Goal: Task Accomplishment & Management: Use online tool/utility

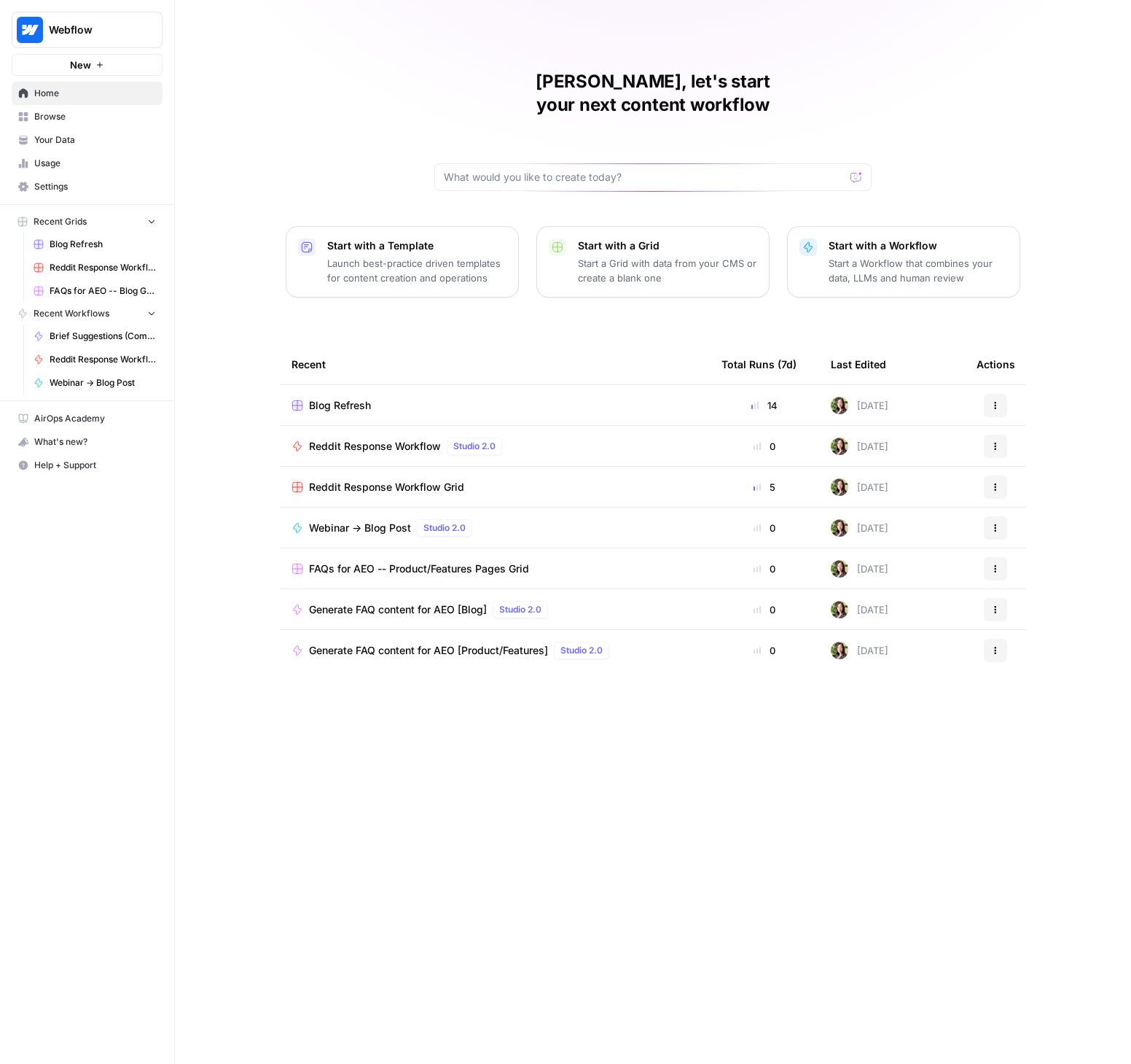
click at [56, 137] on span "Your Data" at bounding box center [95, 140] width 121 height 13
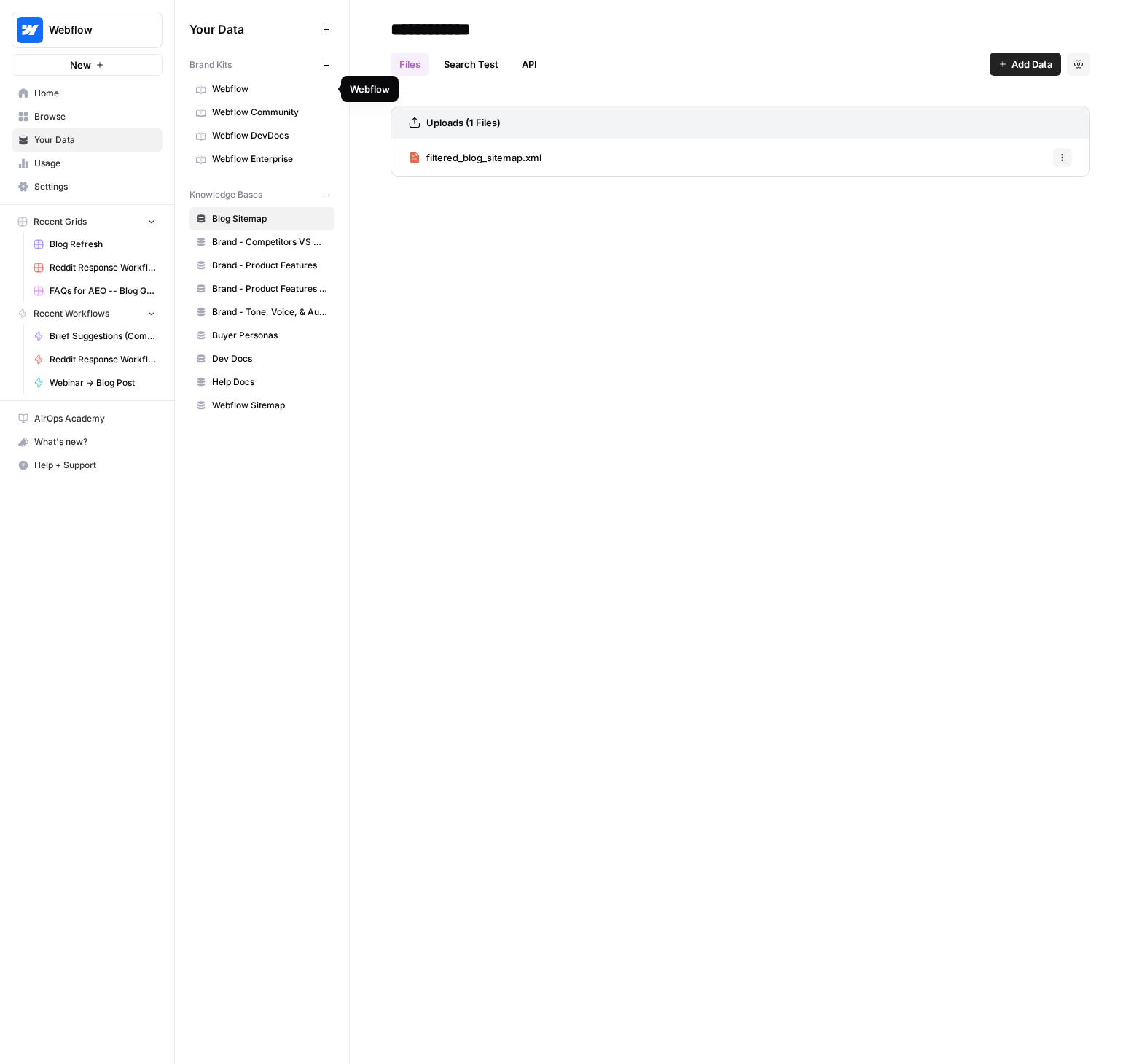
click at [240, 91] on span "Webflow" at bounding box center [269, 89] width 116 height 13
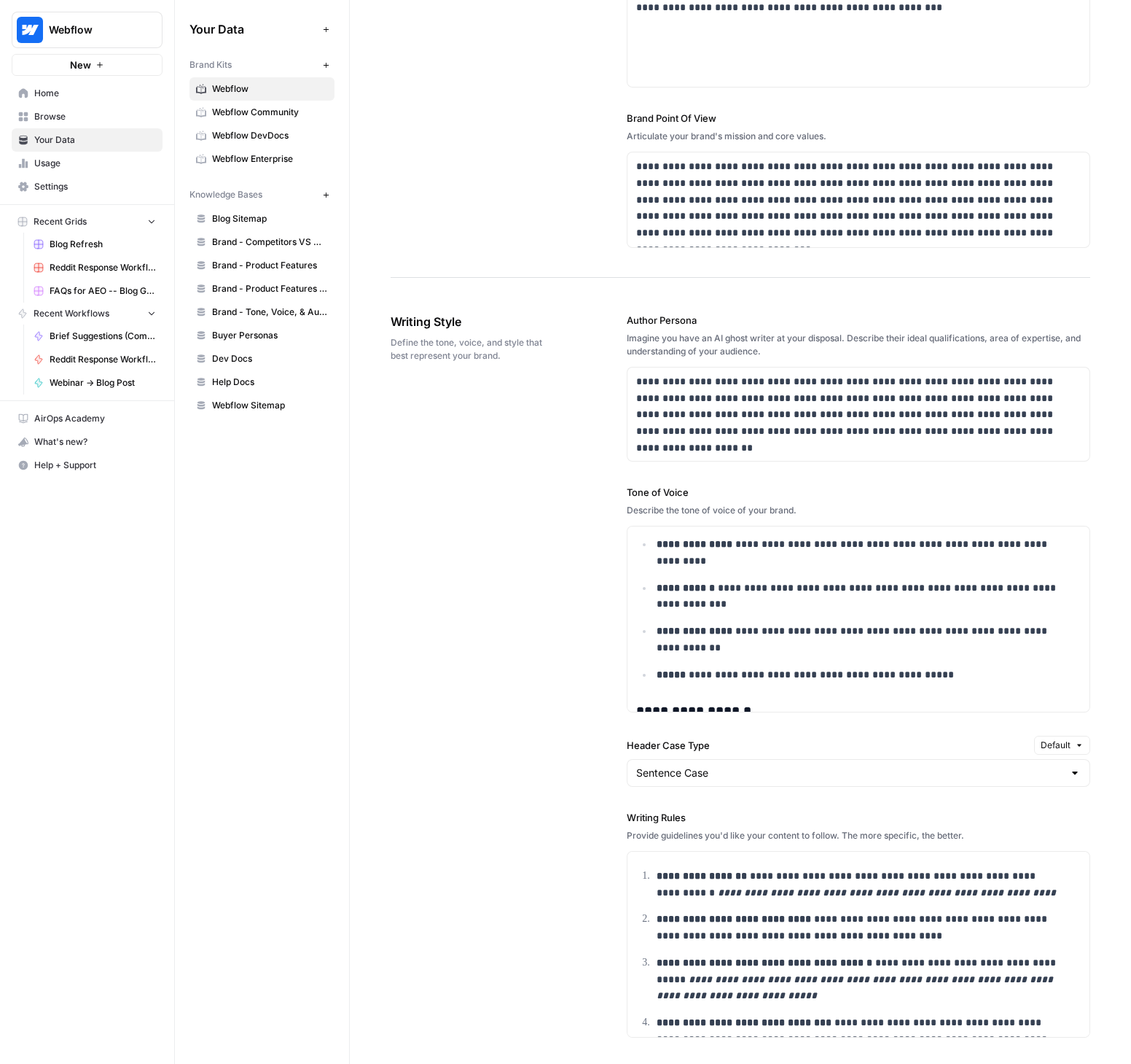
scroll to position [106, 0]
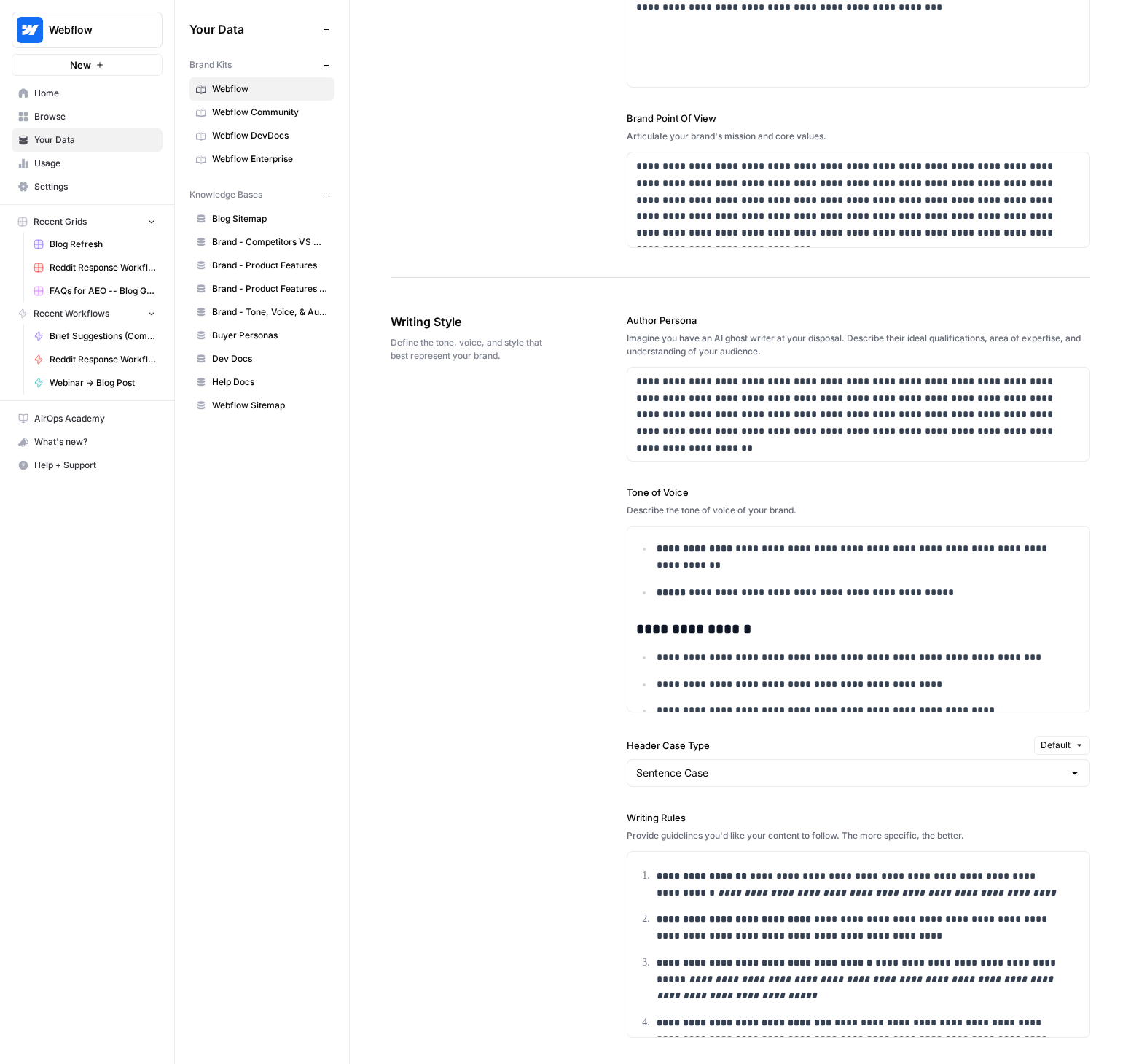
drag, startPoint x: 1095, startPoint y: 512, endPoint x: 1081, endPoint y: 428, distance: 85.2
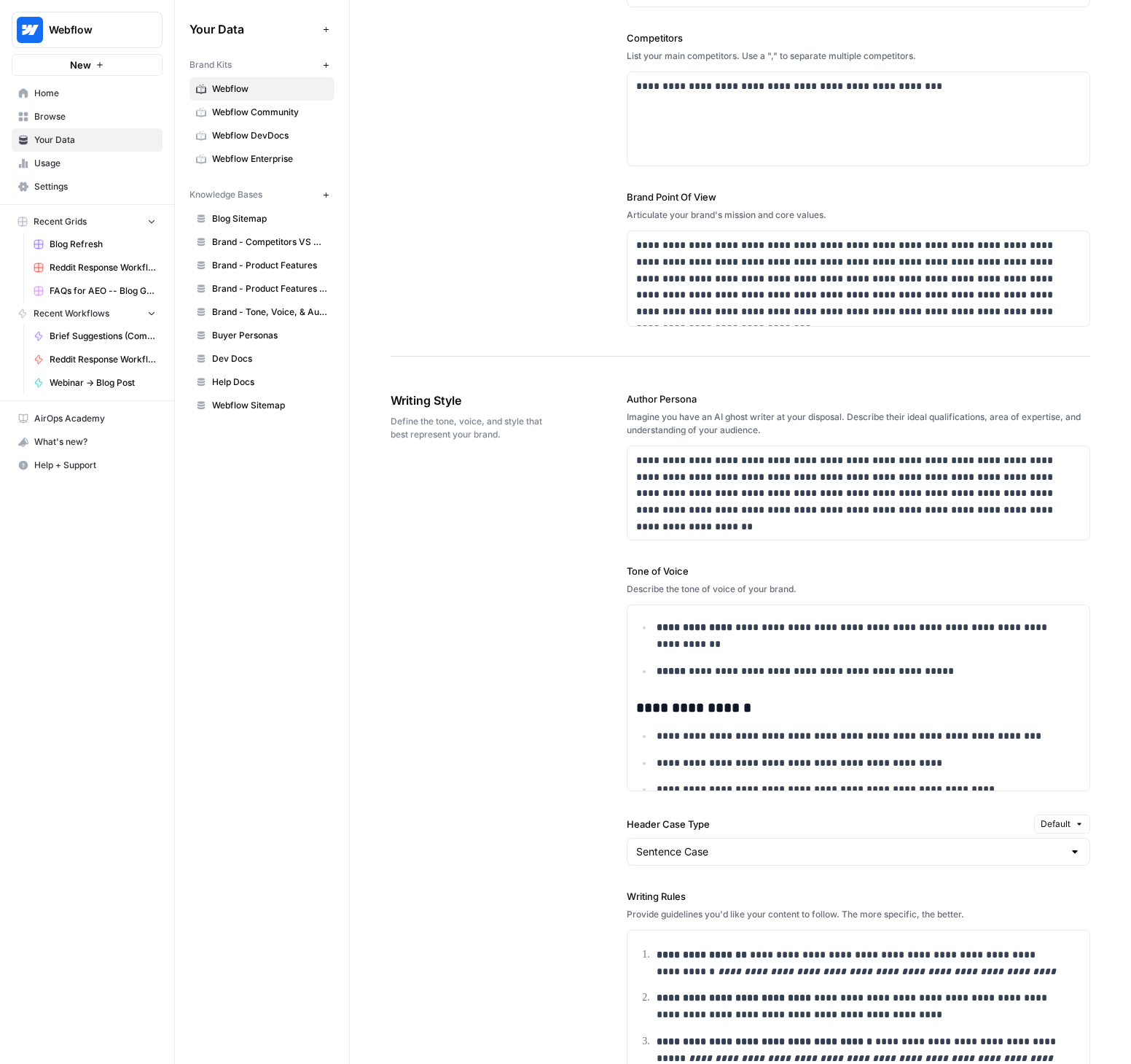
scroll to position [476, 0]
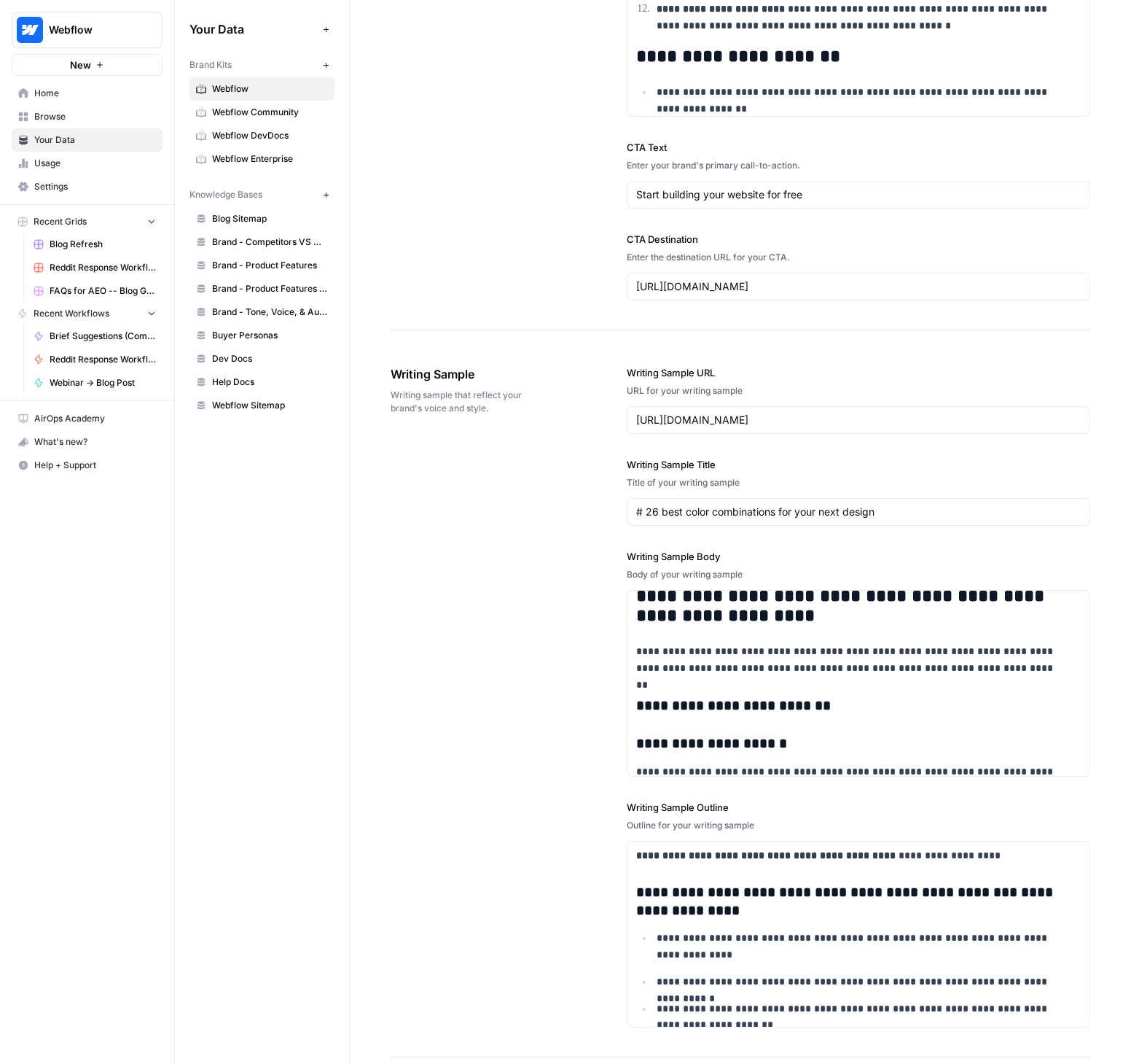
scroll to position [1515, 0]
click at [66, 123] on link "Browse" at bounding box center [87, 116] width 151 height 23
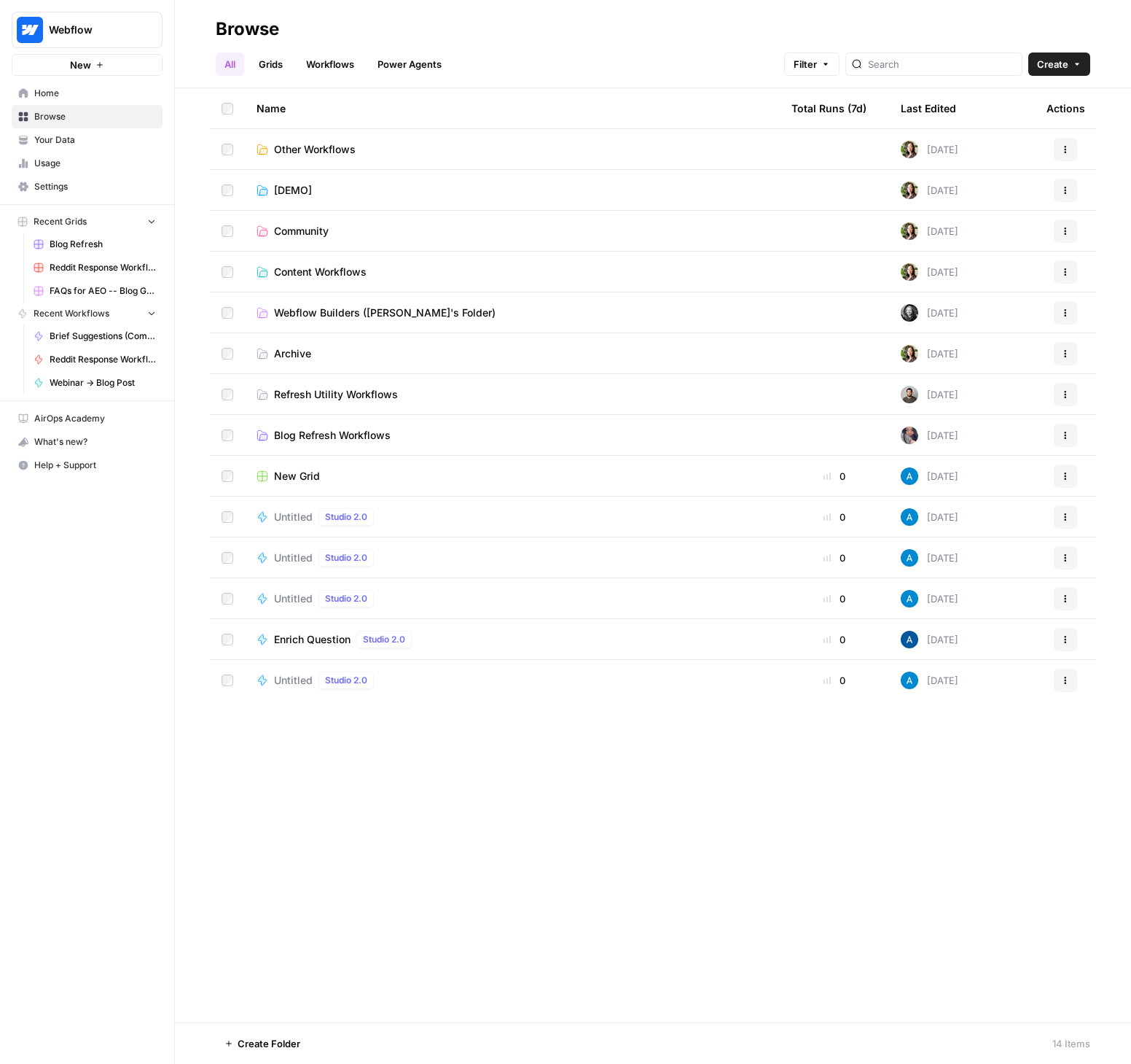
click at [319, 262] on td "Content Workflows" at bounding box center [512, 272] width 535 height 40
click at [311, 267] on span "Content Workflows" at bounding box center [321, 272] width 93 height 14
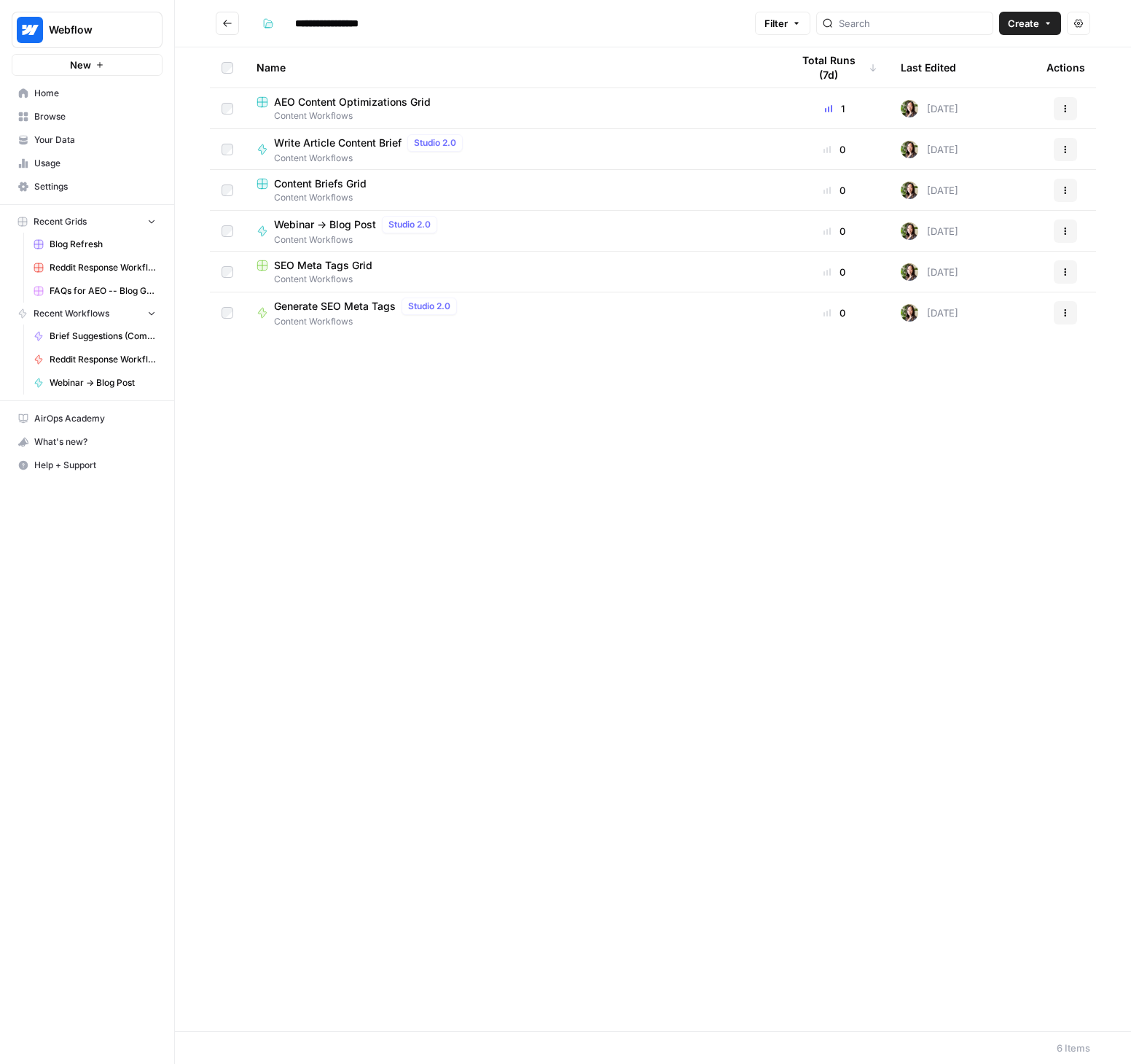
click at [322, 223] on span "Webinar -> Blog Post" at bounding box center [325, 225] width 102 height 14
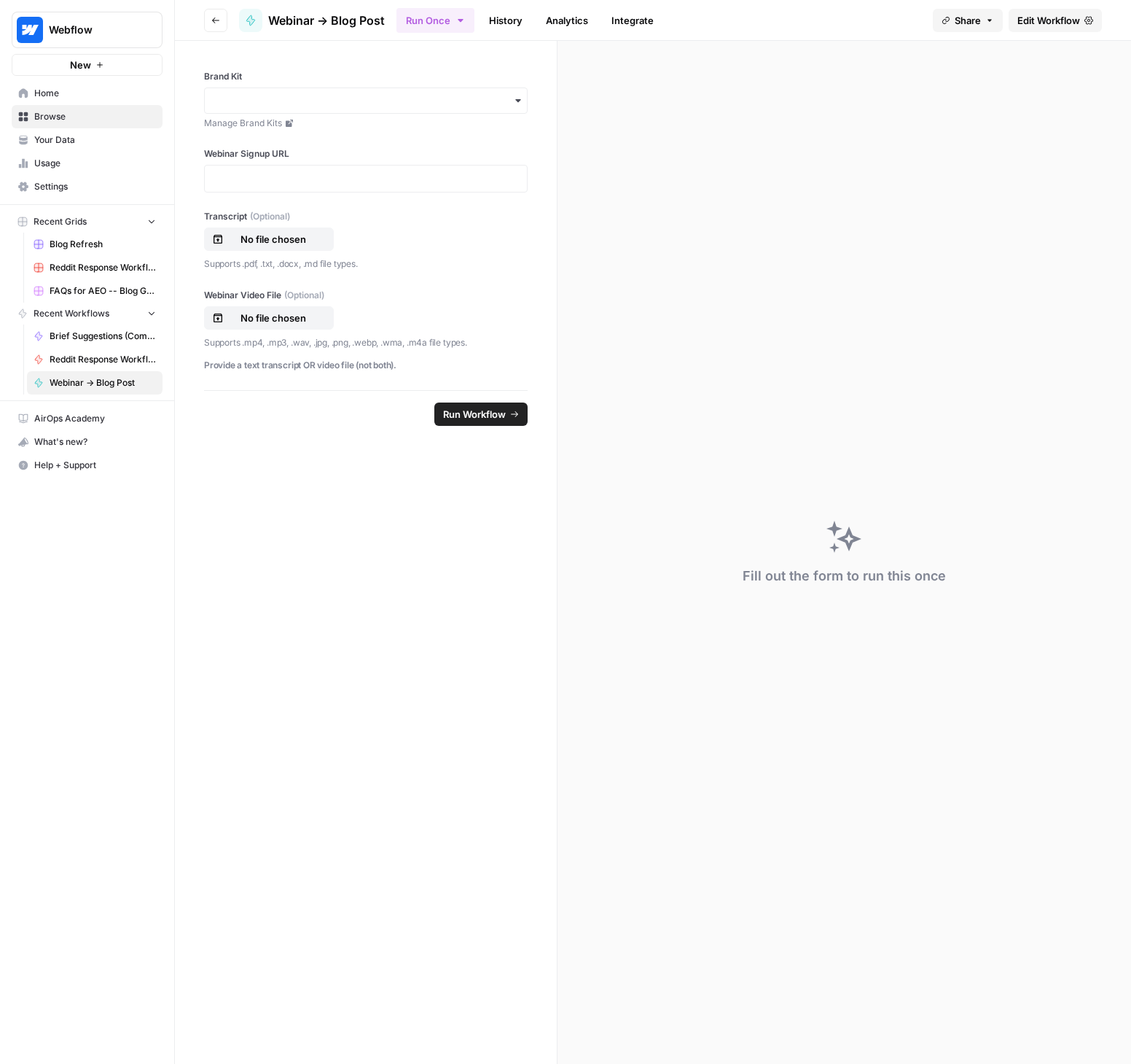
click at [1056, 19] on span "Edit Workflow" at bounding box center [1049, 20] width 62 height 14
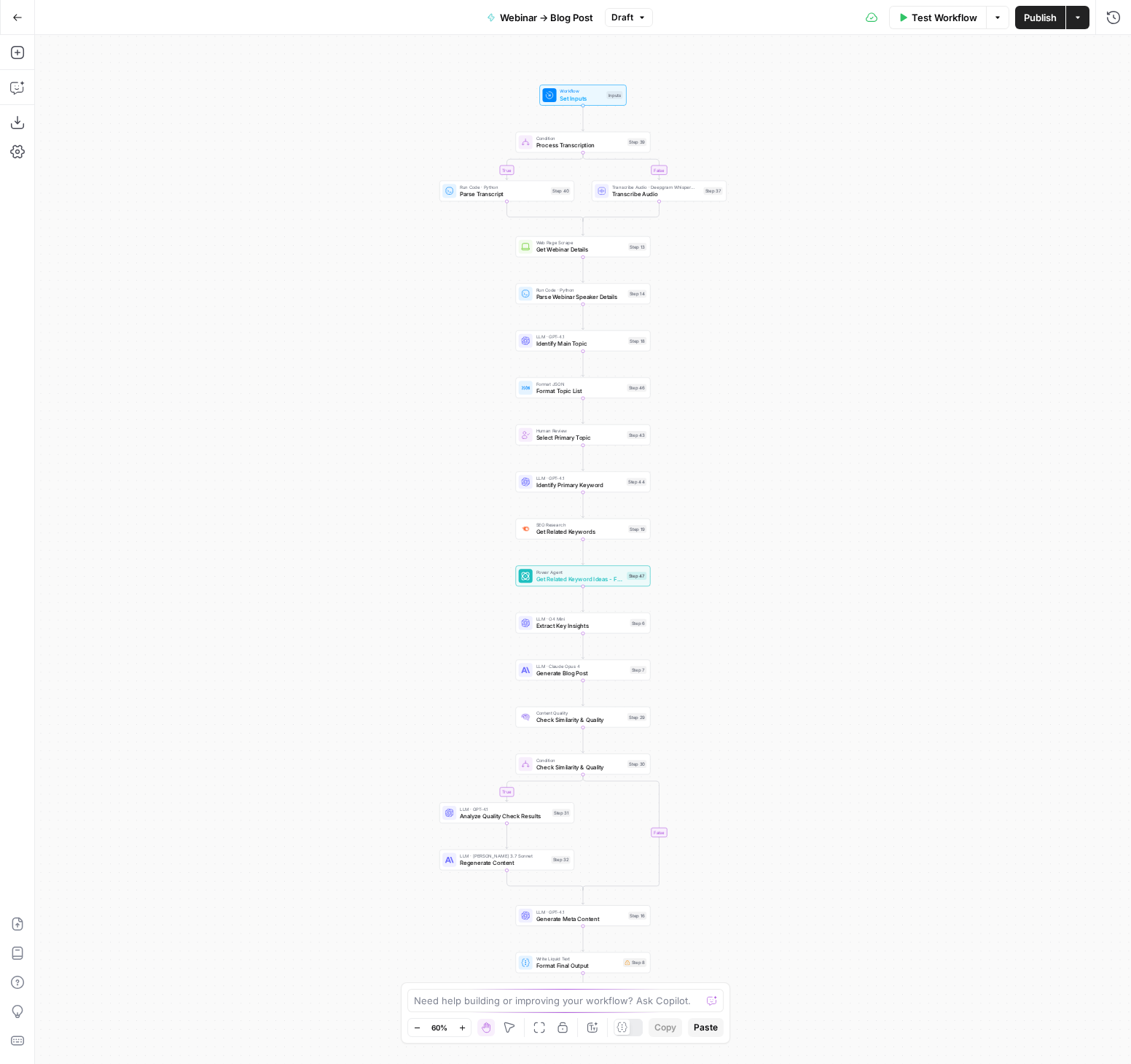
click at [464, 1030] on icon "button" at bounding box center [463, 1027] width 8 height 8
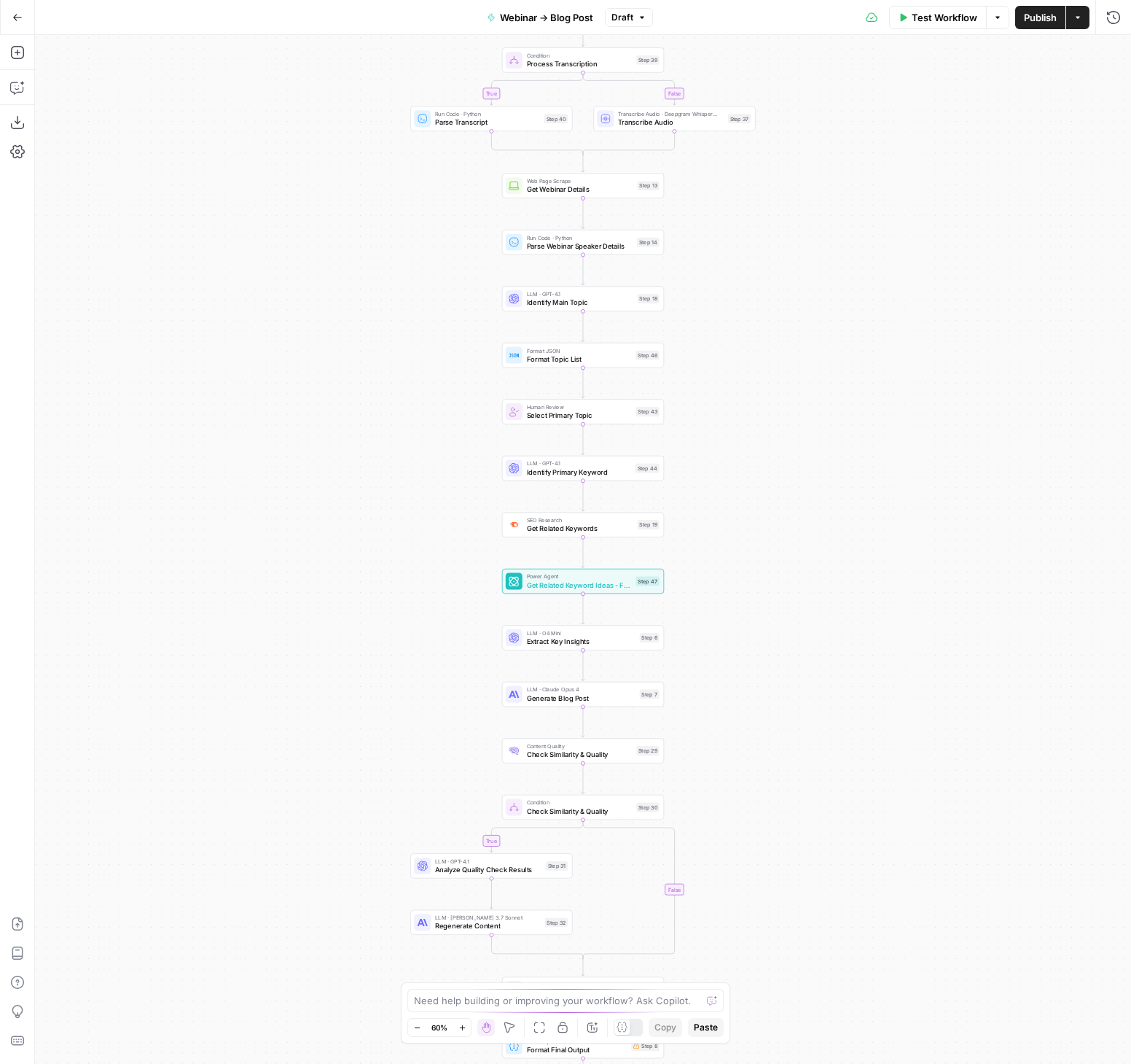
click at [464, 1030] on icon "button" at bounding box center [463, 1027] width 8 height 8
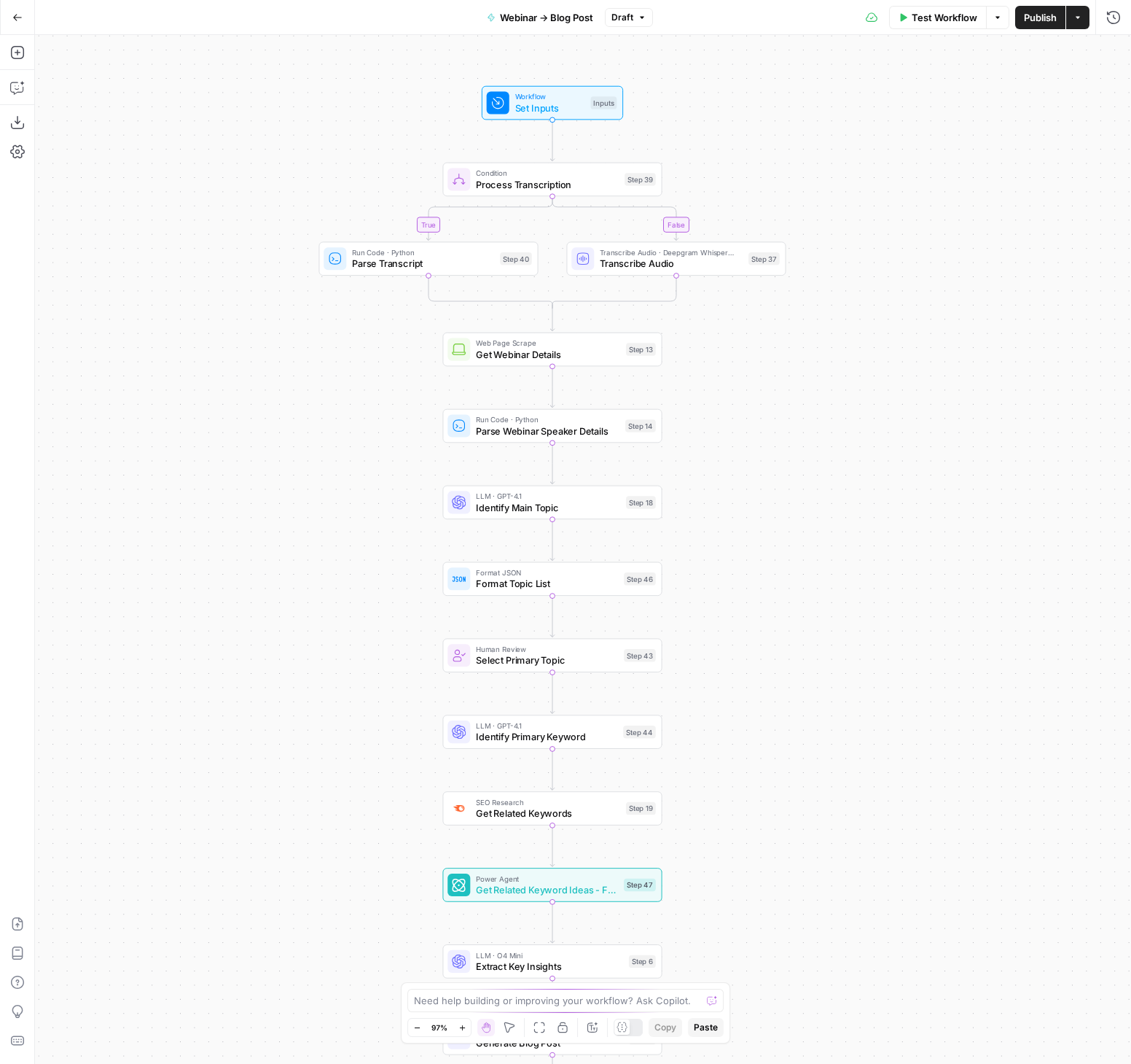
drag, startPoint x: 934, startPoint y: 172, endPoint x: 903, endPoint y: 467, distance: 296.6
click at [903, 467] on div "true false true false Workflow Set Inputs Inputs Condition Process Transcriptio…" at bounding box center [583, 549] width 1097 height 1029
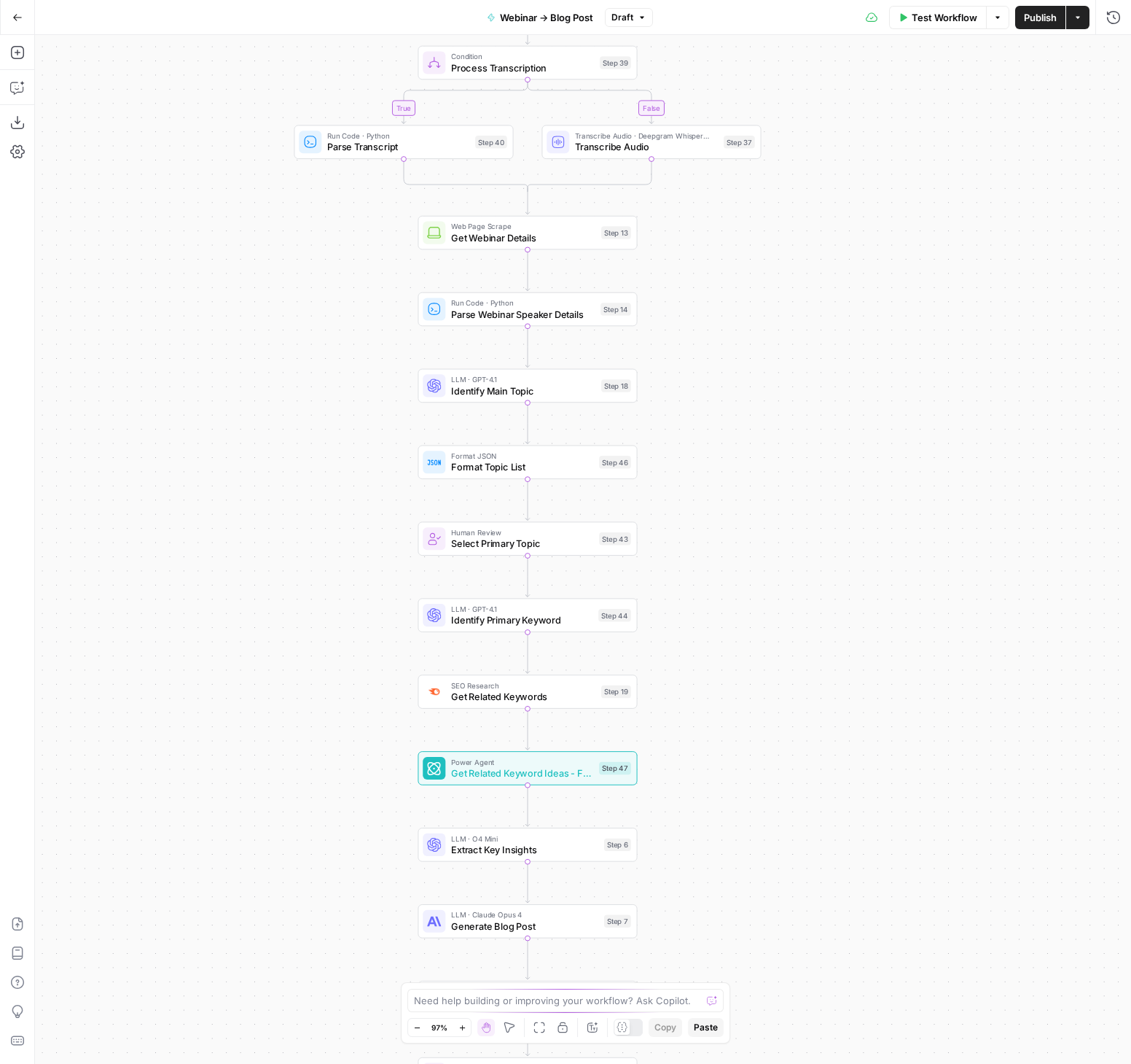
drag, startPoint x: 744, startPoint y: 442, endPoint x: 652, endPoint y: 384, distance: 108.8
click at [720, 322] on div "true false true false Workflow Set Inputs Inputs Condition Process Transcriptio…" at bounding box center [583, 549] width 1097 height 1029
click at [476, 389] on span "Identify Main Topic" at bounding box center [524, 389] width 145 height 14
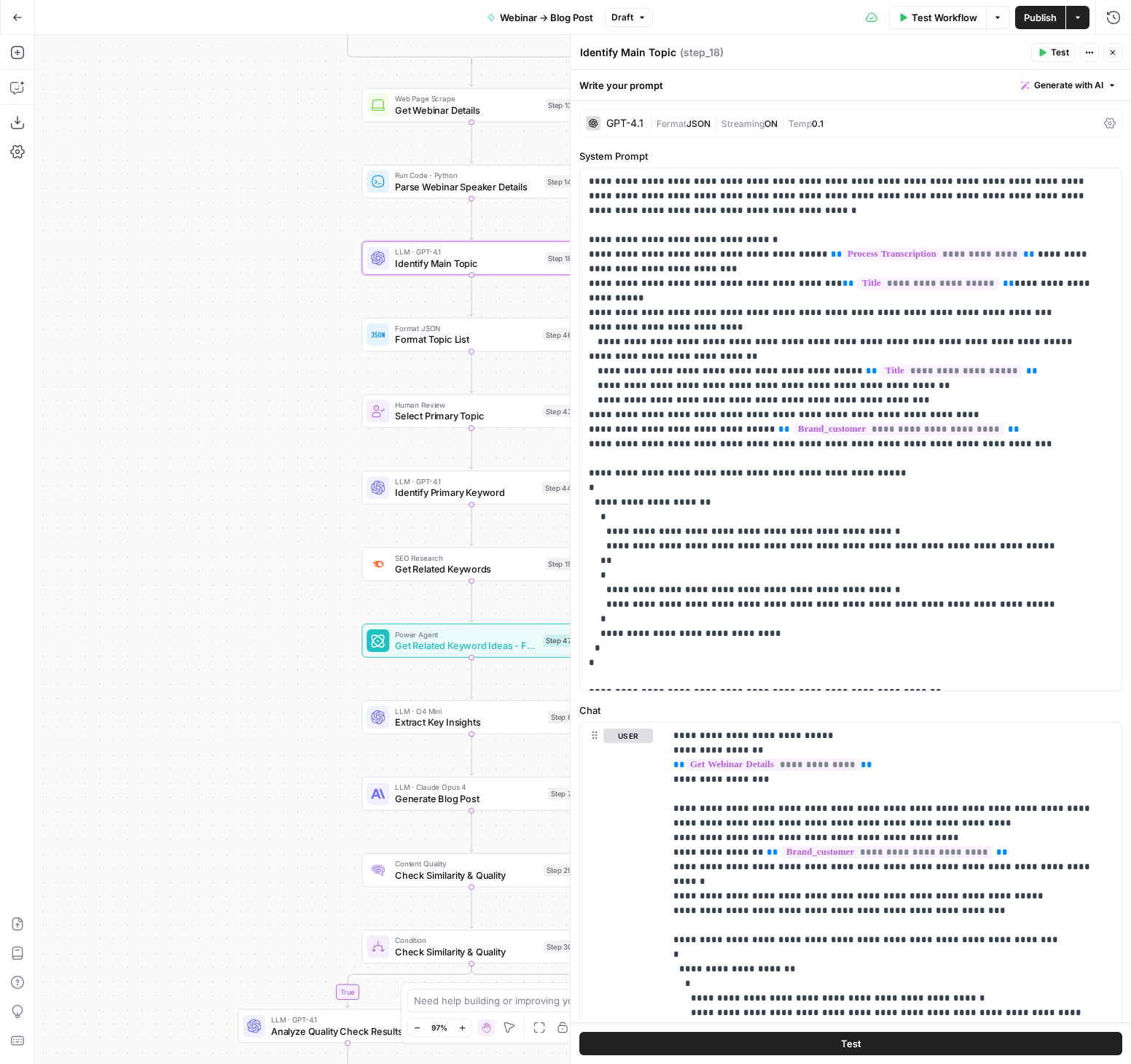
drag, startPoint x: 263, startPoint y: 417, endPoint x: 214, endPoint y: 329, distance: 100.7
click at [213, 321] on div "true false true false Workflow Set Inputs Inputs Condition Process Transcriptio…" at bounding box center [583, 549] width 1097 height 1029
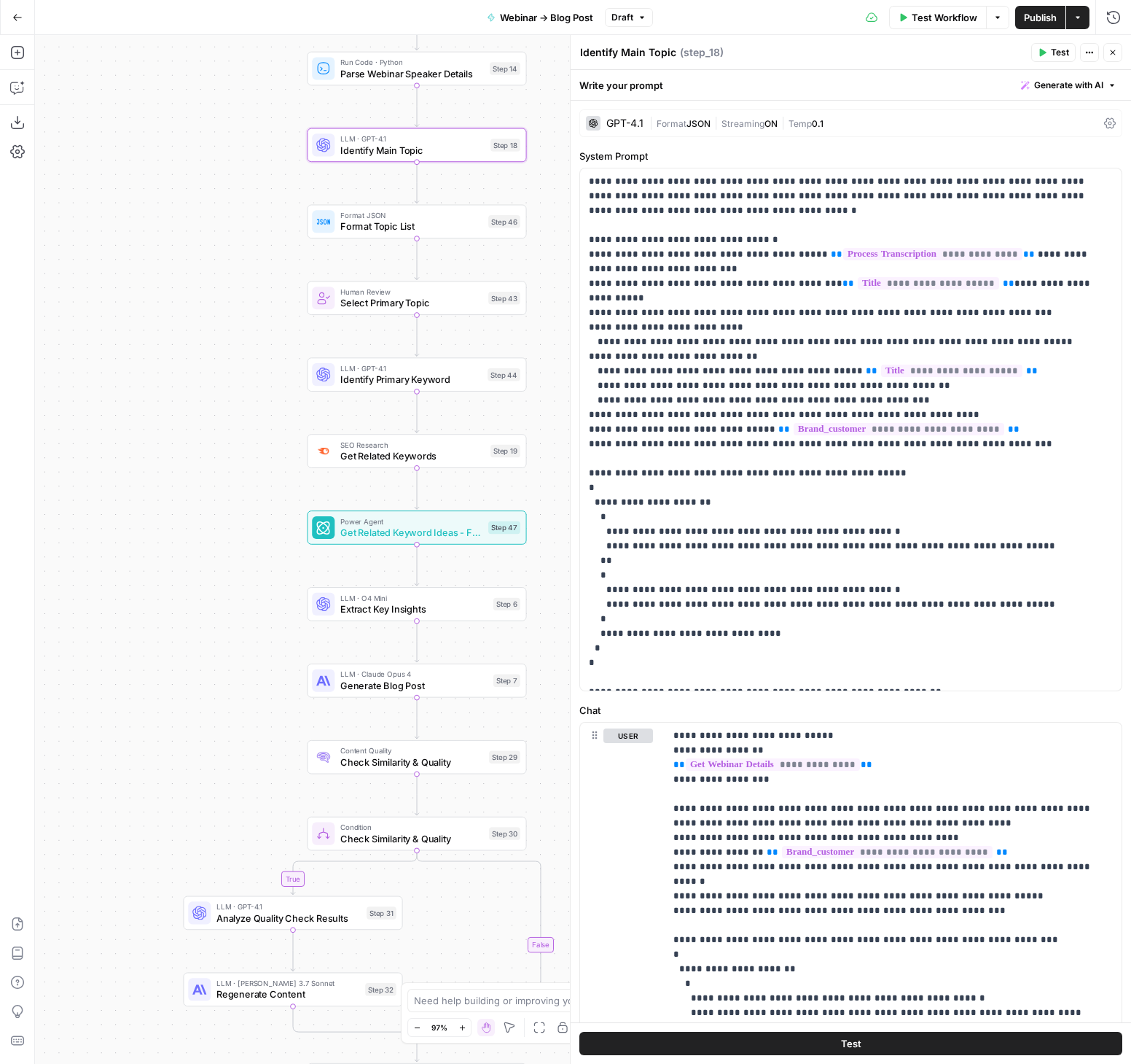
drag, startPoint x: 304, startPoint y: 568, endPoint x: 598, endPoint y: 355, distance: 363.0
click at [245, 447] on div "true false true false Workflow Set Inputs Inputs Condition Process Transcriptio…" at bounding box center [583, 549] width 1097 height 1029
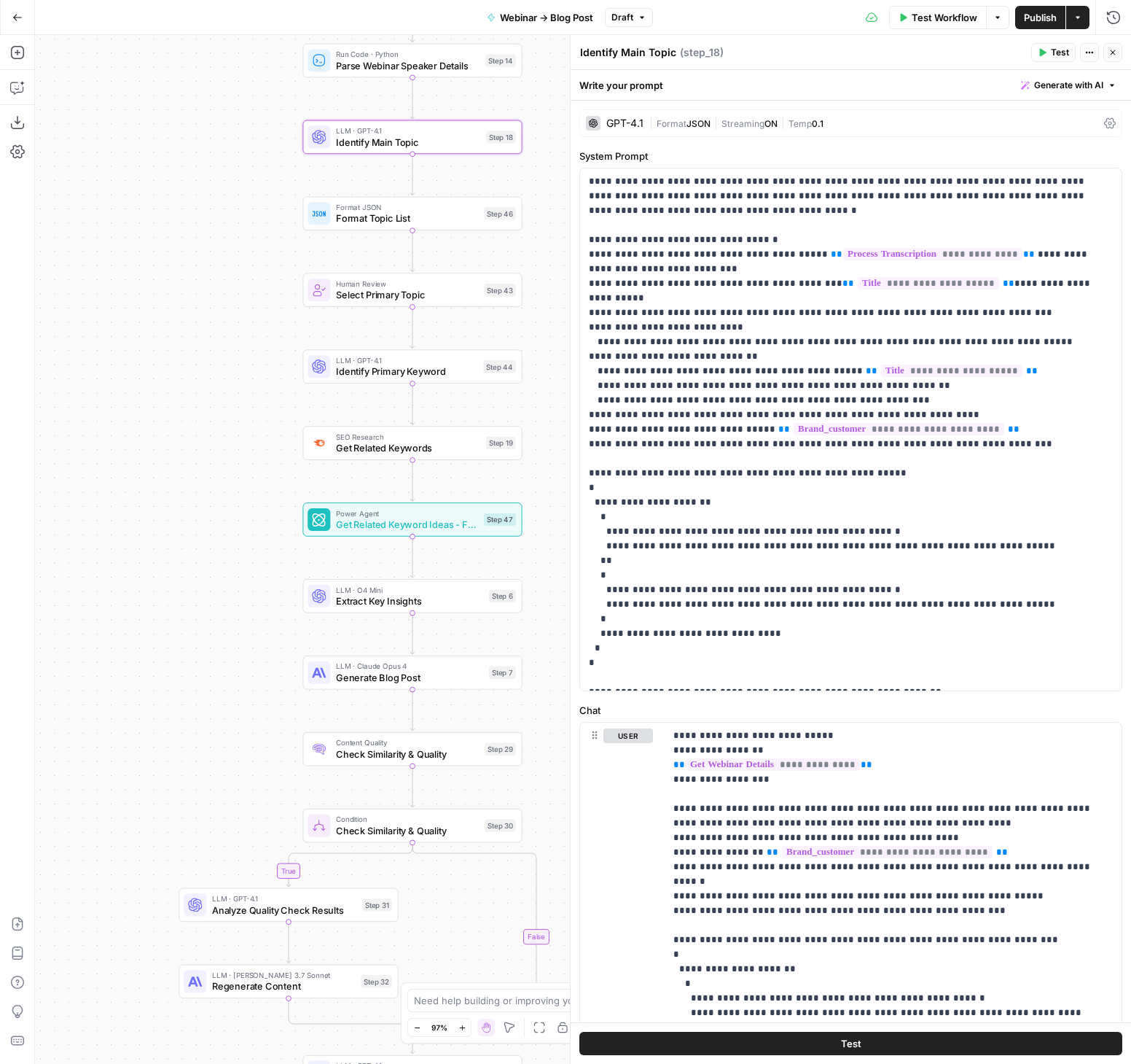
click at [1121, 57] on button "Close" at bounding box center [1113, 53] width 19 height 19
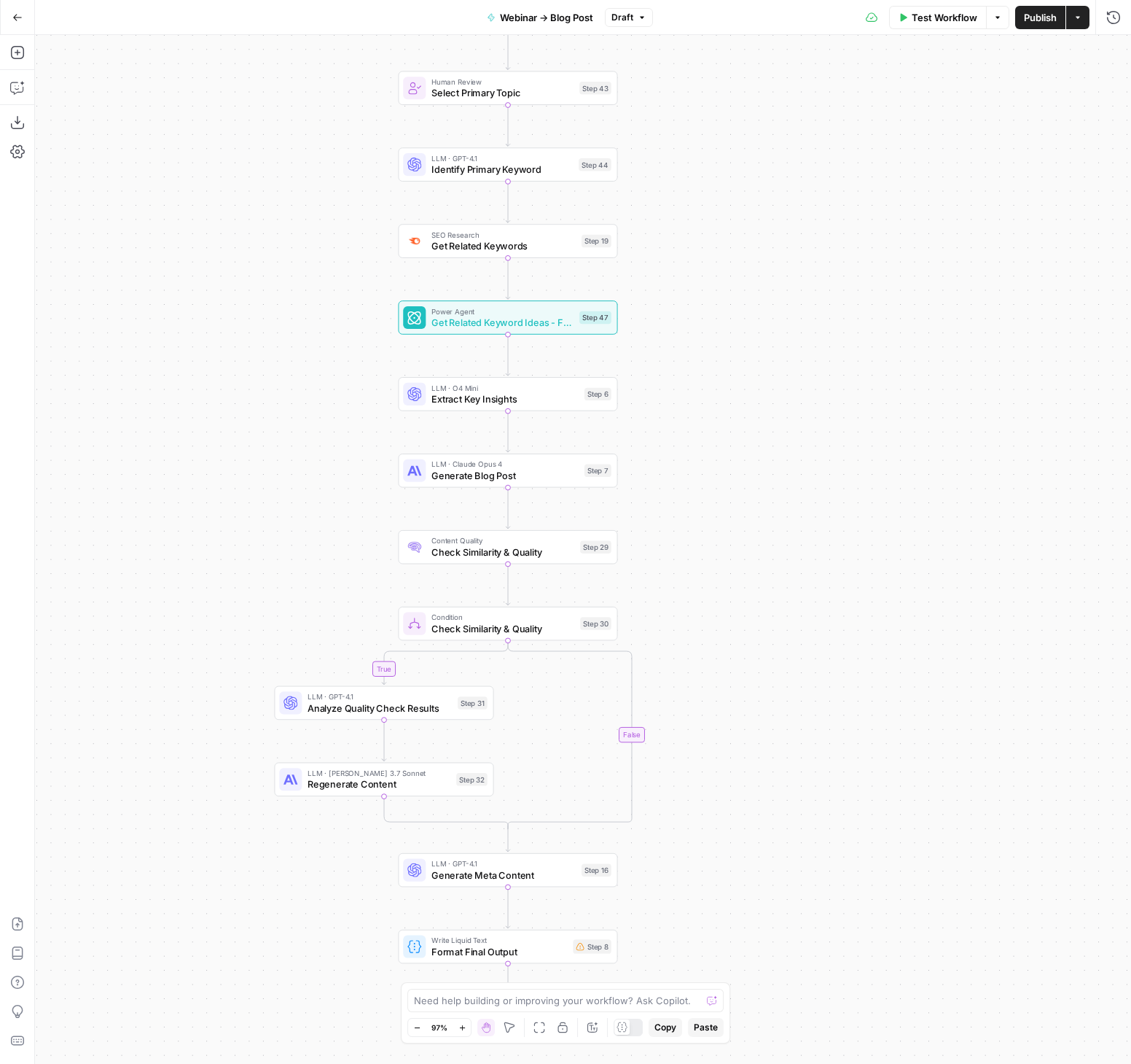
drag, startPoint x: 763, startPoint y: 506, endPoint x: 858, endPoint y: 304, distance: 223.2
click at [858, 304] on div "true false true false Workflow Set Inputs Inputs Condition Process Transcriptio…" at bounding box center [583, 549] width 1097 height 1029
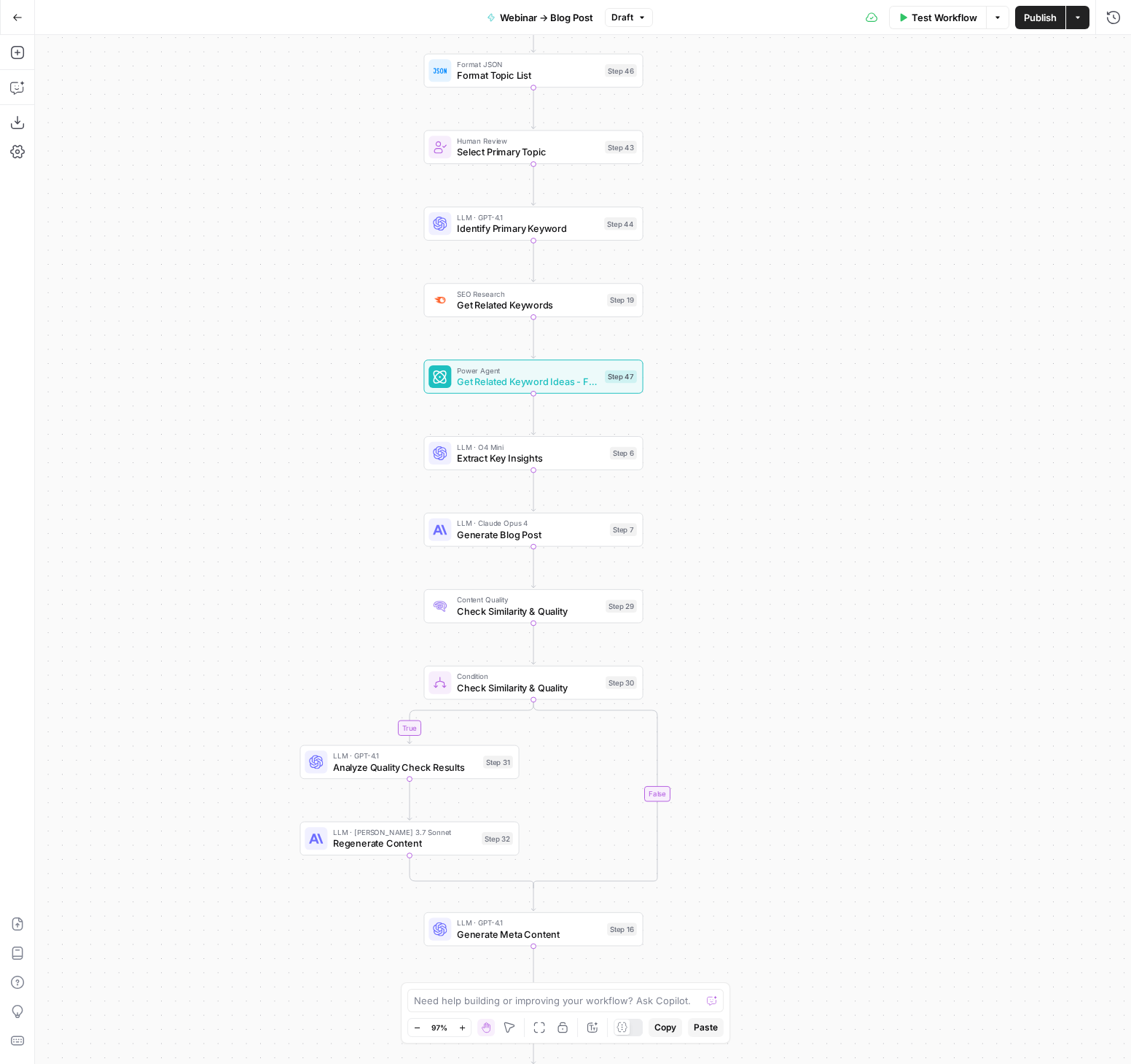
drag, startPoint x: 766, startPoint y: 621, endPoint x: 611, endPoint y: 526, distance: 181.8
click at [799, 721] on div "true false true false Workflow Set Inputs Inputs Condition Process Transcriptio…" at bounding box center [583, 549] width 1097 height 1029
click at [492, 533] on span "Generate Blog Post" at bounding box center [531, 533] width 147 height 14
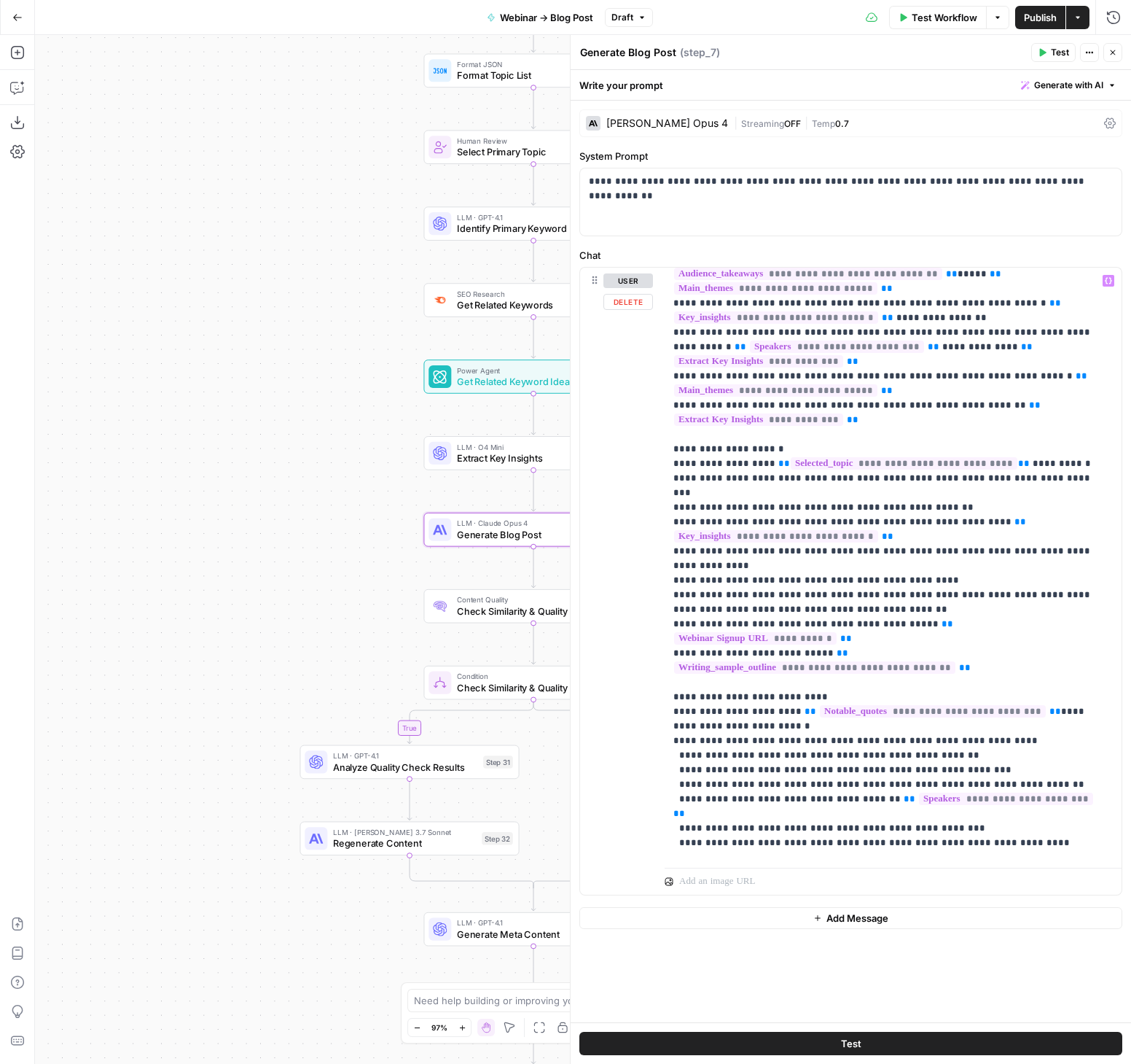
scroll to position [109, 0]
click at [648, 122] on div "Claude Opus 4" at bounding box center [667, 123] width 121 height 10
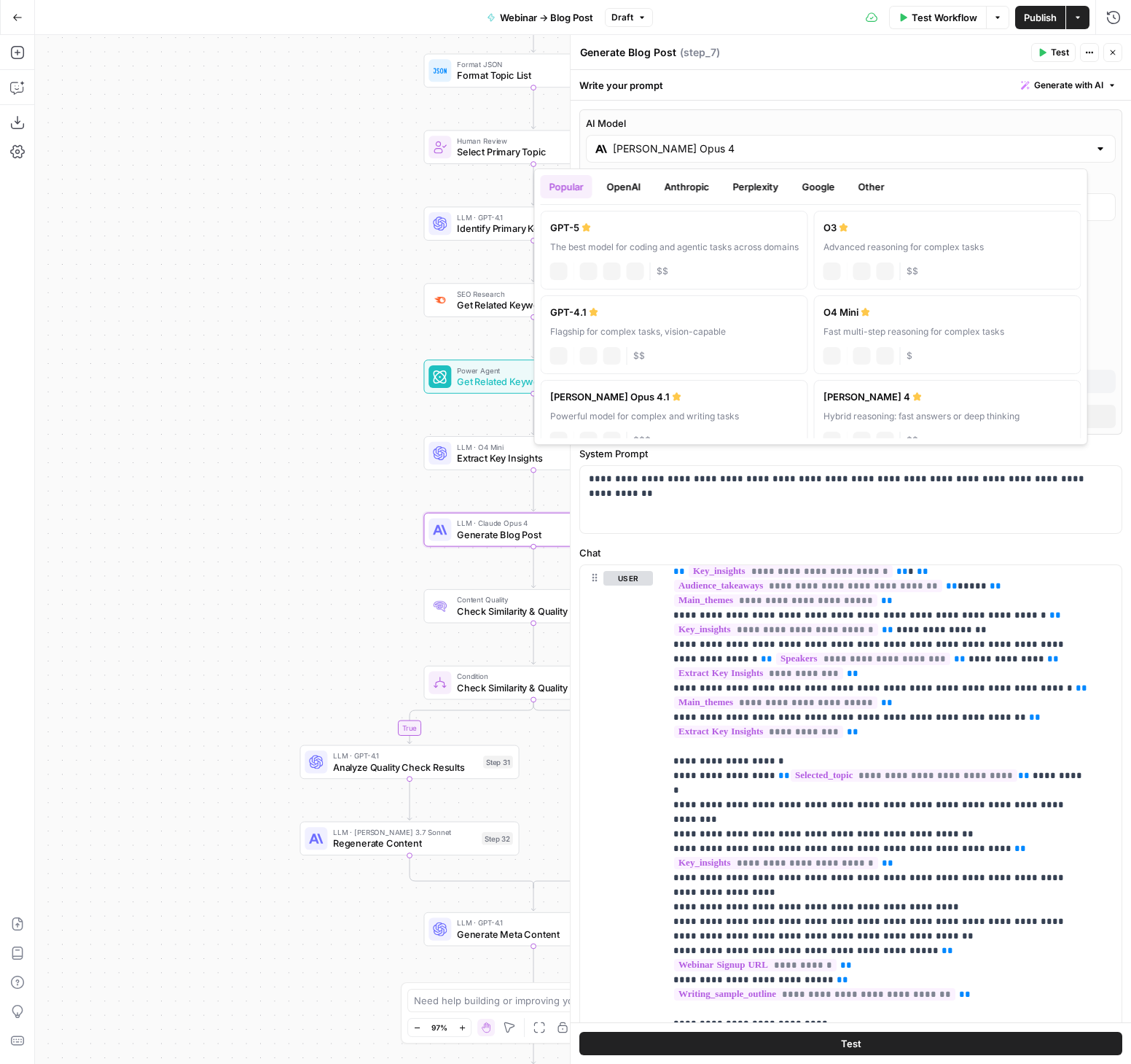
click at [694, 153] on input "Claude Opus 4" at bounding box center [851, 149] width 476 height 14
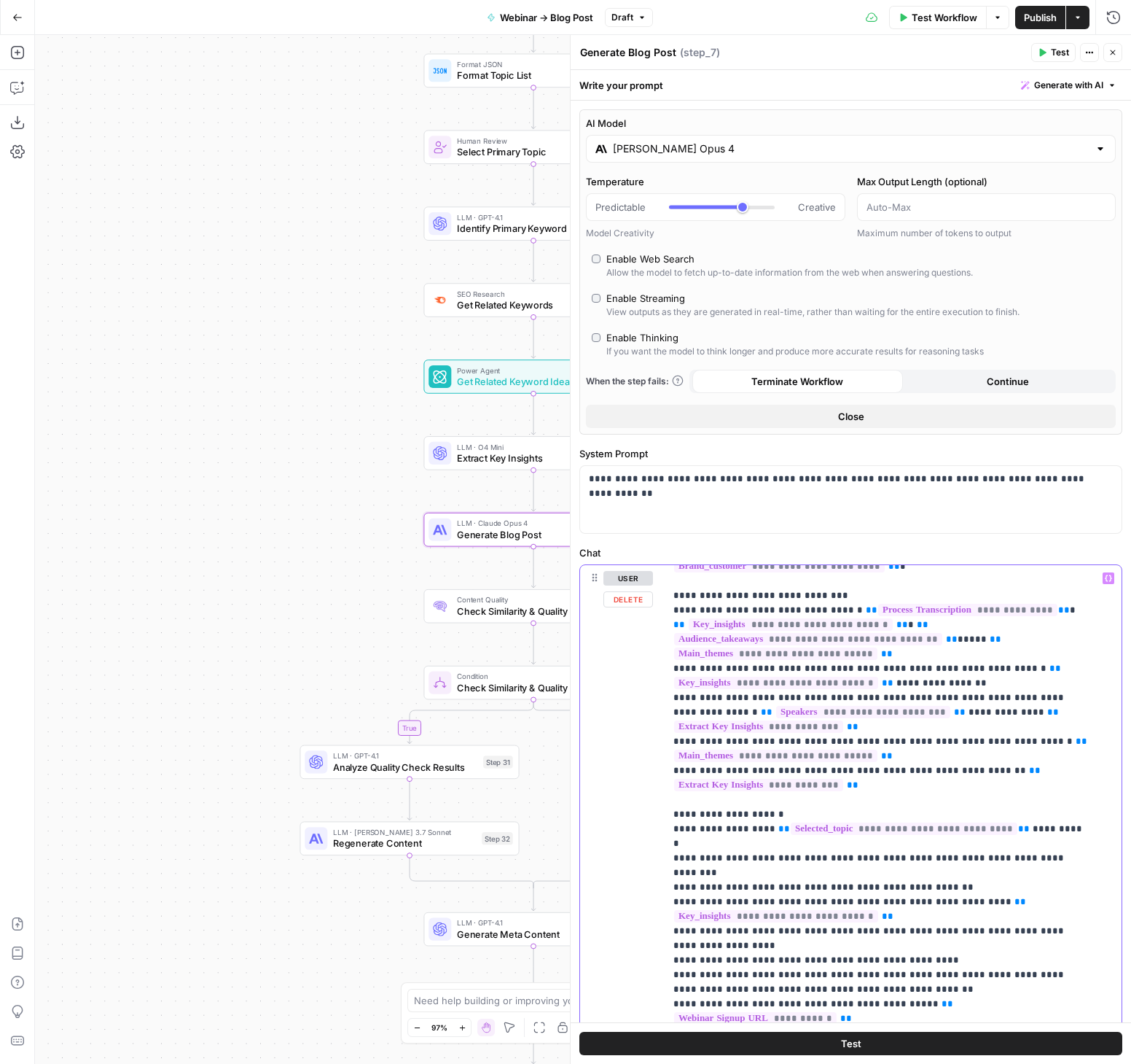
scroll to position [53, 0]
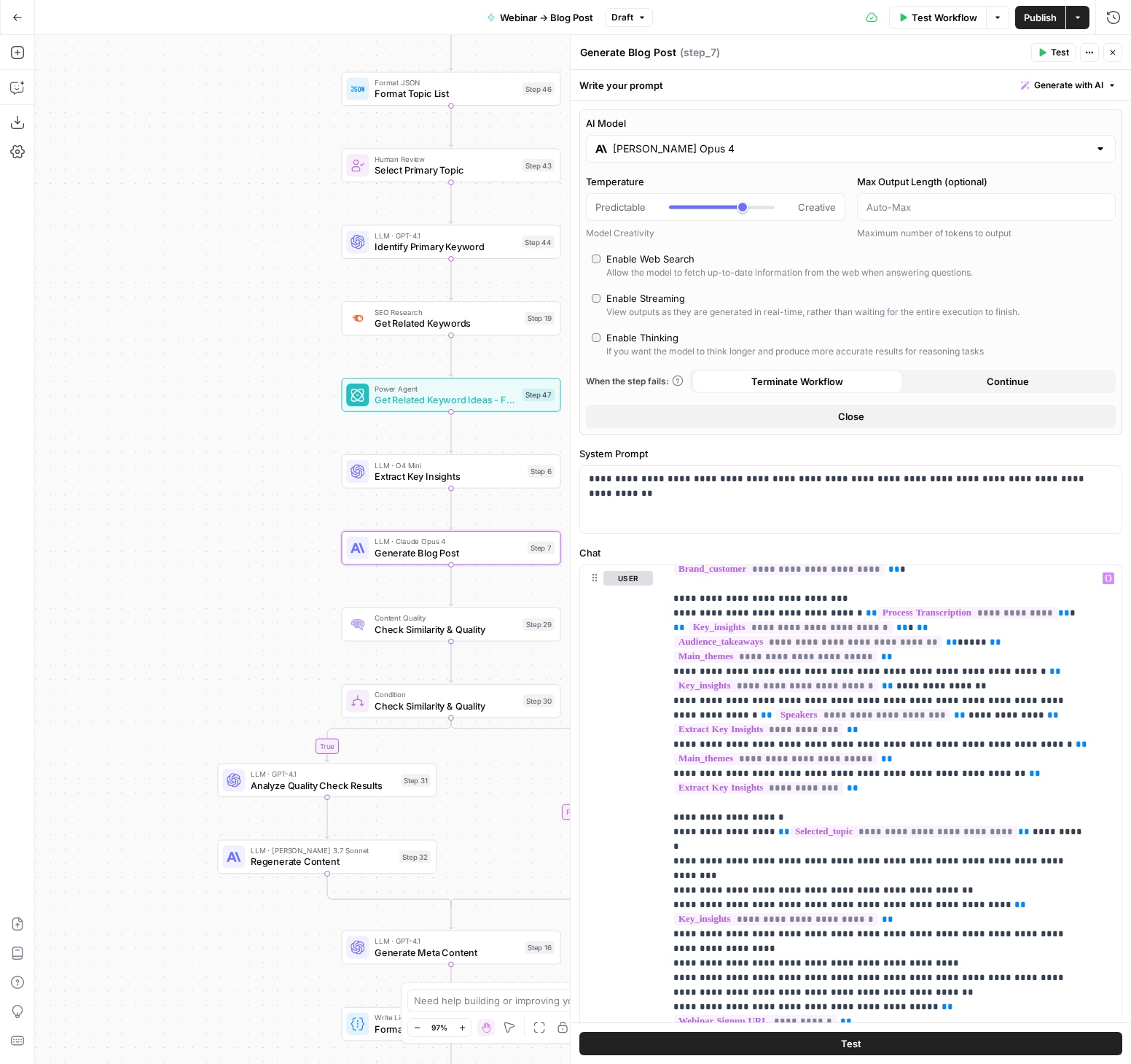
drag, startPoint x: 301, startPoint y: 389, endPoint x: 240, endPoint y: 402, distance: 62.4
click at [240, 402] on div "true false true false Workflow Set Inputs Inputs Condition Process Transcriptio…" at bounding box center [583, 549] width 1097 height 1029
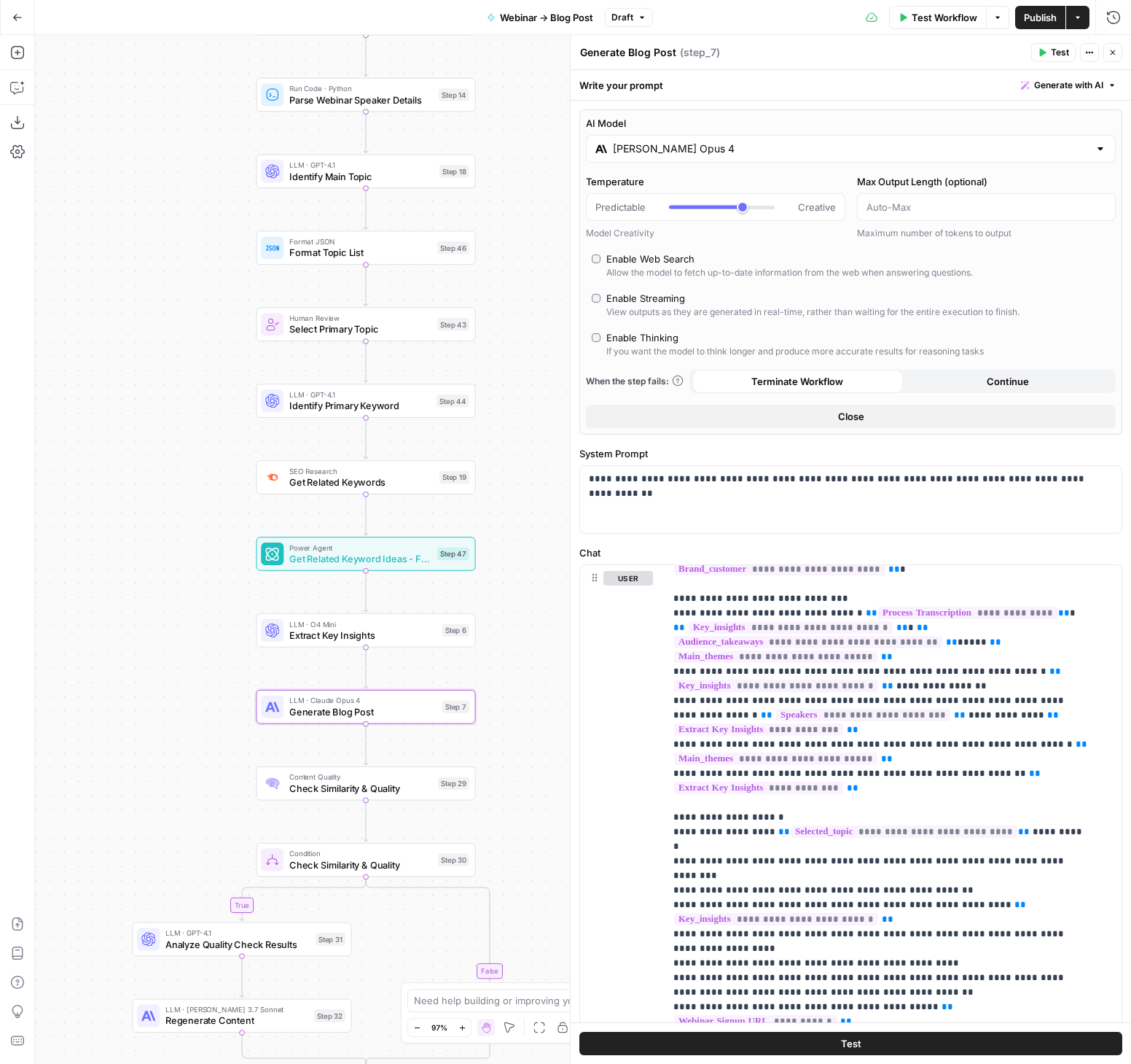
drag, startPoint x: 214, startPoint y: 267, endPoint x: 203, endPoint y: 402, distance: 135.4
click at [189, 412] on div "true false true false Workflow Set Inputs Inputs Condition Process Transcriptio…" at bounding box center [583, 549] width 1097 height 1029
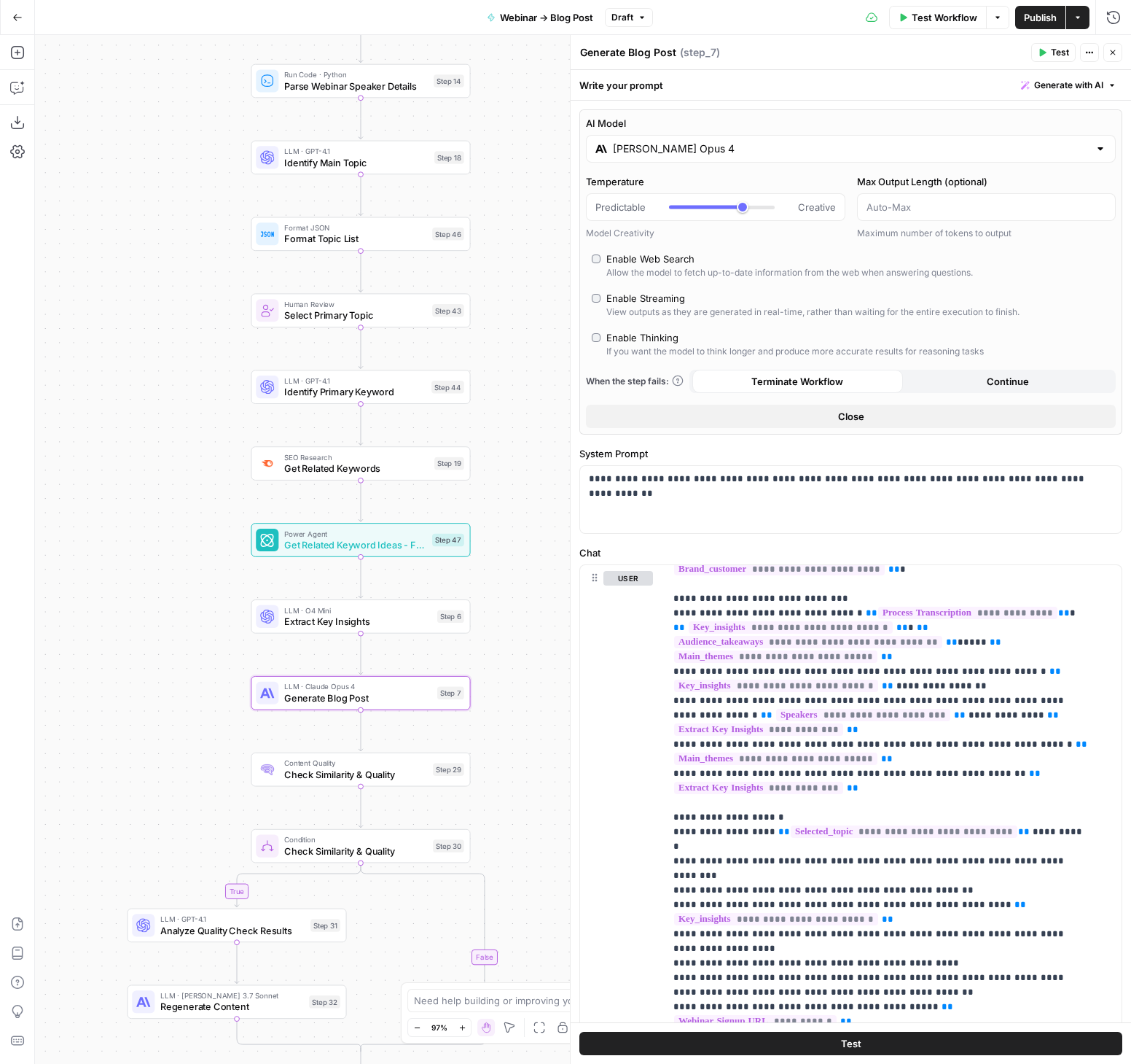
drag, startPoint x: 523, startPoint y: 509, endPoint x: 516, endPoint y: 491, distance: 19.3
click at [509, 481] on div "true false true false Workflow Set Inputs Inputs Condition Process Transcriptio…" at bounding box center [583, 549] width 1097 height 1029
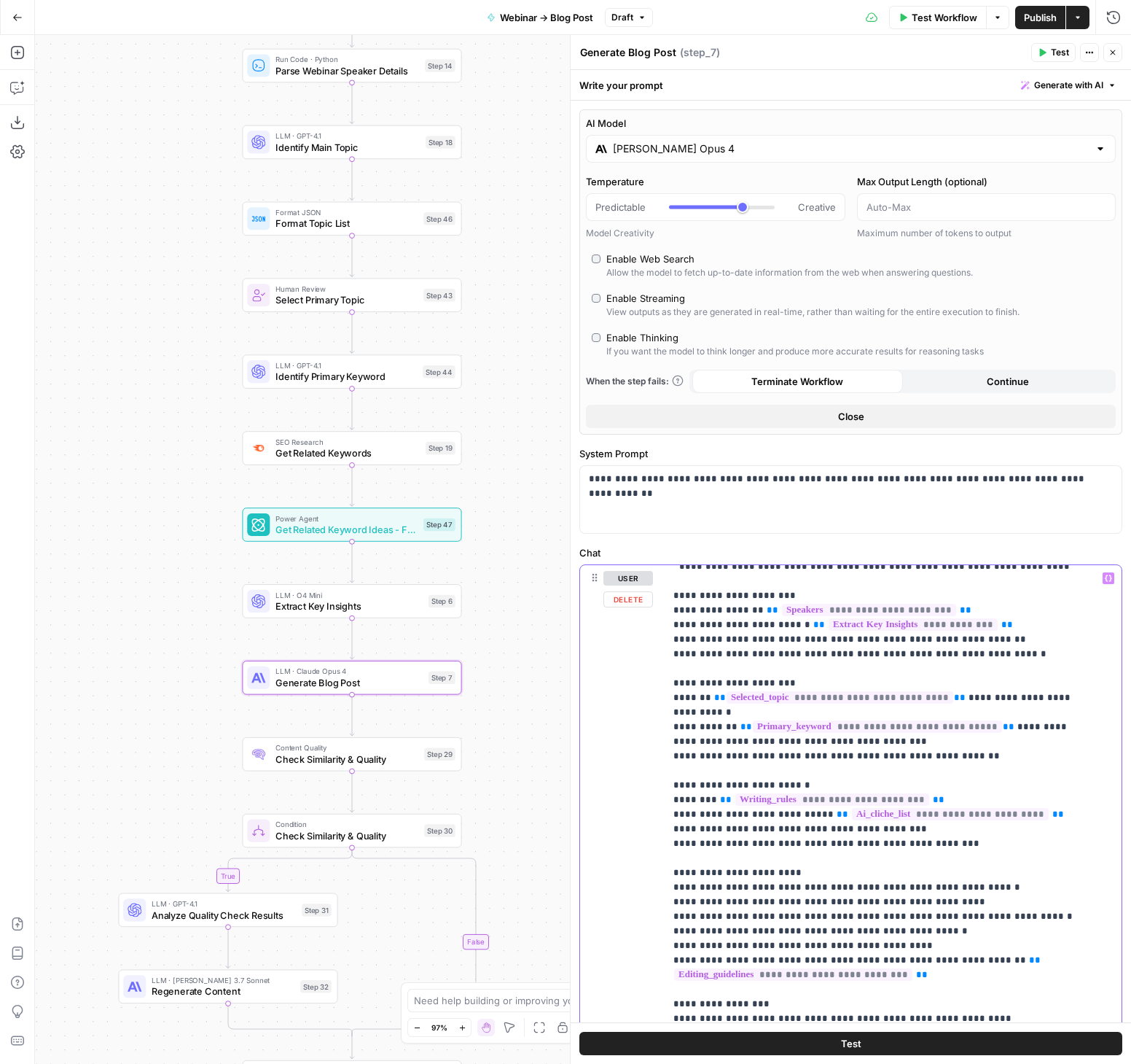
scroll to position [723, 0]
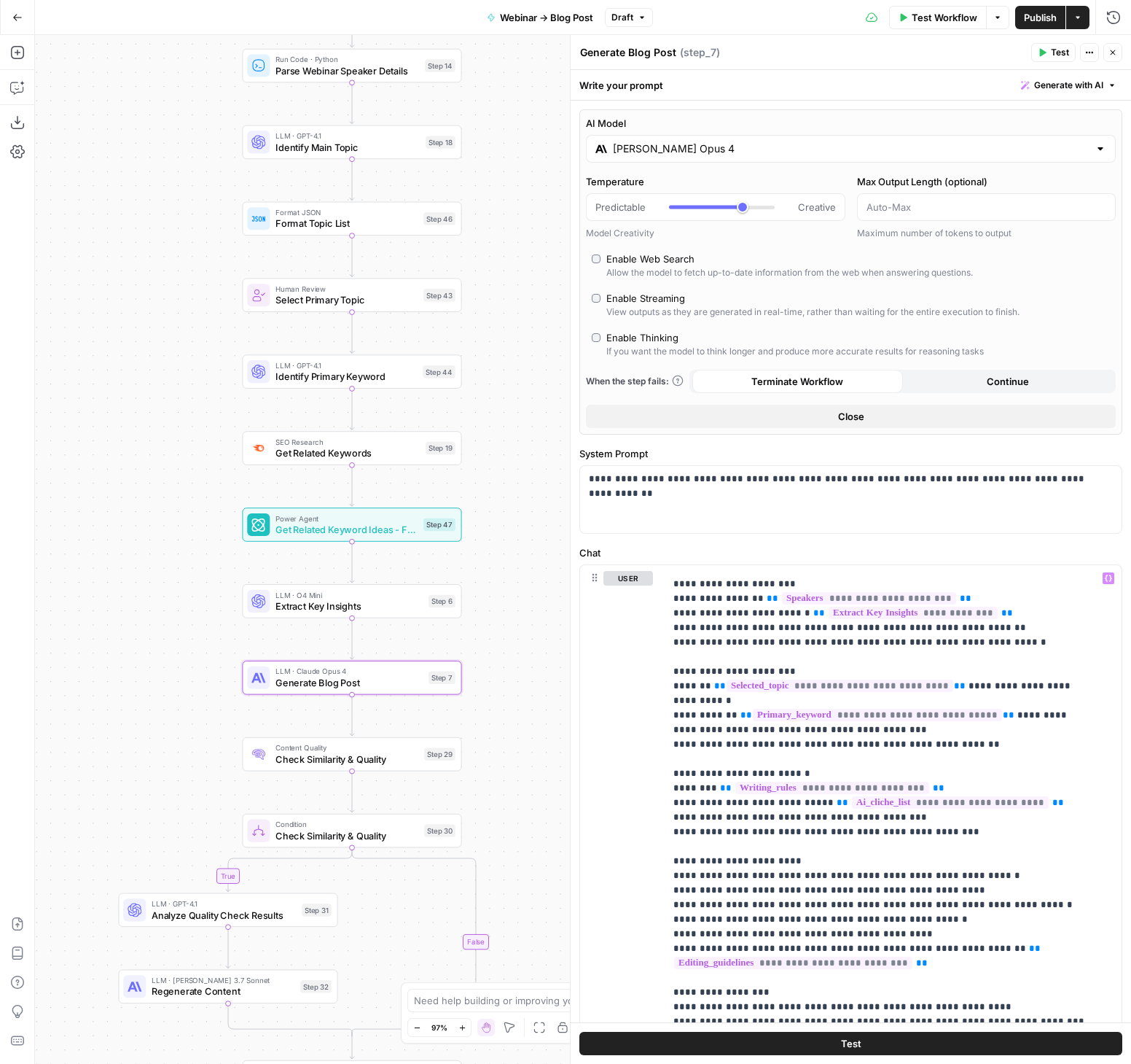
click at [9, 13] on button "Go Back" at bounding box center [17, 17] width 26 height 26
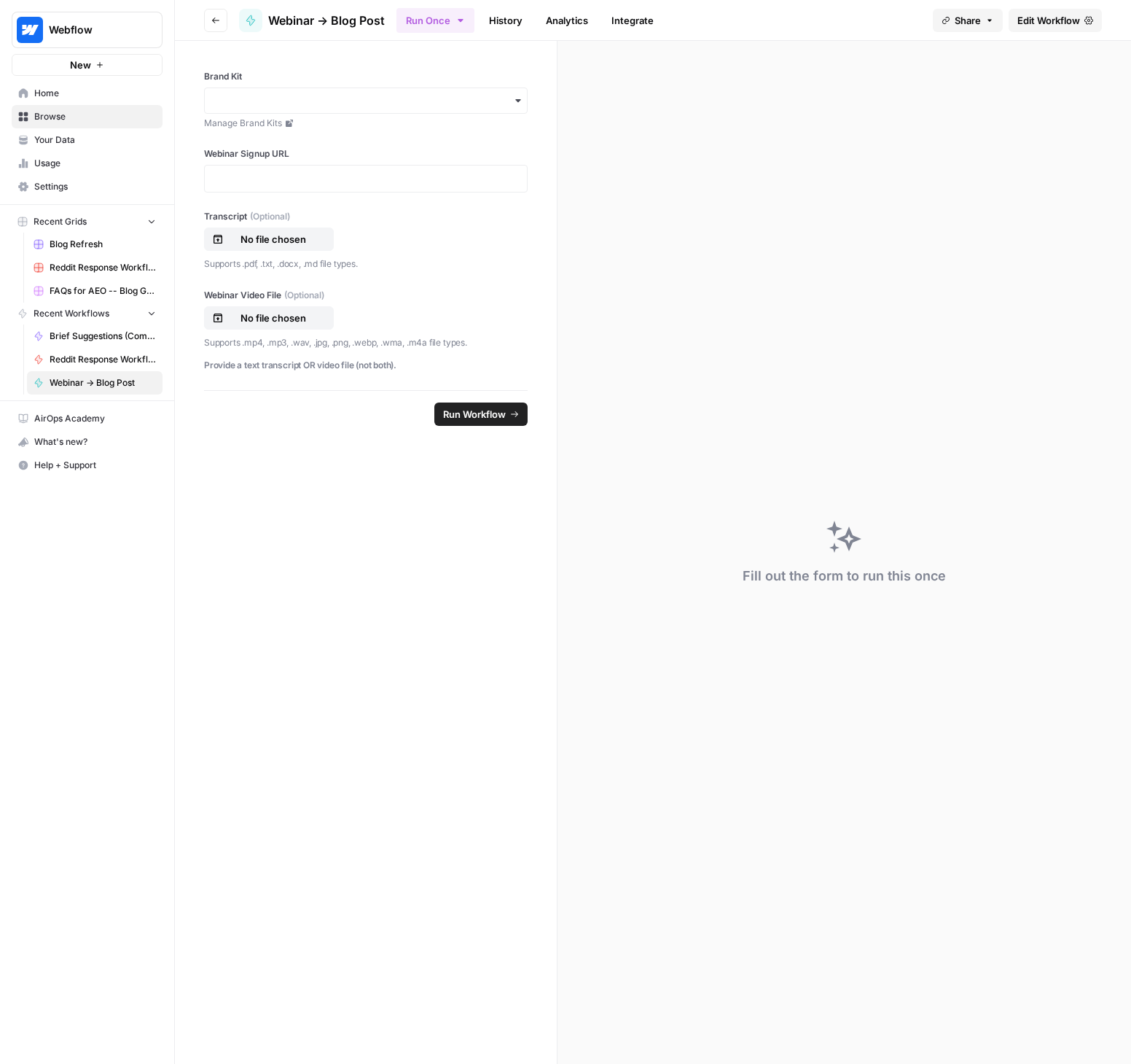
click at [224, 17] on button "Go back" at bounding box center [215, 20] width 23 height 23
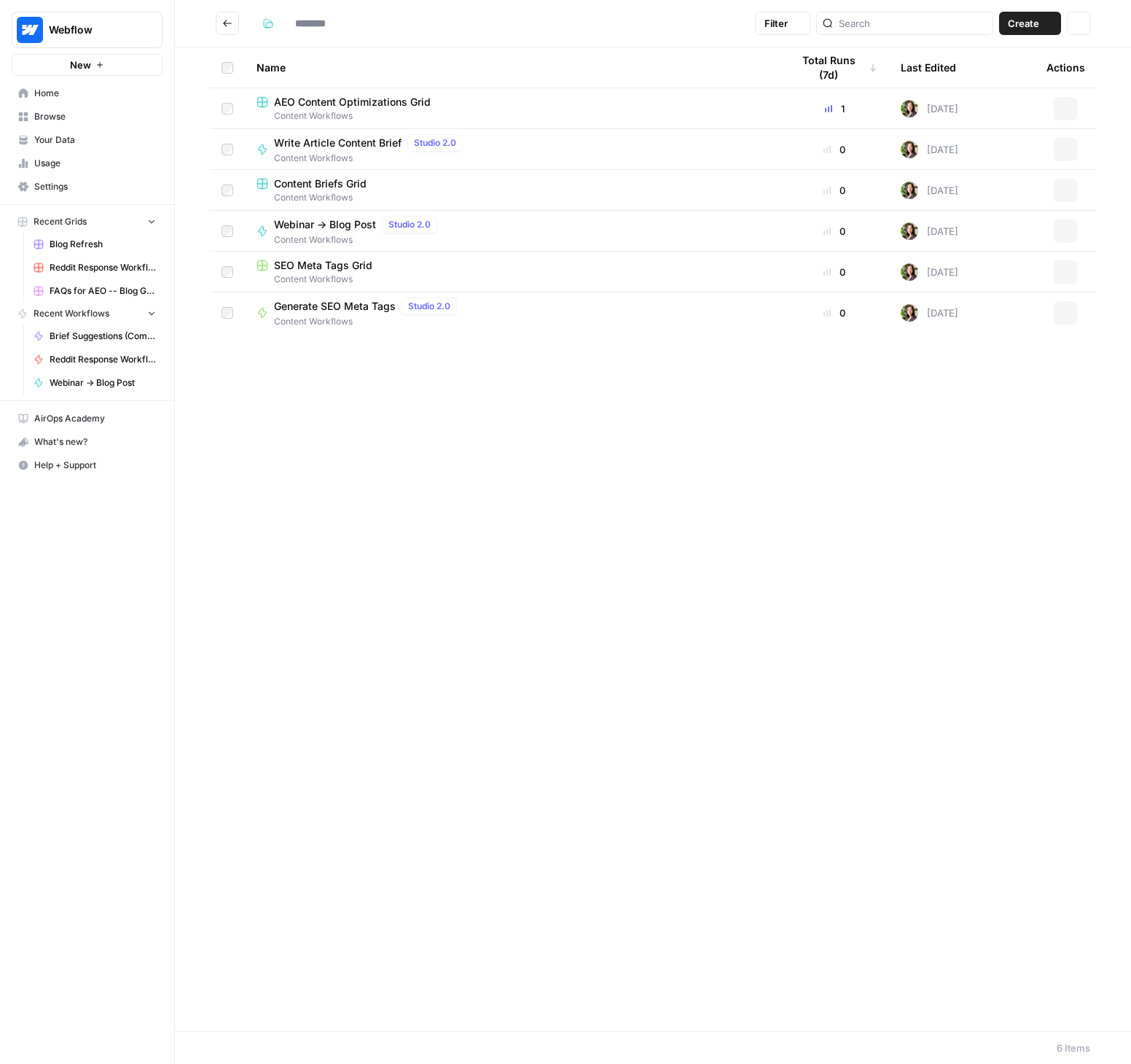
type input "**********"
click at [308, 269] on span "SEO Meta Tags Grid" at bounding box center [323, 265] width 98 height 14
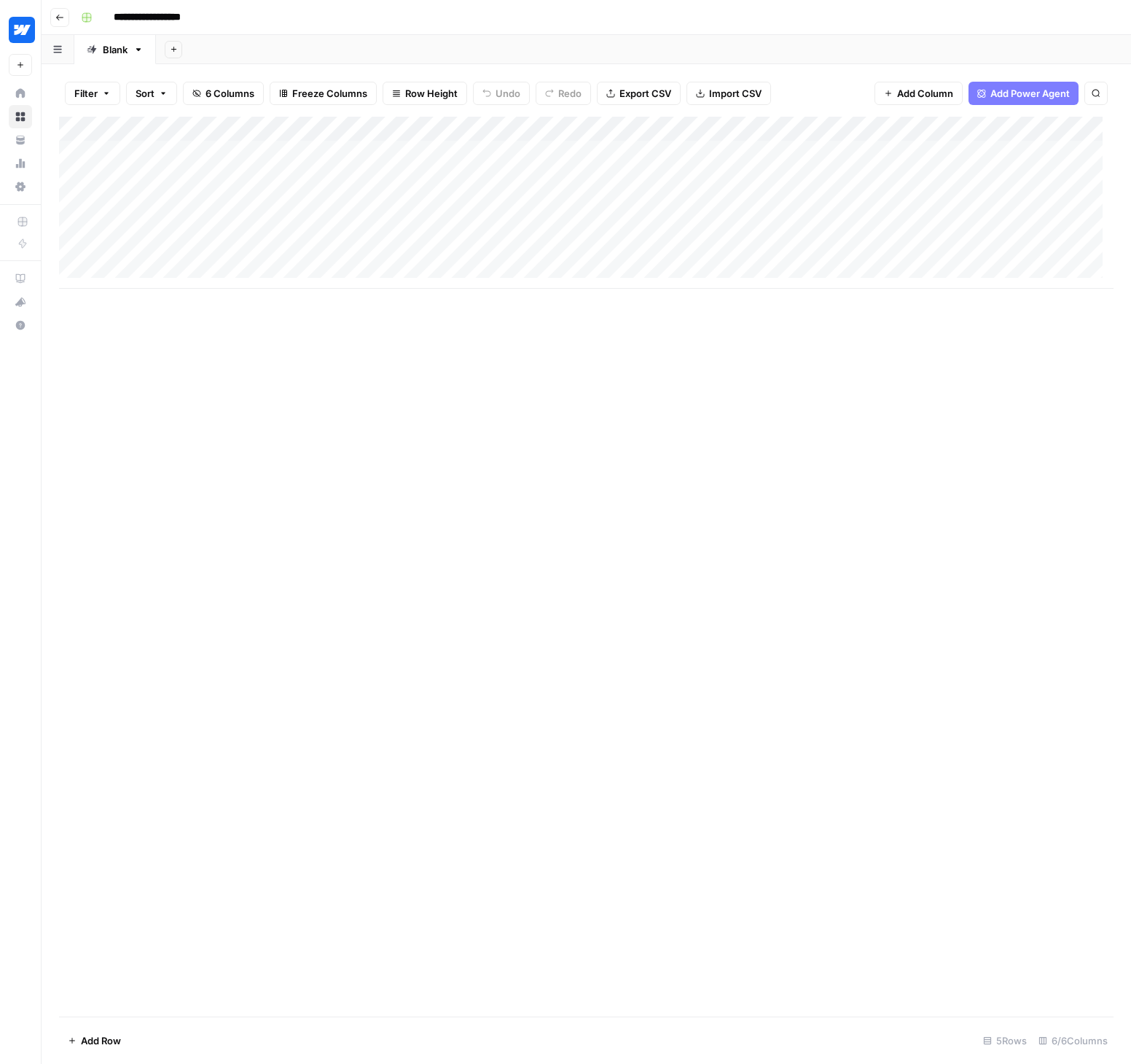
click at [817, 126] on div "Add Column" at bounding box center [587, 202] width 1055 height 172
click at [371, 499] on div "Add Column" at bounding box center [587, 566] width 1055 height 899
click at [157, 253] on div "Add Column" at bounding box center [587, 202] width 1055 height 172
click at [814, 128] on div "Add Column" at bounding box center [587, 202] width 1055 height 172
click at [687, 274] on span "Edit Workflow" at bounding box center [727, 272] width 128 height 14
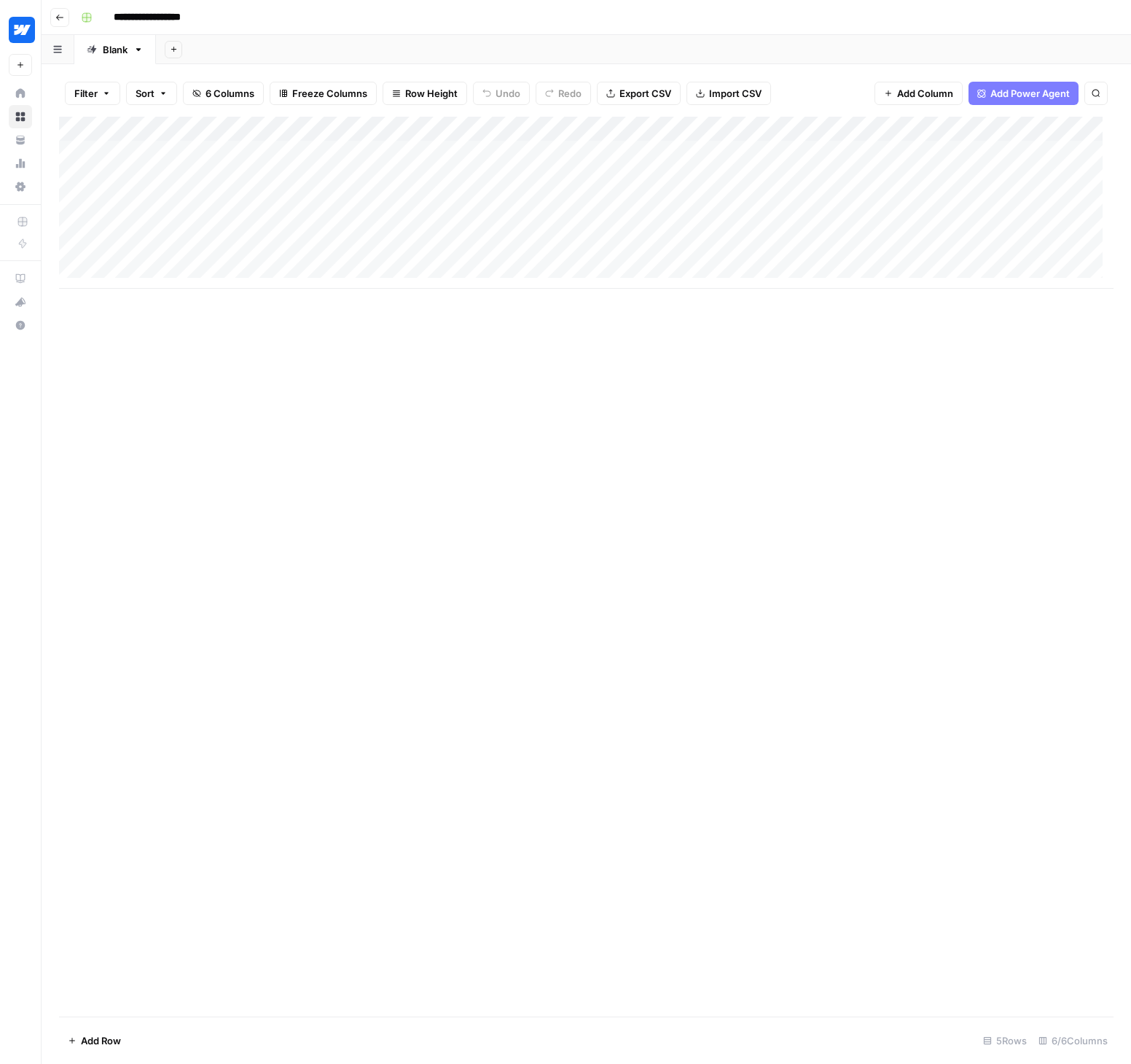
click at [815, 129] on div "Add Column" at bounding box center [587, 202] width 1055 height 172
click at [685, 273] on span "Edit Workflow" at bounding box center [727, 272] width 128 height 14
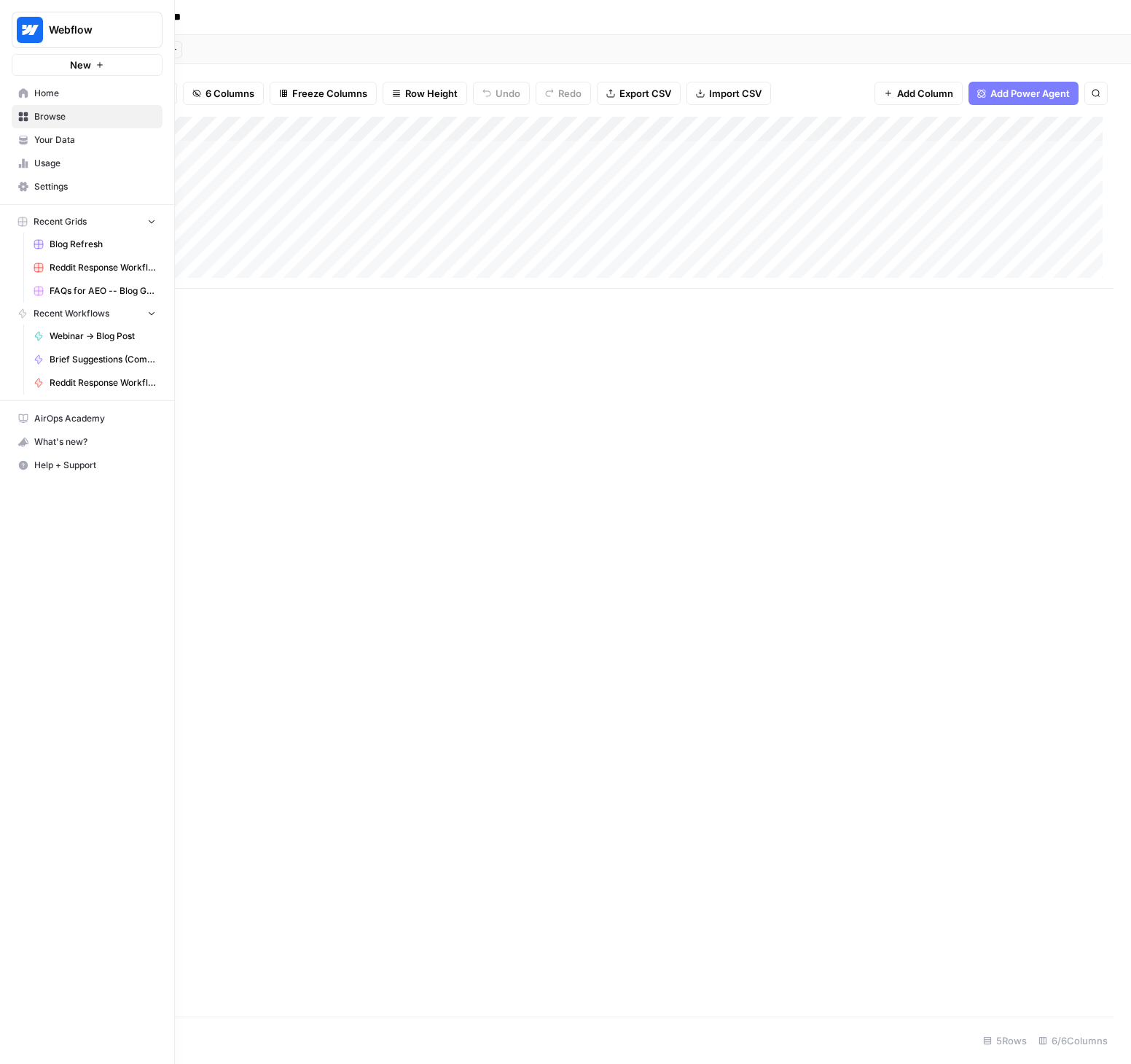
click at [58, 141] on span "Your Data" at bounding box center [95, 140] width 121 height 13
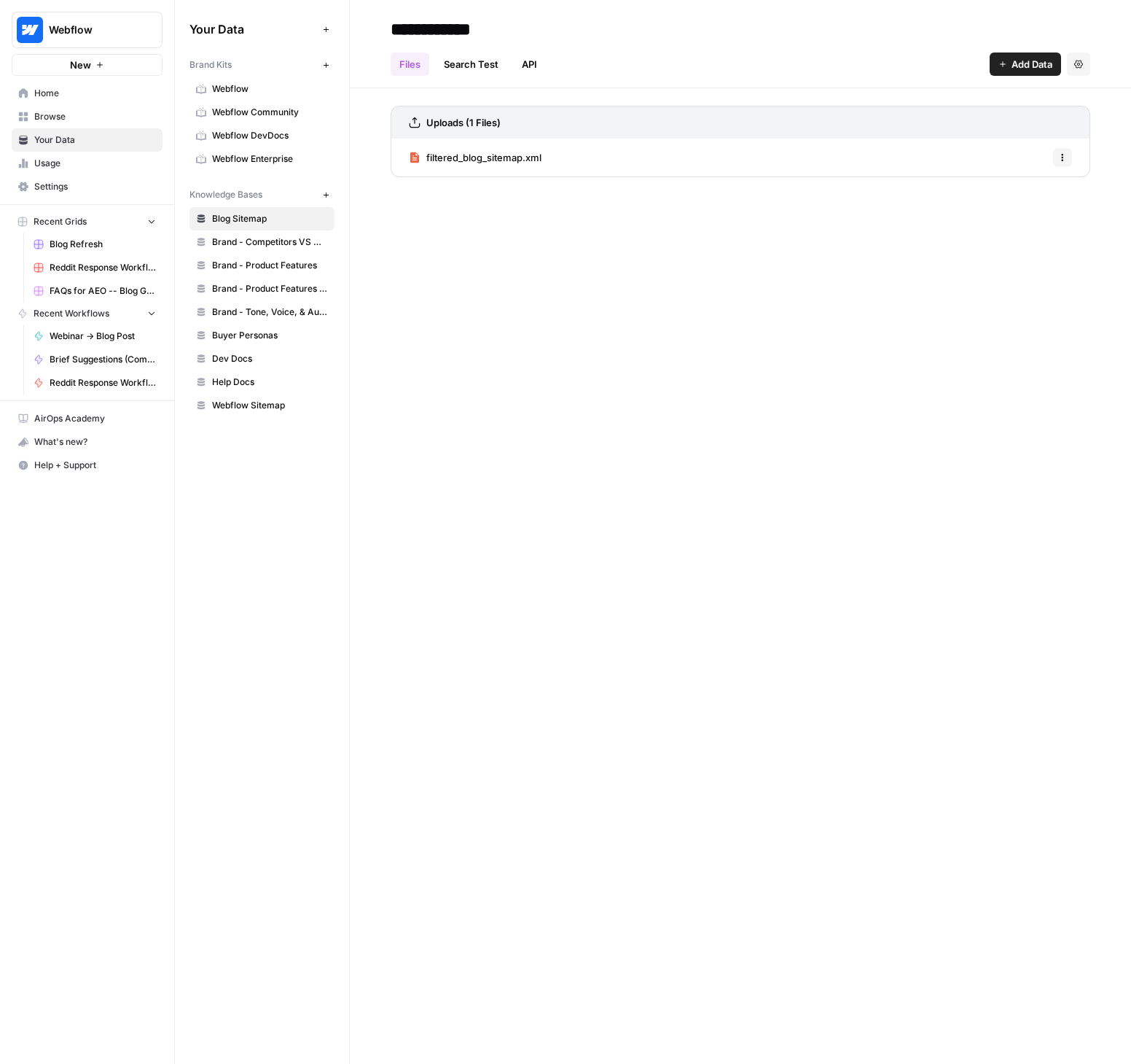
click at [234, 86] on span "Webflow" at bounding box center [269, 89] width 116 height 13
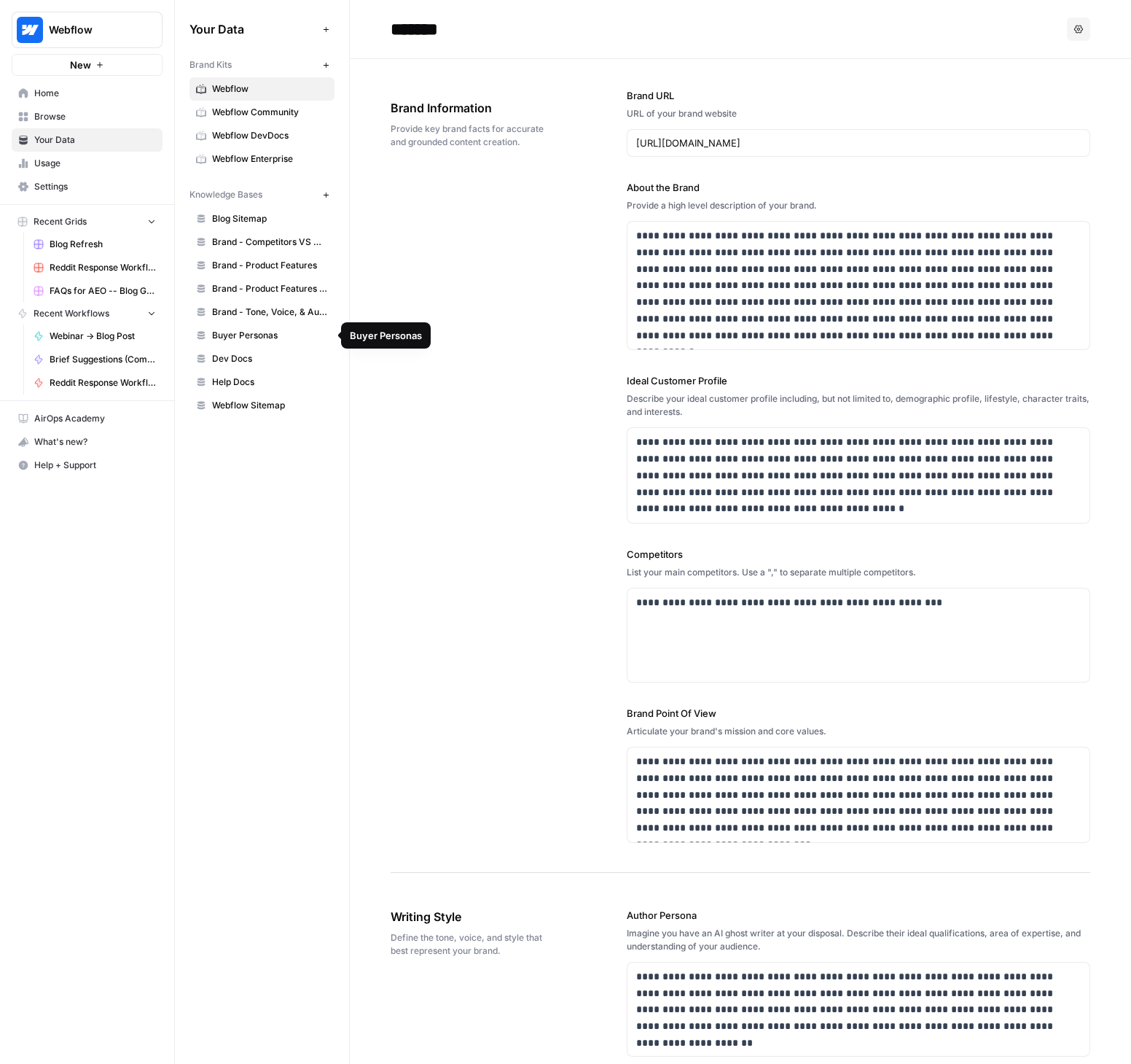
click at [236, 332] on span "Buyer Personas" at bounding box center [269, 335] width 116 height 13
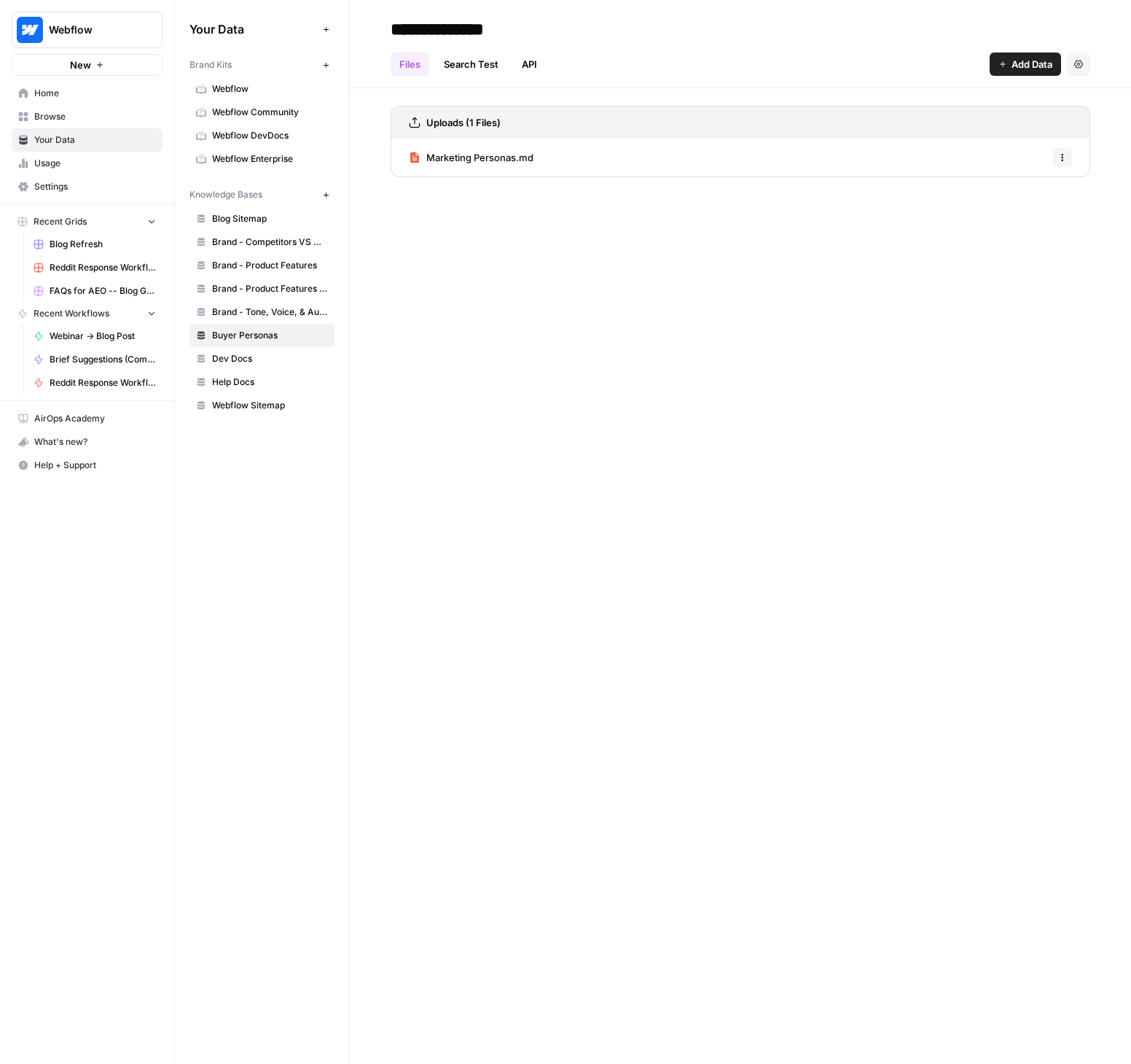
click at [58, 114] on span "Browse" at bounding box center [95, 117] width 121 height 13
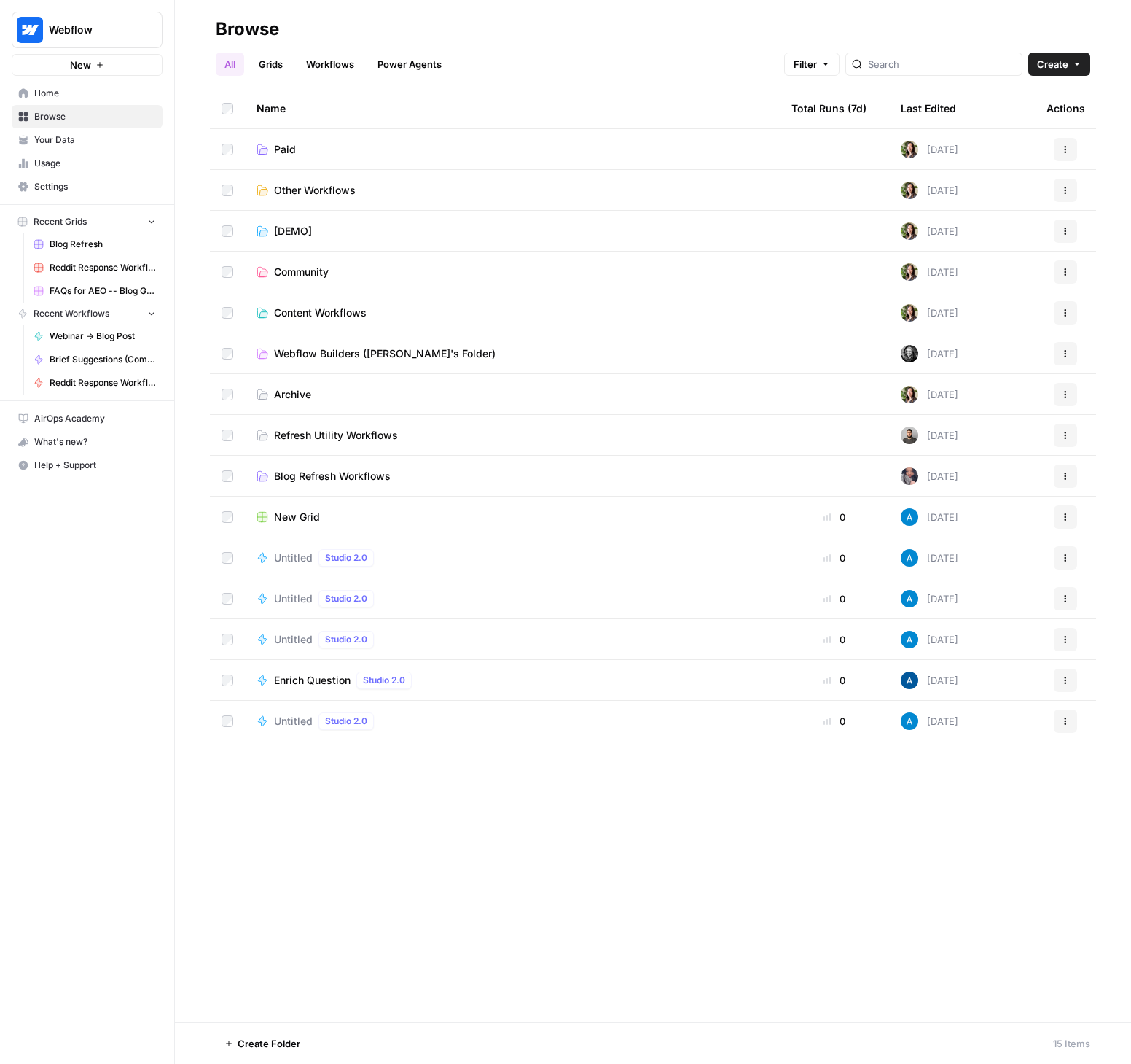
click at [277, 143] on span "Paid" at bounding box center [285, 149] width 22 height 14
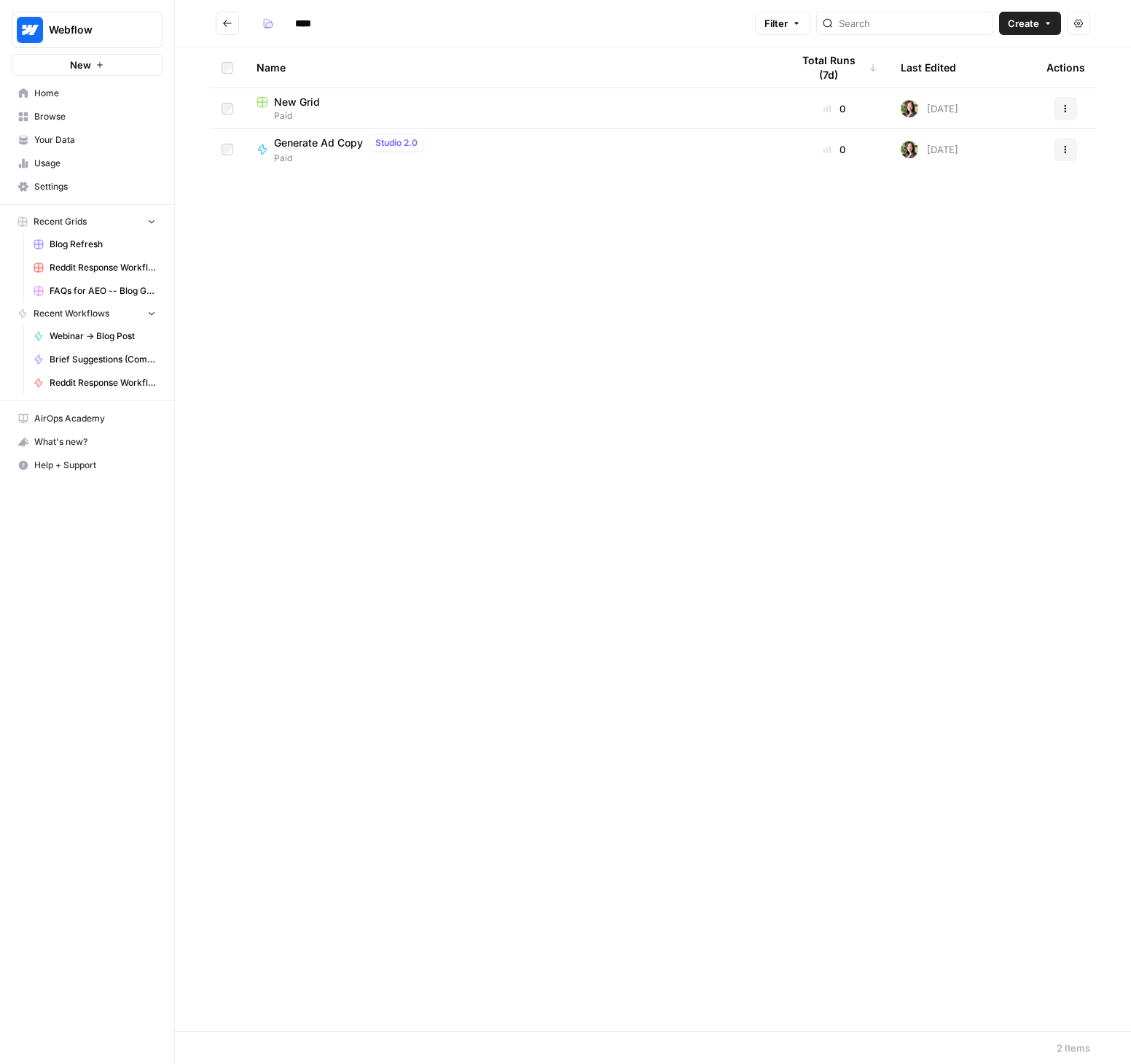
click at [305, 106] on span "New Grid" at bounding box center [297, 102] width 46 height 14
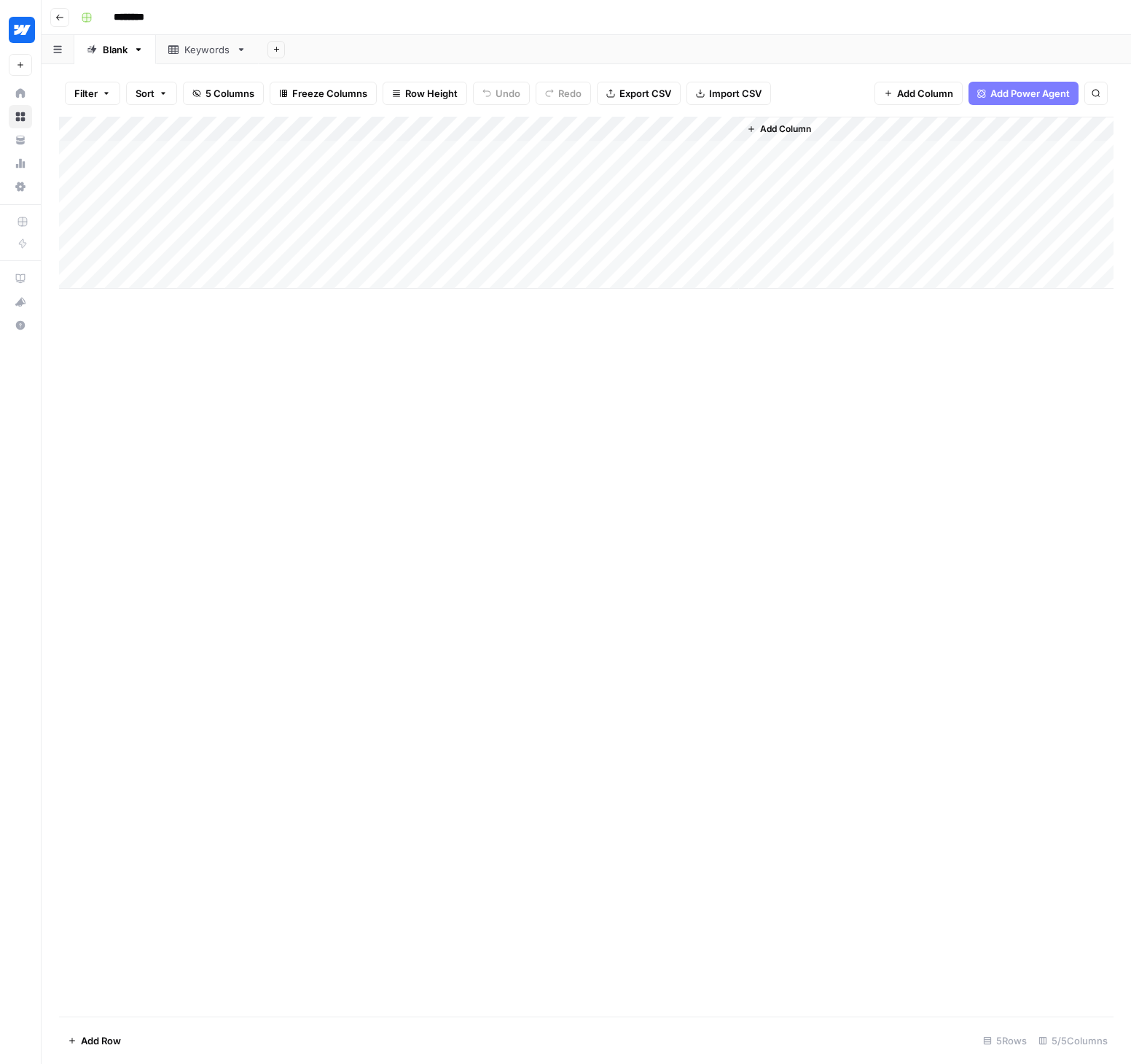
click at [711, 128] on div "Add Column" at bounding box center [587, 202] width 1055 height 172
click at [657, 272] on span "Edit Workflow" at bounding box center [699, 272] width 128 height 14
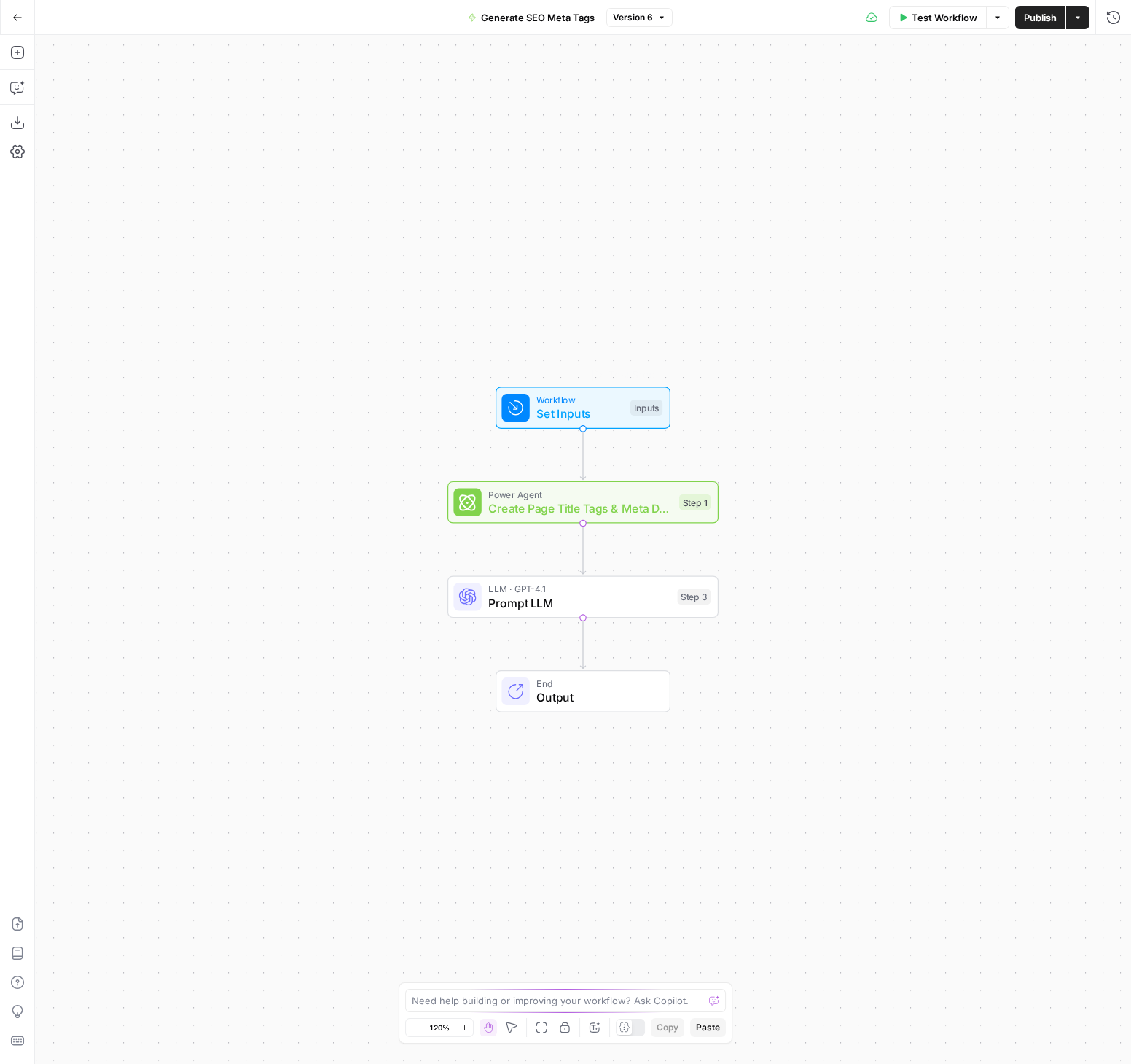
click at [572, 415] on span "Set Inputs" at bounding box center [579, 414] width 87 height 18
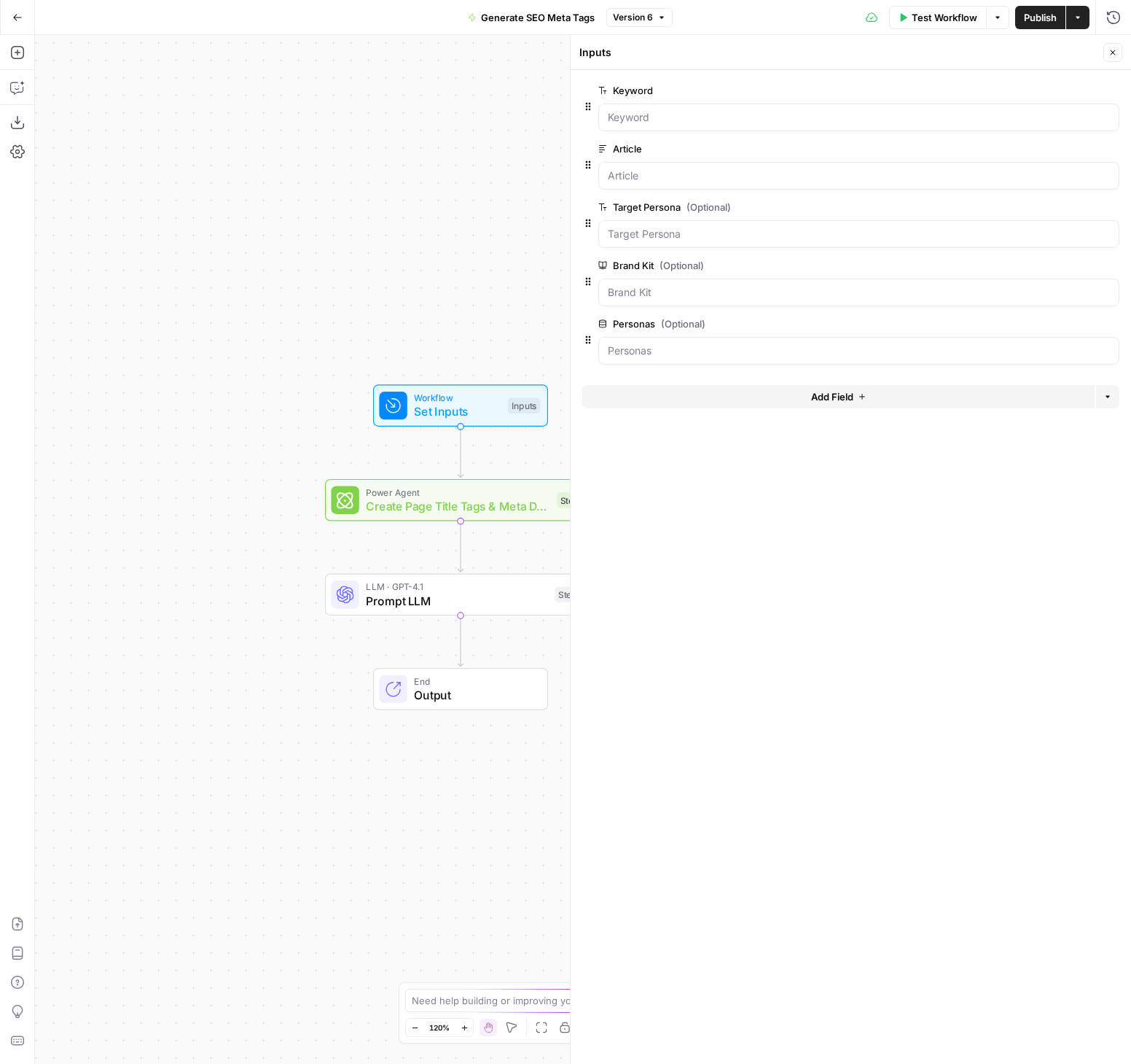
drag, startPoint x: 371, startPoint y: 531, endPoint x: 269, endPoint y: 535, distance: 102.1
click at [269, 535] on div "Workflow Set Inputs Inputs Power Agent Create Page Title Tags & Meta Descriptio…" at bounding box center [583, 549] width 1097 height 1029
click at [714, 294] on Kit "Brand Kit (Optional)" at bounding box center [859, 293] width 502 height 14
drag, startPoint x: 999, startPoint y: 289, endPoint x: 822, endPoint y: 297, distance: 177.2
click at [999, 289] on Kit "Brand Kit (Optional)" at bounding box center [859, 293] width 502 height 14
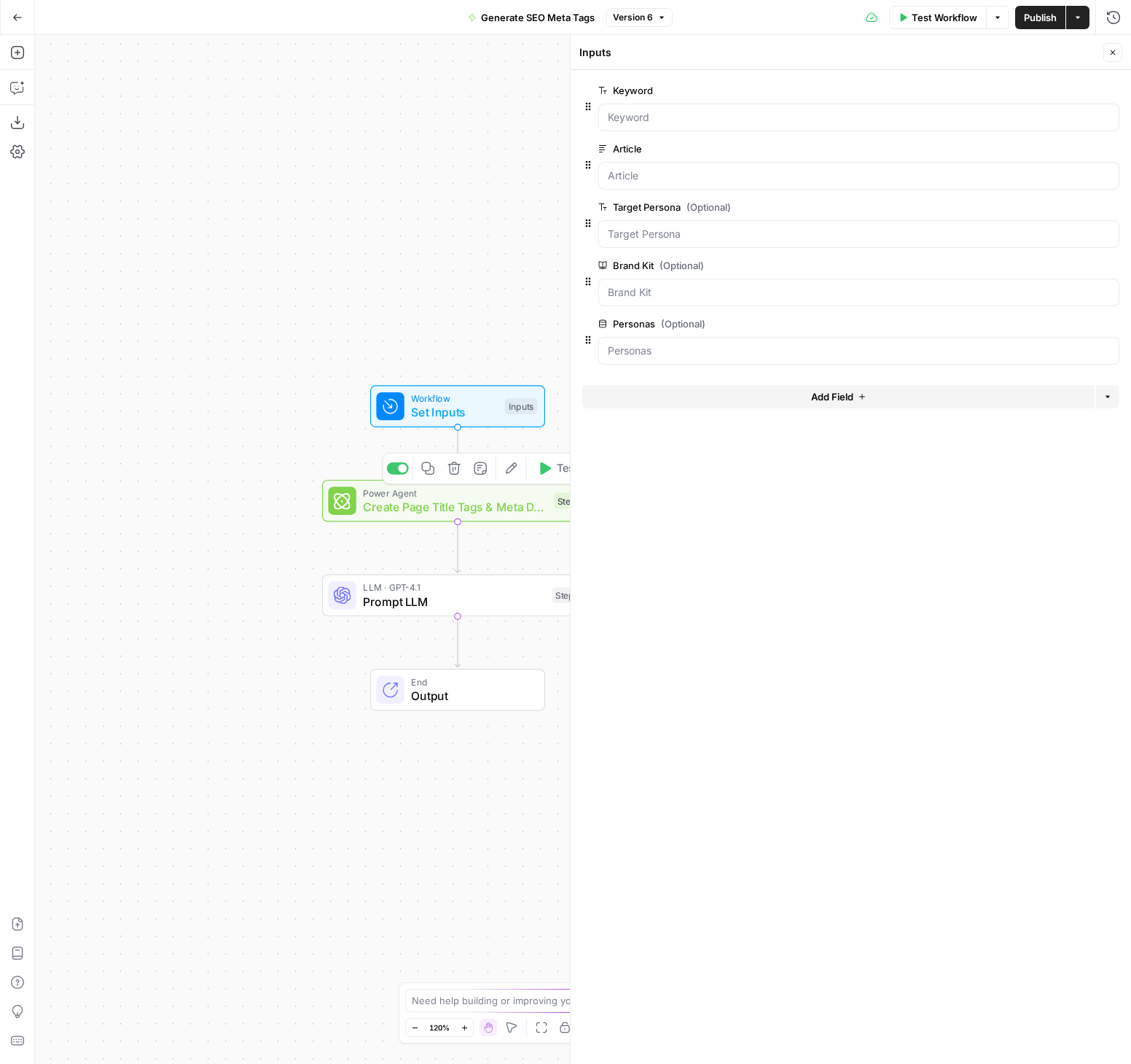
click at [245, 364] on div "Workflow Set Inputs Inputs Power Agent Create Page Title Tags & Meta Descriptio…" at bounding box center [583, 549] width 1097 height 1029
click at [20, 59] on icon "button" at bounding box center [18, 53] width 14 height 14
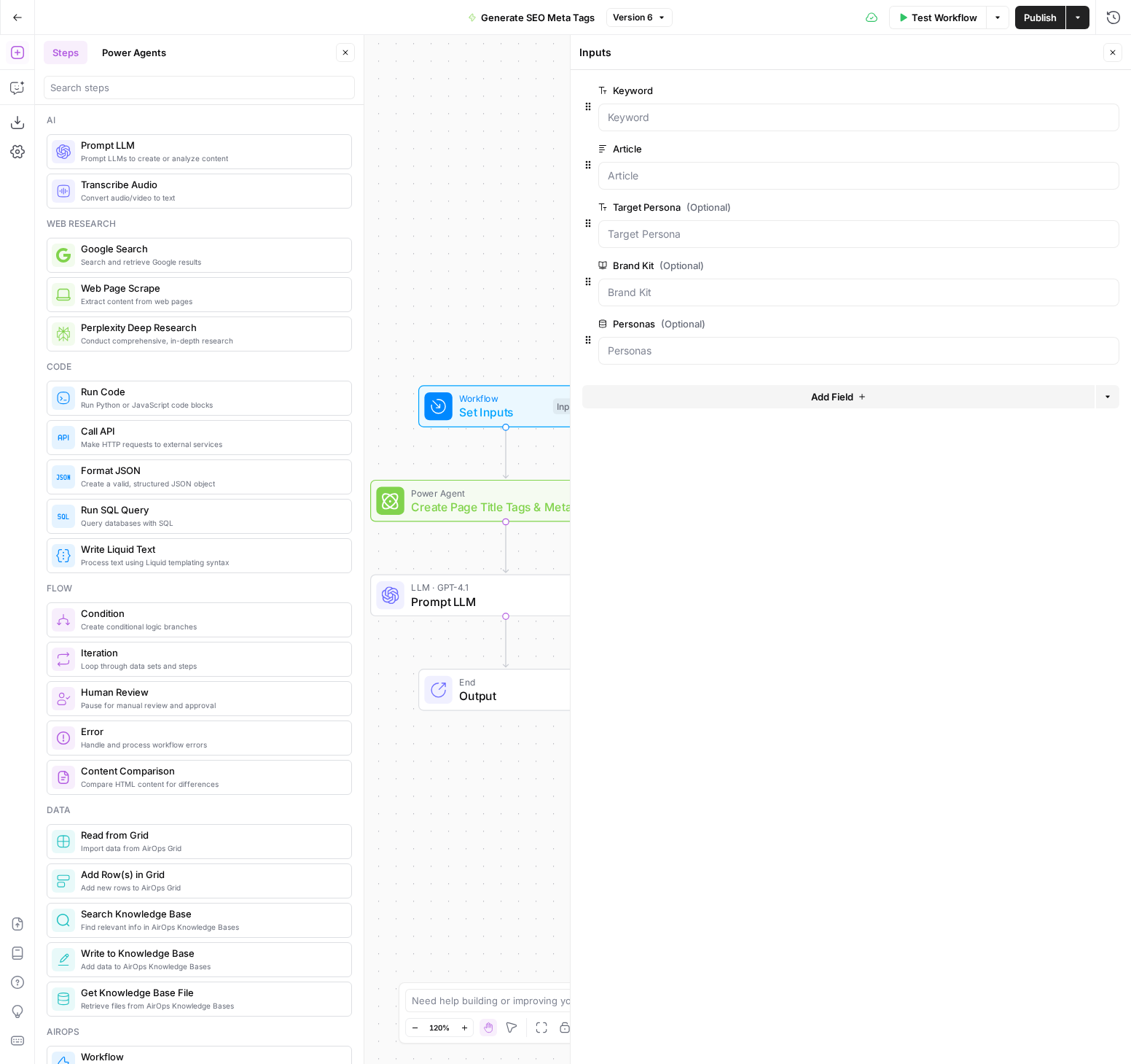
click at [148, 48] on button "Power Agents" at bounding box center [134, 52] width 82 height 23
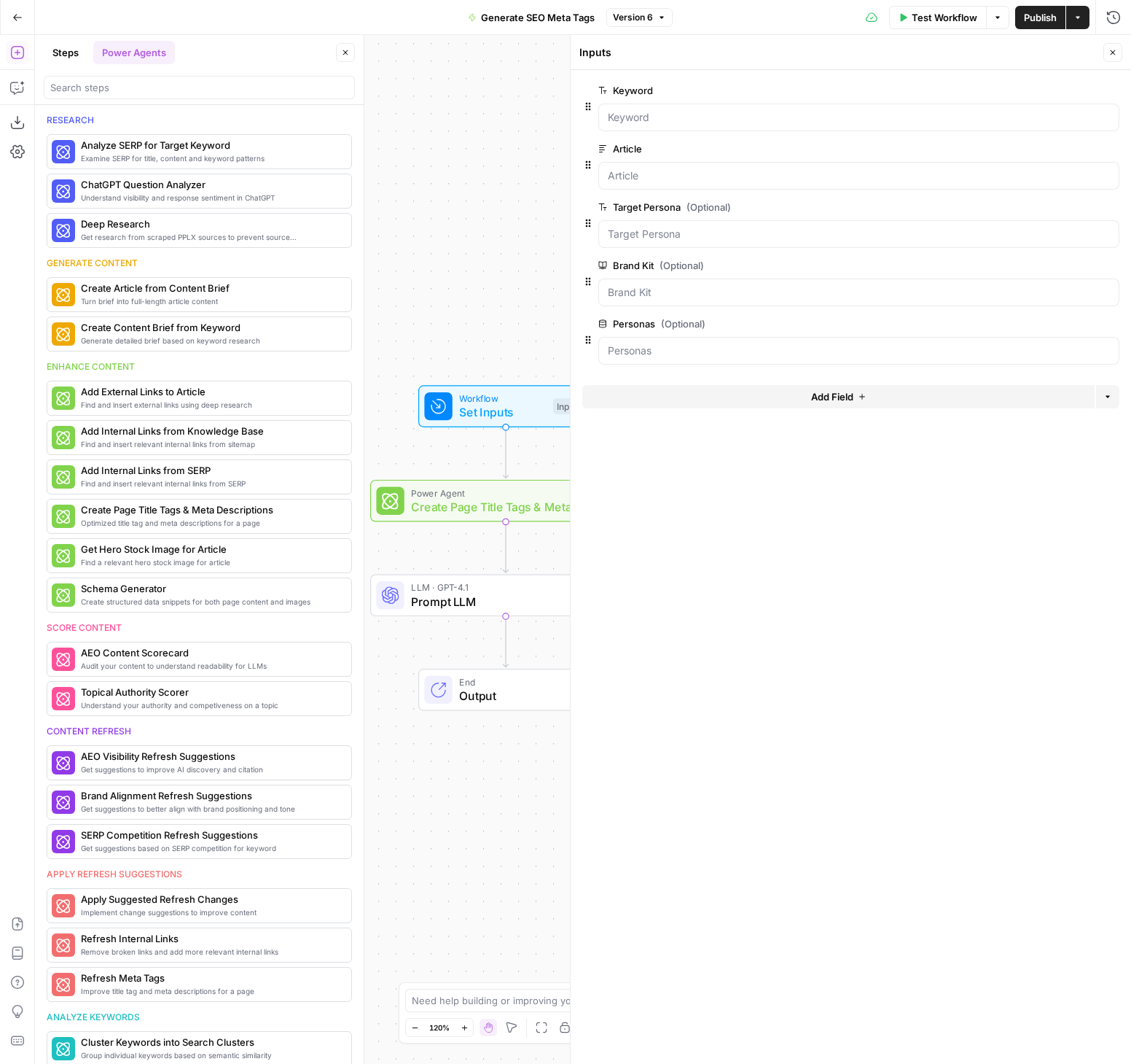
click at [1112, 50] on icon "button" at bounding box center [1113, 52] width 9 height 9
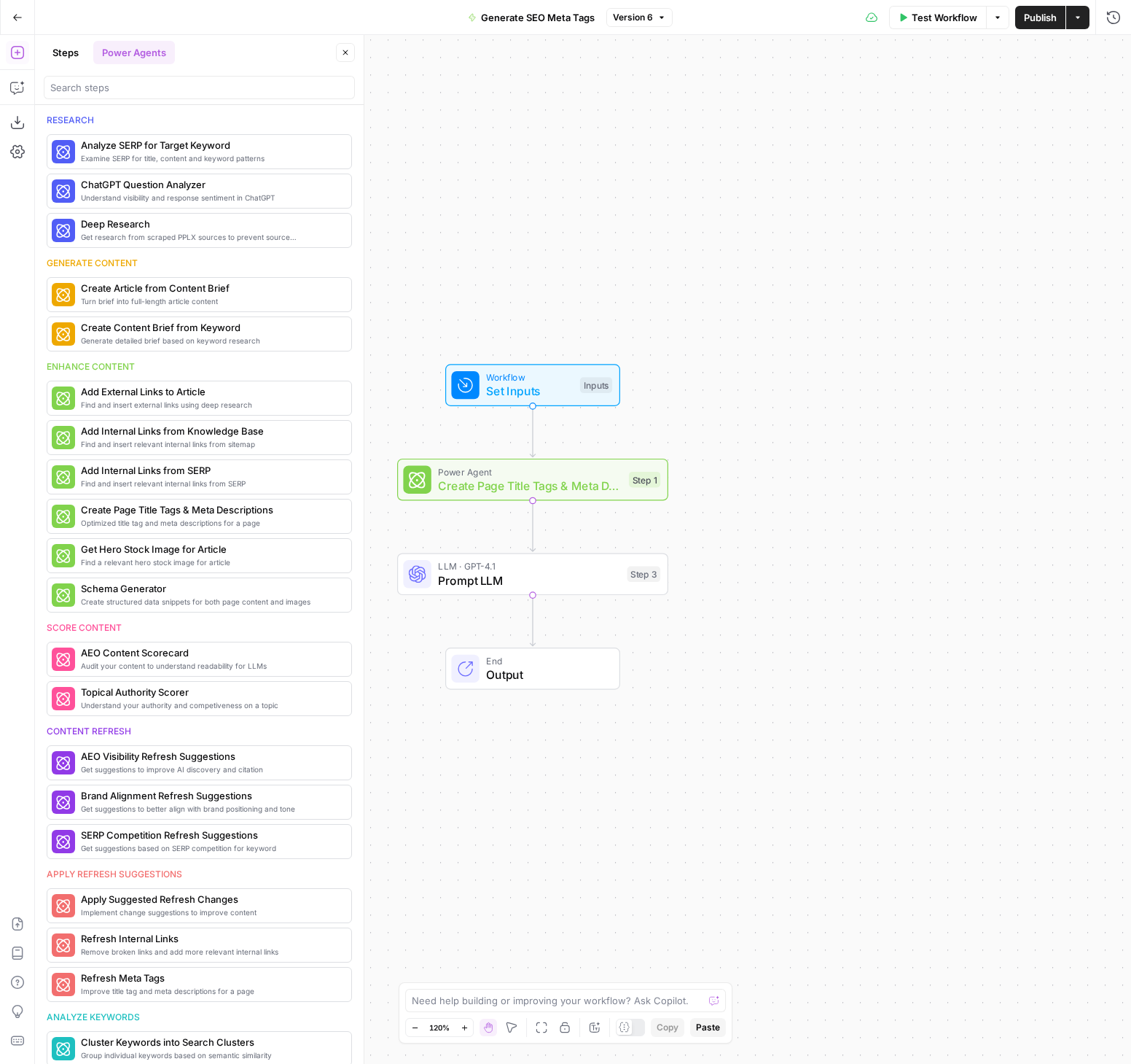
drag, startPoint x: 870, startPoint y: 273, endPoint x: 940, endPoint y: 248, distance: 74.3
click at [940, 248] on div "Workflow Set Inputs Inputs Power Agent Create Page Title Tags & Meta Descriptio…" at bounding box center [583, 549] width 1097 height 1029
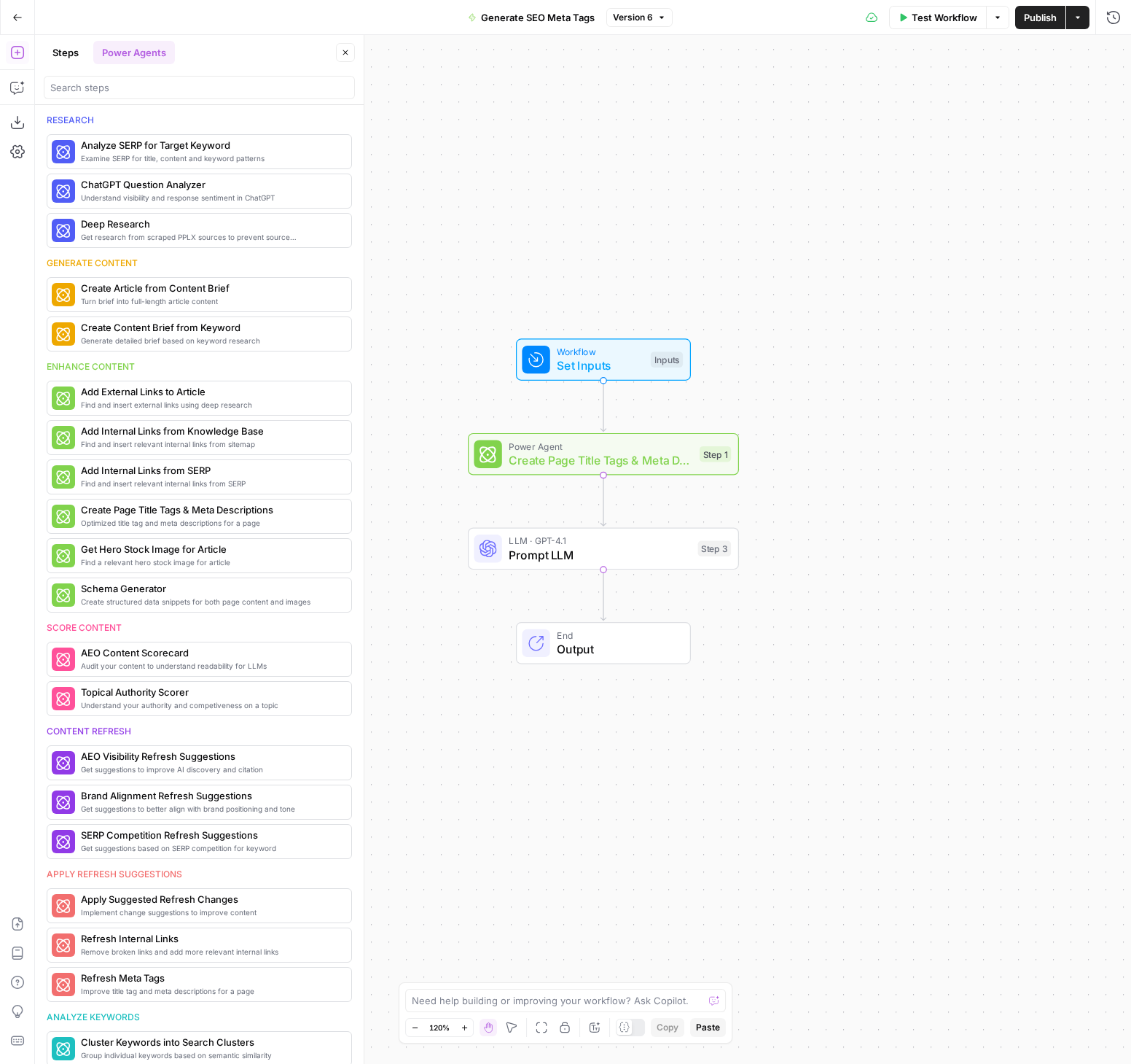
click at [19, 18] on icon "button" at bounding box center [18, 18] width 10 height 10
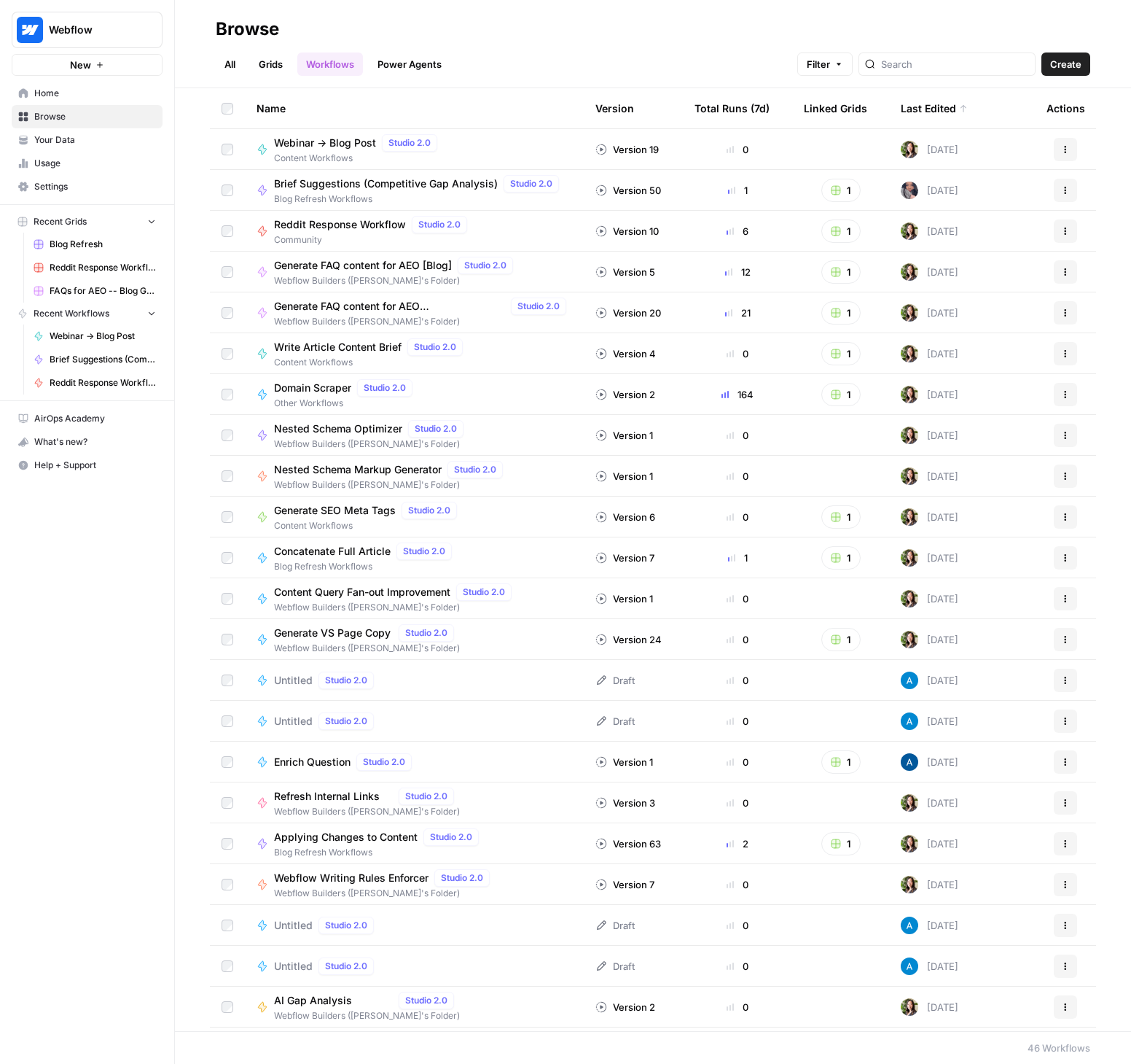
click at [232, 62] on link "All" at bounding box center [230, 64] width 29 height 23
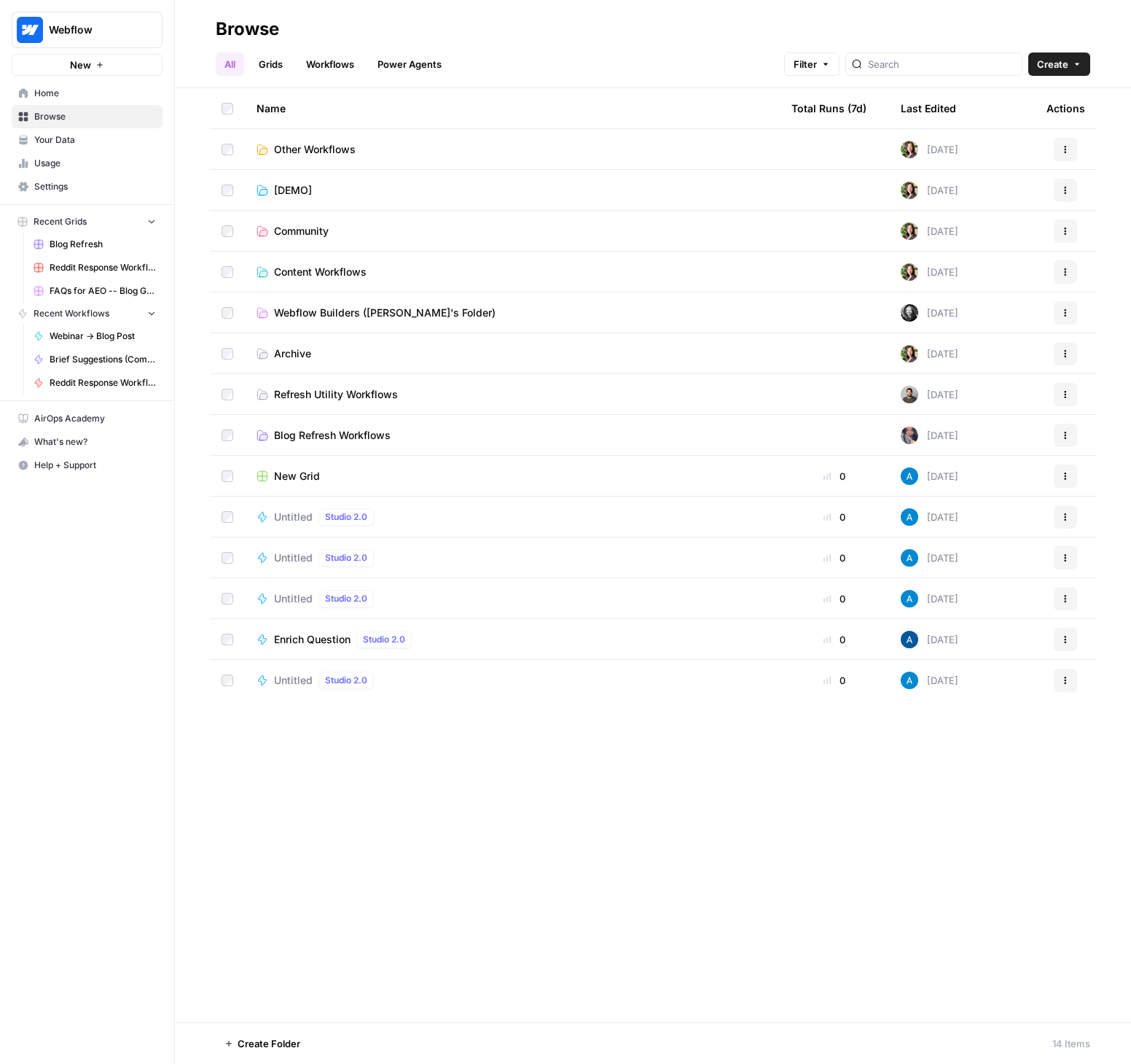
click at [1046, 62] on span "Create" at bounding box center [1053, 64] width 31 height 14
click at [1012, 99] on span "Folder" at bounding box center [1031, 98] width 82 height 14
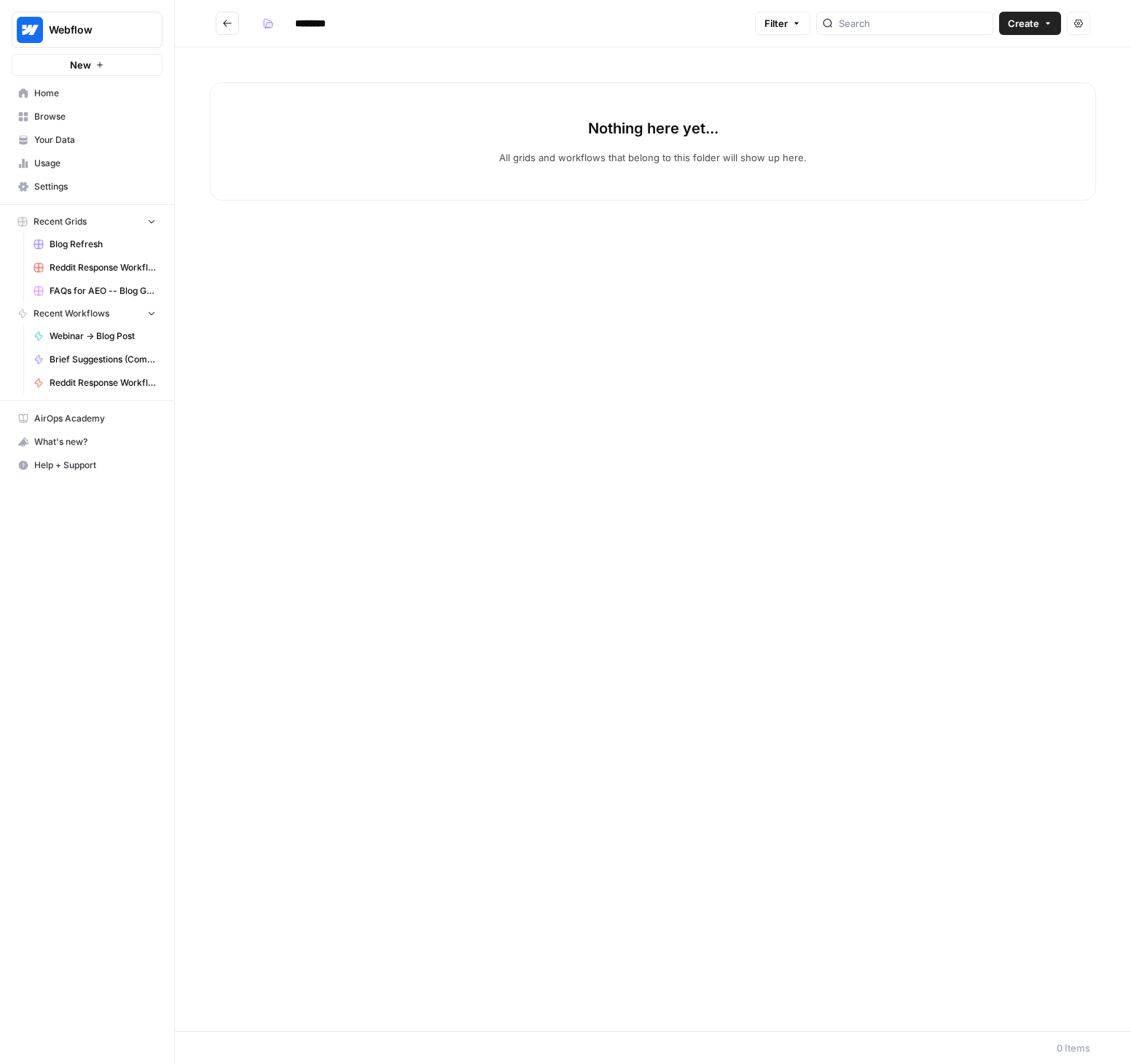
click at [323, 19] on input "********" at bounding box center [329, 23] width 82 height 23
type input "****"
click at [581, 31] on h2 "****" at bounding box center [483, 23] width 534 height 23
drag, startPoint x: 346, startPoint y: 299, endPoint x: 376, endPoint y: 296, distance: 30.1
click at [347, 298] on div "Nothing here yet... All grids and workflows that belong to this folder will sho…" at bounding box center [653, 539] width 957 height 983
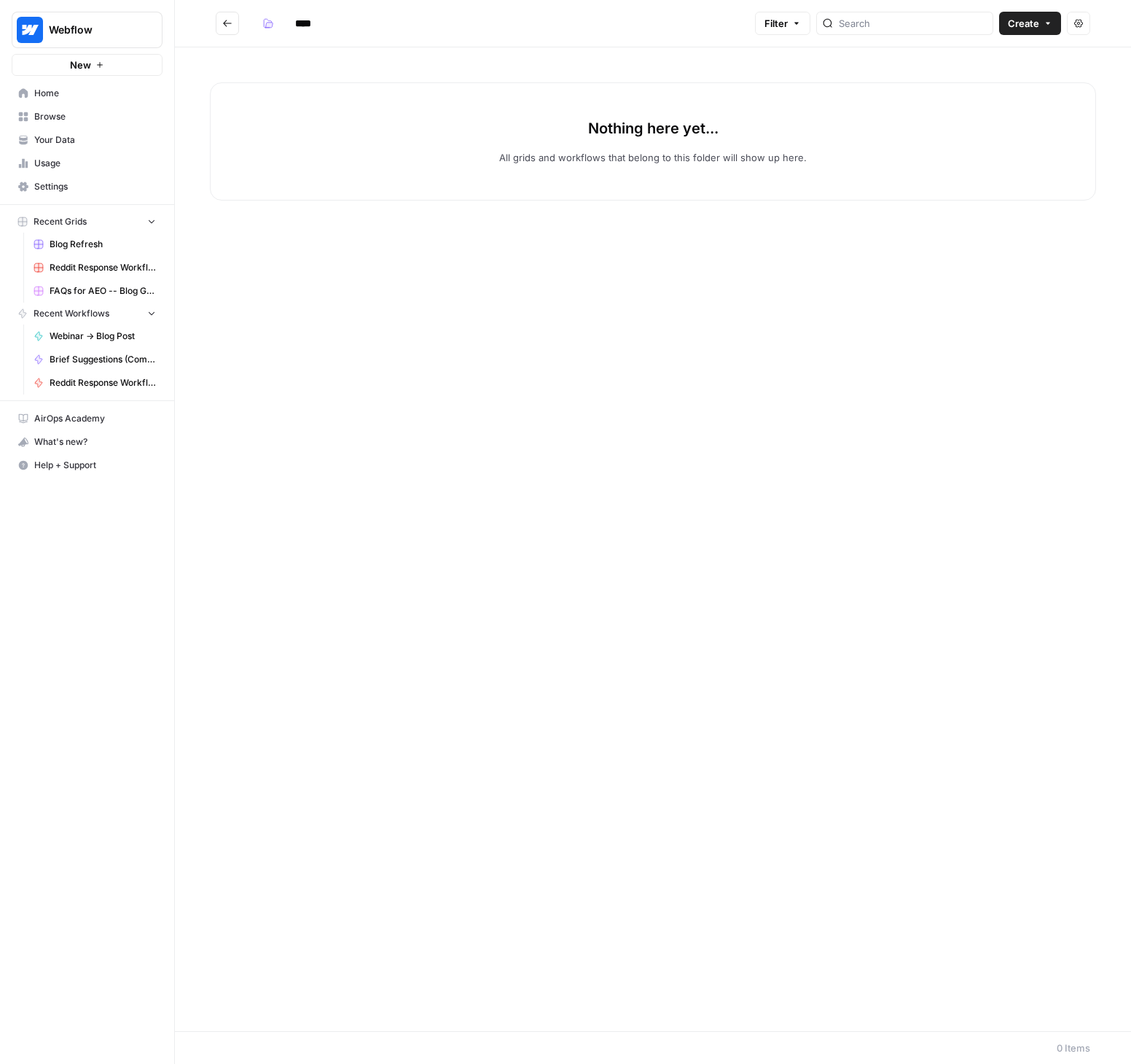
click at [1018, 22] on span "Create" at bounding box center [1023, 23] width 31 height 14
click at [975, 58] on span "Grid" at bounding box center [1002, 58] width 82 height 14
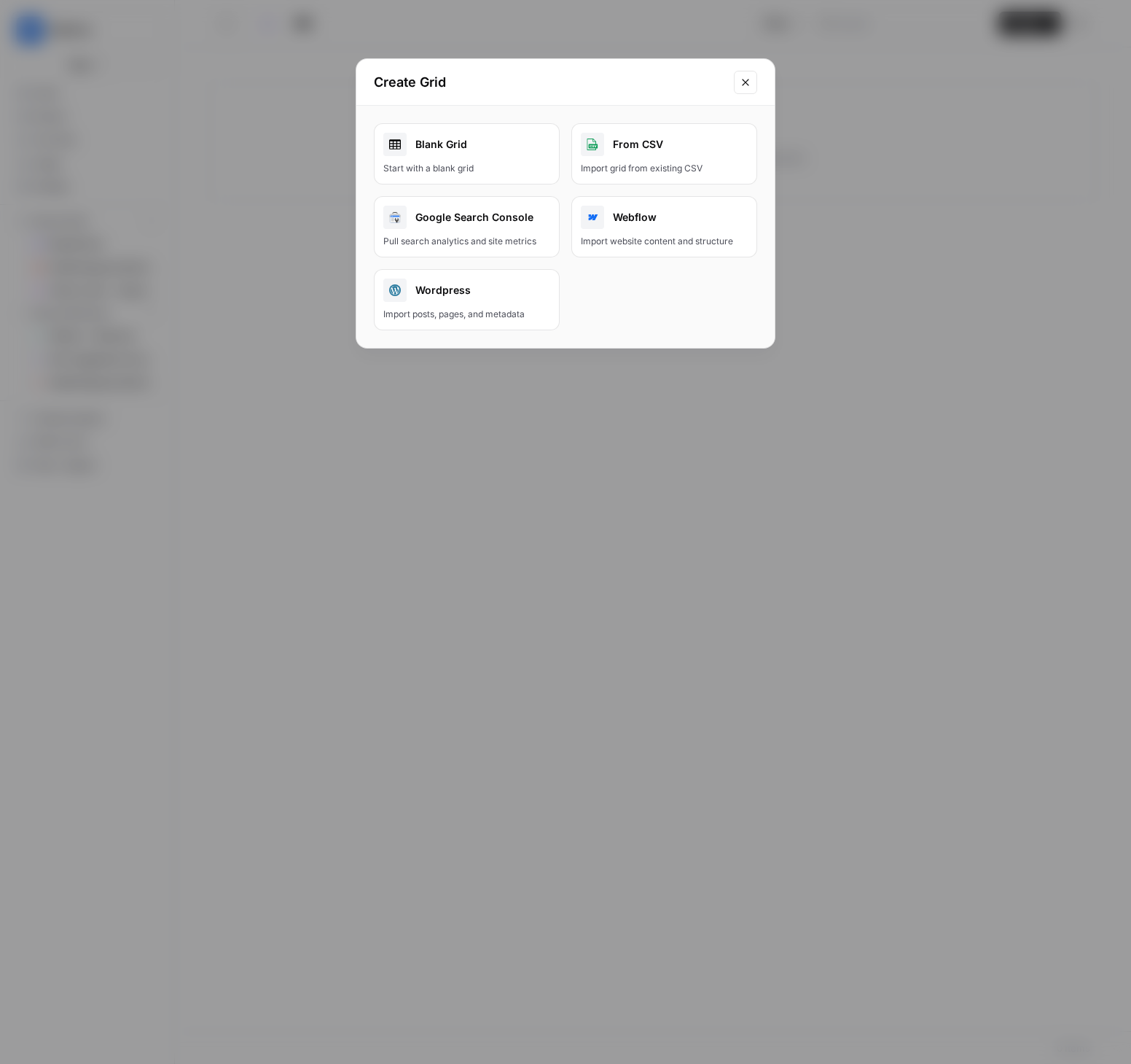
click at [420, 149] on div "Blank Grid" at bounding box center [467, 144] width 167 height 23
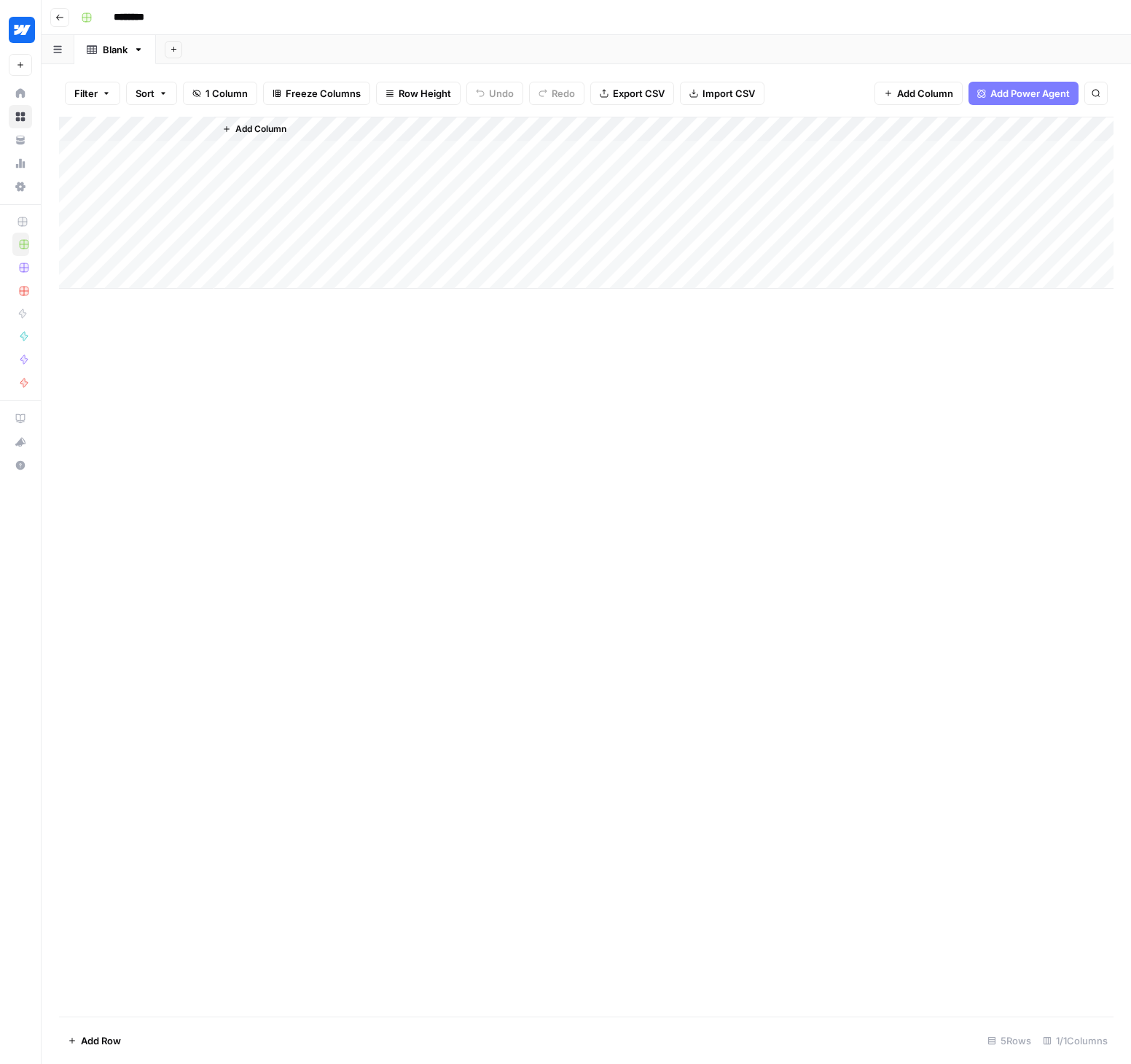
click at [116, 130] on div "Add Column" at bounding box center [587, 202] width 1055 height 172
drag, startPoint x: 124, startPoint y: 165, endPoint x: 72, endPoint y: 166, distance: 52.0
click at [72, 166] on body "Webflow New Home Browse Your Data Usage Settings Recent Grids New Grid Blog Ref…" at bounding box center [565, 532] width 1131 height 1064
click at [112, 161] on input "Title" at bounding box center [169, 164] width 148 height 14
click at [113, 161] on input "Title" at bounding box center [169, 164] width 148 height 14
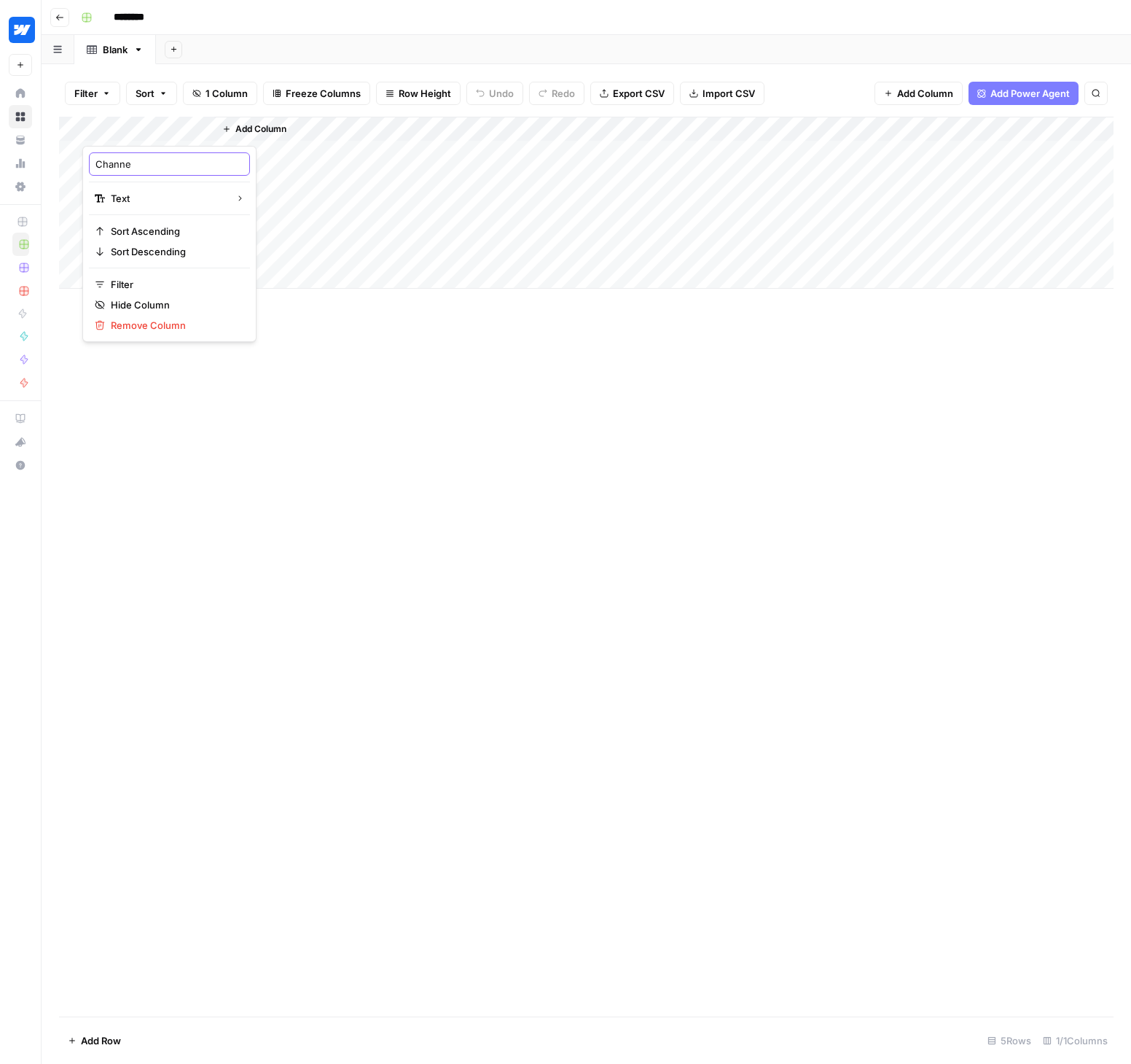
type input "Channel"
click at [203, 125] on div "Add Column" at bounding box center [587, 202] width 1055 height 172
click at [257, 123] on span "Add Column" at bounding box center [261, 129] width 51 height 13
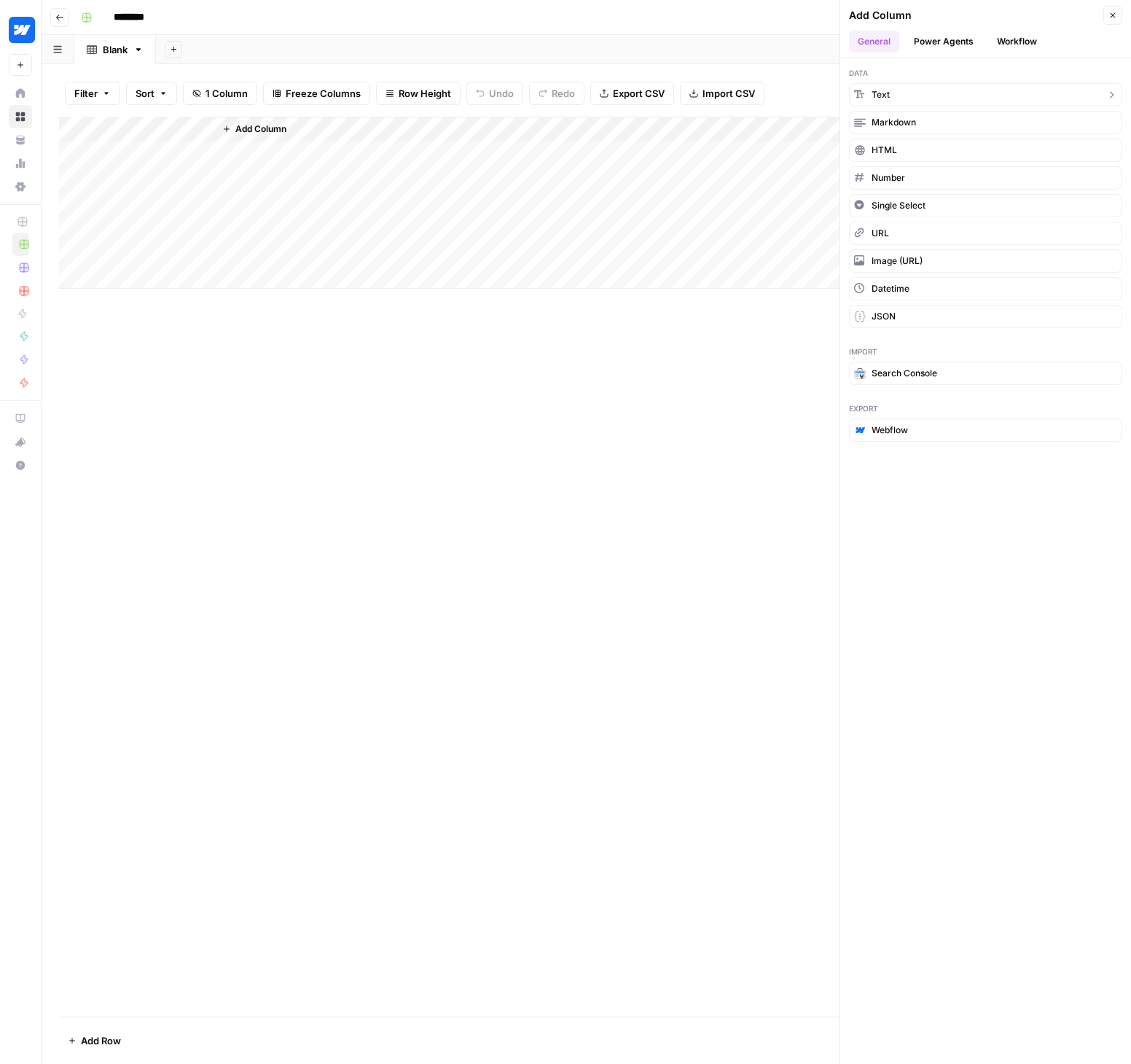
click at [912, 92] on button "Text" at bounding box center [986, 94] width 273 height 23
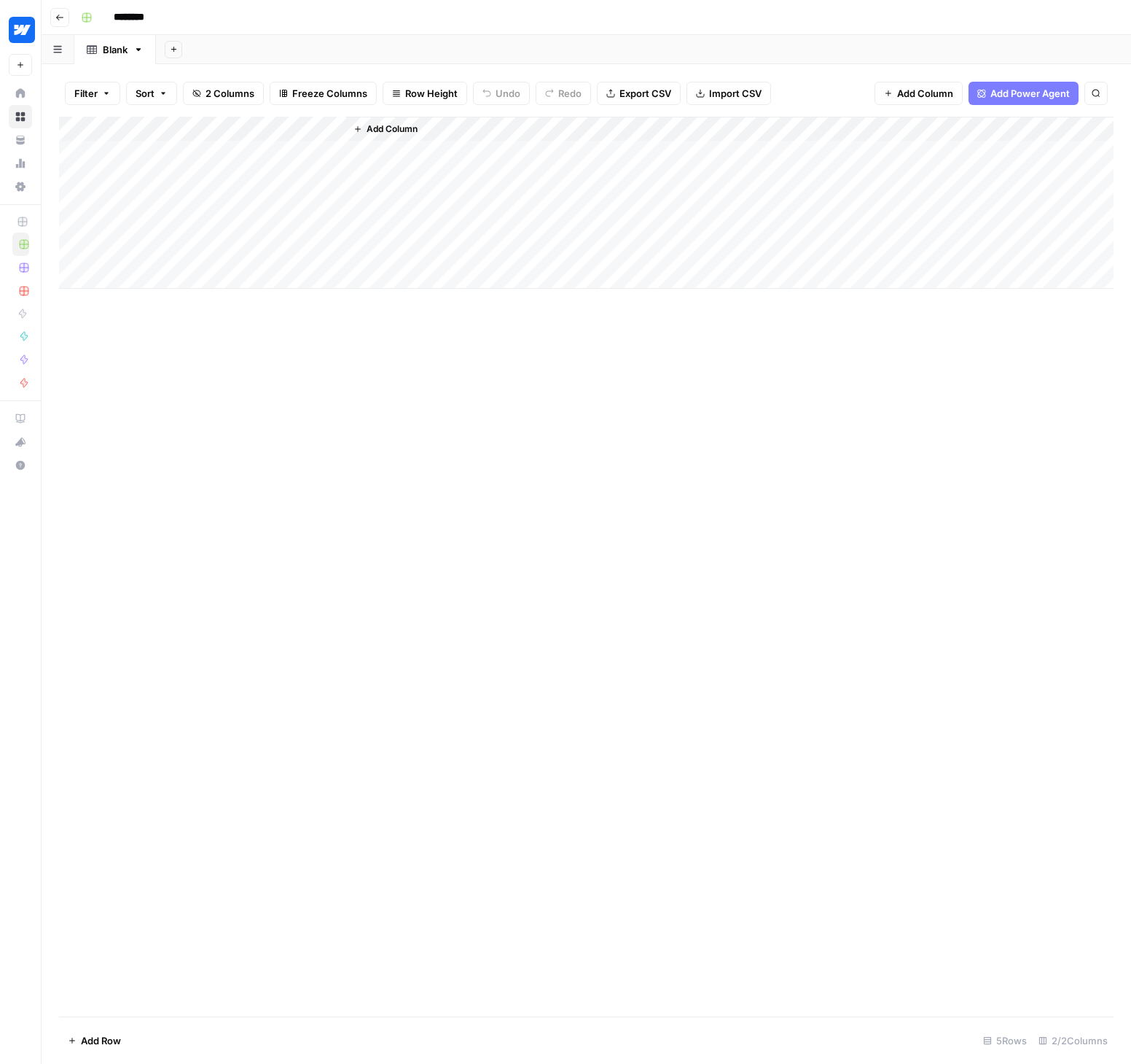
click at [297, 133] on div "Add Column" at bounding box center [587, 202] width 1055 height 172
click at [282, 130] on div at bounding box center [279, 131] width 132 height 29
drag, startPoint x: 294, startPoint y: 163, endPoint x: 217, endPoint y: 169, distance: 77.2
click at [217, 169] on div "New Column Text Sort Ascending Sort Descending Filter Hide Column Remove Column" at bounding box center [301, 243] width 174 height 196
type input "Campaign"
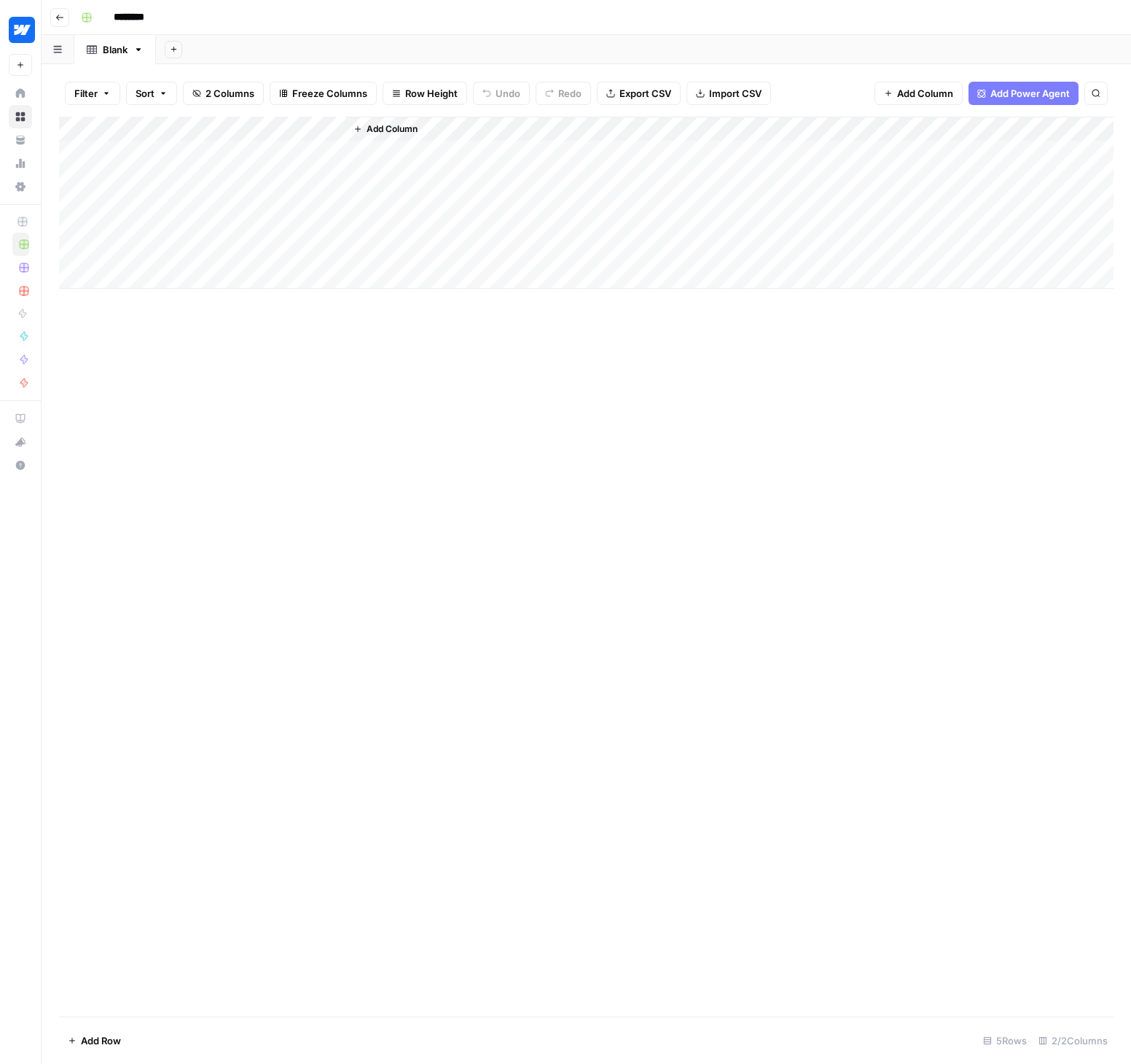
click at [466, 408] on div "Add Column" at bounding box center [587, 566] width 1055 height 899
click at [394, 128] on span "Add Column" at bounding box center [392, 129] width 51 height 13
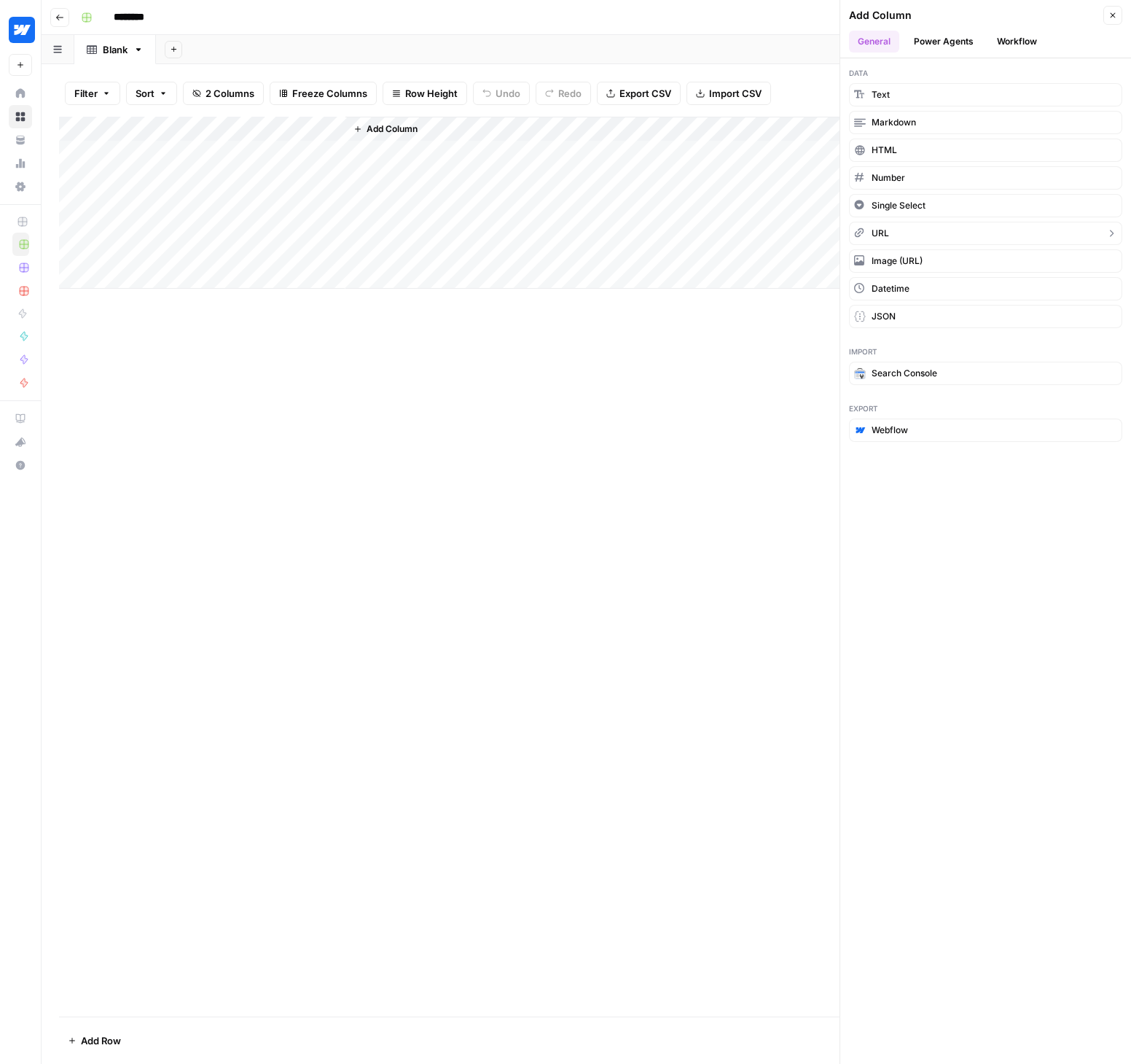
click at [888, 227] on span "URL" at bounding box center [881, 233] width 18 height 13
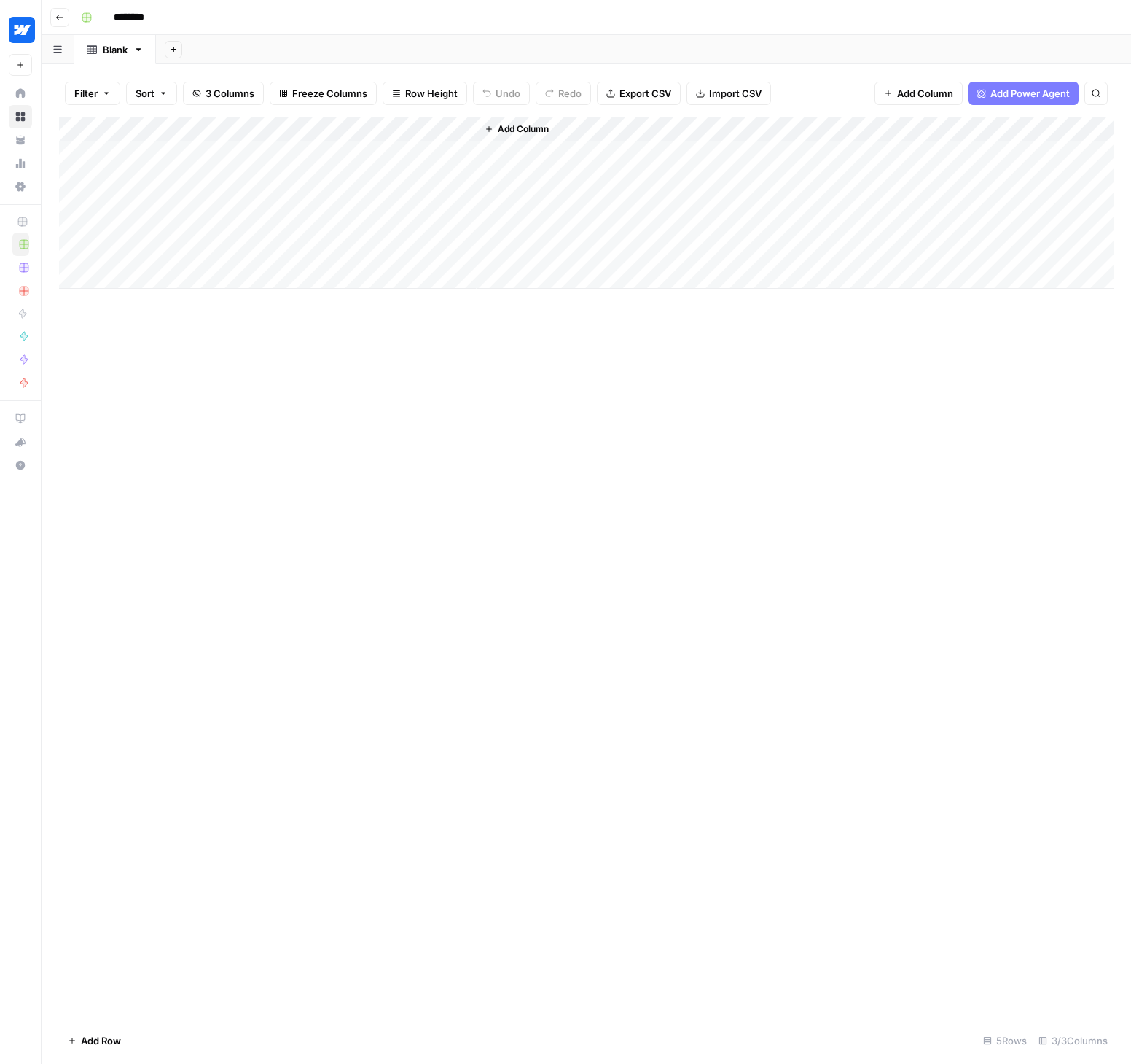
click at [404, 131] on div "Add Column" at bounding box center [587, 202] width 1055 height 172
drag, startPoint x: 428, startPoint y: 166, endPoint x: 348, endPoint y: 165, distance: 80.0
click at [348, 165] on div "New Column URL Sort Ascending Sort Descending Filter Hide Column Remove Column" at bounding box center [432, 243] width 174 height 196
type input "Landing Page"
click at [205, 127] on div "Add Column" at bounding box center [587, 202] width 1055 height 172
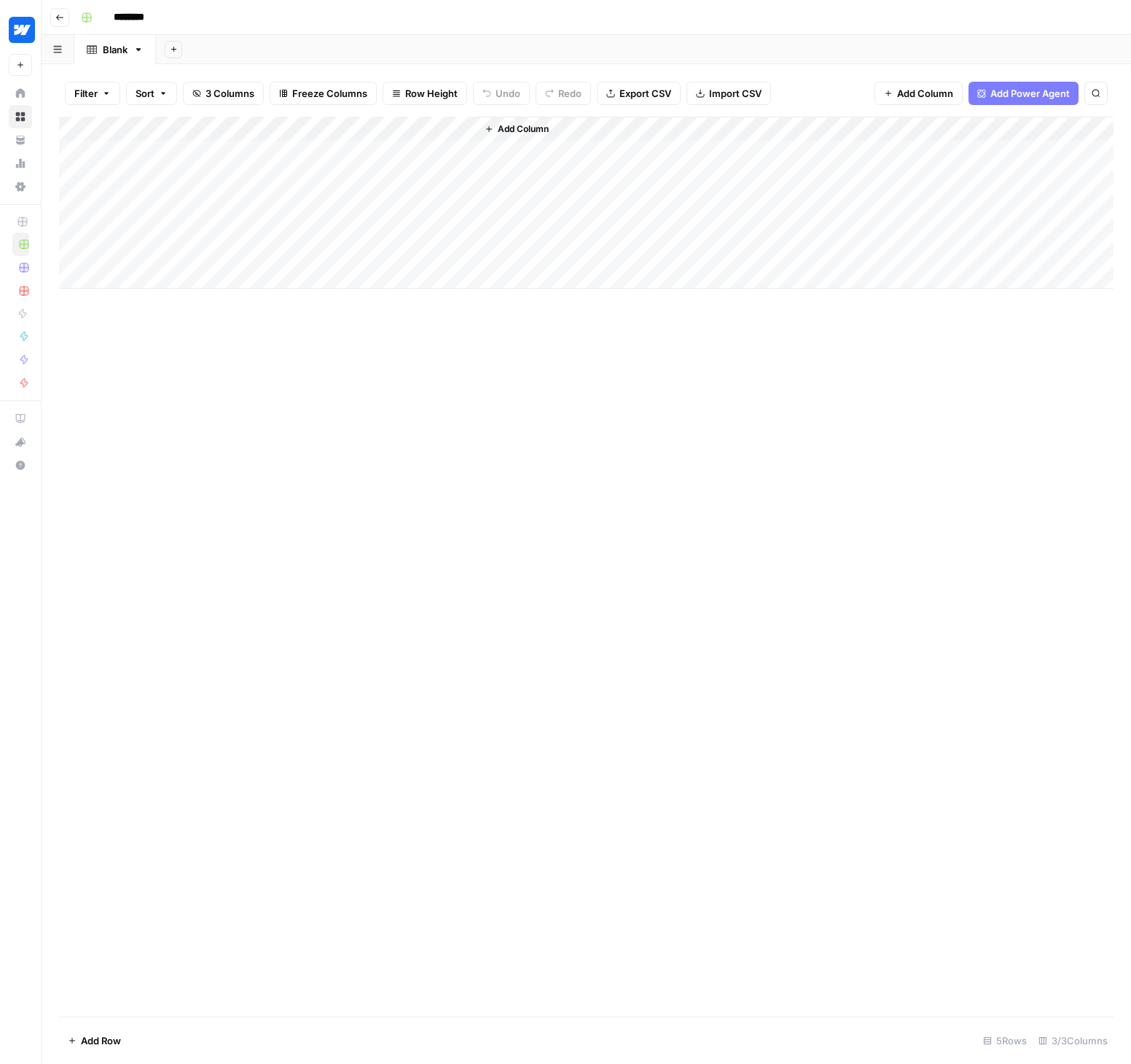
click at [643, 422] on div "Add Column" at bounding box center [587, 566] width 1055 height 899
click at [517, 132] on span "Add Column" at bounding box center [524, 129] width 51 height 13
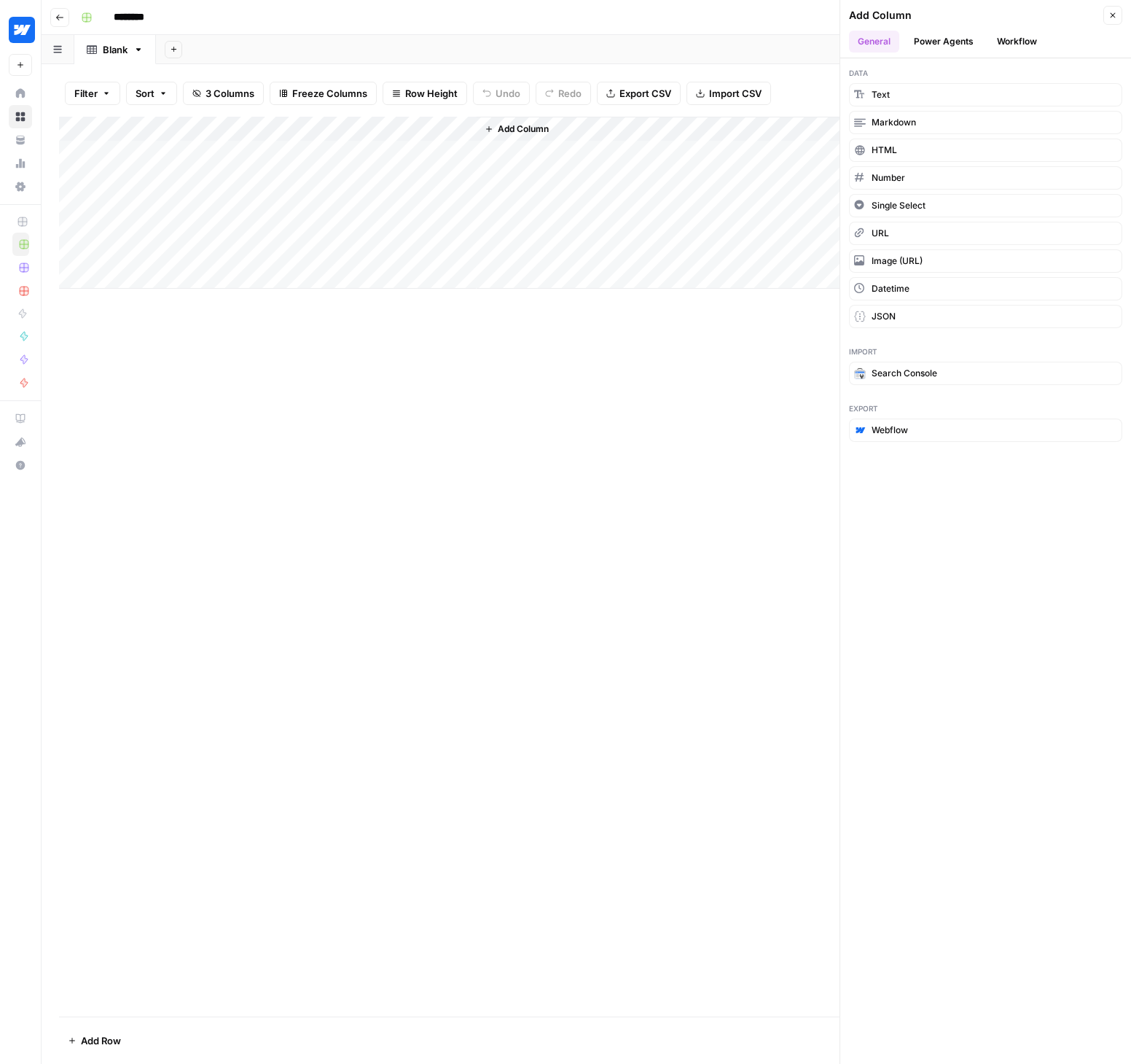
click at [427, 41] on div "Add Sheet" at bounding box center [643, 50] width 975 height 29
click at [542, 492] on div "Add Column" at bounding box center [587, 566] width 1055 height 899
click at [277, 54] on div "Add Sheet" at bounding box center [643, 50] width 975 height 29
click at [173, 46] on icon "button" at bounding box center [173, 50] width 8 height 8
click at [215, 101] on span "Blank" at bounding box center [248, 100] width 107 height 14
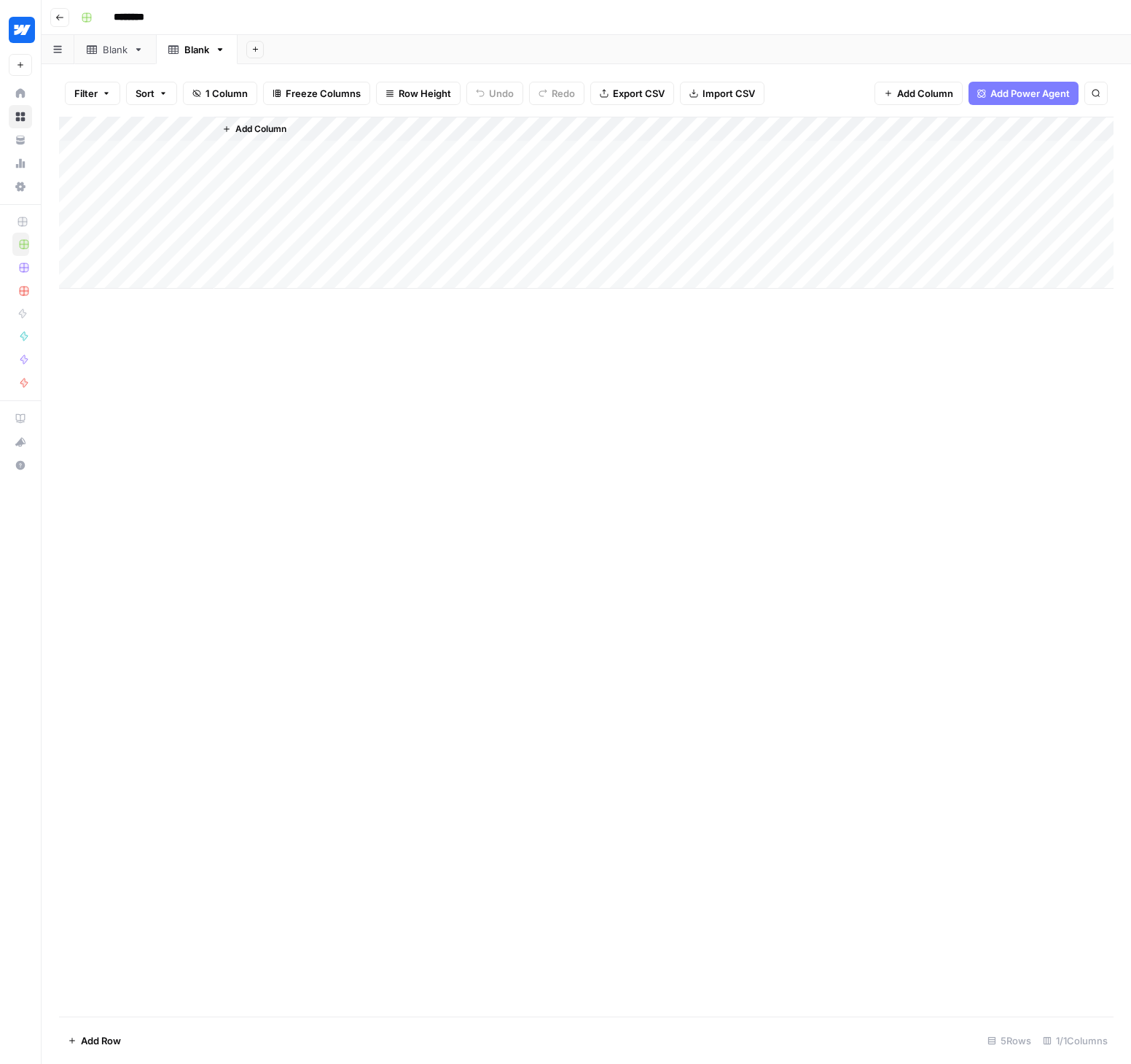
click at [126, 50] on div "Blank" at bounding box center [115, 50] width 25 height 14
click at [520, 128] on span "Add Column" at bounding box center [524, 129] width 51 height 13
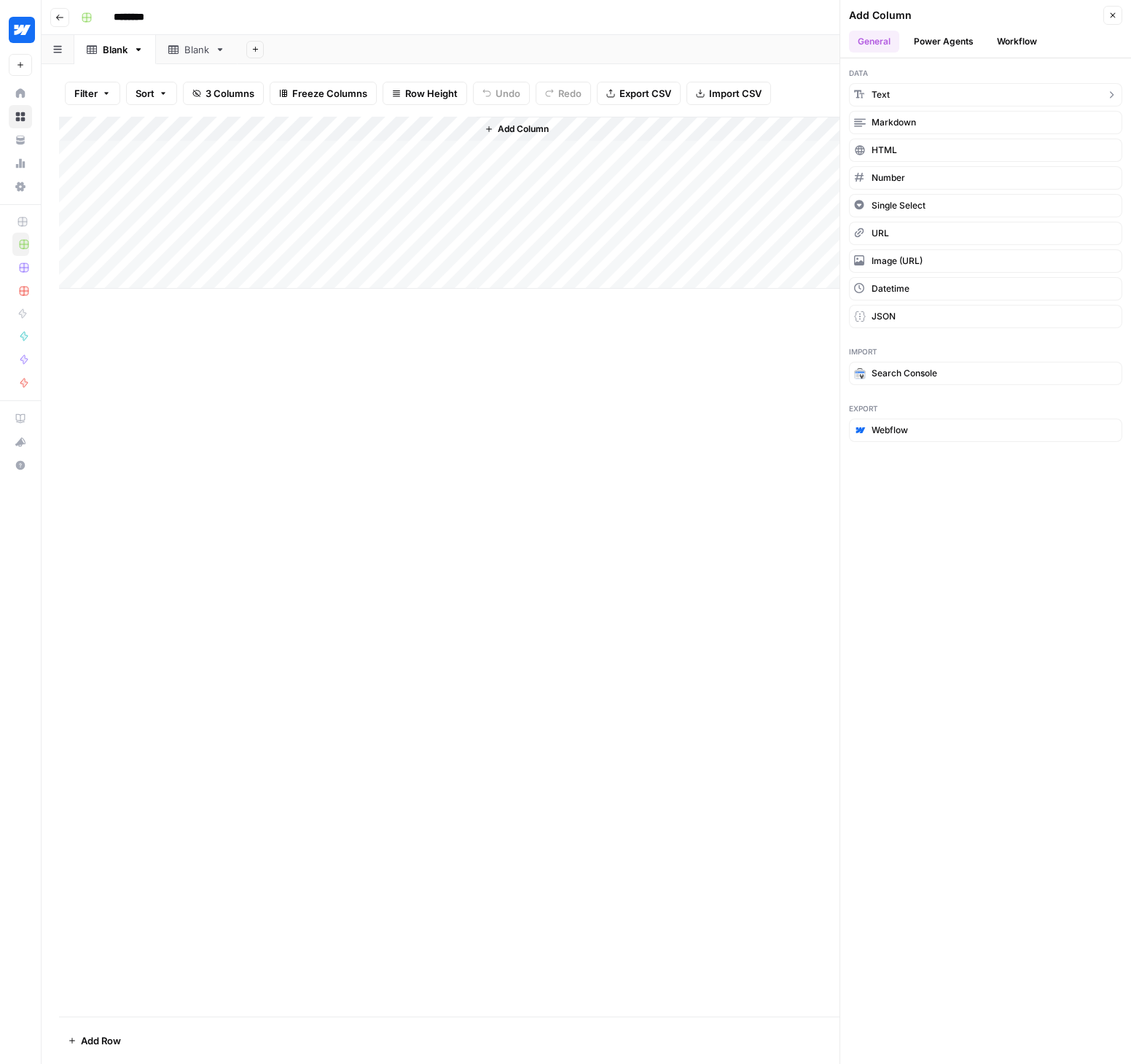
click at [882, 94] on span "Text" at bounding box center [881, 94] width 18 height 13
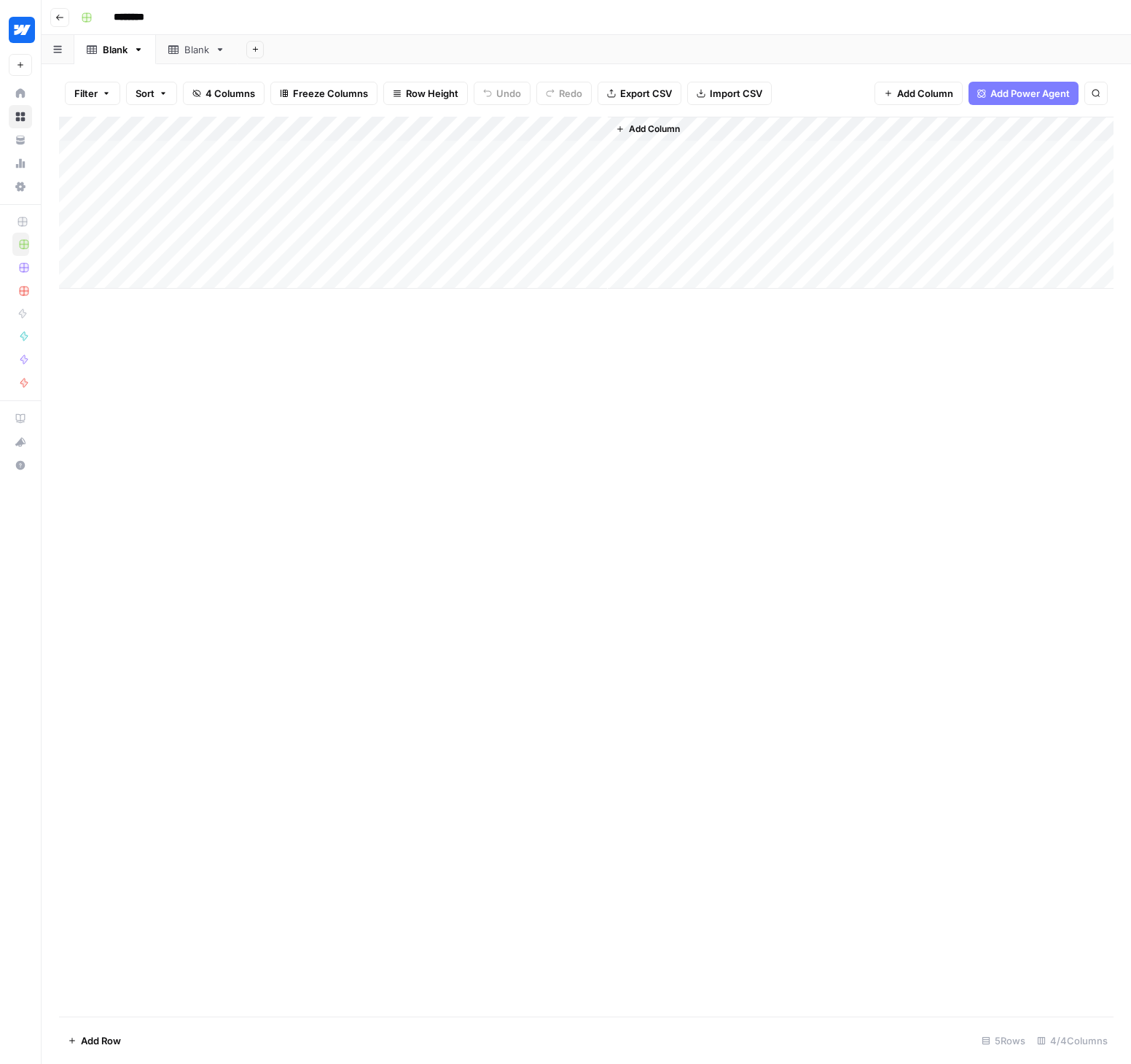
click at [560, 130] on div "Add Column" at bounding box center [587, 202] width 1055 height 172
drag, startPoint x: 536, startPoint y: 171, endPoint x: 575, endPoint y: 162, distance: 40.0
click at [539, 170] on div "New Column" at bounding box center [564, 164] width 161 height 23
drag, startPoint x: 575, startPoint y: 162, endPoint x: 475, endPoint y: 161, distance: 100.0
click at [475, 161] on body "Webflow New Home Browse Your Data Usage Settings Recent Grids New Grid Blog Ref…" at bounding box center [565, 532] width 1131 height 1064
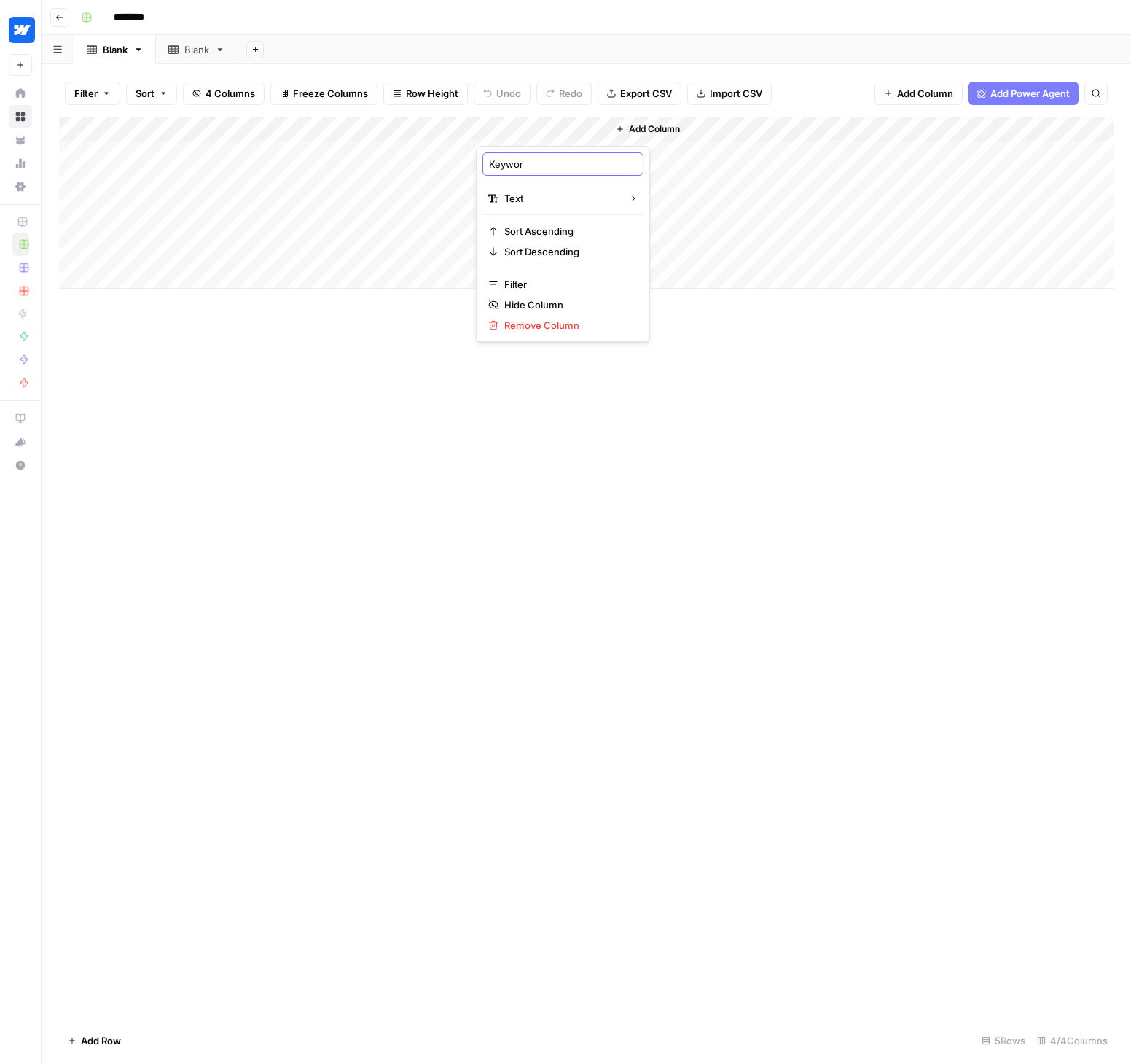
type input "Keyword"
click at [783, 373] on div "Add Column" at bounding box center [587, 566] width 1055 height 899
click at [592, 126] on div "Add Column" at bounding box center [587, 202] width 1055 height 172
drag, startPoint x: 549, startPoint y: 165, endPoint x: 476, endPoint y: 166, distance: 73.0
click at [476, 166] on div "New Column Text Sort Ascending Sort Descending Filter Hide Column Remove Column" at bounding box center [564, 243] width 174 height 196
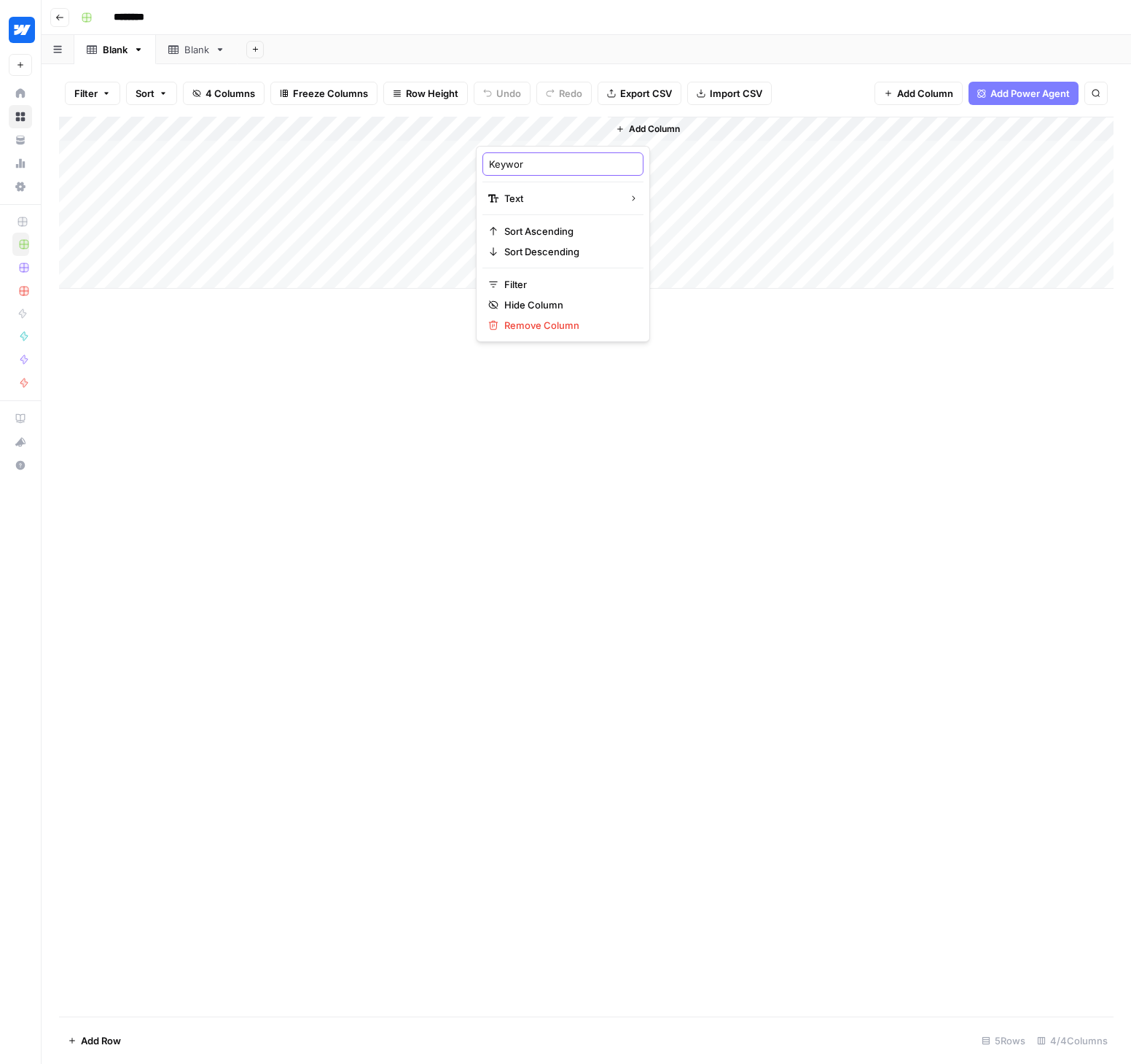
type input "Keyword"
click at [543, 137] on div "Add Column" at bounding box center [587, 202] width 1055 height 172
click at [787, 395] on div "Add Column" at bounding box center [587, 566] width 1055 height 899
click at [197, 57] on div "Blank Blank Add Sheet" at bounding box center [586, 50] width 1089 height 29
click at [220, 50] on icon at bounding box center [220, 50] width 10 height 10
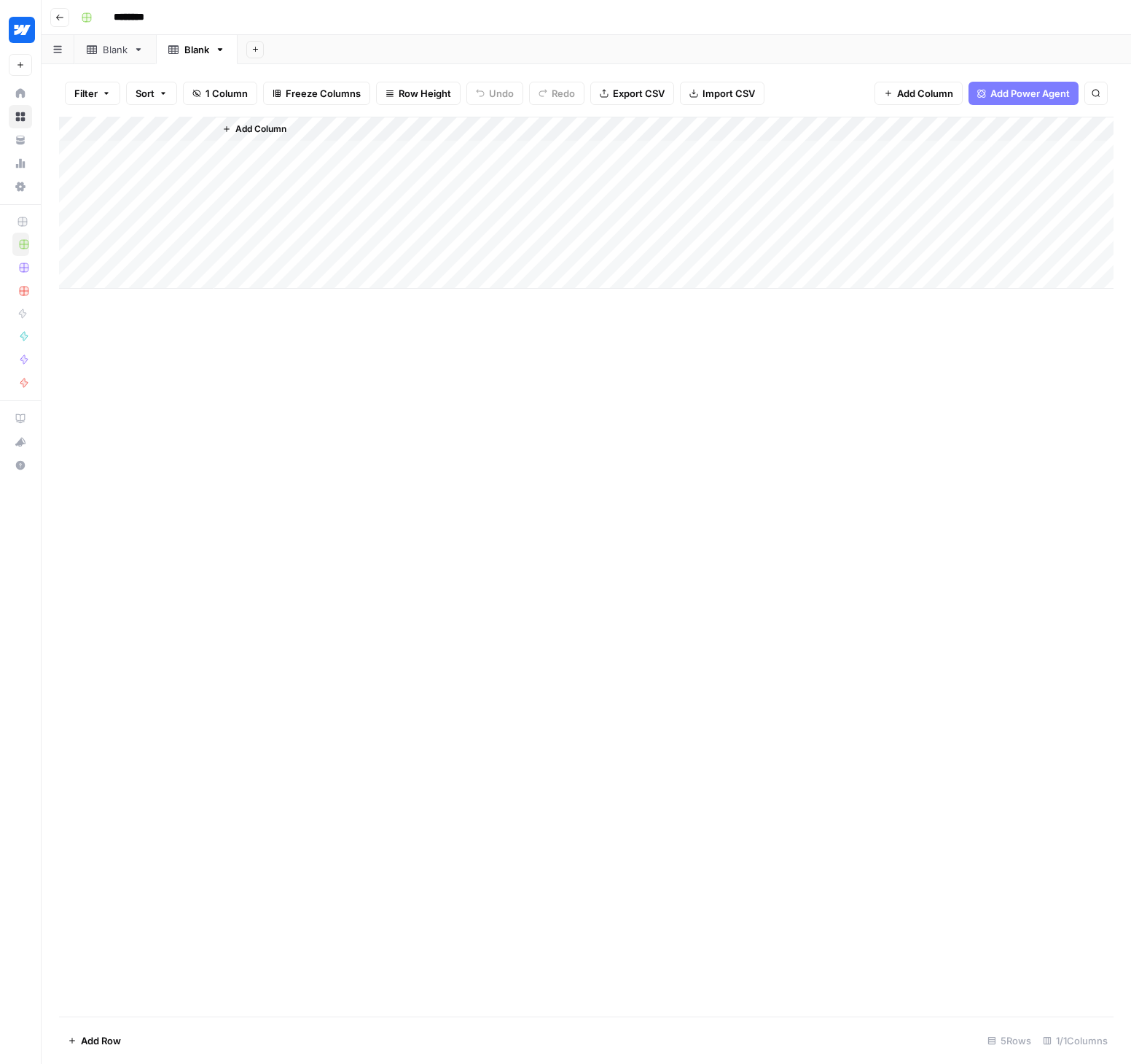
click at [200, 51] on div "Blank" at bounding box center [197, 50] width 25 height 14
type input "********"
click at [322, 52] on div "Add Sheet" at bounding box center [696, 50] width 871 height 29
click at [121, 129] on div "Add Column" at bounding box center [587, 202] width 1055 height 172
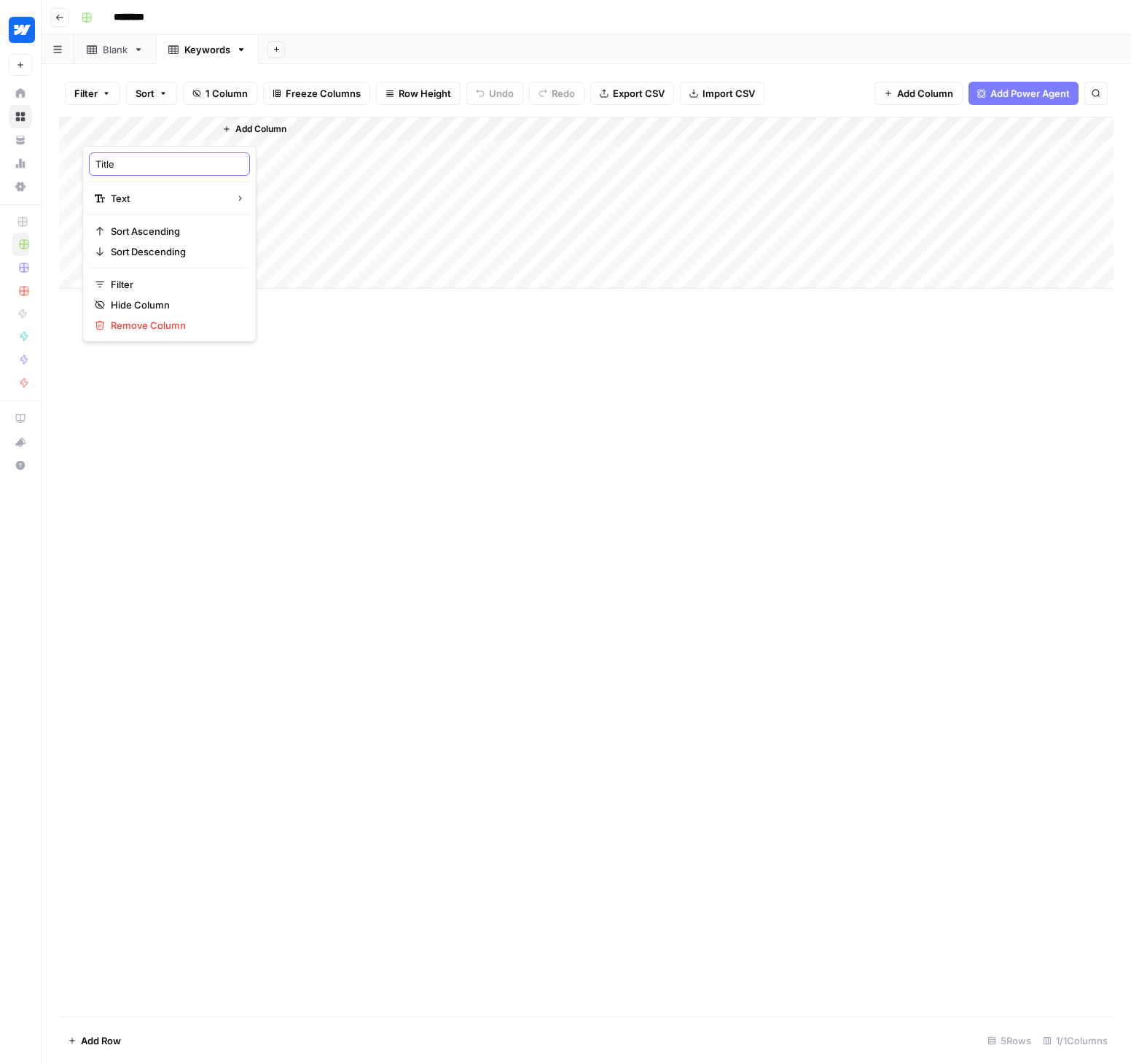
click at [128, 160] on input "Title" at bounding box center [169, 164] width 148 height 14
type input "Keyword"
click at [295, 133] on div "Add Column" at bounding box center [663, 202] width 899 height 172
click at [245, 131] on span "Add Column" at bounding box center [261, 129] width 51 height 13
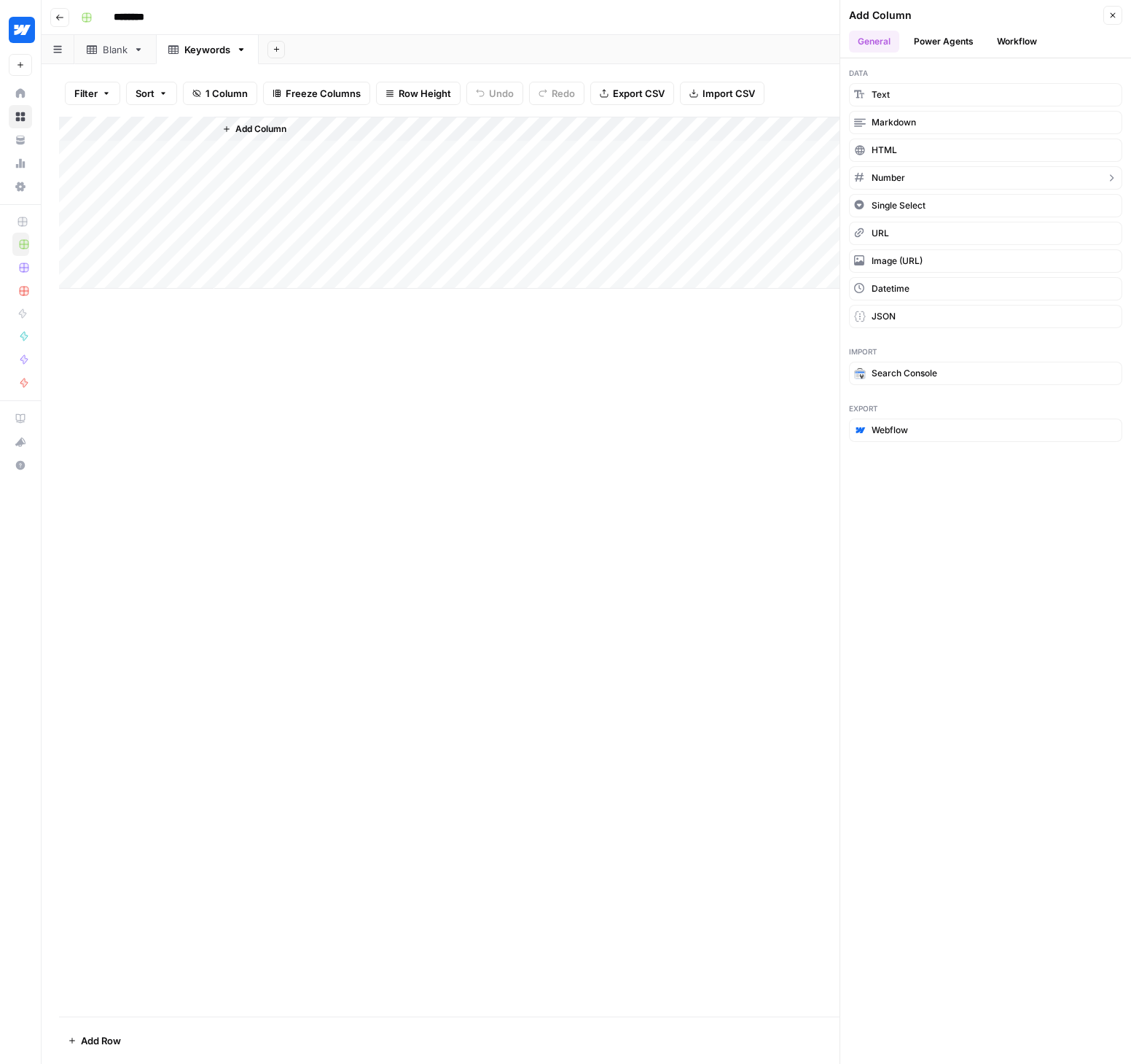
click at [880, 177] on span "Number" at bounding box center [889, 177] width 34 height 13
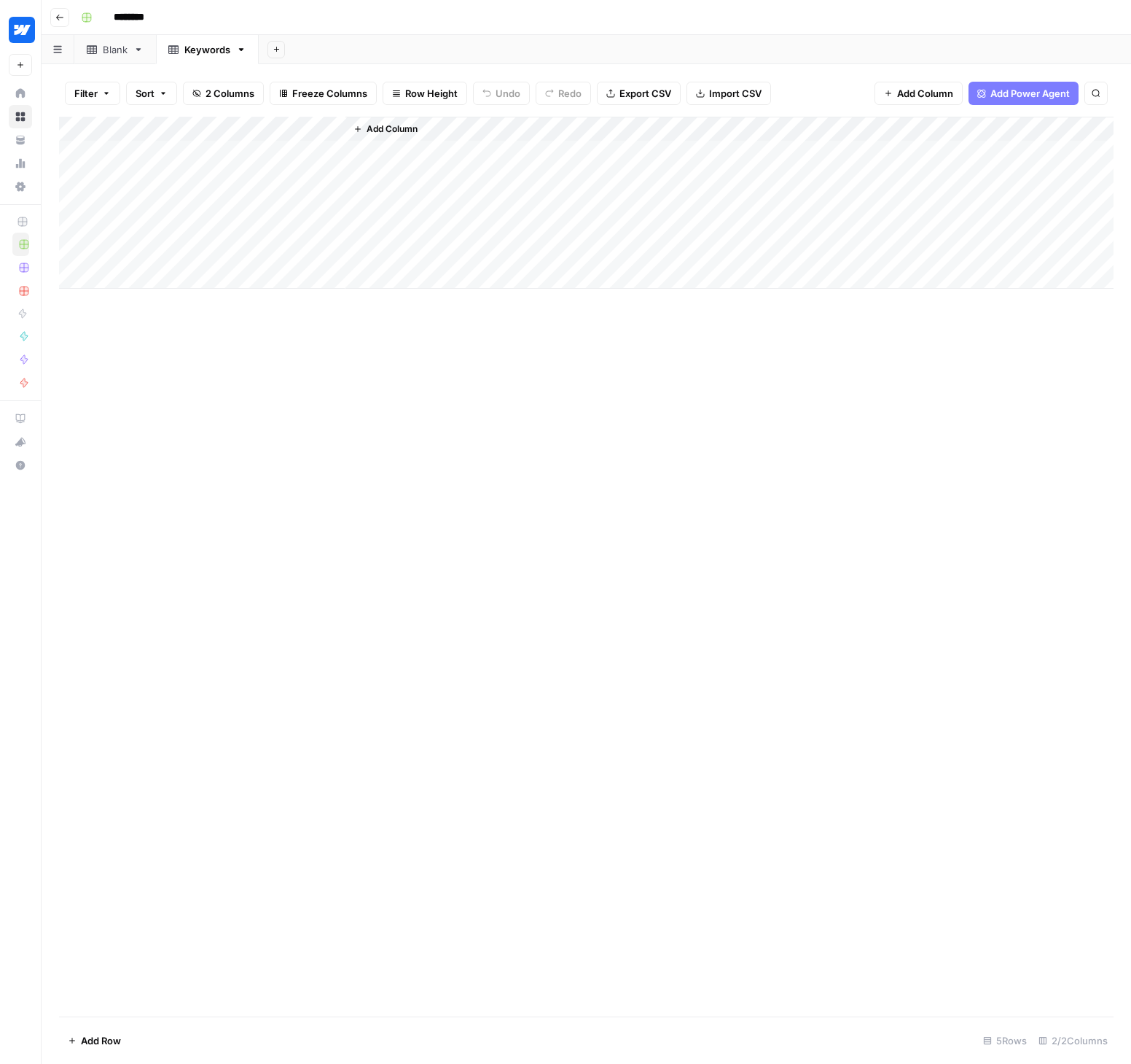
click at [308, 127] on div "Add Column" at bounding box center [587, 202] width 1055 height 172
click at [281, 127] on div at bounding box center [279, 131] width 132 height 29
drag, startPoint x: 305, startPoint y: 163, endPoint x: 227, endPoint y: 166, distance: 78.1
click at [227, 166] on input "New Column" at bounding box center [301, 164] width 148 height 14
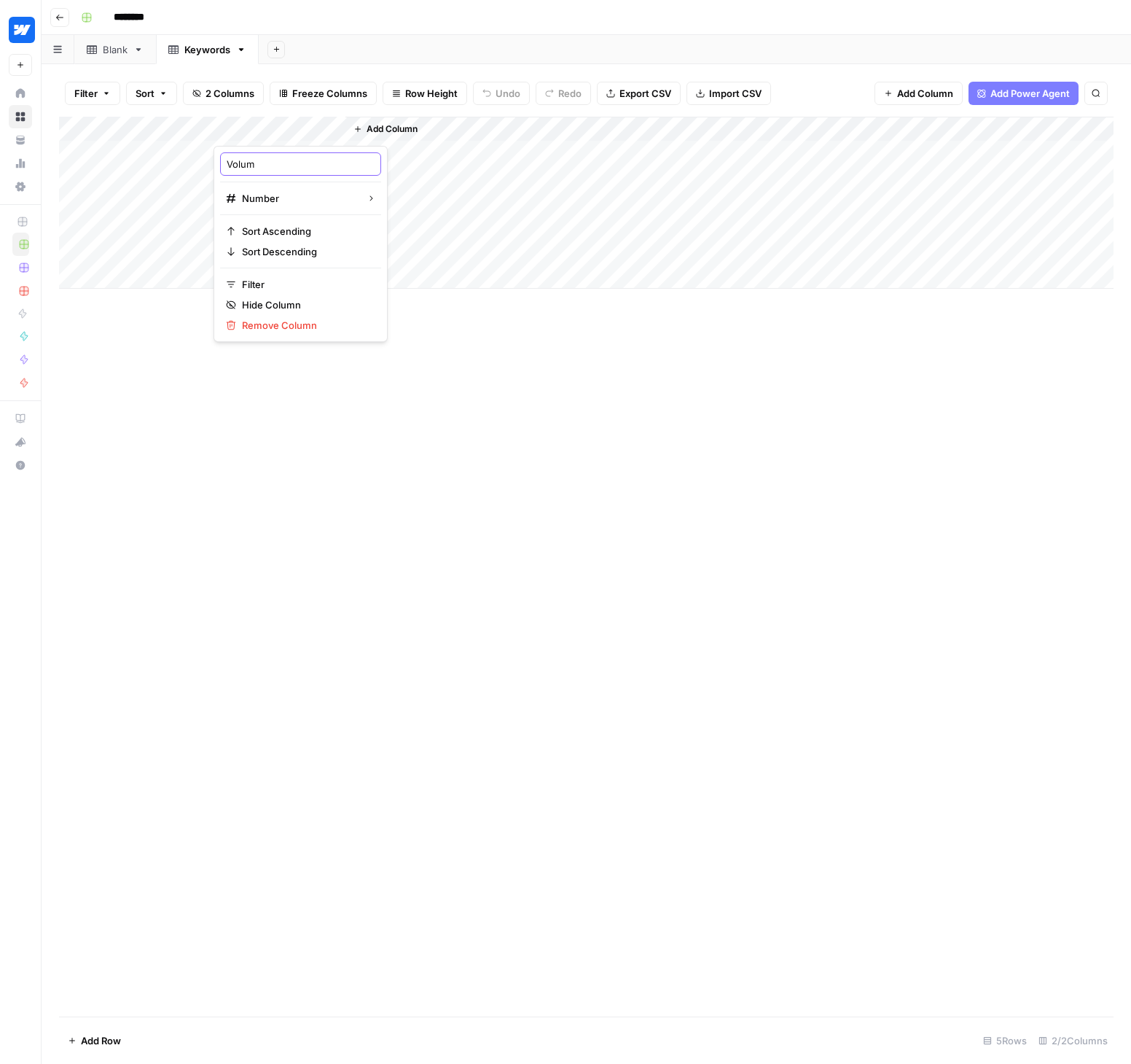
type input "Volume"
click at [422, 416] on div "Add Column" at bounding box center [587, 566] width 1055 height 899
click at [113, 43] on div "Blank" at bounding box center [115, 50] width 25 height 14
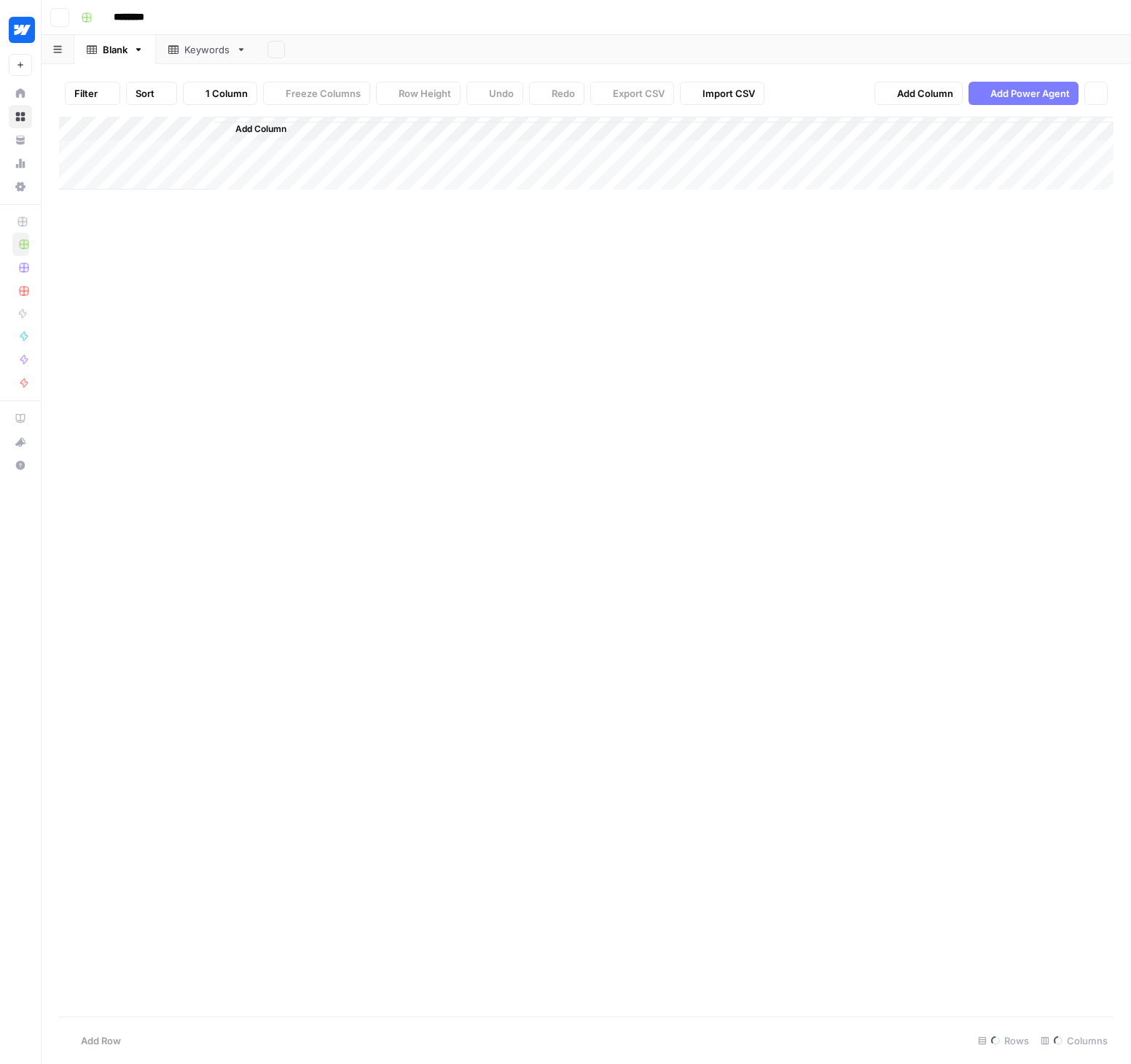
click at [108, 56] on div "Blank" at bounding box center [115, 50] width 25 height 14
click at [635, 129] on span "Add Column" at bounding box center [655, 129] width 51 height 13
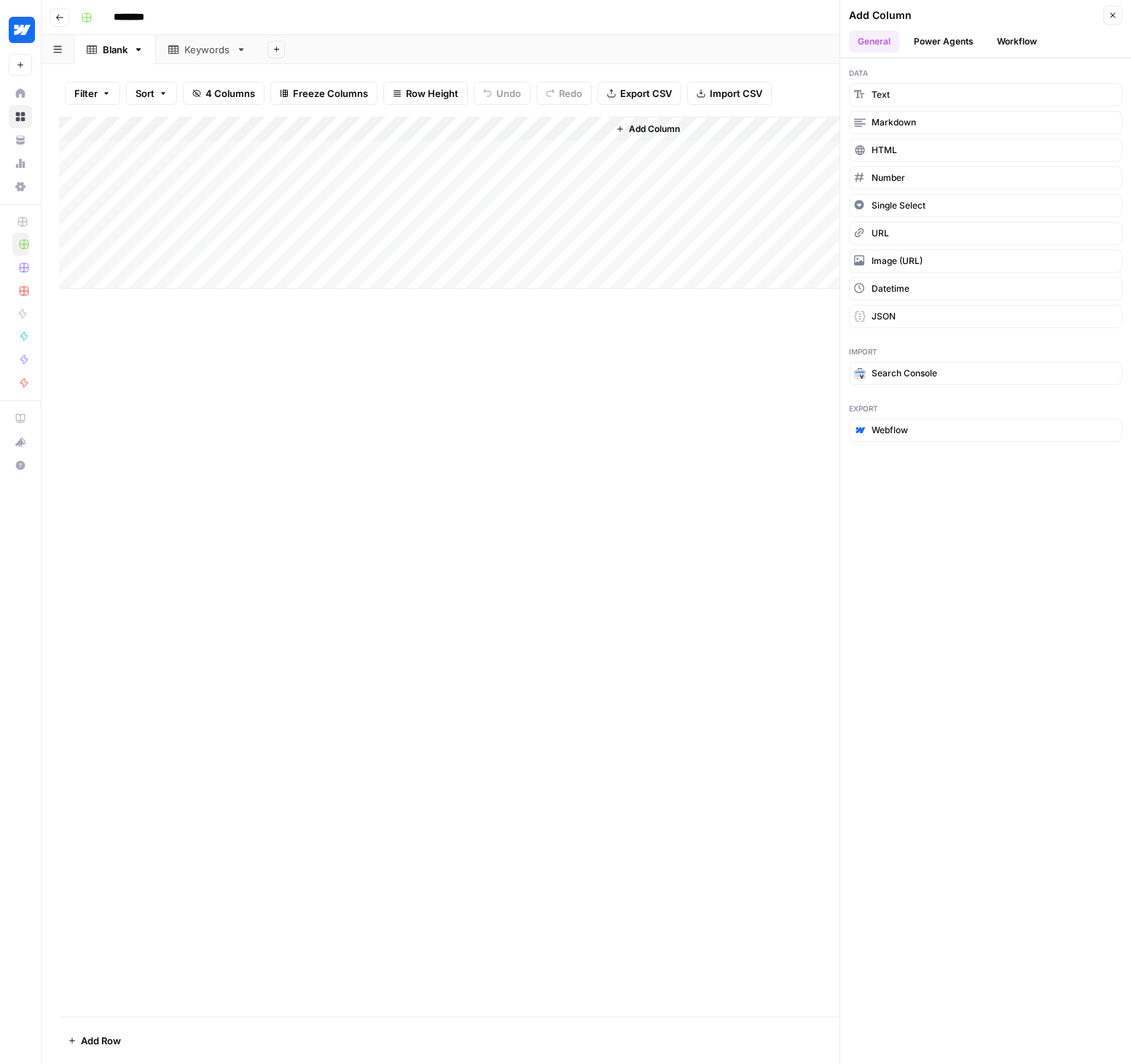
click at [645, 378] on div "Add Column" at bounding box center [587, 566] width 1055 height 899
click at [1011, 41] on button "Workflow" at bounding box center [1018, 41] width 58 height 22
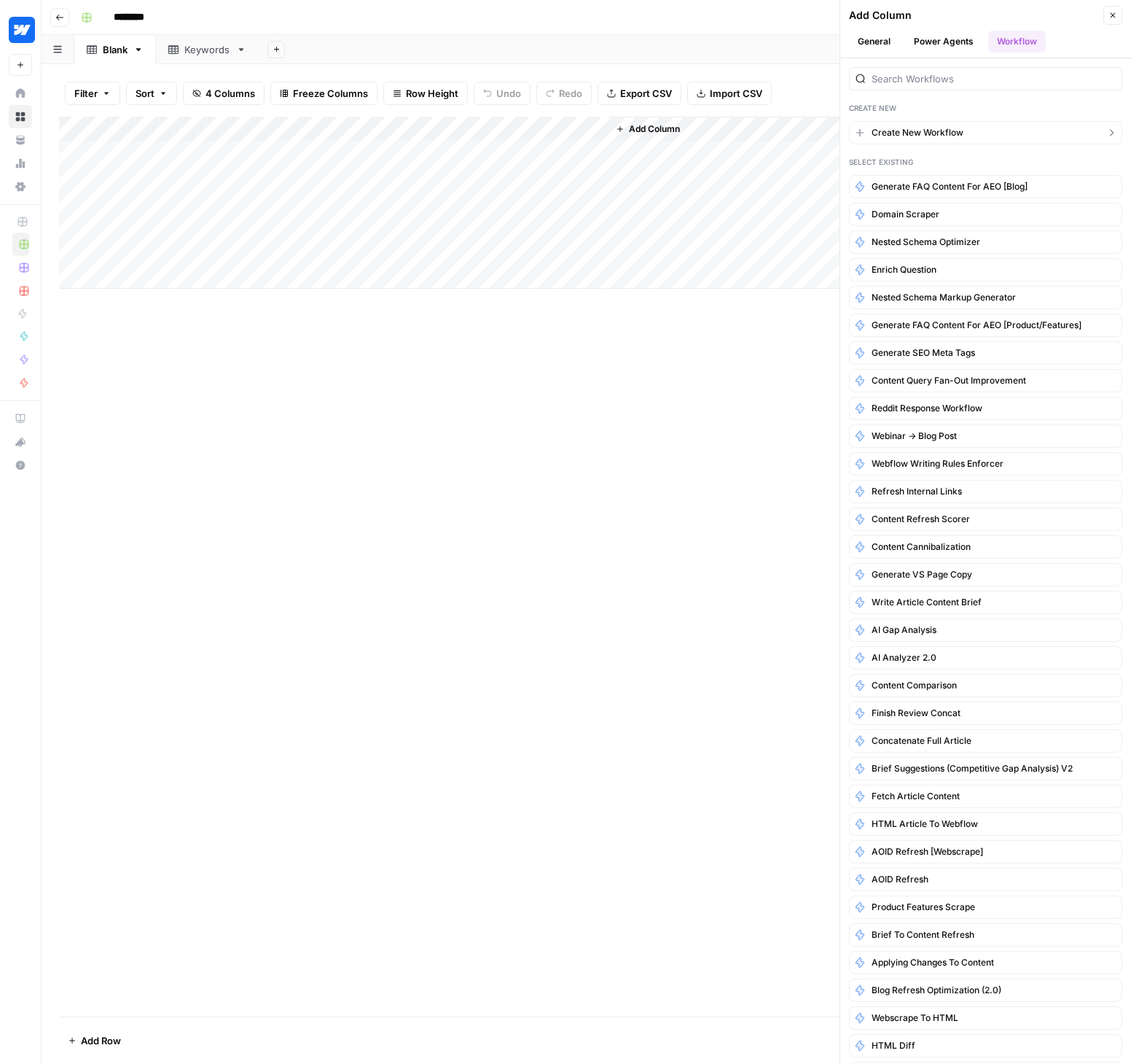
click at [927, 133] on span "Create New Workflow" at bounding box center [918, 133] width 92 height 13
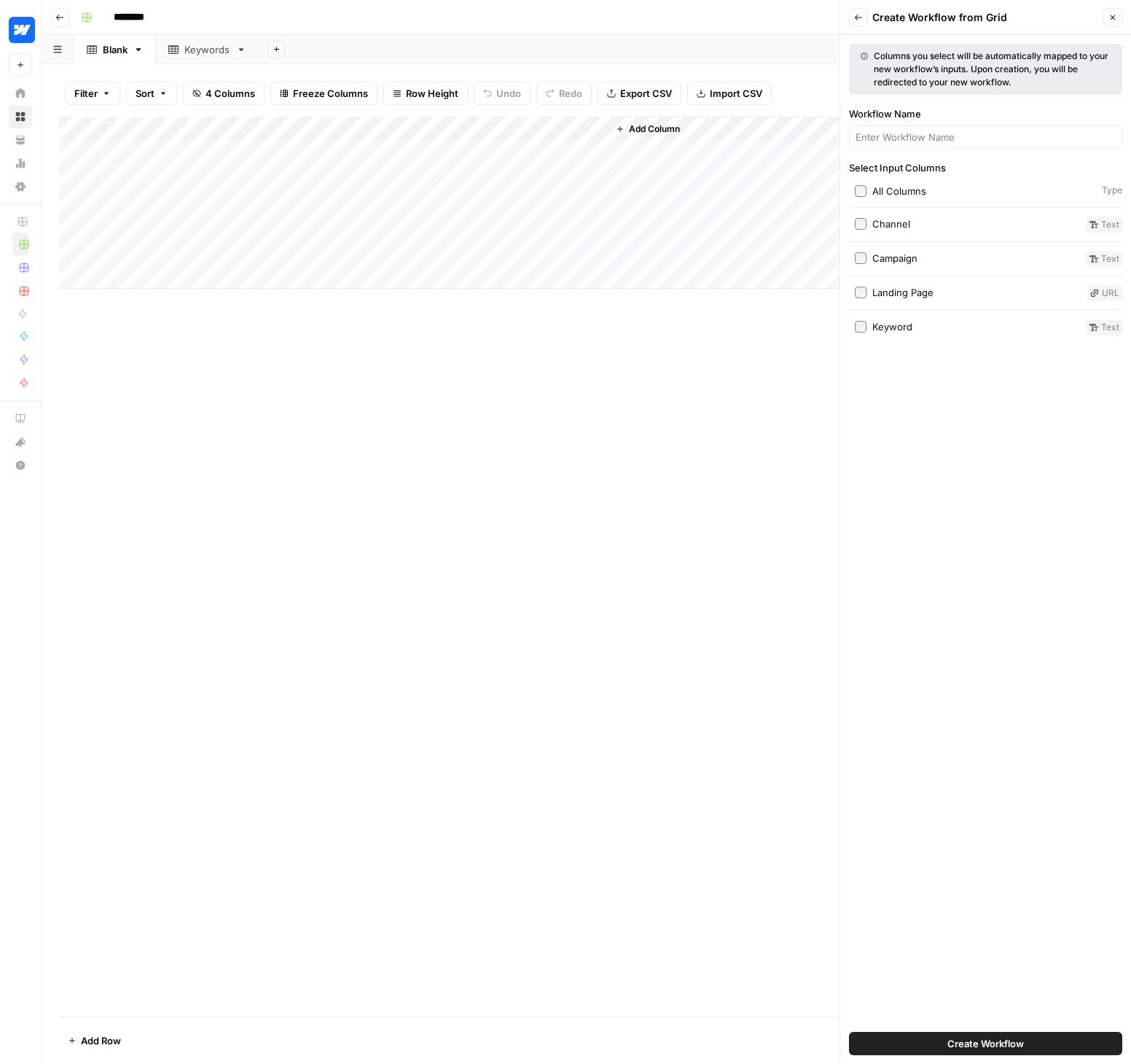
click at [978, 1042] on span "Create Workflow" at bounding box center [986, 1043] width 77 height 14
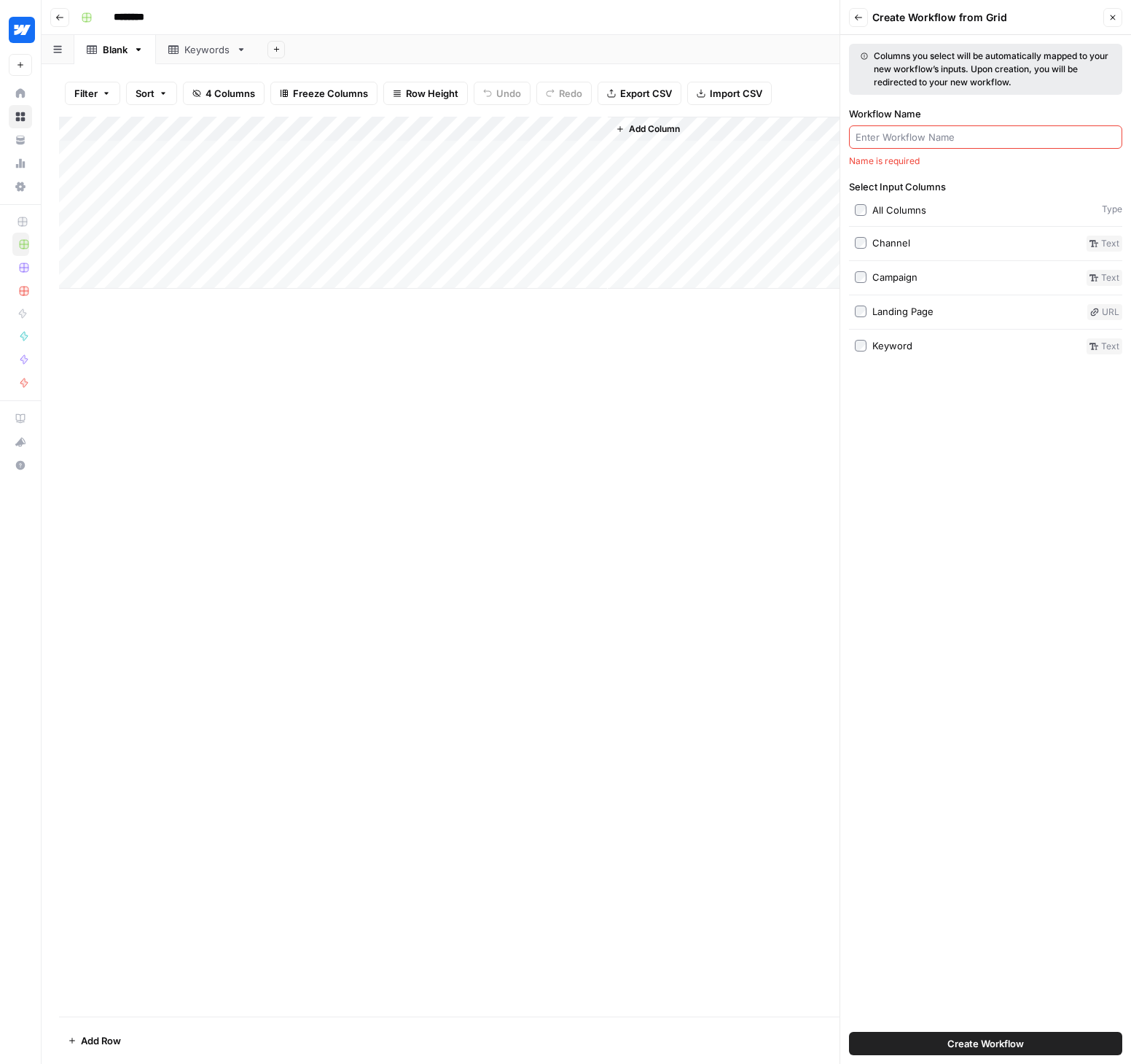
click at [903, 137] on input "Workflow Name" at bounding box center [986, 137] width 261 height 14
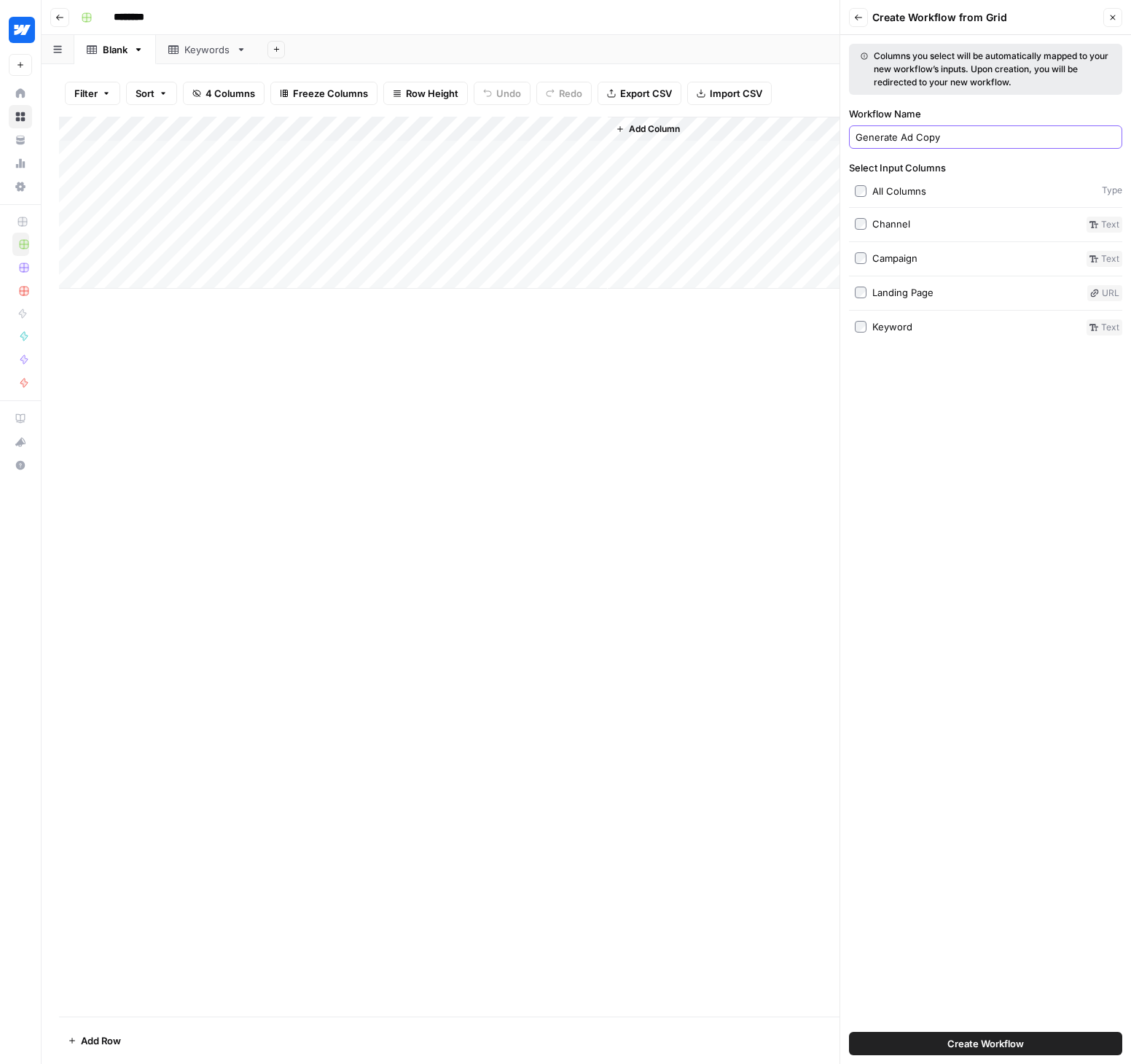
type input "Generate Ad Copy"
click at [950, 1041] on span "Create Workflow" at bounding box center [986, 1043] width 77 height 14
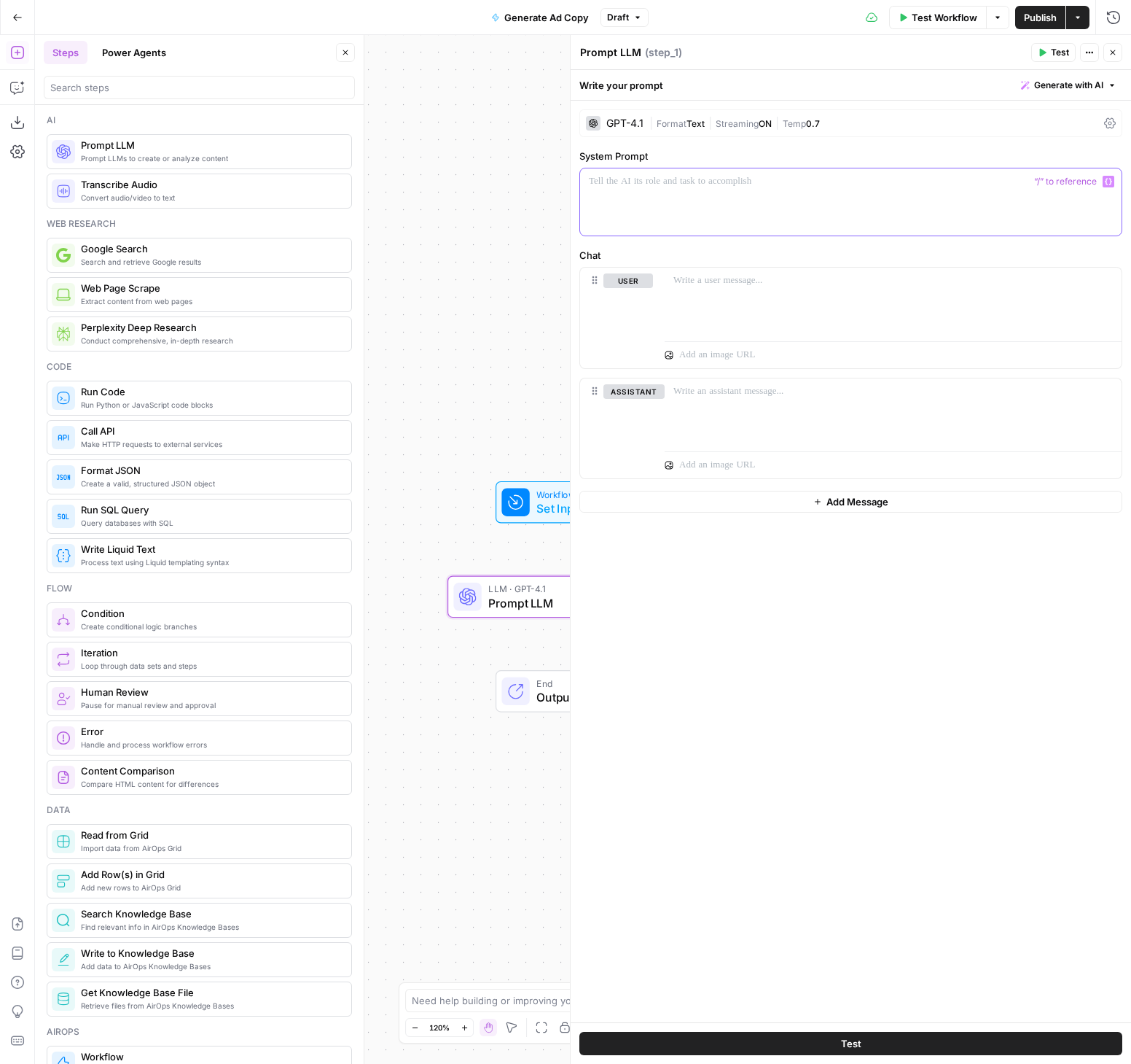
click at [625, 179] on p at bounding box center [851, 181] width 524 height 14
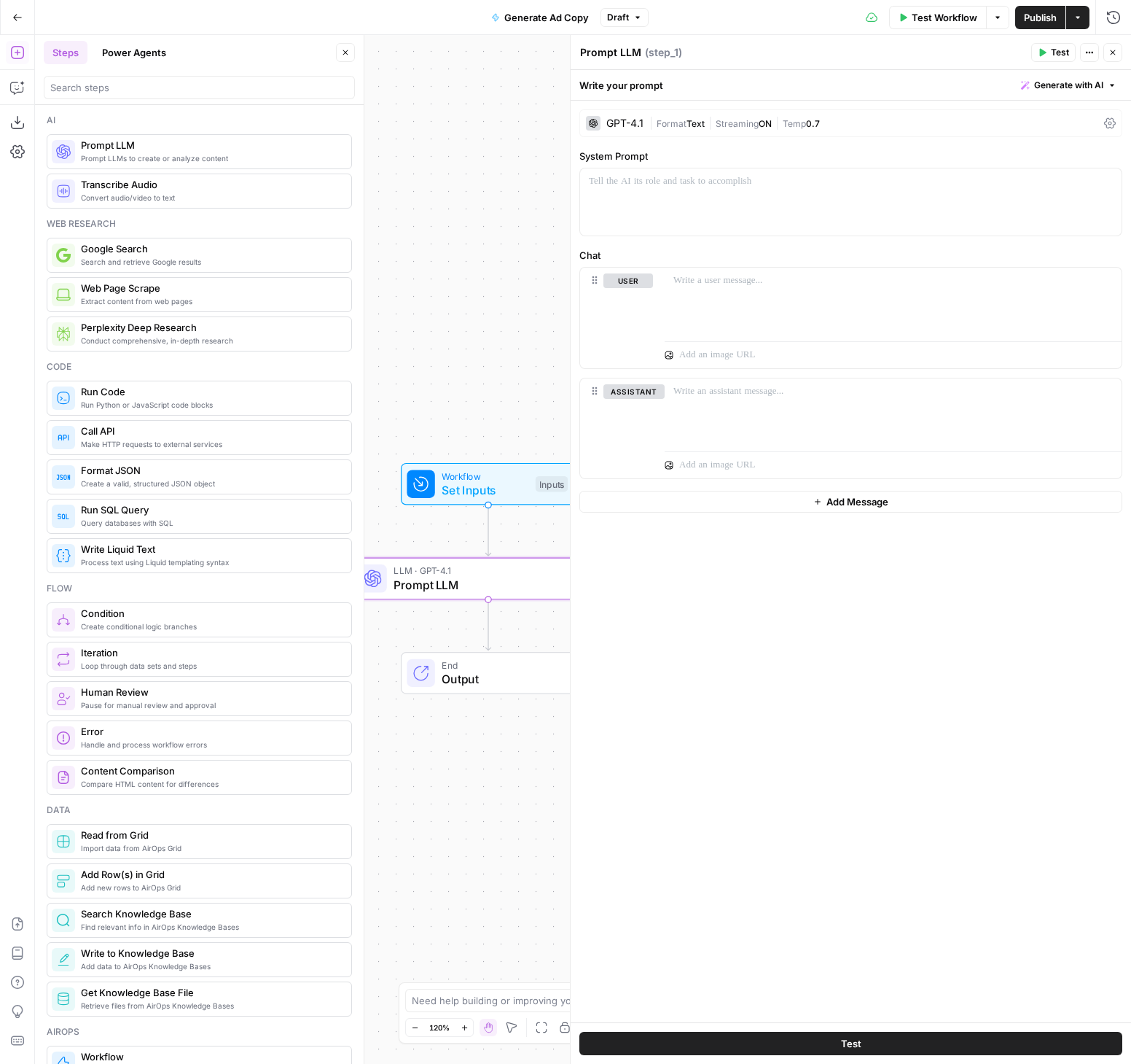
drag, startPoint x: 448, startPoint y: 436, endPoint x: 380, endPoint y: 424, distance: 69.1
click at [380, 424] on div "Workflow Set Inputs Inputs LLM · GPT-4.1 Prompt LLM Step 1 End Output" at bounding box center [583, 549] width 1097 height 1029
click at [650, 193] on div at bounding box center [851, 202] width 542 height 67
click at [703, 193] on div "**********" at bounding box center [851, 202] width 542 height 67
click at [709, 279] on p at bounding box center [894, 281] width 440 height 14
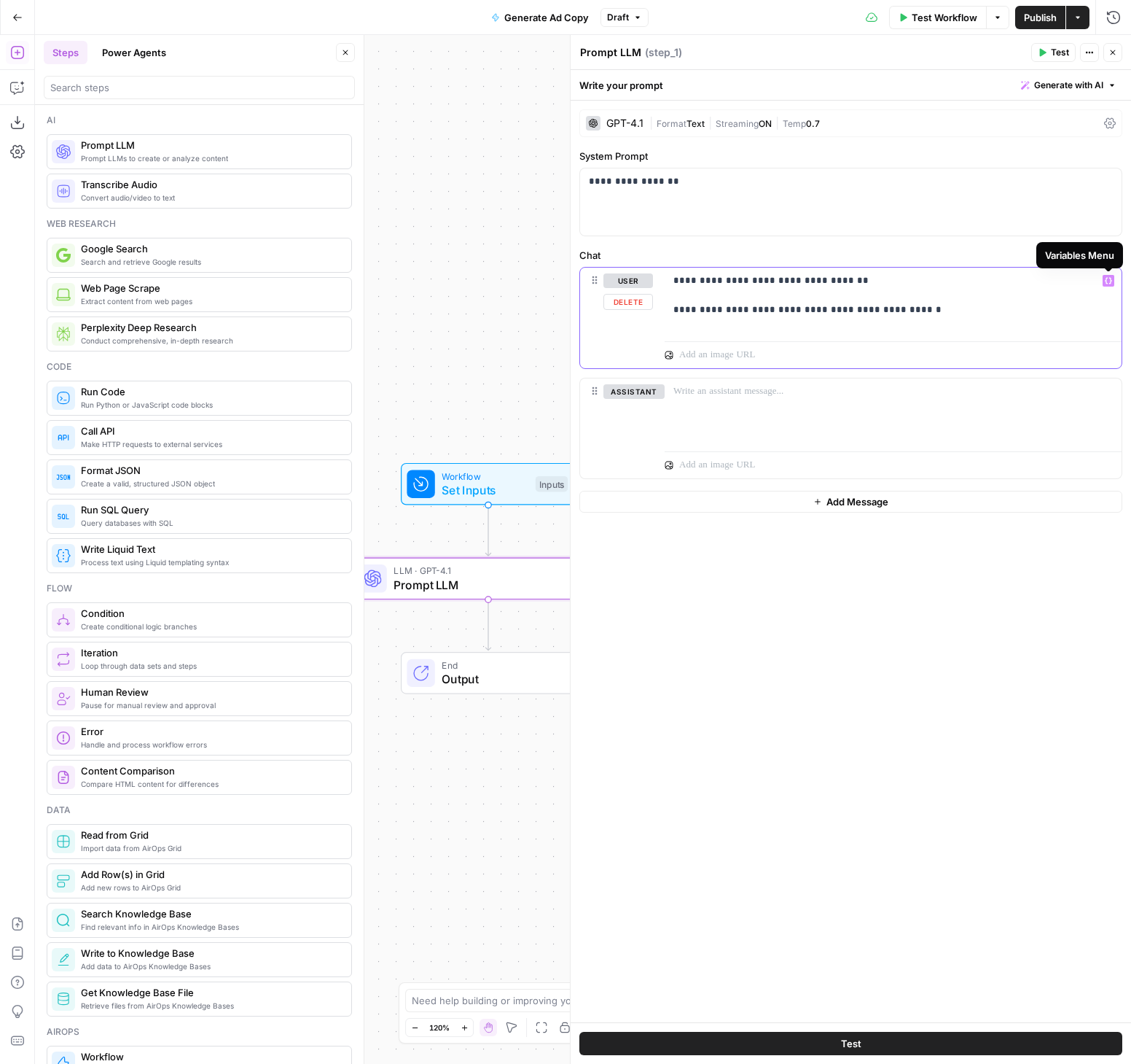
click at [1107, 282] on icon "button" at bounding box center [1109, 281] width 7 height 7
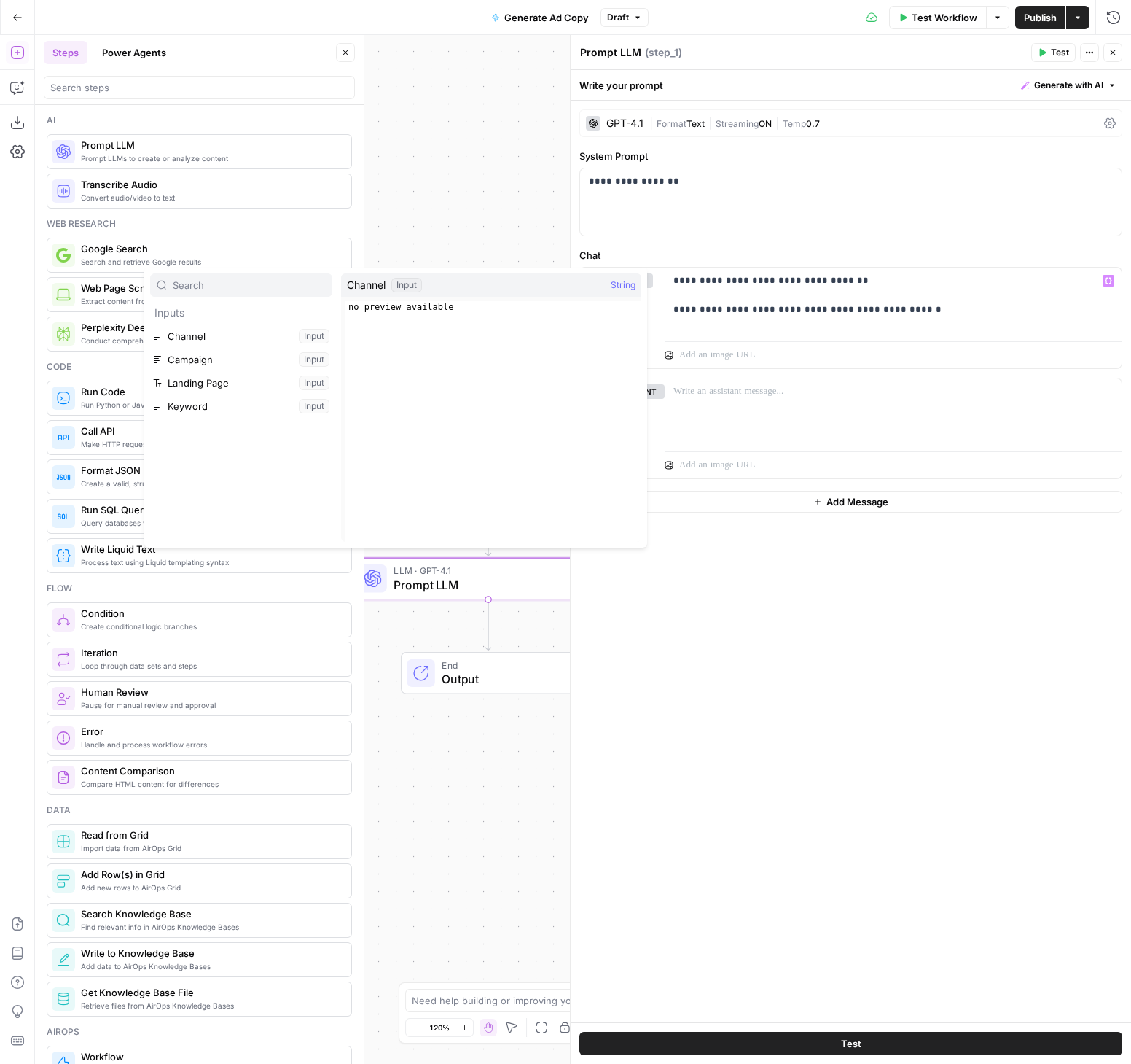
click at [435, 231] on div "Workflow Set Inputs Inputs LLM · GPT-4.1 Prompt LLM Step 1 End Output" at bounding box center [583, 549] width 1097 height 1029
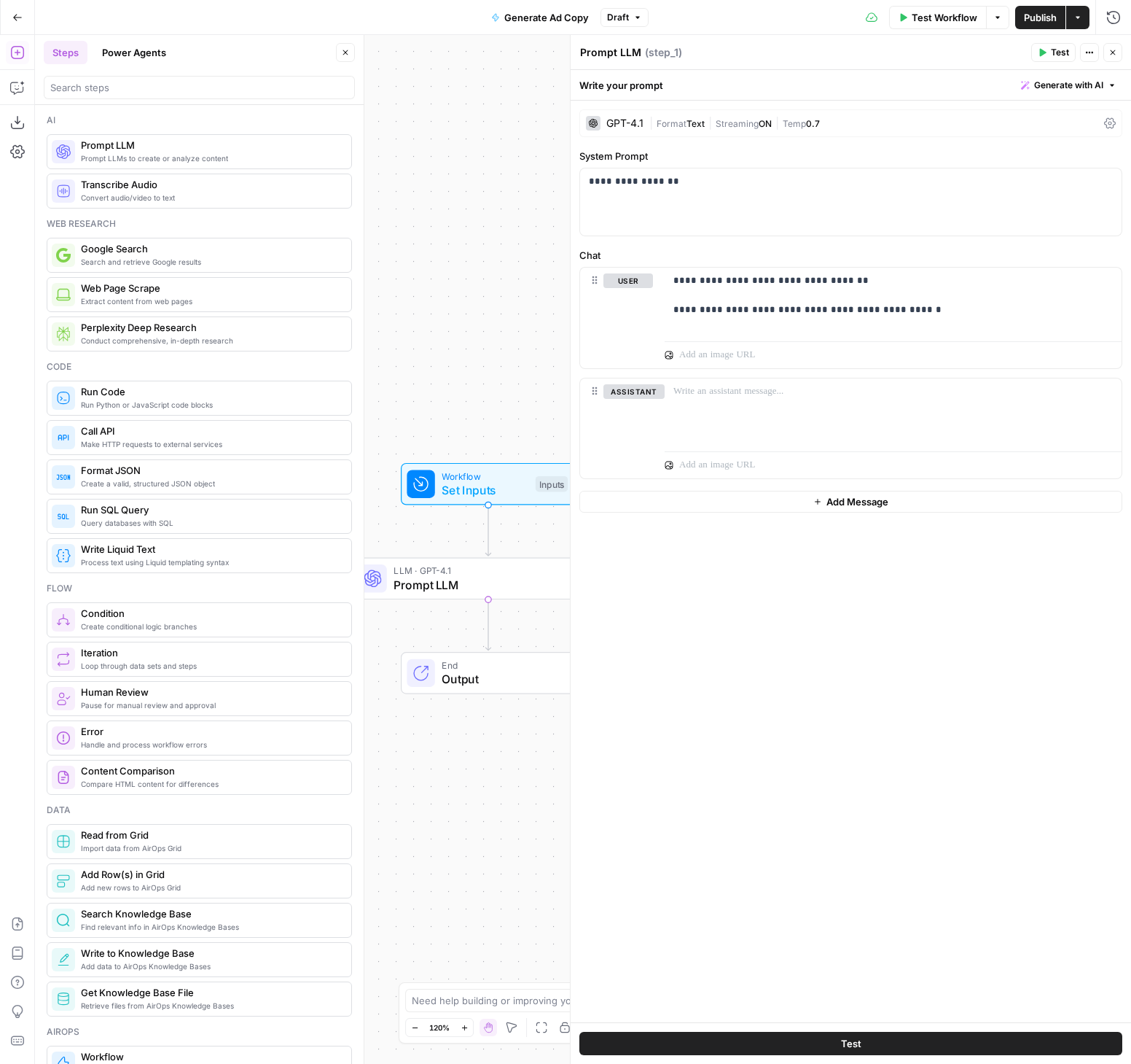
click at [483, 476] on span "Workflow" at bounding box center [485, 475] width 87 height 14
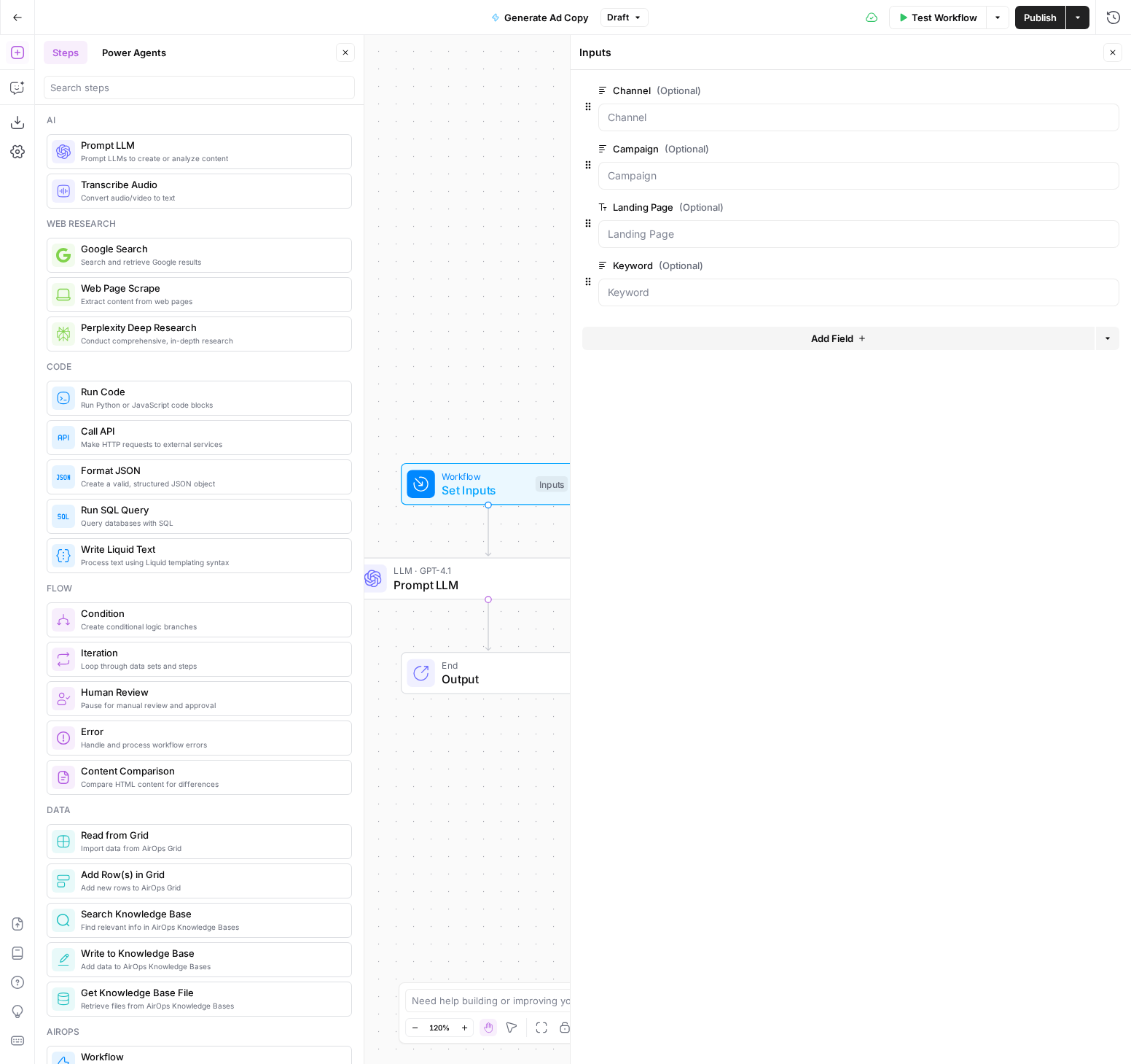
click at [877, 337] on button "Add Field" at bounding box center [838, 338] width 512 height 23
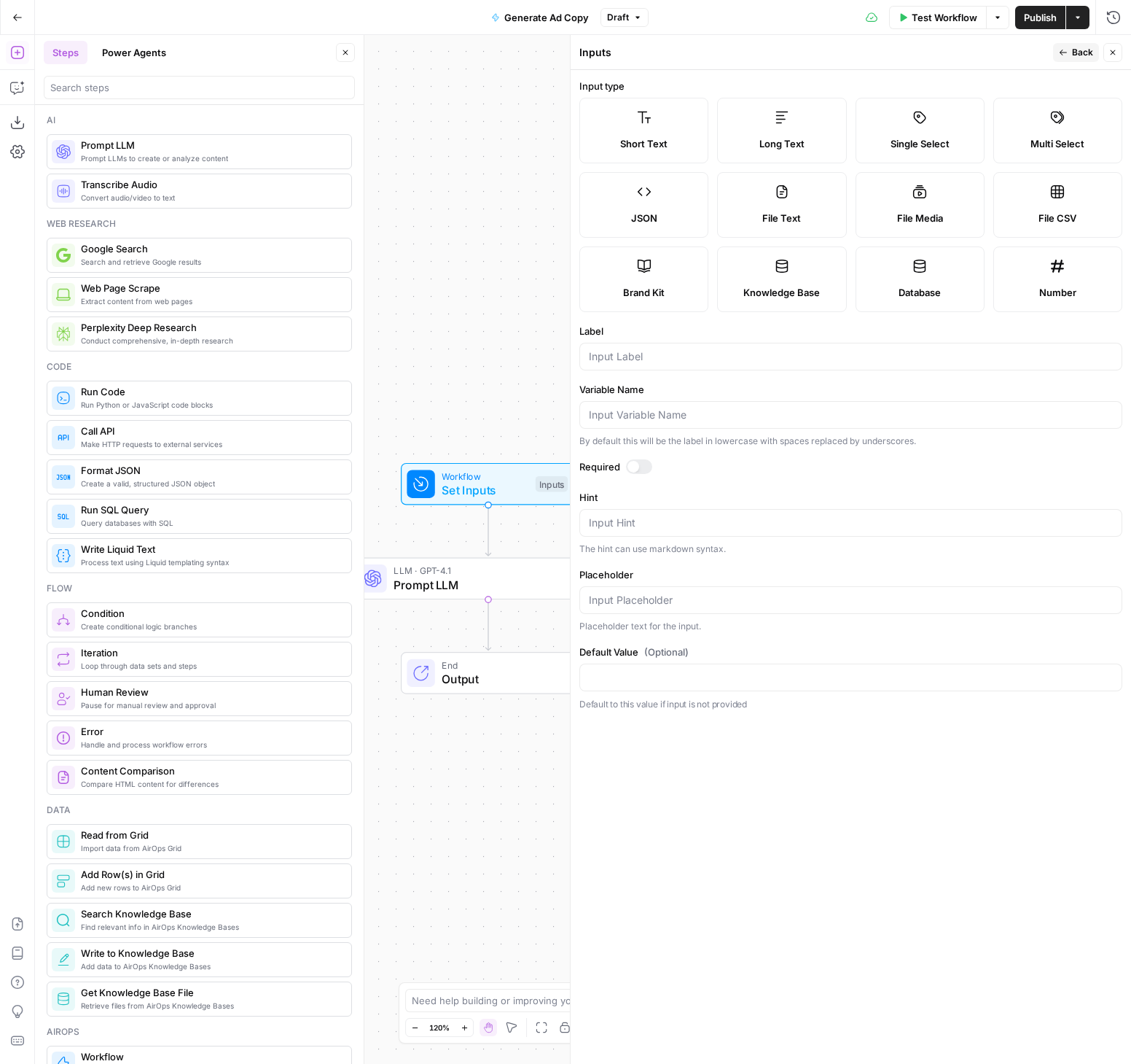
click at [627, 283] on label "Brand Kit" at bounding box center [643, 279] width 129 height 66
click at [668, 347] on div at bounding box center [850, 357] width 543 height 28
type input "brand kit"
click at [647, 468] on div at bounding box center [639, 467] width 26 height 14
click at [1084, 54] on span "Back" at bounding box center [1083, 52] width 21 height 13
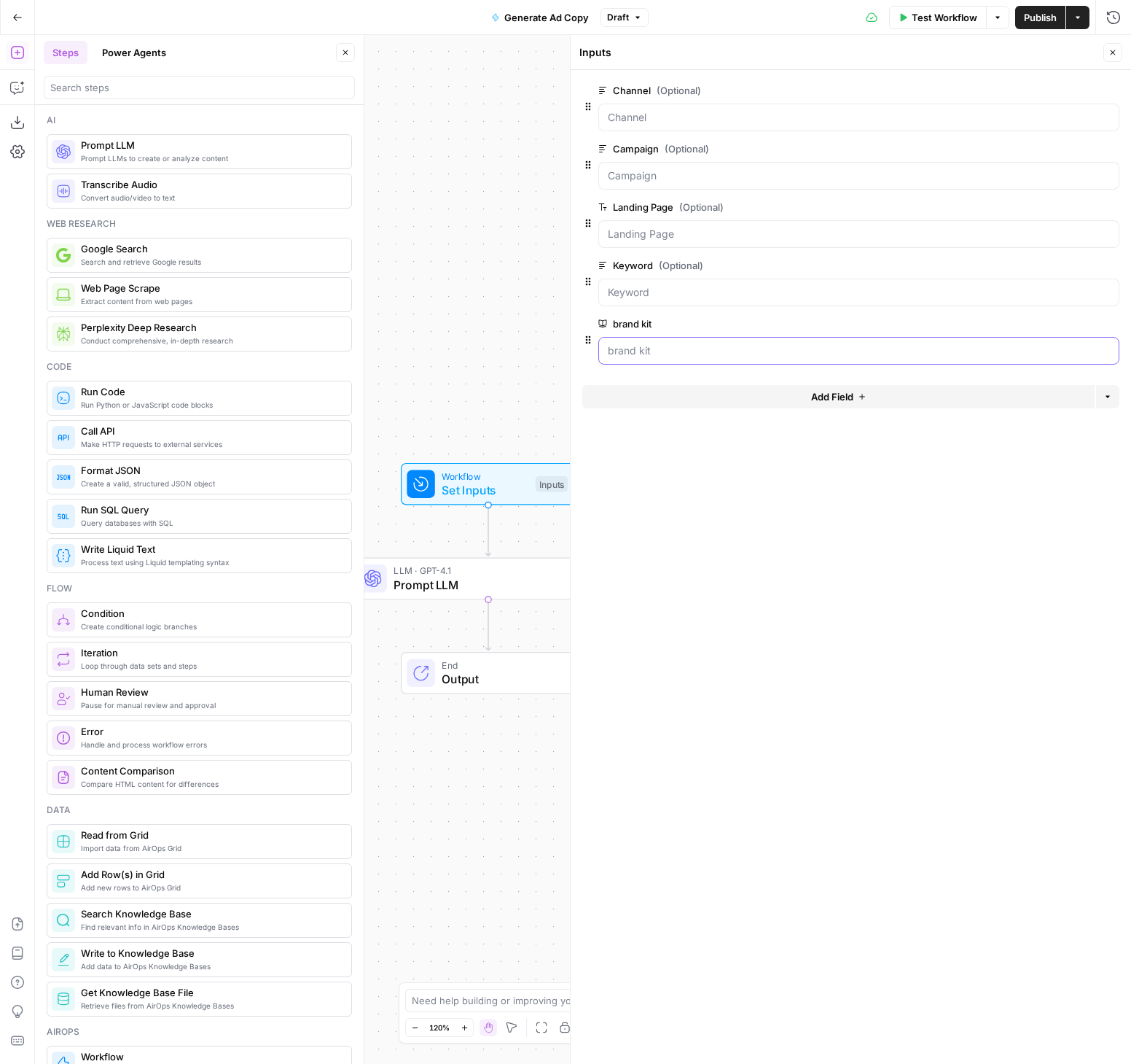
click at [658, 346] on kit "brand kit" at bounding box center [859, 351] width 502 height 14
click at [1068, 325] on span "edit field" at bounding box center [1065, 324] width 32 height 12
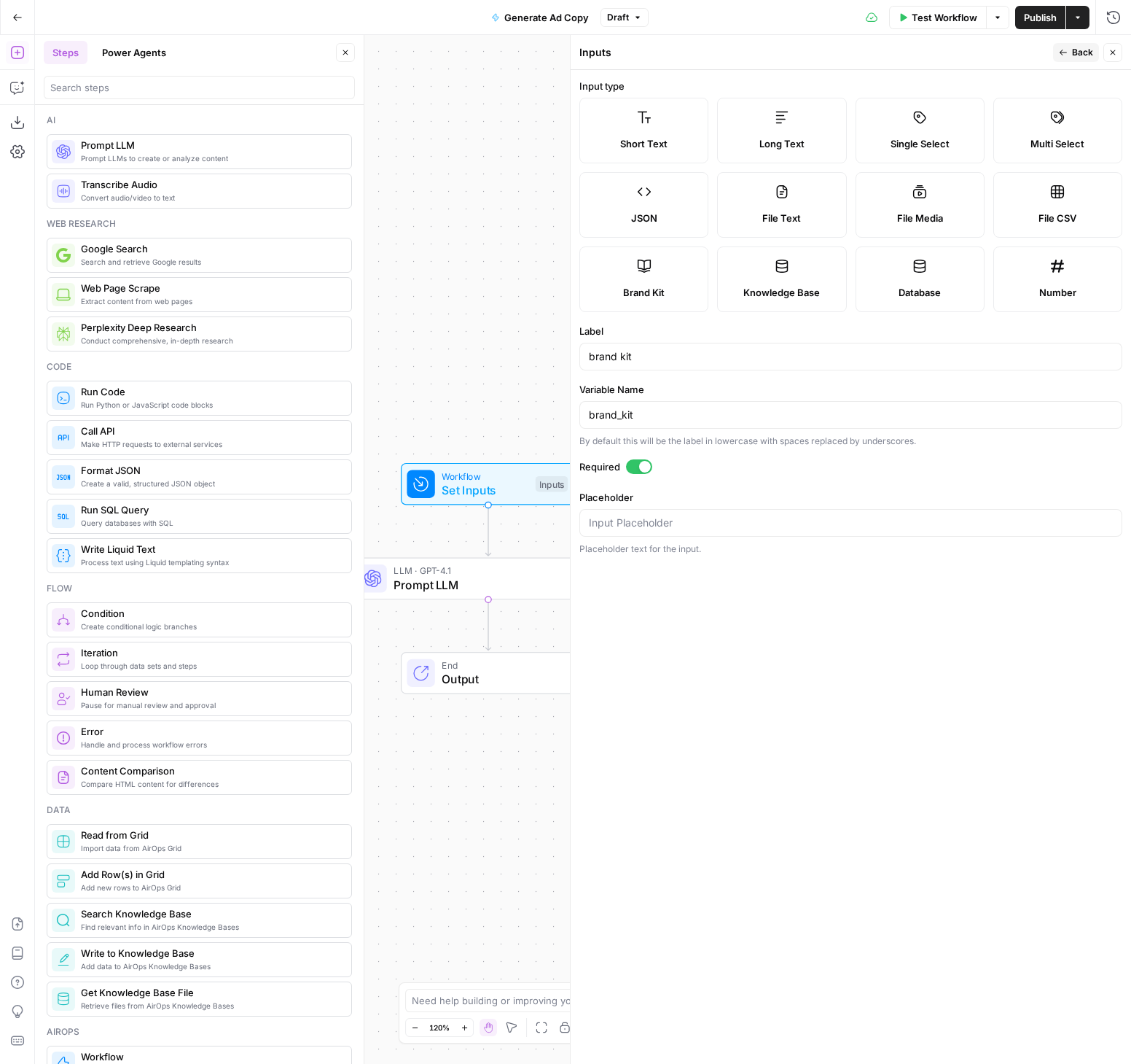
click at [1086, 53] on span "Back" at bounding box center [1083, 52] width 21 height 13
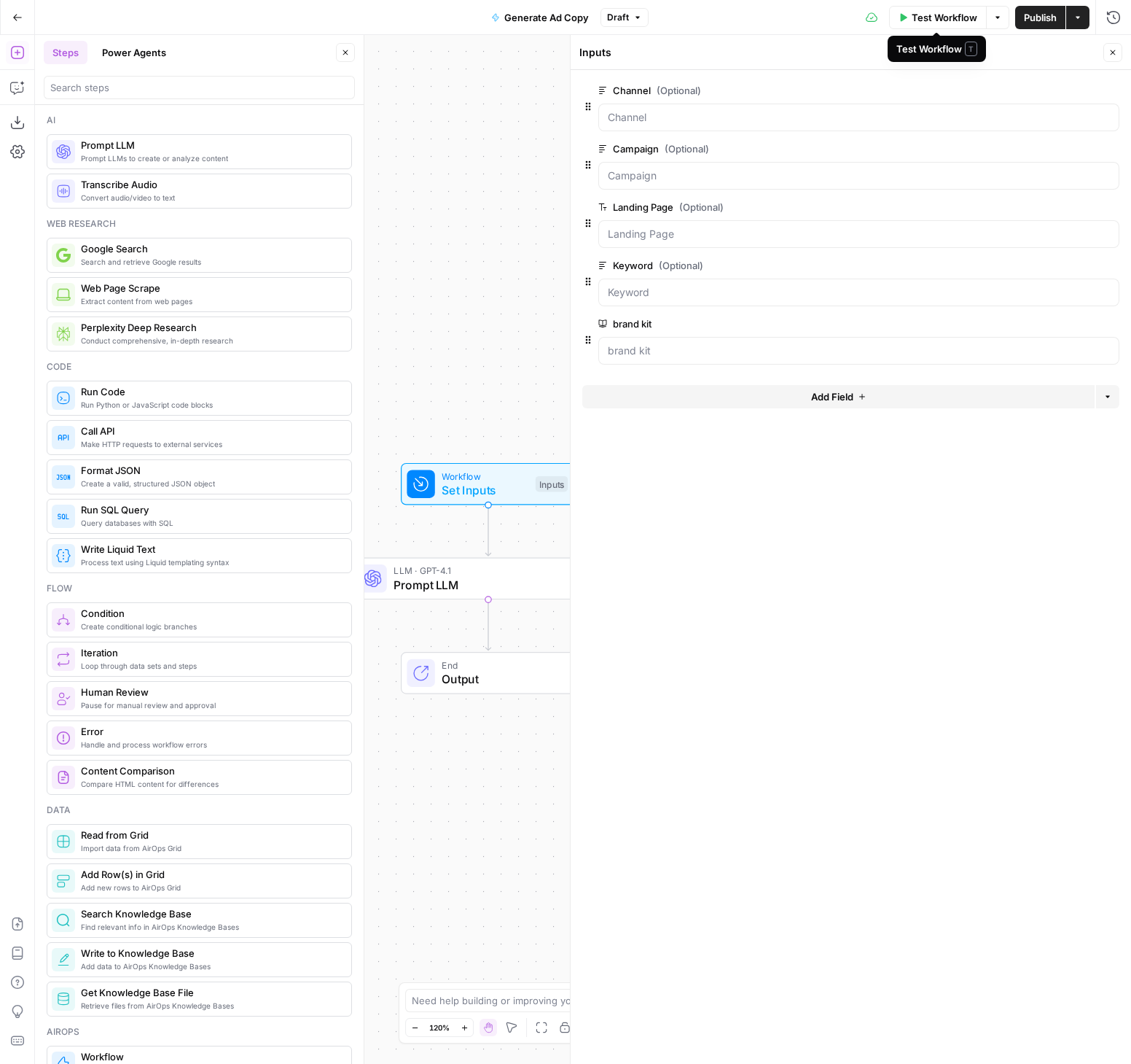
click at [929, 18] on span "Test Workflow" at bounding box center [945, 18] width 66 height 14
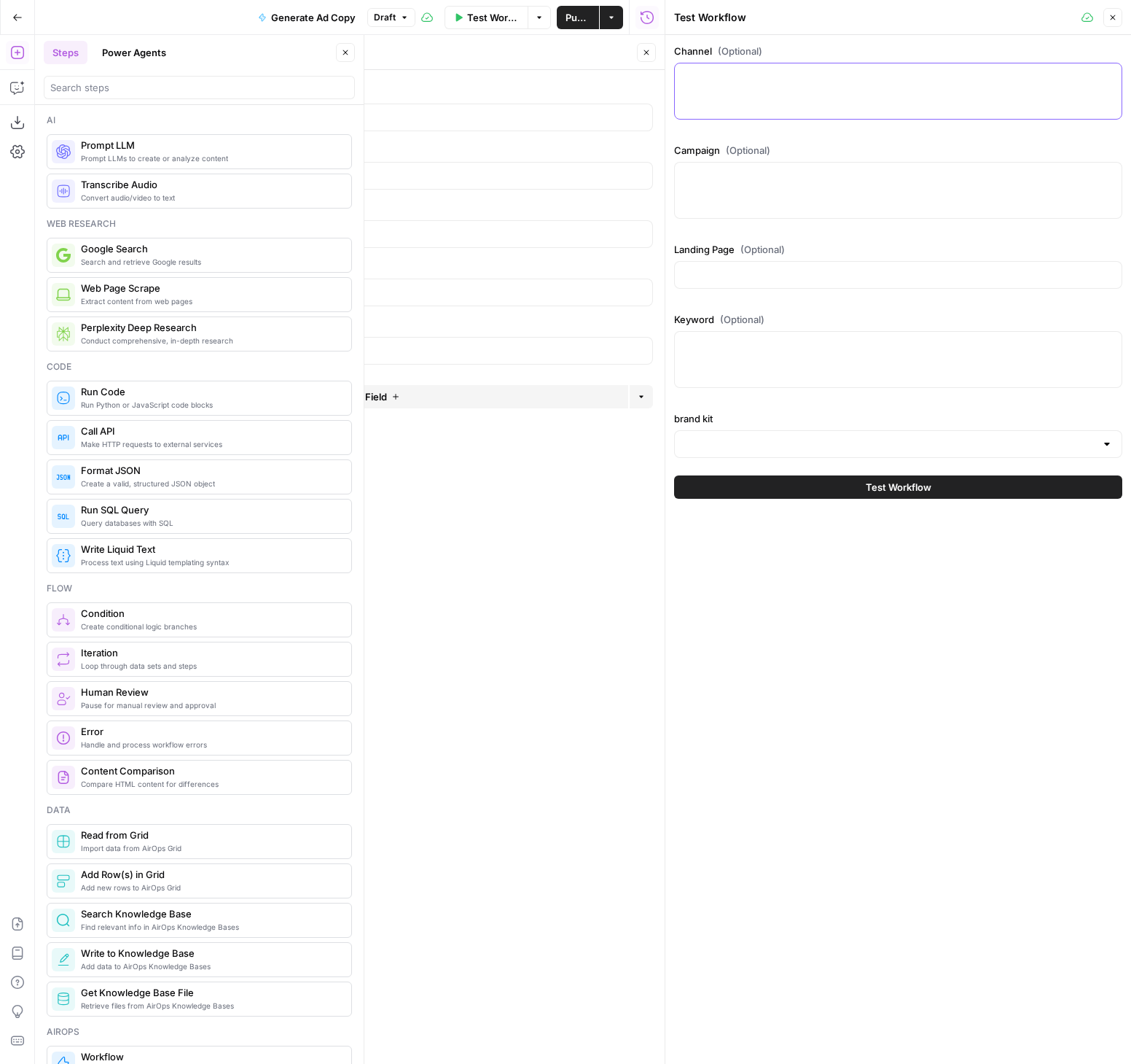
click at [732, 76] on textarea "Channel (Optional)" at bounding box center [898, 77] width 429 height 14
click at [719, 441] on input "brand kit" at bounding box center [889, 444] width 412 height 14
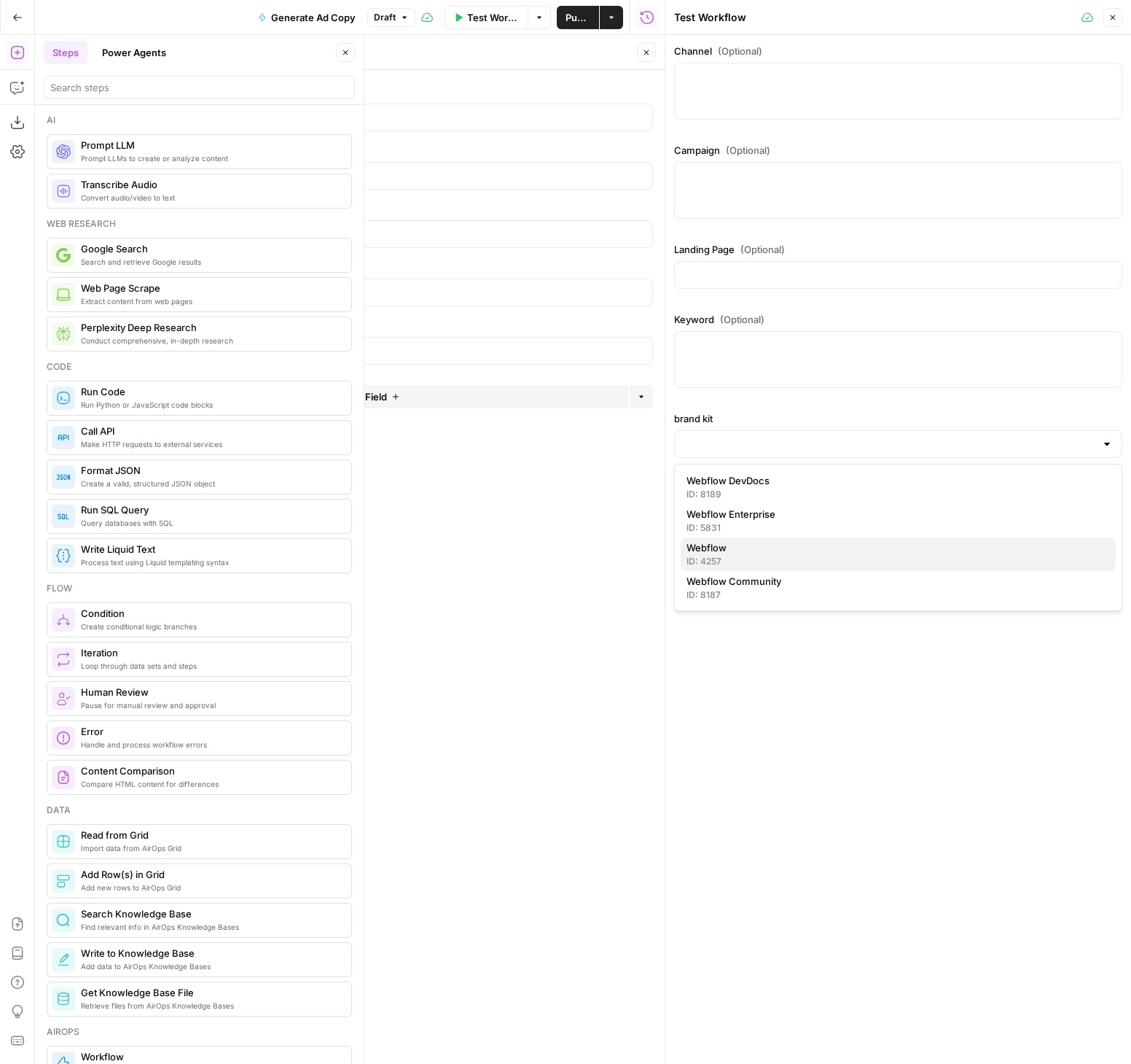
click at [750, 550] on span "Webflow" at bounding box center [895, 548] width 418 height 14
type input "Webflow"
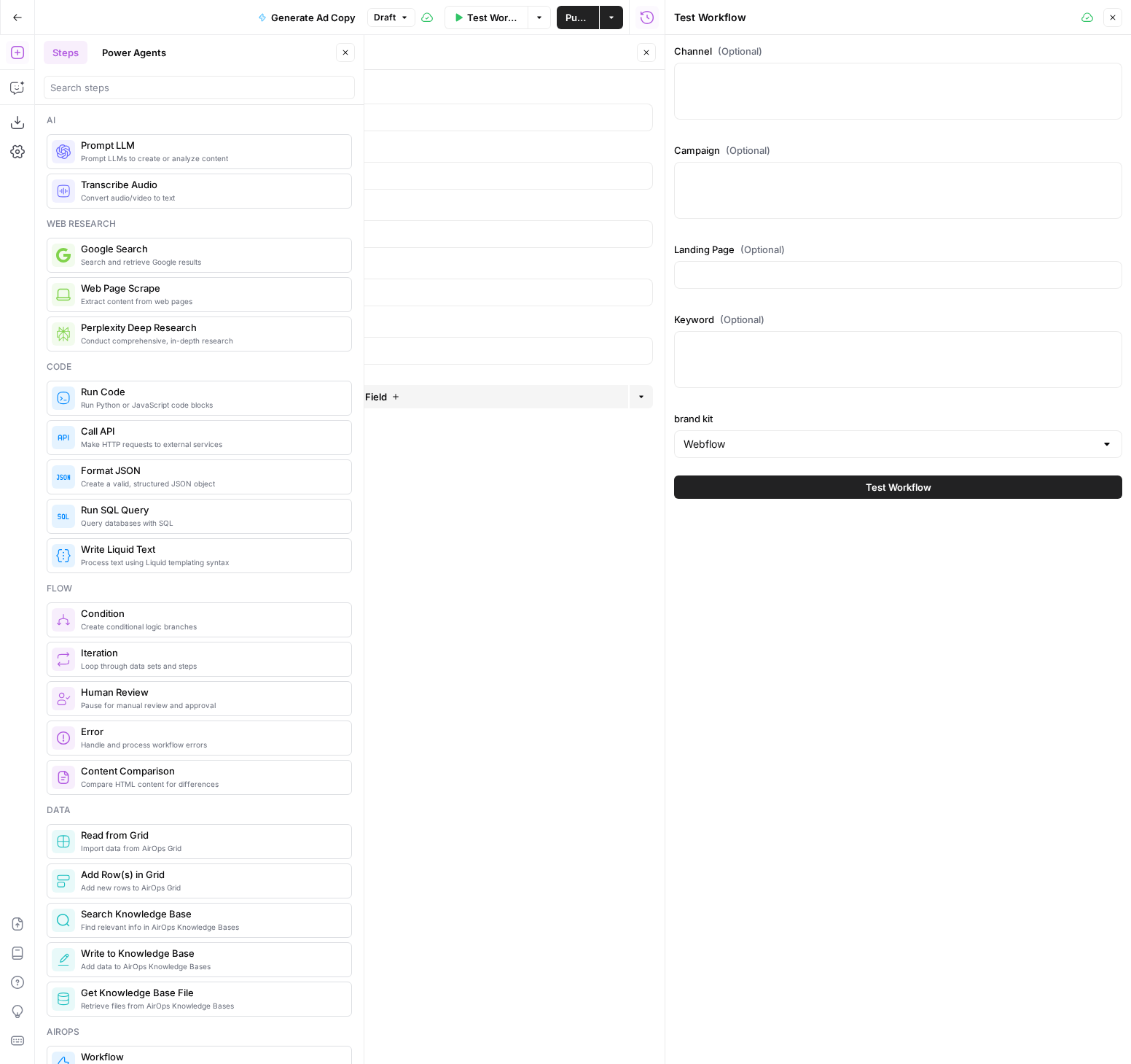
drag, startPoint x: 582, startPoint y: 510, endPoint x: 929, endPoint y: 179, distance: 479.6
click at [583, 510] on form "Channel (Optional) edit field Delete group Campaign (Optional) edit field Delet…" at bounding box center [384, 567] width 560 height 994
drag, startPoint x: 1113, startPoint y: 17, endPoint x: 1092, endPoint y: 29, distance: 24.2
click at [1113, 17] on icon "button" at bounding box center [1113, 18] width 5 height 5
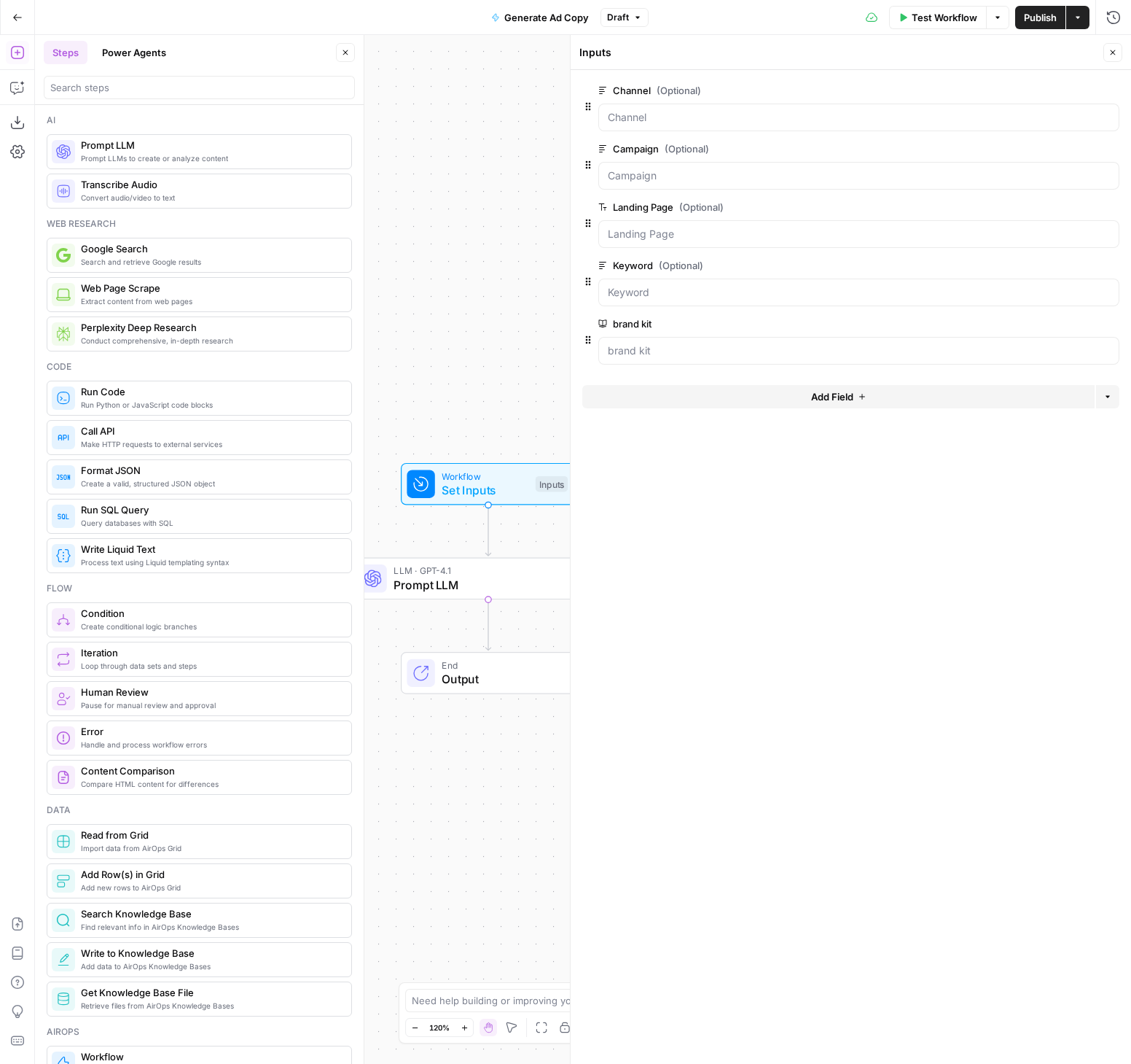
click at [1069, 95] on span "edit field" at bounding box center [1065, 90] width 32 height 12
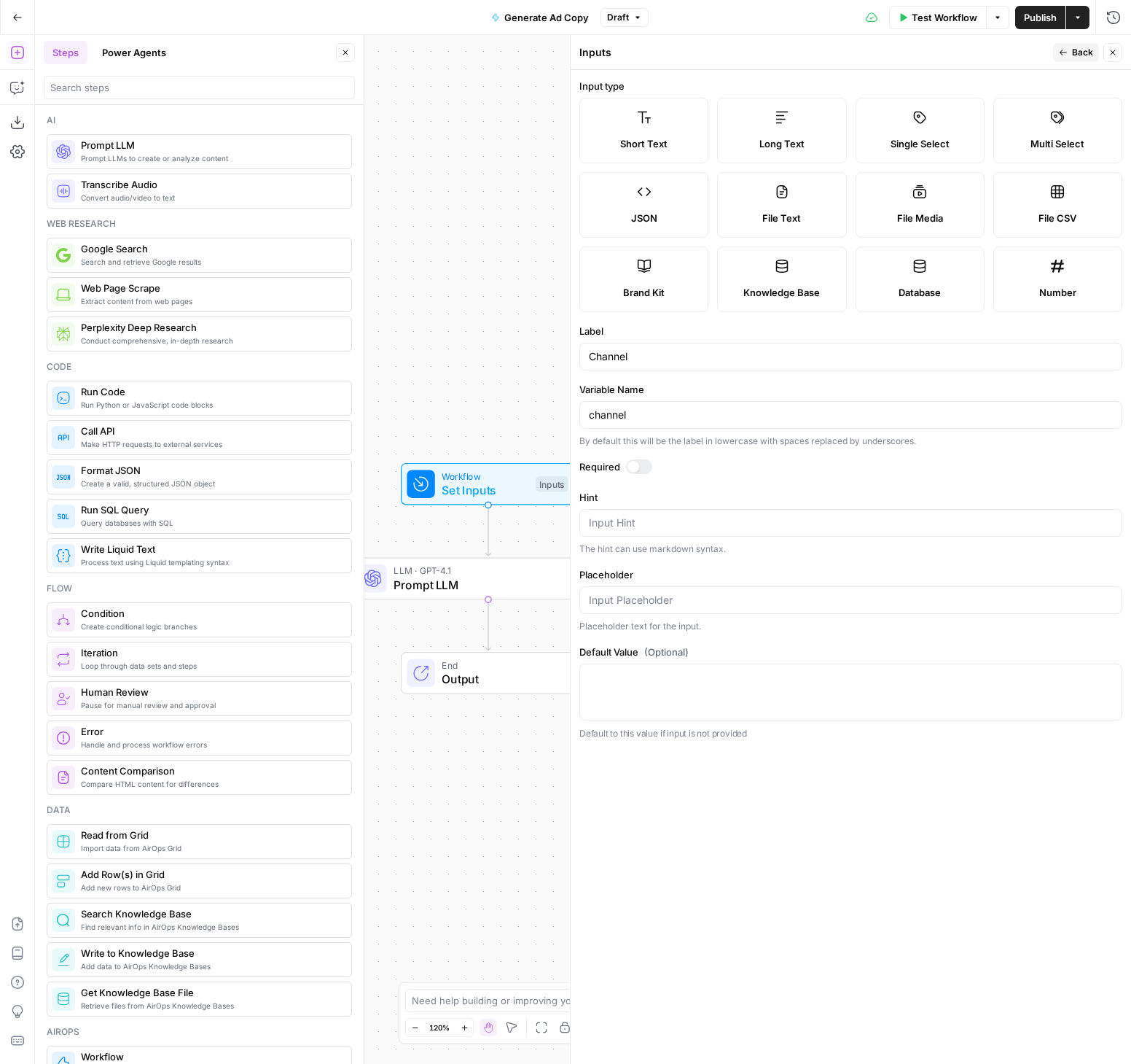
click at [930, 133] on label "Single Select" at bounding box center [920, 130] width 129 height 66
click at [629, 675] on input "Select options" at bounding box center [842, 677] width 507 height 14
type input "Brand"
type input "Non-brand"
click at [1066, 47] on button "Back" at bounding box center [1076, 53] width 46 height 19
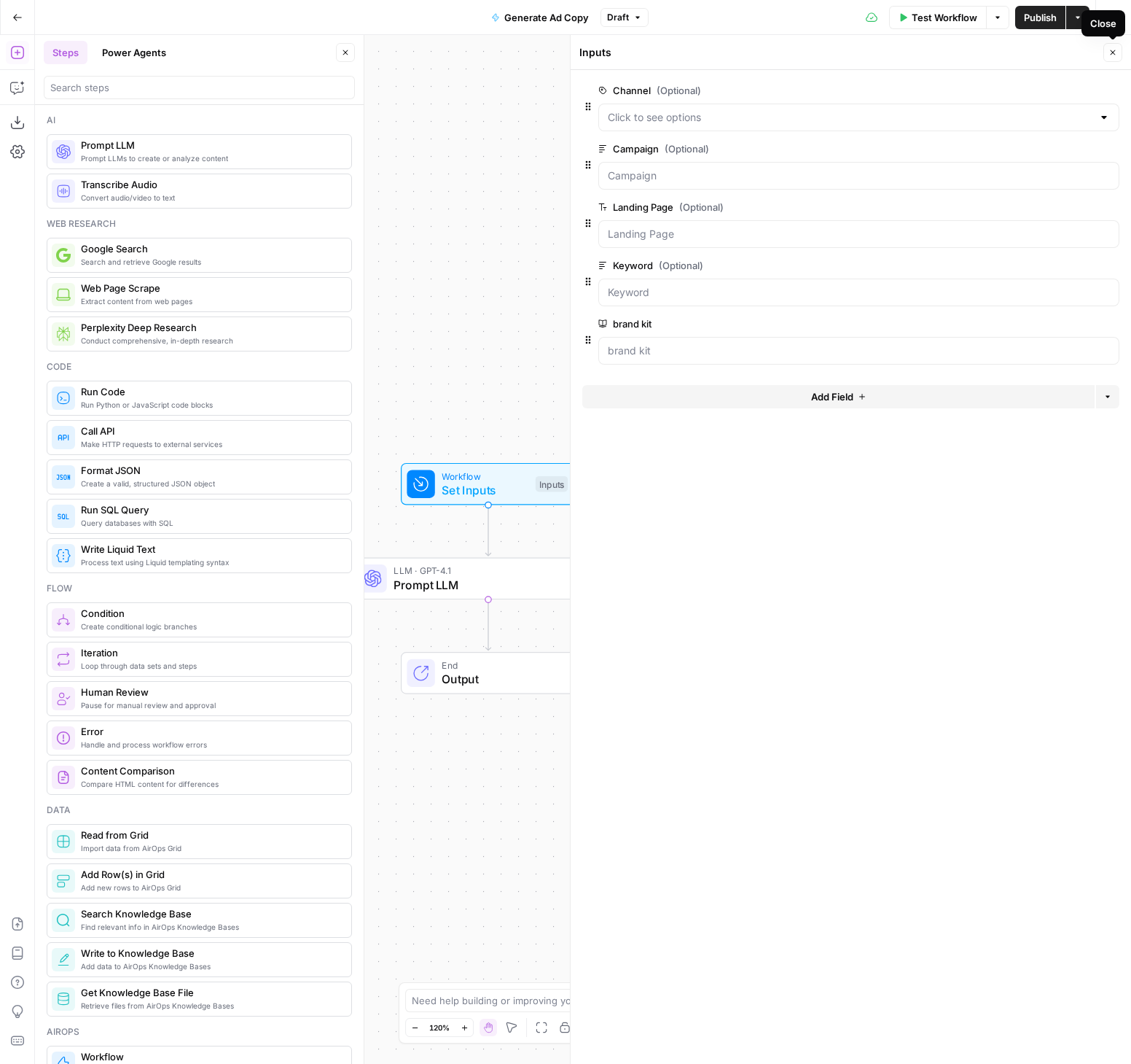
click at [1120, 50] on button "Close" at bounding box center [1113, 53] width 19 height 19
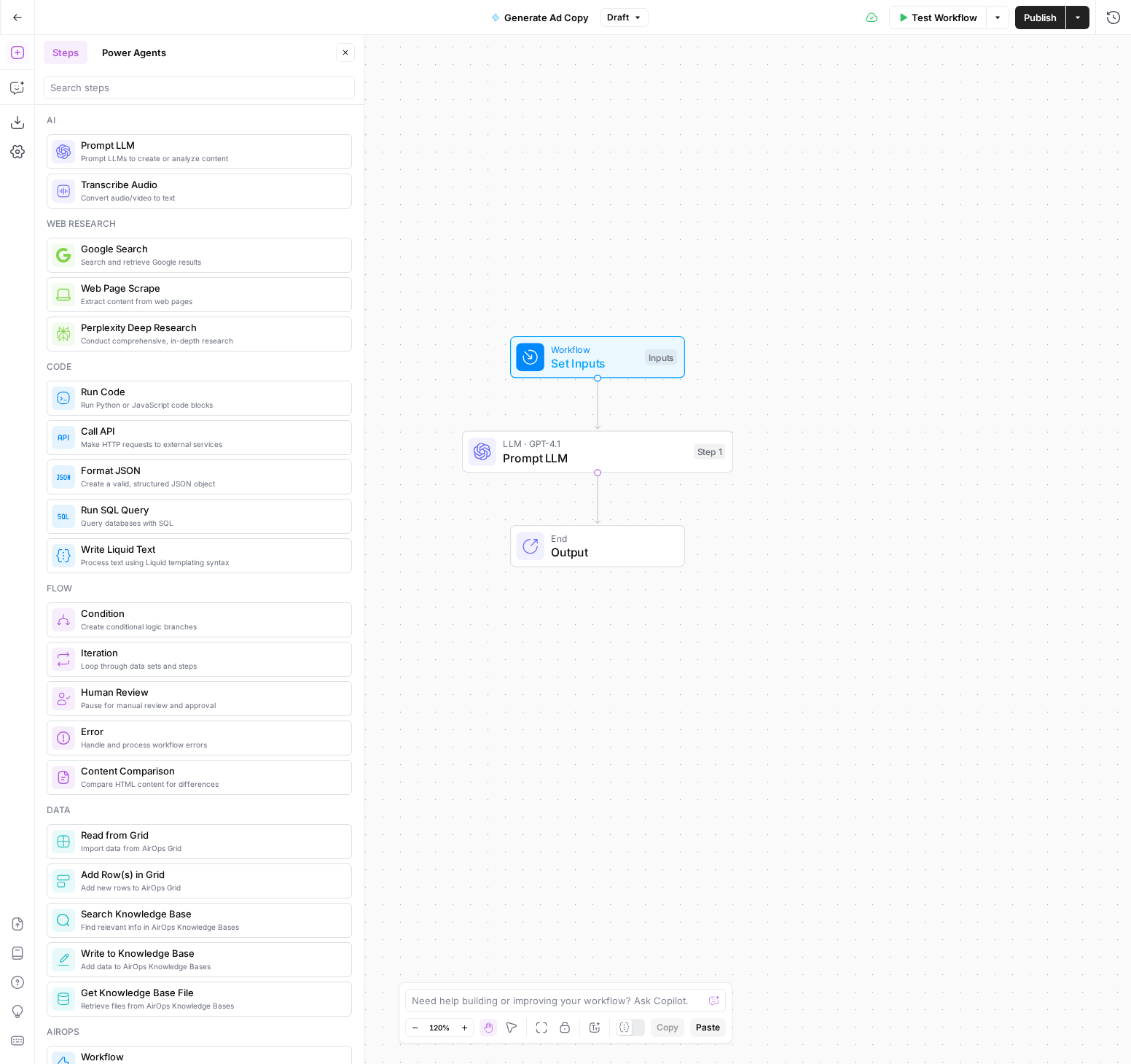
drag, startPoint x: 700, startPoint y: 593, endPoint x: 808, endPoint y: 467, distance: 166.0
click at [808, 467] on div "Workflow Set Inputs Inputs LLM · GPT-4.1 Prompt LLM Step 1 End Output" at bounding box center [583, 549] width 1097 height 1029
click at [574, 452] on span "Prompt LLM" at bounding box center [595, 458] width 184 height 18
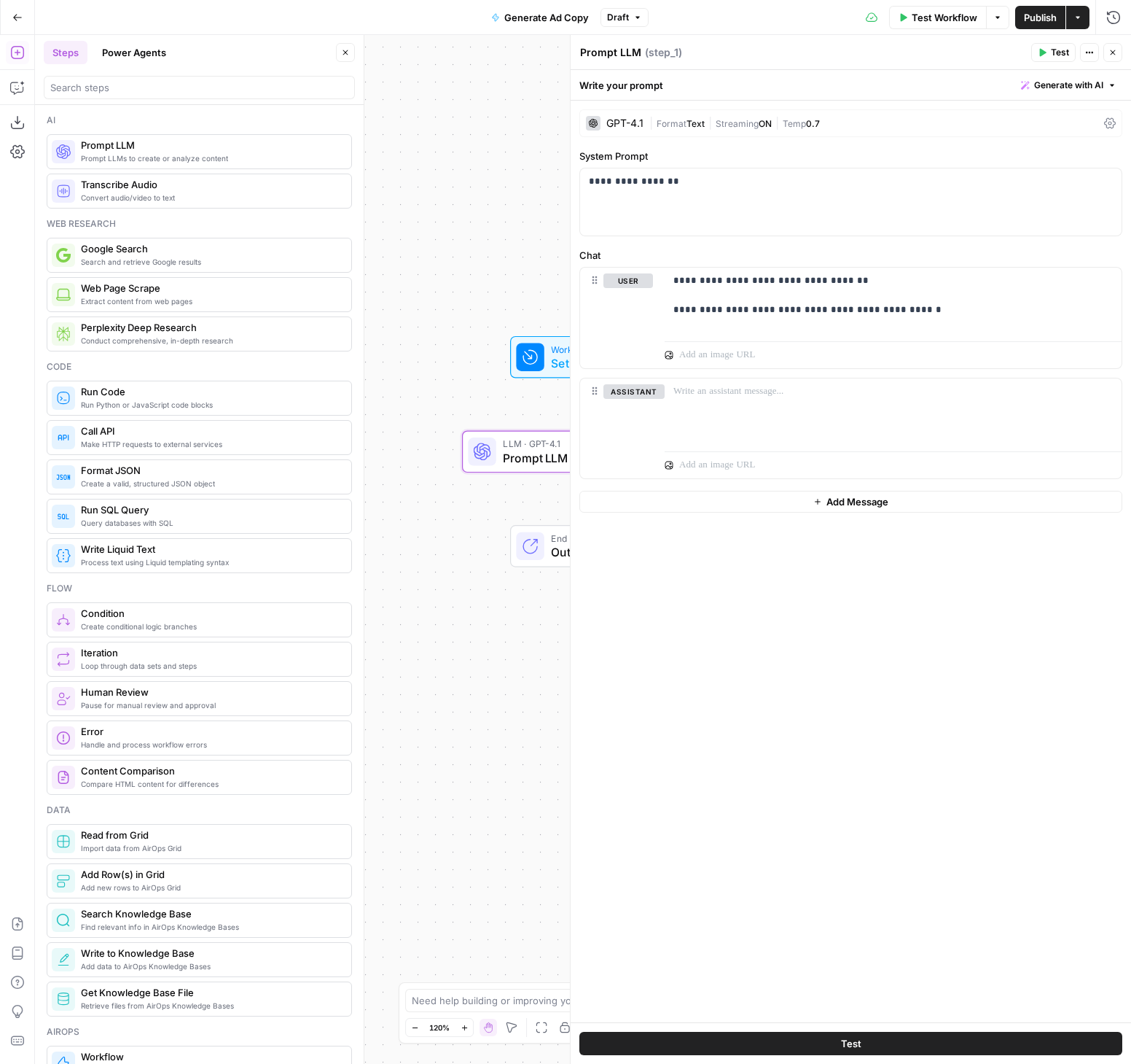
click at [486, 205] on div "Workflow Set Inputs Inputs LLM · GPT-4.1 Prompt LLM Step 1 End Output" at bounding box center [583, 549] width 1097 height 1029
click at [1073, 14] on button "Actions" at bounding box center [1077, 17] width 23 height 23
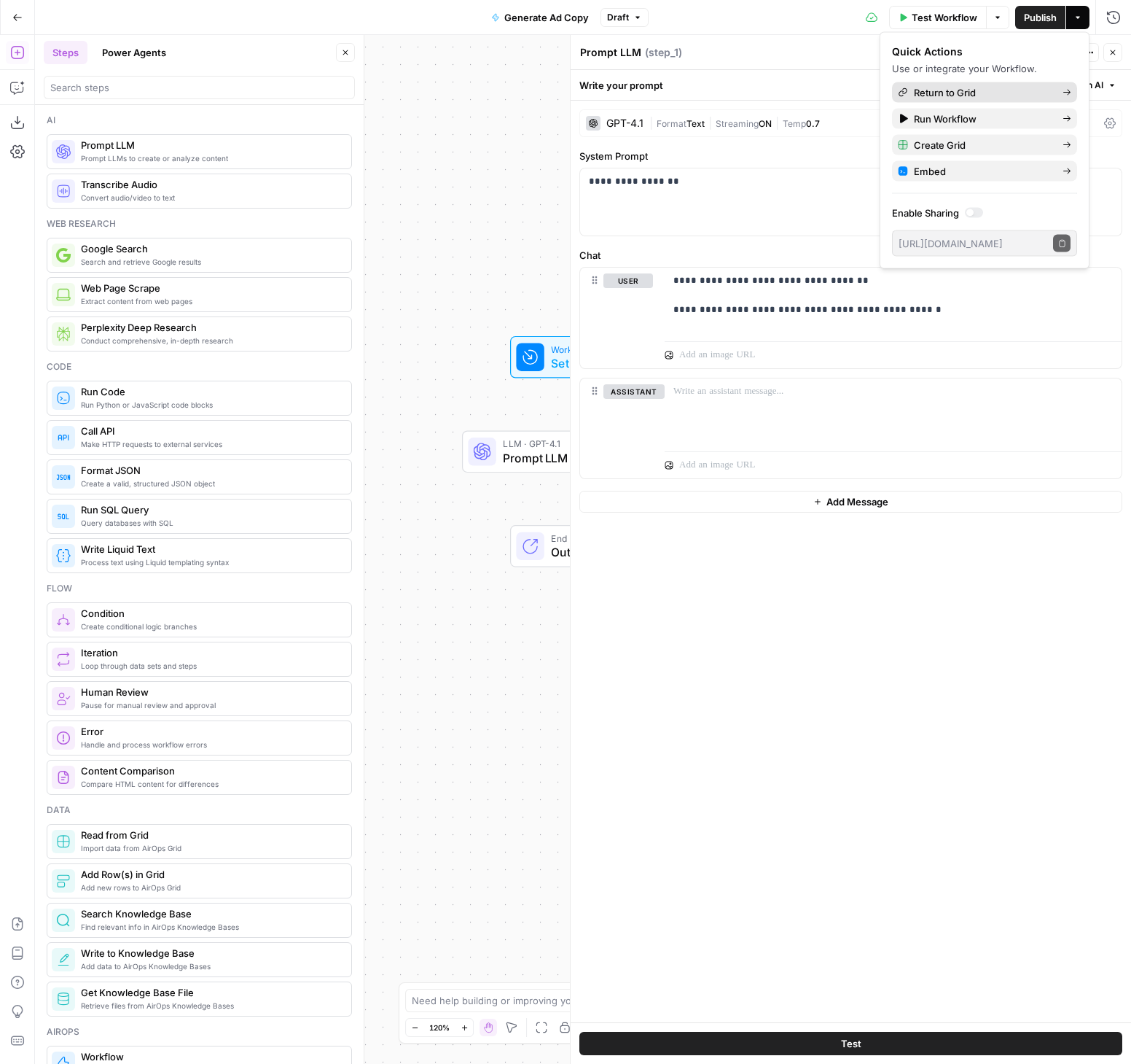
click at [969, 91] on span "Return to Grid" at bounding box center [982, 93] width 137 height 14
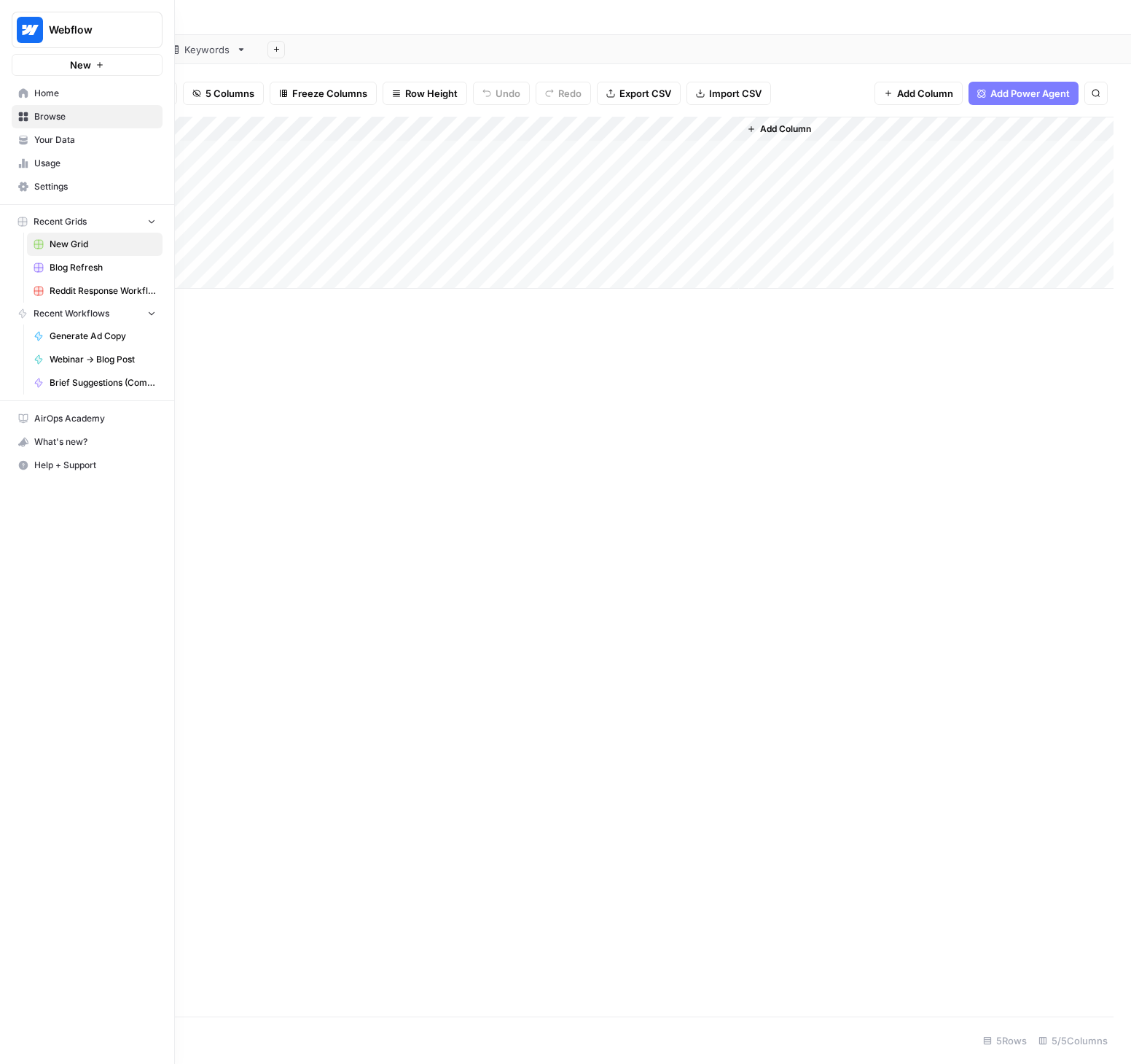
click at [43, 157] on span "Usage" at bounding box center [95, 163] width 121 height 13
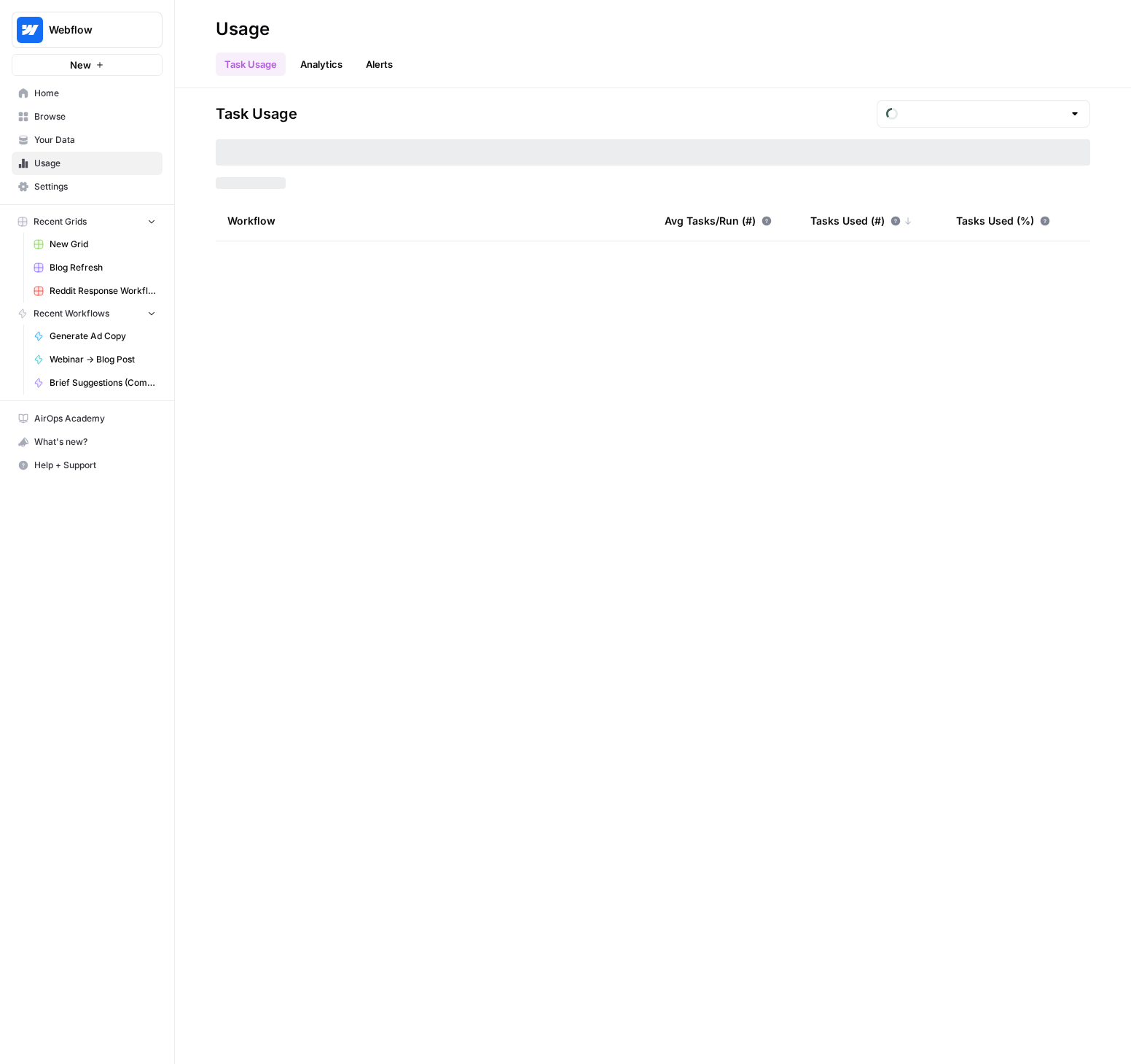
type input "August Tasks"
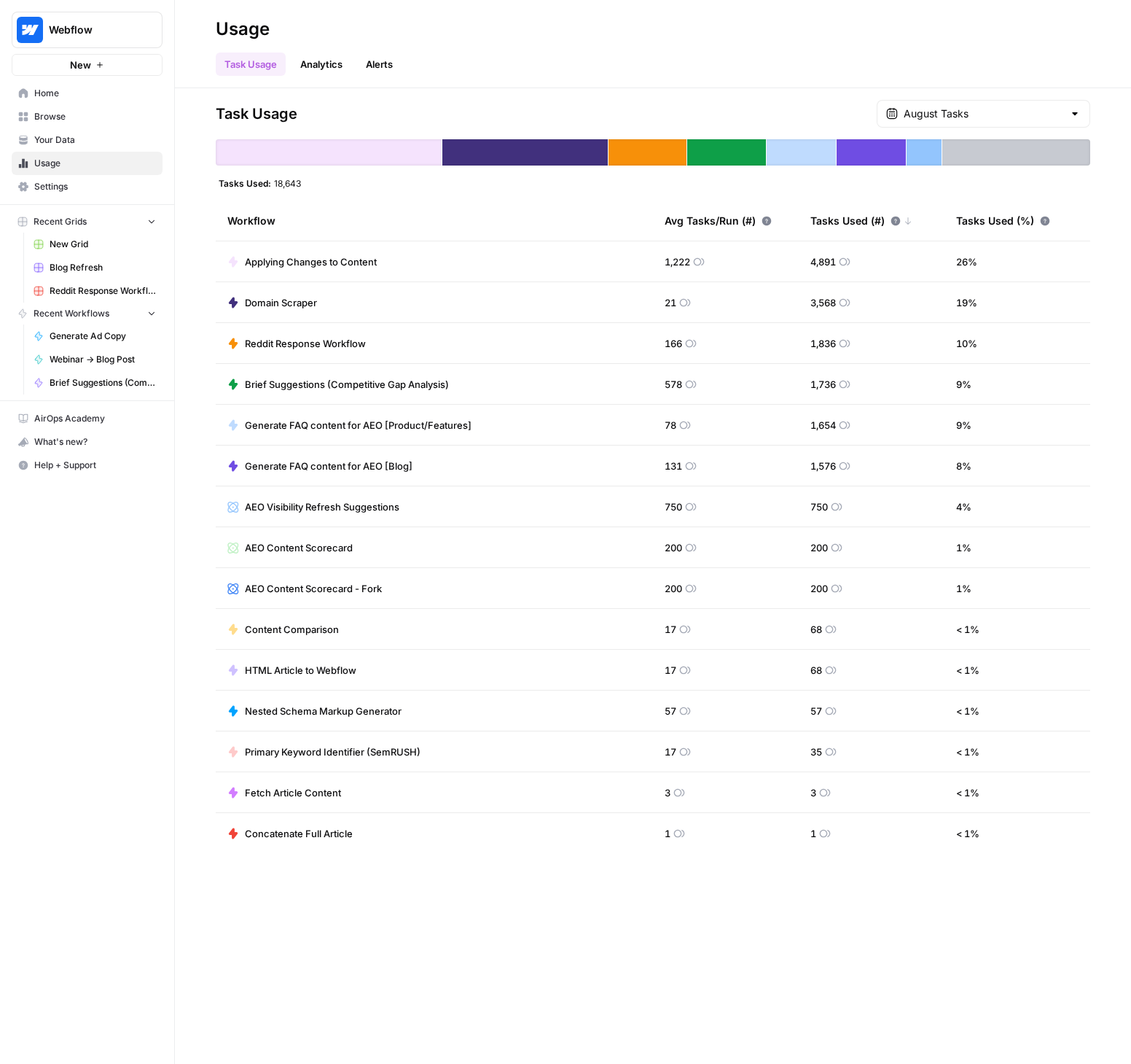
click at [63, 123] on link "Browse" at bounding box center [87, 116] width 151 height 23
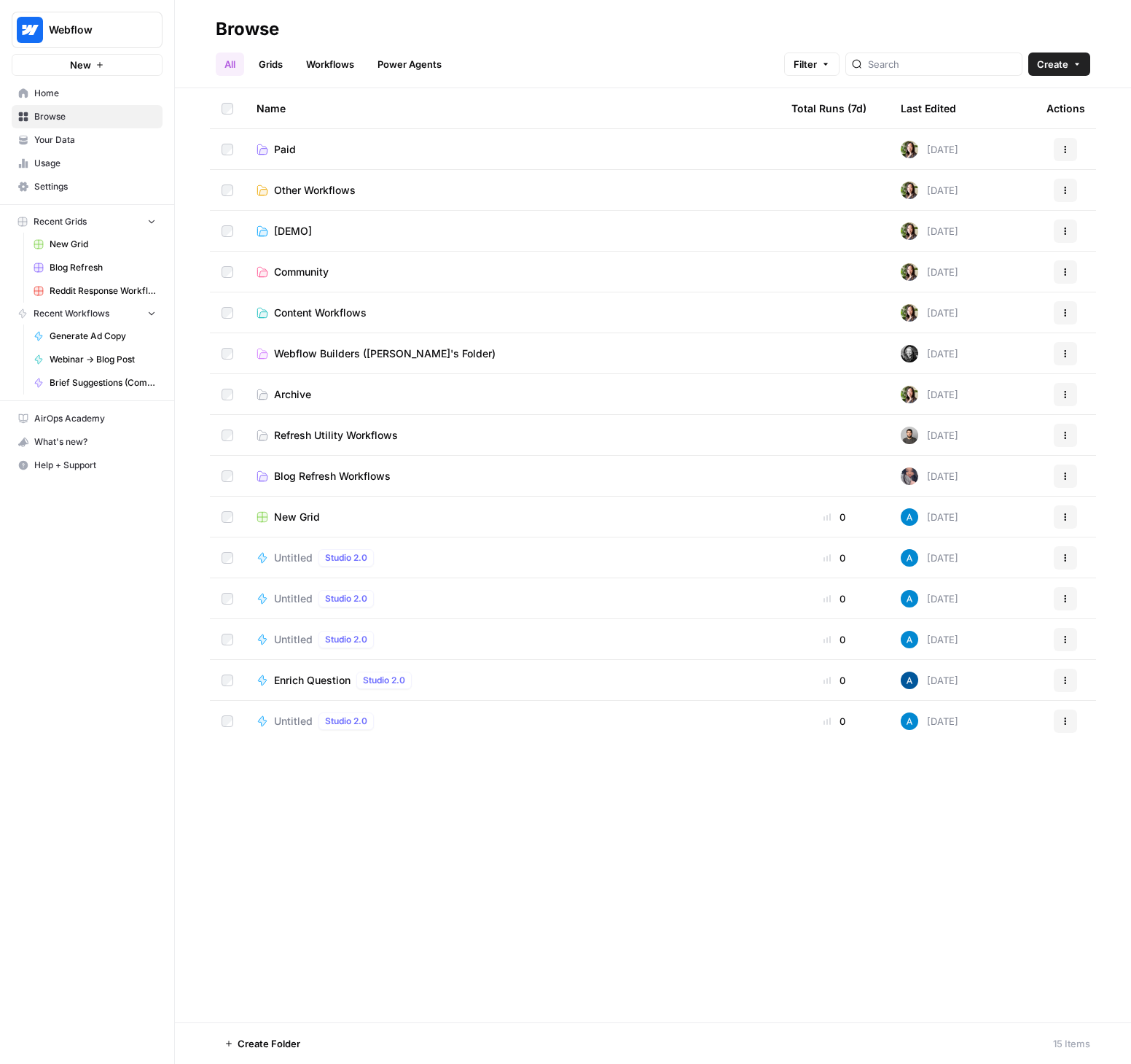
click at [305, 142] on link "Paid" at bounding box center [512, 149] width 512 height 14
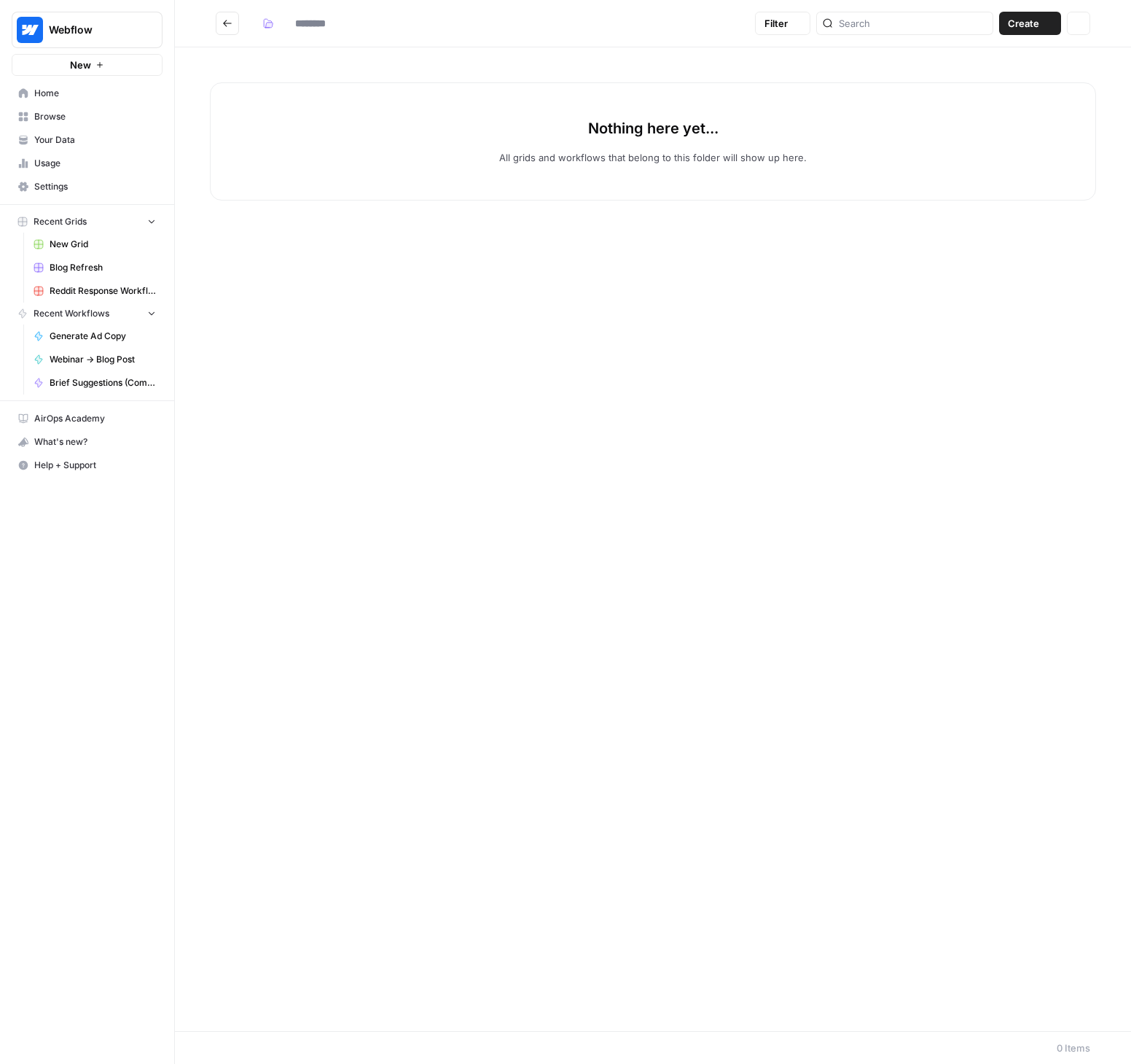
type input "****"
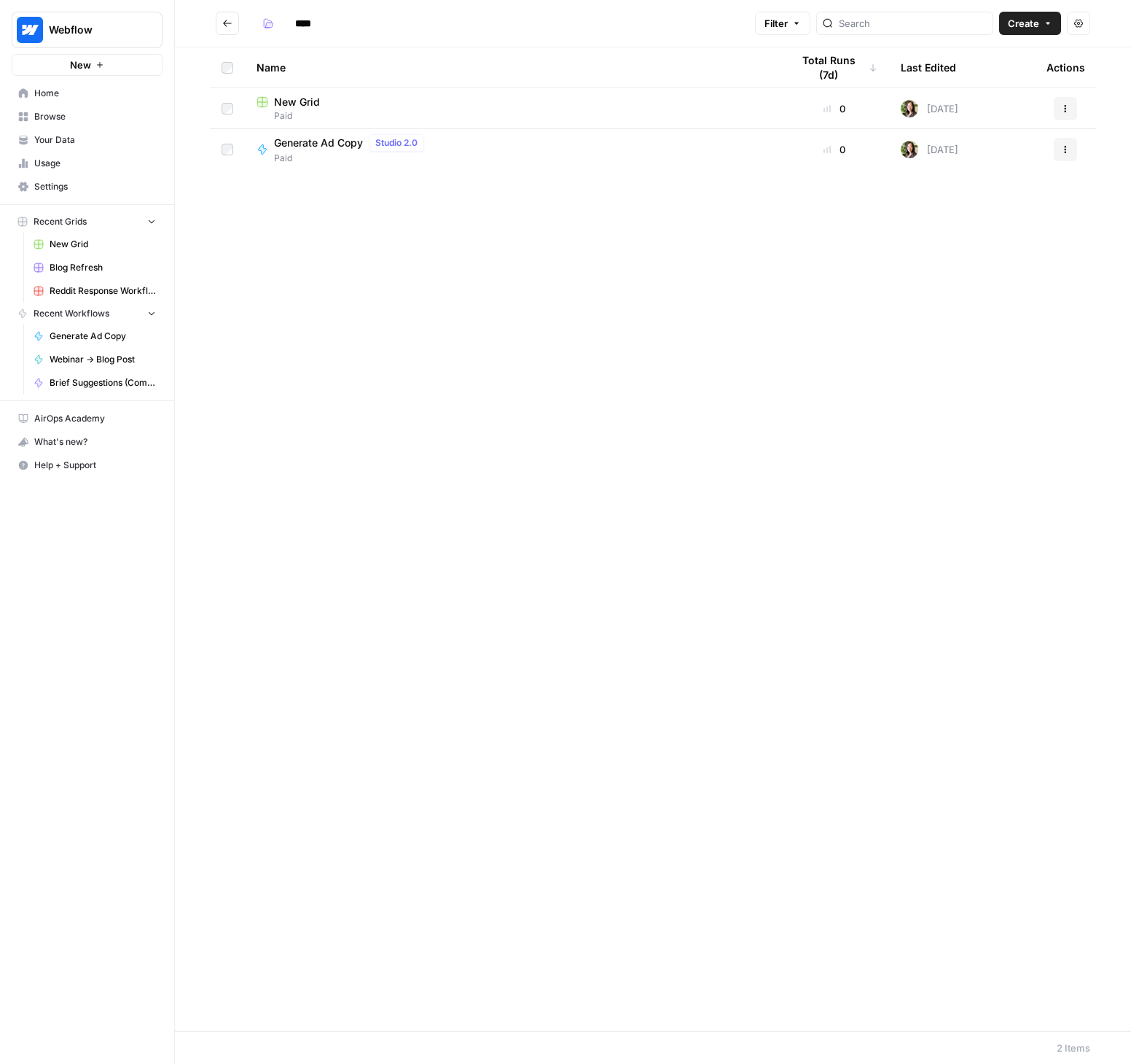
click at [311, 148] on span "Generate Ad Copy" at bounding box center [318, 143] width 89 height 14
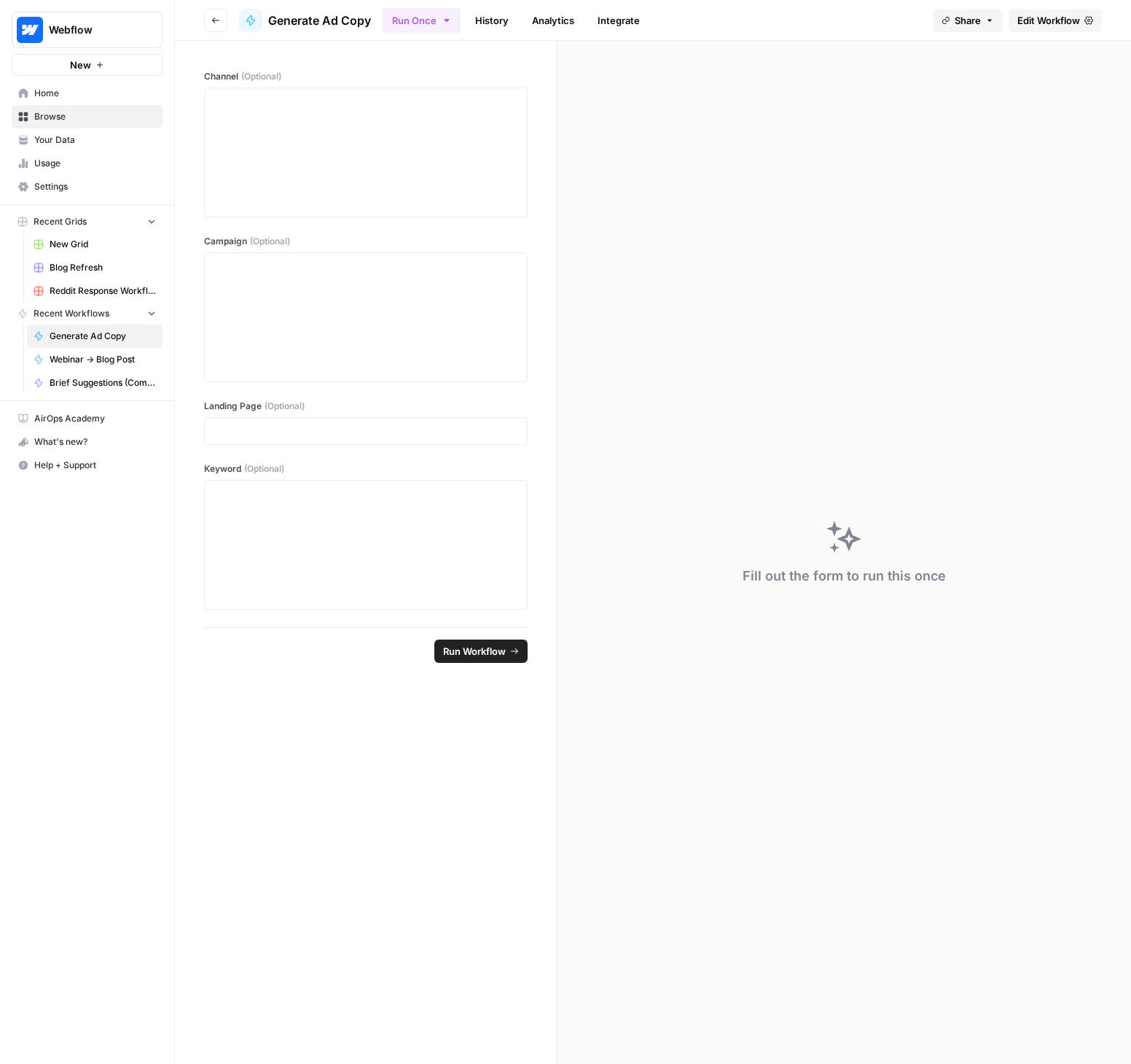
click at [1060, 23] on span "Edit Workflow" at bounding box center [1049, 20] width 62 height 14
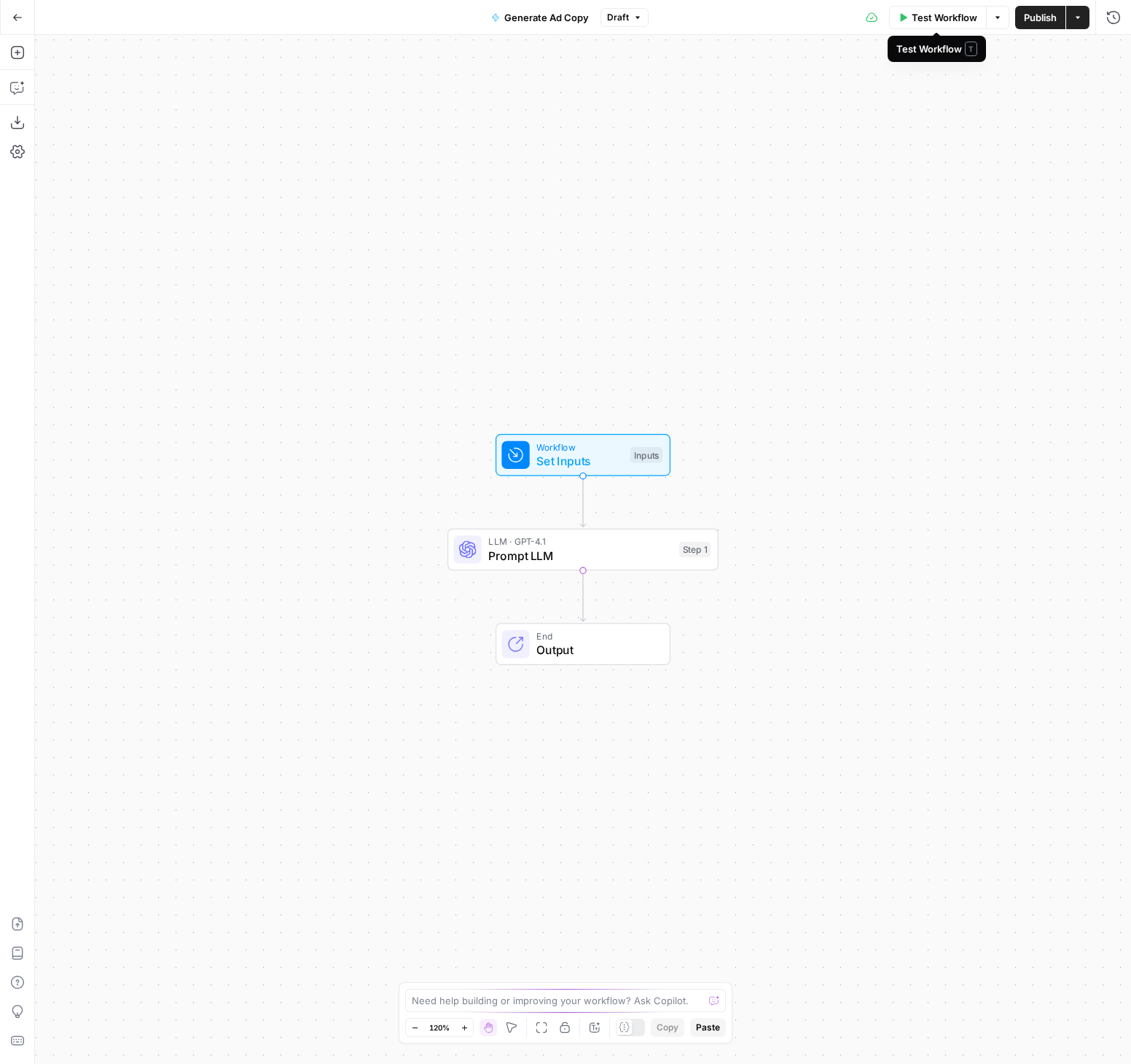
click at [933, 14] on span "Test Workflow" at bounding box center [945, 18] width 66 height 14
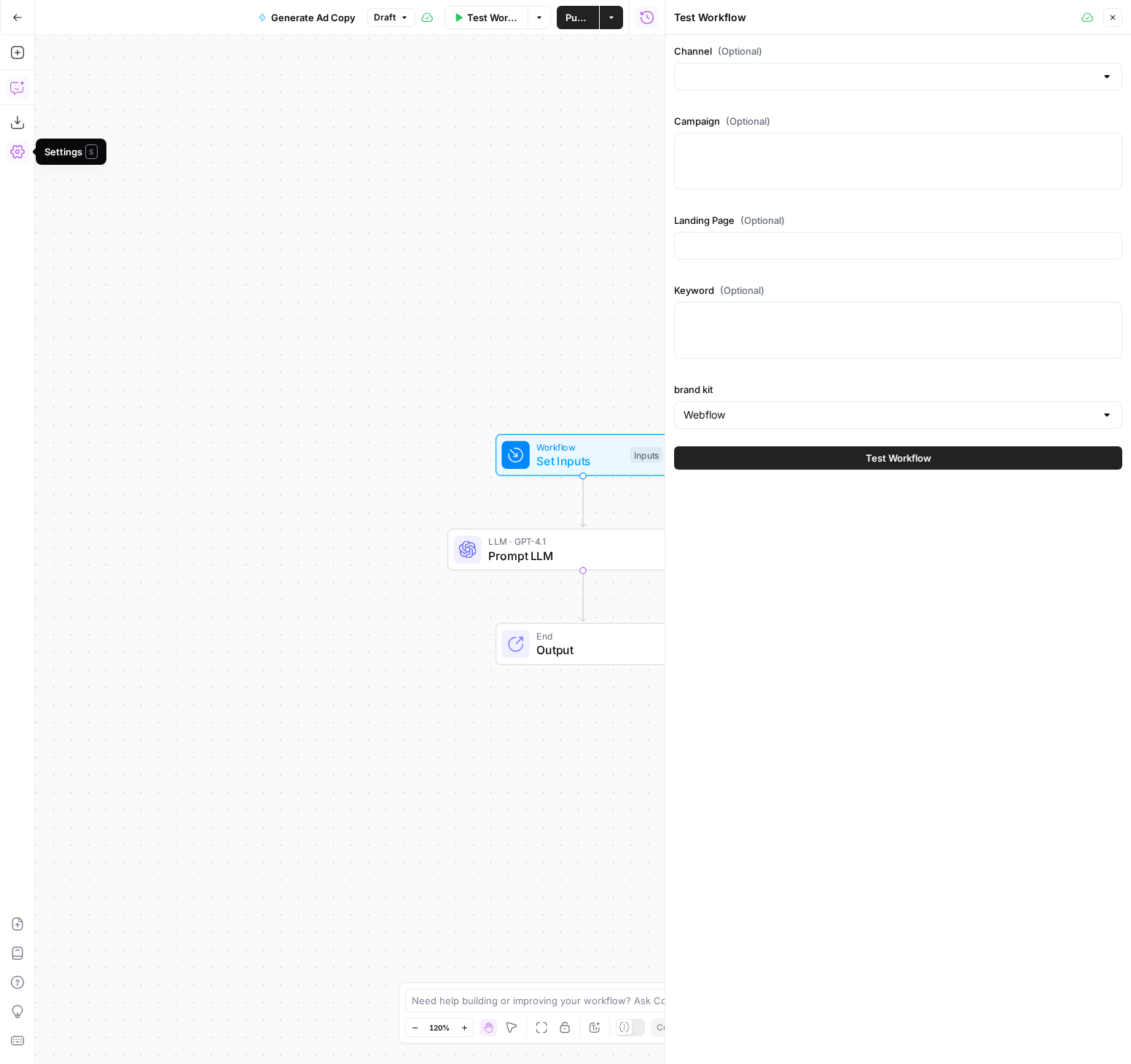
click at [14, 88] on icon "button" at bounding box center [18, 87] width 14 height 14
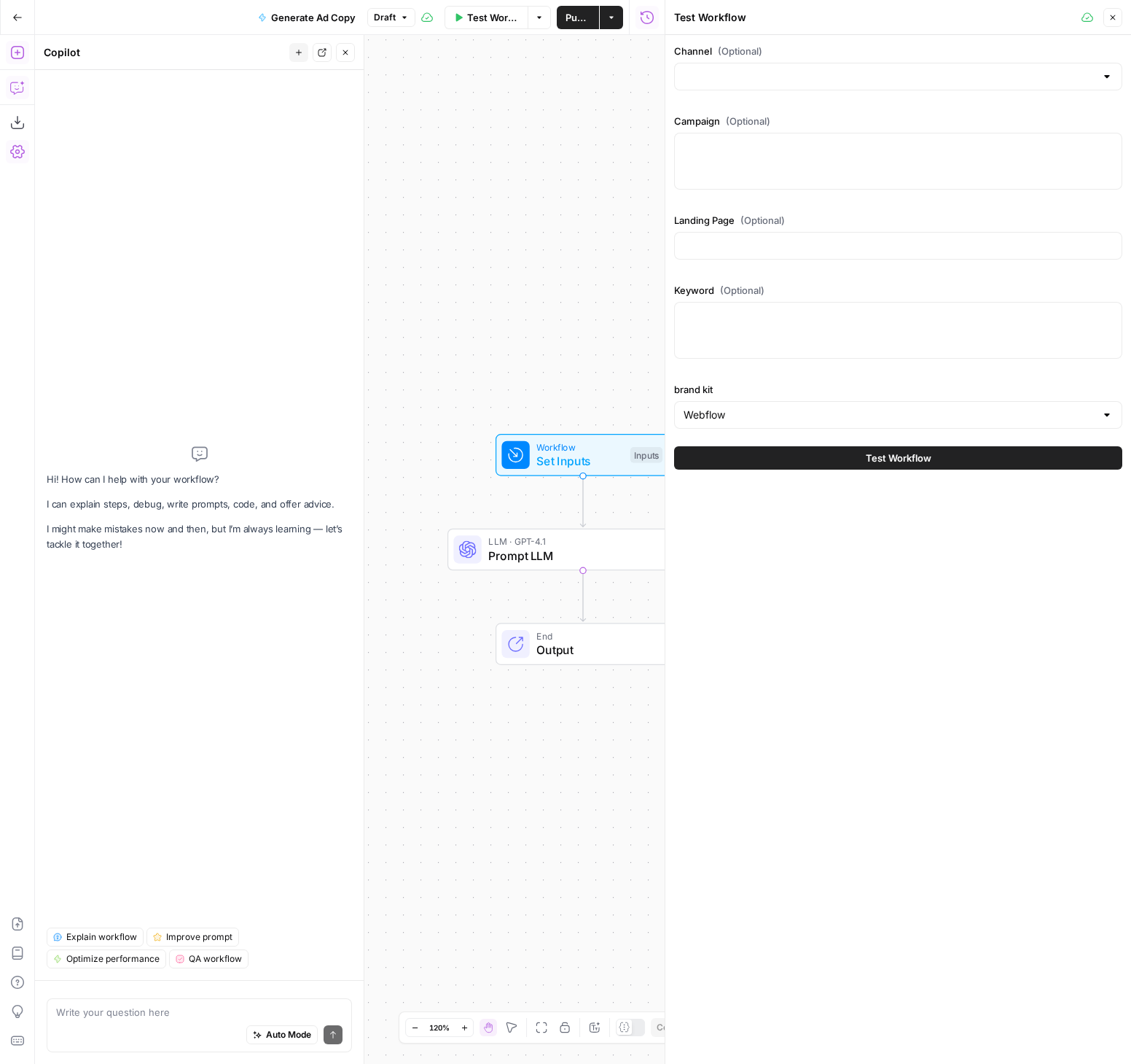
click at [149, 1008] on textarea at bounding box center [199, 1012] width 286 height 14
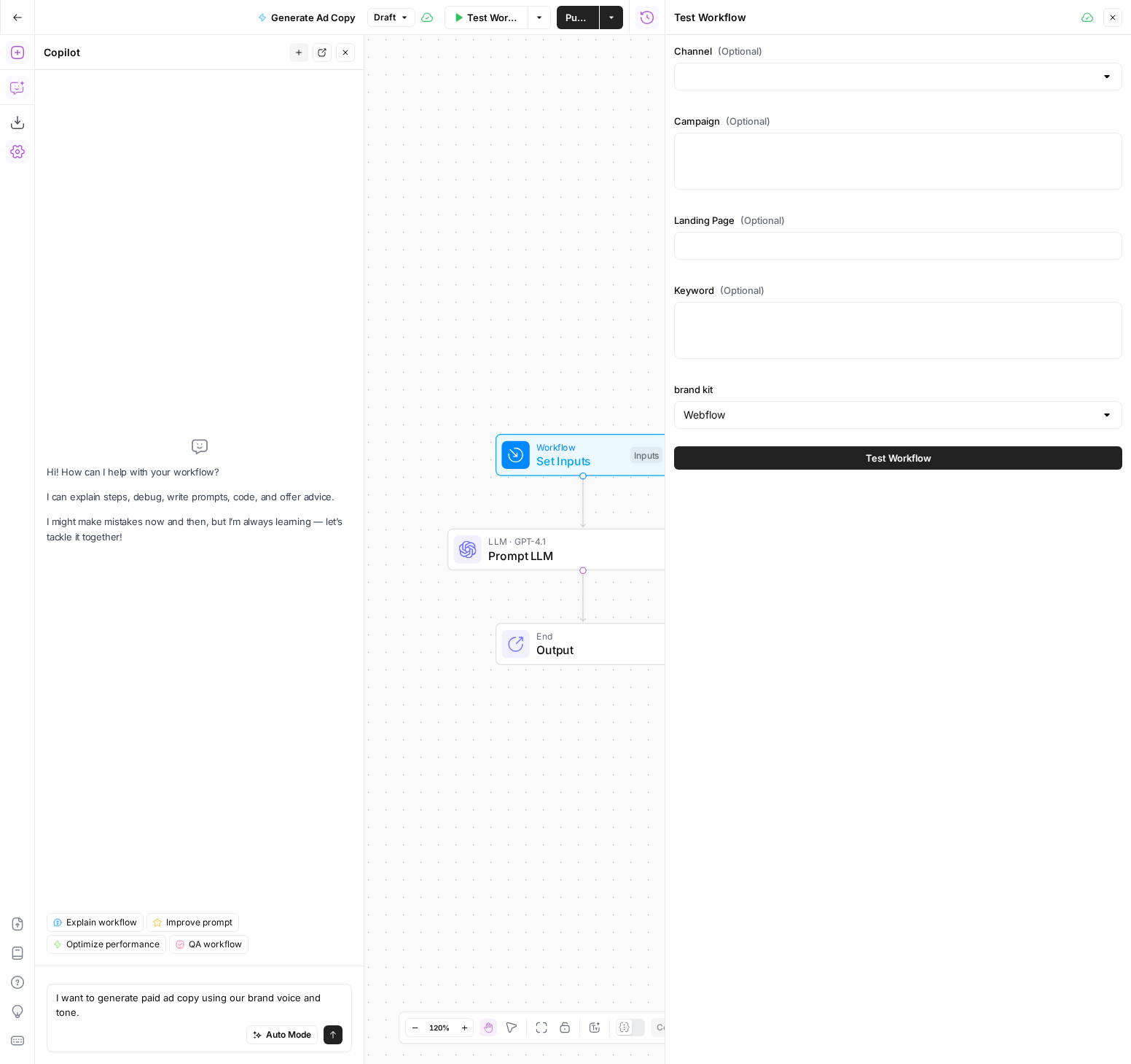
type textarea "I want to generate paid ad copy using our brand voice and tone."
click at [333, 1033] on icon "submit" at bounding box center [333, 1034] width 9 height 9
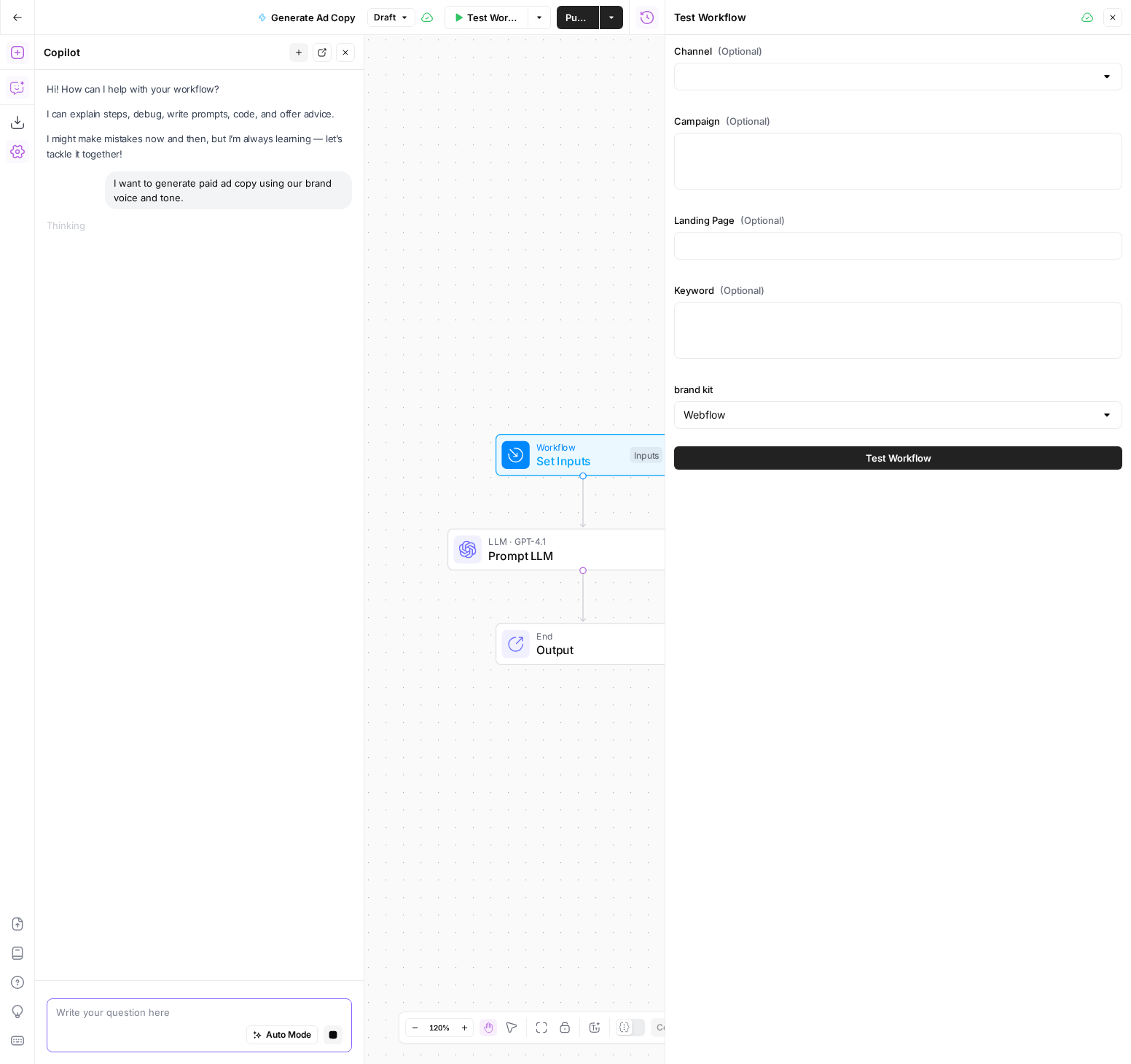
click at [1107, 21] on button "Close" at bounding box center [1113, 18] width 19 height 19
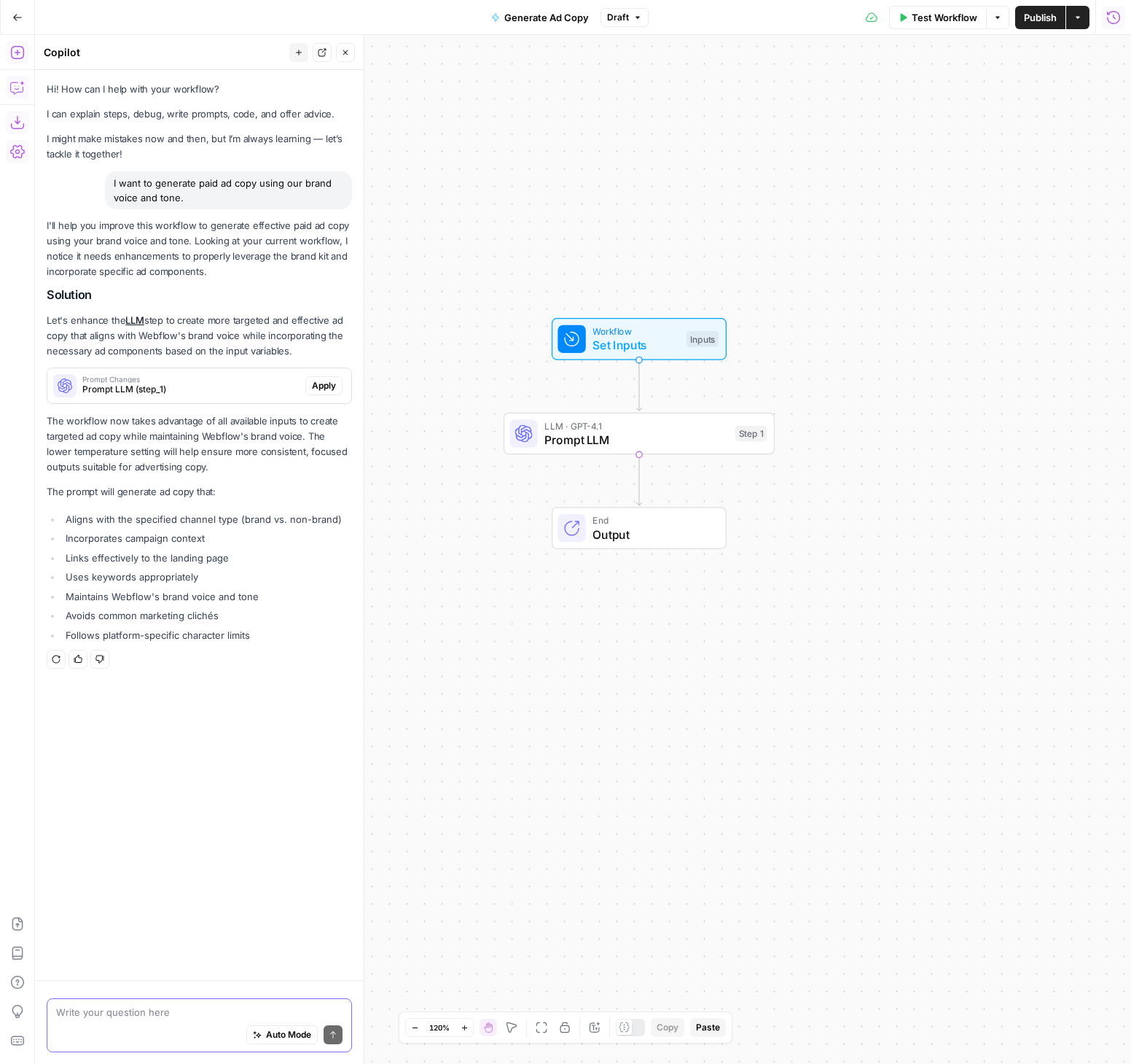
drag, startPoint x: 600, startPoint y: 468, endPoint x: 474, endPoint y: 352, distance: 171.3
click at [474, 352] on div "Workflow Set Inputs Inputs LLM · GPT-4.1 Prompt LLM Step 1 End Output" at bounding box center [583, 549] width 1097 height 1029
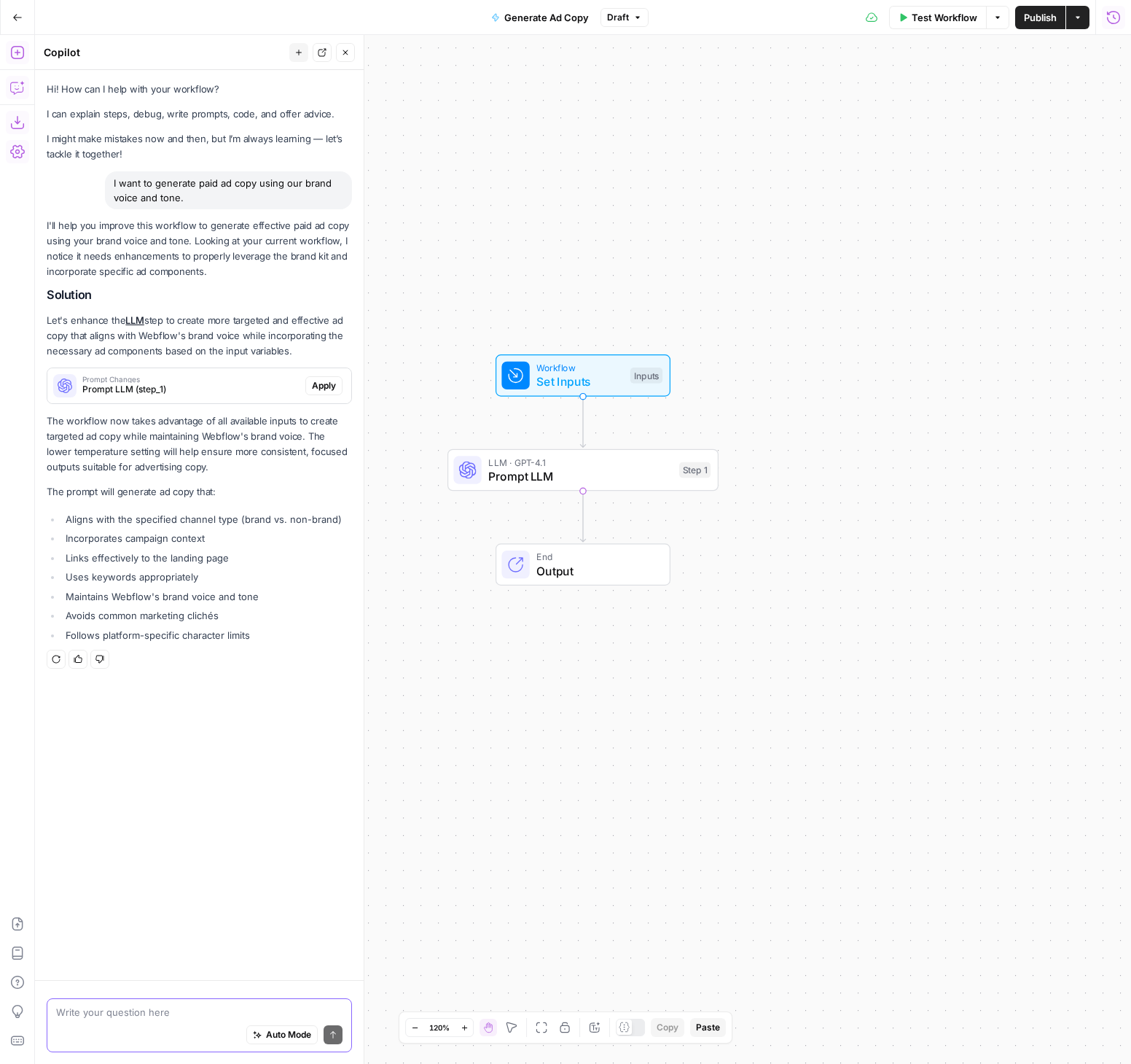
drag, startPoint x: 595, startPoint y: 435, endPoint x: 429, endPoint y: 326, distance: 198.6
click at [430, 328] on div "Workflow Set Inputs Inputs LLM · GPT-4.1 Prompt LLM Step 1 End Output" at bounding box center [583, 549] width 1097 height 1029
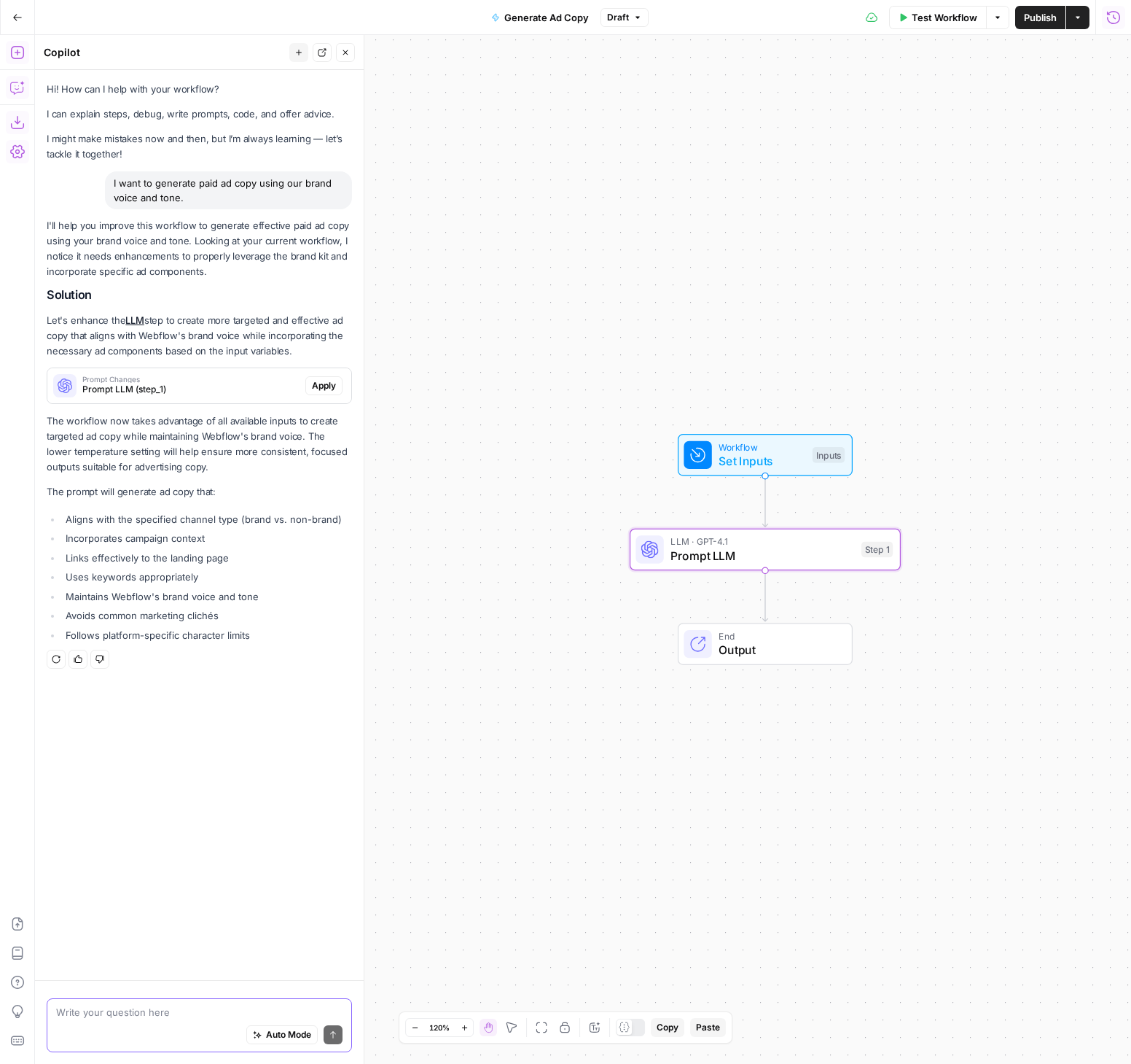
click at [319, 382] on span "Apply" at bounding box center [324, 385] width 24 height 13
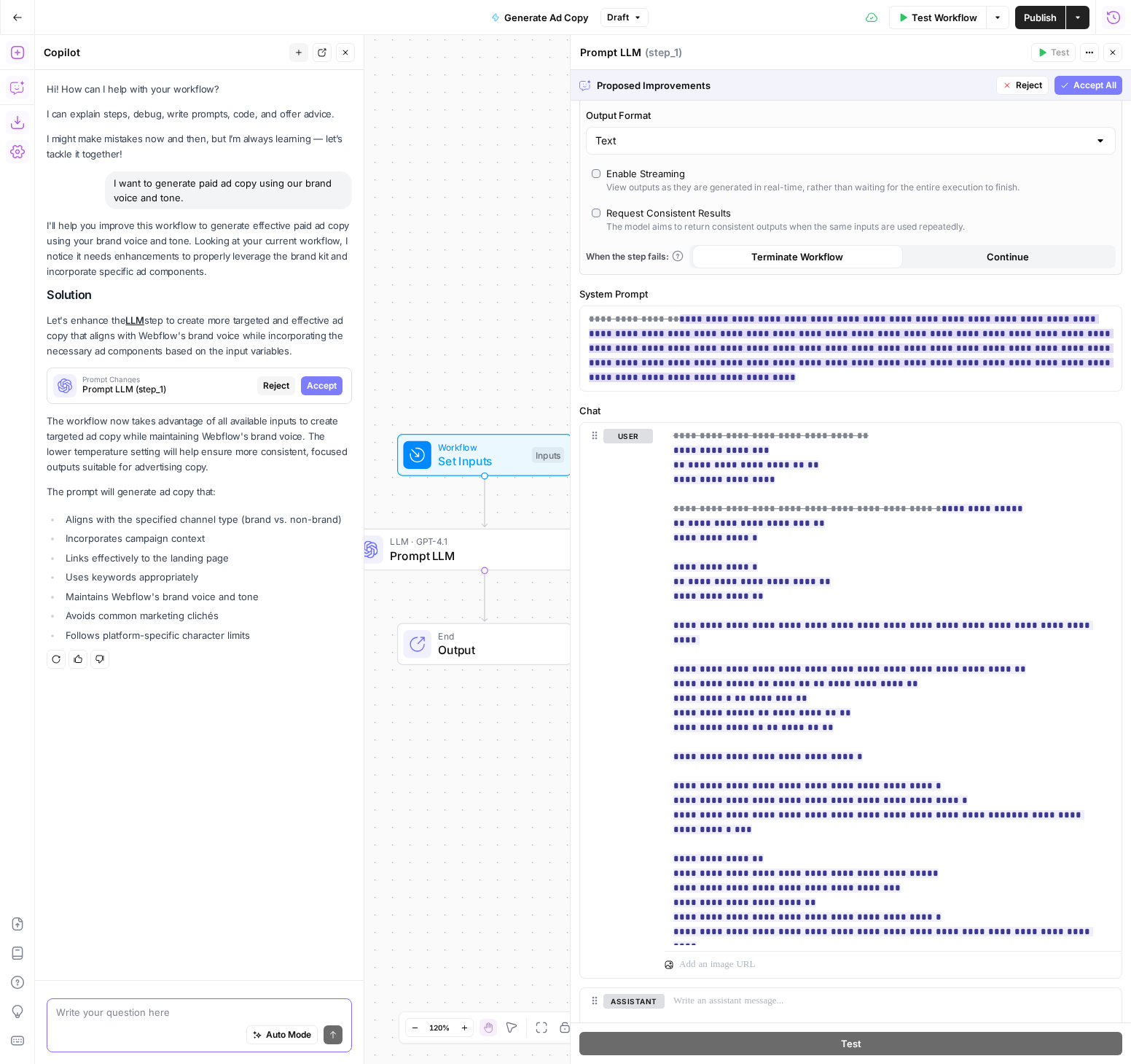
scroll to position [201, 0]
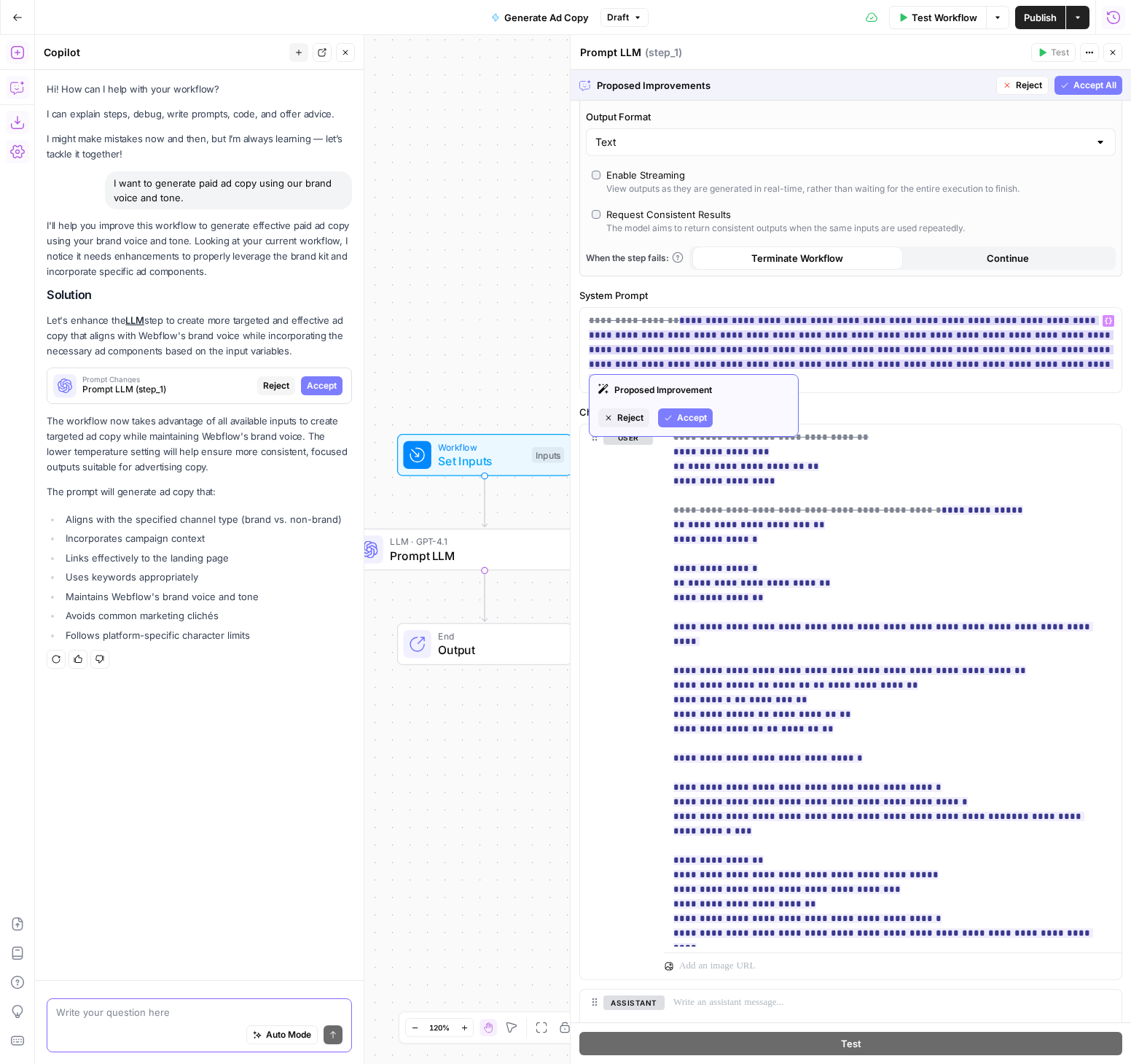
click at [691, 418] on span "Accept" at bounding box center [691, 417] width 30 height 13
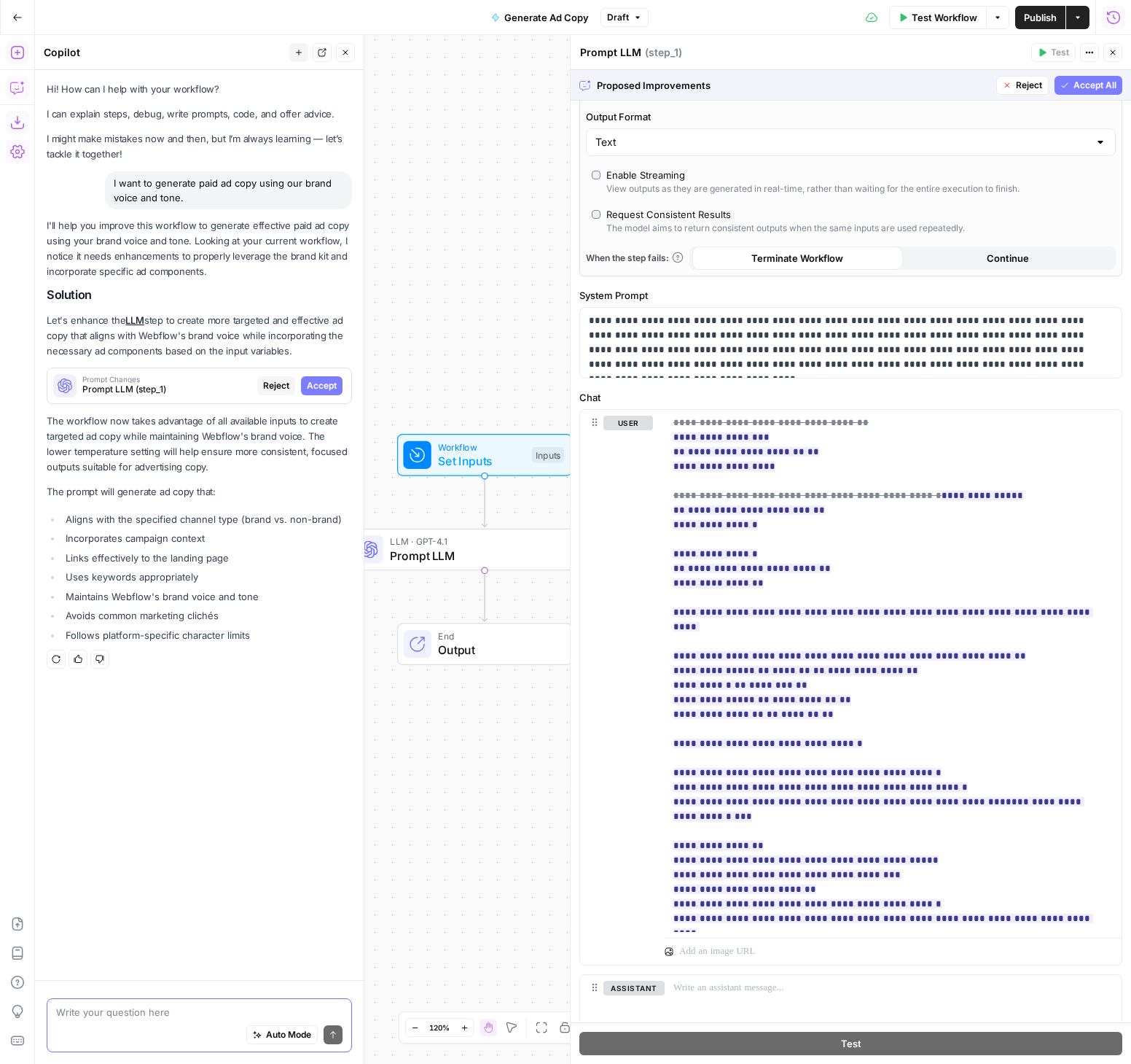
click at [1081, 86] on span "Accept All" at bounding box center [1095, 85] width 43 height 13
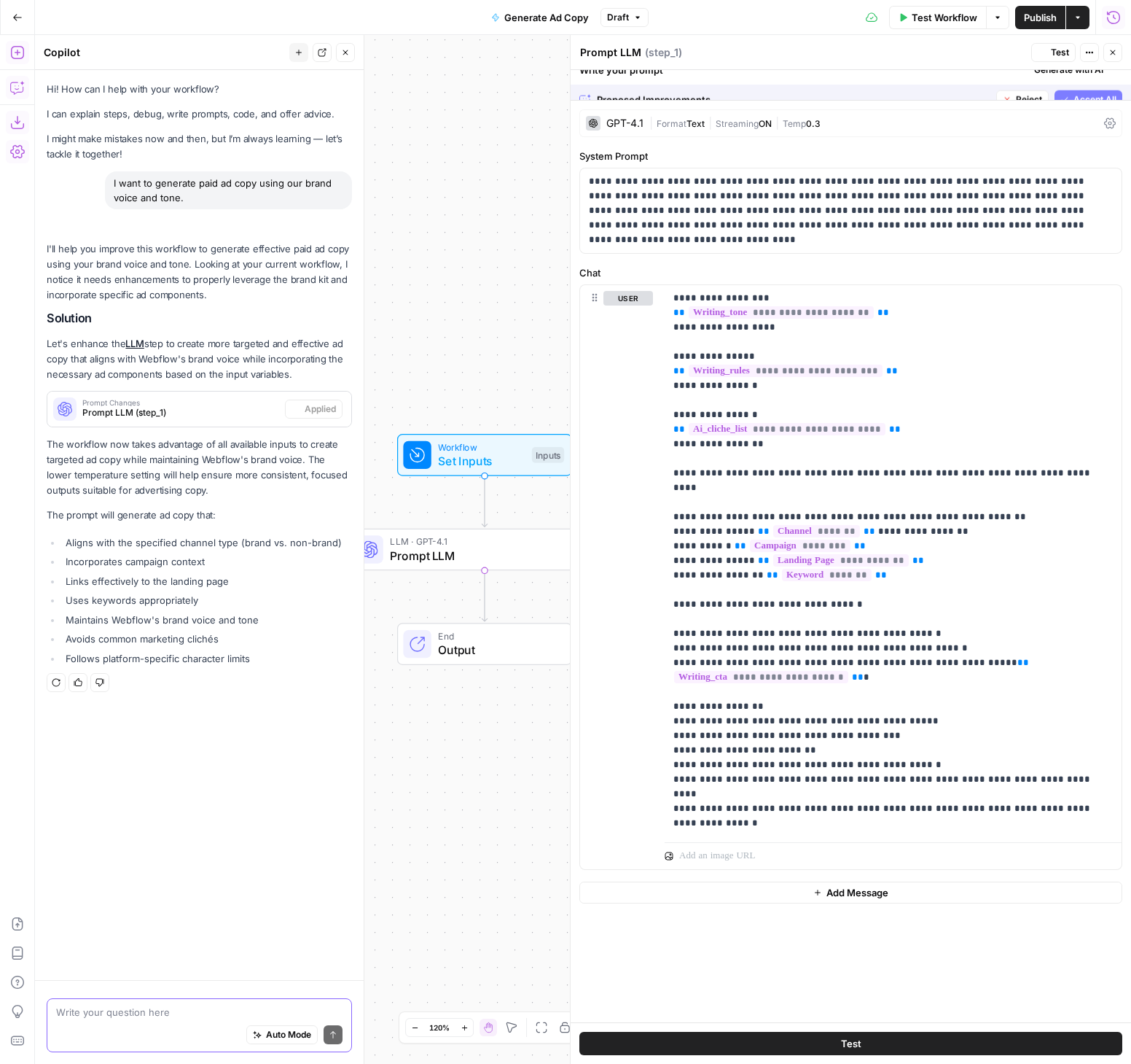
scroll to position [0, 0]
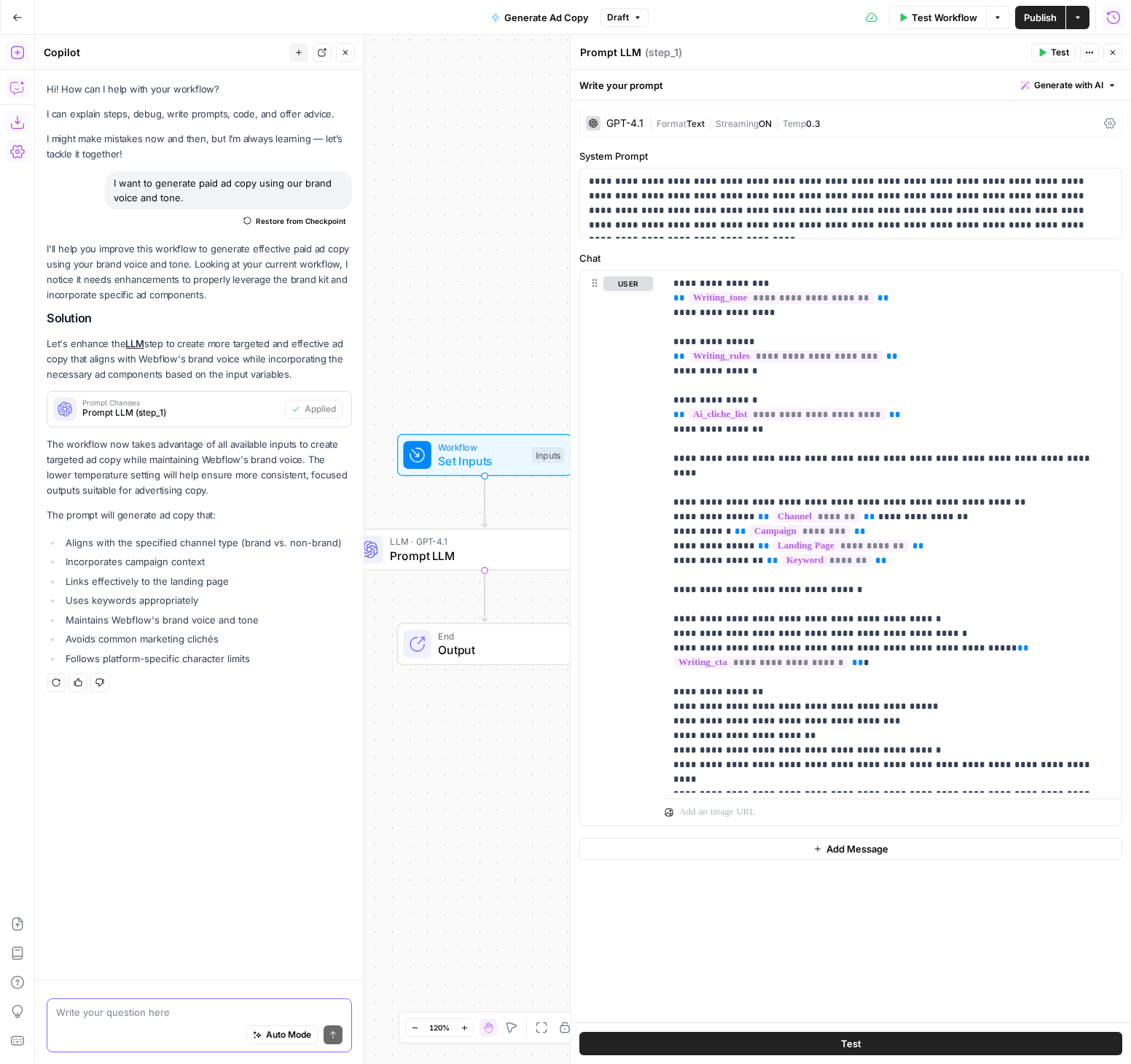
click at [952, 17] on span "Test Workflow" at bounding box center [945, 18] width 66 height 14
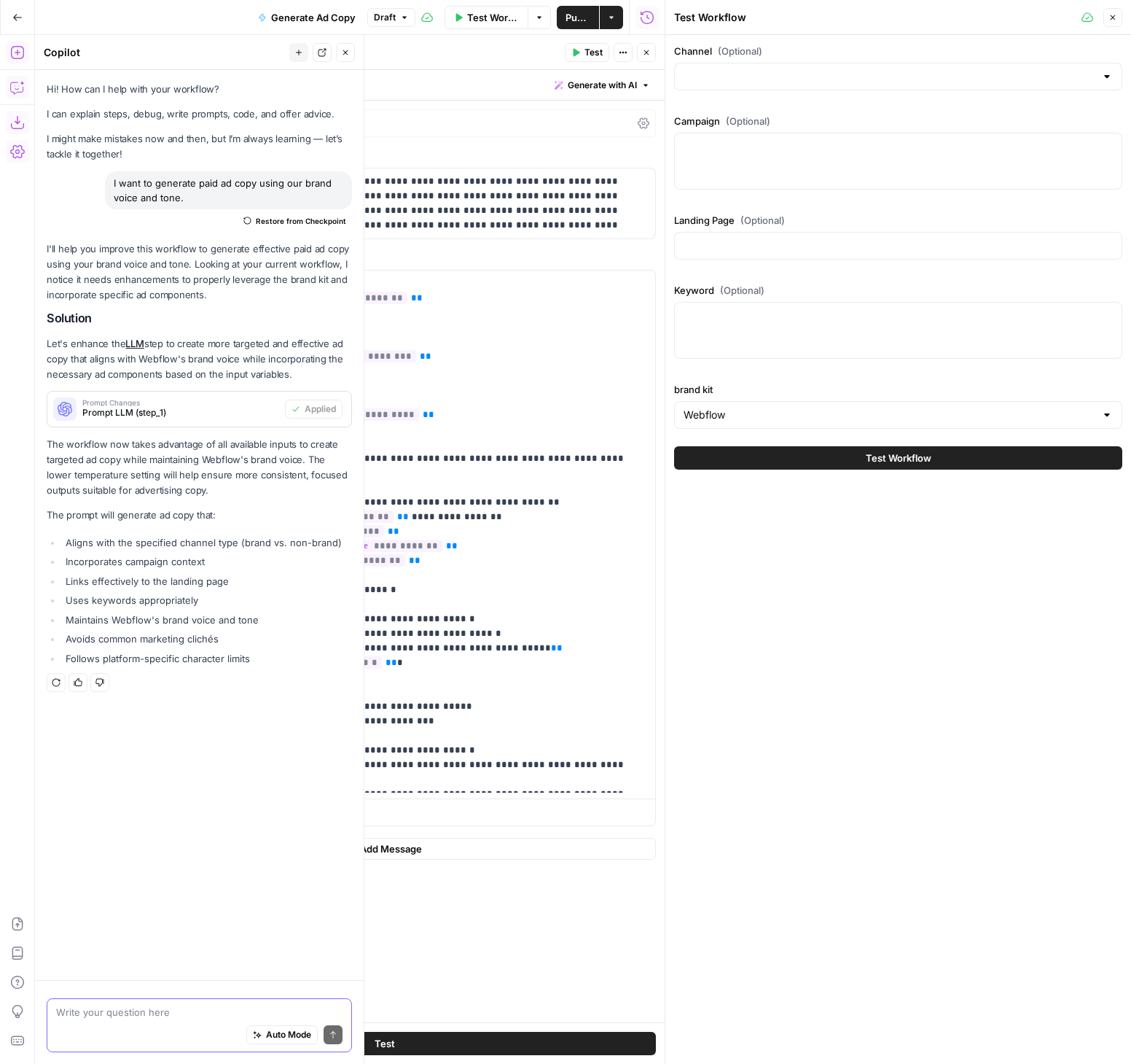
click at [792, 68] on div at bounding box center [898, 76] width 448 height 28
click at [725, 129] on span "Non-brand" at bounding box center [895, 133] width 418 height 14
type input "Non-brand"
click at [700, 149] on textarea "Campaign (Optional)" at bounding box center [898, 146] width 429 height 14
type textarea "CMS"
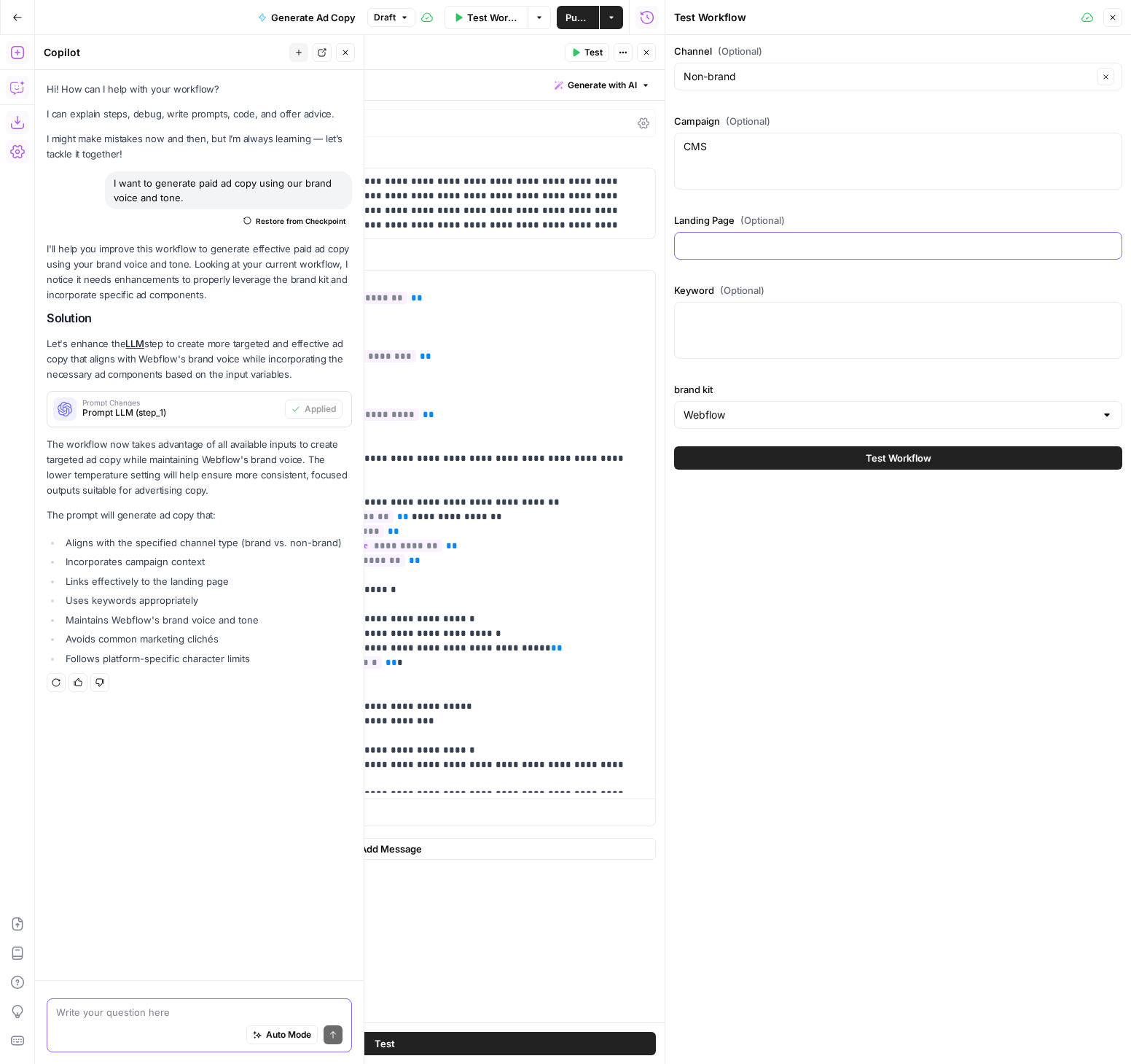
click at [733, 252] on input "Landing Page (Optional)" at bounding box center [898, 245] width 429 height 14
type input "[URL][DOMAIN_NAME]"
click at [743, 349] on div at bounding box center [898, 330] width 448 height 57
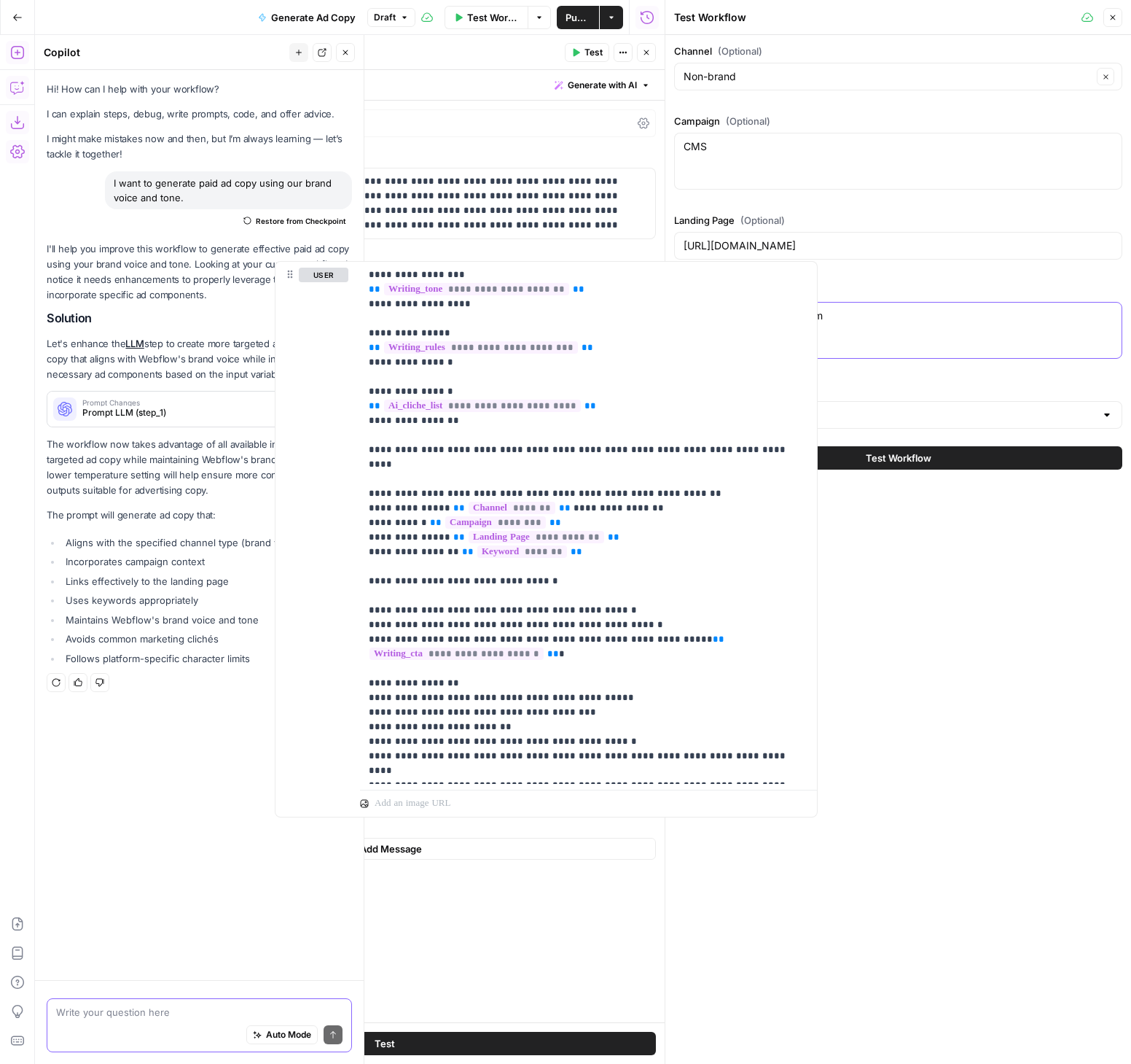
drag, startPoint x: 113, startPoint y: 505, endPoint x: 211, endPoint y: 506, distance: 98.0
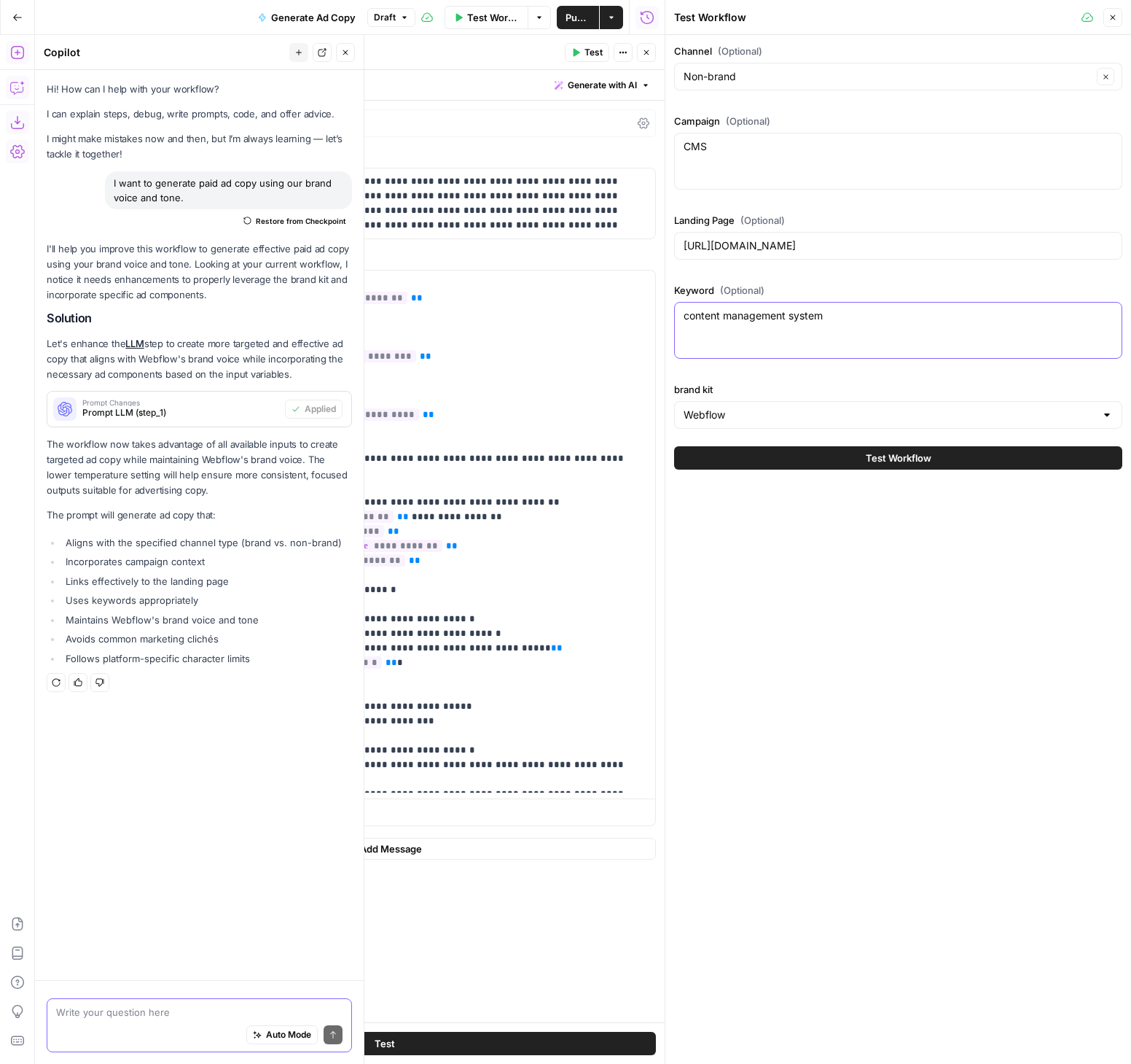
type textarea "content management system"
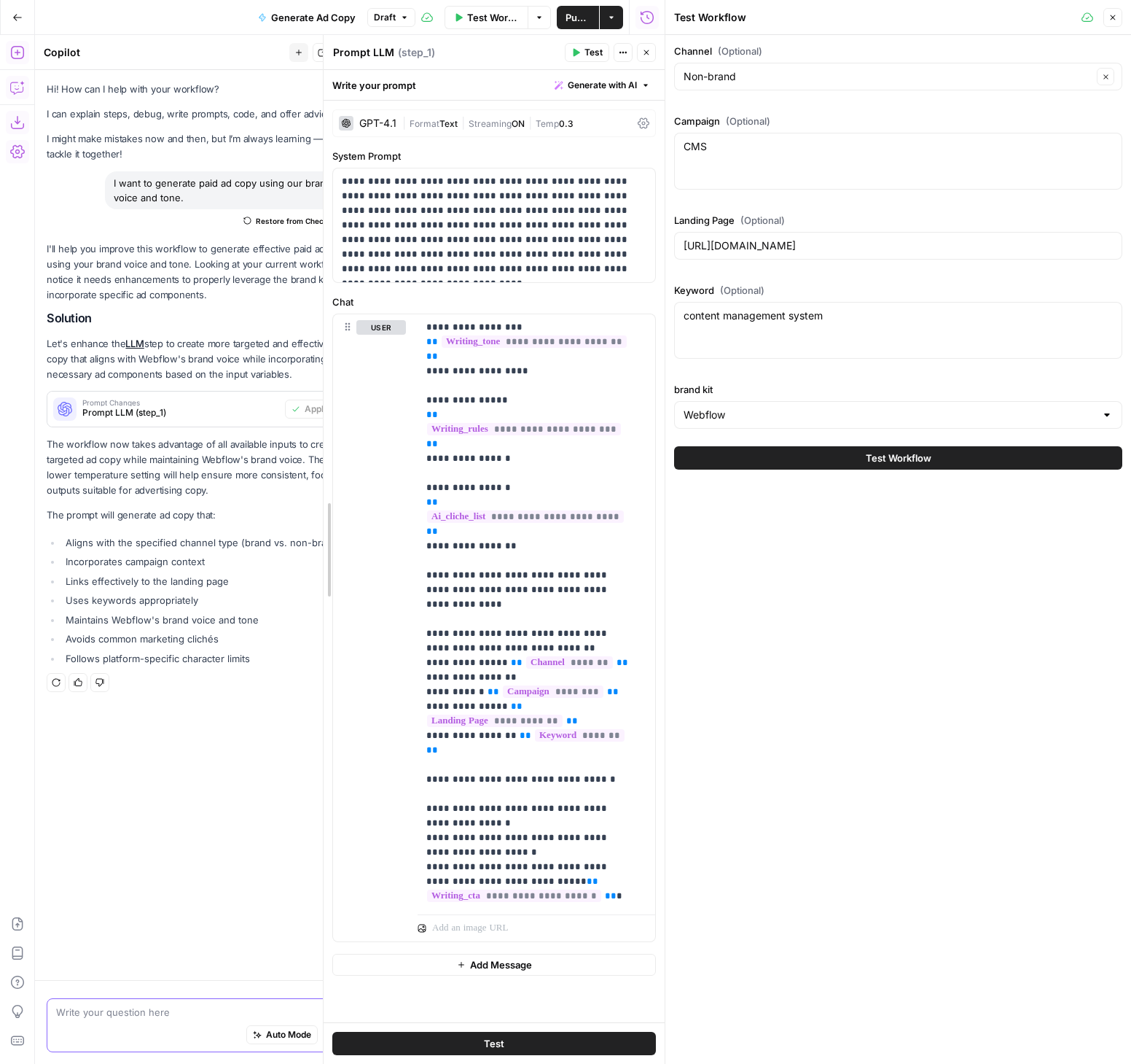
drag, startPoint x: 106, startPoint y: 501, endPoint x: 325, endPoint y: 514, distance: 219.4
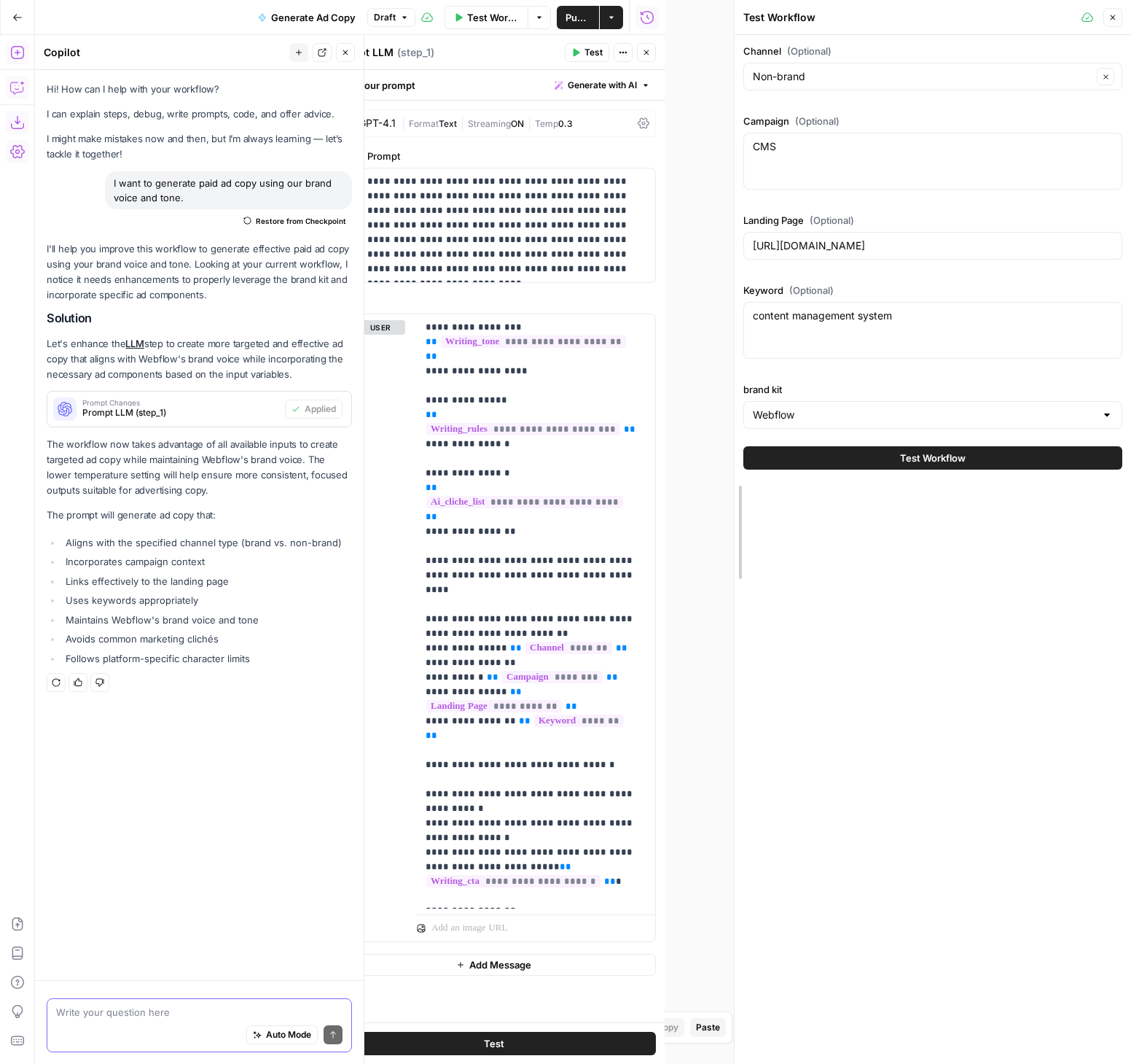
drag, startPoint x: 659, startPoint y: 484, endPoint x: 729, endPoint y: 484, distance: 70.0
click at [729, 484] on div at bounding box center [735, 532] width 14 height 1064
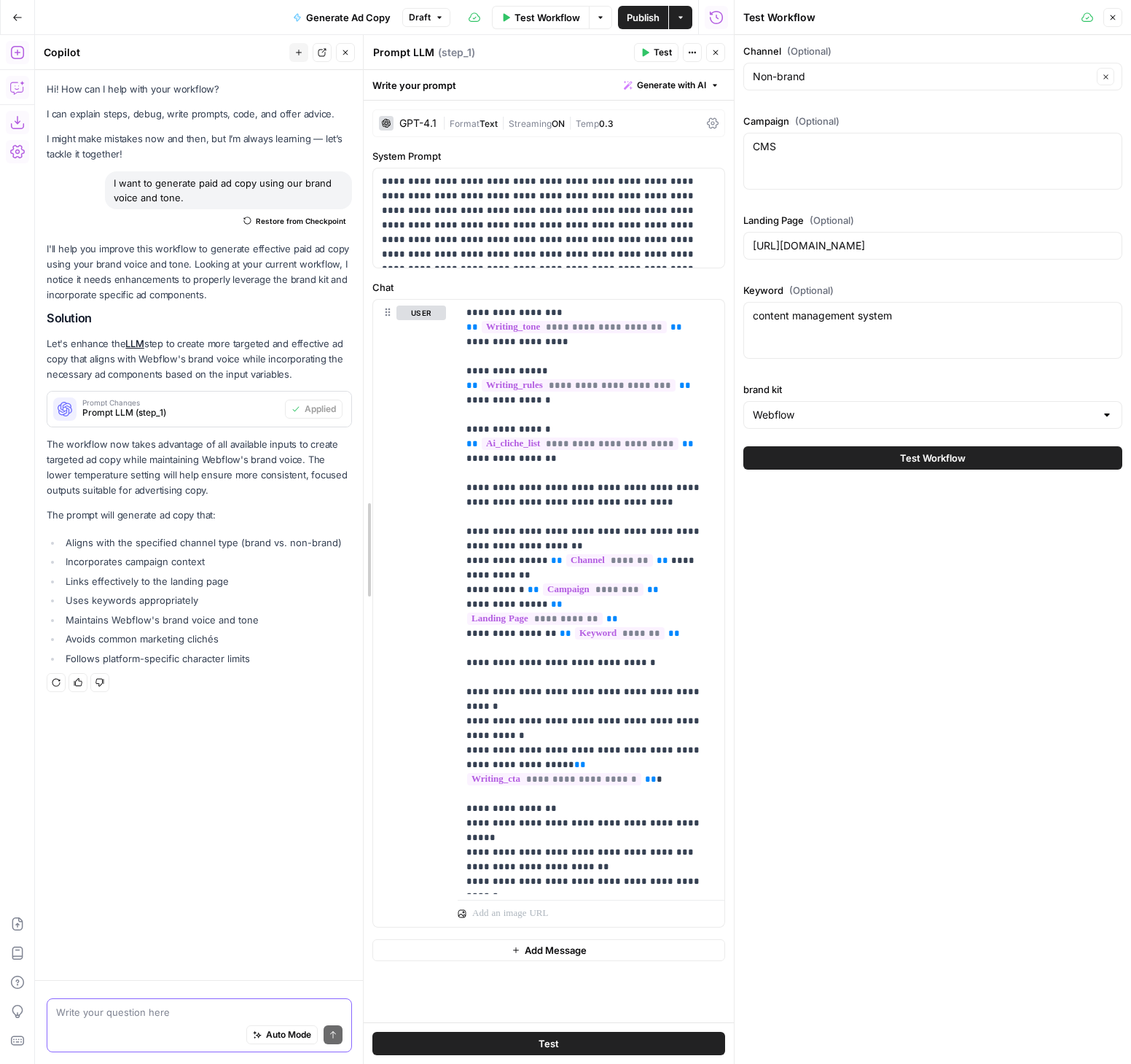
drag, startPoint x: 388, startPoint y: 410, endPoint x: 360, endPoint y: 413, distance: 28.2
click at [360, 413] on div at bounding box center [364, 549] width 14 height 1029
click at [716, 56] on icon "button" at bounding box center [715, 52] width 9 height 9
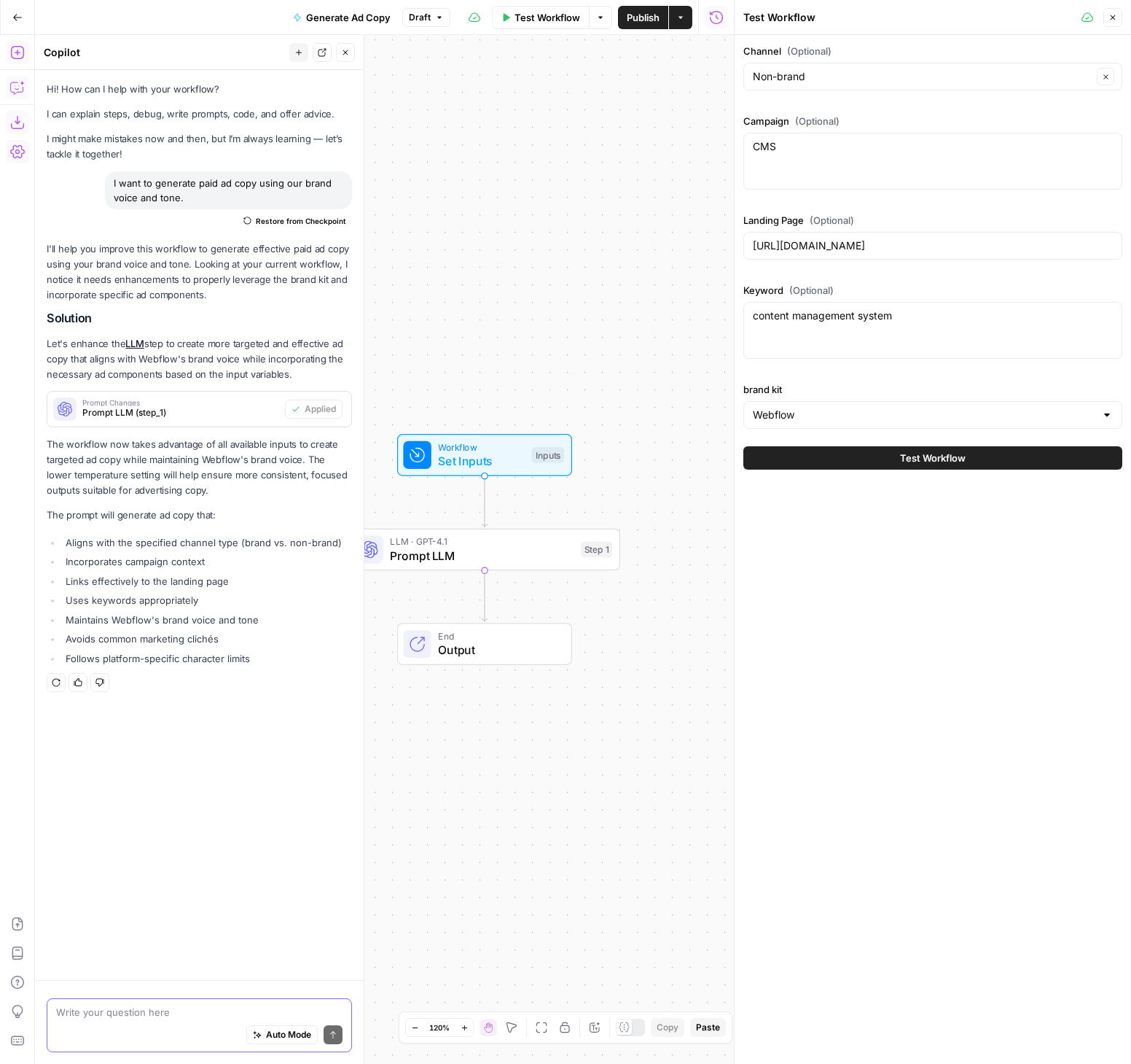
click at [941, 456] on span "Test Workflow" at bounding box center [933, 458] width 66 height 14
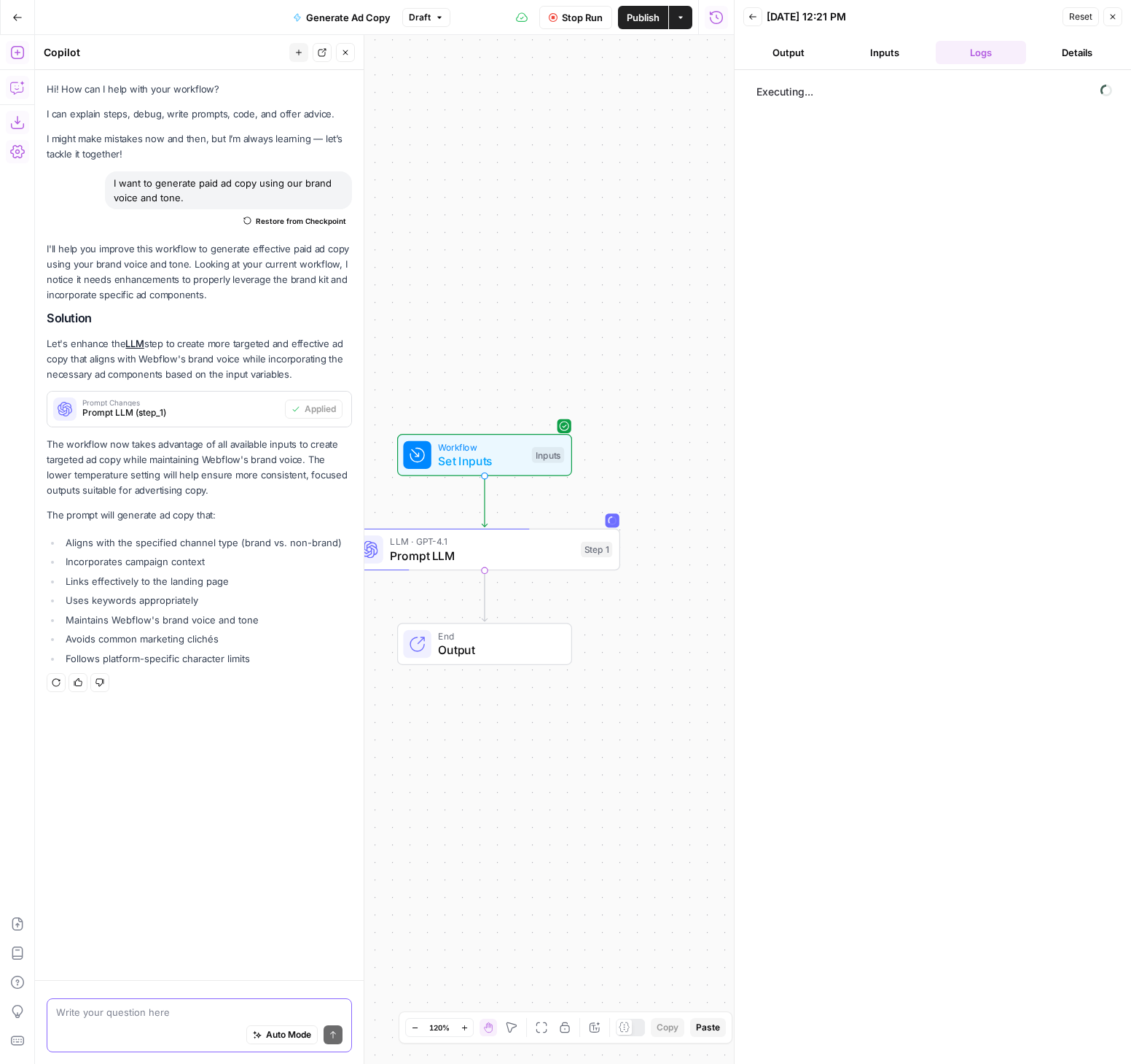
click at [571, 16] on span "Stop Run" at bounding box center [582, 18] width 41 height 14
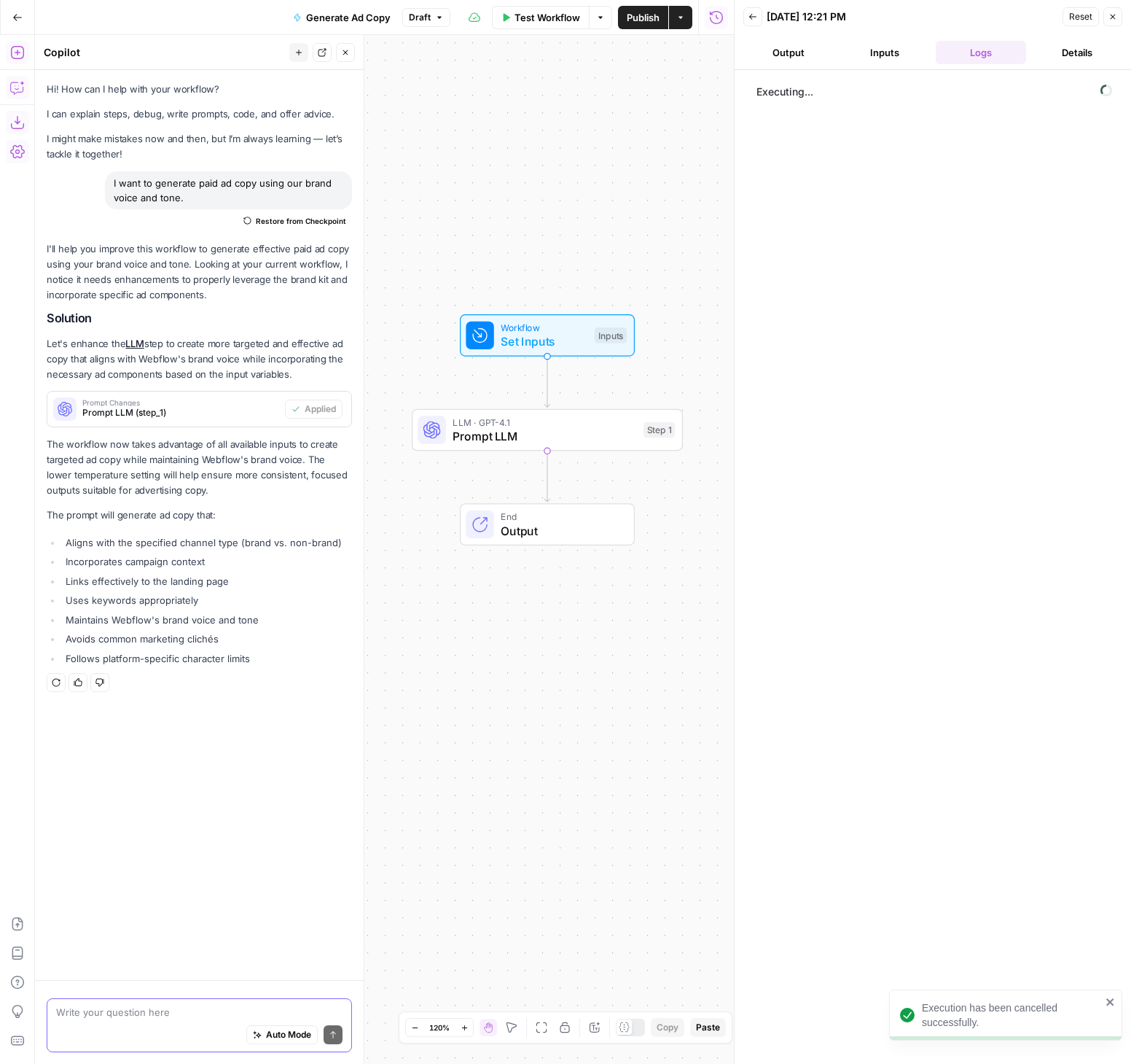
drag, startPoint x: 663, startPoint y: 443, endPoint x: 725, endPoint y: 323, distance: 135.1
click at [725, 323] on div "Workflow Set Inputs Inputs LLM · GPT-4.1 Prompt LLM Step 1 End Output" at bounding box center [384, 549] width 699 height 1029
click at [346, 52] on icon "button" at bounding box center [345, 52] width 9 height 9
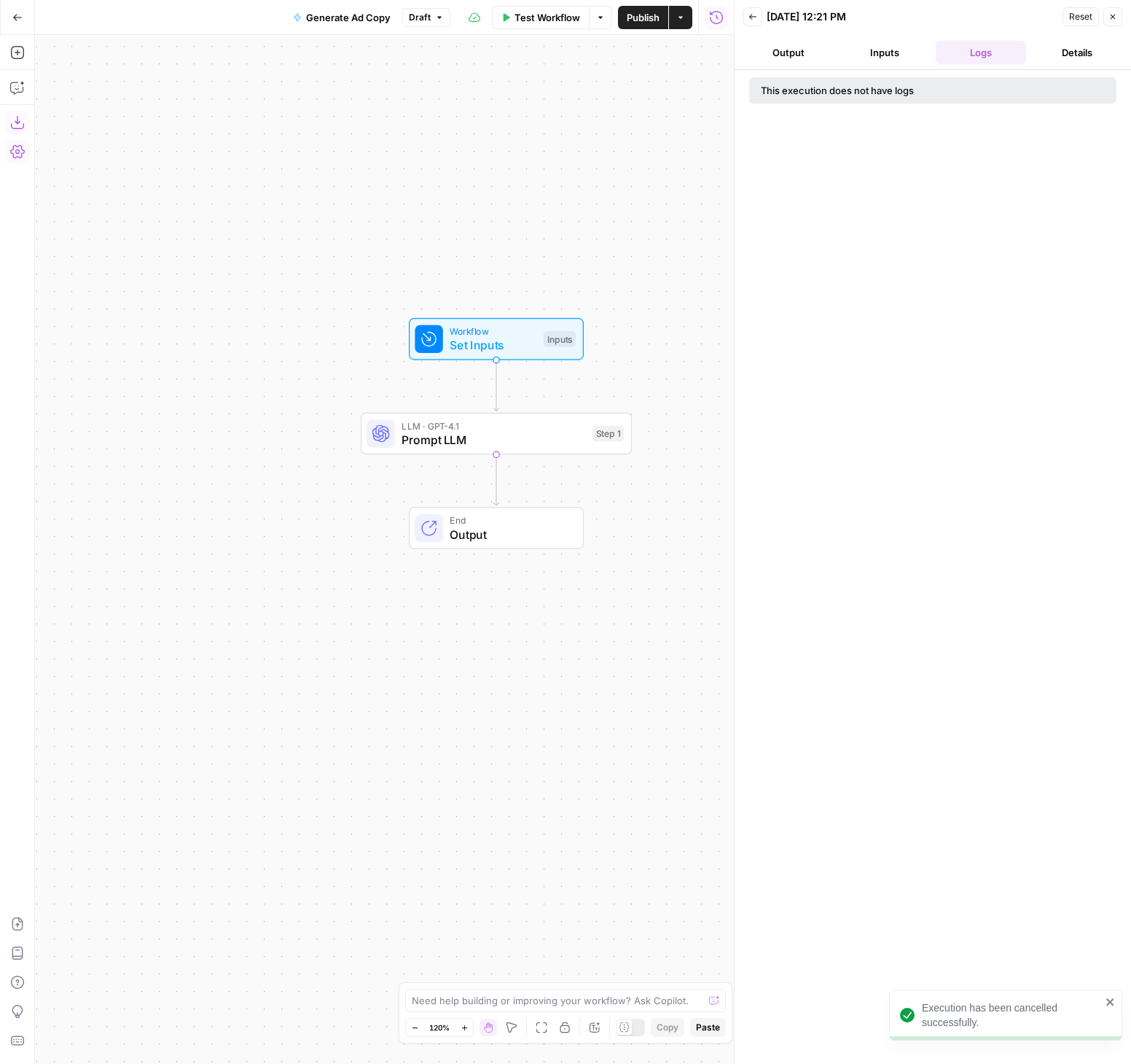
drag, startPoint x: 113, startPoint y: 81, endPoint x: 34, endPoint y: 84, distance: 79.1
click at [35, 85] on div "Workflow Set Inputs Inputs LLM · GPT-4.1 Prompt LLM Step 1 End Output" at bounding box center [384, 549] width 699 height 1029
click at [21, 54] on icon "button" at bounding box center [18, 53] width 14 height 14
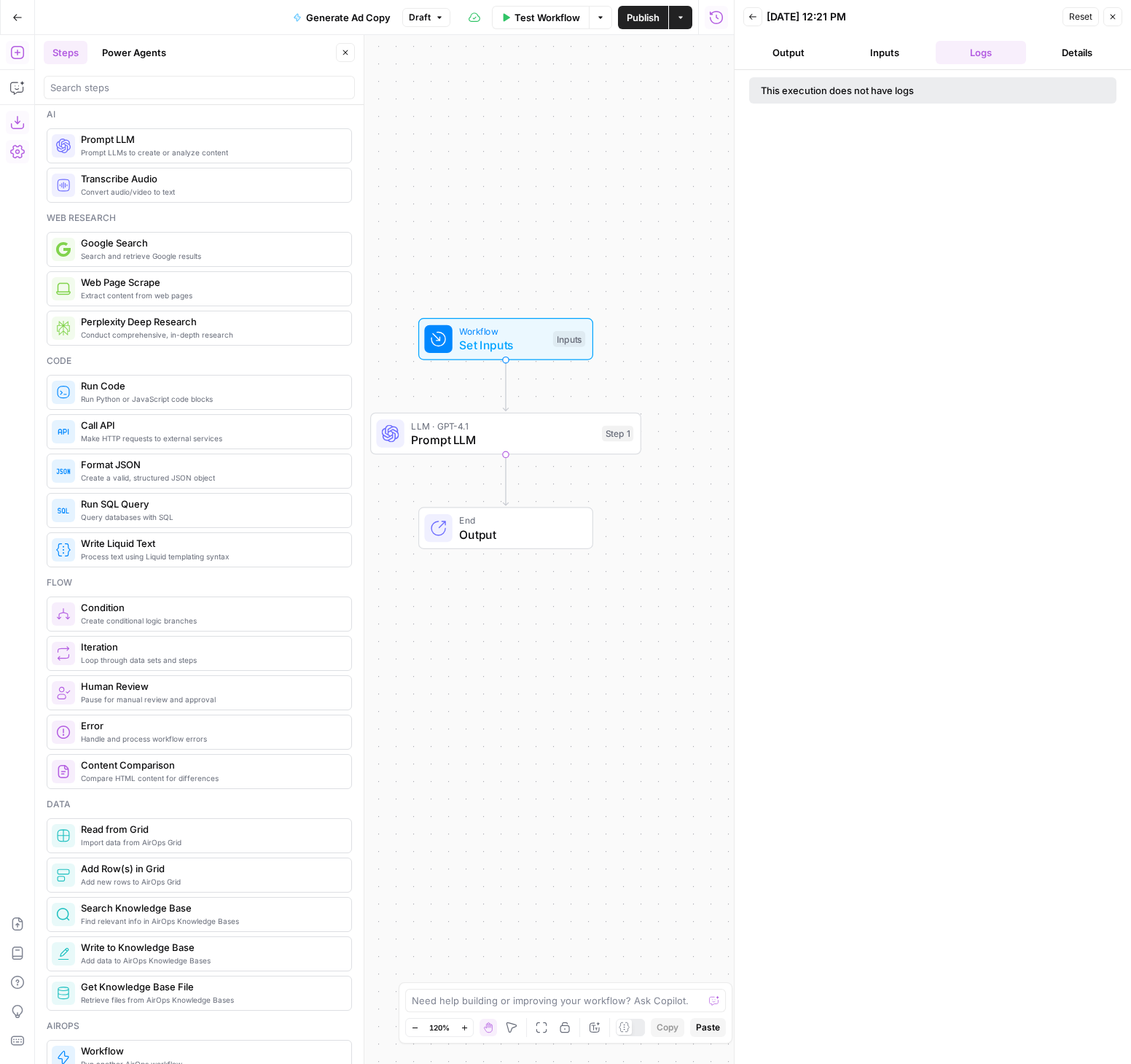
scroll to position [9, 0]
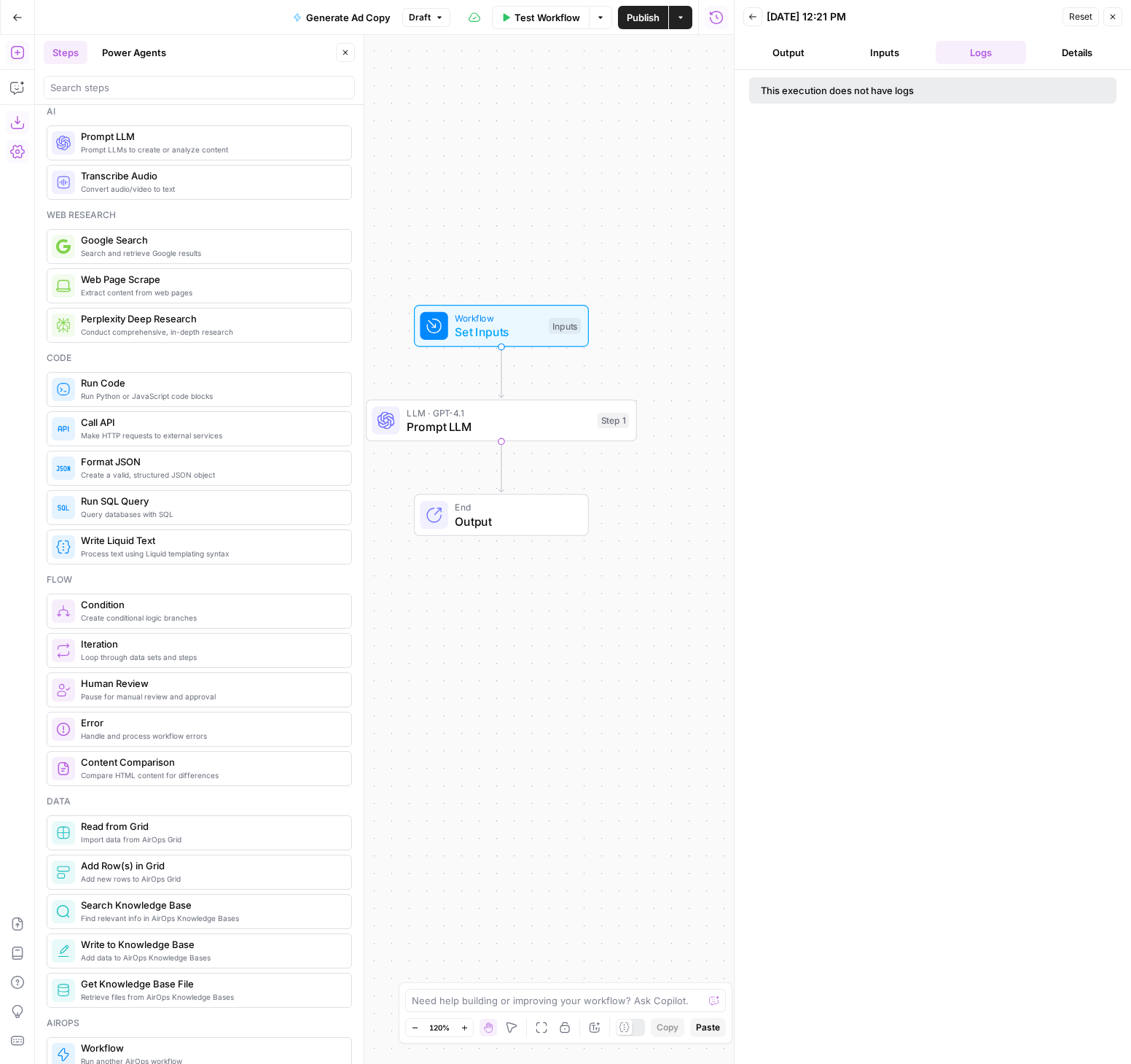
drag, startPoint x: 580, startPoint y: 843, endPoint x: 573, endPoint y: 824, distance: 20.2
click at [573, 824] on div "Workflow Set Inputs Inputs LLM · GPT-4.1 Prompt LLM Step 1 End Output" at bounding box center [384, 549] width 699 height 1029
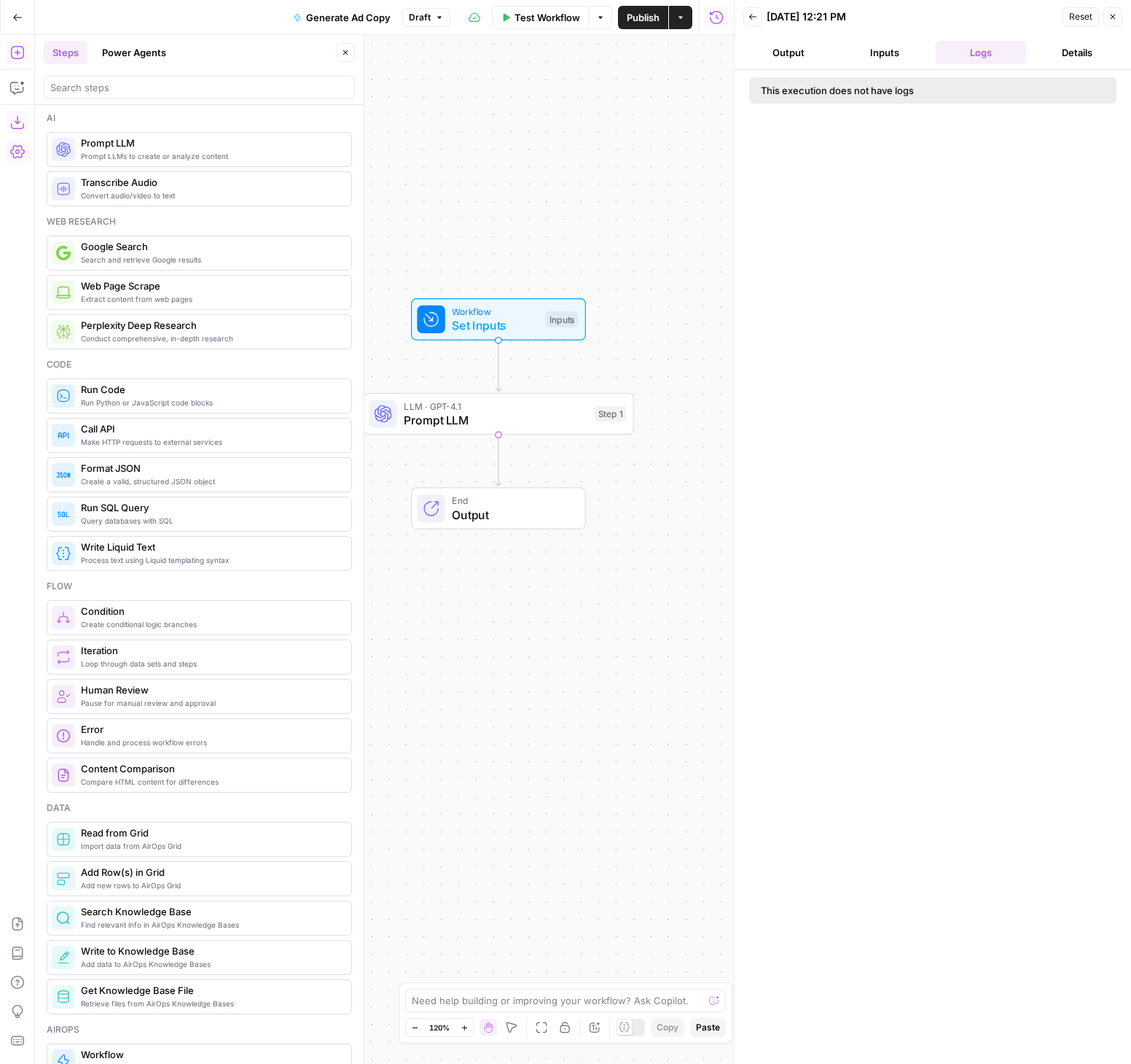
scroll to position [3, 0]
click at [8, 88] on button "Copilot" at bounding box center [17, 87] width 23 height 23
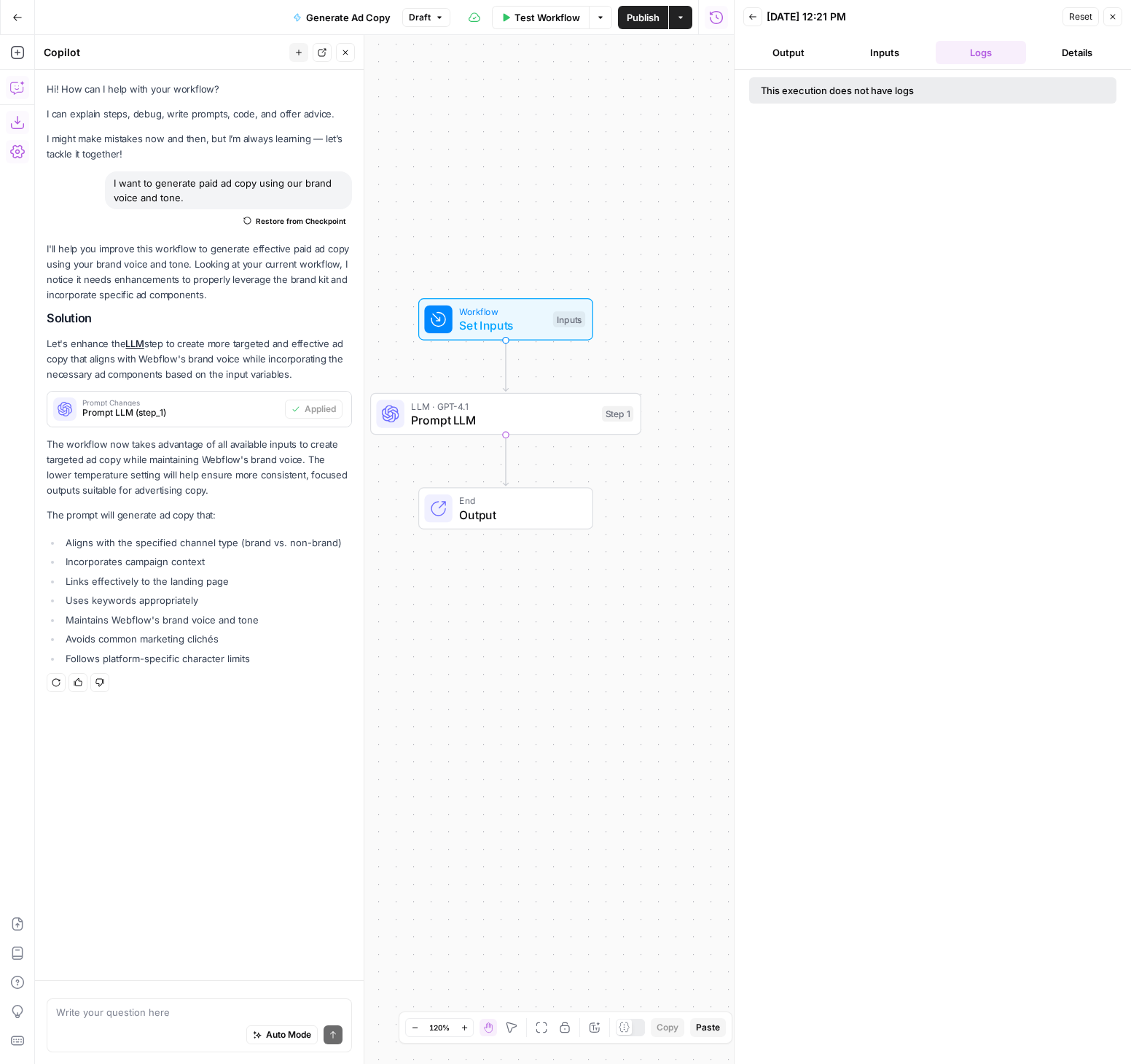
click at [127, 1014] on textarea at bounding box center [199, 1012] width 286 height 14
type textarea "I want to add a step to pull information from a knowledge base about the campai…"
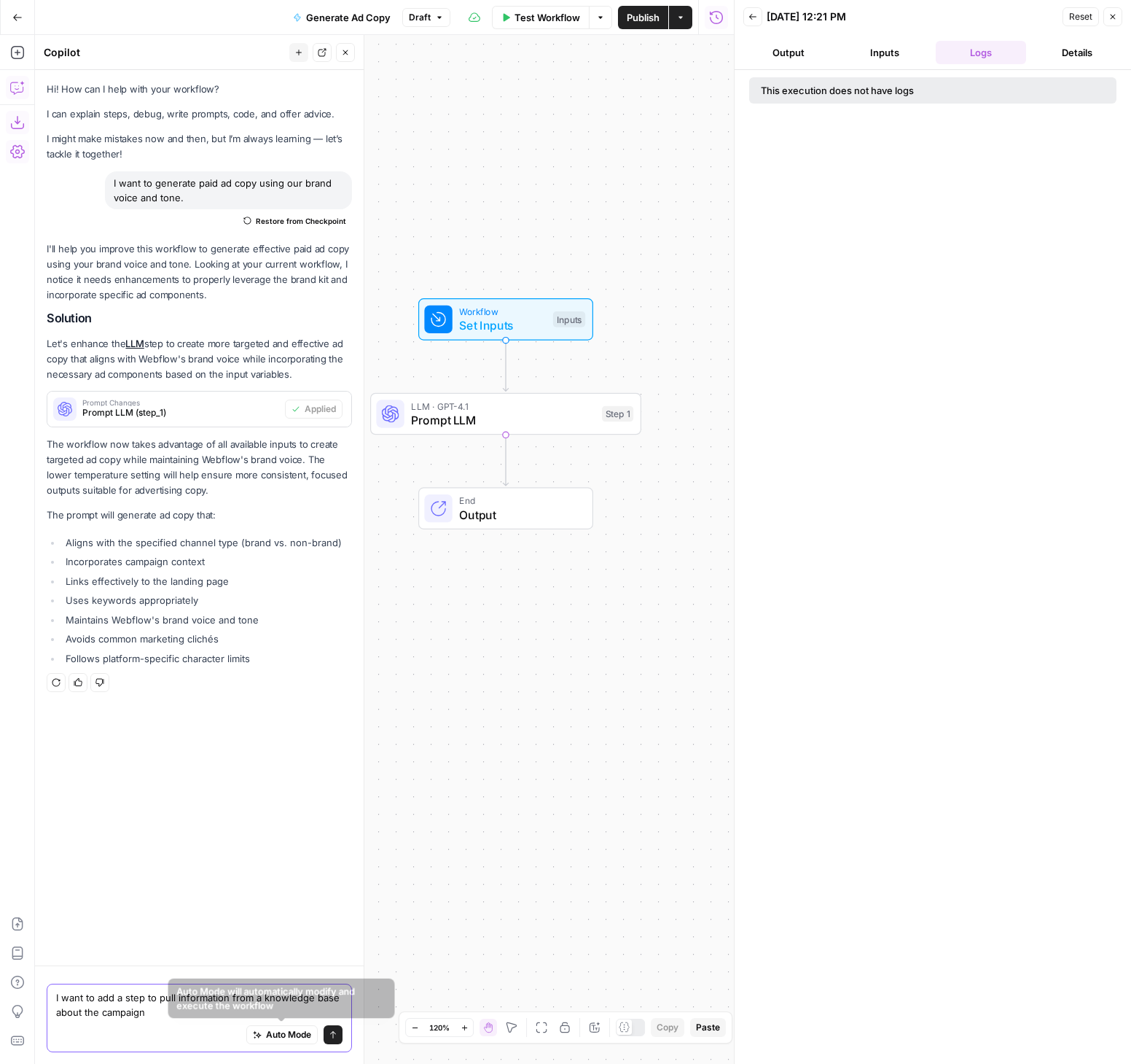
click at [340, 1031] on button "Send" at bounding box center [333, 1034] width 19 height 19
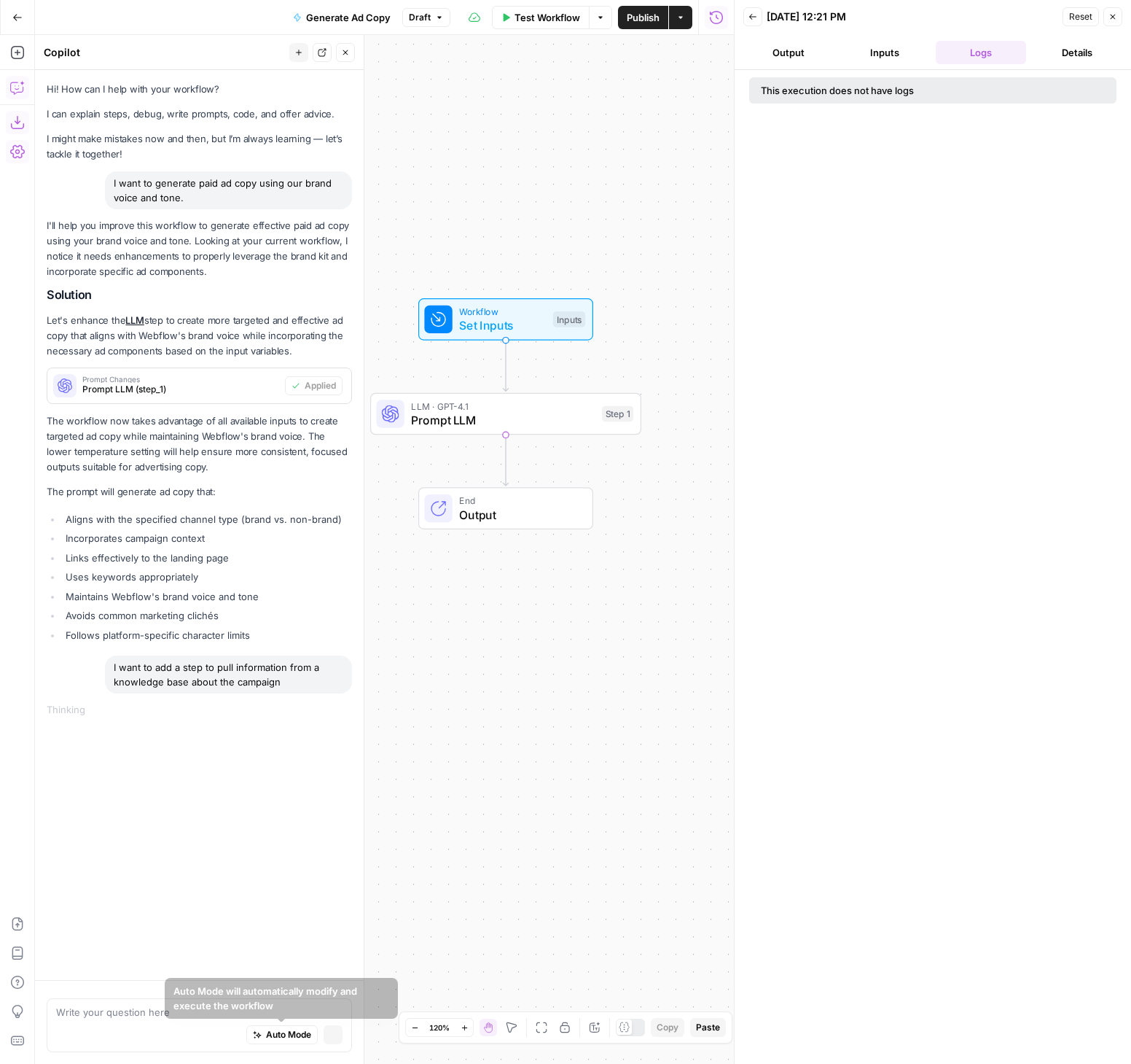
scroll to position [0, 0]
click at [759, 17] on button "Back" at bounding box center [753, 17] width 19 height 19
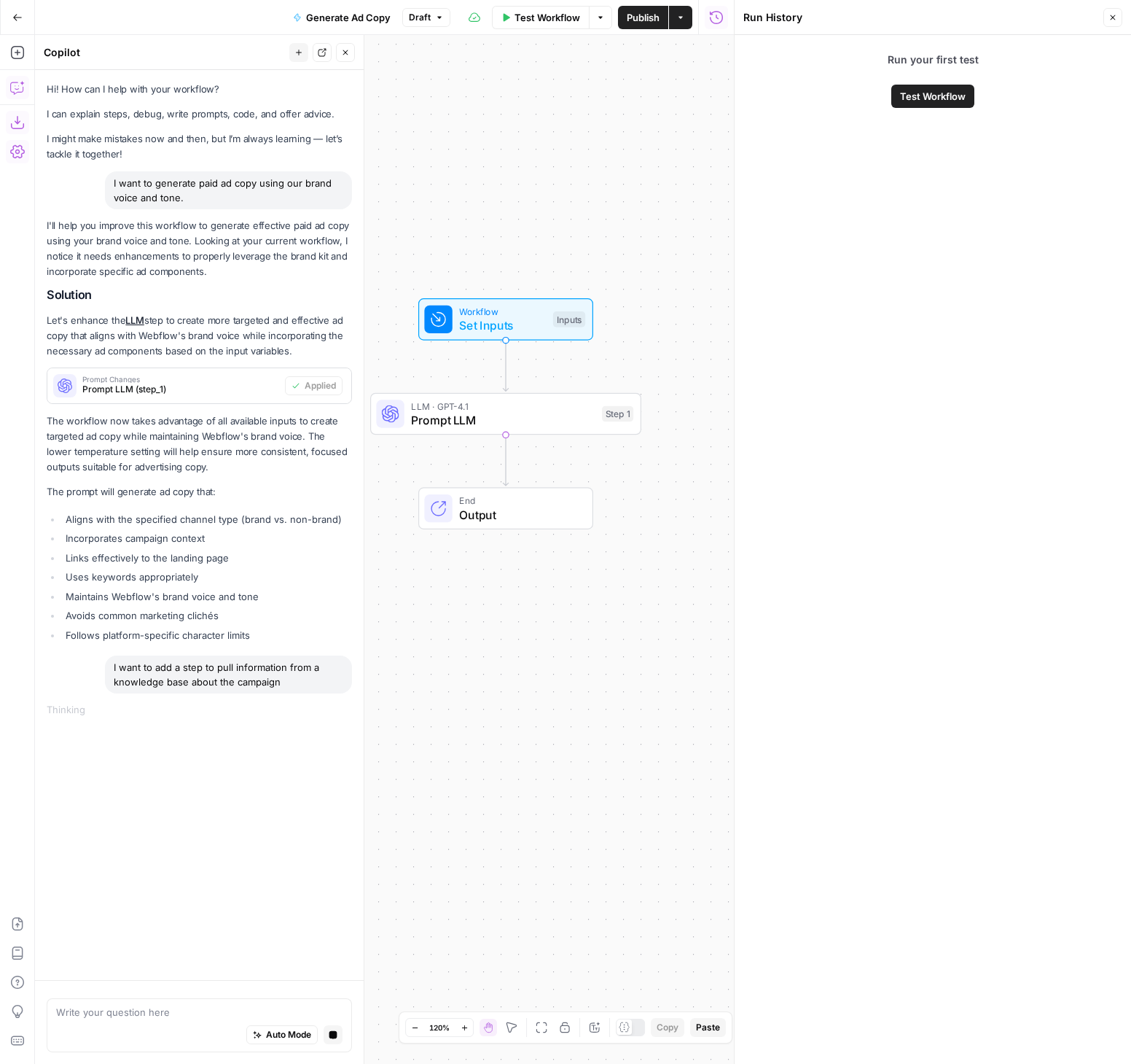
click at [1107, 17] on button "Close" at bounding box center [1113, 18] width 19 height 19
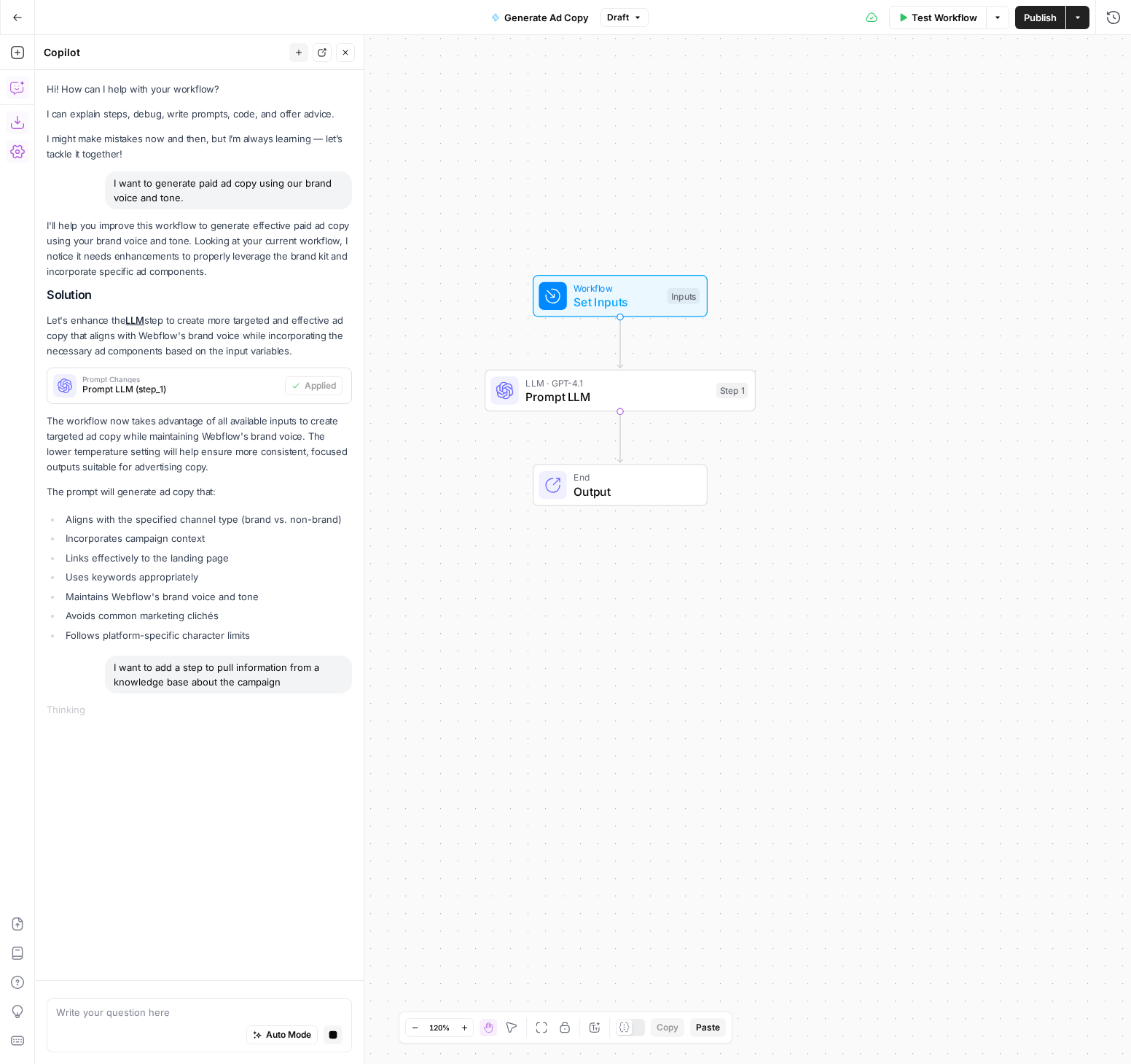
drag, startPoint x: 651, startPoint y: 563, endPoint x: 766, endPoint y: 540, distance: 117.3
click at [766, 540] on div "Workflow Set Inputs Inputs LLM · GPT-4.1 Prompt LLM Step 1 End Output" at bounding box center [583, 549] width 1097 height 1029
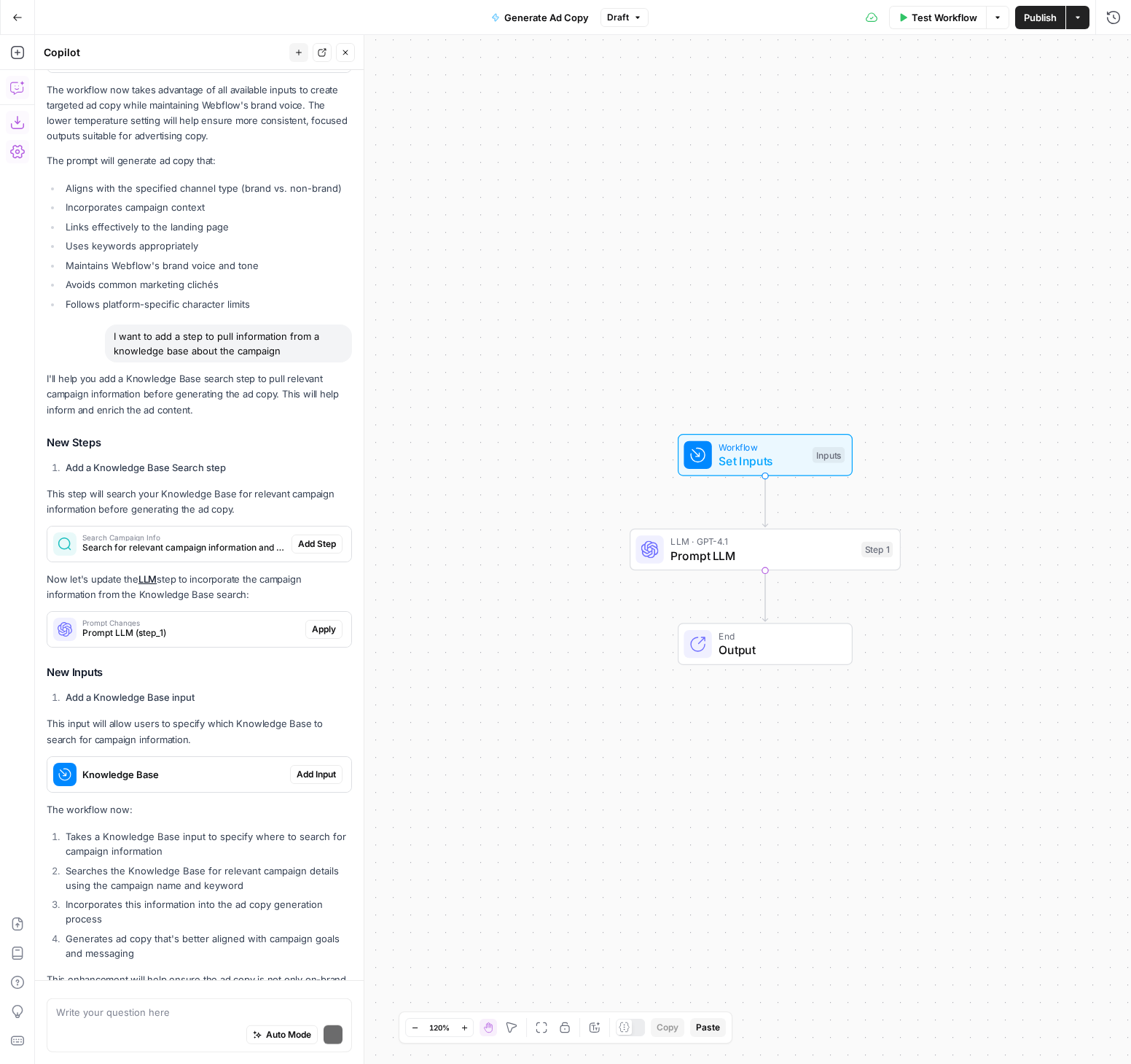
scroll to position [412, 0]
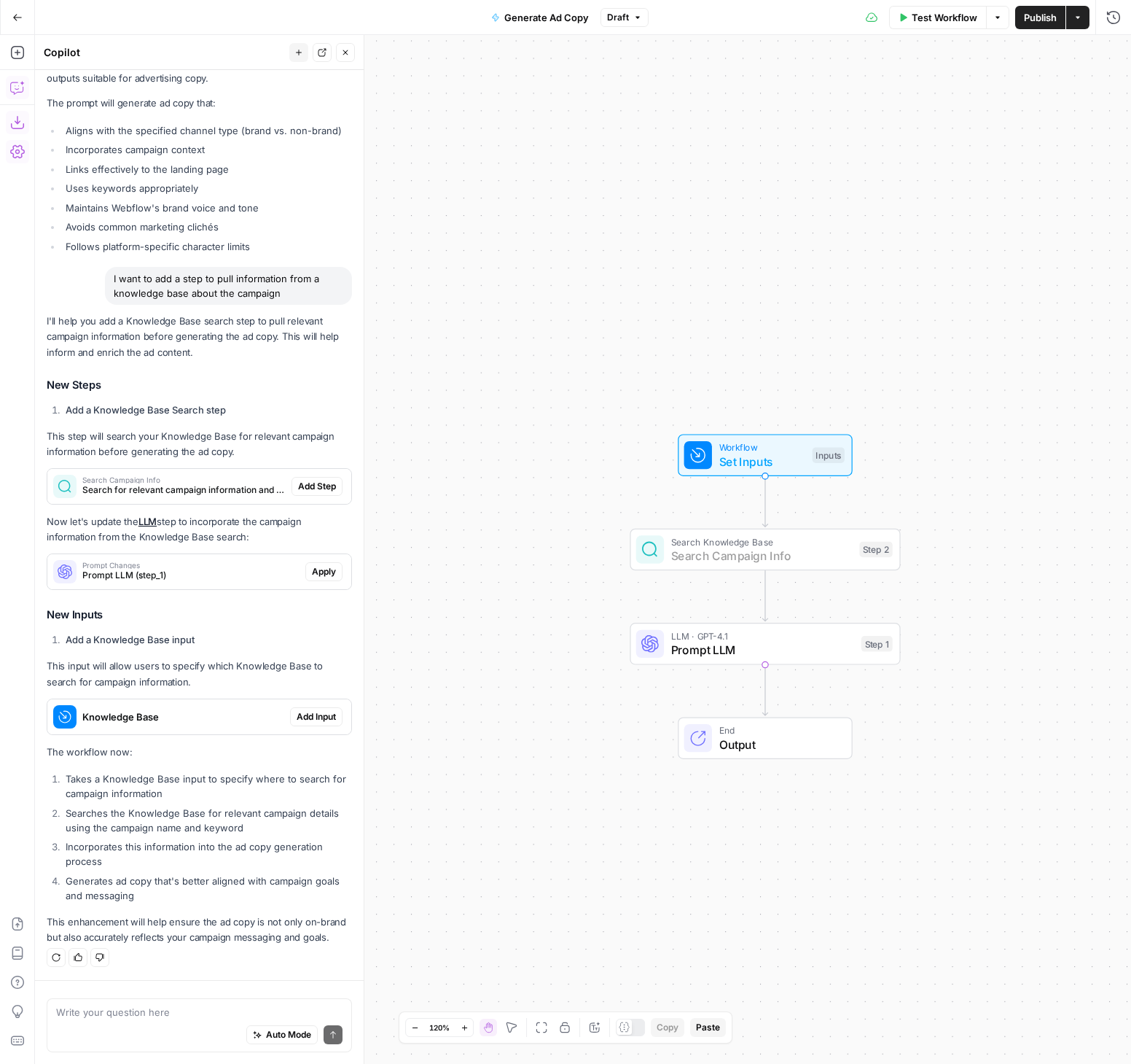
click at [300, 484] on span "Add Step" at bounding box center [317, 486] width 38 height 13
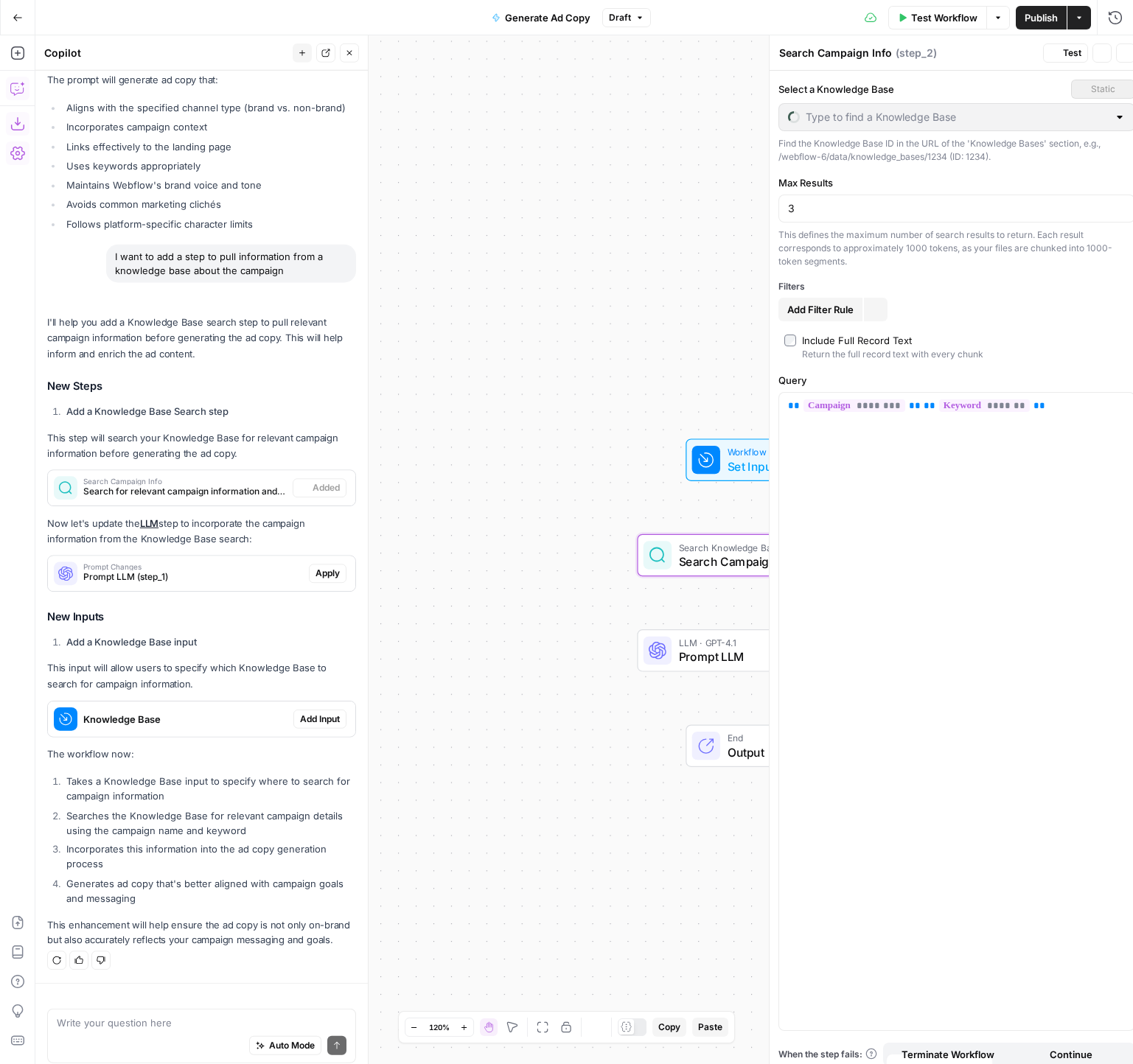
scroll to position [439, 0]
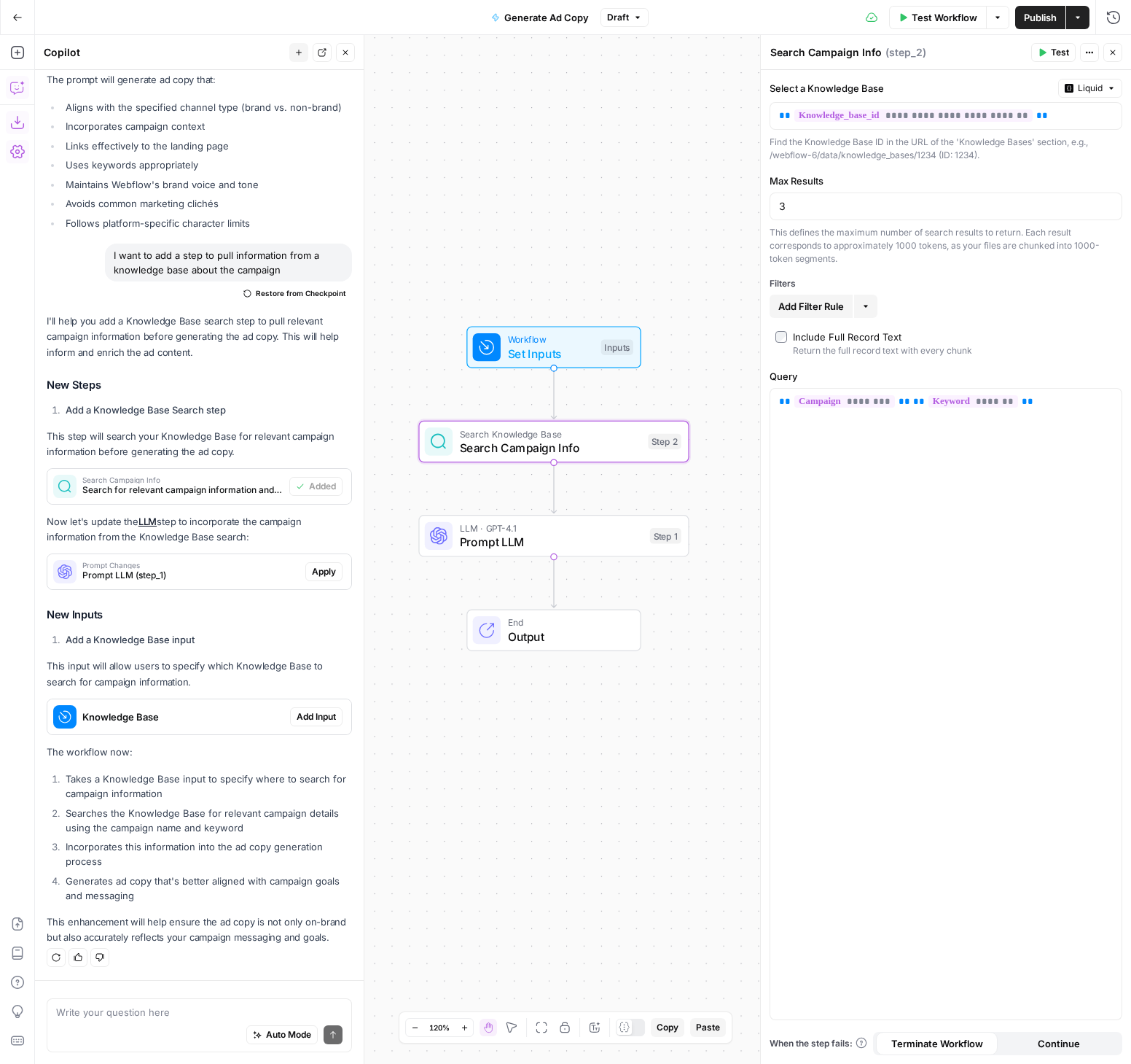
drag, startPoint x: 643, startPoint y: 361, endPoint x: 432, endPoint y: 252, distance: 237.5
click at [432, 253] on div "Workflow Set Inputs Inputs Search Knowledge Base Search Campaign Info Step 2 LL…" at bounding box center [583, 549] width 1097 height 1029
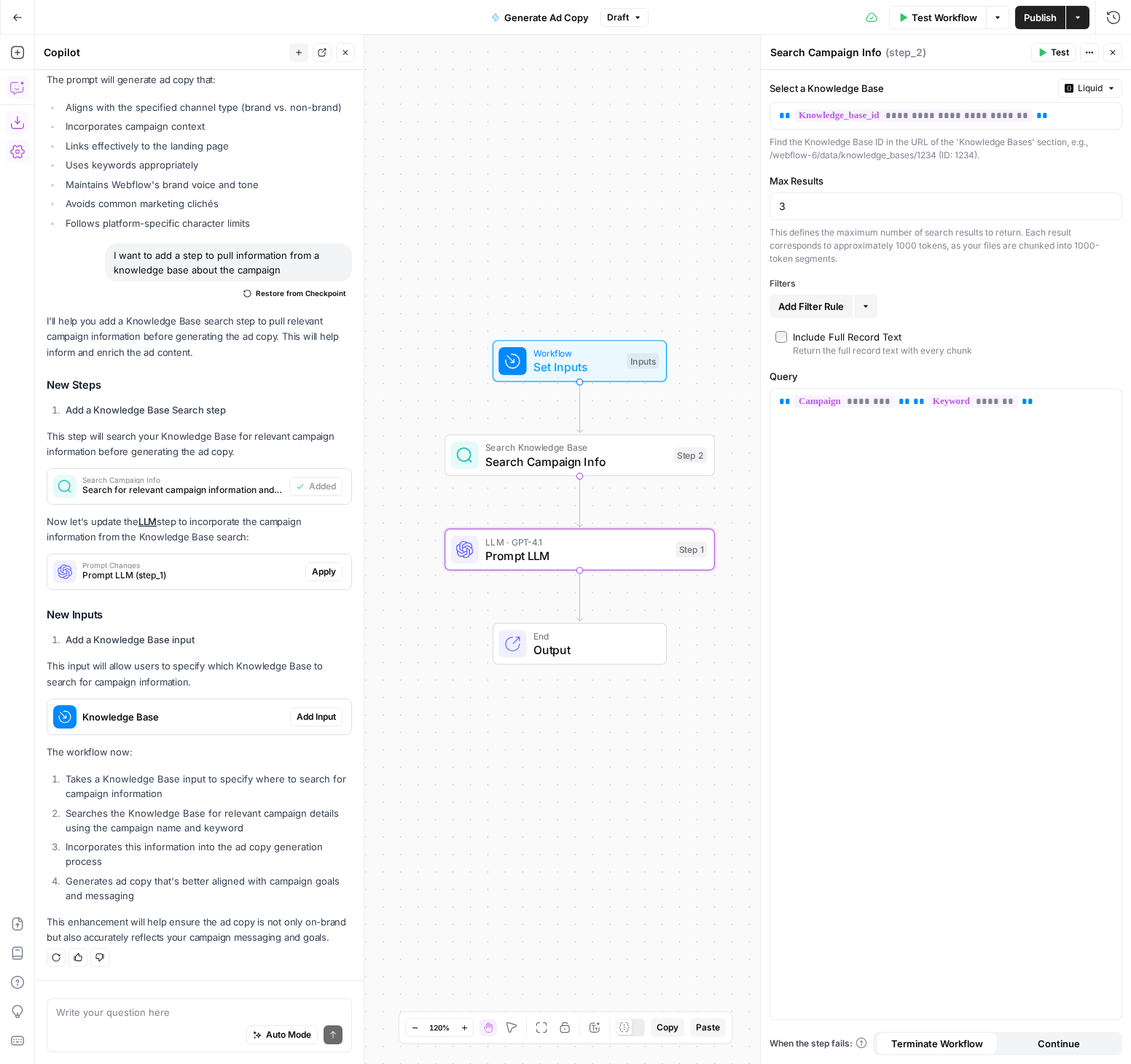
click at [312, 573] on span "Apply" at bounding box center [324, 572] width 24 height 13
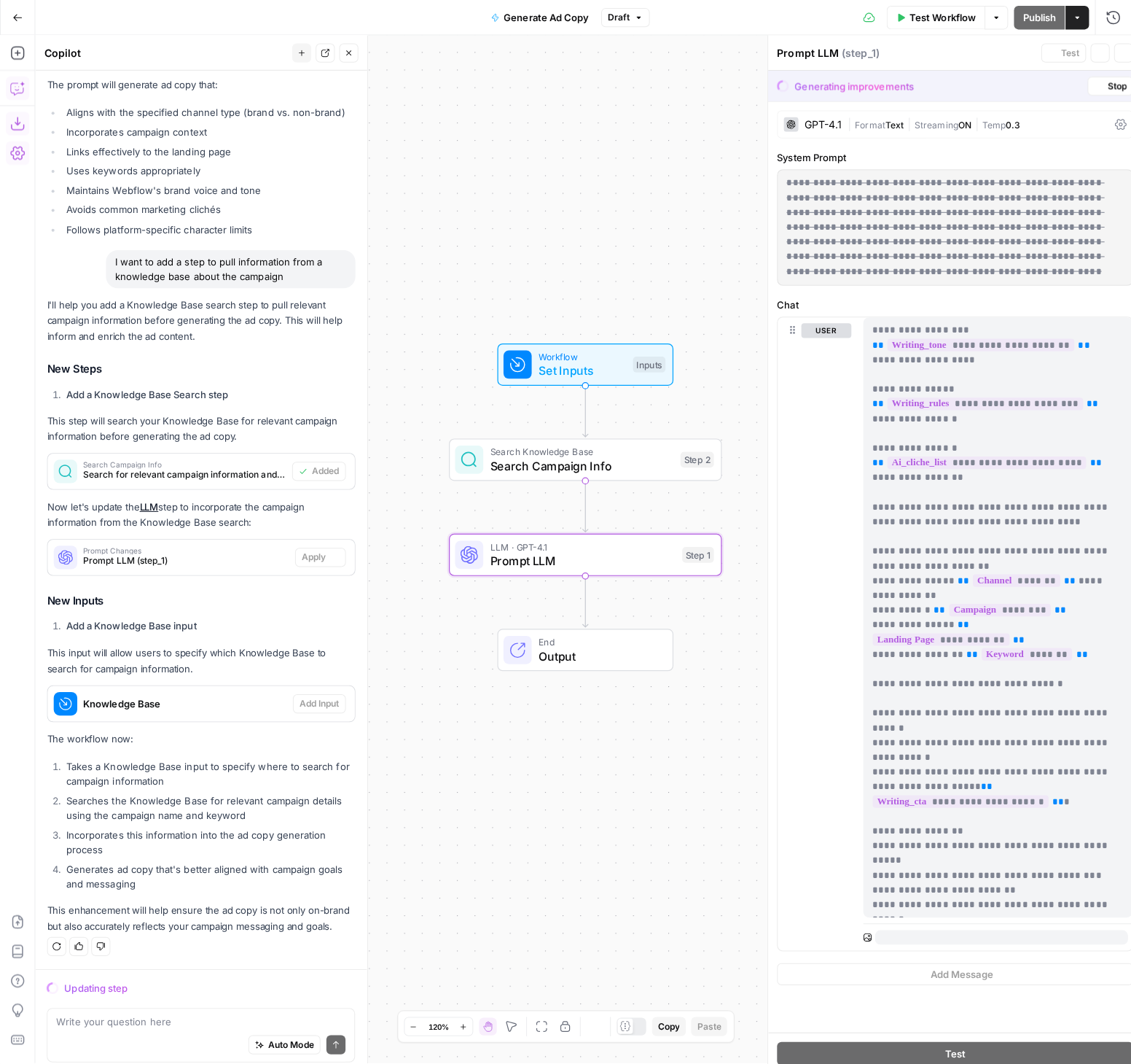
scroll to position [408, 0]
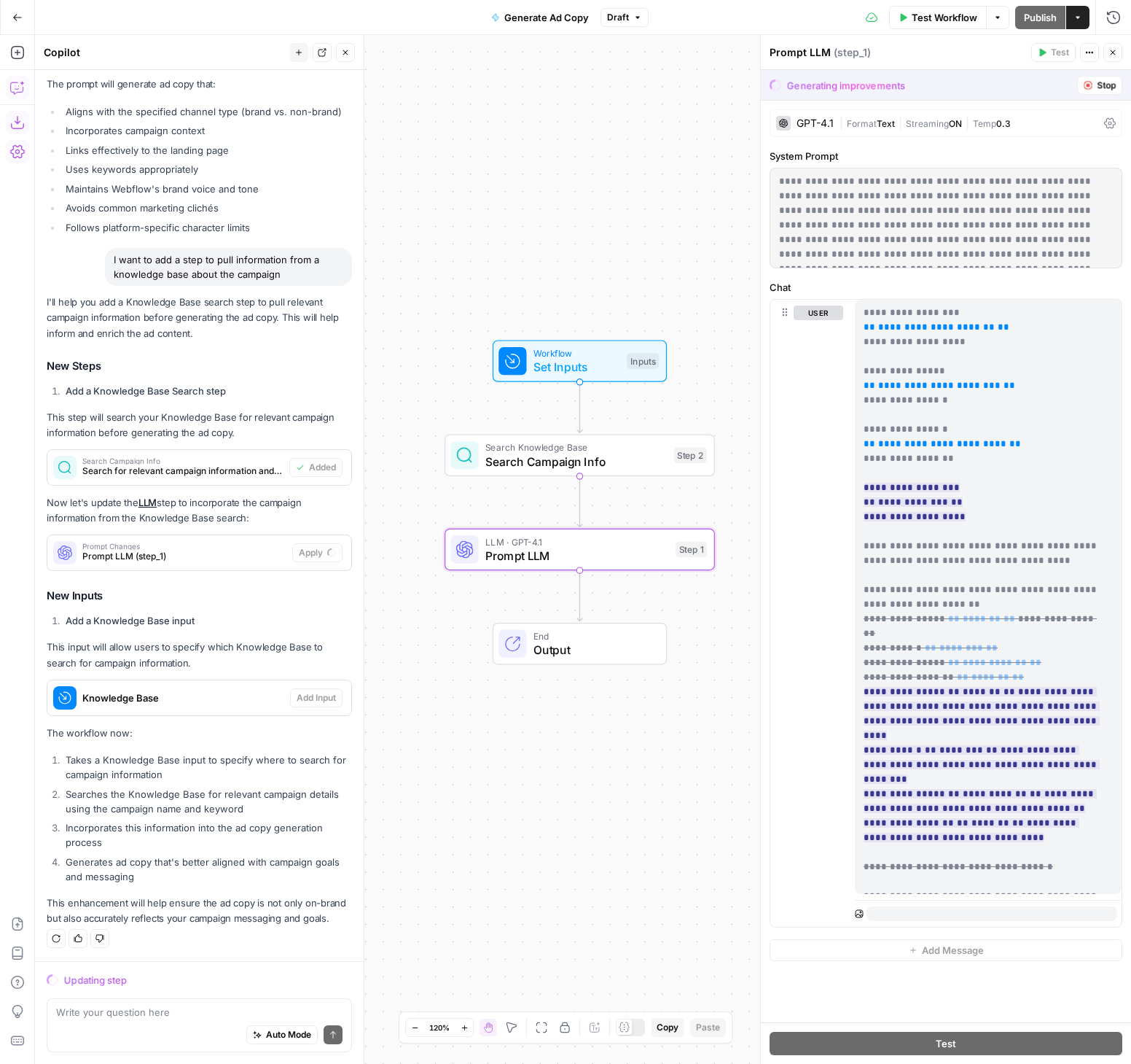
click at [764, 400] on div "**********" at bounding box center [946, 549] width 371 height 1029
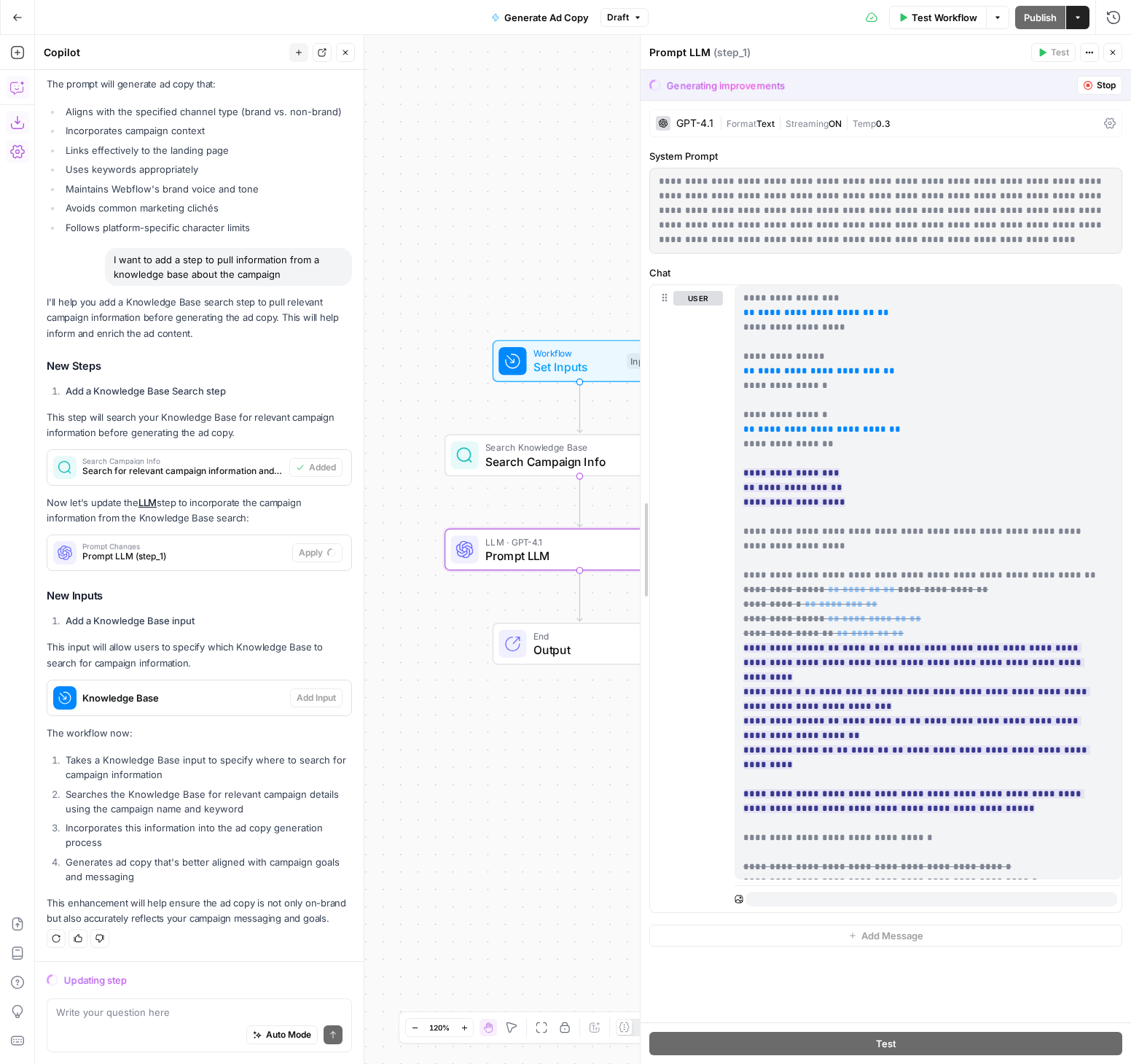
drag, startPoint x: 765, startPoint y: 399, endPoint x: 644, endPoint y: 417, distance: 122.3
click at [954, 346] on p "**********" at bounding box center [922, 691] width 359 height 802
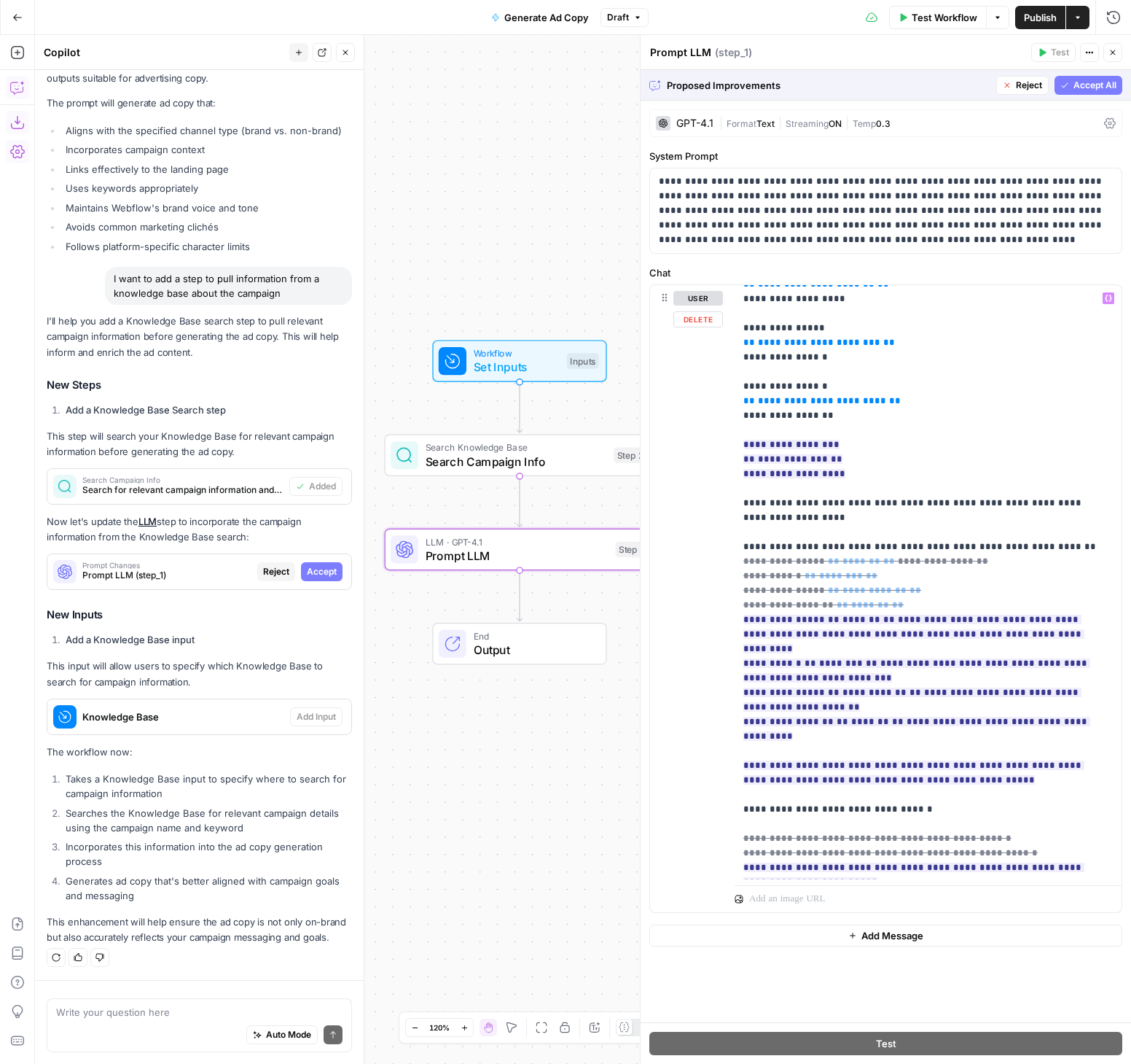
scroll to position [31, 0]
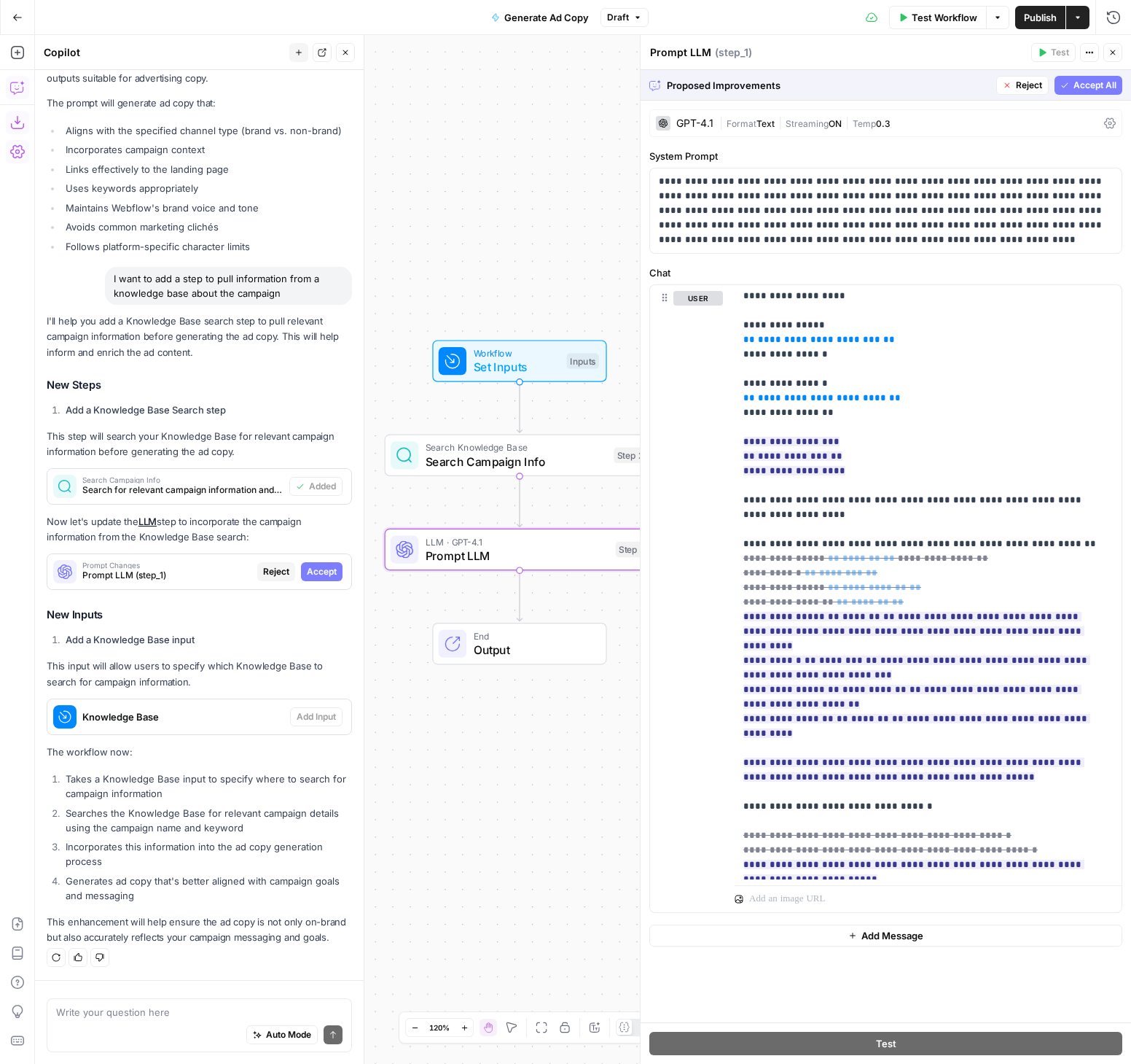
click at [1089, 86] on span "Accept All" at bounding box center [1095, 85] width 43 height 13
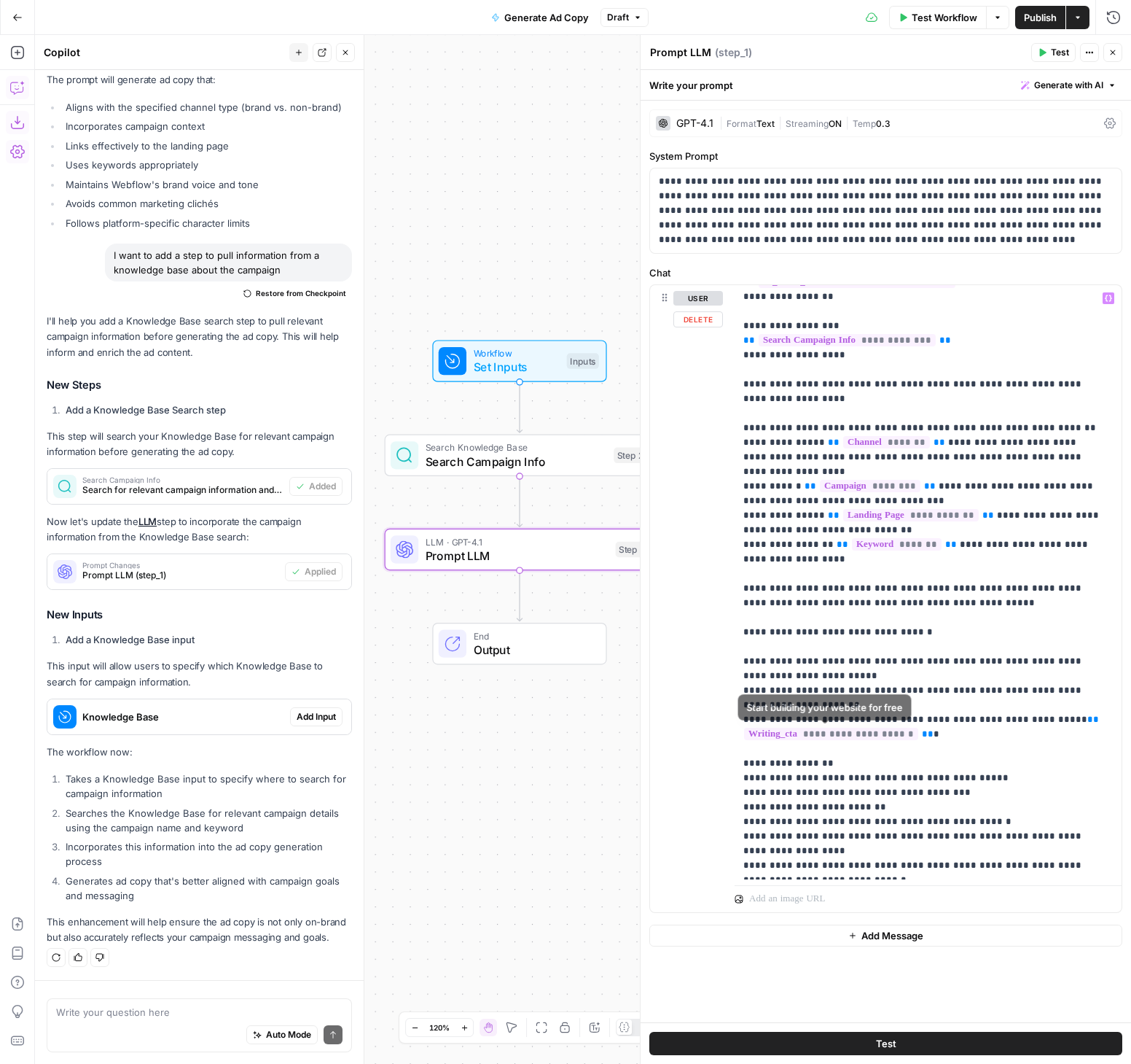
scroll to position [161, 0]
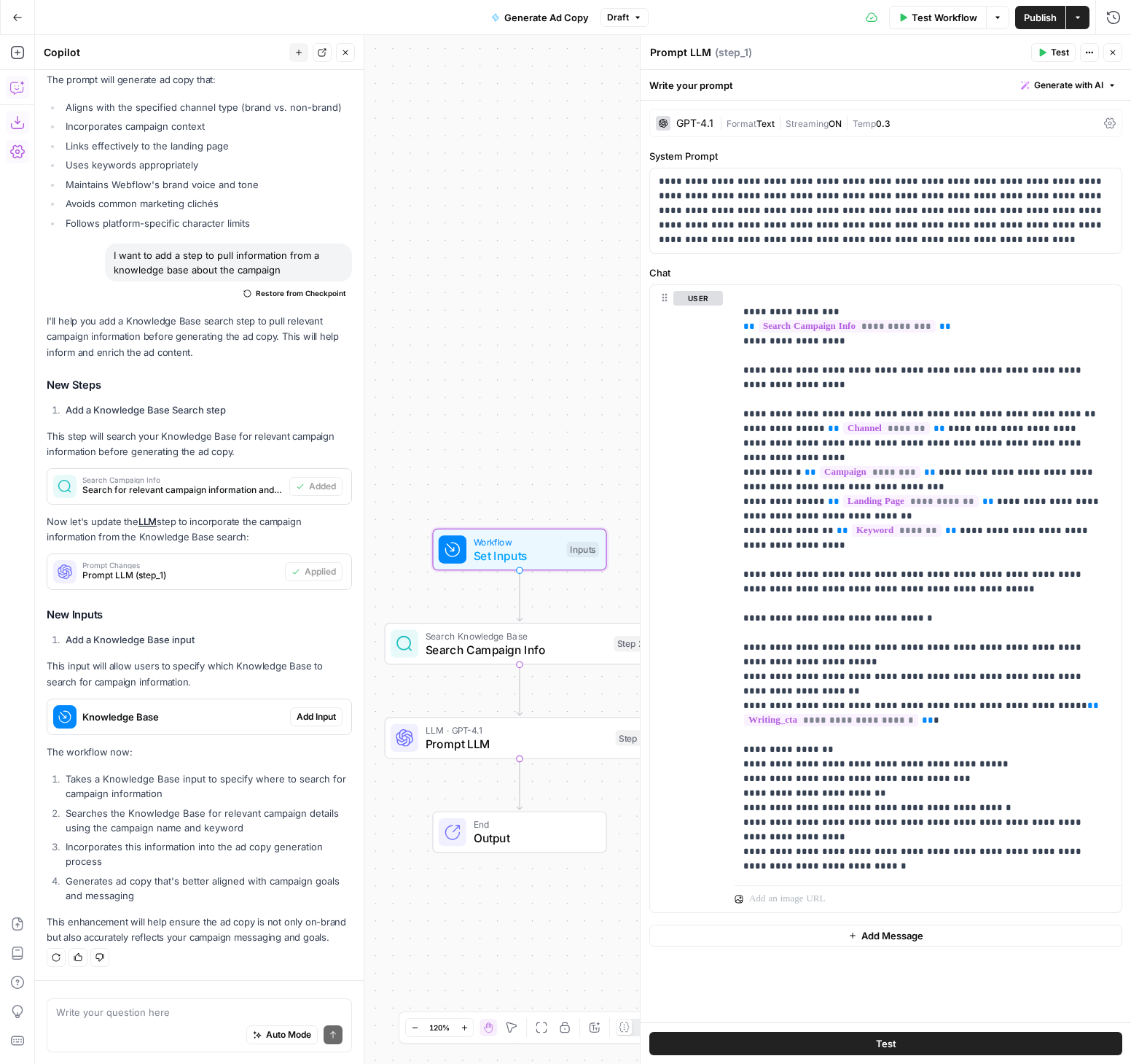
click at [309, 715] on span "Add Input" at bounding box center [316, 716] width 39 height 13
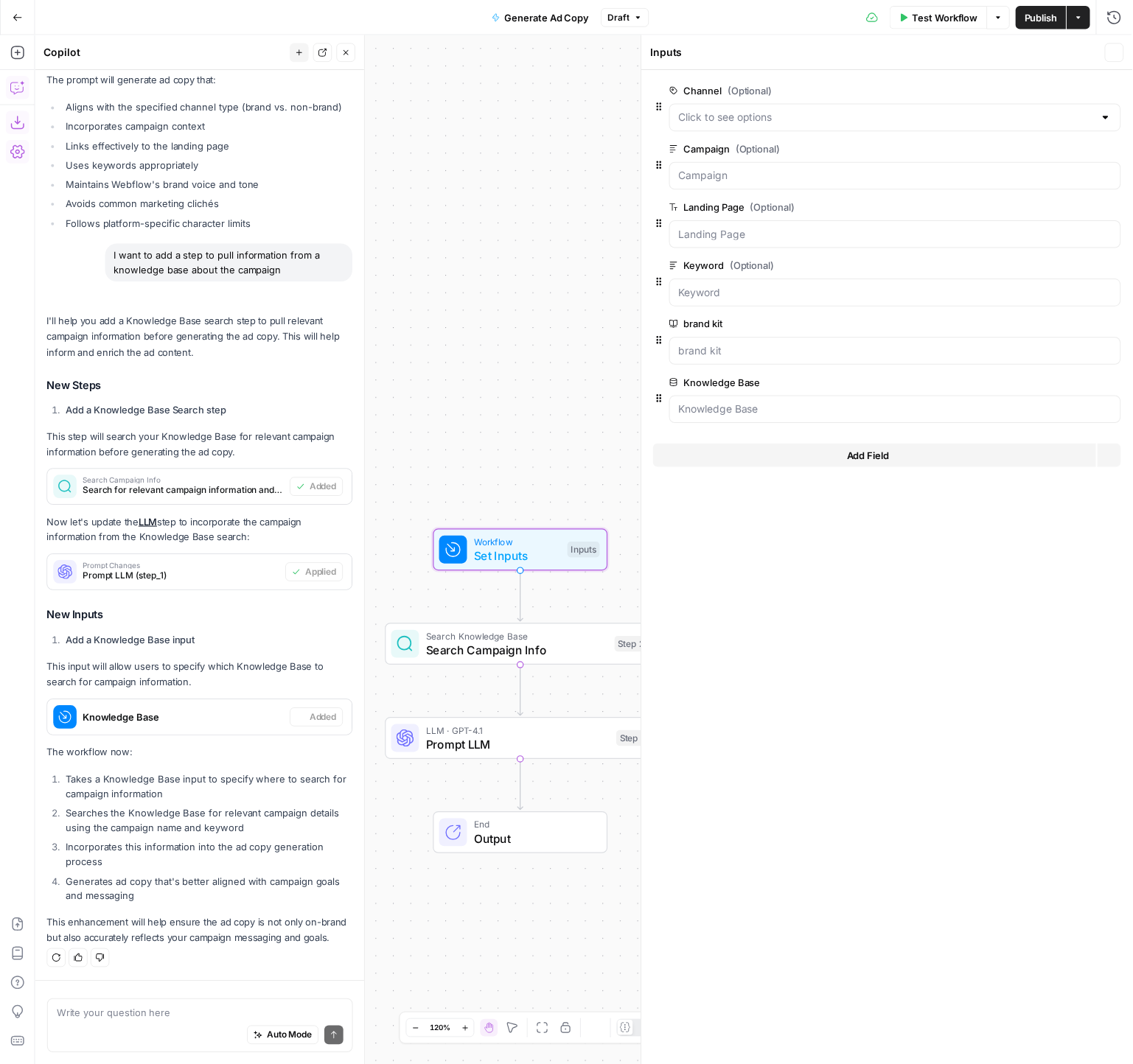
scroll to position [439, 0]
click at [946, 15] on span "Test Workflow" at bounding box center [955, 18] width 66 height 15
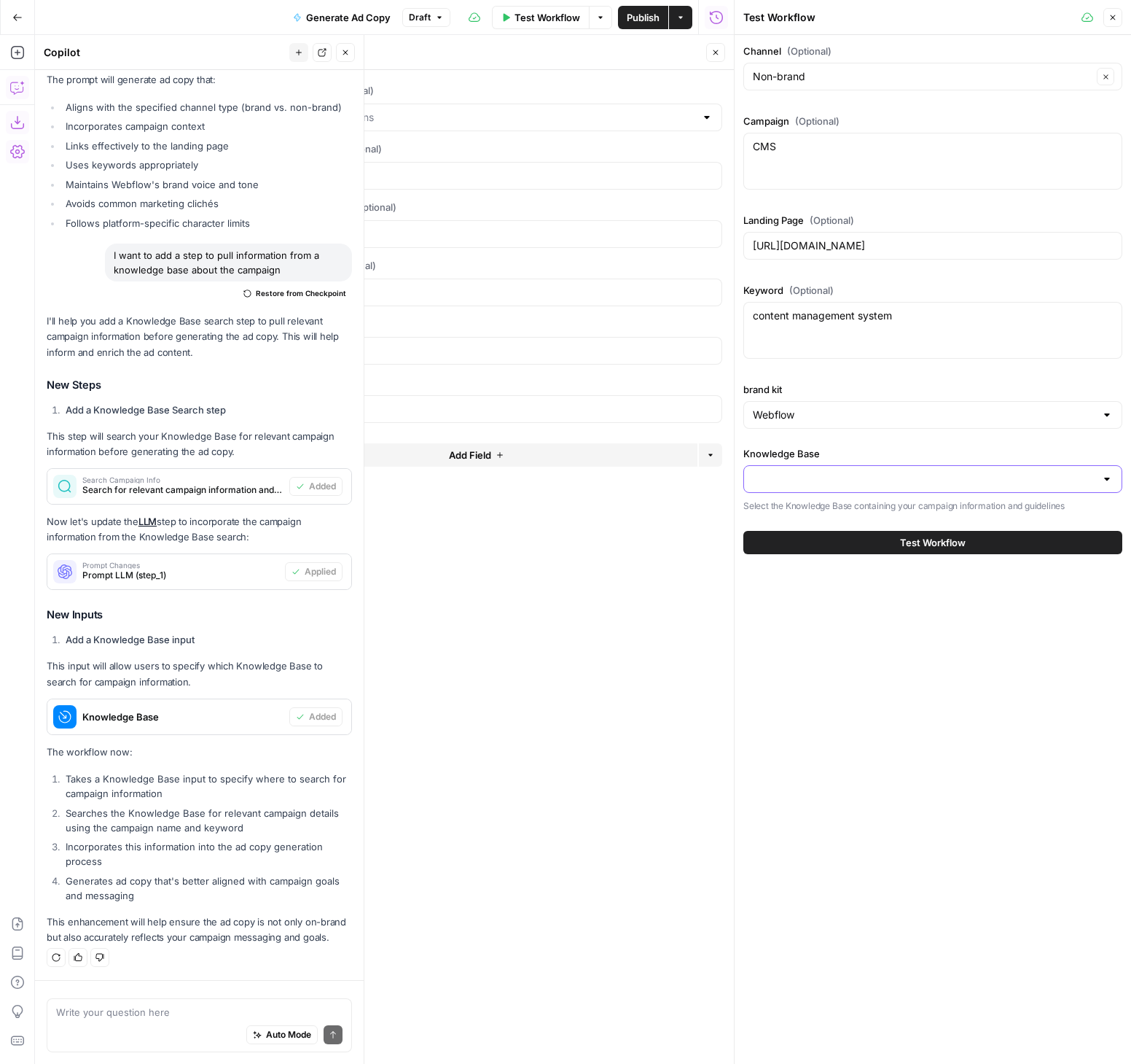
click at [883, 484] on input "Knowledge Base" at bounding box center [924, 479] width 343 height 14
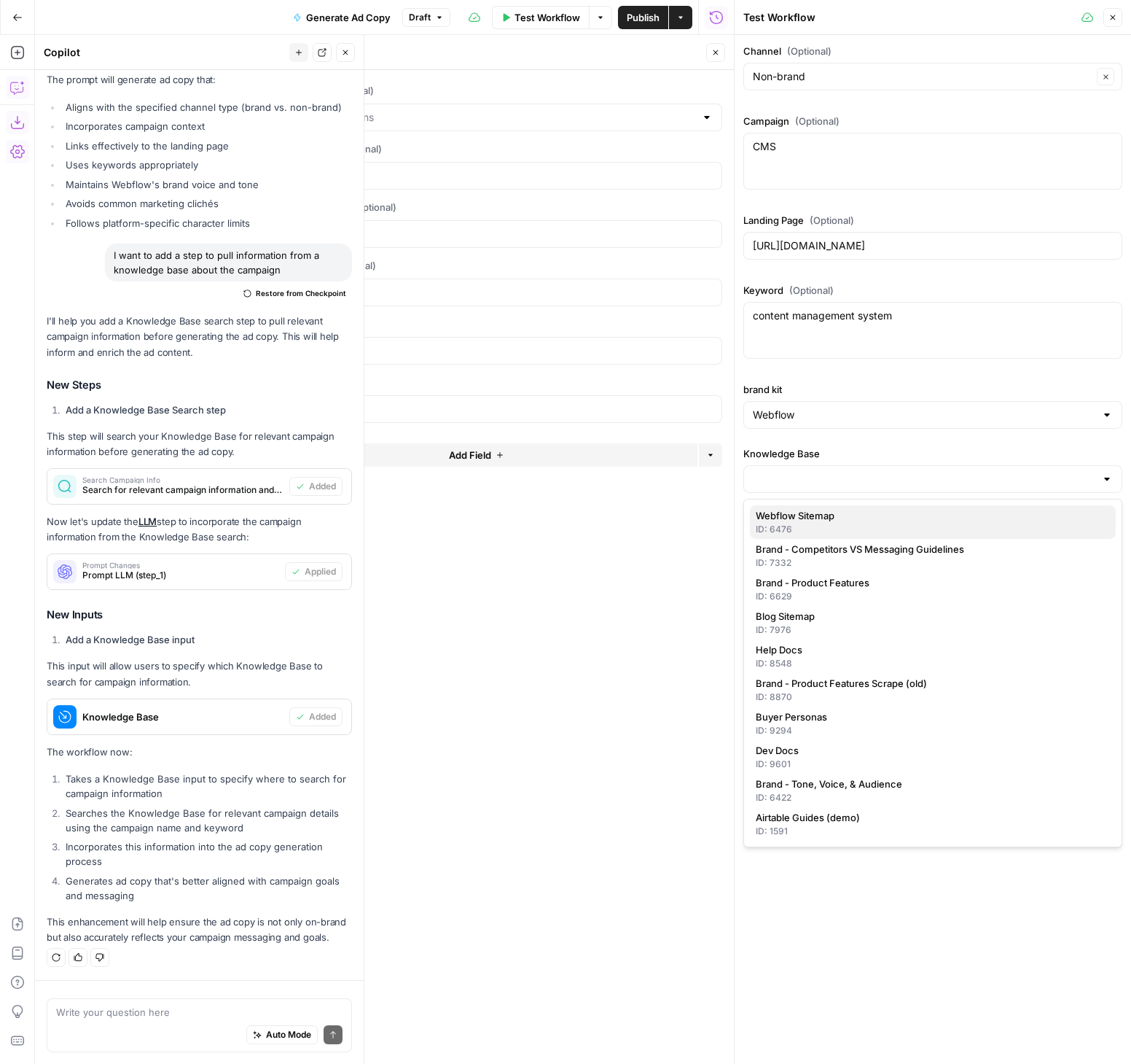
click at [877, 516] on span "Webflow Sitemap" at bounding box center [930, 516] width 348 height 14
type input "Webflow Sitemap"
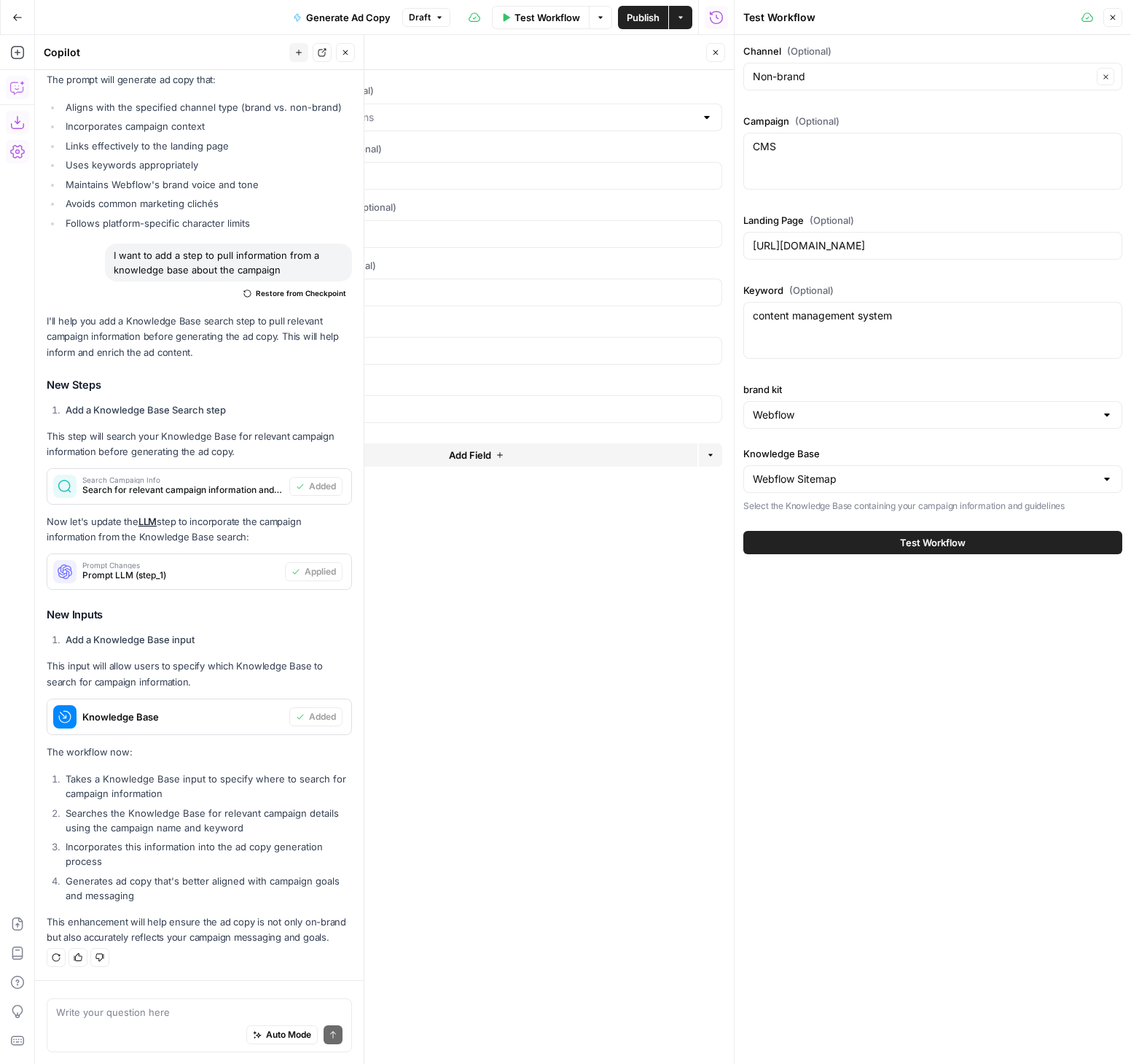
click at [930, 544] on span "Test Workflow" at bounding box center [933, 542] width 66 height 14
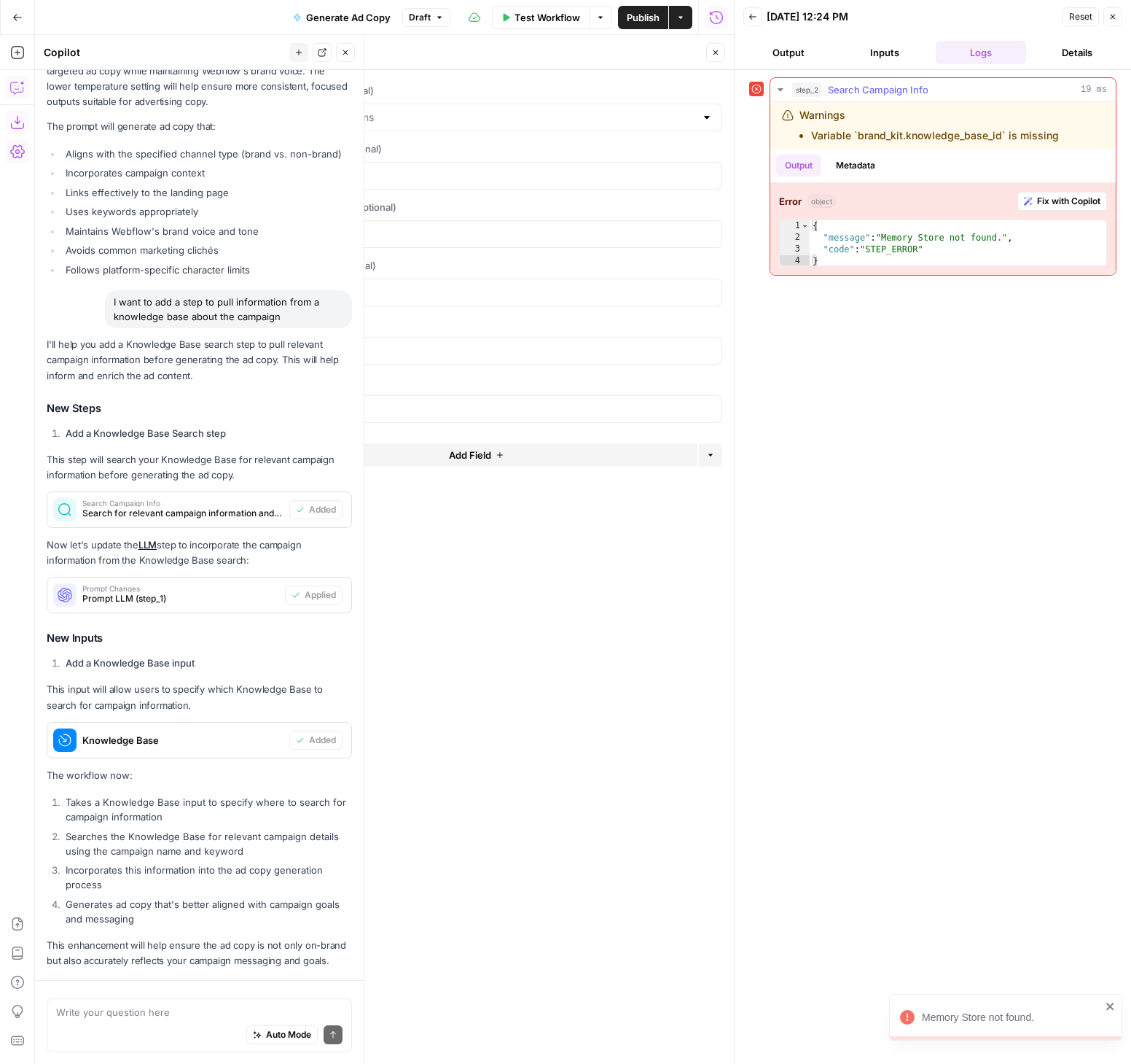
scroll to position [435, 0]
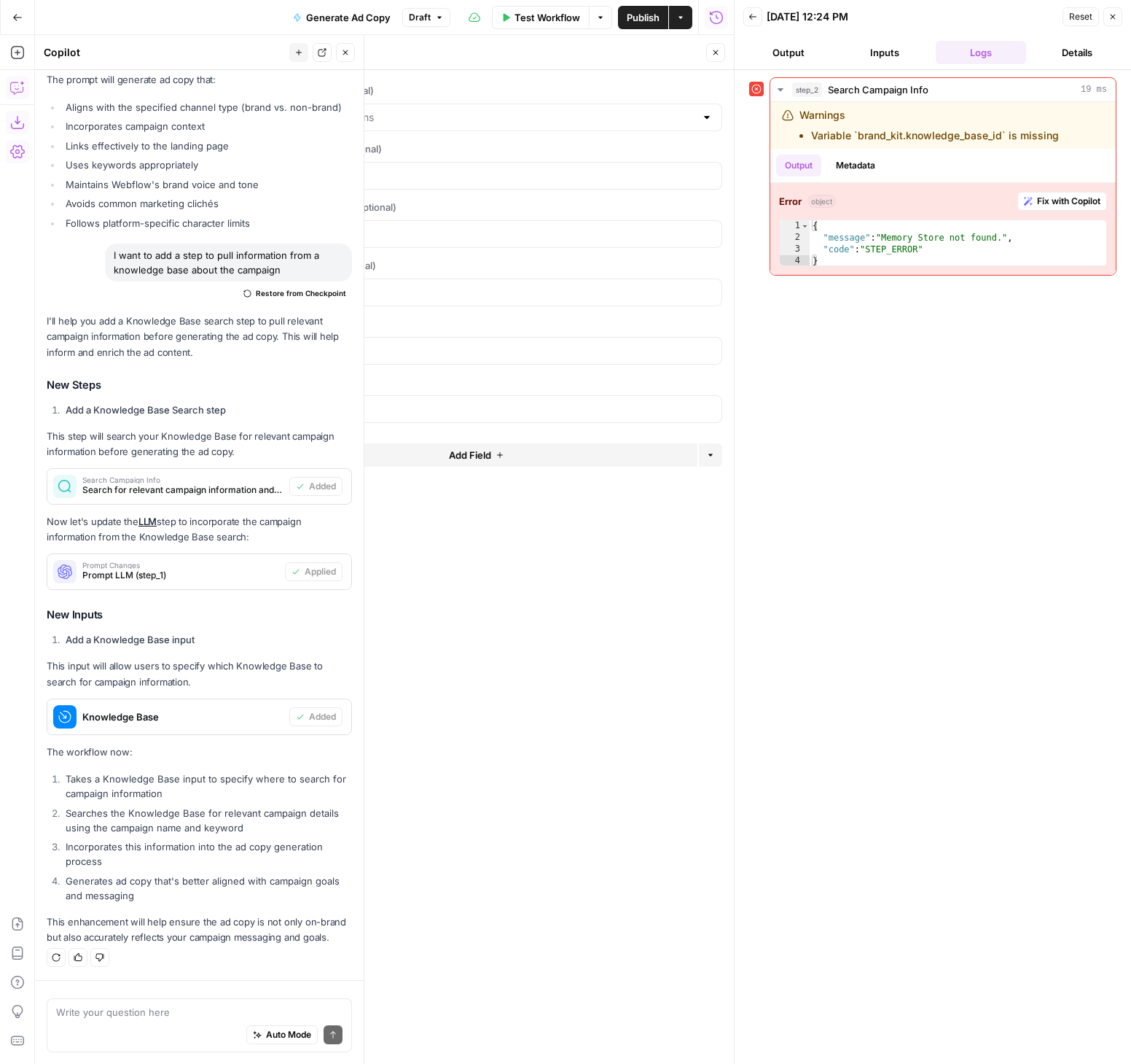
click at [892, 57] on button "Inputs" at bounding box center [885, 52] width 90 height 23
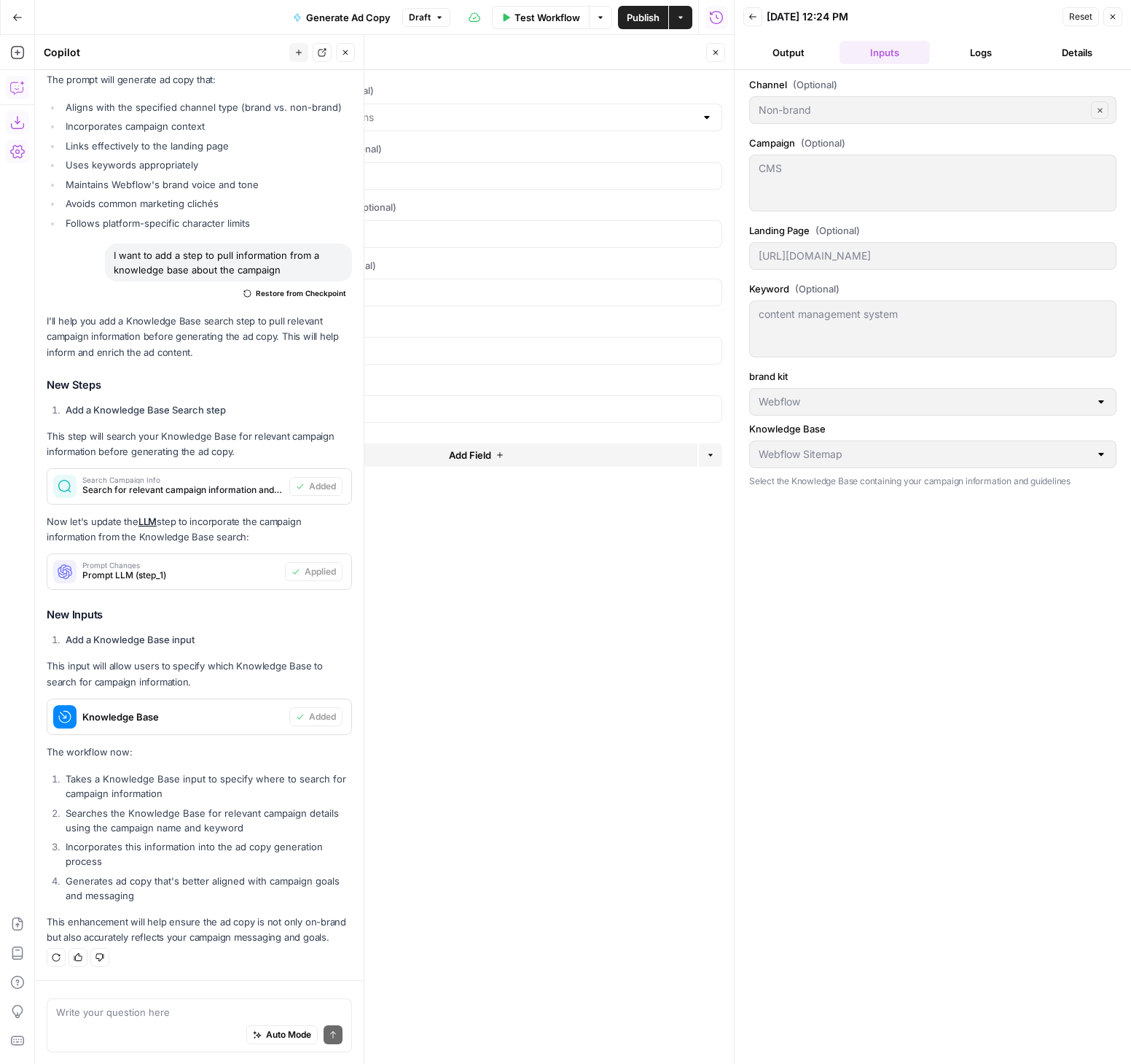
click at [964, 48] on button "Logs" at bounding box center [981, 52] width 90 height 23
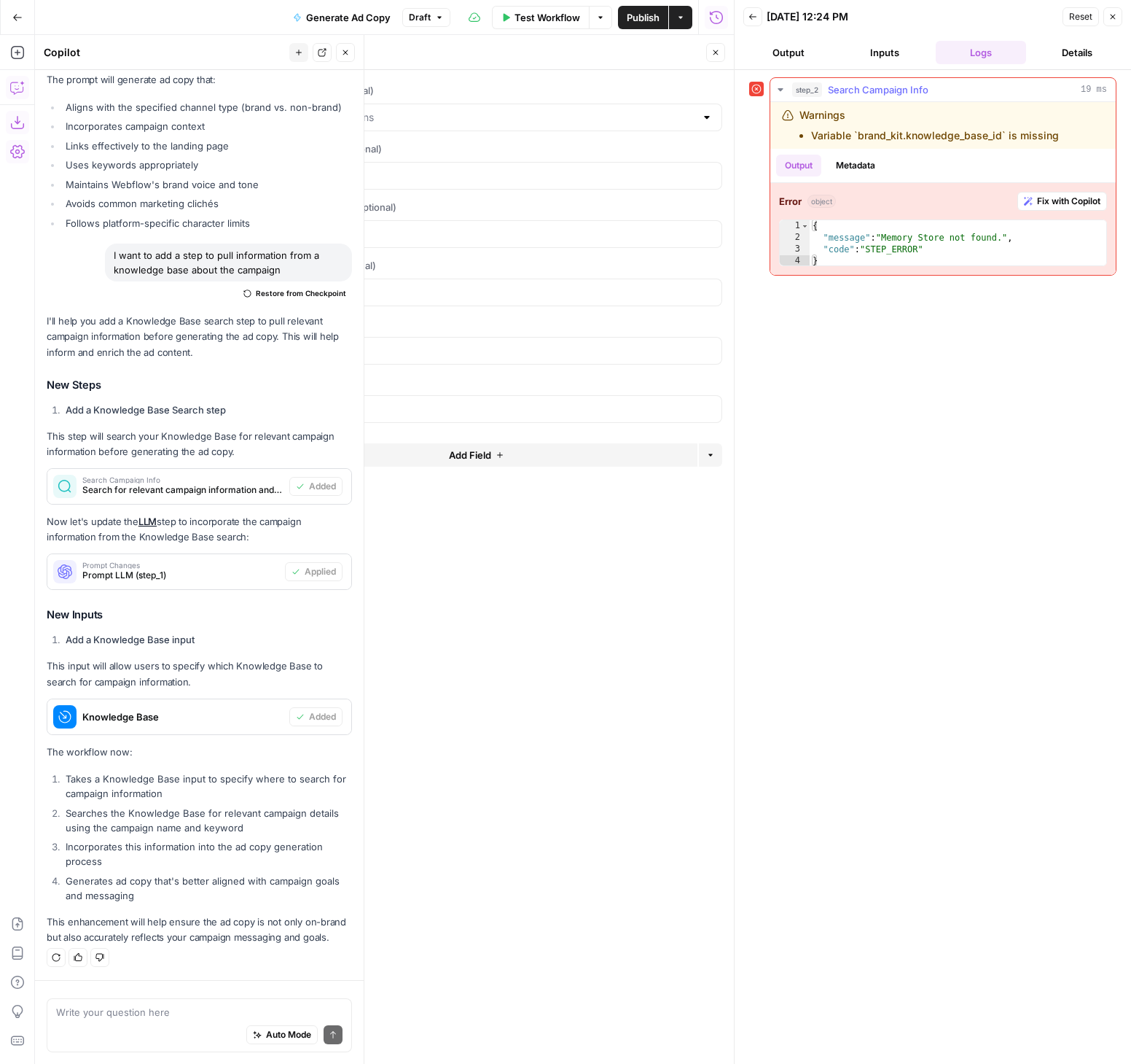
click at [1078, 204] on span "Fix with Copilot" at bounding box center [1069, 201] width 63 height 13
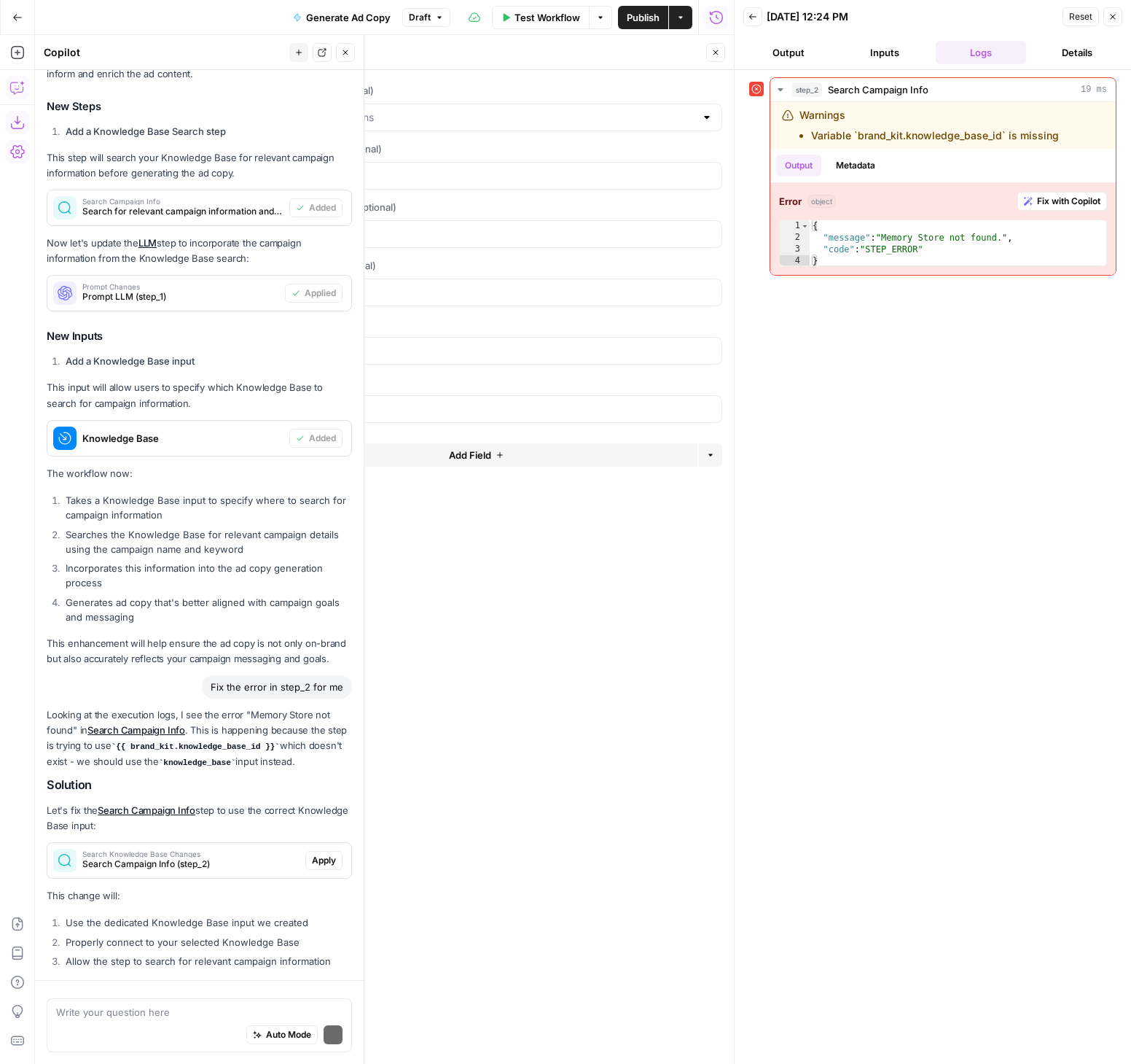
scroll to position [795, 0]
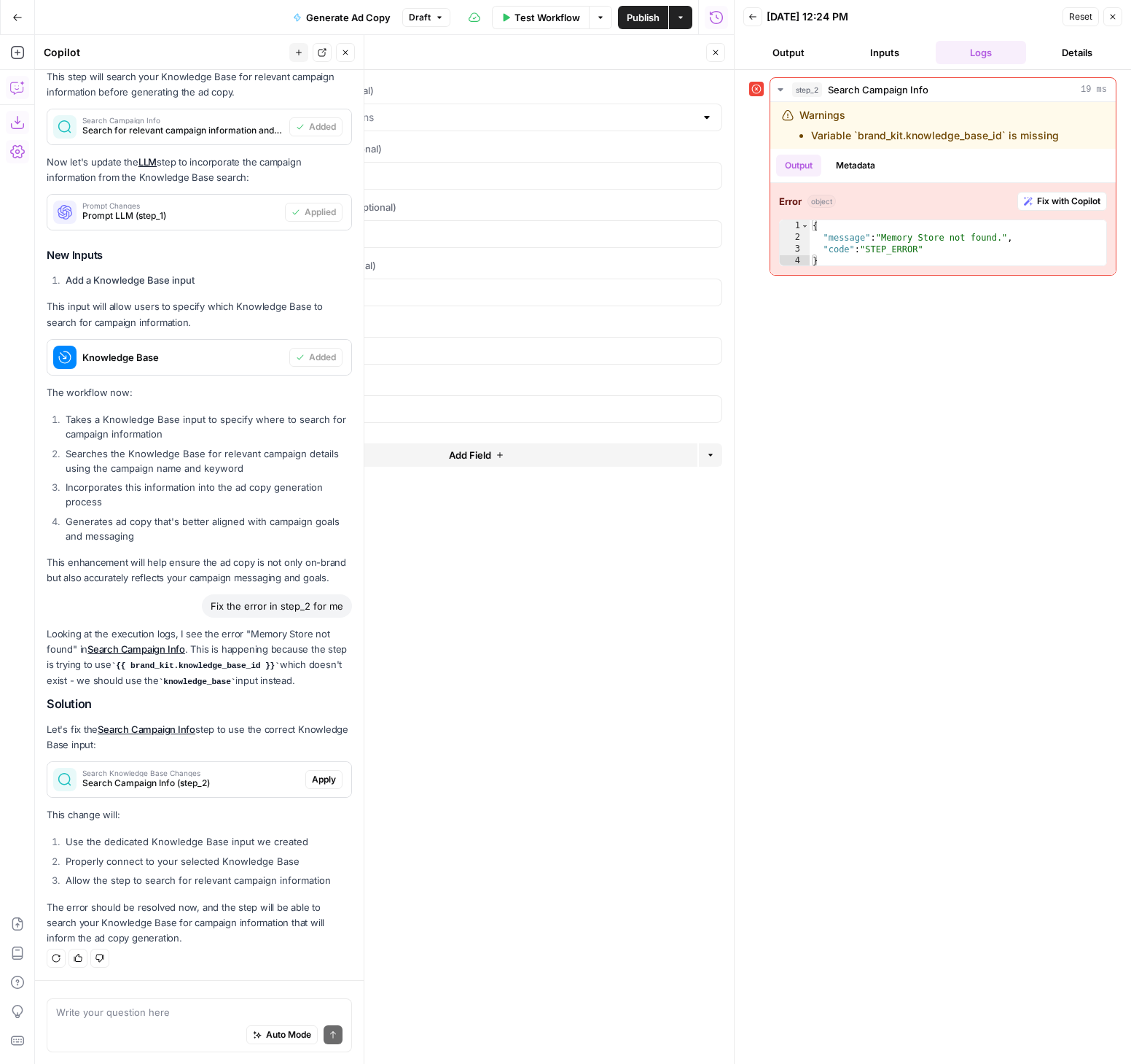
click at [314, 779] on span "Apply" at bounding box center [324, 779] width 24 height 13
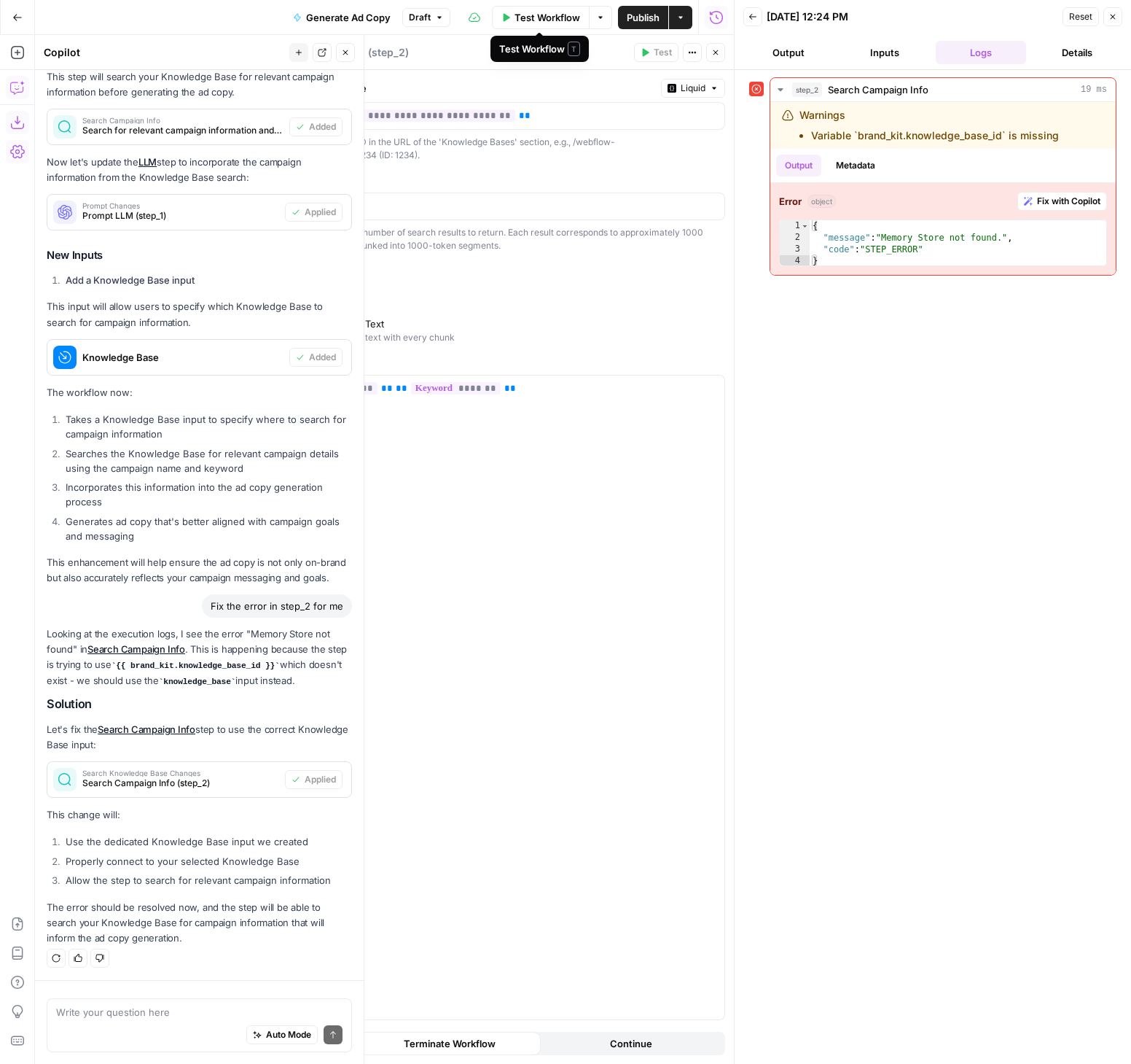
click at [555, 14] on span "Test Workflow" at bounding box center [548, 18] width 66 height 14
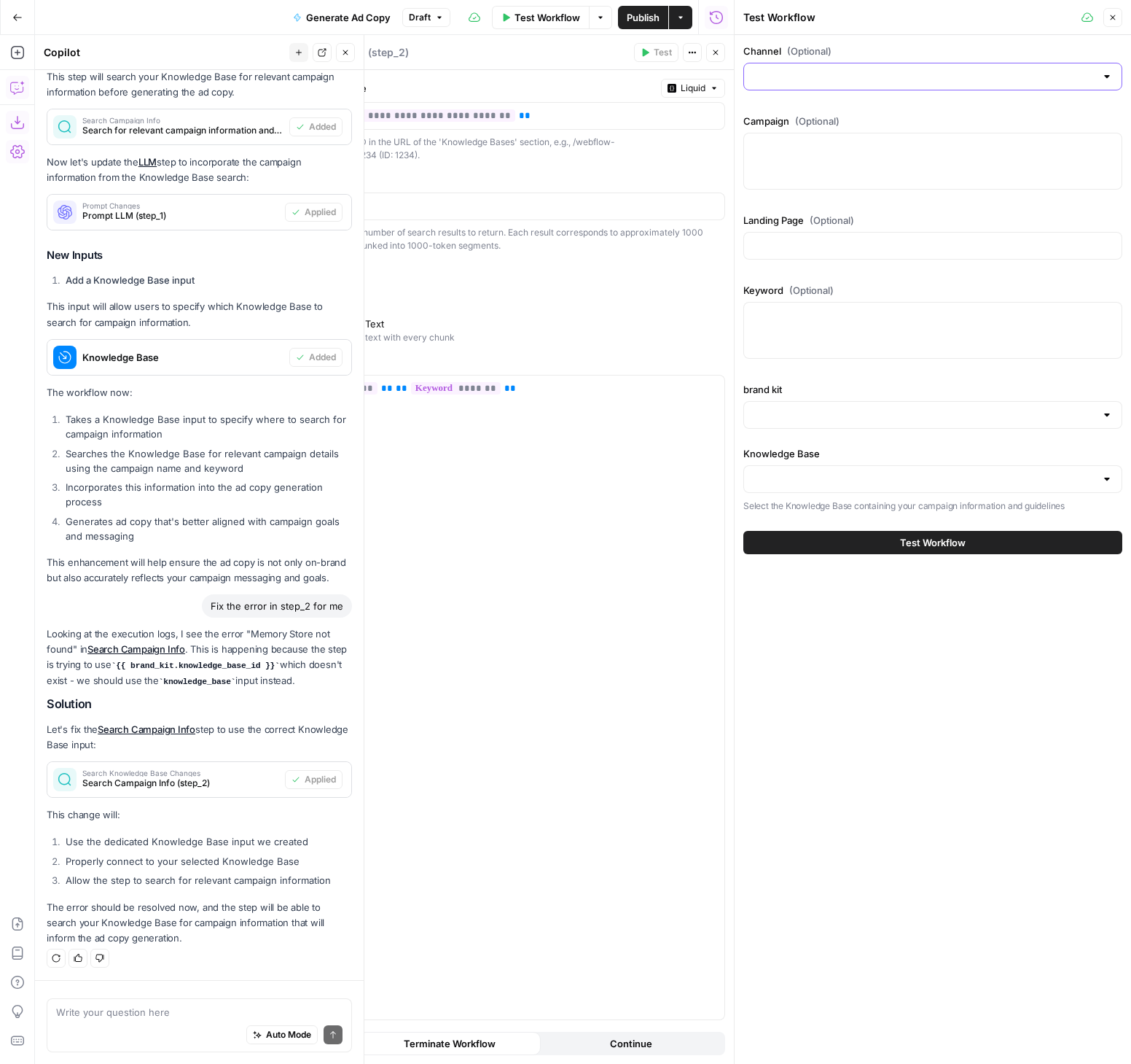
click at [880, 71] on input "Channel (Optional)" at bounding box center [924, 77] width 343 height 14
click at [816, 130] on span "Non-brand" at bounding box center [930, 133] width 348 height 14
type input "Non-brand"
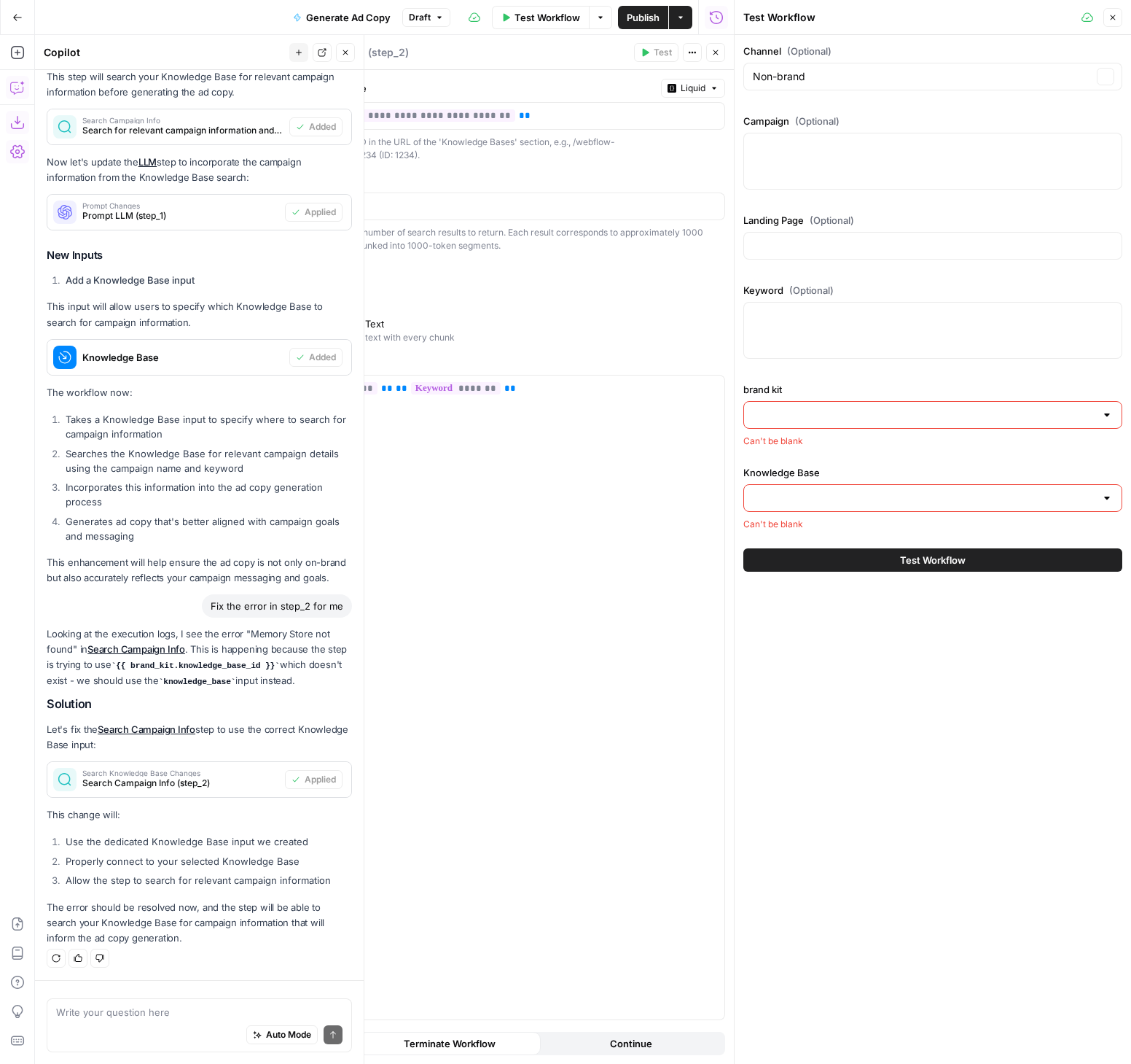
click at [807, 161] on div at bounding box center [933, 161] width 379 height 57
type textarea "CMS"
click at [832, 261] on div "Landing Page (Optional)" at bounding box center [933, 239] width 379 height 53
click at [838, 249] on input "Landing Page (Optional)" at bounding box center [933, 245] width 360 height 14
type input "[URL][DOMAIN_NAME]"
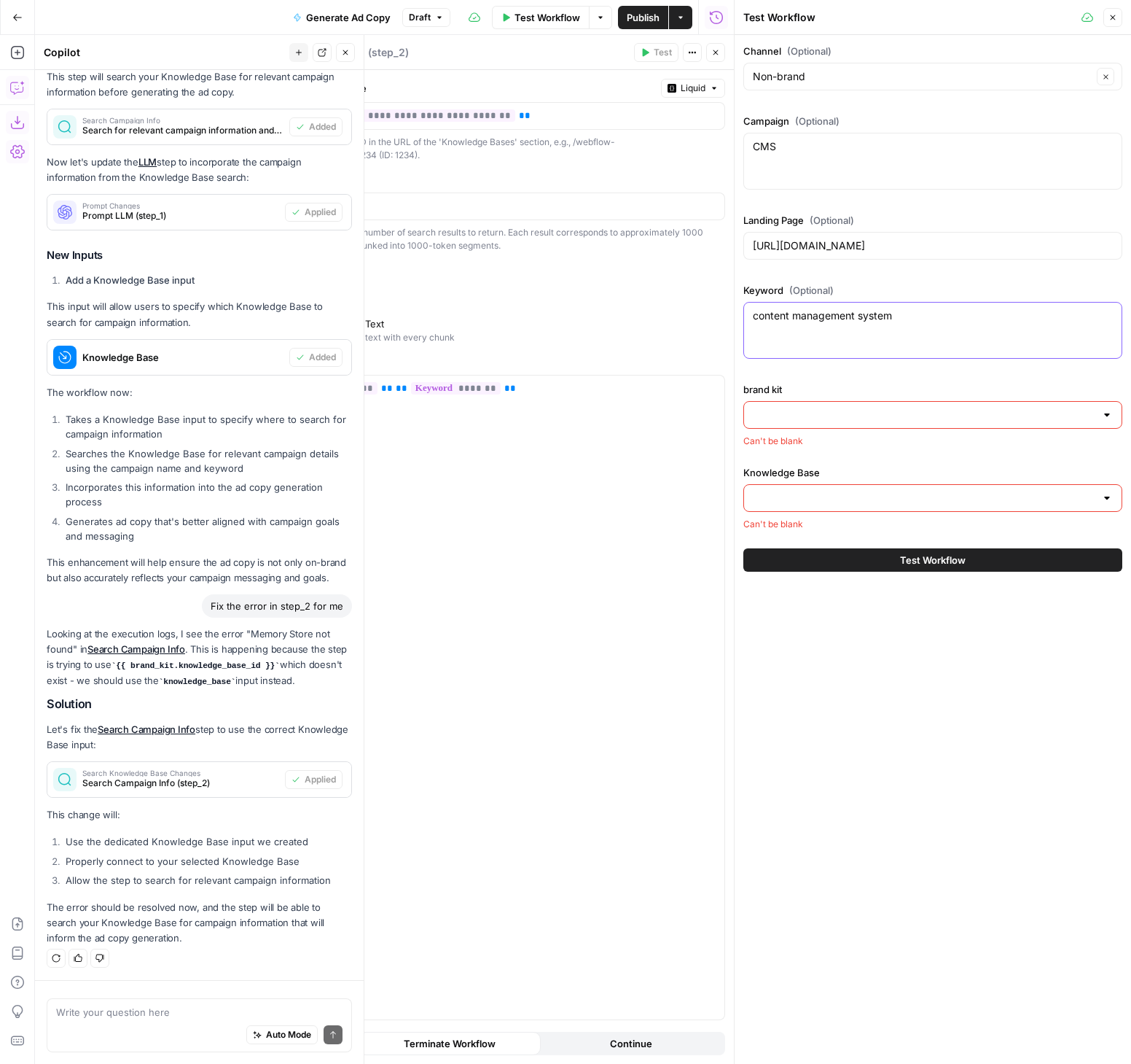
type textarea "content management system"
click at [822, 412] on input "brand kit" at bounding box center [924, 415] width 343 height 14
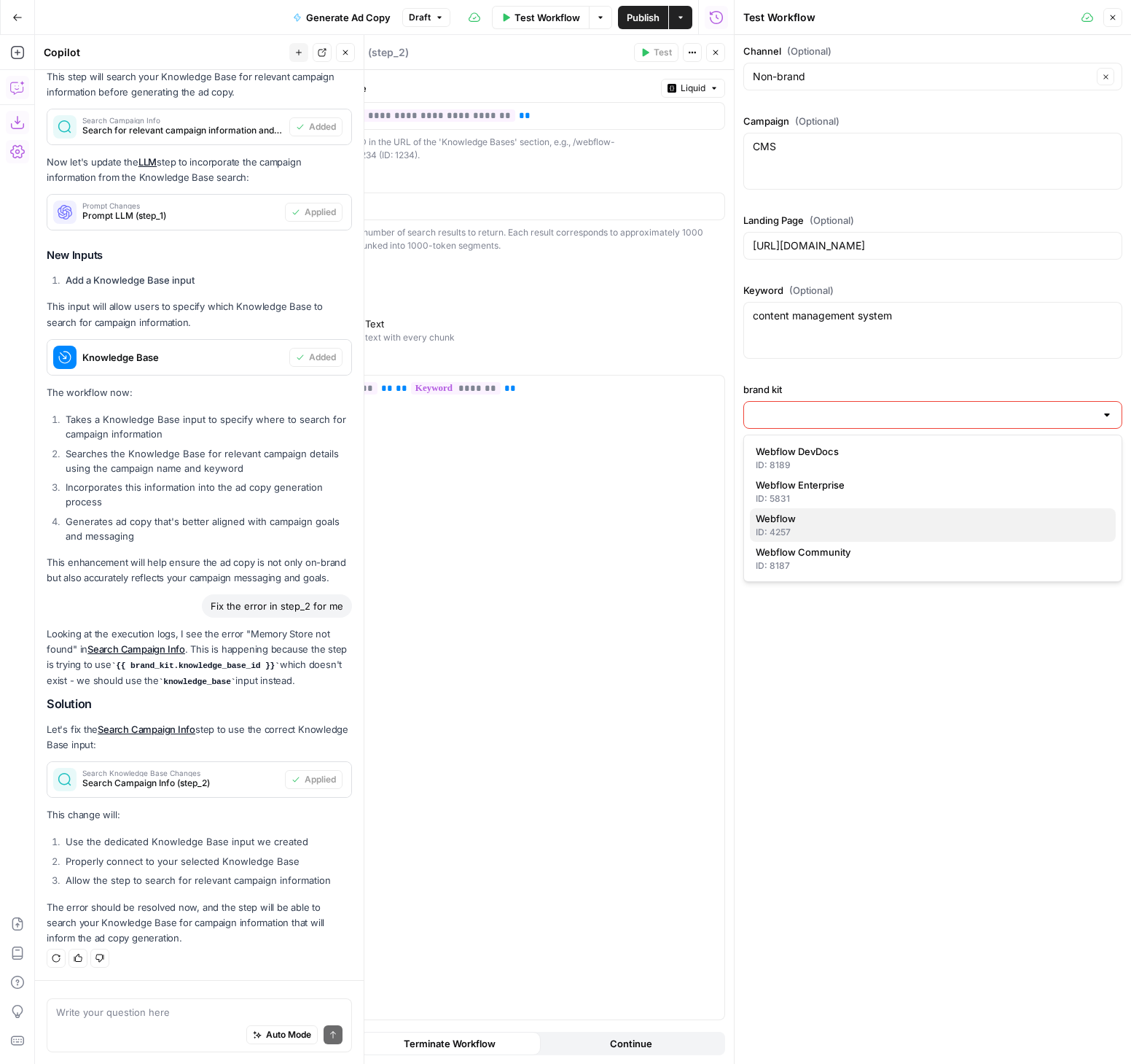
click at [822, 532] on div "ID: 4257" at bounding box center [933, 532] width 354 height 13
type input "Webflow"
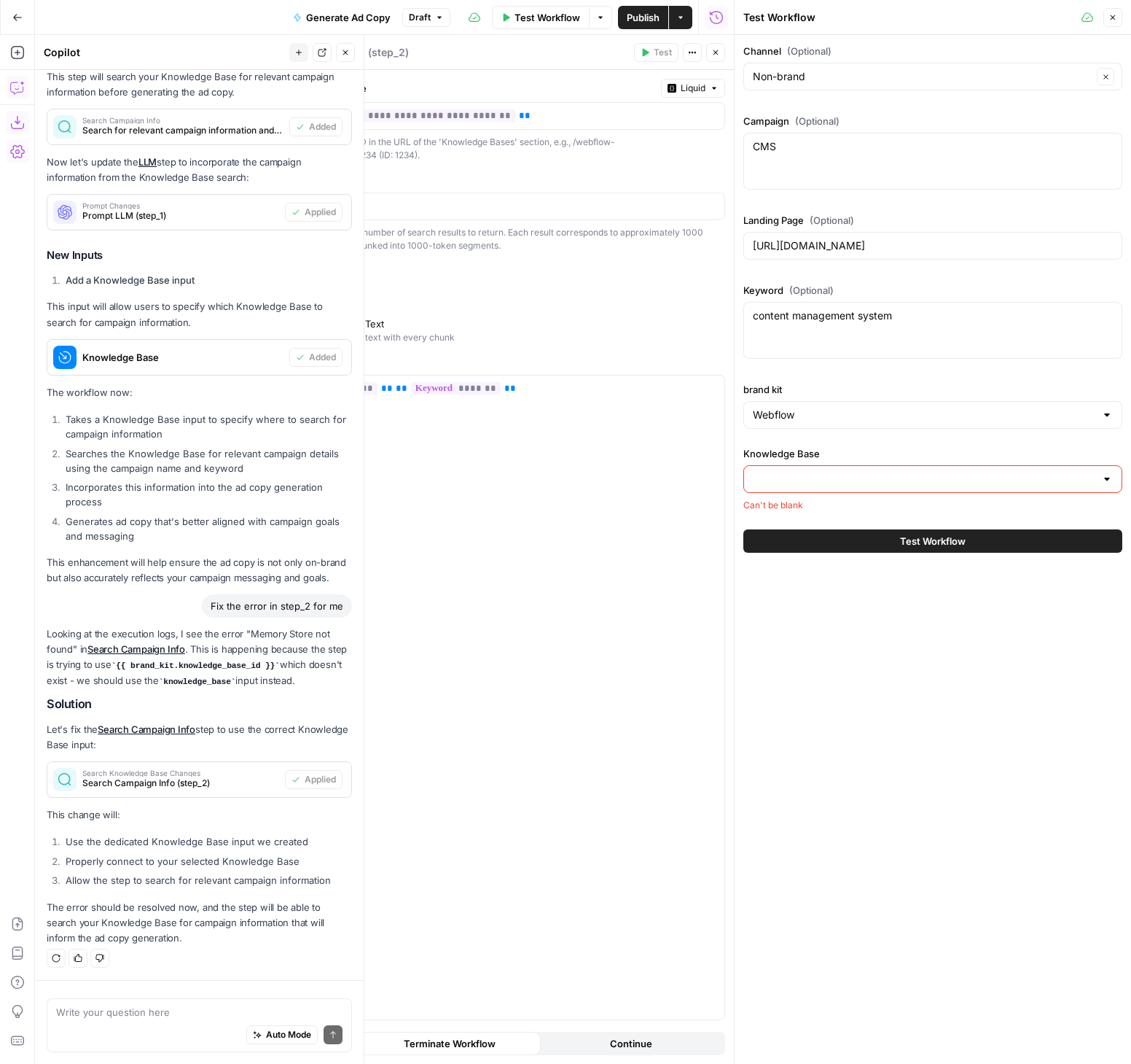
click at [815, 483] on input "Knowledge Base" at bounding box center [924, 479] width 343 height 14
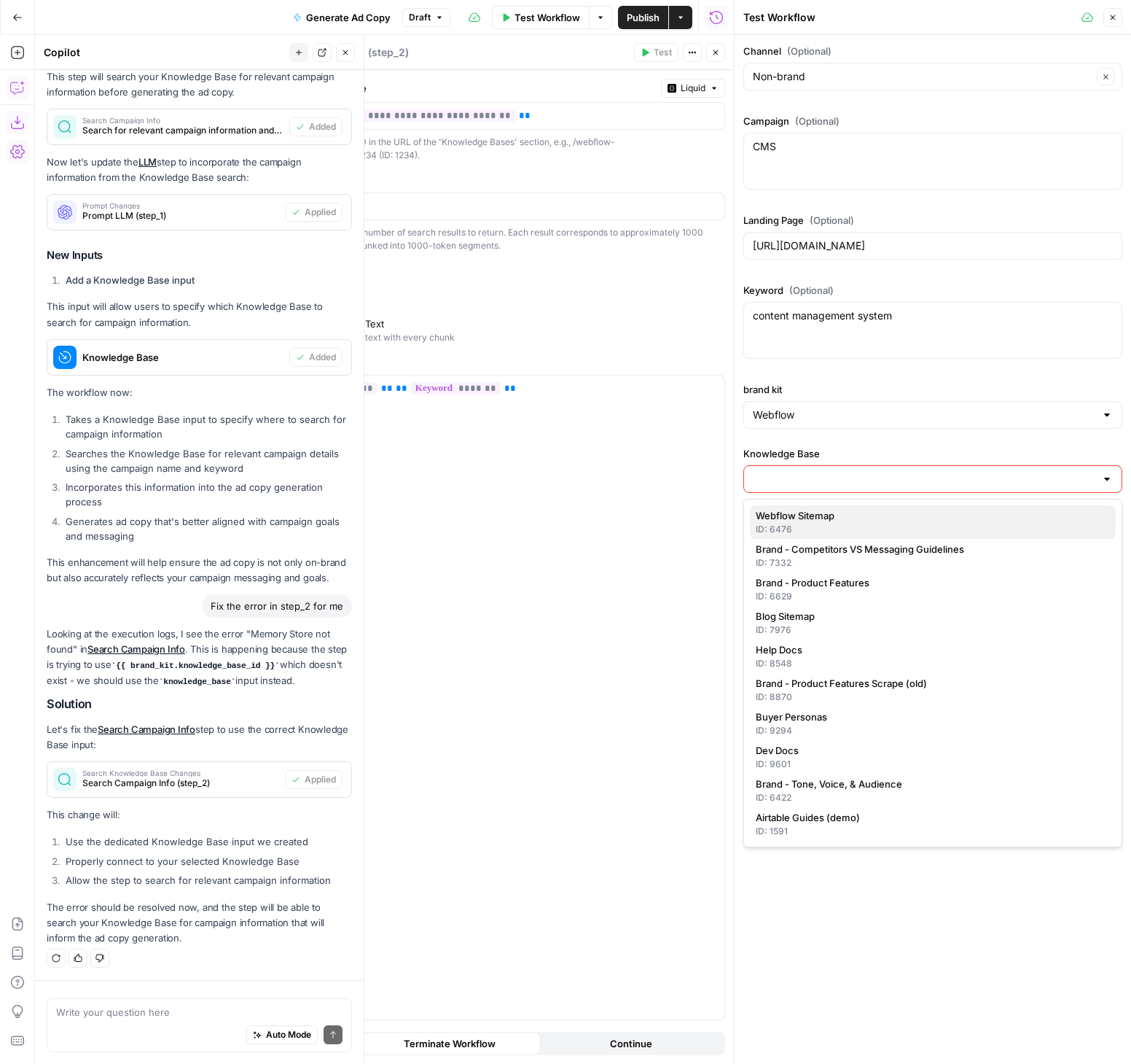
click at [816, 525] on div "ID: 6476" at bounding box center [933, 529] width 354 height 13
type input "Webflow Sitemap"
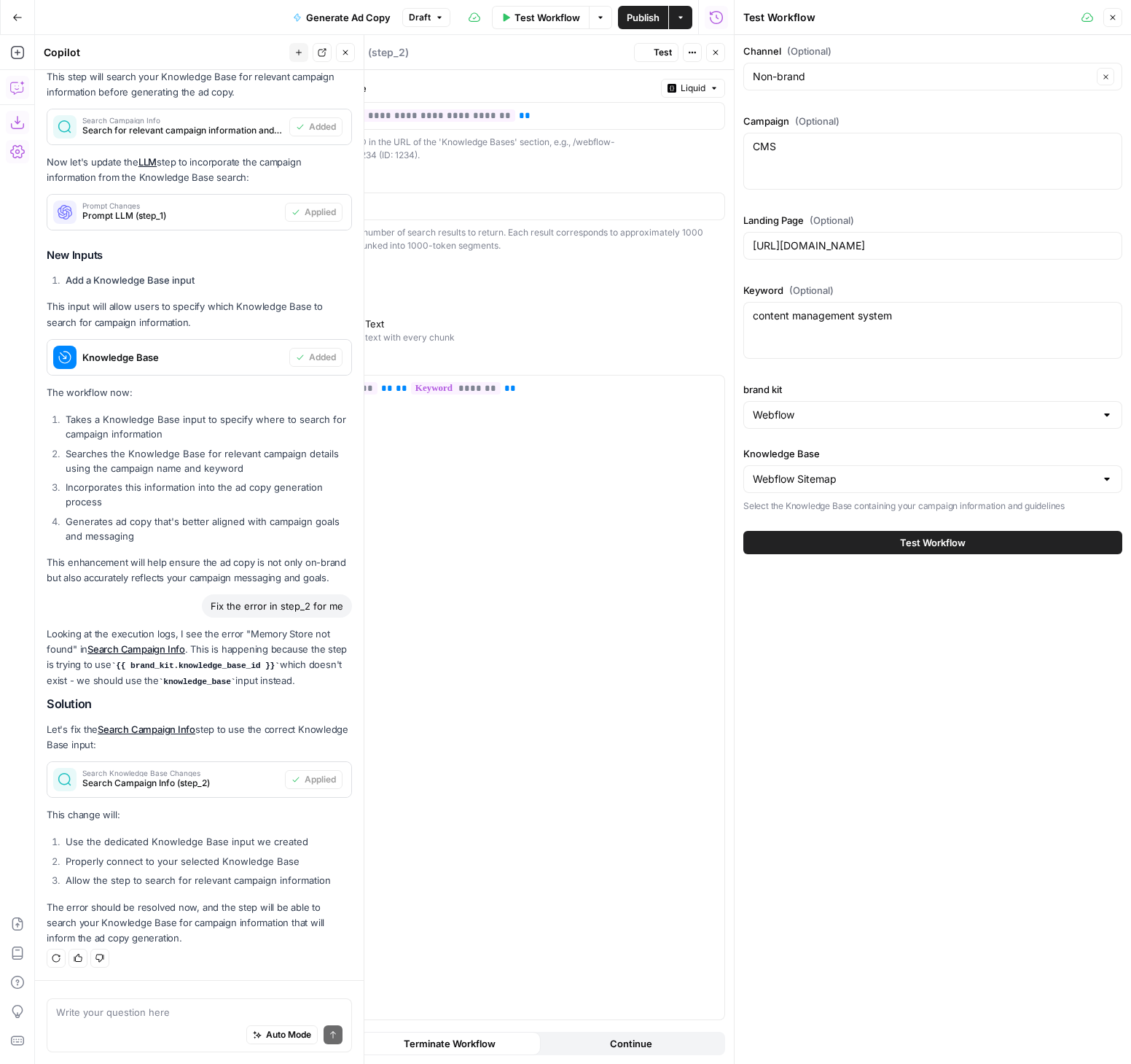
click at [940, 547] on span "Test Workflow" at bounding box center [933, 542] width 66 height 14
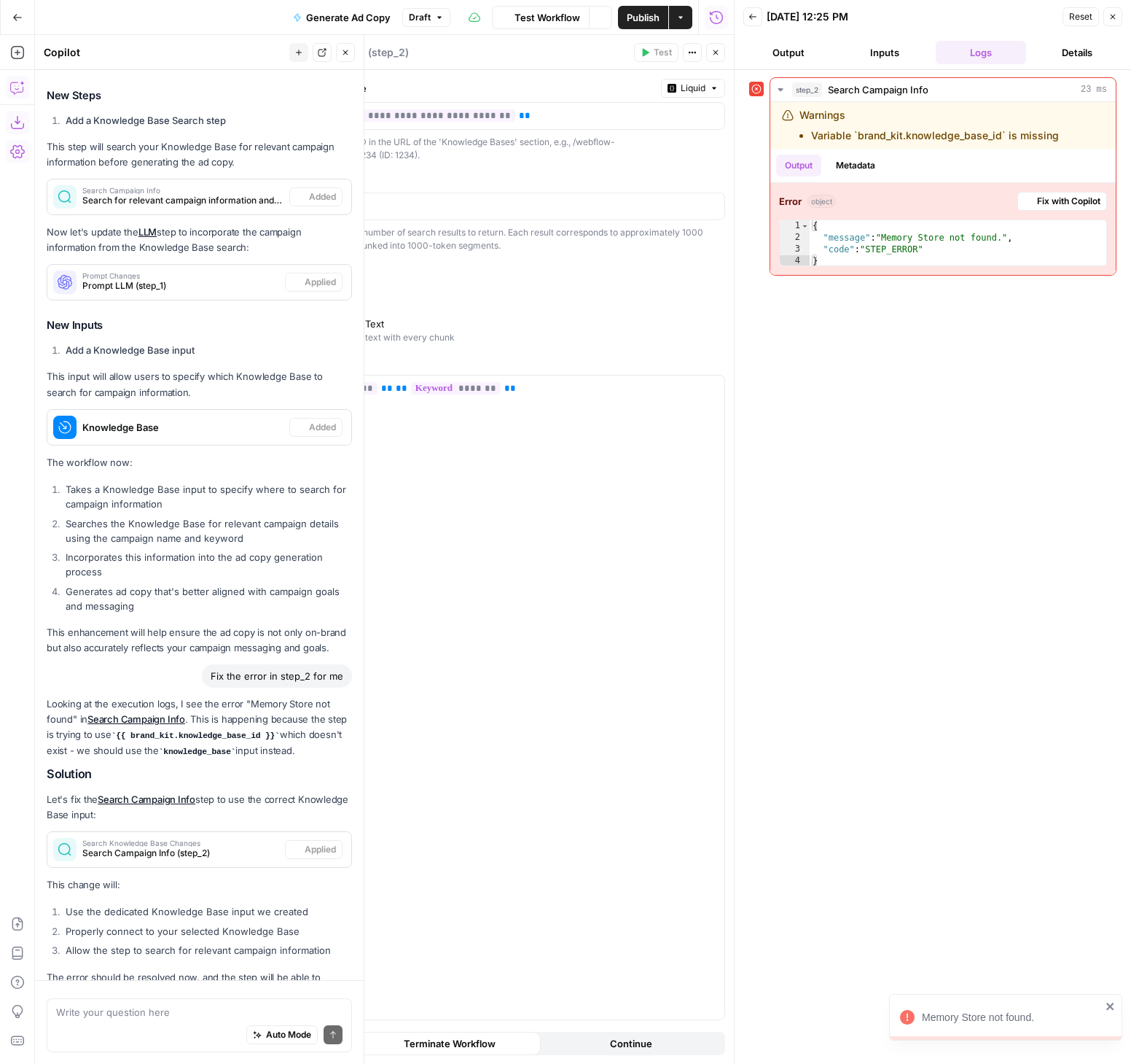
scroll to position [795, 0]
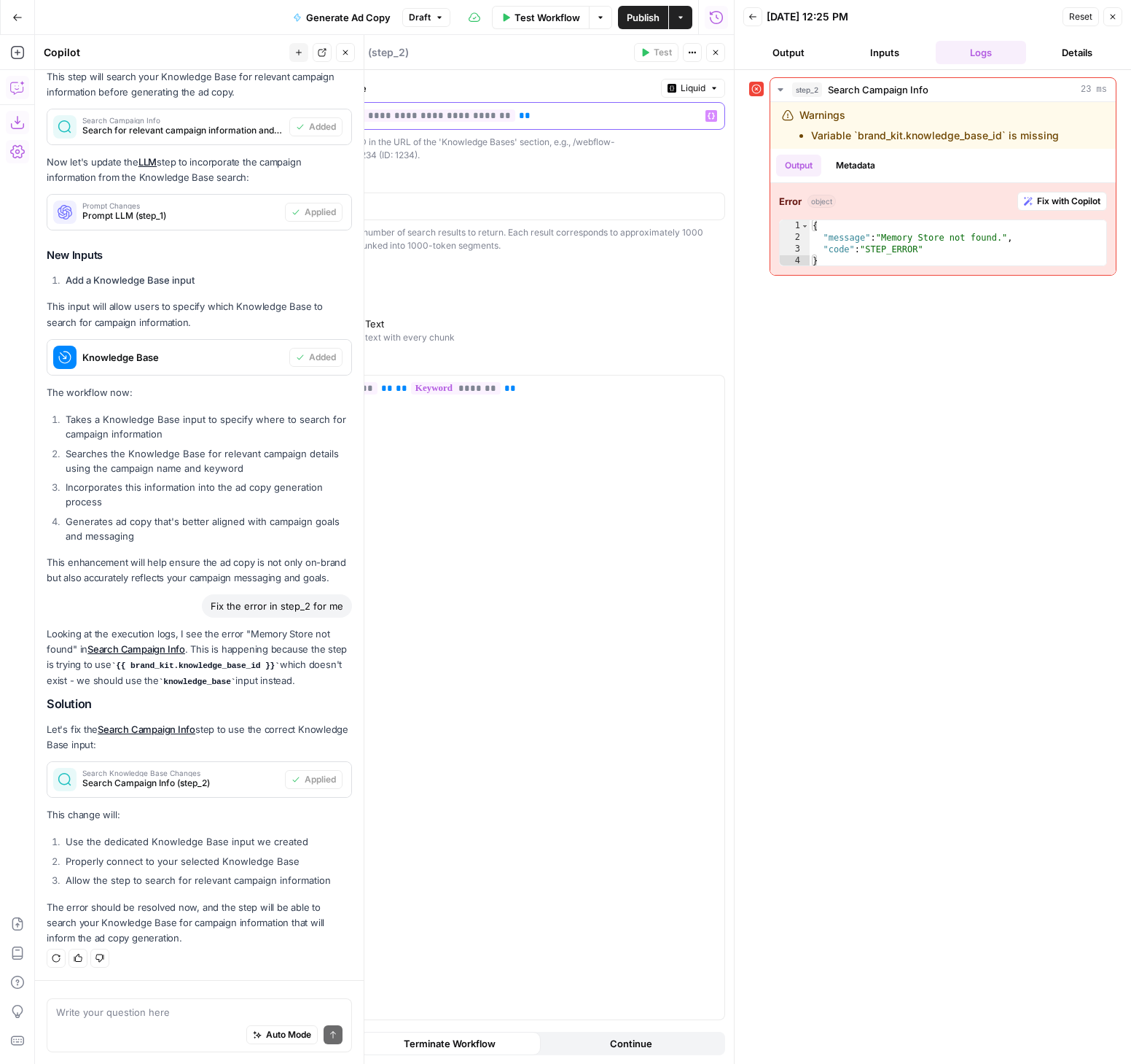
click at [568, 112] on p "**********" at bounding box center [476, 116] width 431 height 14
click at [711, 114] on icon "button" at bounding box center [711, 115] width 7 height 7
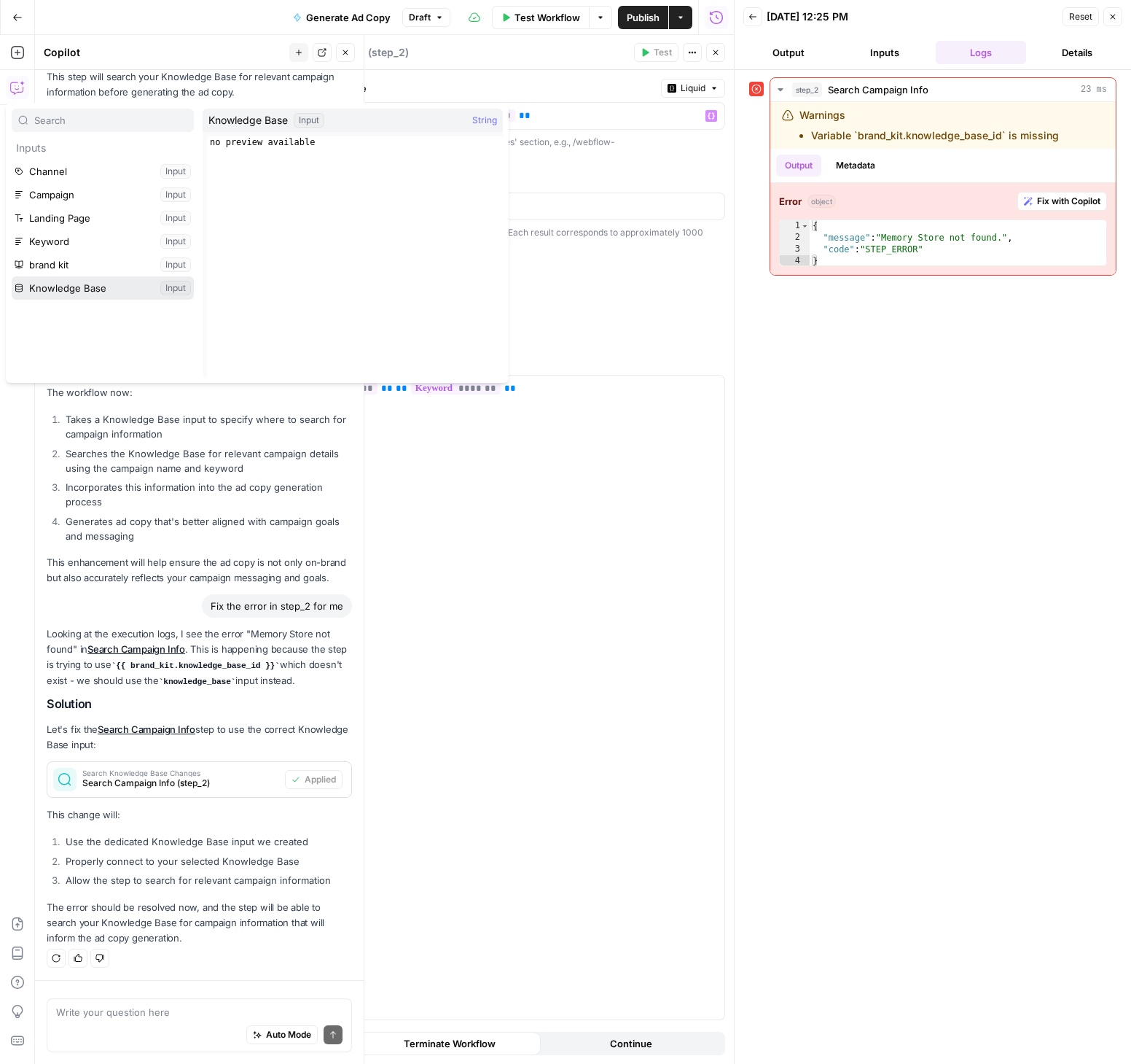
click at [94, 289] on button "Select variable Knowledge Base" at bounding box center [103, 288] width 182 height 23
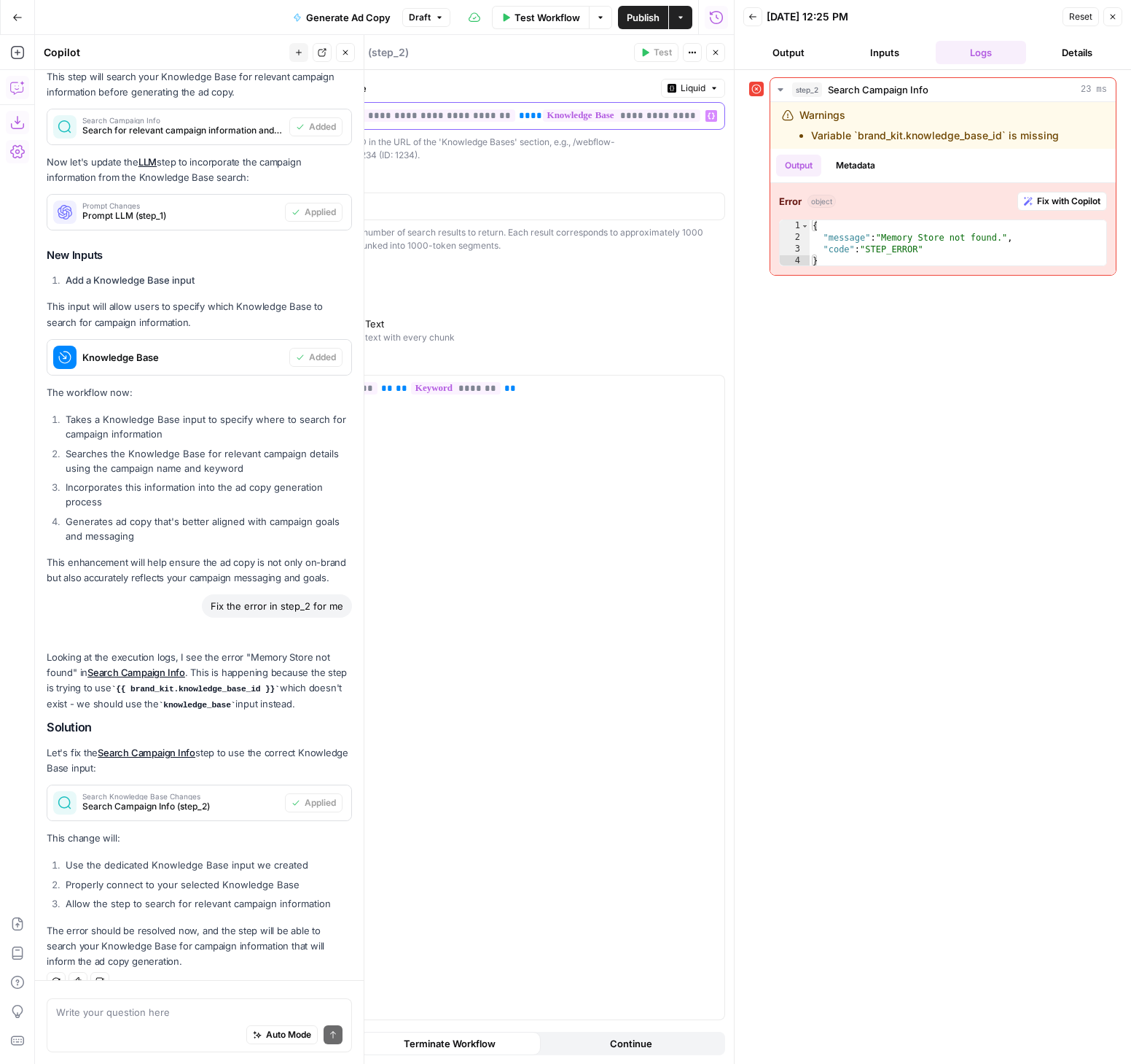
scroll to position [818, 0]
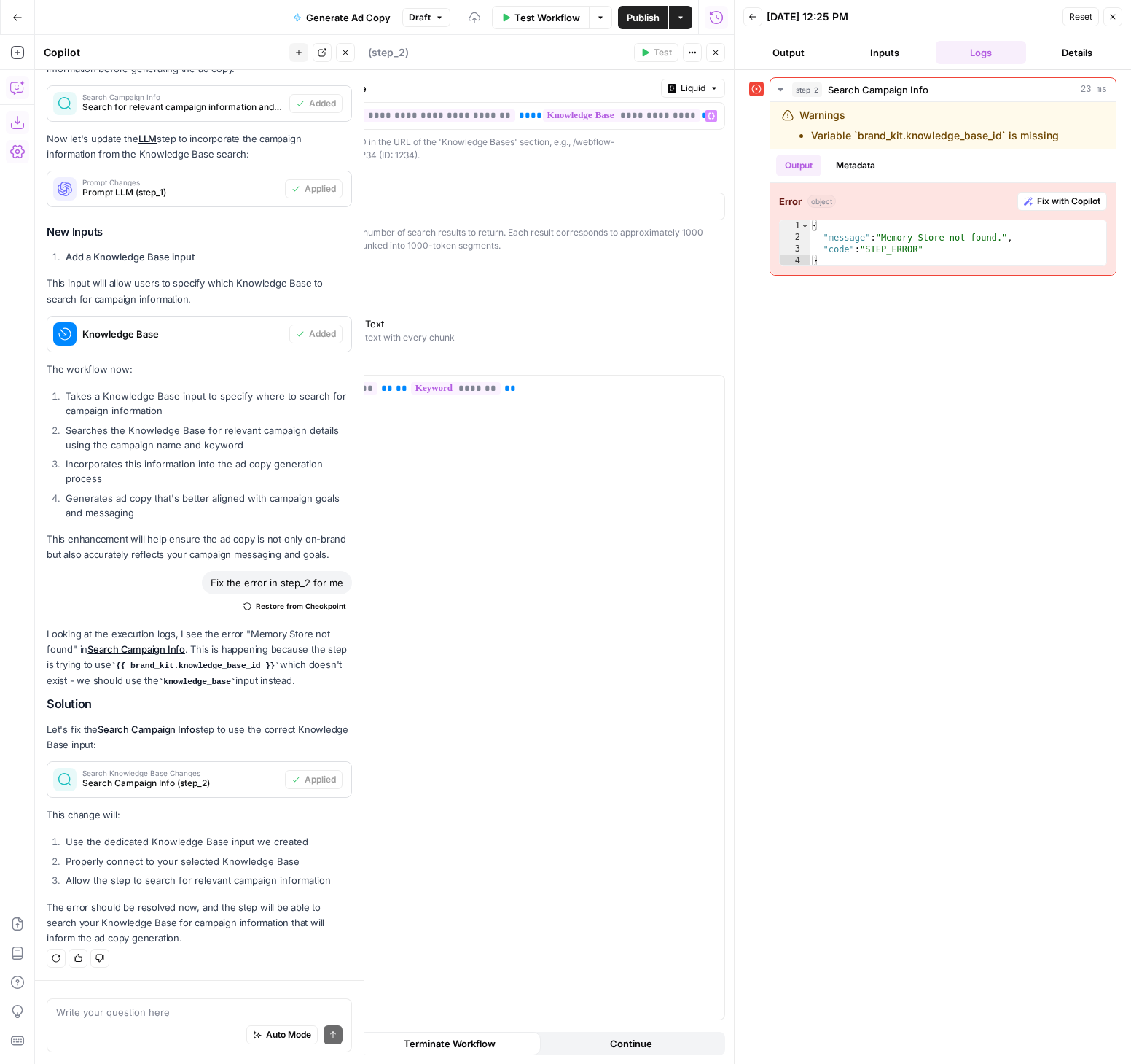
click at [807, 50] on button "Output" at bounding box center [788, 52] width 90 height 23
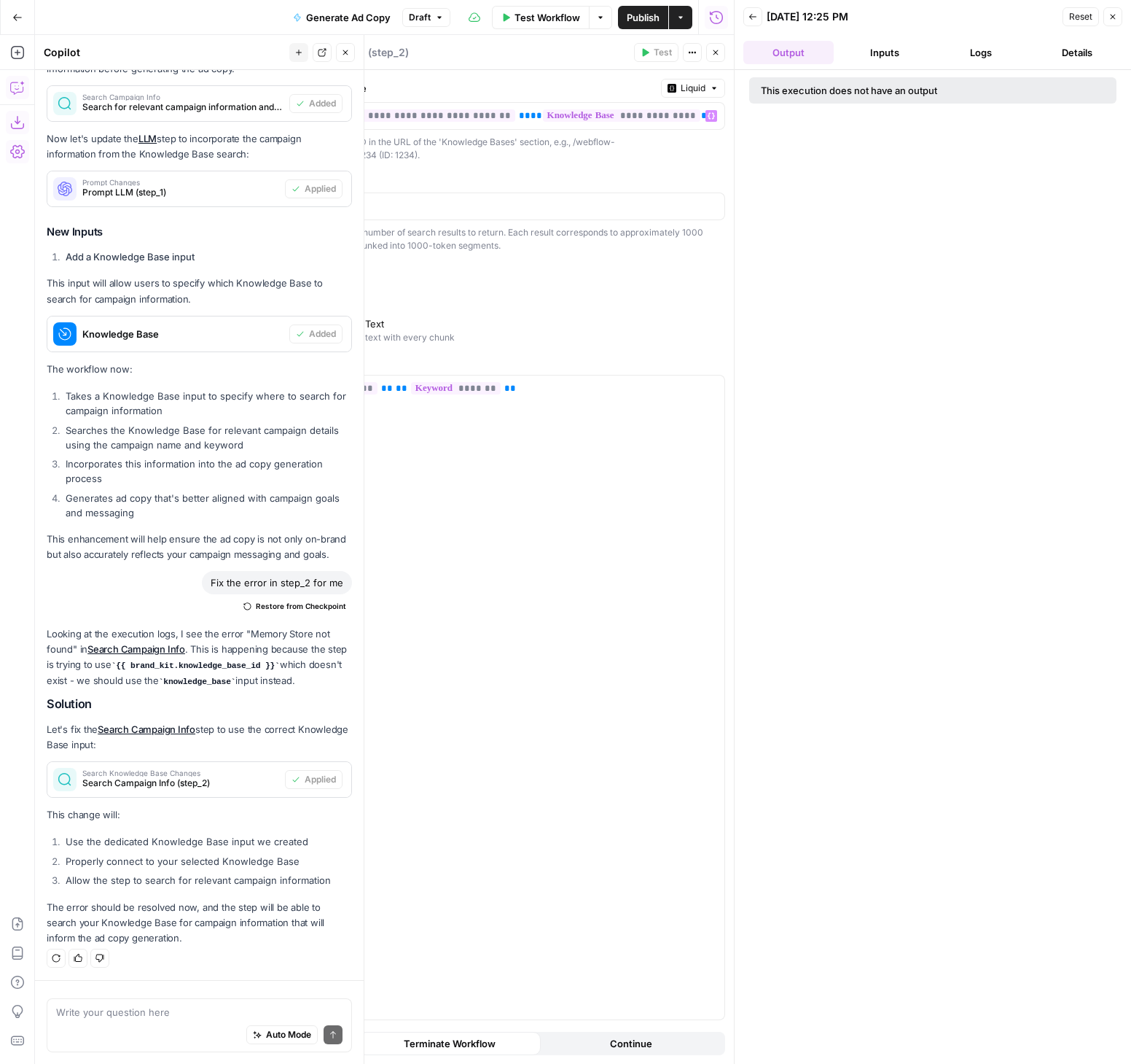
click at [906, 48] on button "Inputs" at bounding box center [885, 52] width 90 height 23
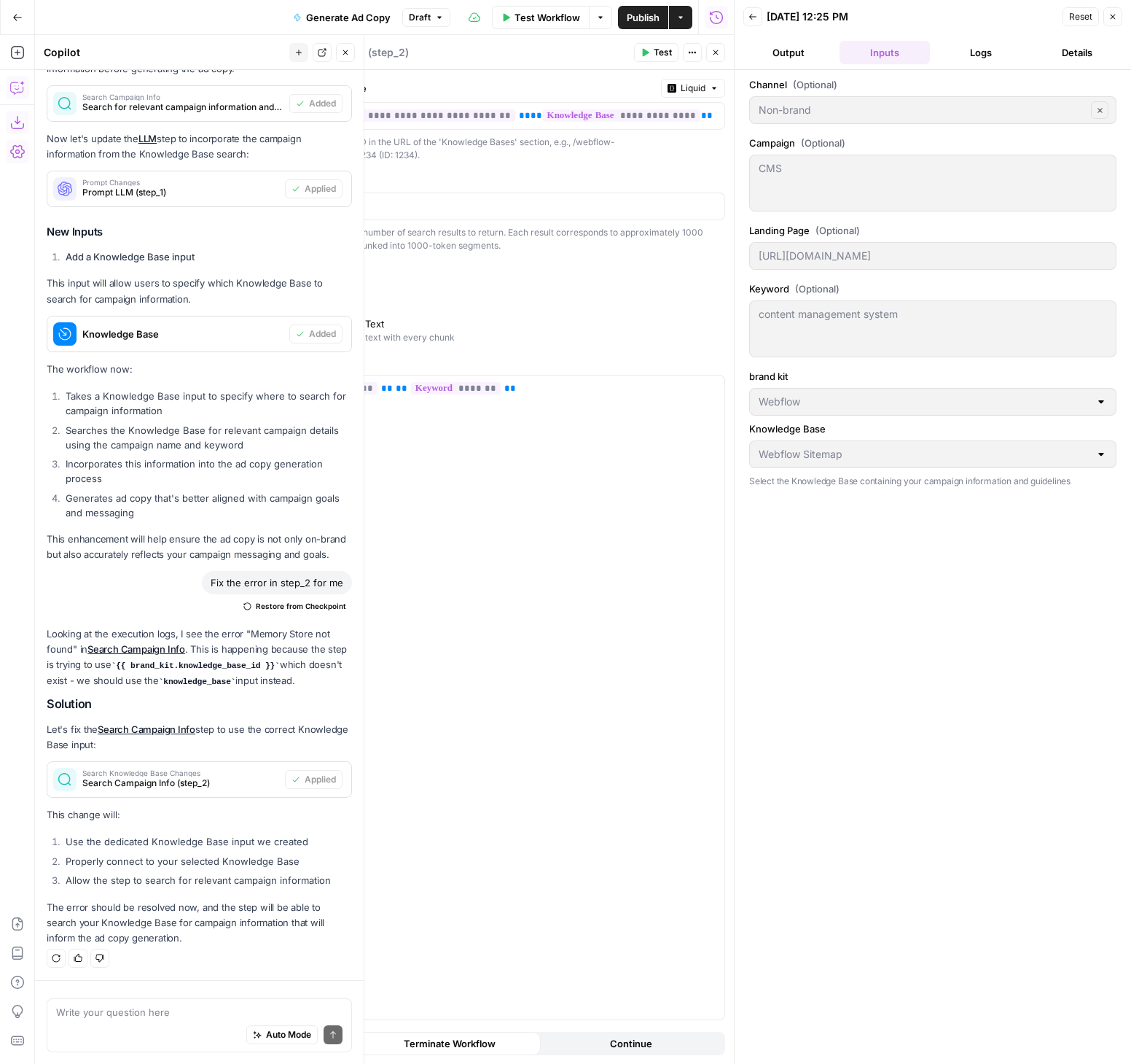
click at [785, 50] on button "Output" at bounding box center [788, 52] width 90 height 23
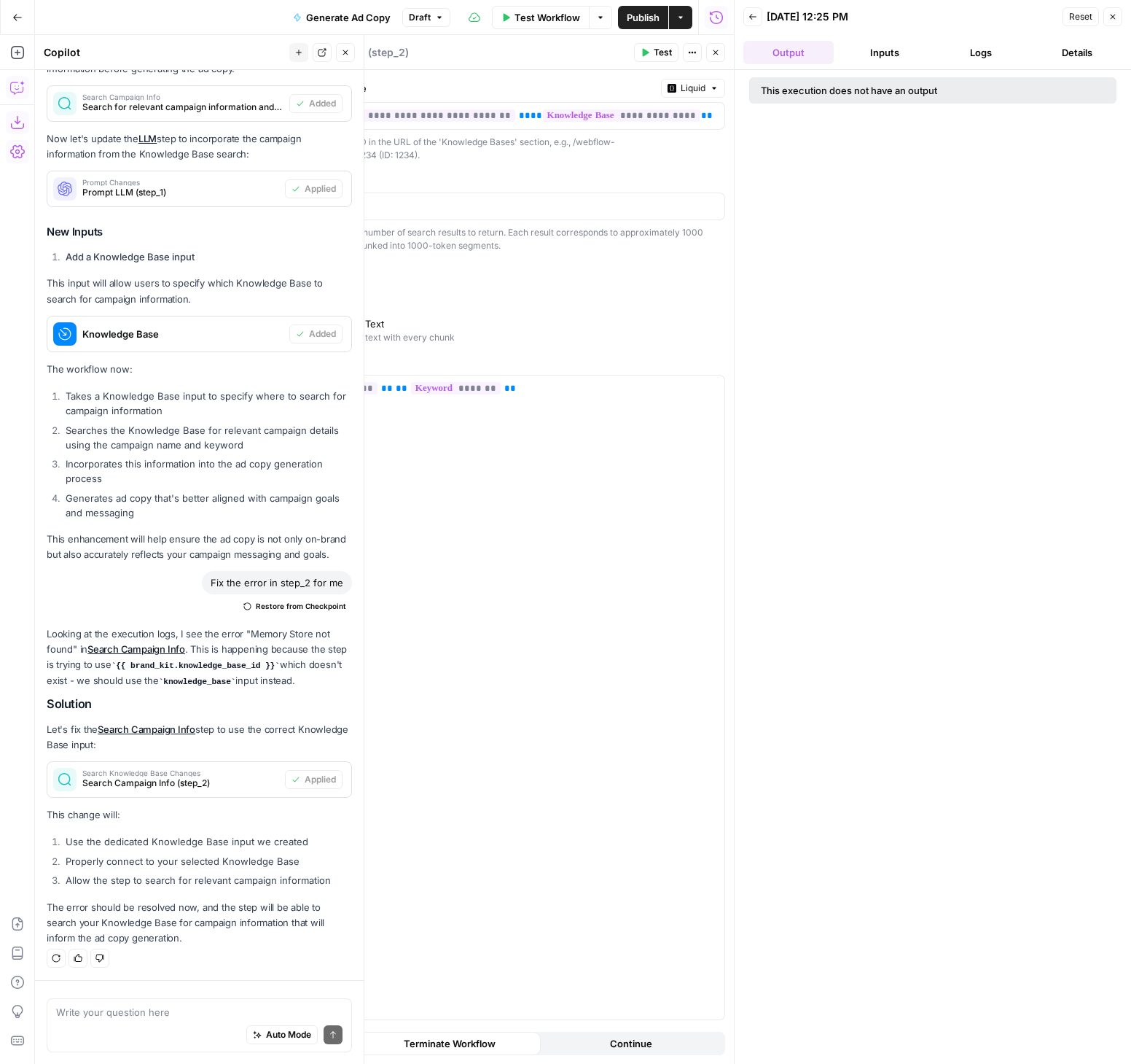
click at [754, 20] on icon "button" at bounding box center [753, 17] width 9 height 9
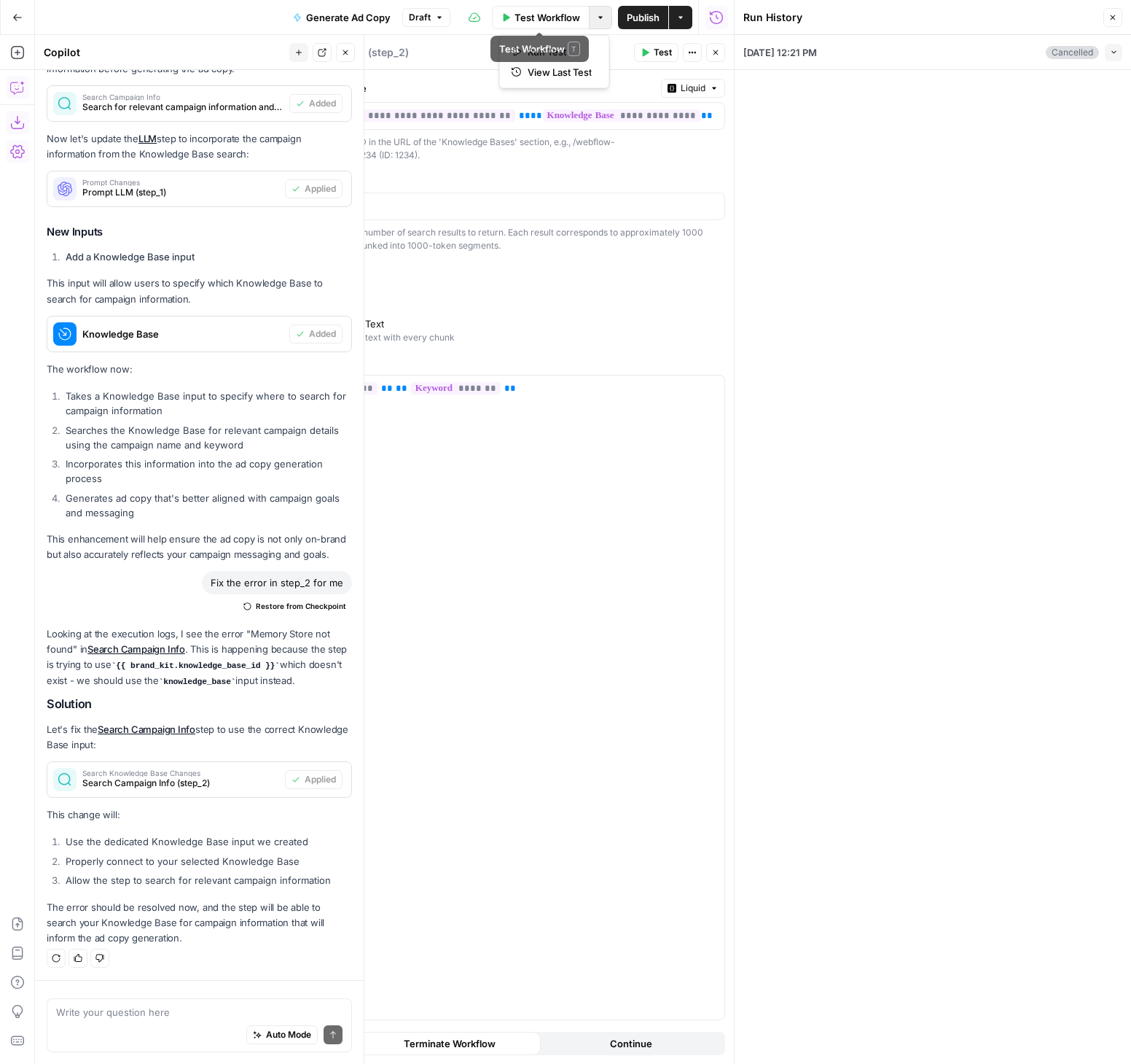
click at [601, 18] on icon "button" at bounding box center [600, 17] width 9 height 9
click at [1097, 109] on div "08/11/25 at 12:21 PM Cancelled Collapse View Logs" at bounding box center [933, 549] width 396 height 1029
click at [1112, 21] on icon "button" at bounding box center [1113, 17] width 9 height 9
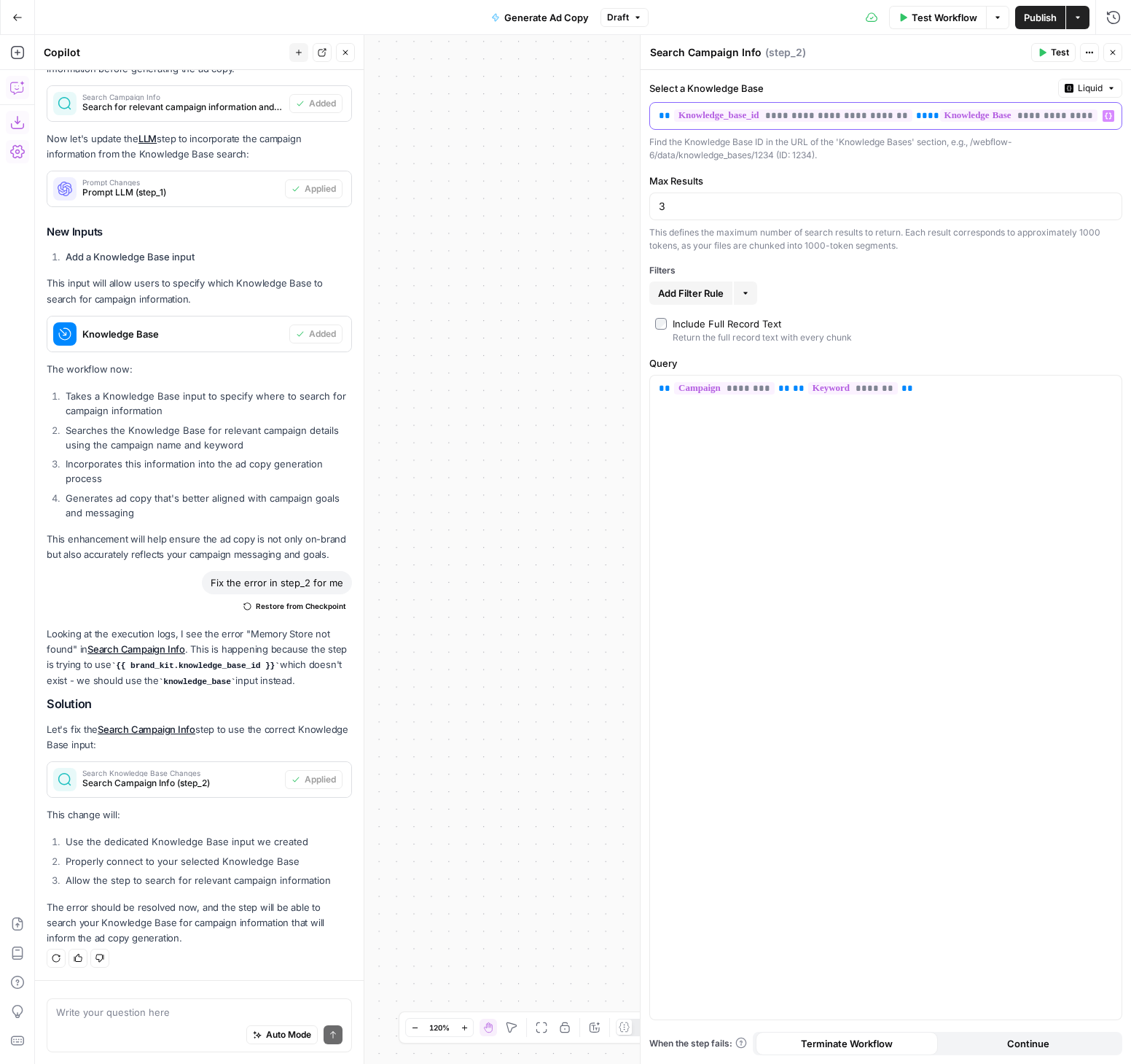
click at [1101, 122] on div "**********" at bounding box center [886, 116] width 472 height 26
click at [1085, 120] on span "**********" at bounding box center [1018, 116] width 157 height 13
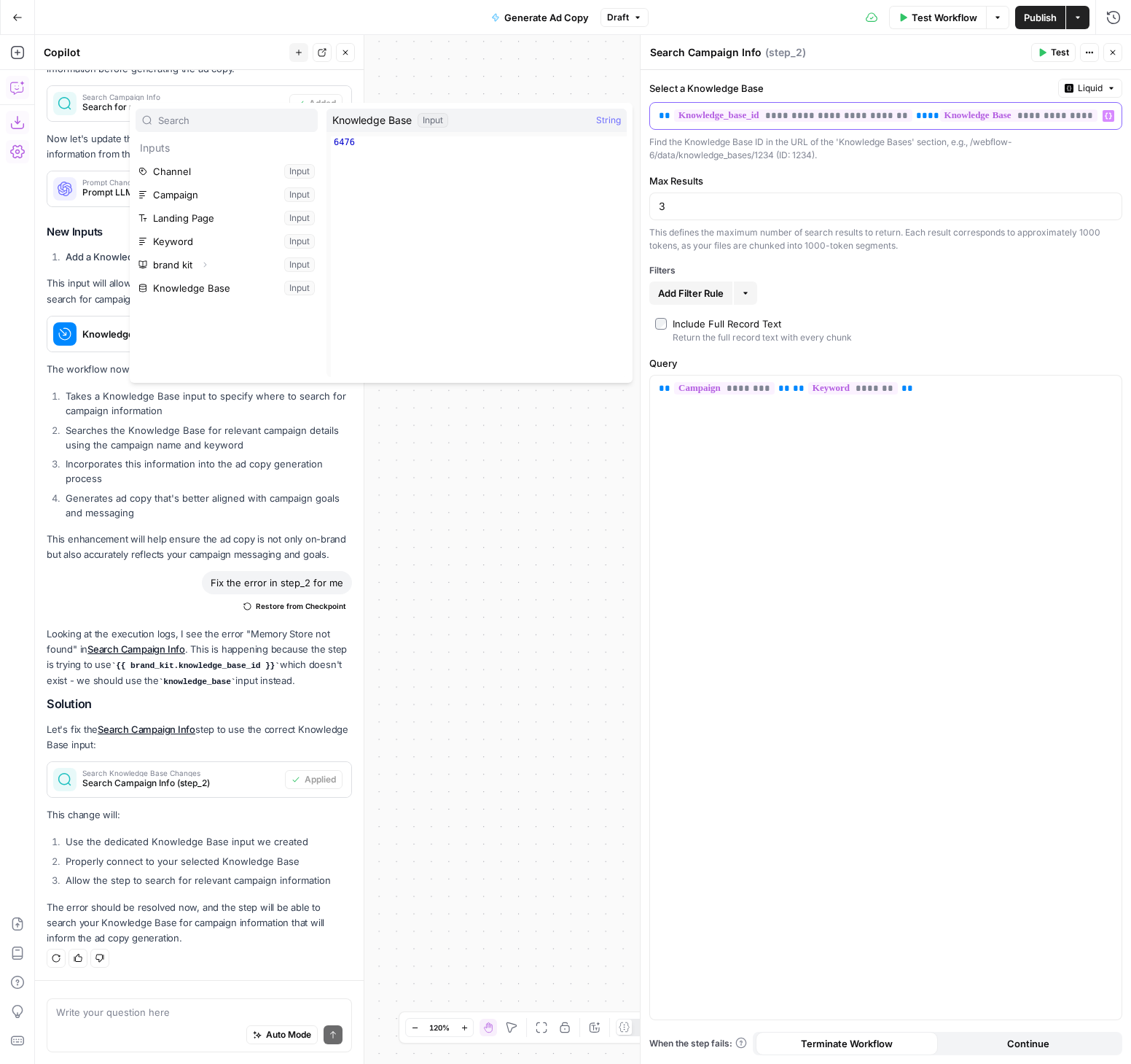
click at [843, 112] on span "**********" at bounding box center [794, 116] width 238 height 13
click at [675, 112] on span "**********" at bounding box center [794, 116] width 238 height 13
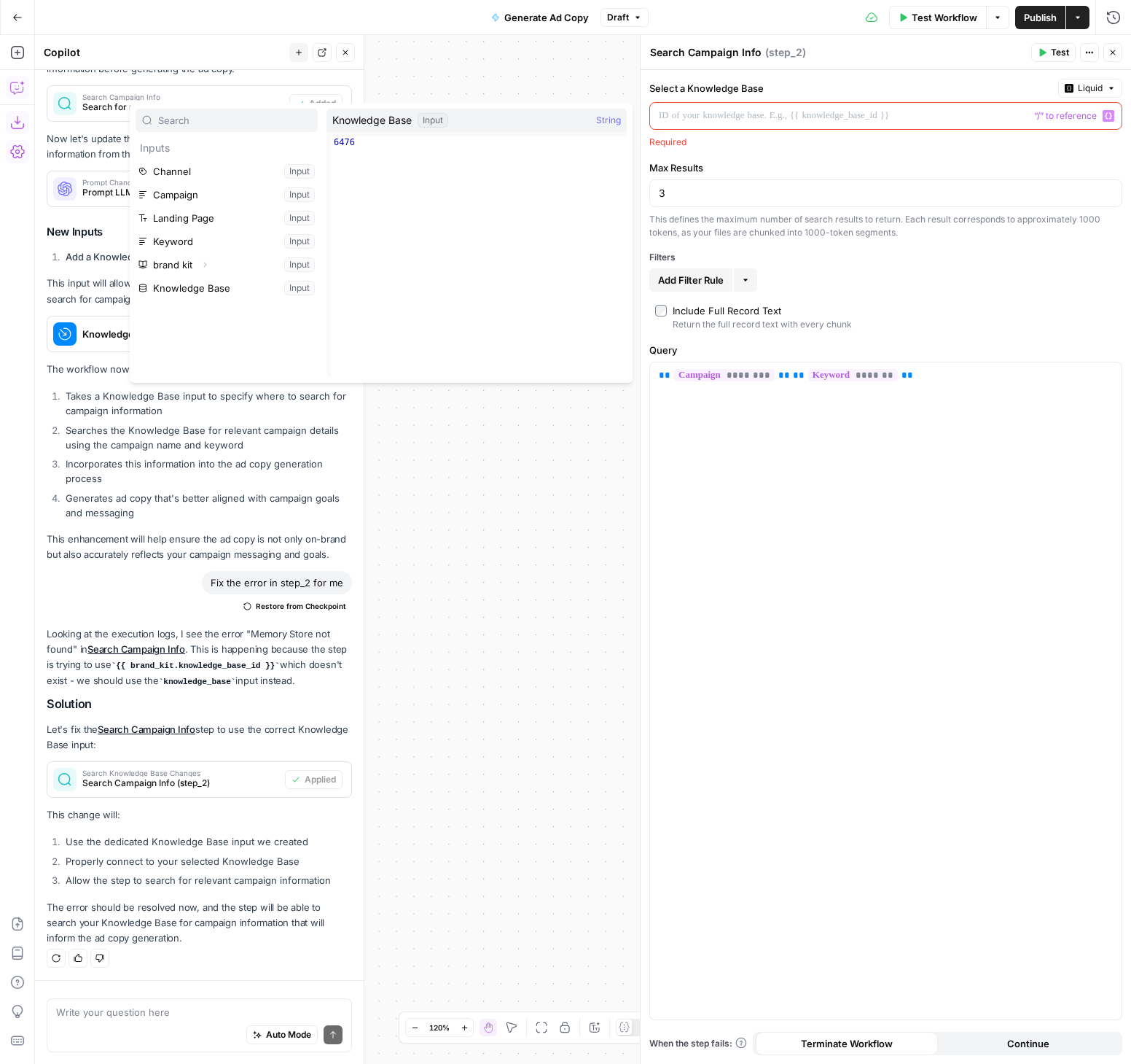
click at [1105, 110] on button "Variables Menu" at bounding box center [1109, 116] width 12 height 12
click at [379, 122] on span "Knowledge Base" at bounding box center [372, 120] width 79 height 14
click at [486, 122] on div "Knowledge Base Input String" at bounding box center [477, 120] width 301 height 23
click at [222, 289] on button "Select variable Knowledge Base" at bounding box center [227, 288] width 182 height 23
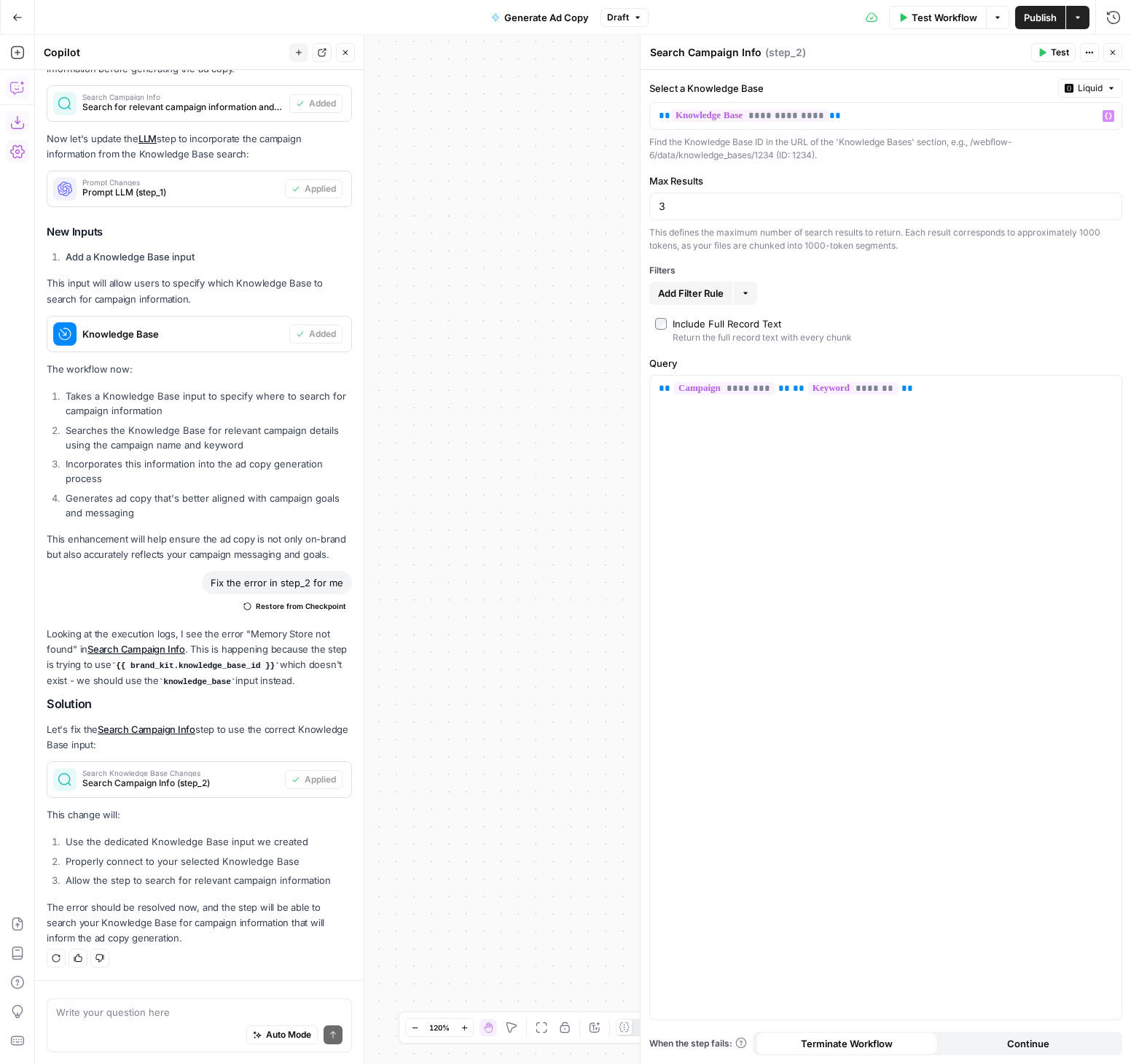
click at [1056, 53] on div "Actions" at bounding box center [1077, 49] width 52 height 26
drag, startPoint x: 523, startPoint y: 296, endPoint x: 410, endPoint y: 270, distance: 116.0
click at [410, 270] on div "Workflow Set Inputs Inputs Search Knowledge Base Search Campaign Info Step 2 LL…" at bounding box center [583, 549] width 1097 height 1029
click at [1122, 56] on header "Search Campaign Info Search Campaign Info ( step_2 ) Test Actions Close" at bounding box center [886, 53] width 491 height 35
click at [1114, 51] on icon "button" at bounding box center [1113, 53] width 5 height 5
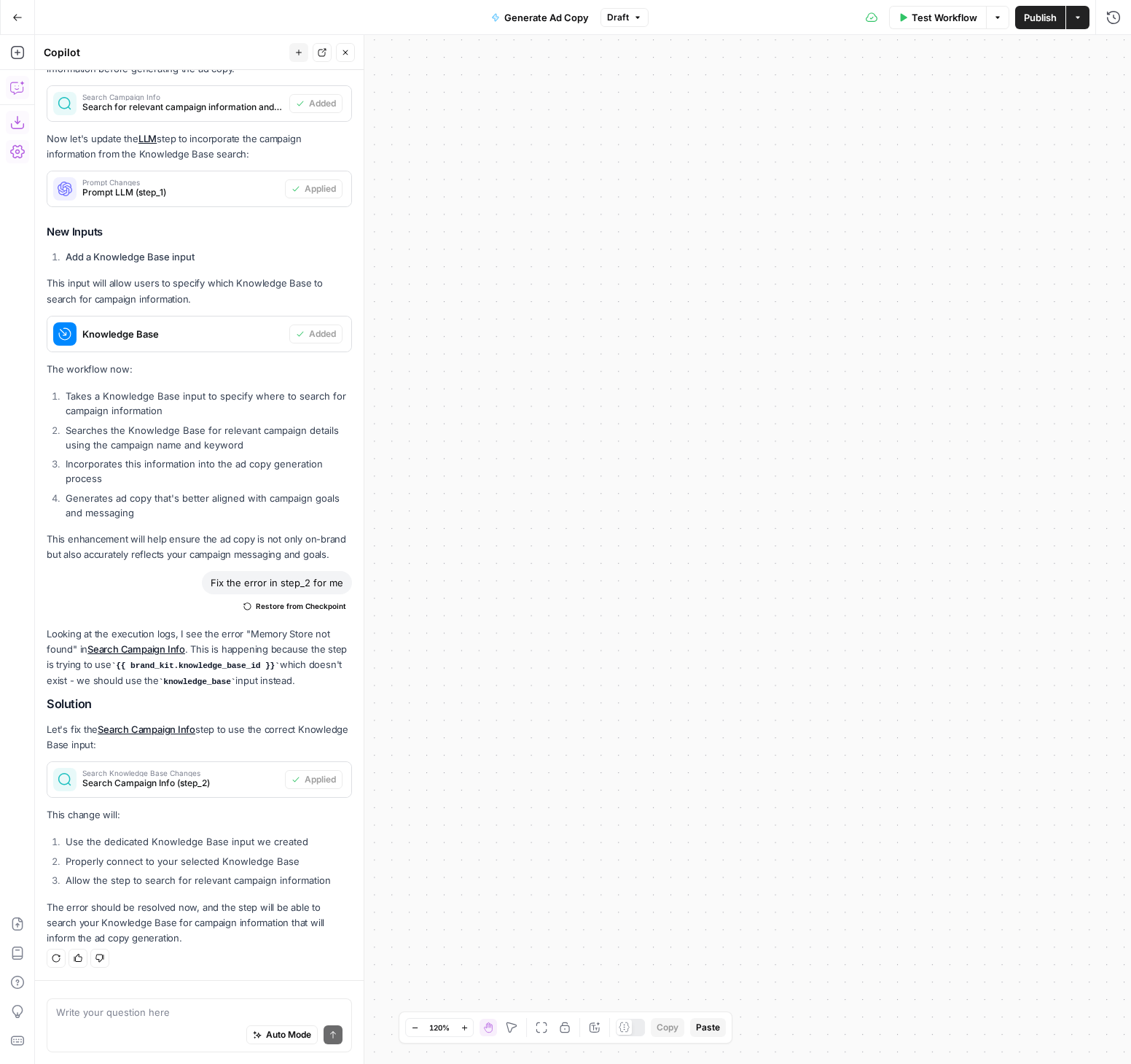
drag, startPoint x: 731, startPoint y: 450, endPoint x: 942, endPoint y: 299, distance: 259.5
click at [942, 299] on div "Workflow Set Inputs Inputs Search Knowledge Base Search Campaign Info Step 2 LL…" at bounding box center [583, 549] width 1097 height 1029
click at [542, 1019] on button "Fit to View" at bounding box center [542, 1027] width 18 height 18
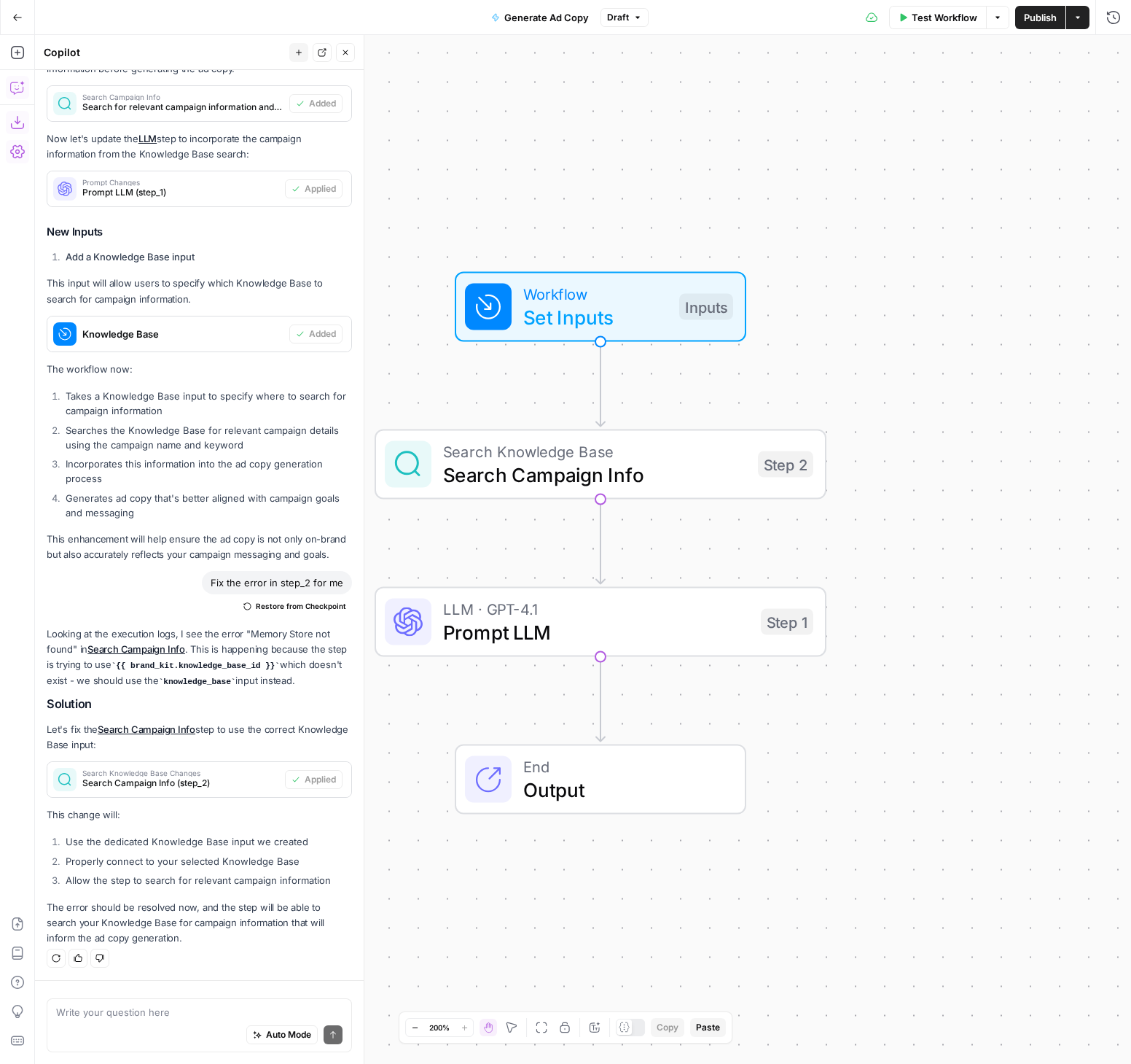
drag, startPoint x: 886, startPoint y: 446, endPoint x: 921, endPoint y: 434, distance: 37.0
click at [926, 435] on div "Workflow Set Inputs Inputs Search Knowledge Base Search Campaign Info Step 2 LL…" at bounding box center [583, 549] width 1097 height 1029
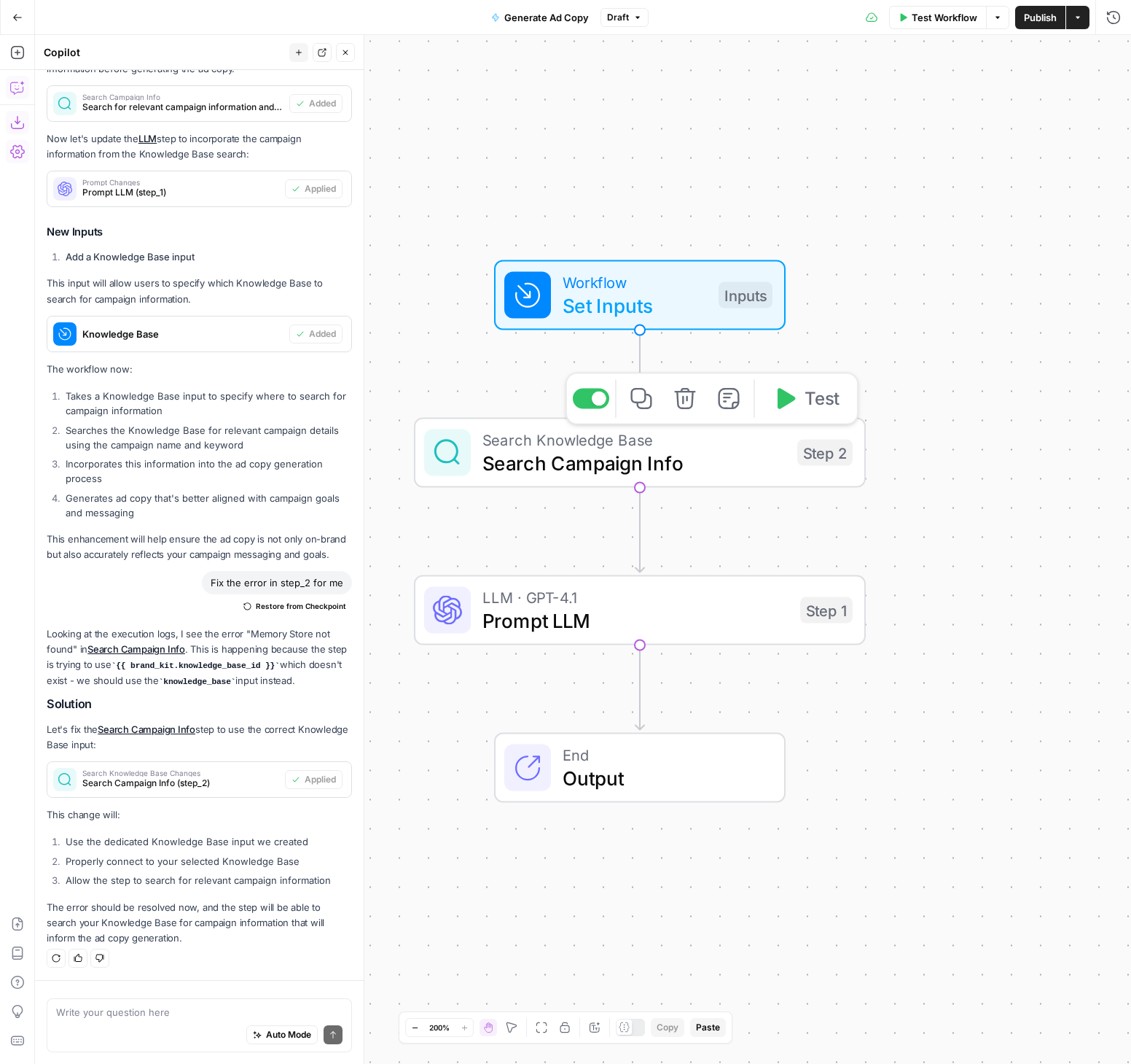
click at [812, 398] on span "Test" at bounding box center [822, 398] width 35 height 26
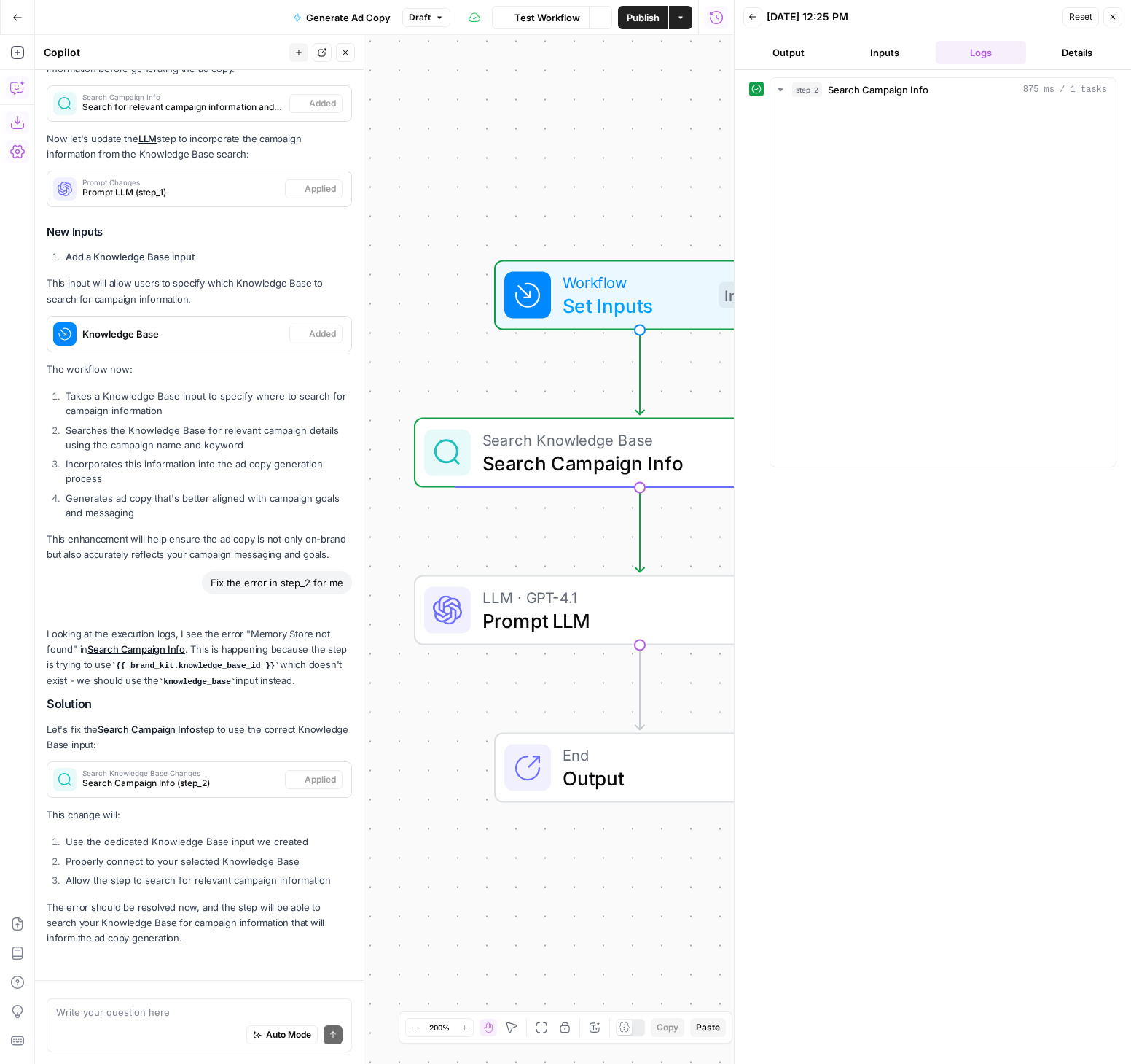
scroll to position [818, 0]
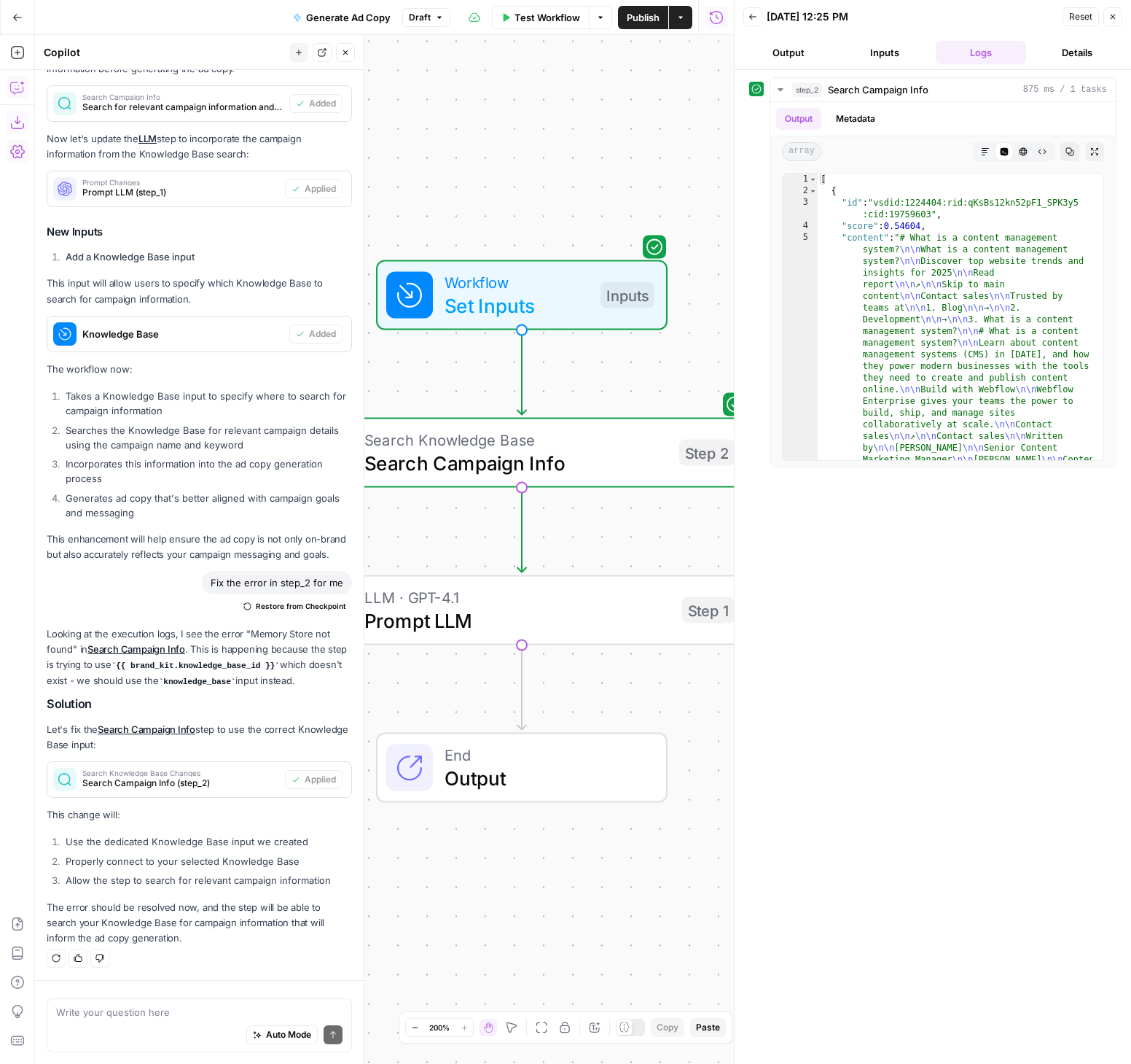
drag, startPoint x: 599, startPoint y: 674, endPoint x: 476, endPoint y: 674, distance: 123.0
click at [476, 674] on div "Workflow Set Inputs Inputs Search Knowledge Base Search Campaign Info Step 2 LL…" at bounding box center [384, 549] width 699 height 1029
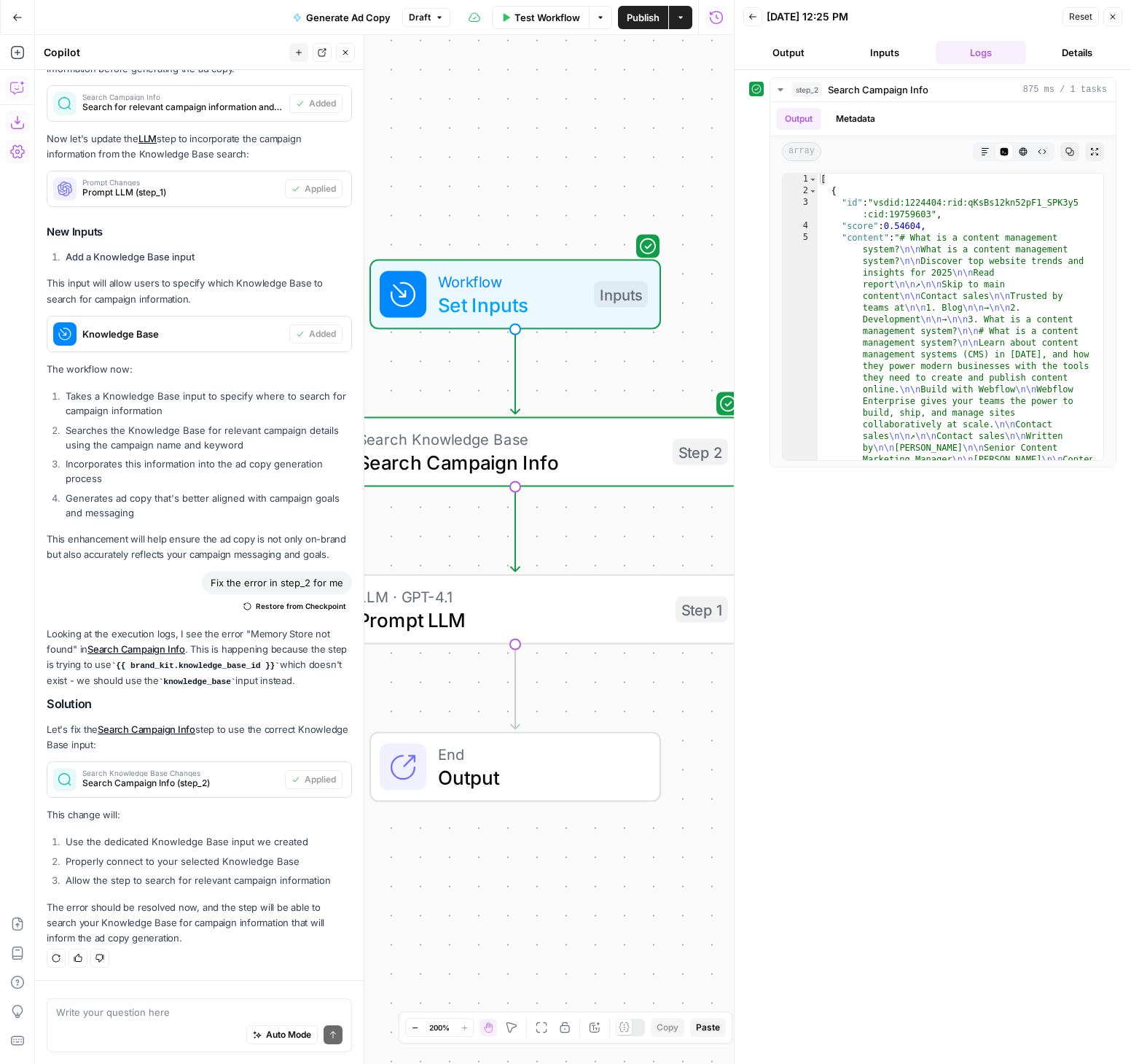
drag, startPoint x: 668, startPoint y: 708, endPoint x: 603, endPoint y: 704, distance: 65.1
click at [600, 706] on div "Workflow Set Inputs Inputs Search Knowledge Base Search Campaign Info Step 2 LL…" at bounding box center [384, 549] width 699 height 1029
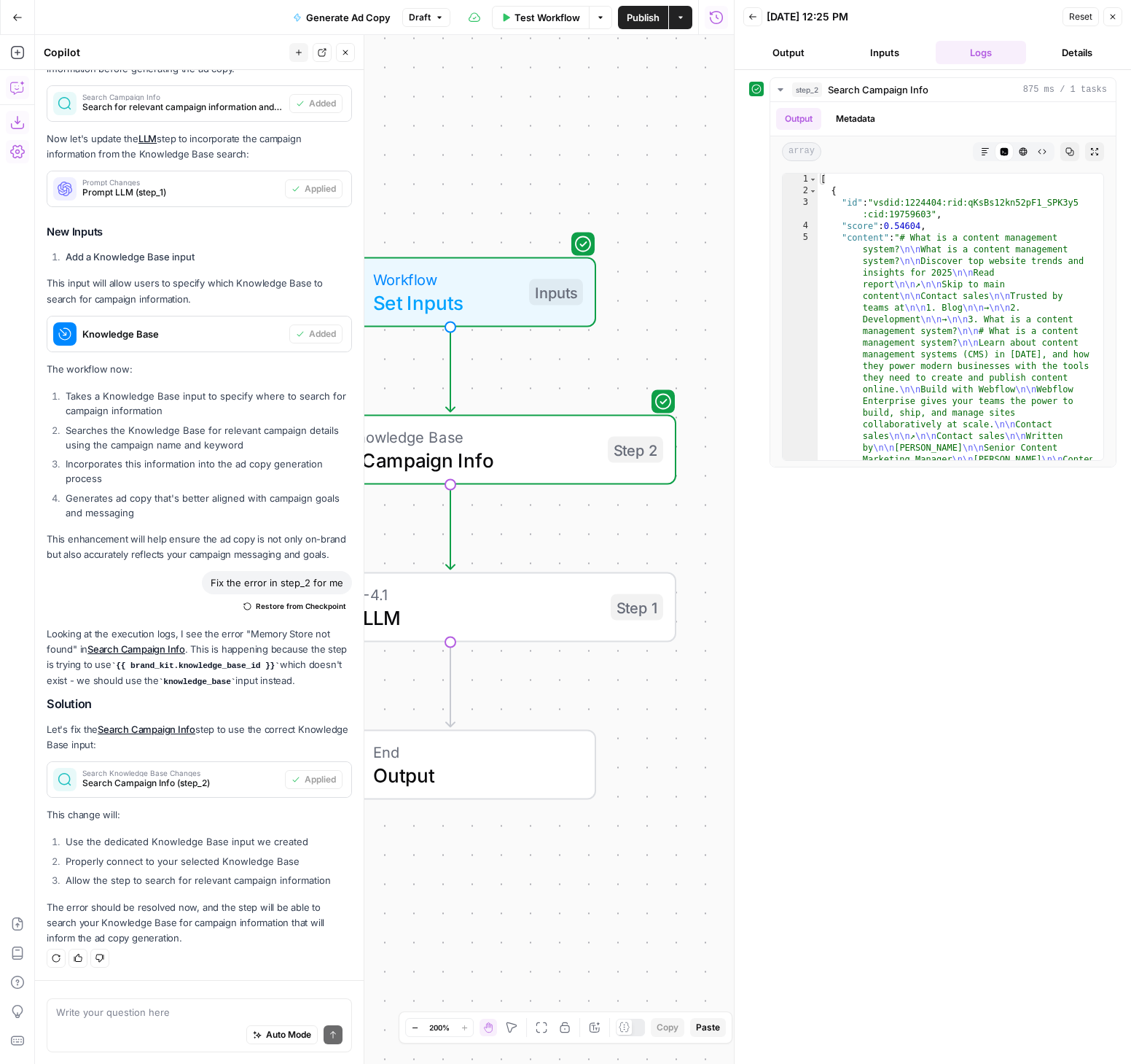
click at [410, 1026] on button "Zoom Out" at bounding box center [415, 1027] width 18 height 18
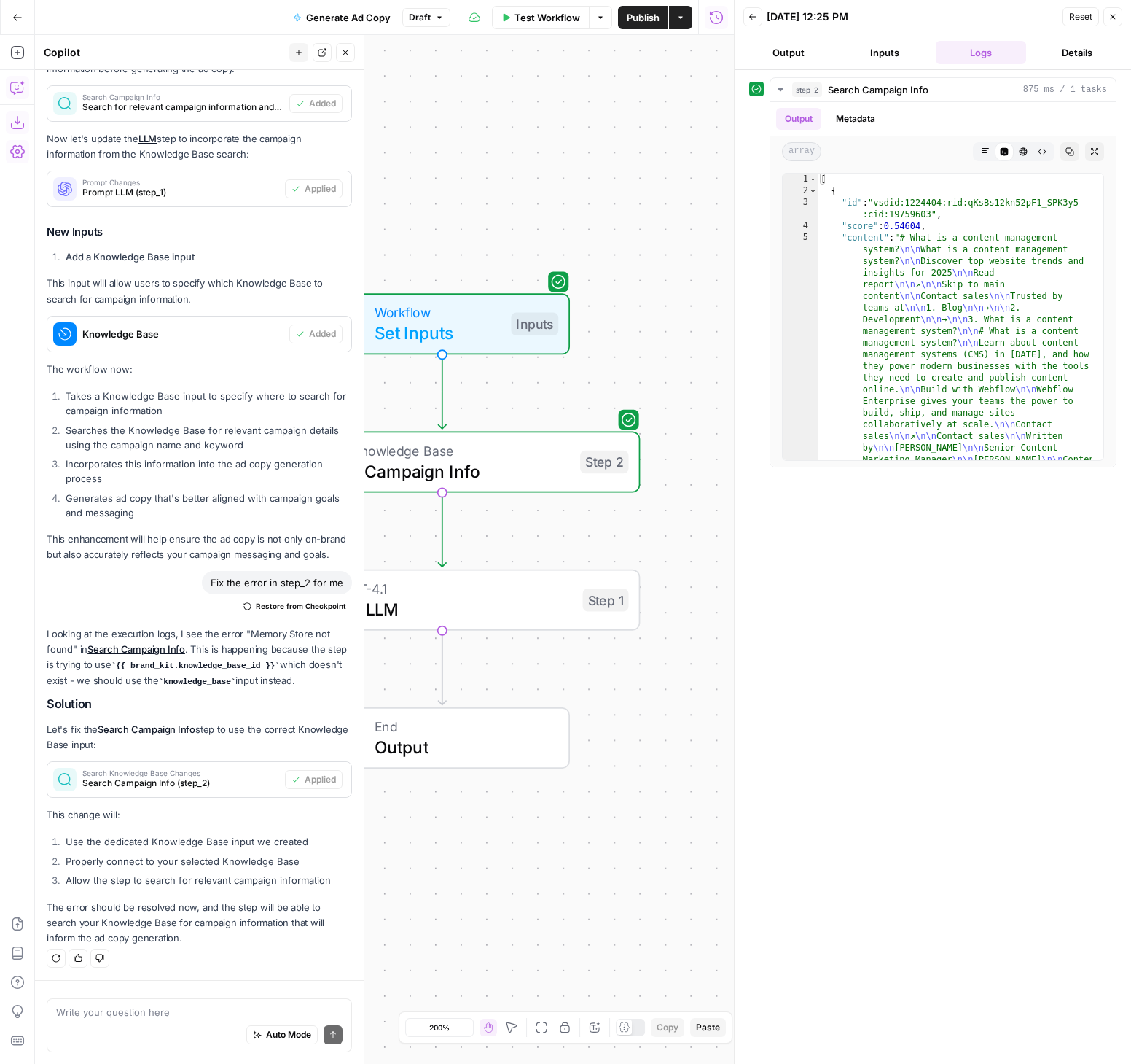
click at [411, 1026] on icon "button" at bounding box center [415, 1027] width 8 height 8
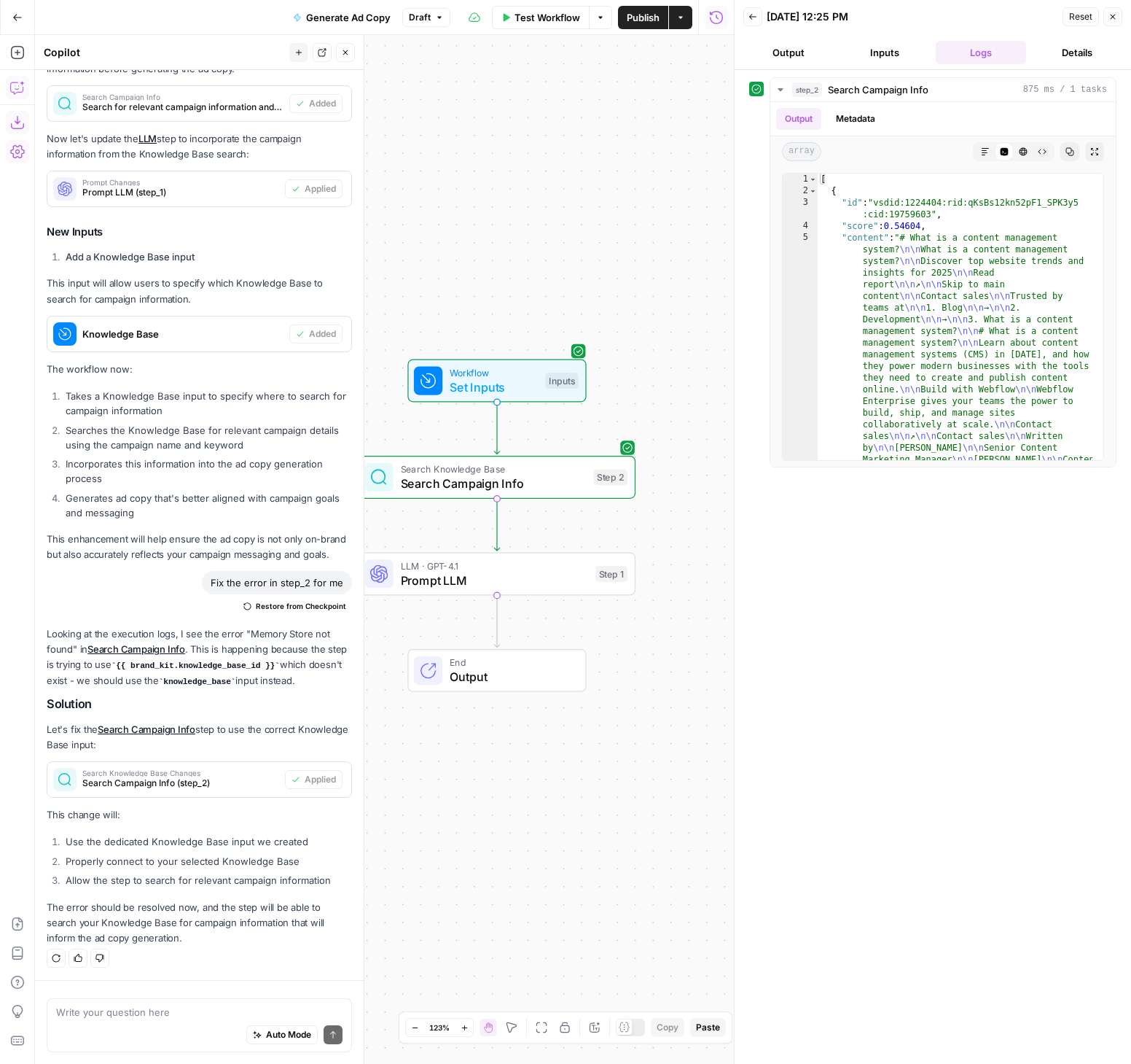
drag, startPoint x: 581, startPoint y: 731, endPoint x: 647, endPoint y: 722, distance: 66.6
click at [647, 722] on div "Workflow Set Inputs Inputs Search Knowledge Base Search Campaign Info Step 2 LL…" at bounding box center [384, 549] width 699 height 1029
click at [617, 536] on span "Test" at bounding box center [611, 541] width 21 height 16
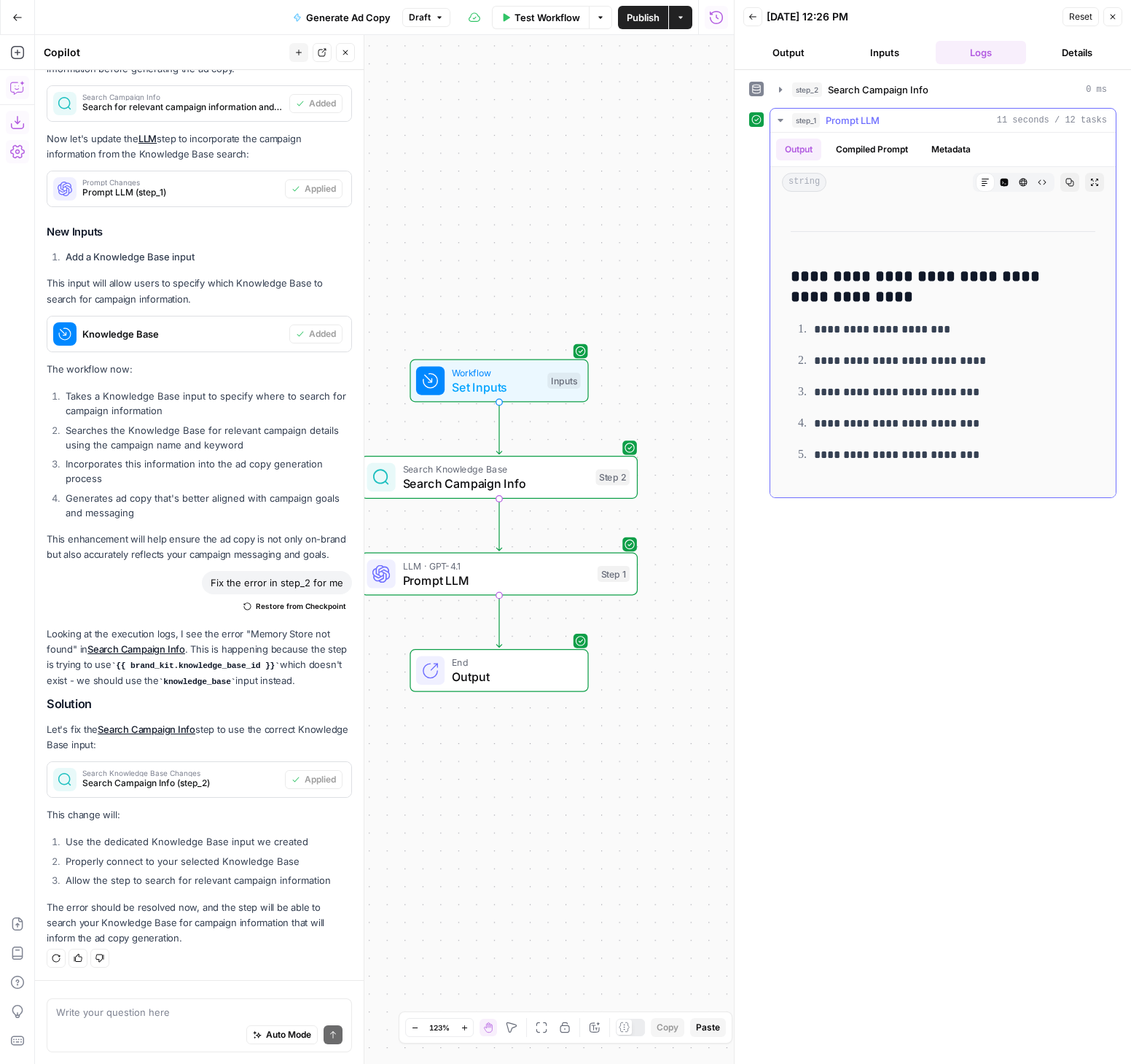
scroll to position [88, 0]
click at [1085, 177] on button "Expand Output" at bounding box center [1095, 182] width 19 height 19
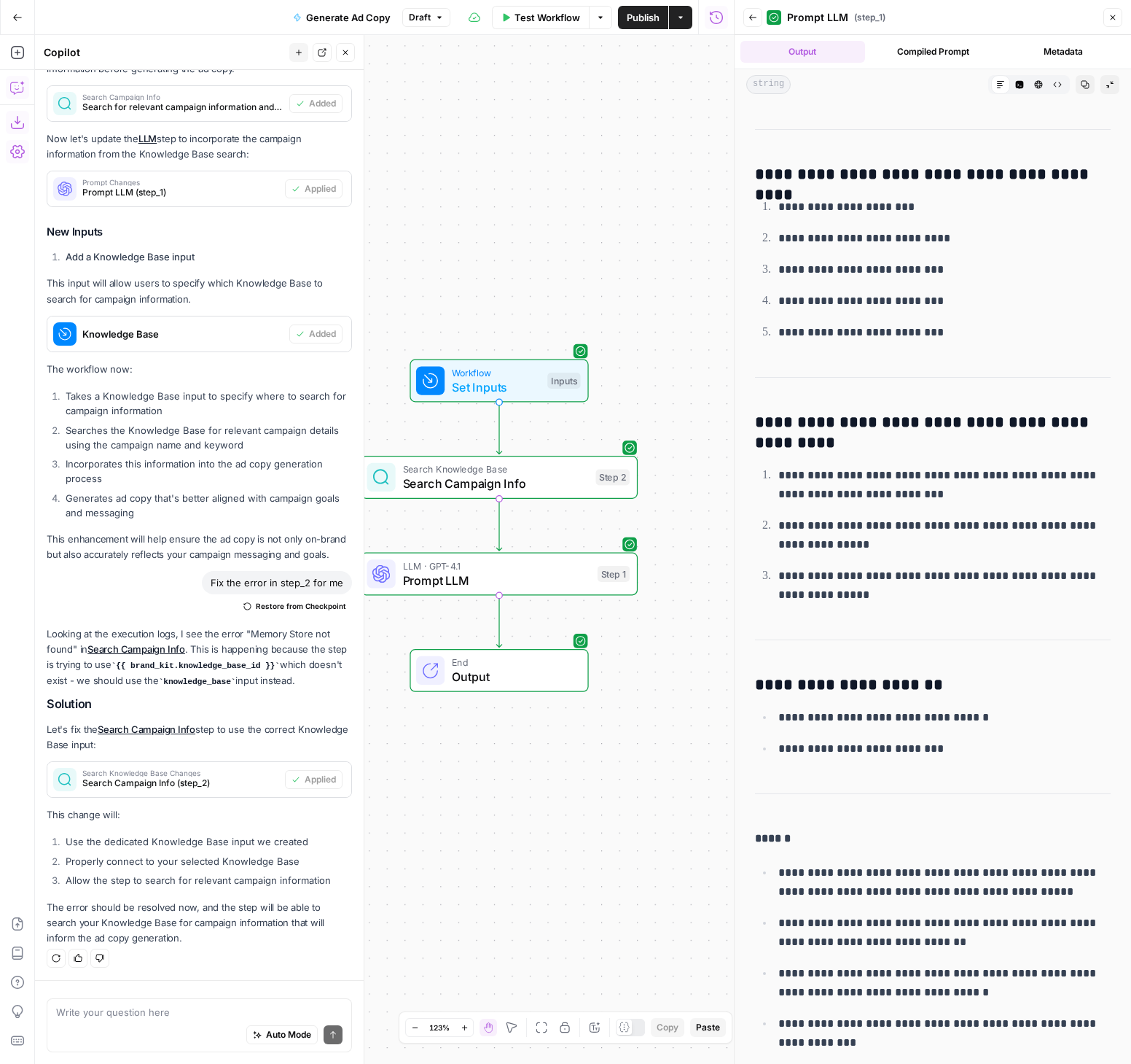
scroll to position [99, 0]
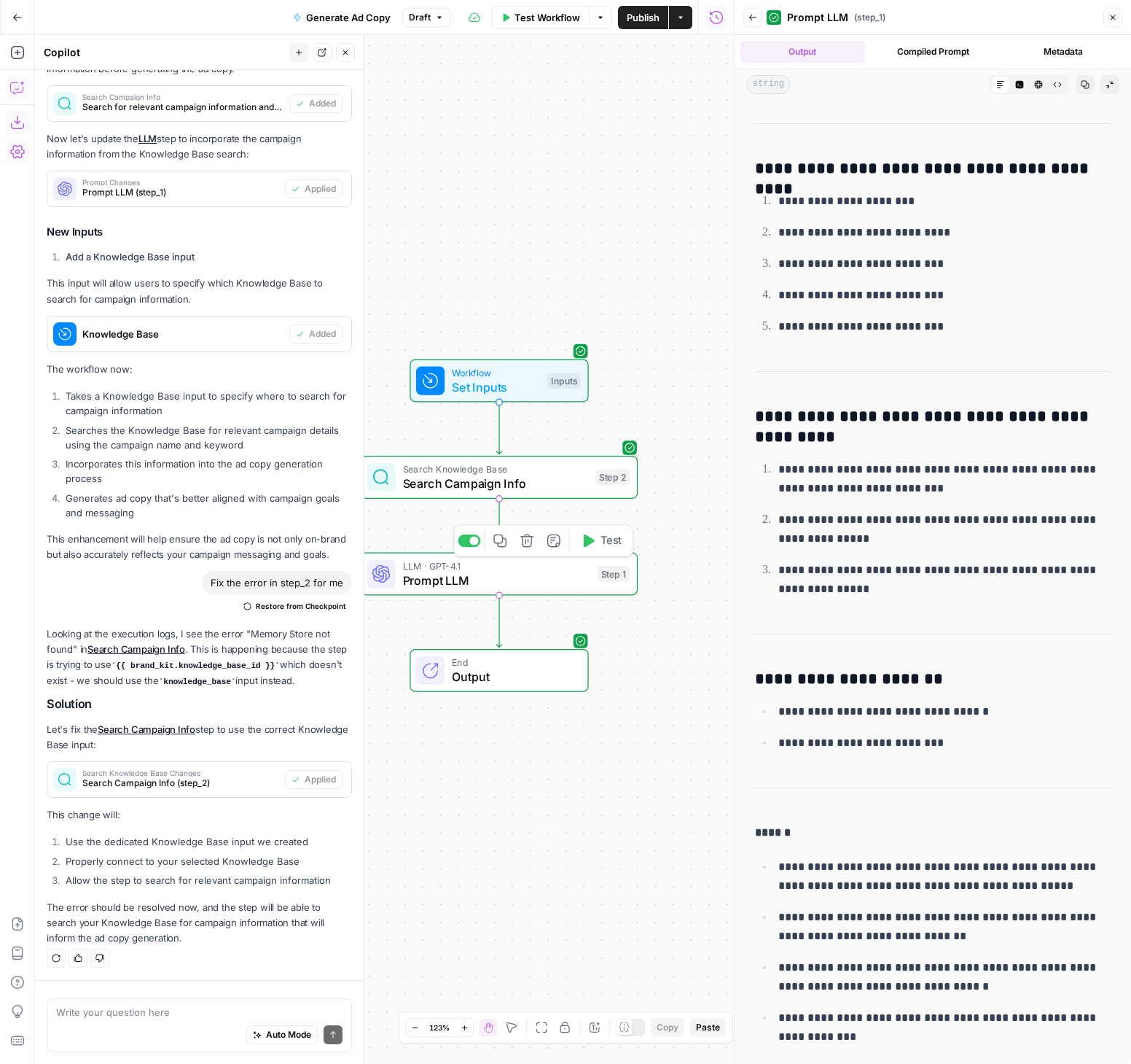
click at [437, 580] on span "Prompt LLM" at bounding box center [496, 580] width 188 height 18
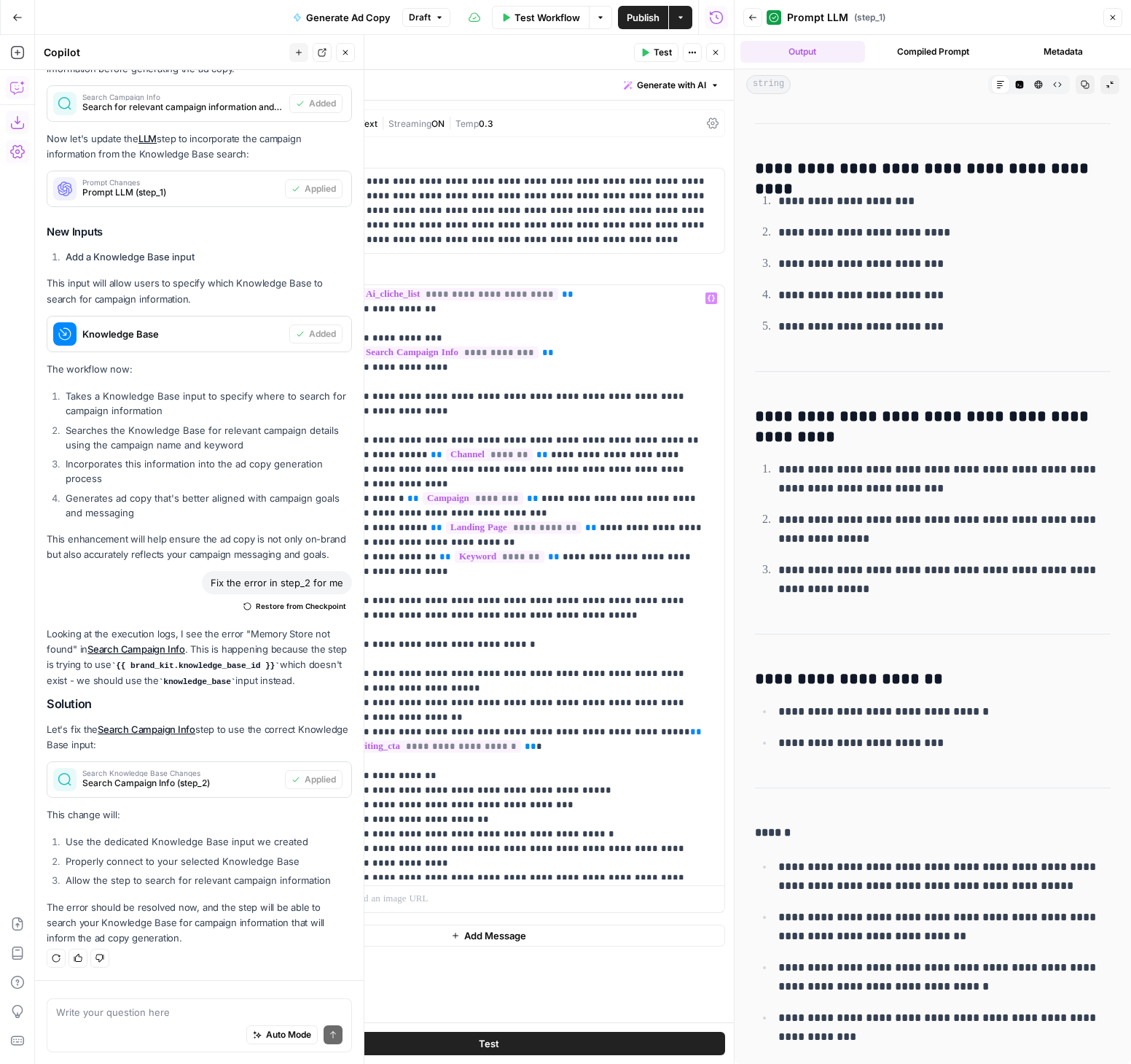
scroll to position [161, 0]
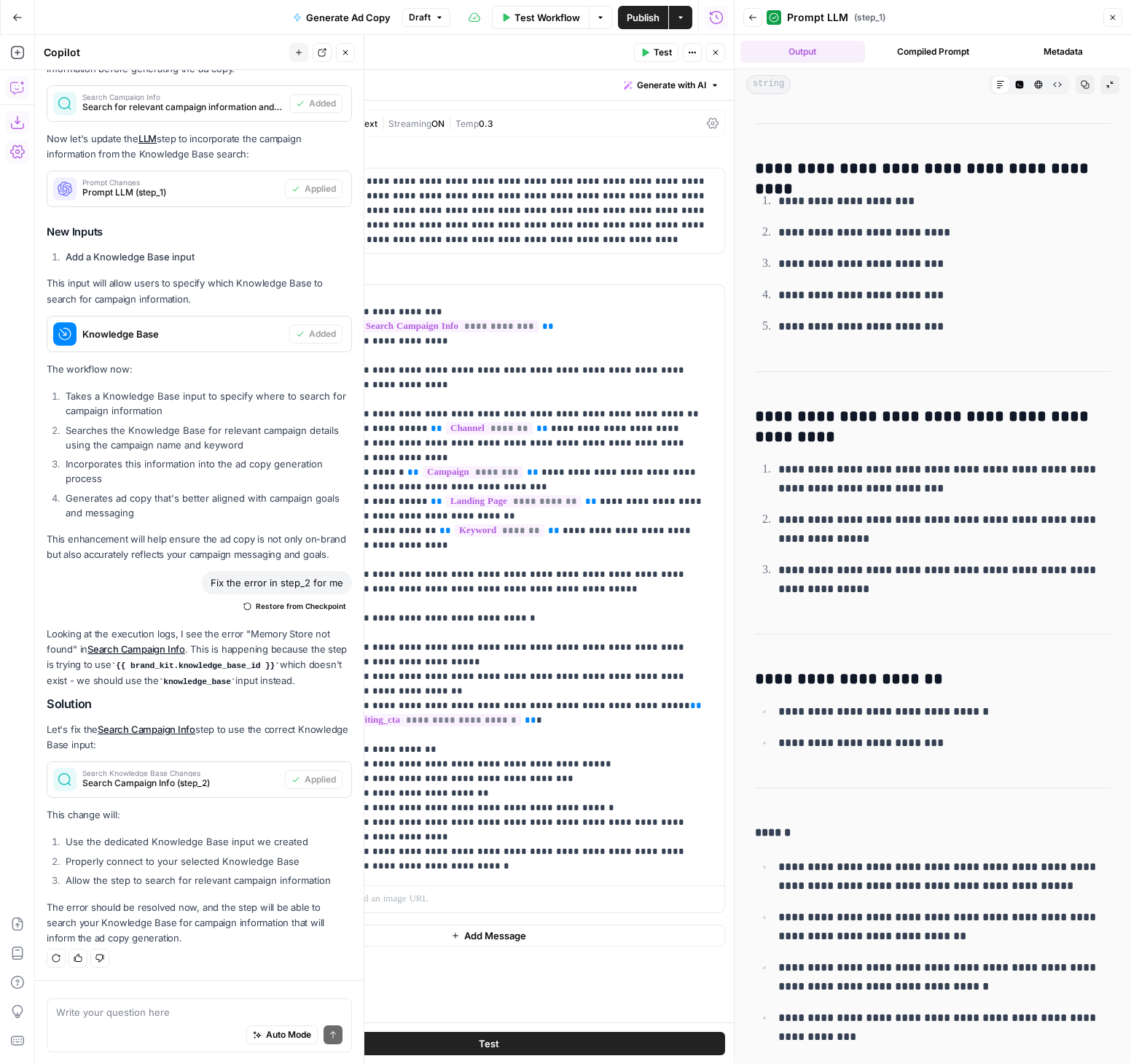
drag, startPoint x: 253, startPoint y: 356, endPoint x: 279, endPoint y: 349, distance: 26.9
click at [279, 349] on div "**********" at bounding box center [489, 599] width 473 height 628
click at [131, 1020] on div "Auto Mode Send" at bounding box center [199, 1035] width 286 height 32
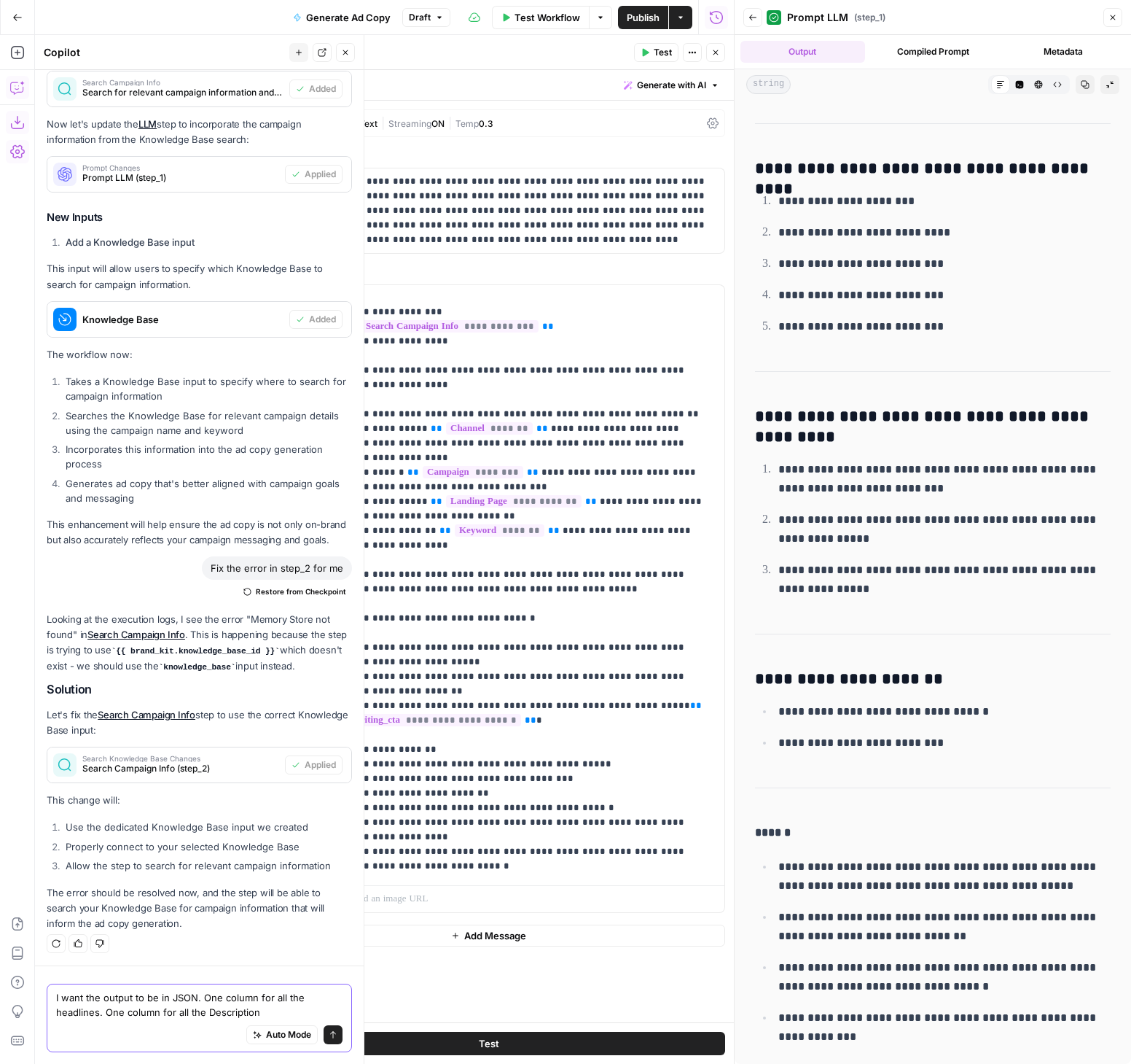
click at [268, 1009] on textarea "I want the output to be in JSON. One column for all the headlines. One column f…" at bounding box center [199, 1004] width 286 height 29
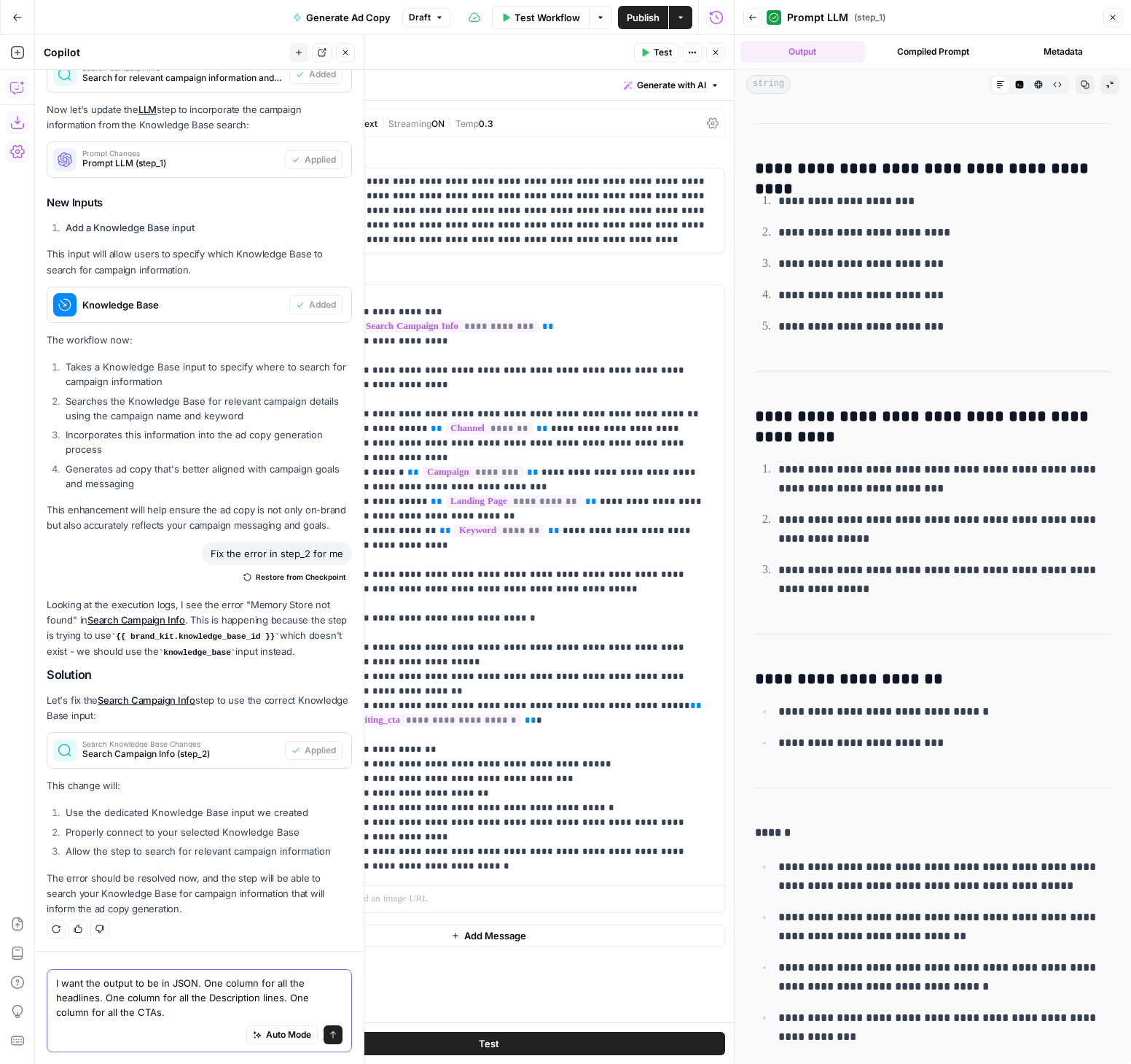
type textarea "I want the output to be in JSON. One column for all the headlines. One column f…"
click at [327, 1034] on button "Send" at bounding box center [333, 1034] width 19 height 19
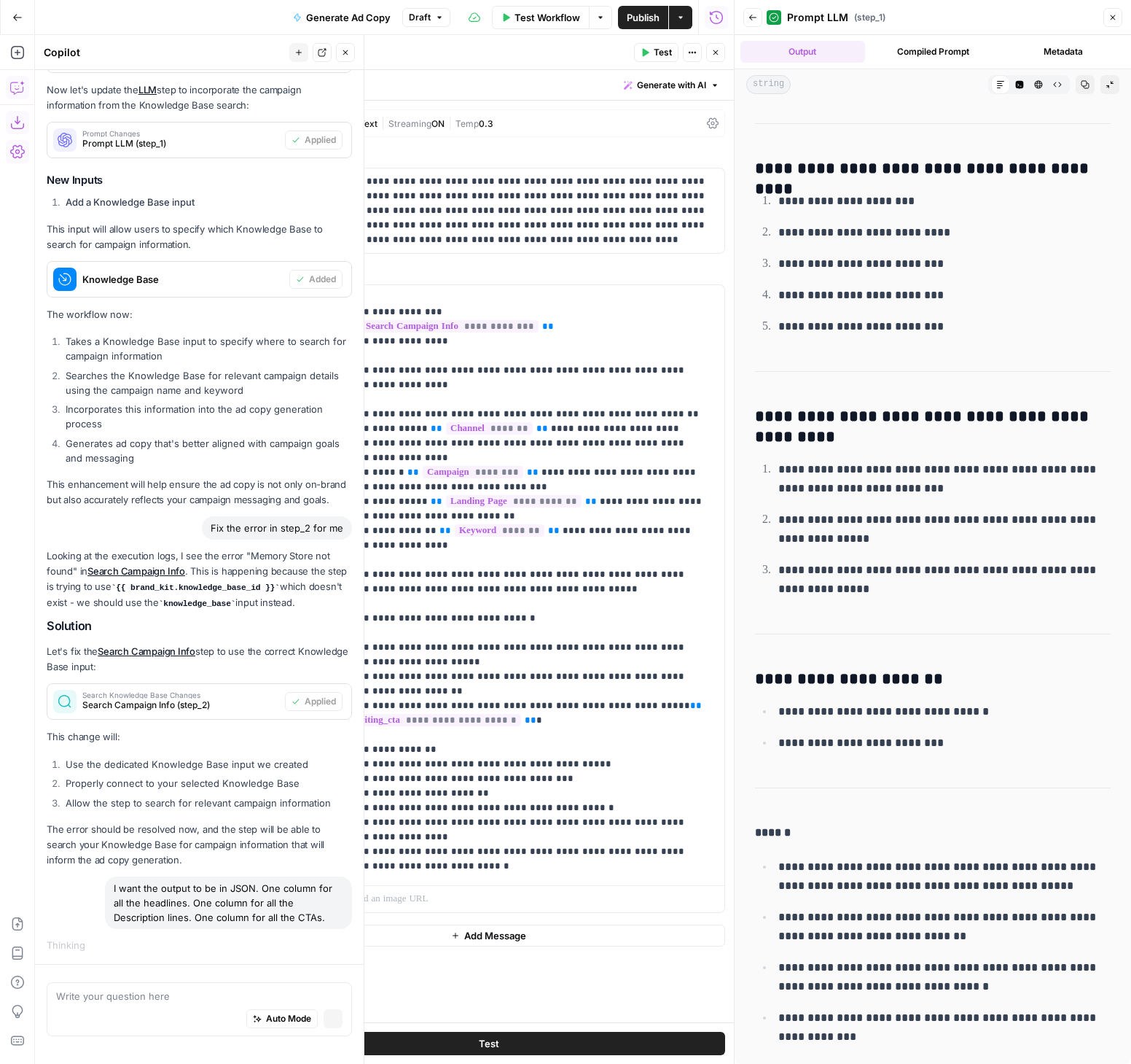
scroll to position [799, 0]
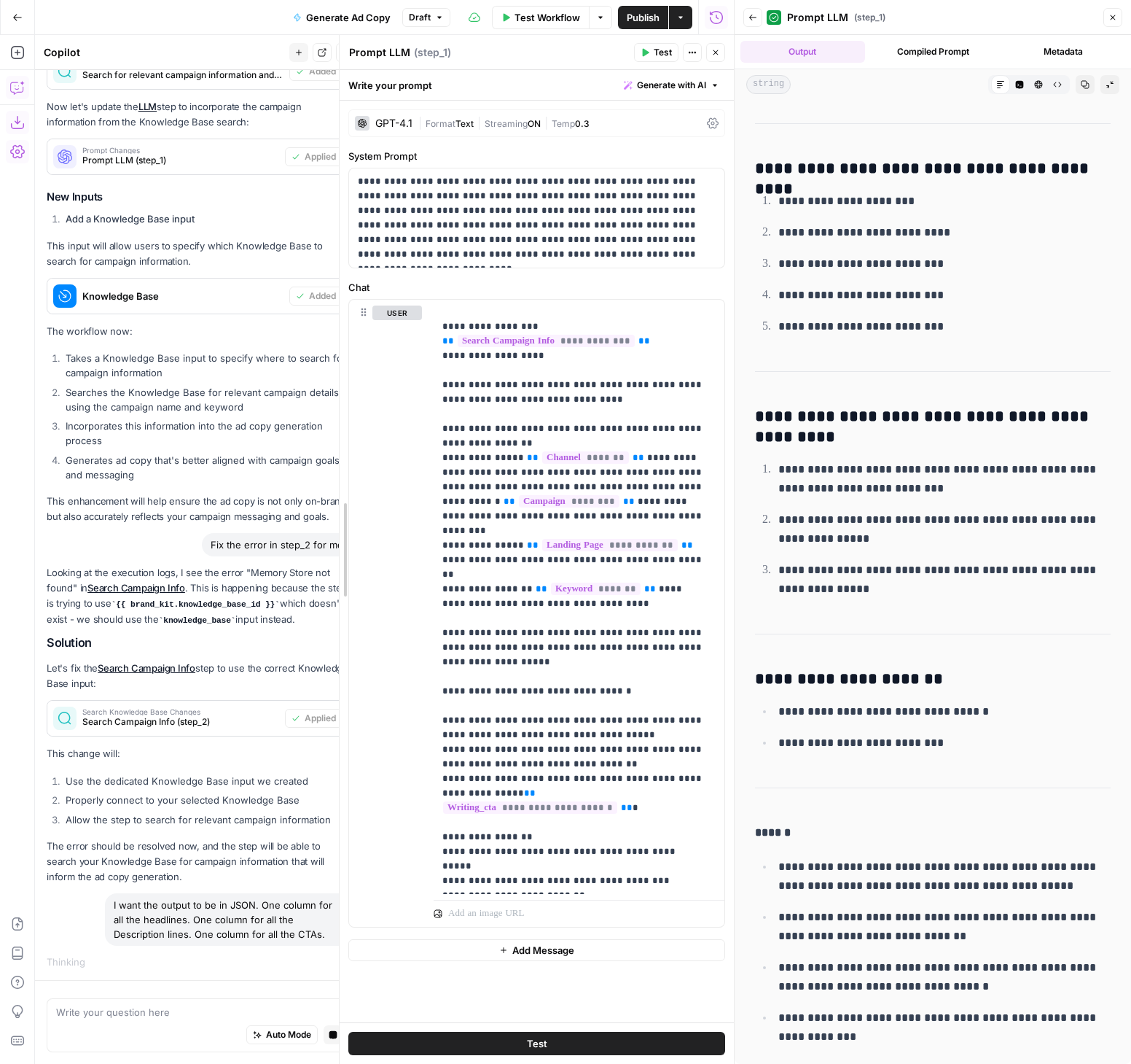
drag, startPoint x: 249, startPoint y: 849, endPoint x: 345, endPoint y: 839, distance: 96.5
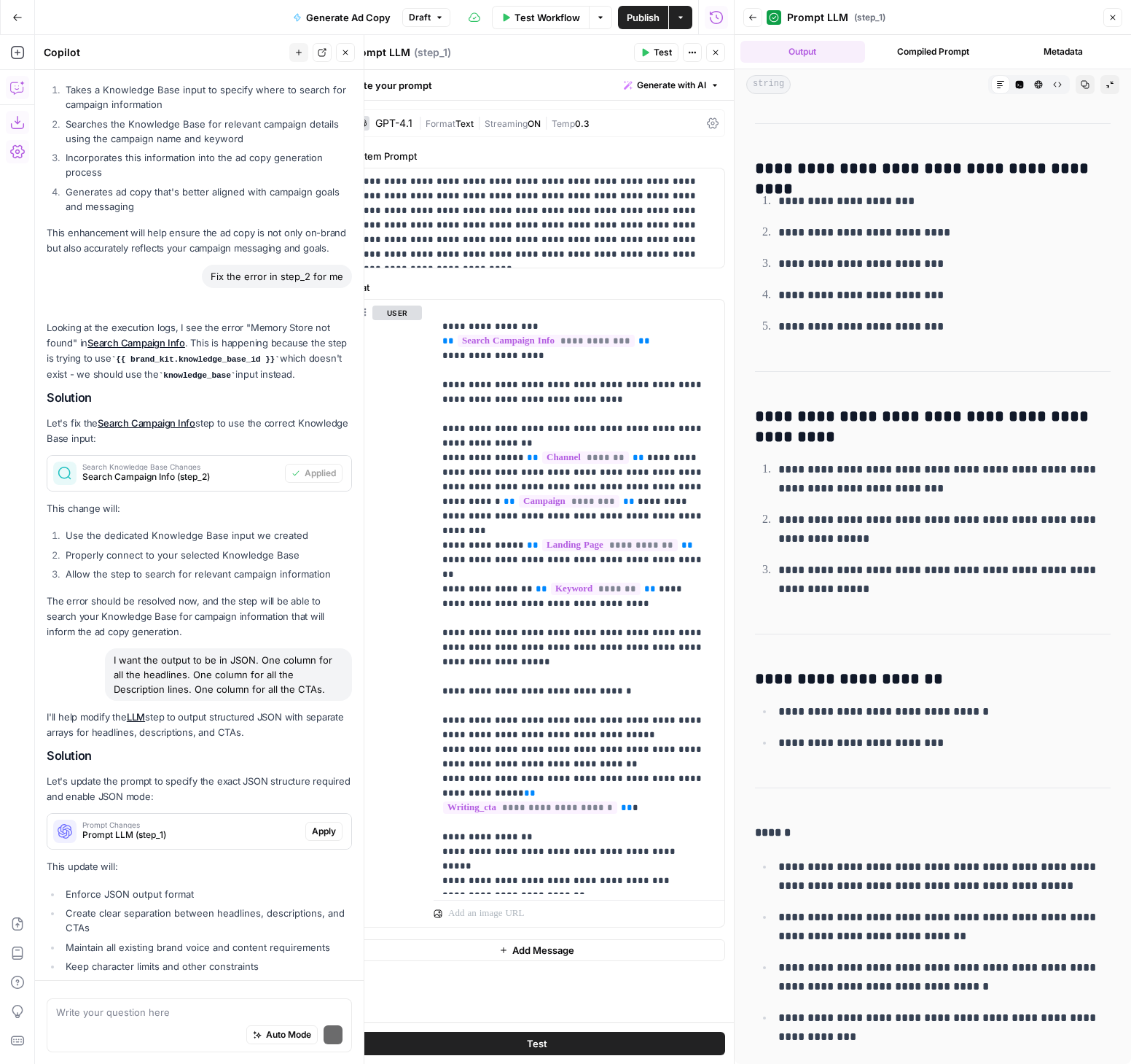
scroll to position [1229, 0]
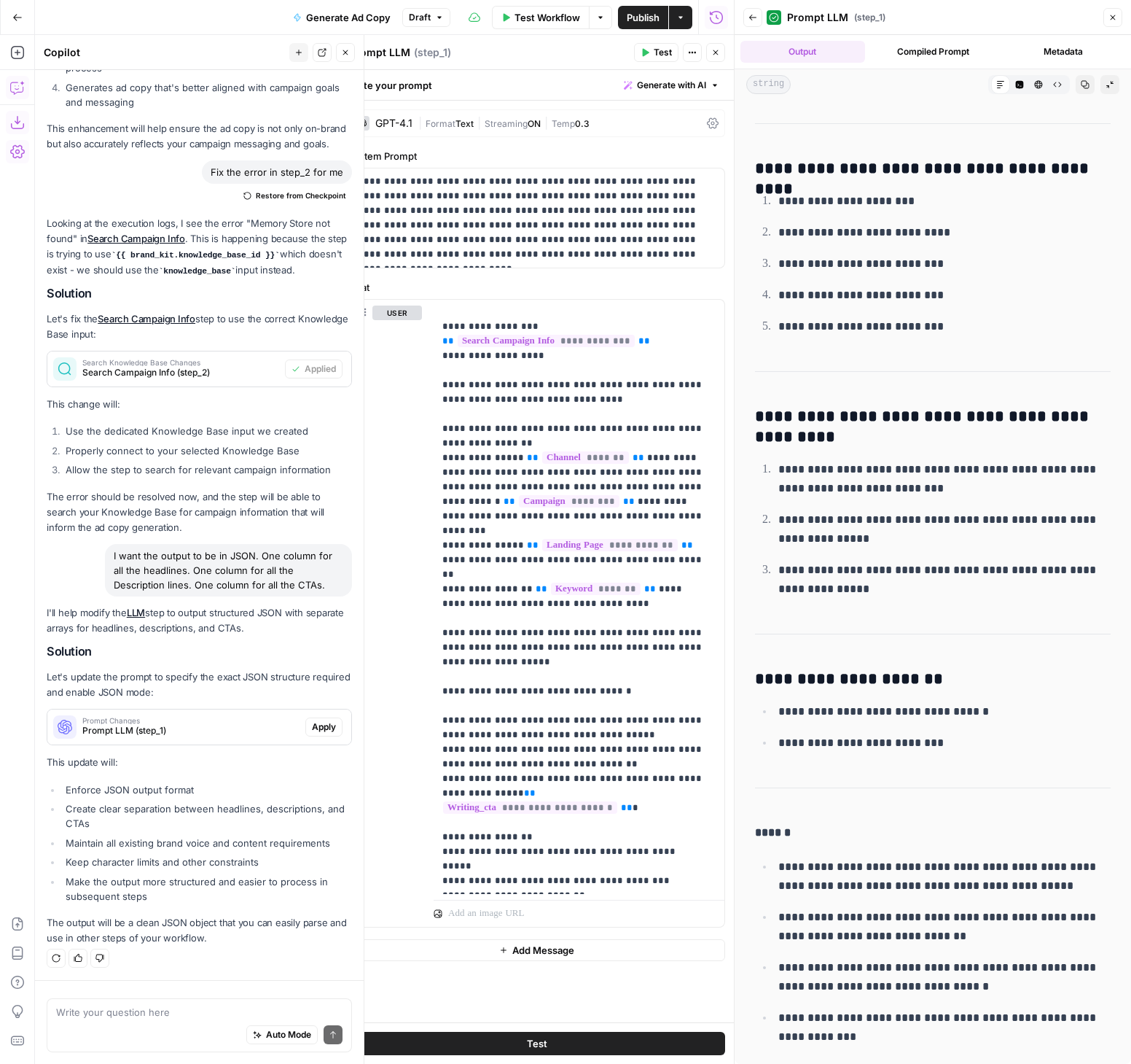
click at [435, 14] on icon "button" at bounding box center [439, 17] width 9 height 9
click at [240, 11] on div "Go Back Generate Ad Copy Draft Test Workflow Options Publish Actions Run History" at bounding box center [367, 17] width 734 height 34
click at [312, 728] on span "Apply" at bounding box center [324, 727] width 24 height 13
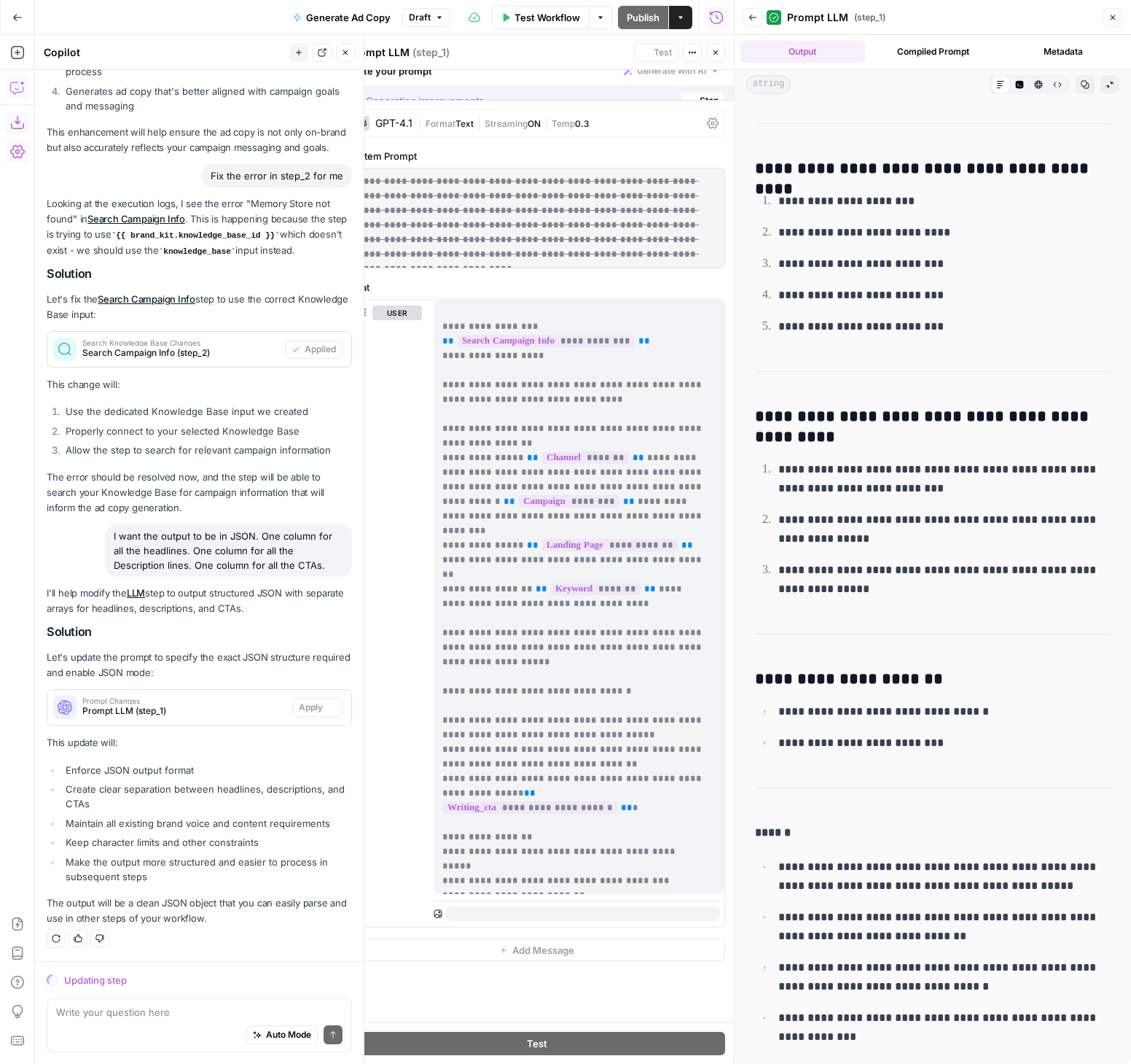
scroll to position [1178, 0]
click at [1109, 21] on icon "button" at bounding box center [1113, 17] width 9 height 9
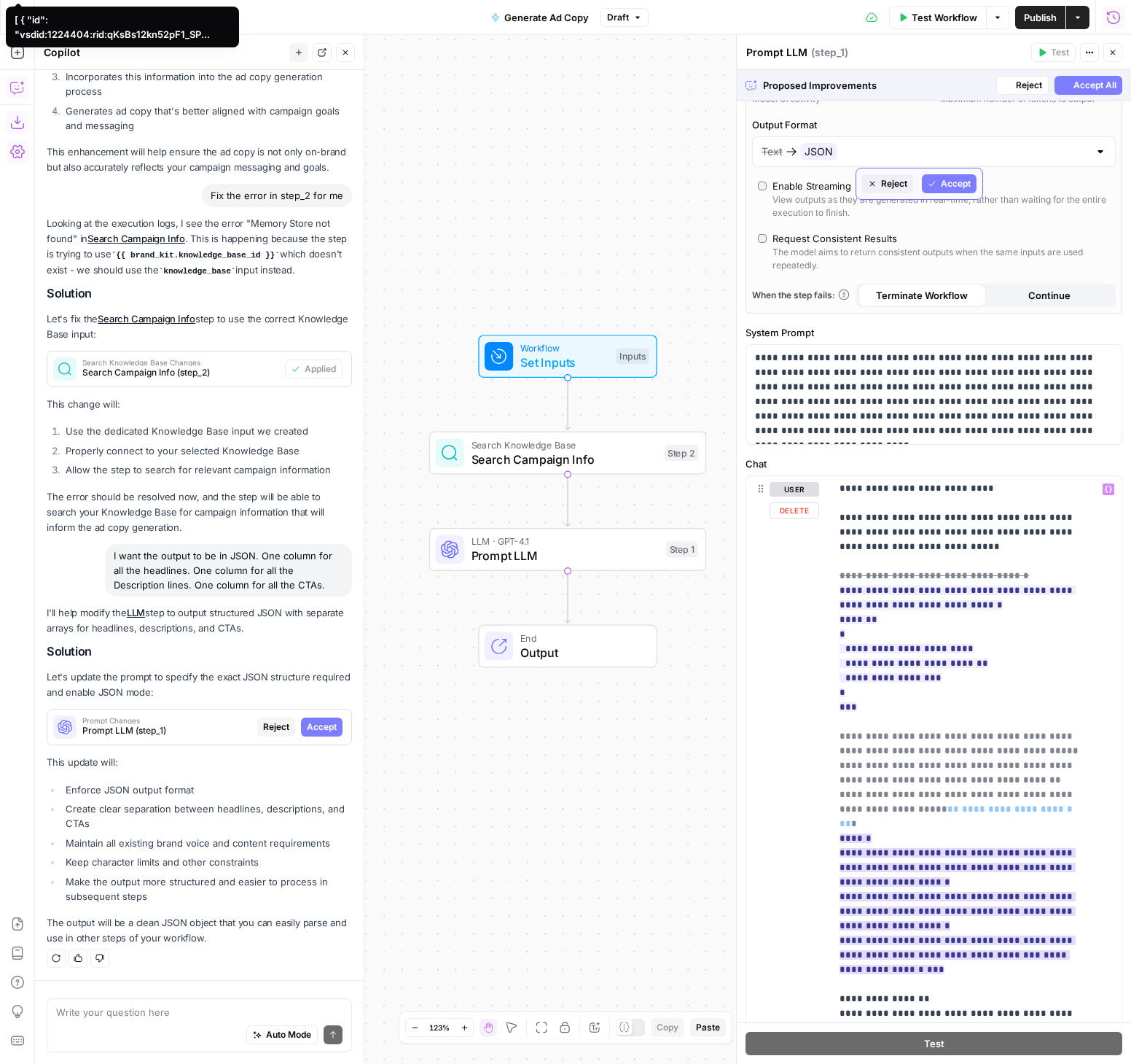
scroll to position [194, 0]
click at [1073, 85] on span "Accept All" at bounding box center [1095, 85] width 43 height 13
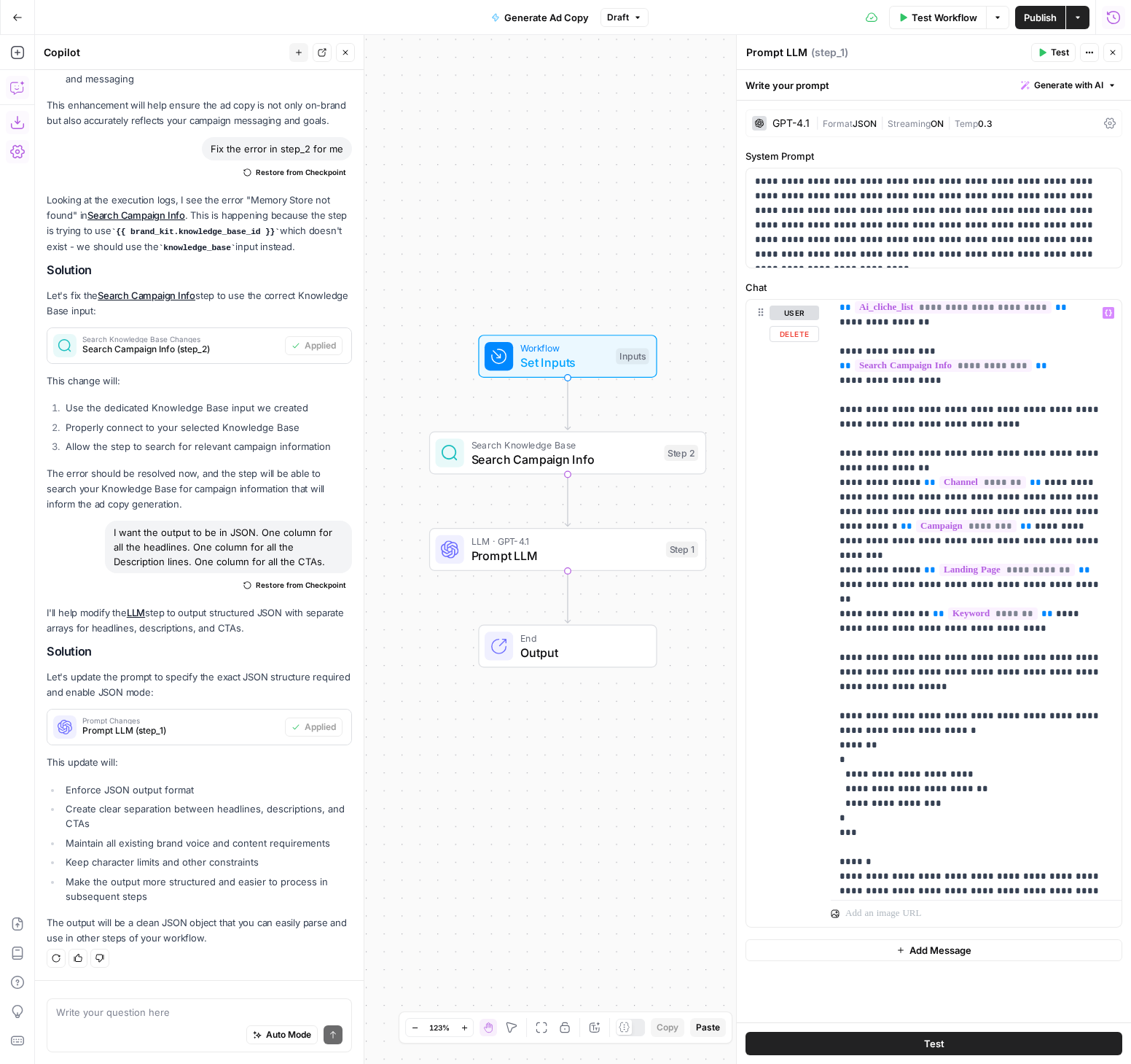
scroll to position [351, 0]
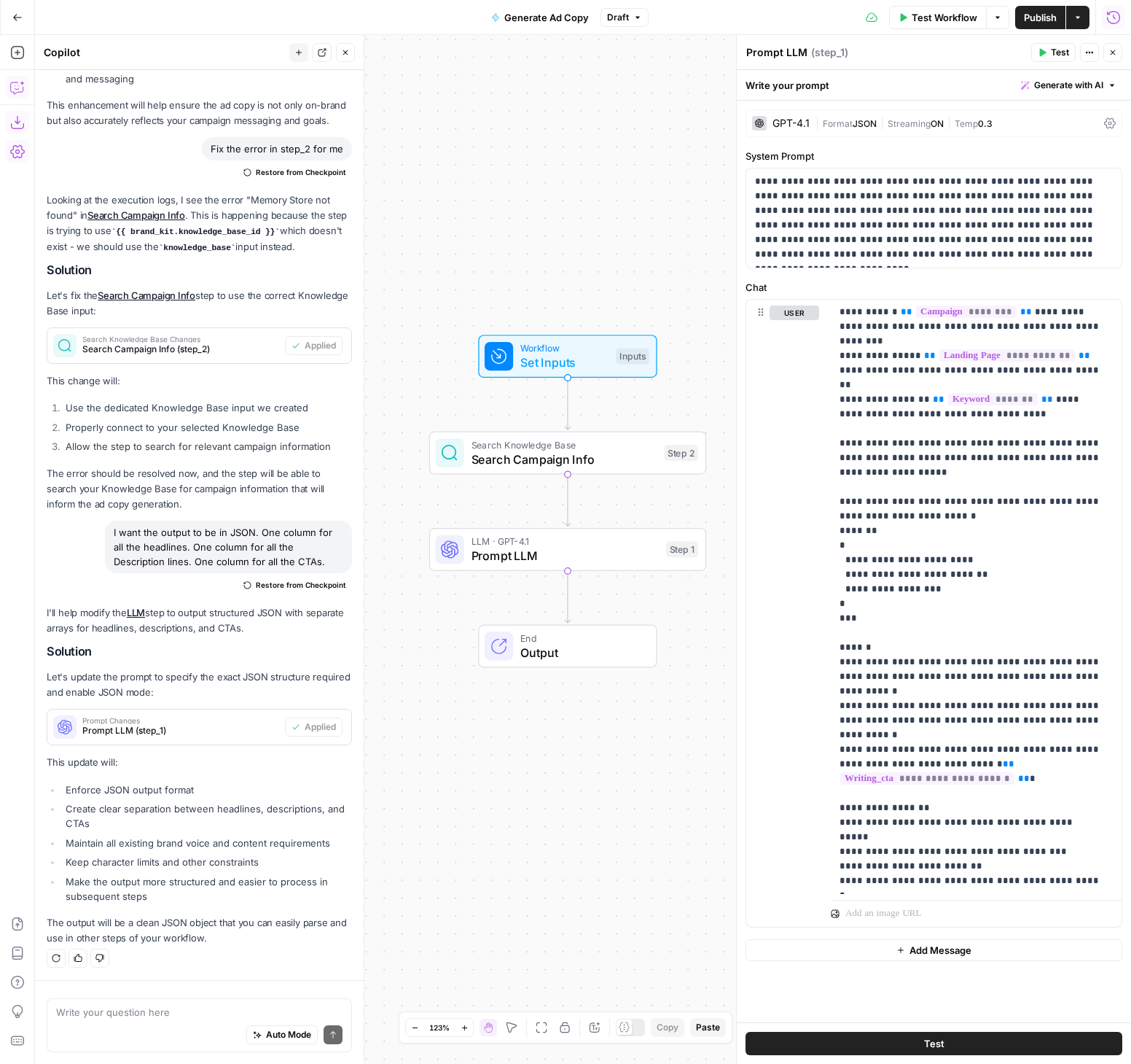
click at [1029, 20] on span "Publish" at bounding box center [1040, 18] width 33 height 14
click at [746, 436] on div "**********" at bounding box center [934, 613] width 376 height 628
click at [671, 517] on span "Test" at bounding box center [679, 516] width 21 height 16
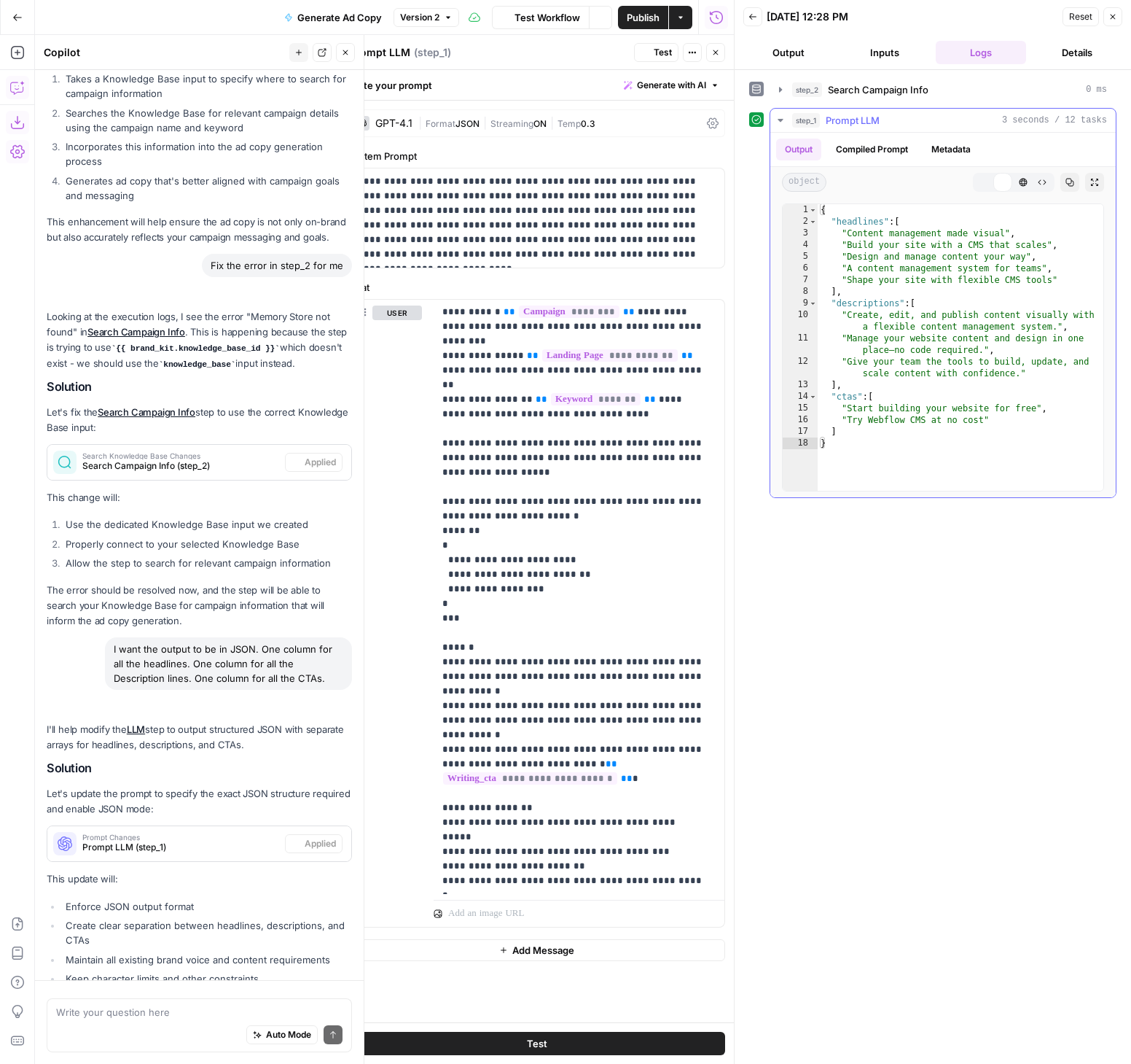
scroll to position [1252, 0]
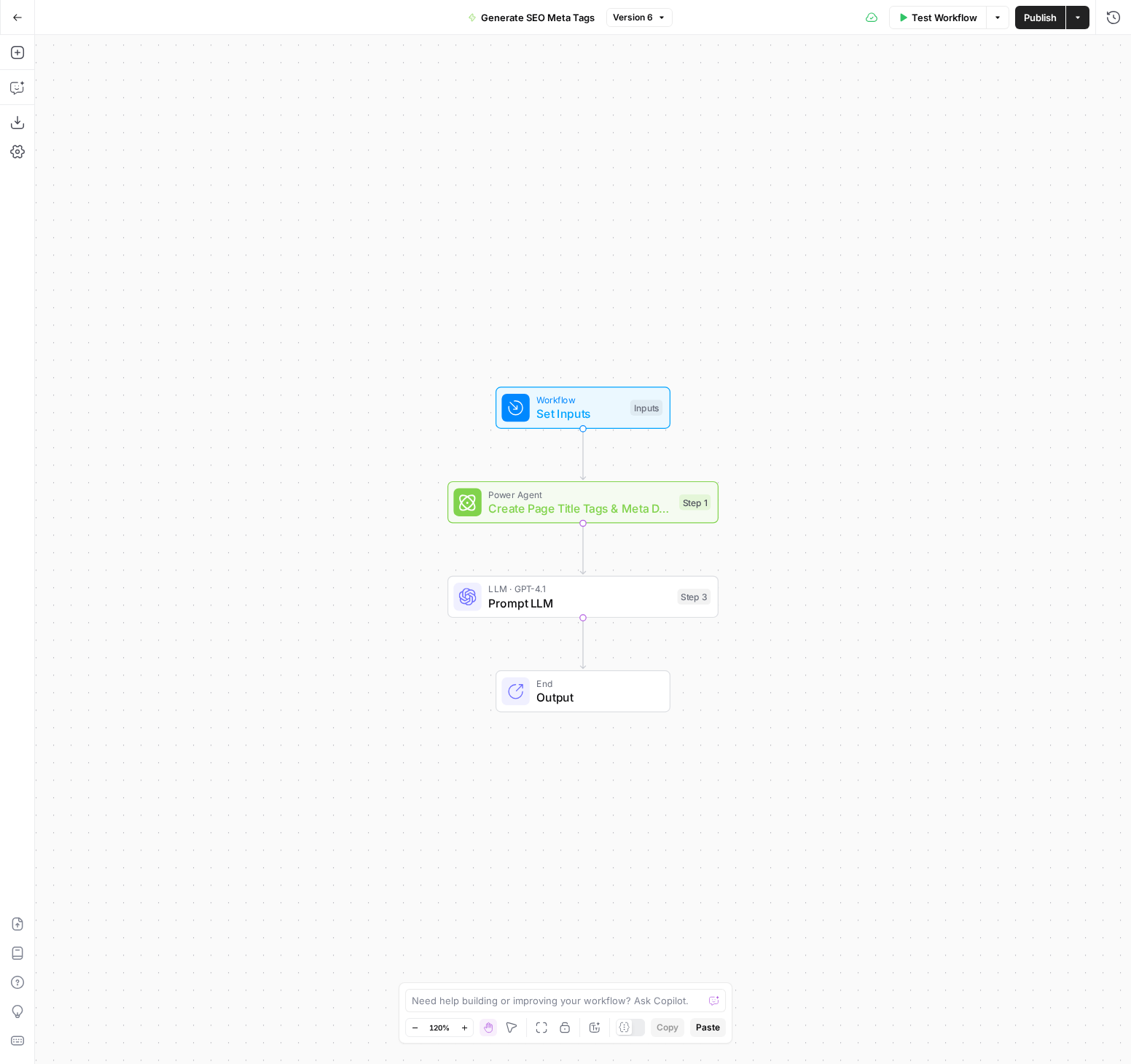
click at [953, 19] on span "Test Workflow" at bounding box center [945, 18] width 66 height 14
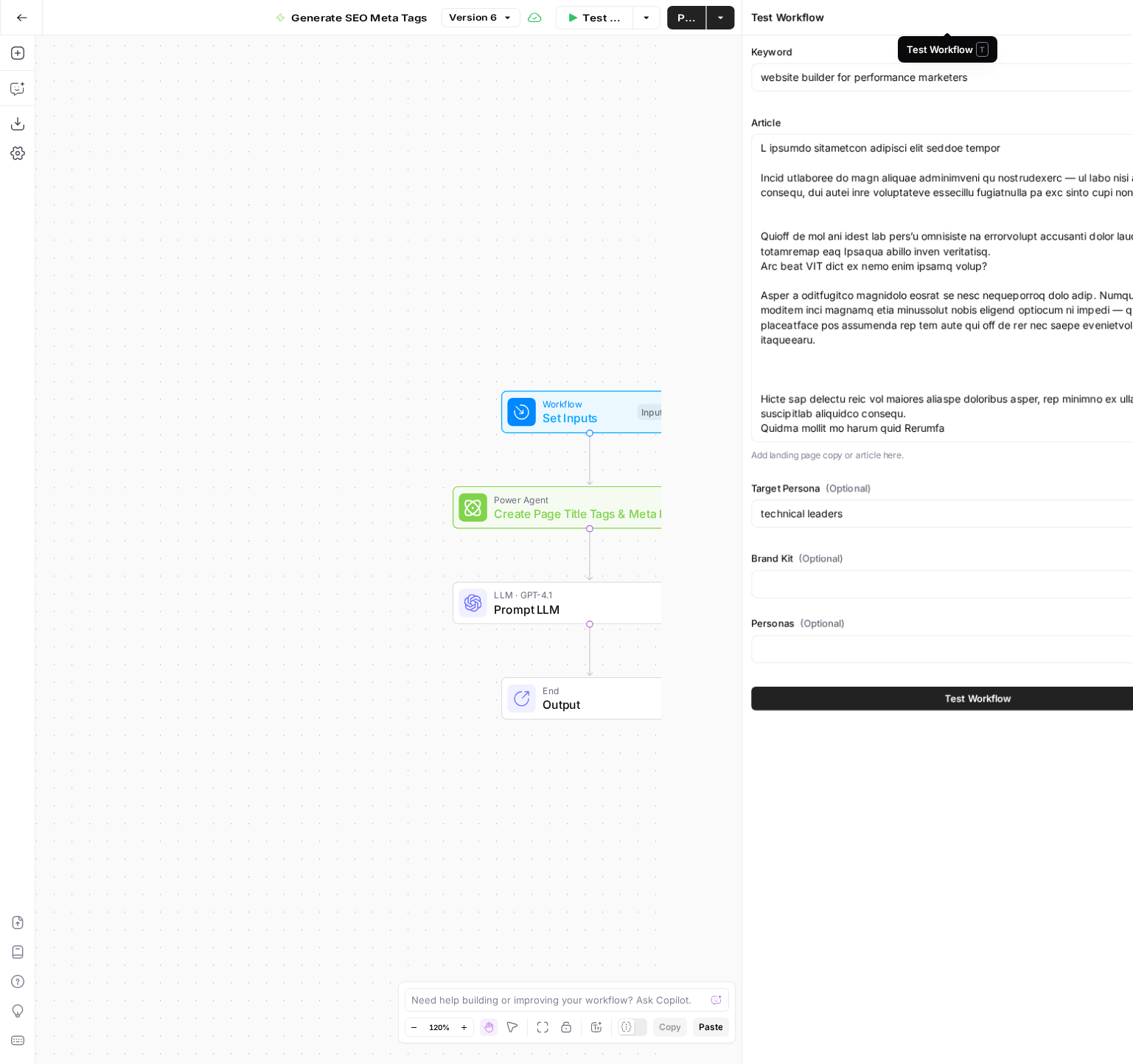
type input "Buyer Personas"
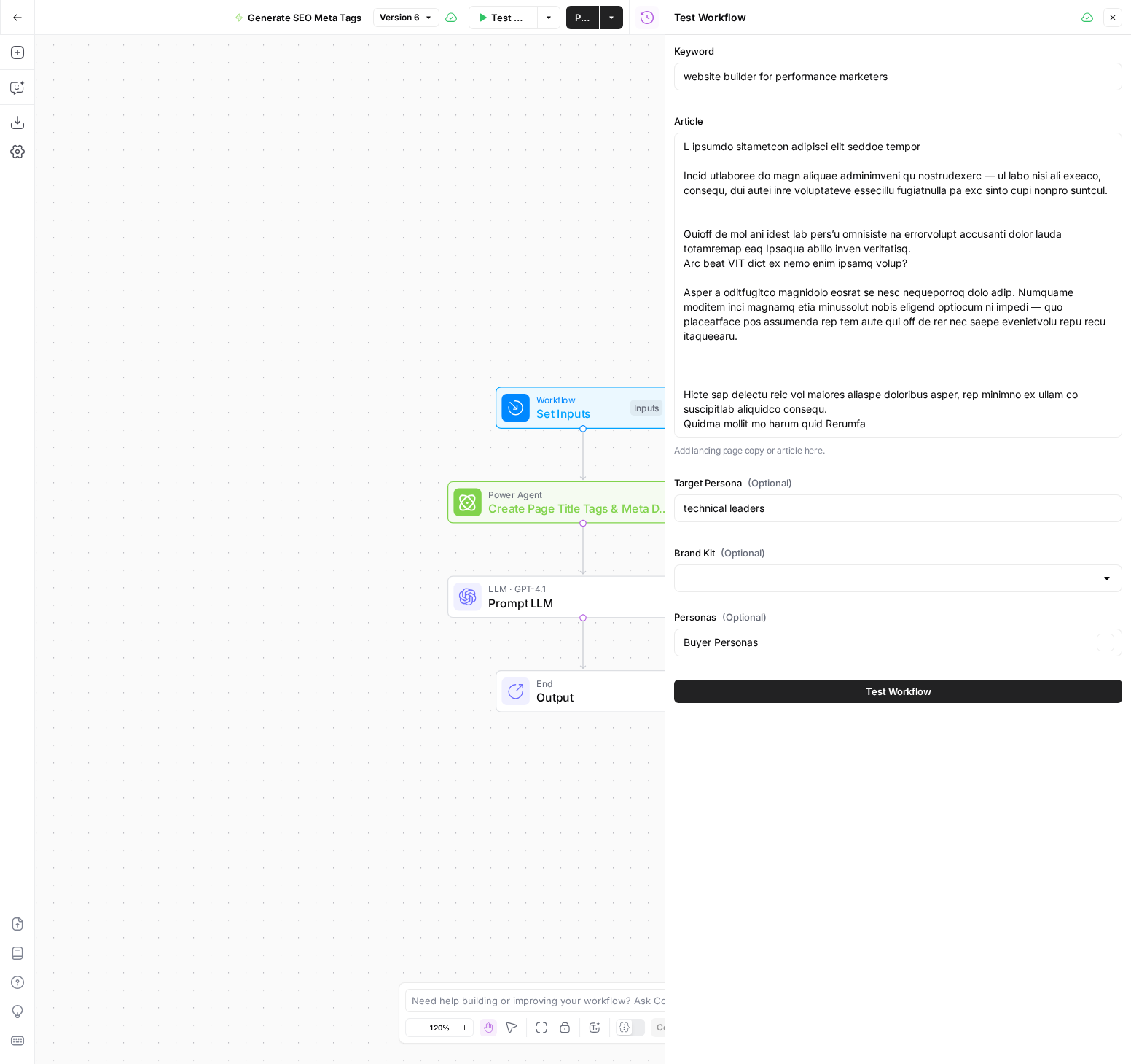
type input "Webflow"
click at [914, 693] on span "Test Workflow" at bounding box center [898, 691] width 66 height 14
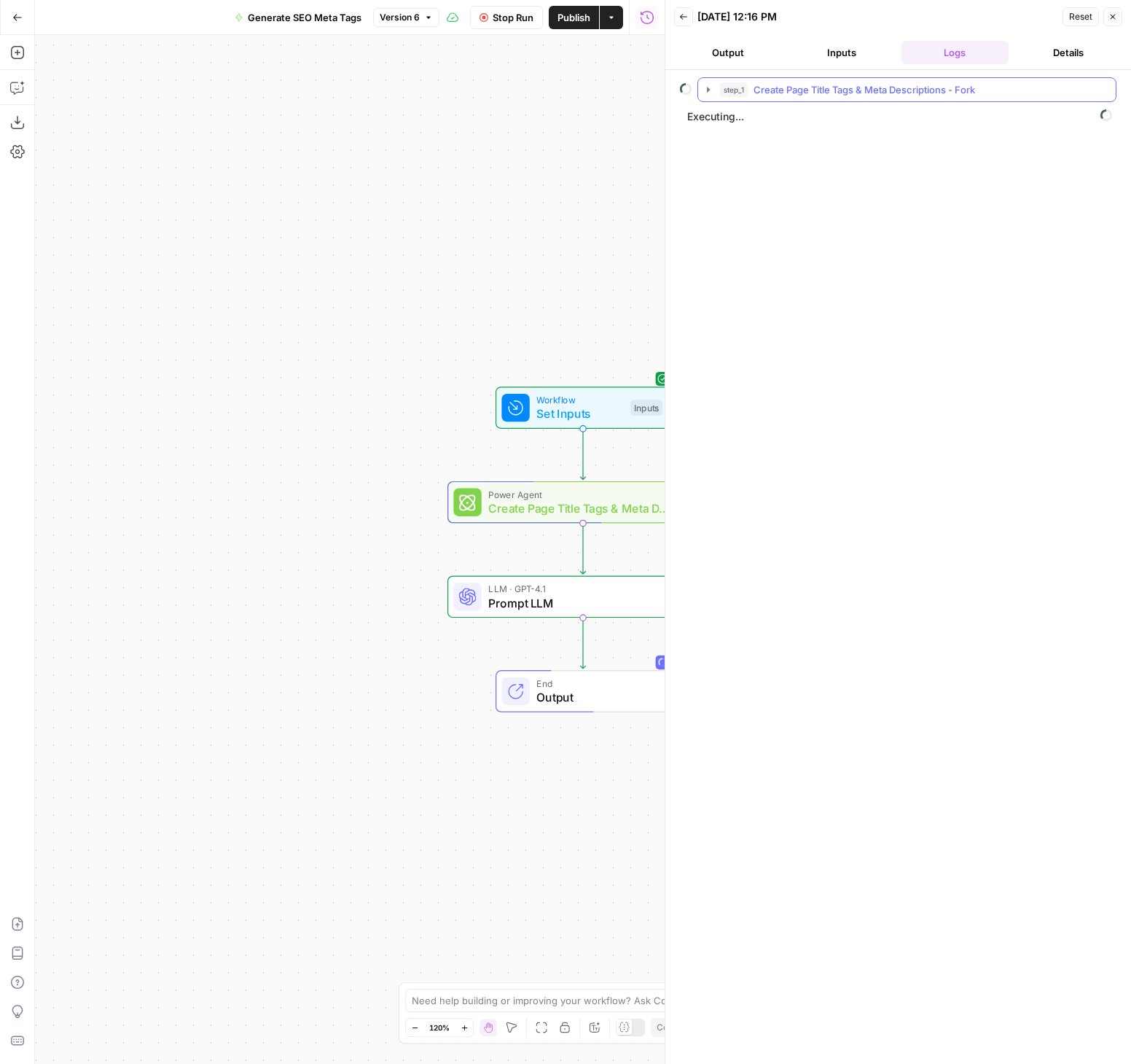
click at [709, 90] on icon "button" at bounding box center [709, 90] width 3 height 5
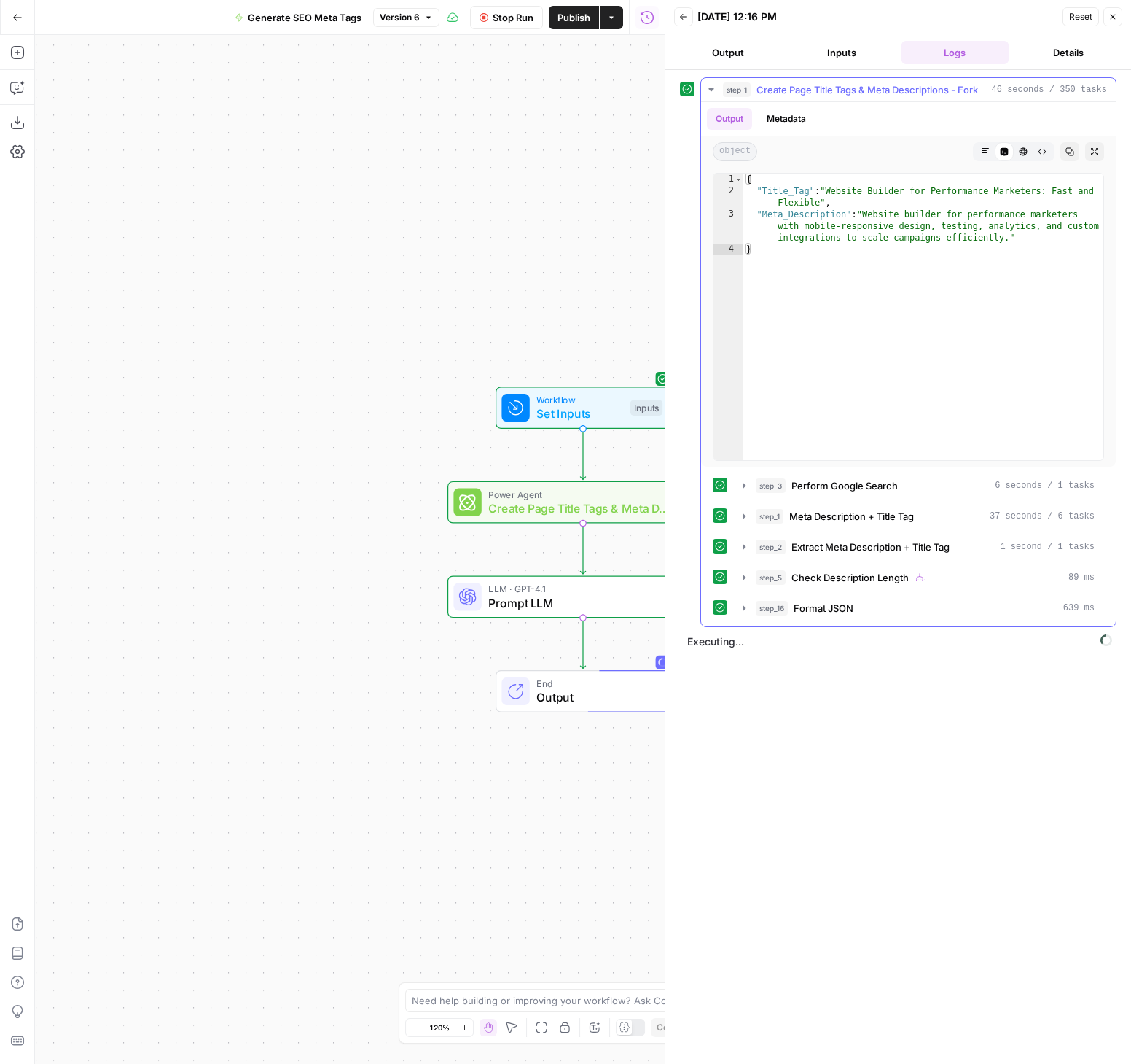
click at [711, 87] on icon "button" at bounding box center [711, 90] width 12 height 12
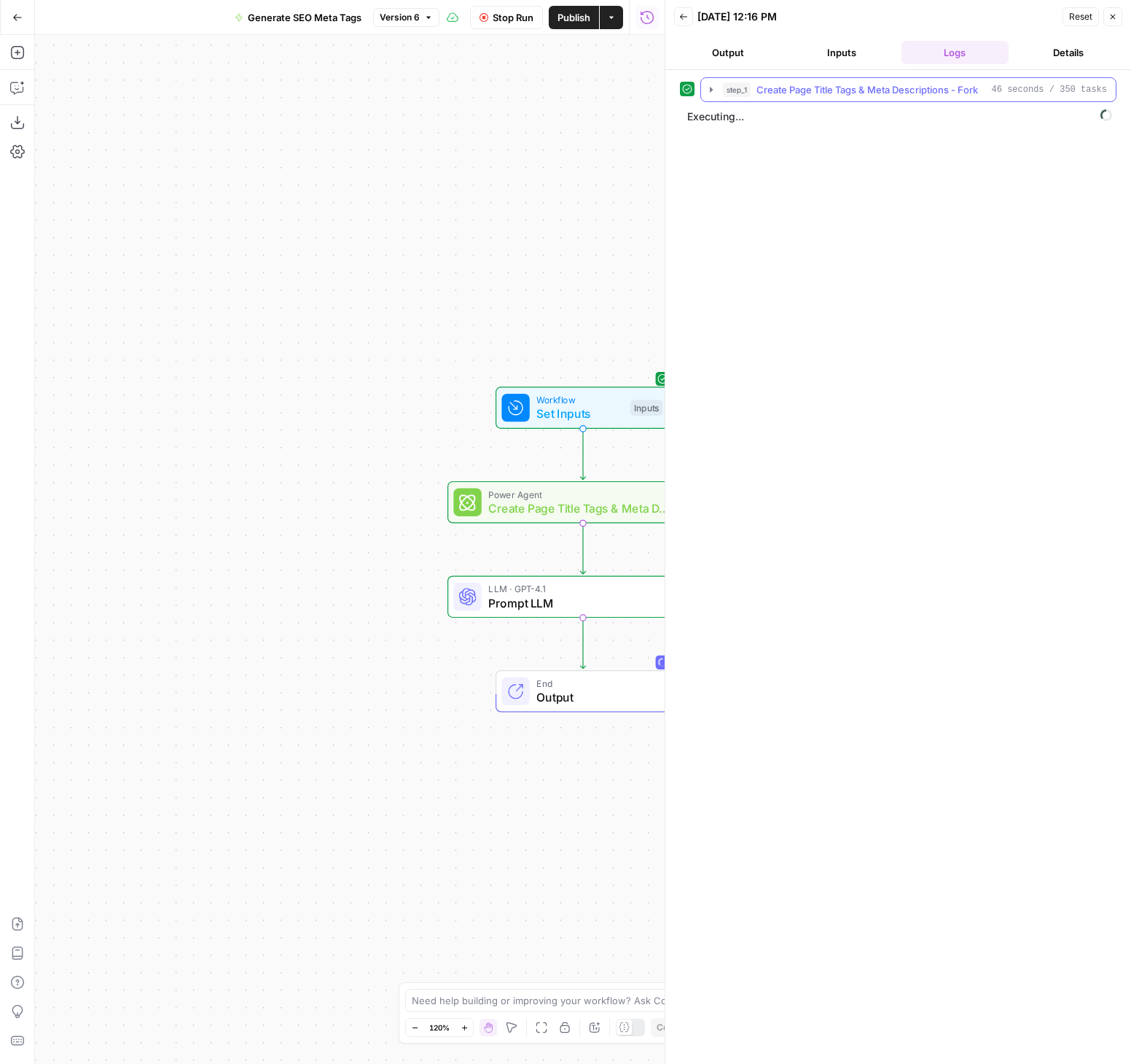
click at [702, 90] on button "step_1 Create Page Title Tags & Meta Descriptions - Fork 46 seconds / 350 tasks" at bounding box center [908, 90] width 415 height 23
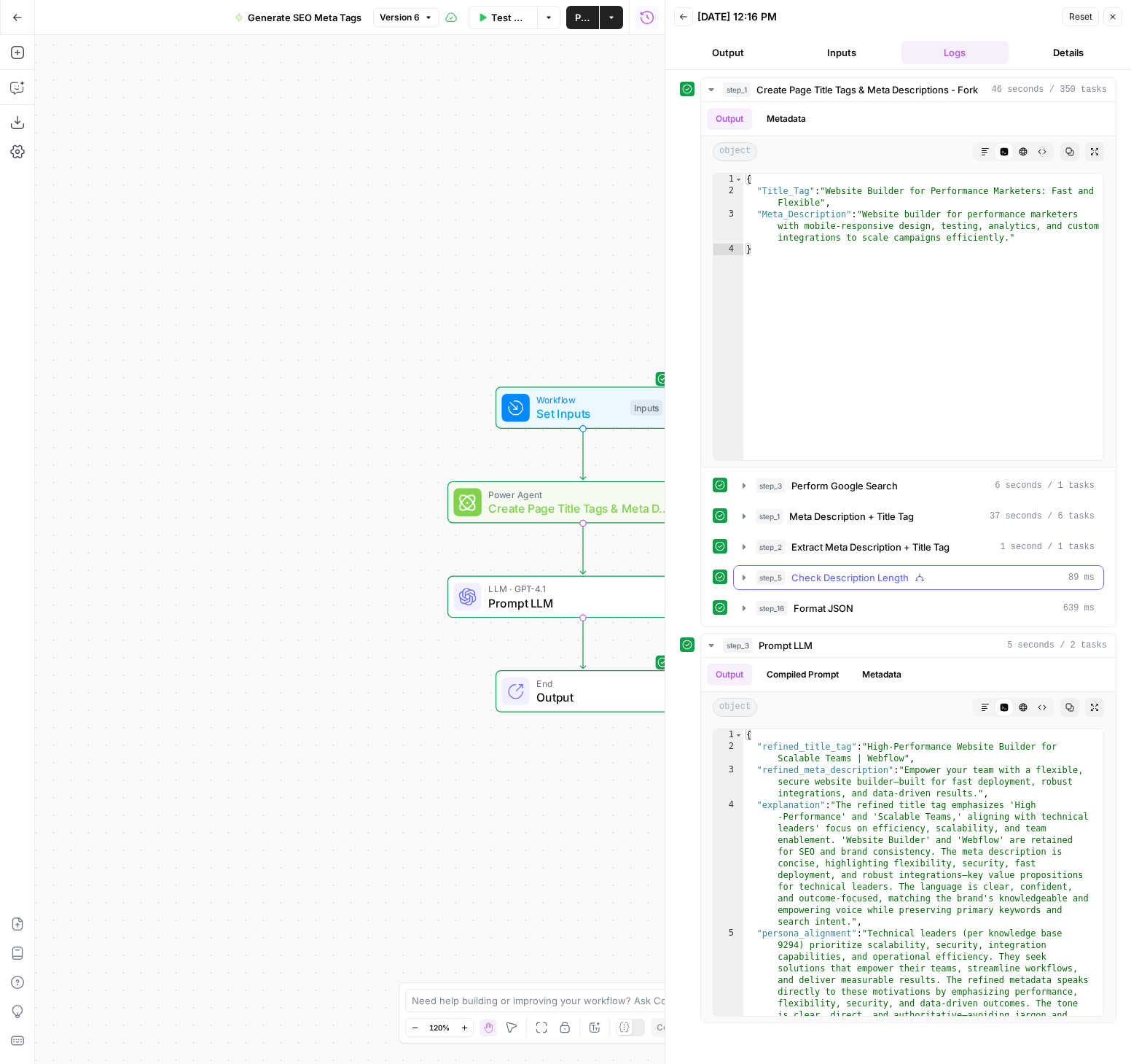
click at [745, 577] on icon "button" at bounding box center [744, 577] width 12 height 12
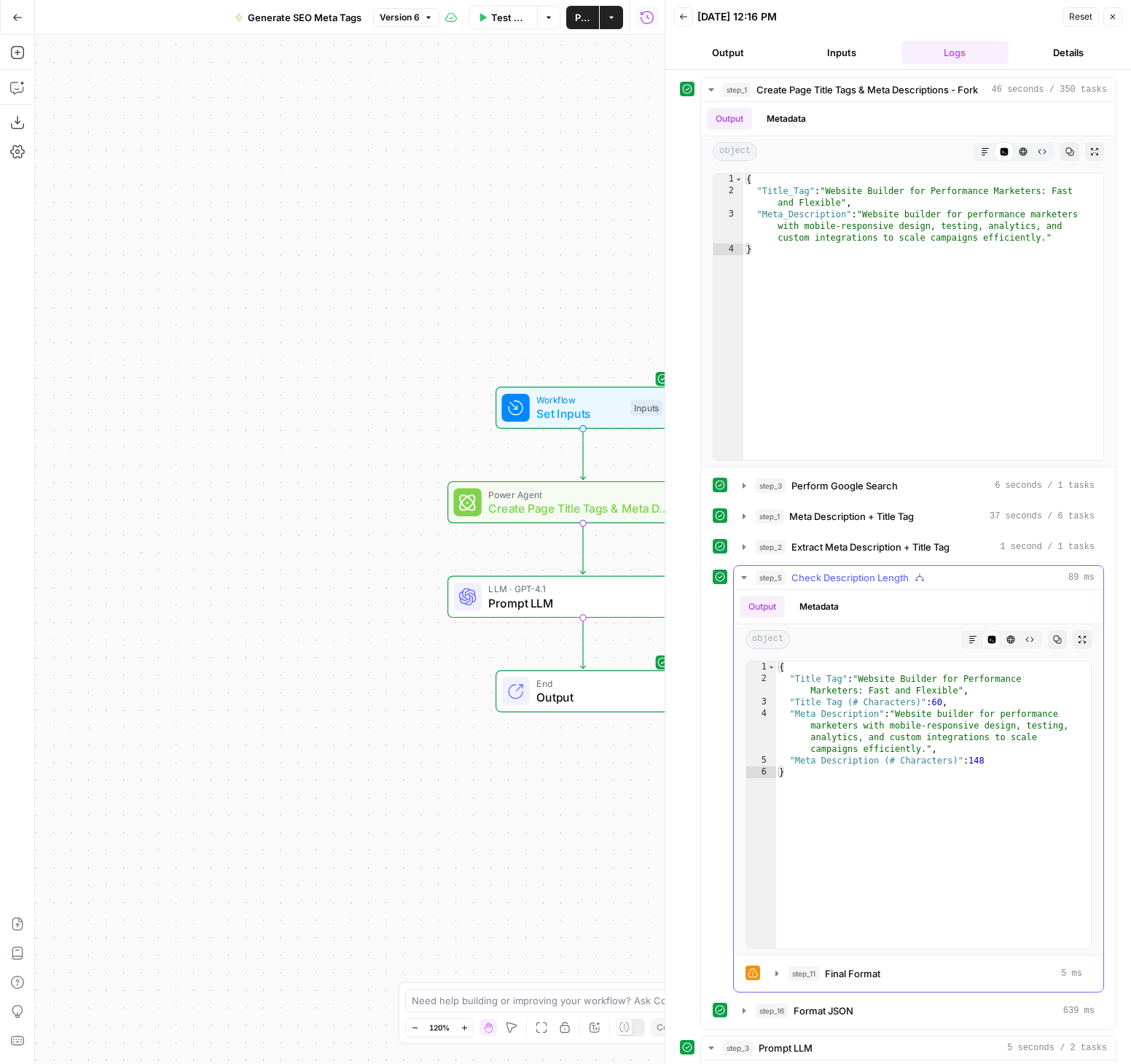
click at [743, 580] on icon "button" at bounding box center [744, 577] width 12 height 12
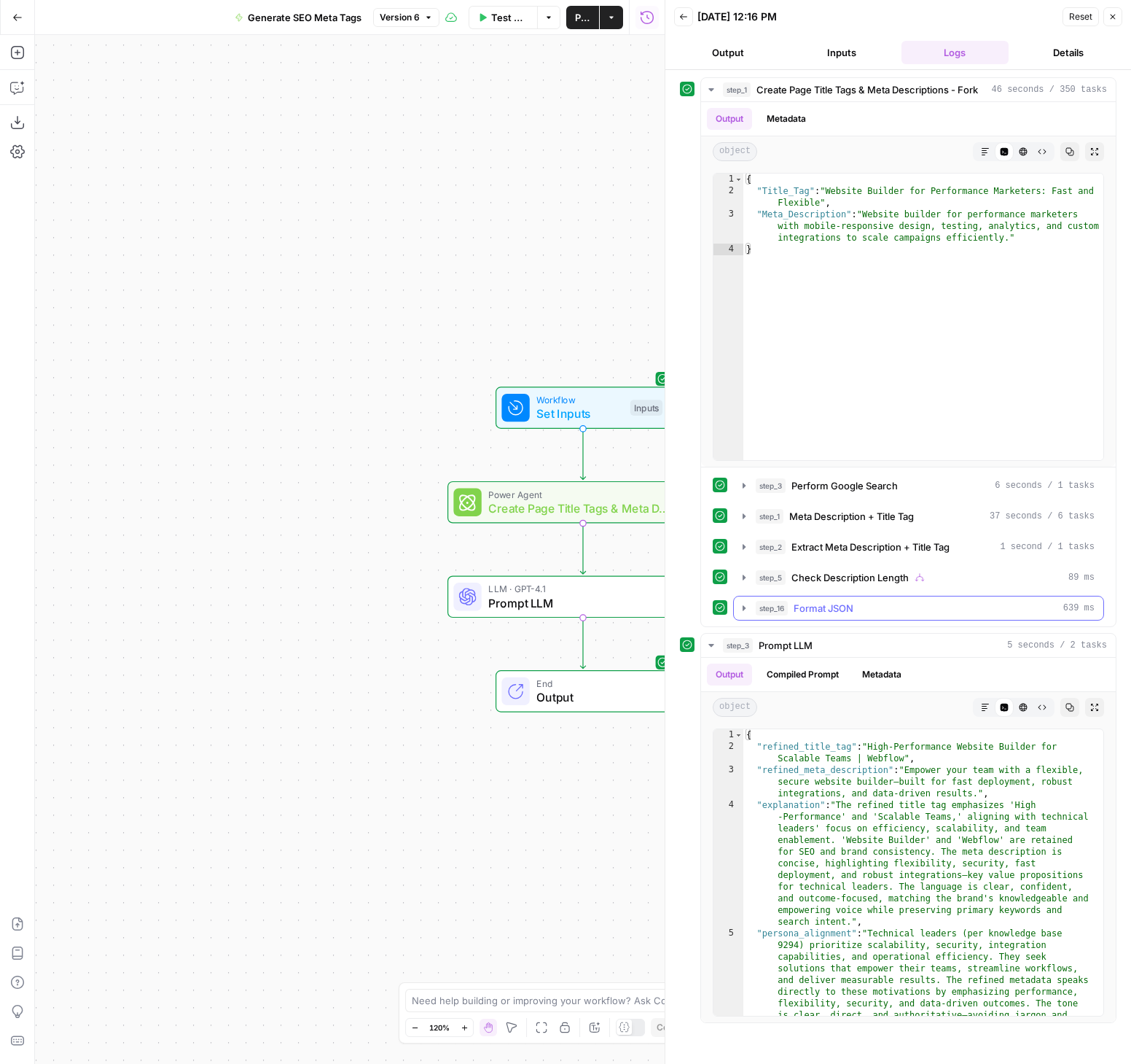
click at [743, 609] on icon "button" at bounding box center [744, 608] width 3 height 5
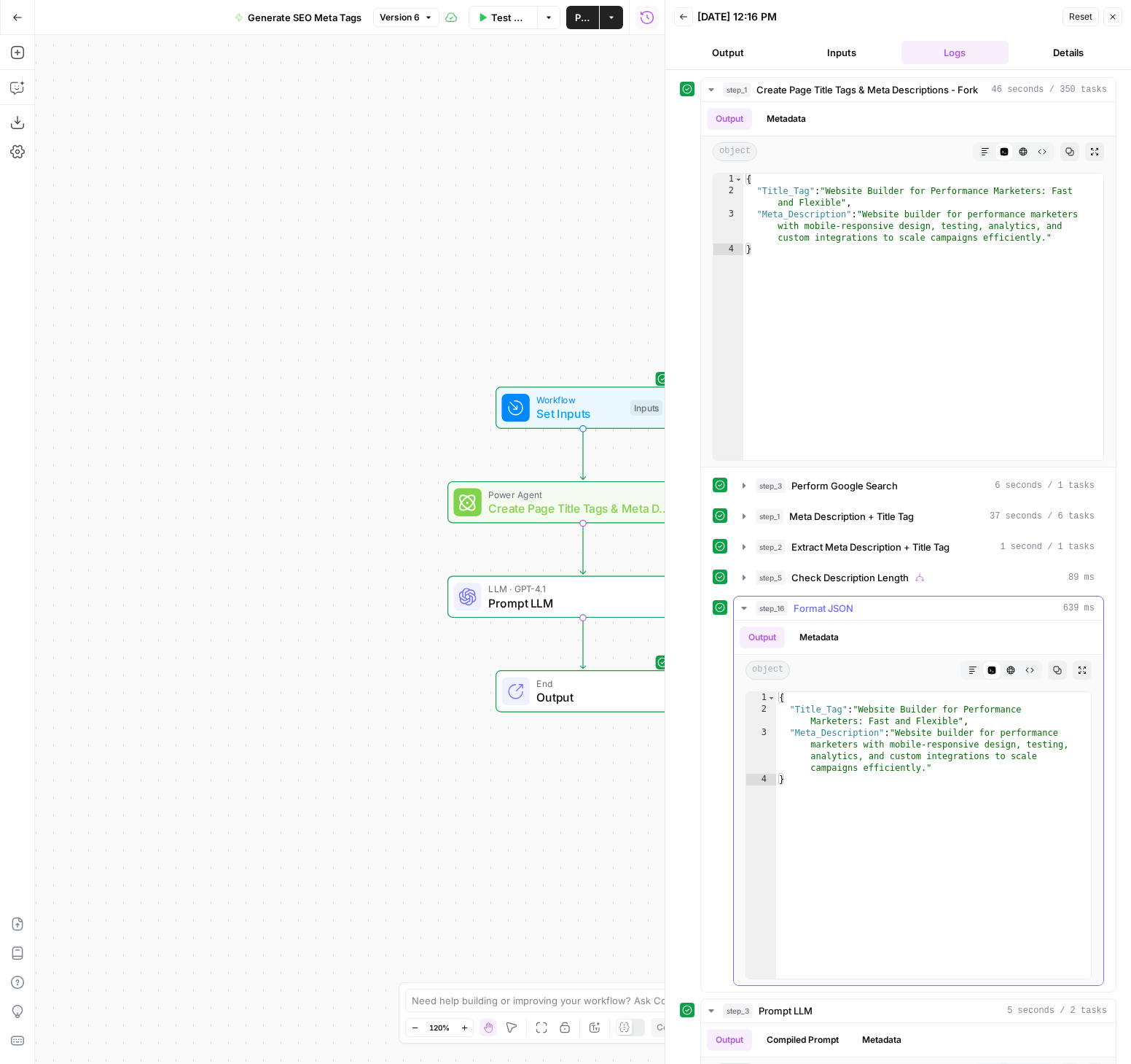
click at [743, 609] on icon "button" at bounding box center [744, 608] width 12 height 12
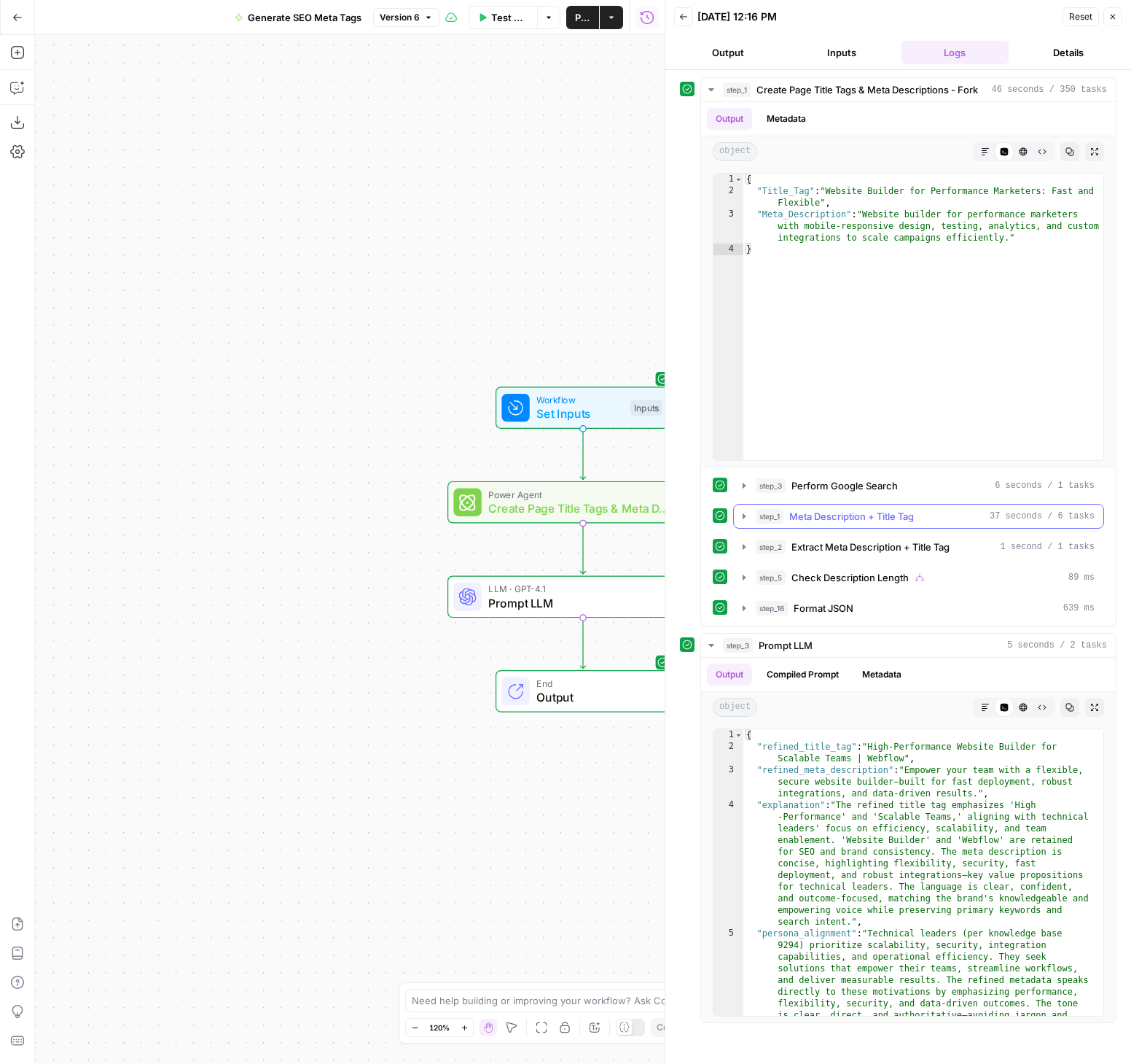
click at [744, 518] on icon "button" at bounding box center [744, 516] width 12 height 12
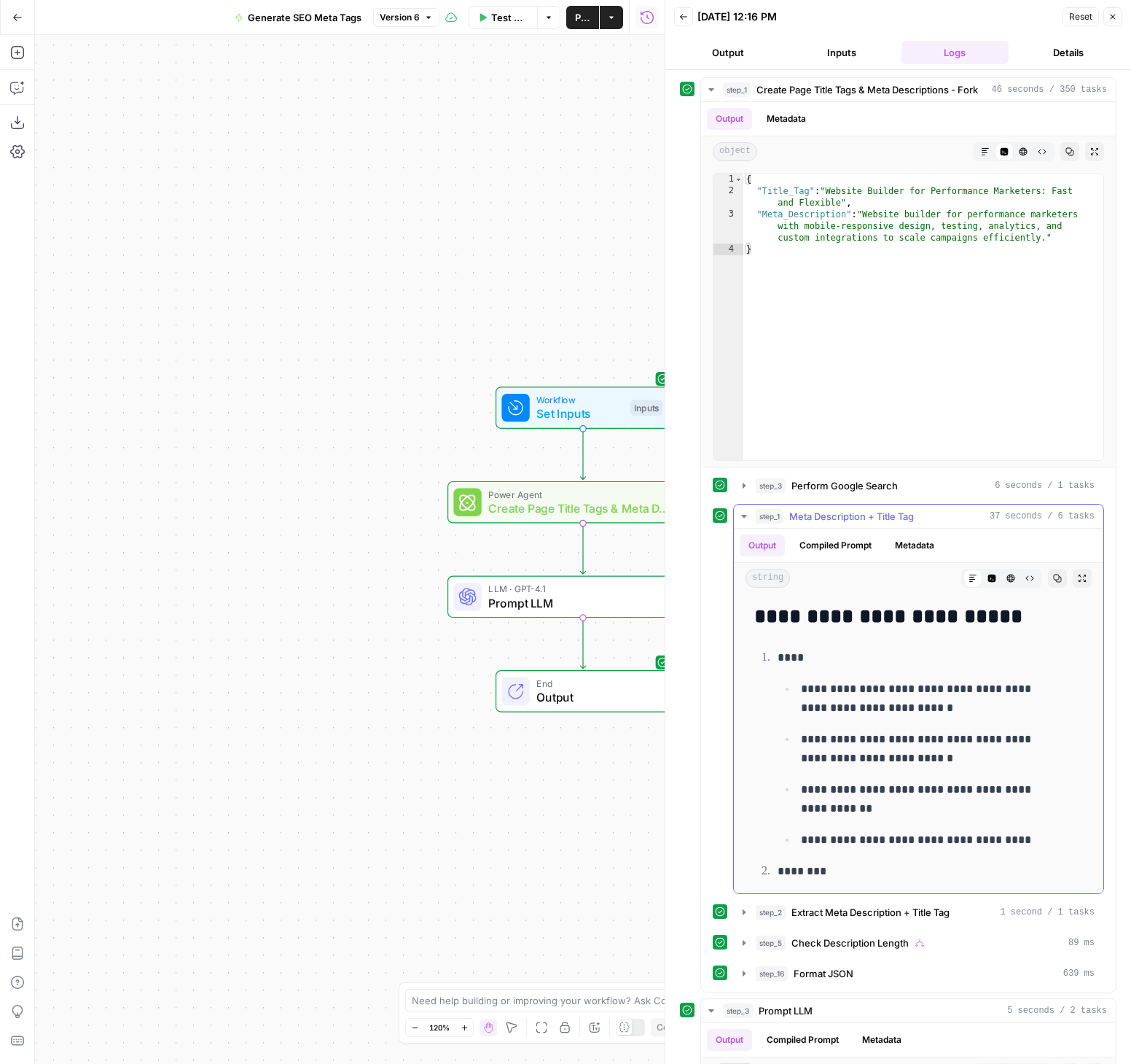
click at [748, 518] on icon "button" at bounding box center [744, 516] width 12 height 12
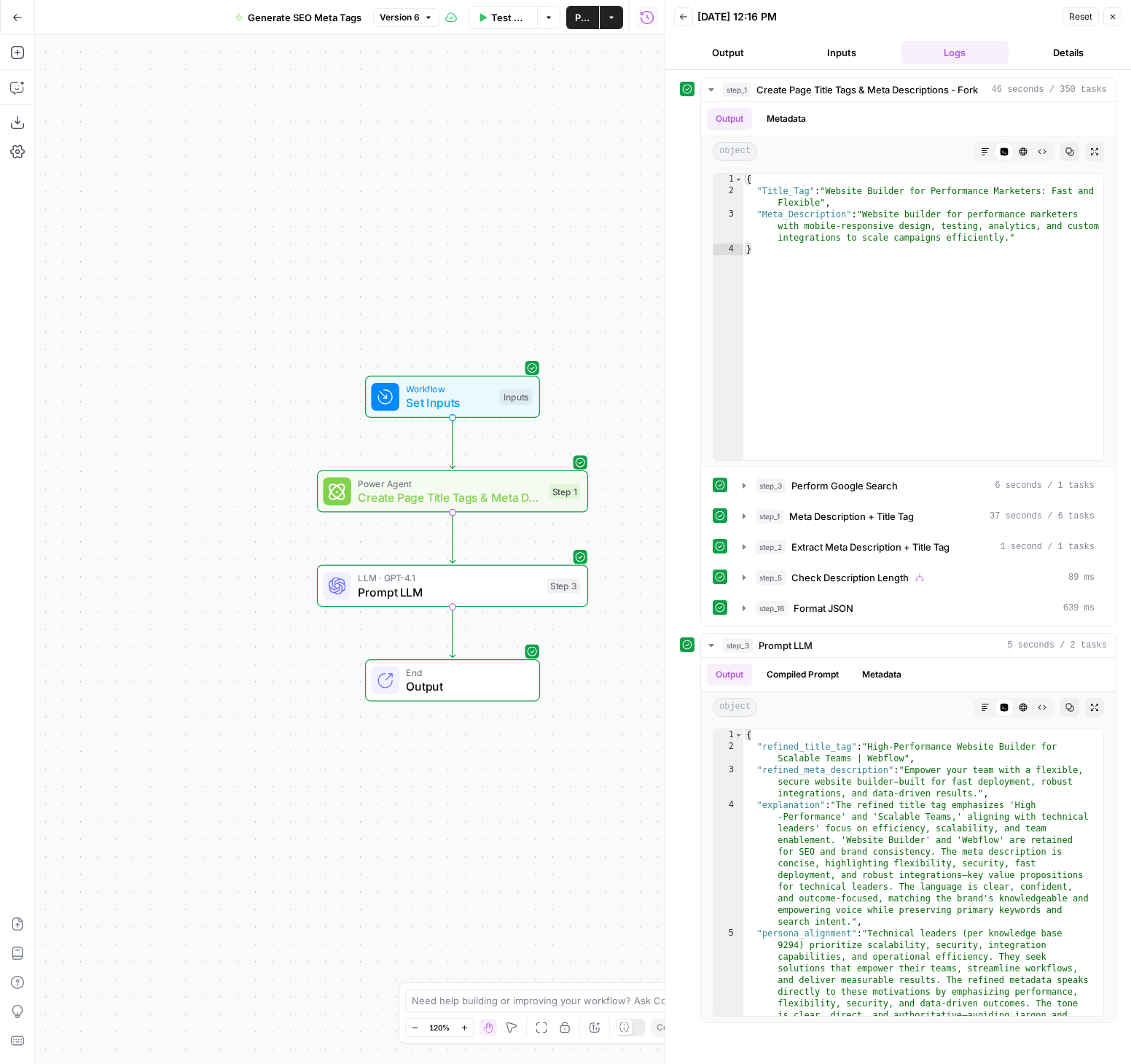
drag, startPoint x: 438, startPoint y: 509, endPoint x: 301, endPoint y: 501, distance: 137.2
click at [301, 500] on div "Workflow Set Inputs Inputs Power Agent Create Page Title Tags & Meta Descriptio…" at bounding box center [350, 549] width 630 height 1029
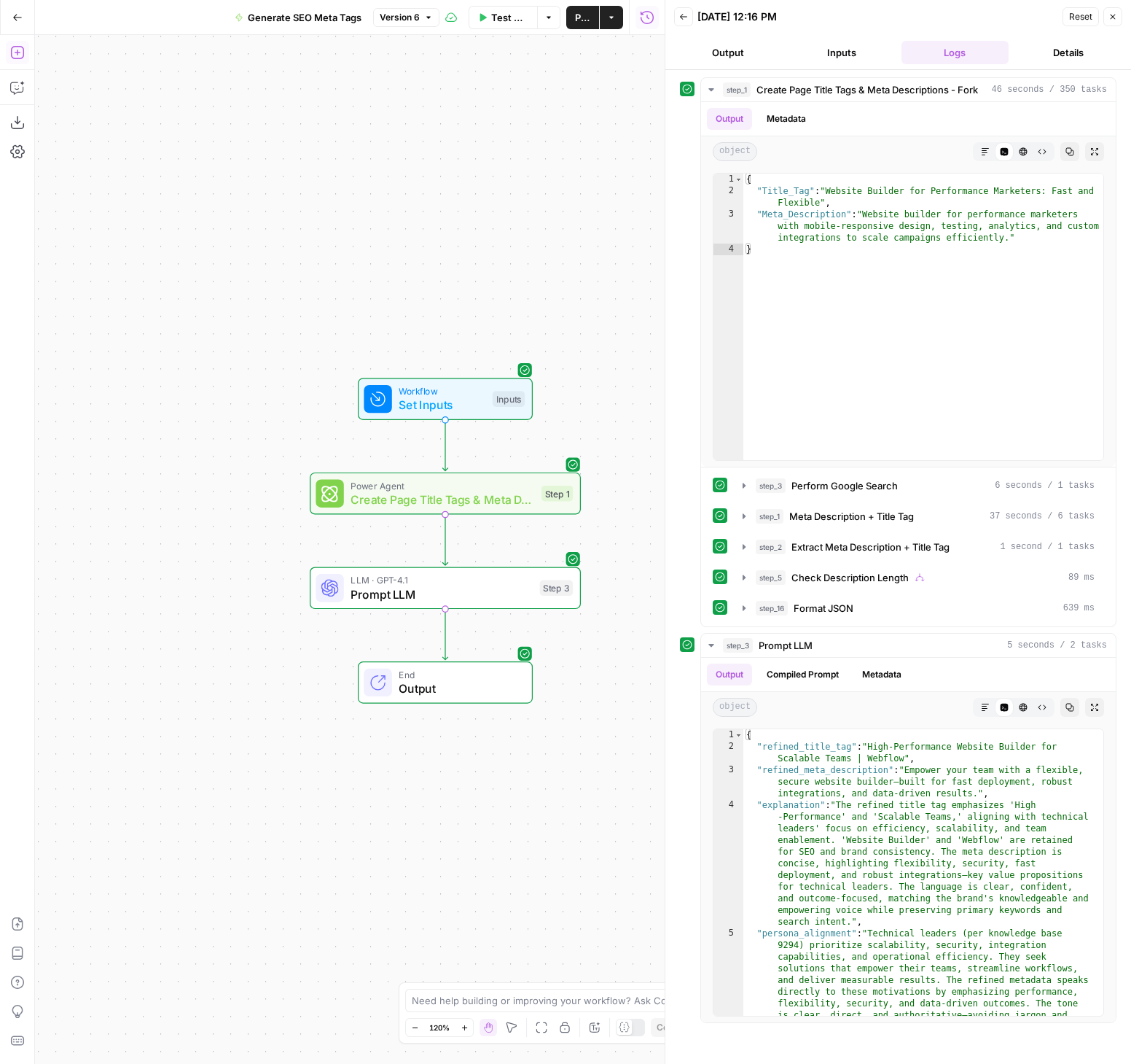
click at [22, 52] on icon "button" at bounding box center [18, 53] width 14 height 14
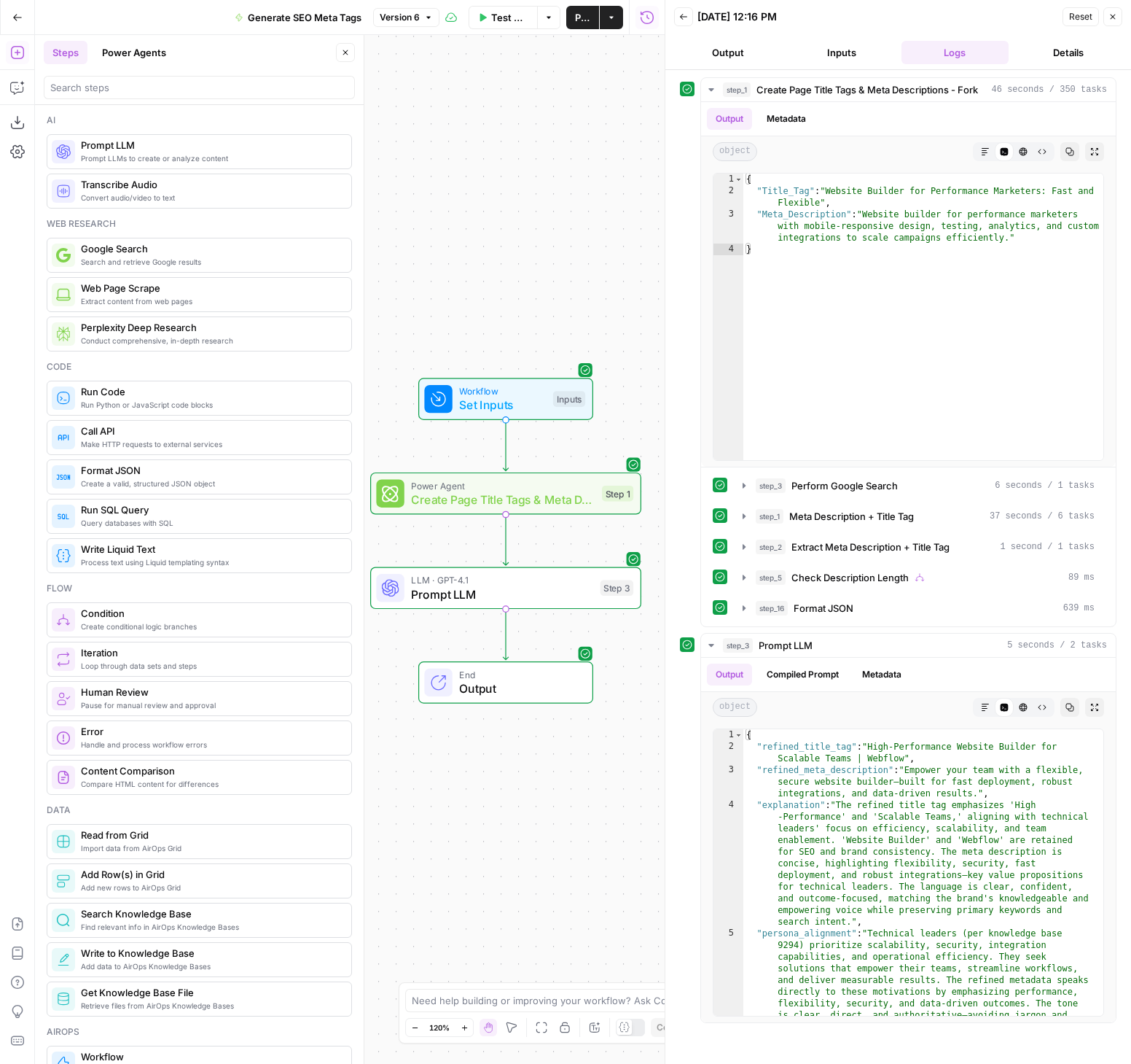
click at [149, 54] on button "Power Agents" at bounding box center [134, 52] width 82 height 23
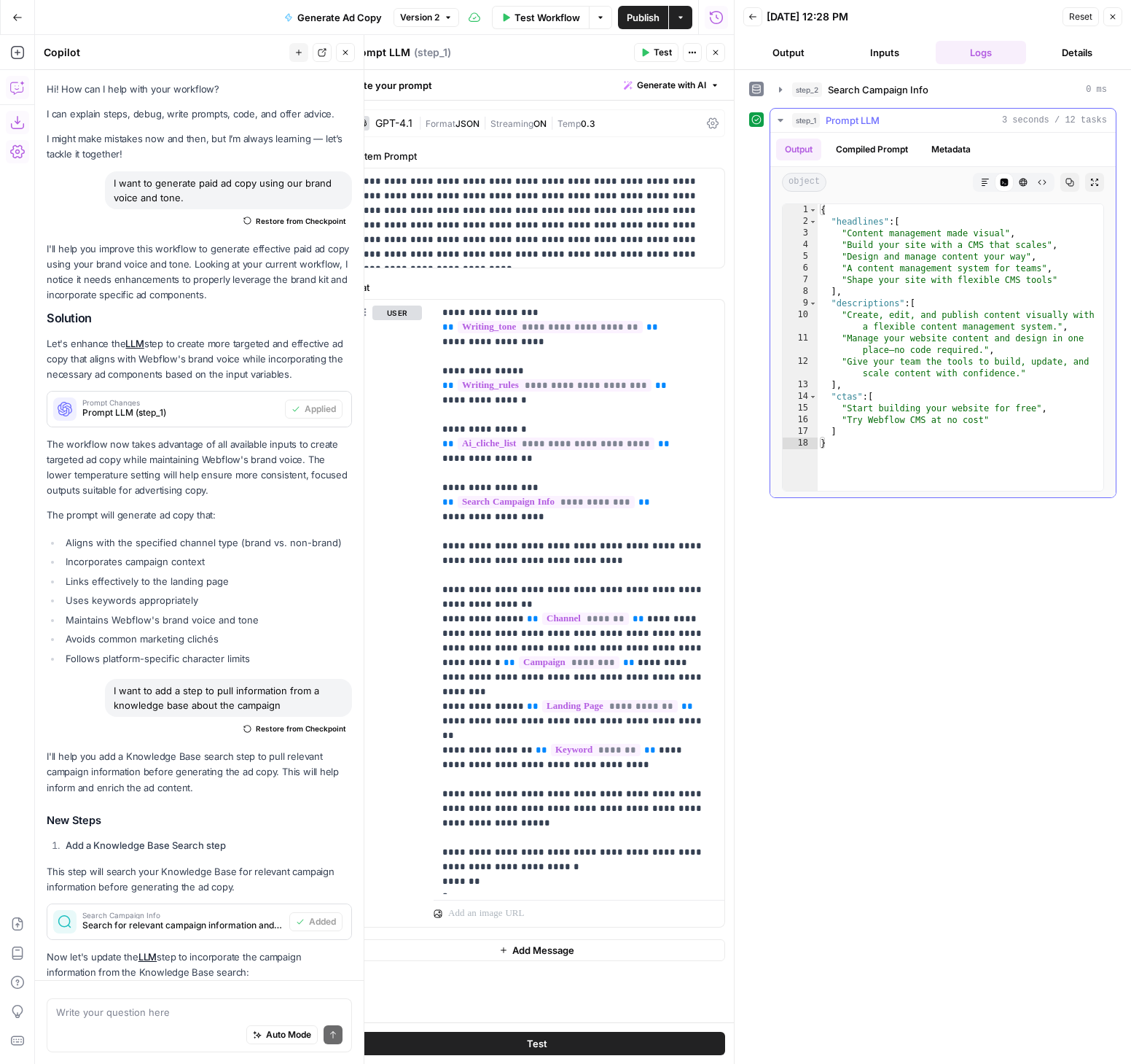
scroll to position [351, 0]
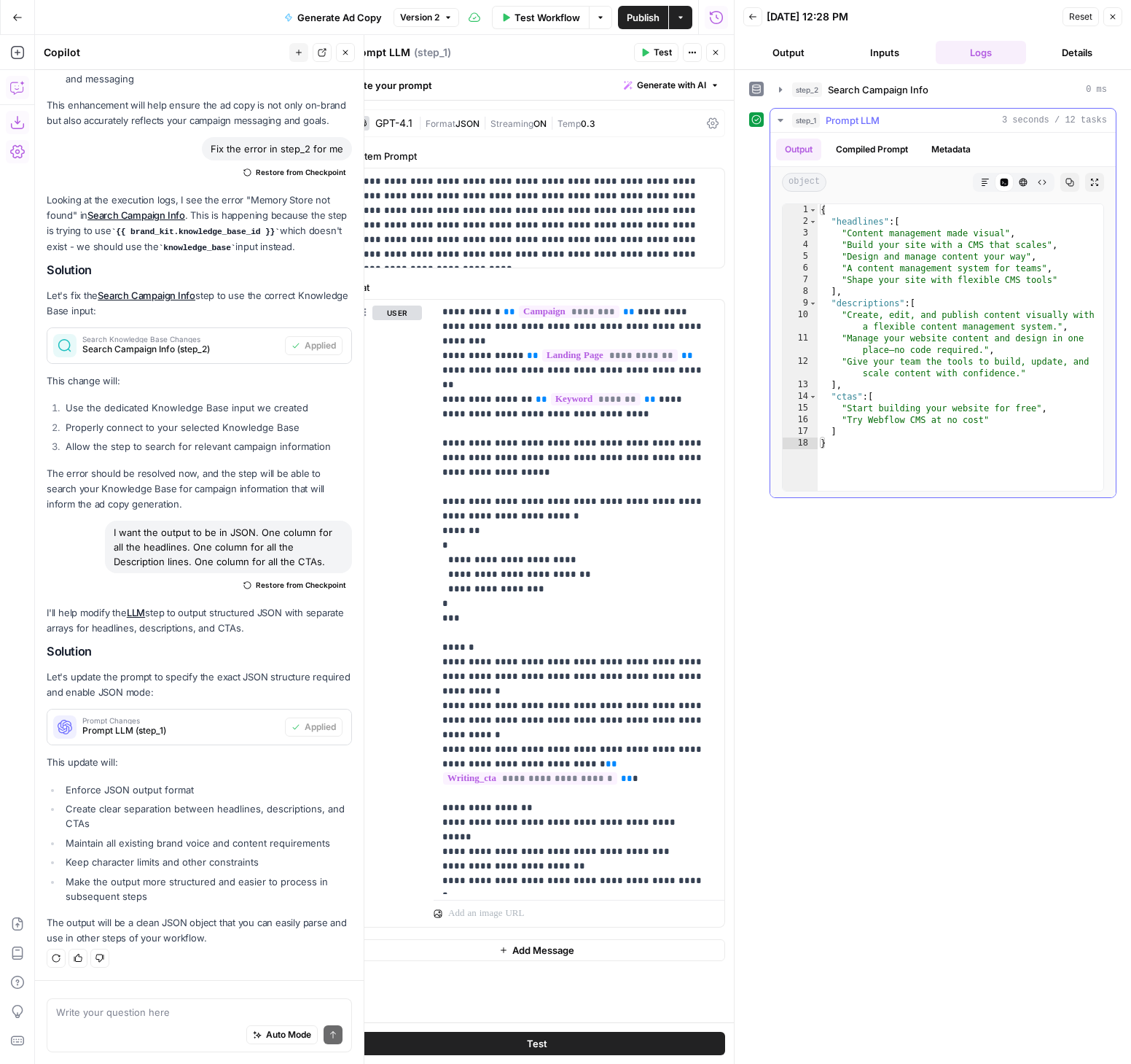
click at [986, 184] on icon "button" at bounding box center [986, 182] width 9 height 9
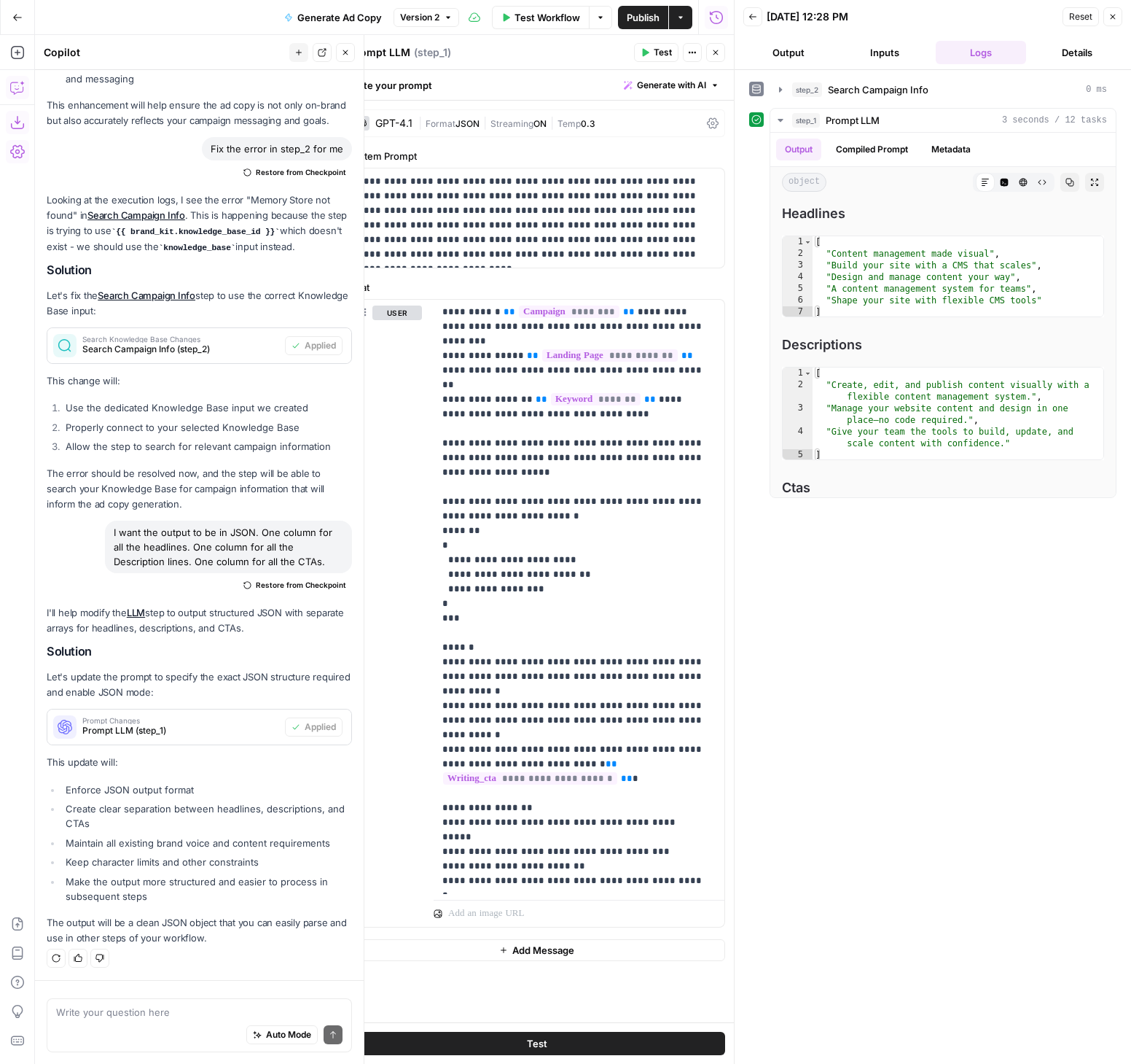
click at [687, 18] on button "Actions" at bounding box center [680, 17] width 23 height 23
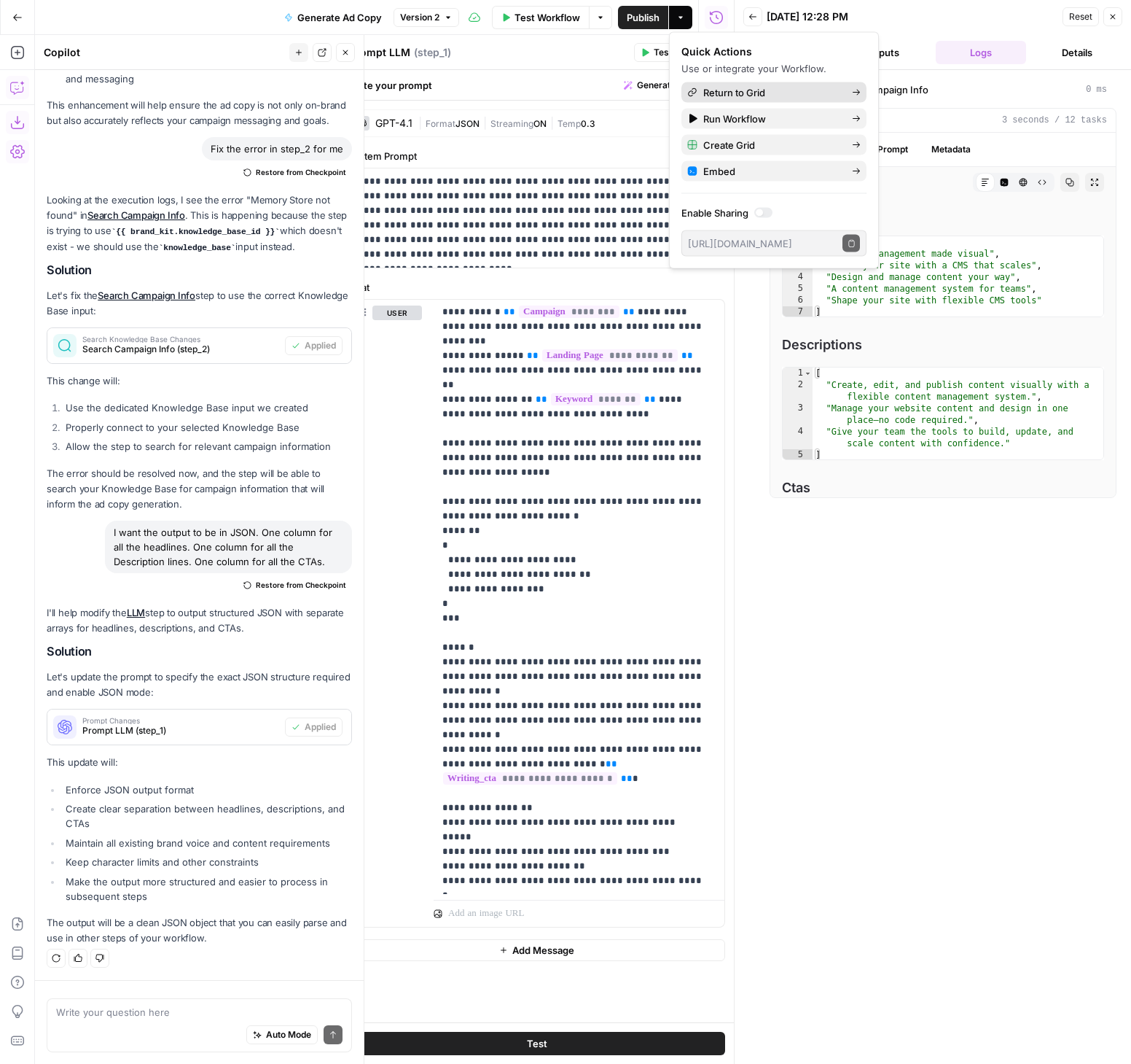
click at [738, 90] on span "Return to Grid" at bounding box center [771, 93] width 137 height 14
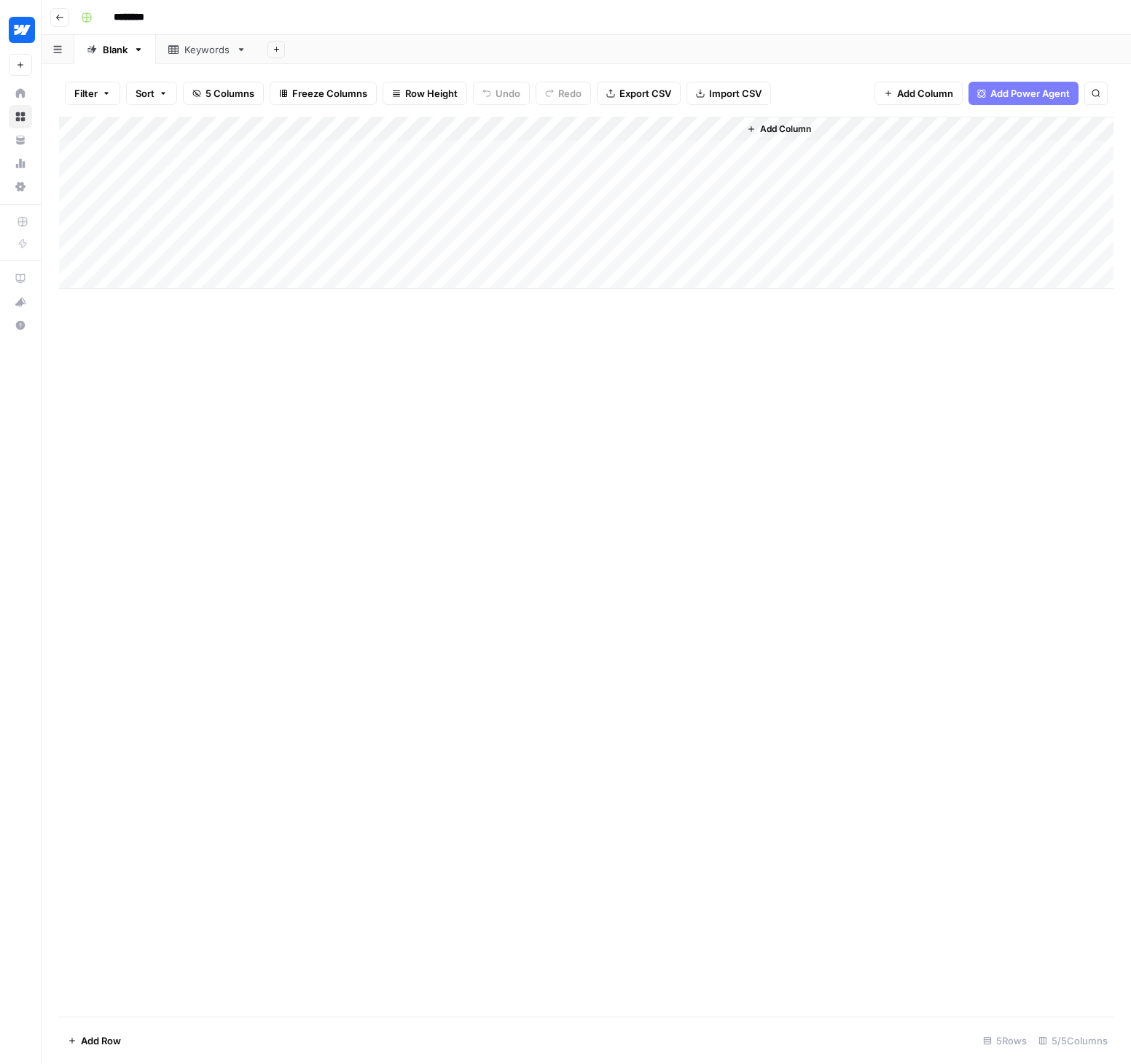
click at [159, 156] on div "Add Column" at bounding box center [587, 202] width 1055 height 172
click at [161, 151] on div "Add Column" at bounding box center [587, 202] width 1055 height 172
drag, startPoint x: 222, startPoint y: 404, endPoint x: 223, endPoint y: 365, distance: 39.0
click at [222, 402] on div "Add Column" at bounding box center [587, 566] width 1055 height 899
click at [203, 127] on div "Add Column" at bounding box center [587, 202] width 1055 height 172
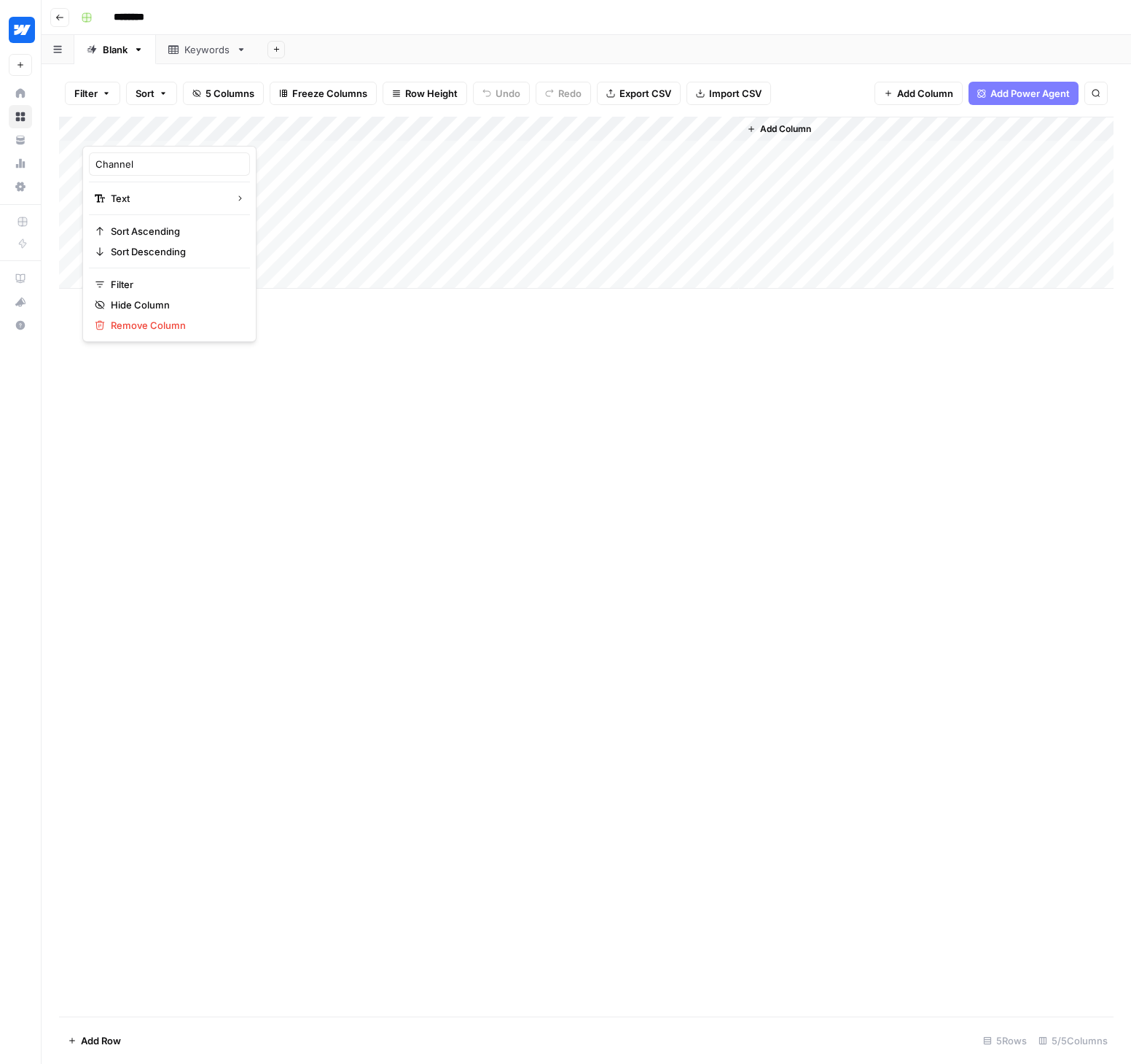
drag, startPoint x: 527, startPoint y: 410, endPoint x: 293, endPoint y: 245, distance: 286.3
click at [527, 410] on div "Add Column" at bounding box center [587, 566] width 1055 height 899
click at [137, 153] on div "Add Column" at bounding box center [587, 202] width 1055 height 172
type textarea "*****"
type textarea "***"
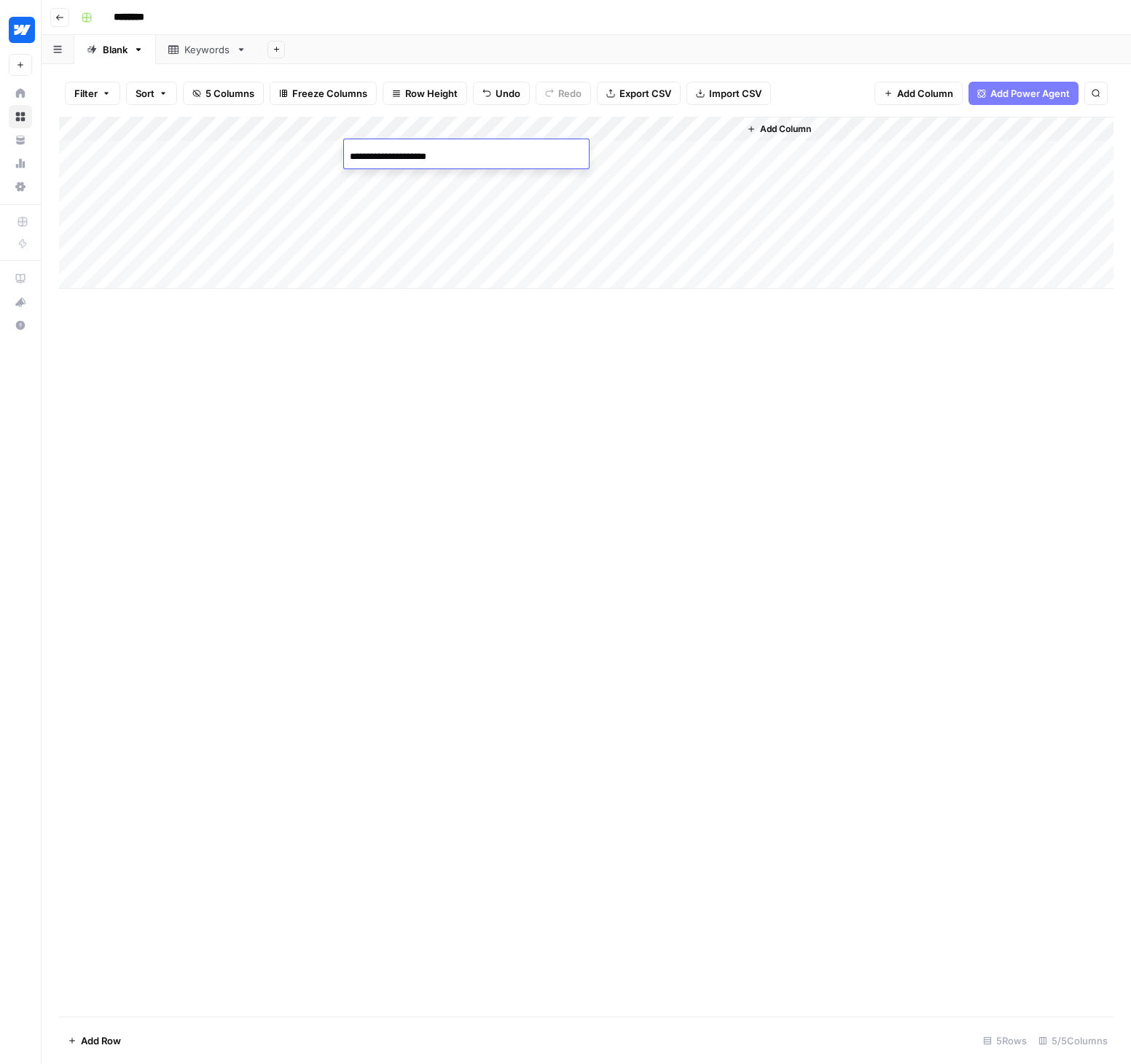
type input "**********"
type textarea "**********"
click at [675, 177] on div "Add Column" at bounding box center [587, 202] width 1055 height 172
click at [675, 155] on div "Add Column" at bounding box center [587, 202] width 1055 height 172
click at [708, 129] on div "Add Column" at bounding box center [587, 202] width 1055 height 172
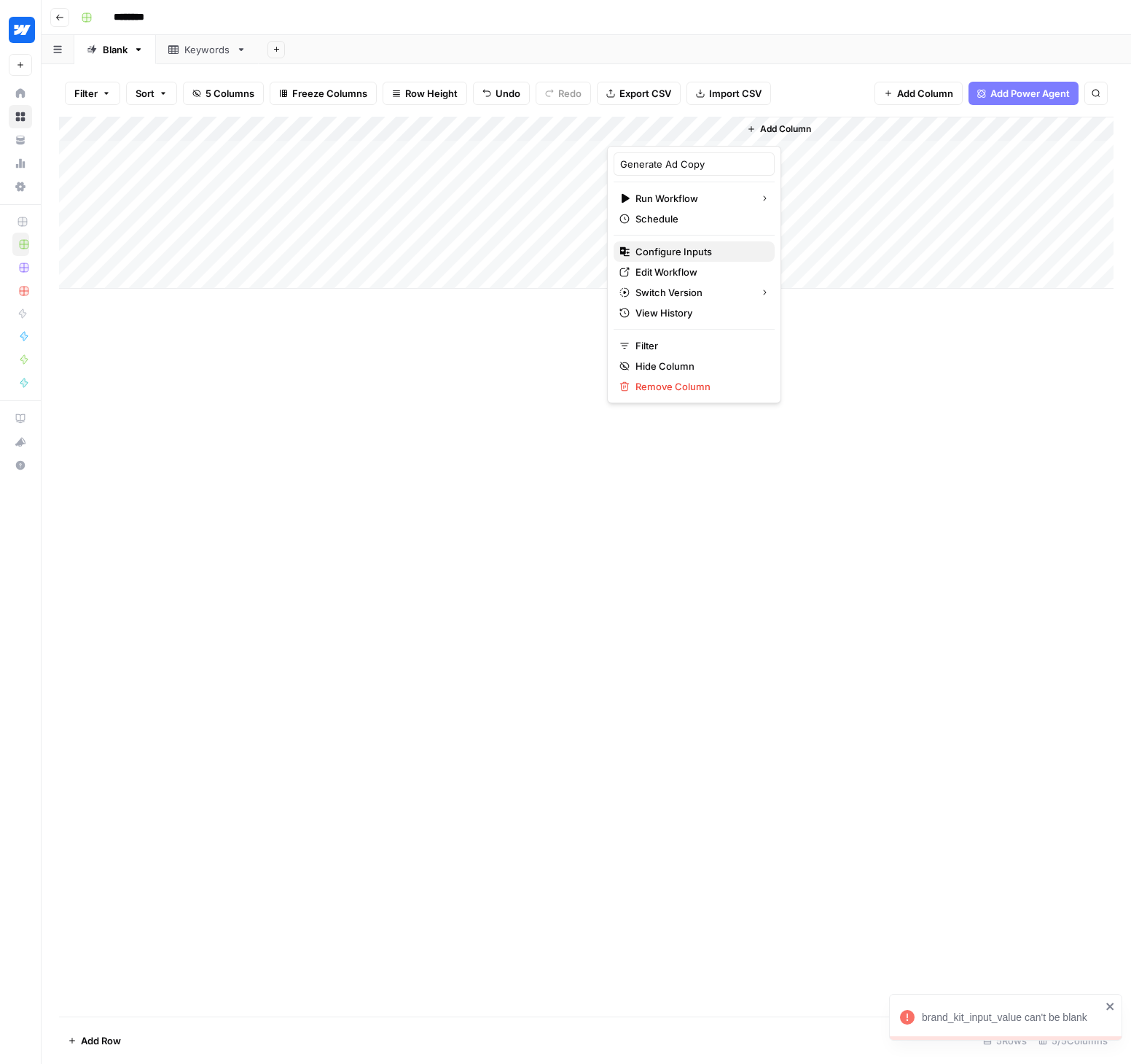
click at [667, 252] on span "Configure Inputs" at bounding box center [699, 252] width 128 height 14
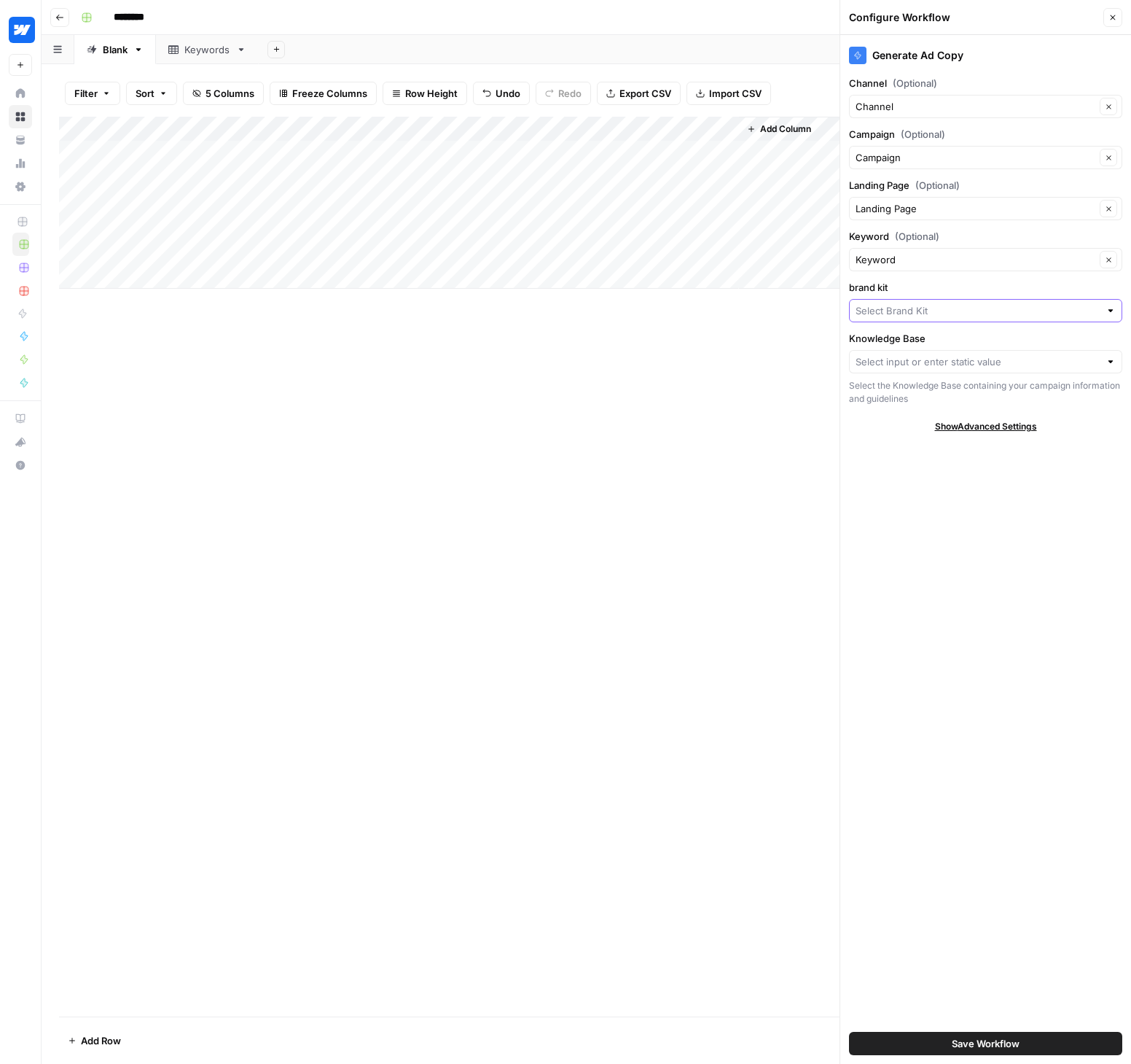
click at [909, 303] on input "brand kit" at bounding box center [978, 310] width 245 height 14
click at [909, 378] on span "Webflow" at bounding box center [983, 385] width 243 height 14
type input "Webflow"
click at [923, 368] on input "Knowledge Base" at bounding box center [978, 361] width 245 height 14
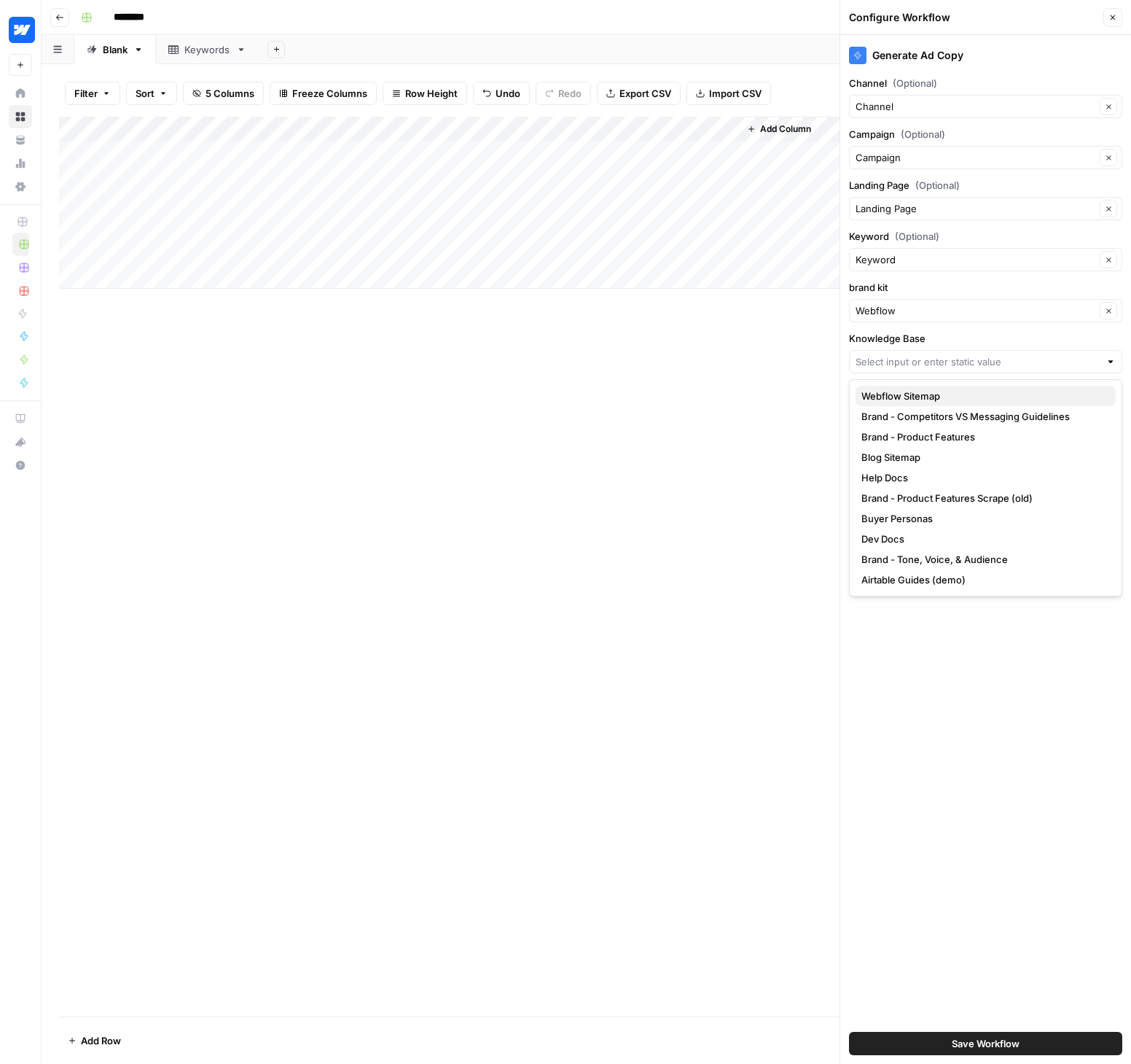
click at [918, 398] on span "Webflow Sitemap" at bounding box center [983, 396] width 243 height 14
type input "Webflow Sitemap"
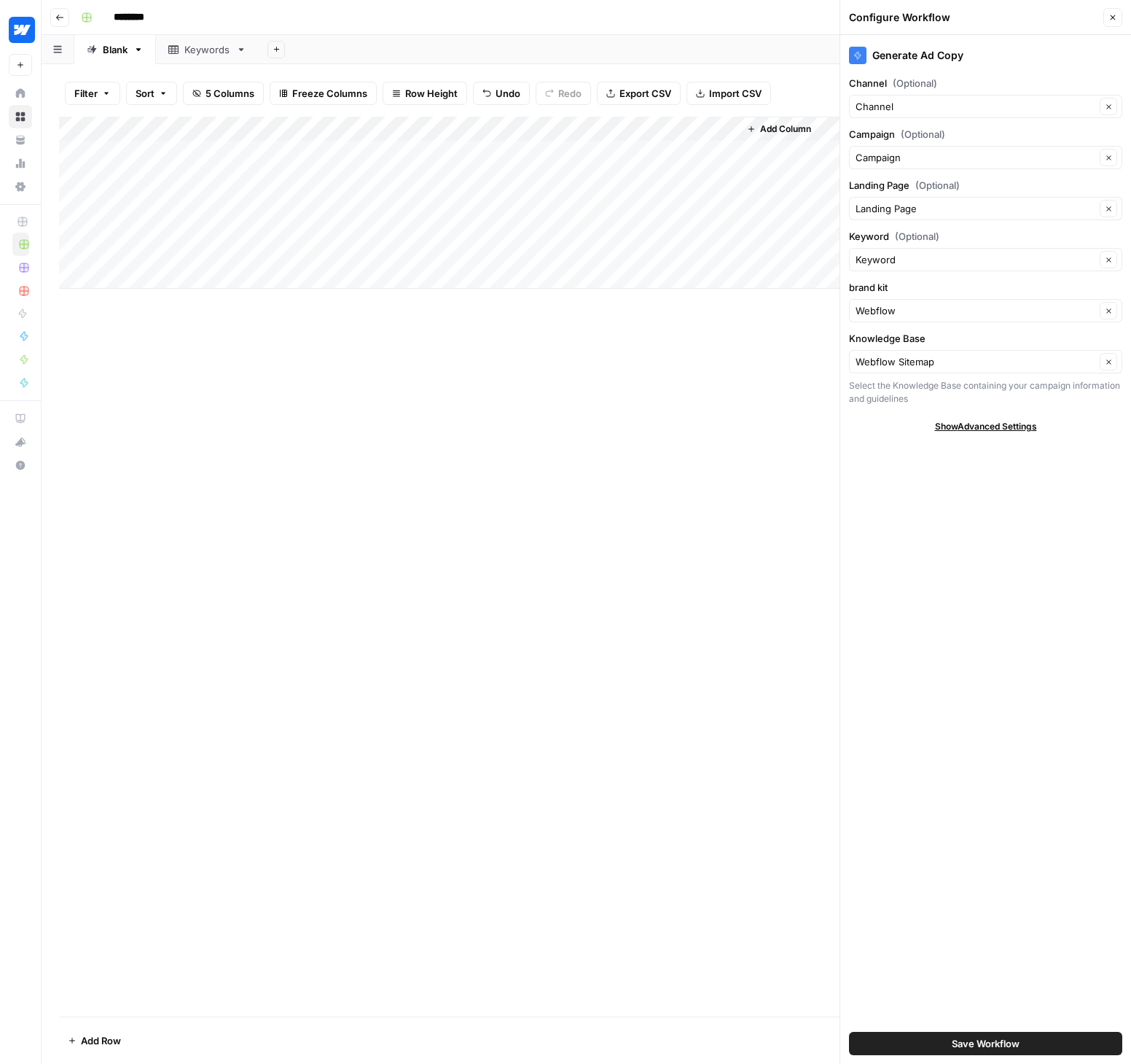
click at [986, 1040] on span "Save Workflow" at bounding box center [986, 1043] width 68 height 14
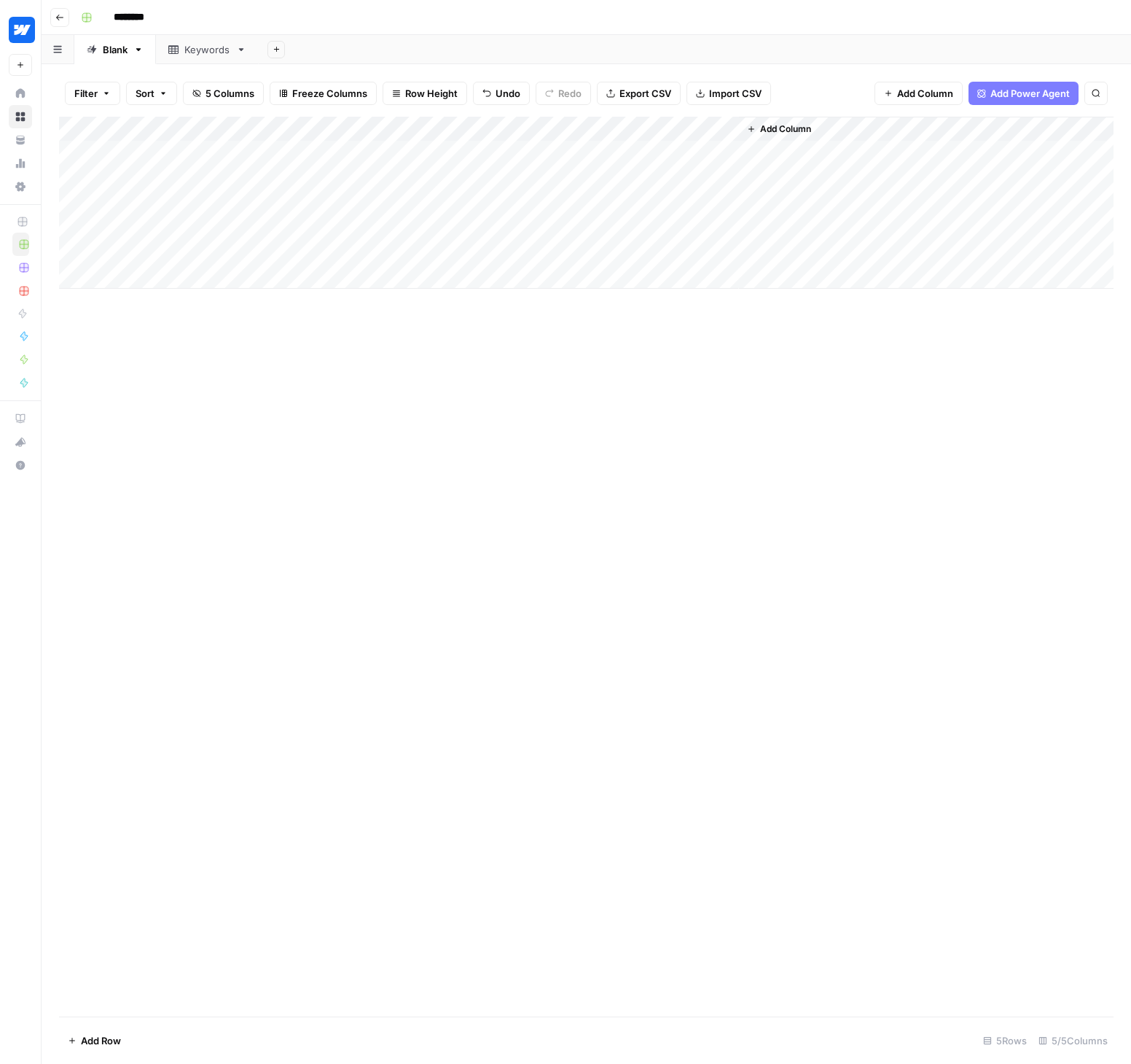
click at [675, 149] on div "Add Column" at bounding box center [587, 202] width 1055 height 172
click at [813, 147] on div "Add Column" at bounding box center [587, 202] width 1055 height 172
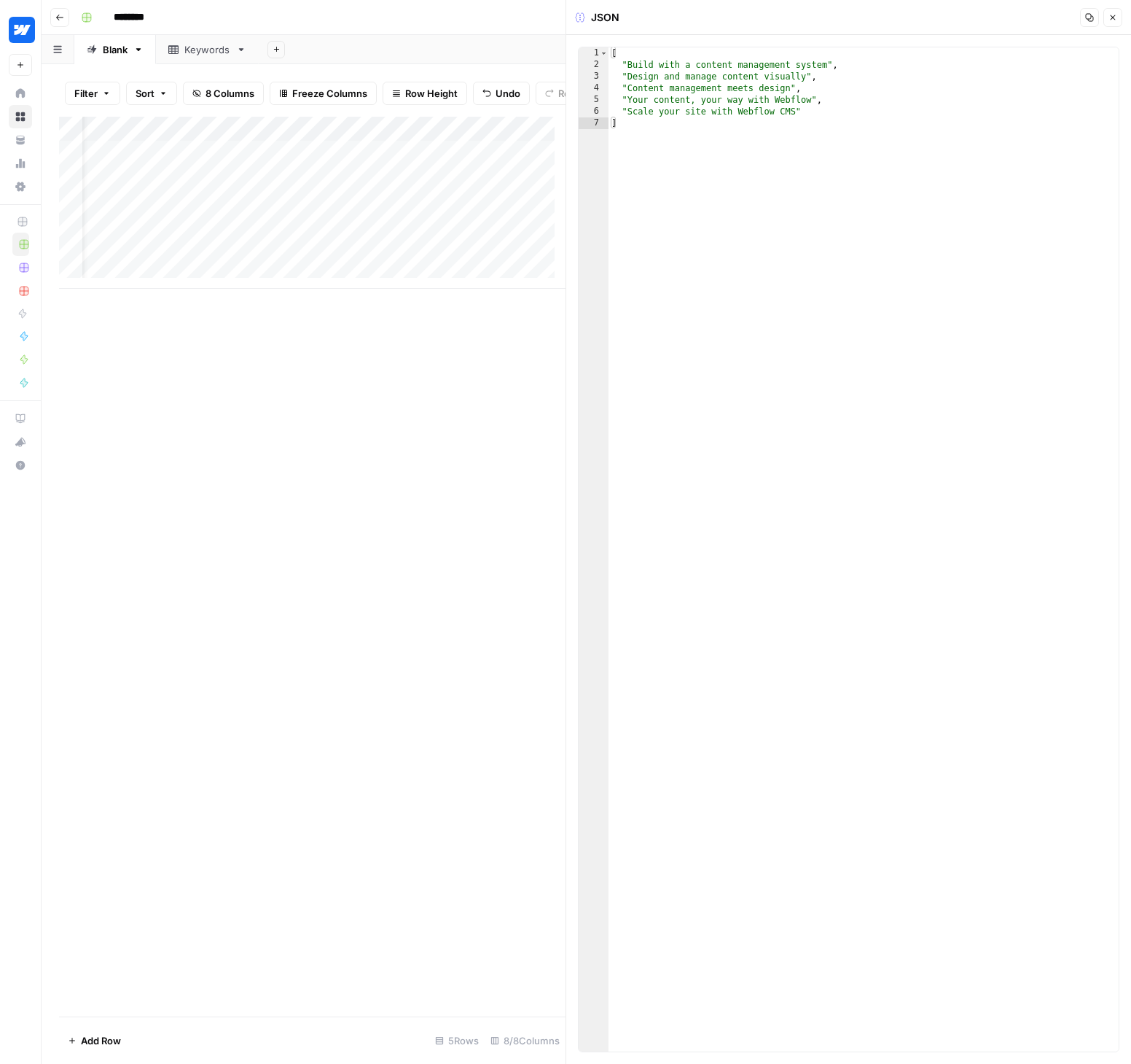
click at [1119, 19] on button "Close" at bounding box center [1113, 18] width 19 height 19
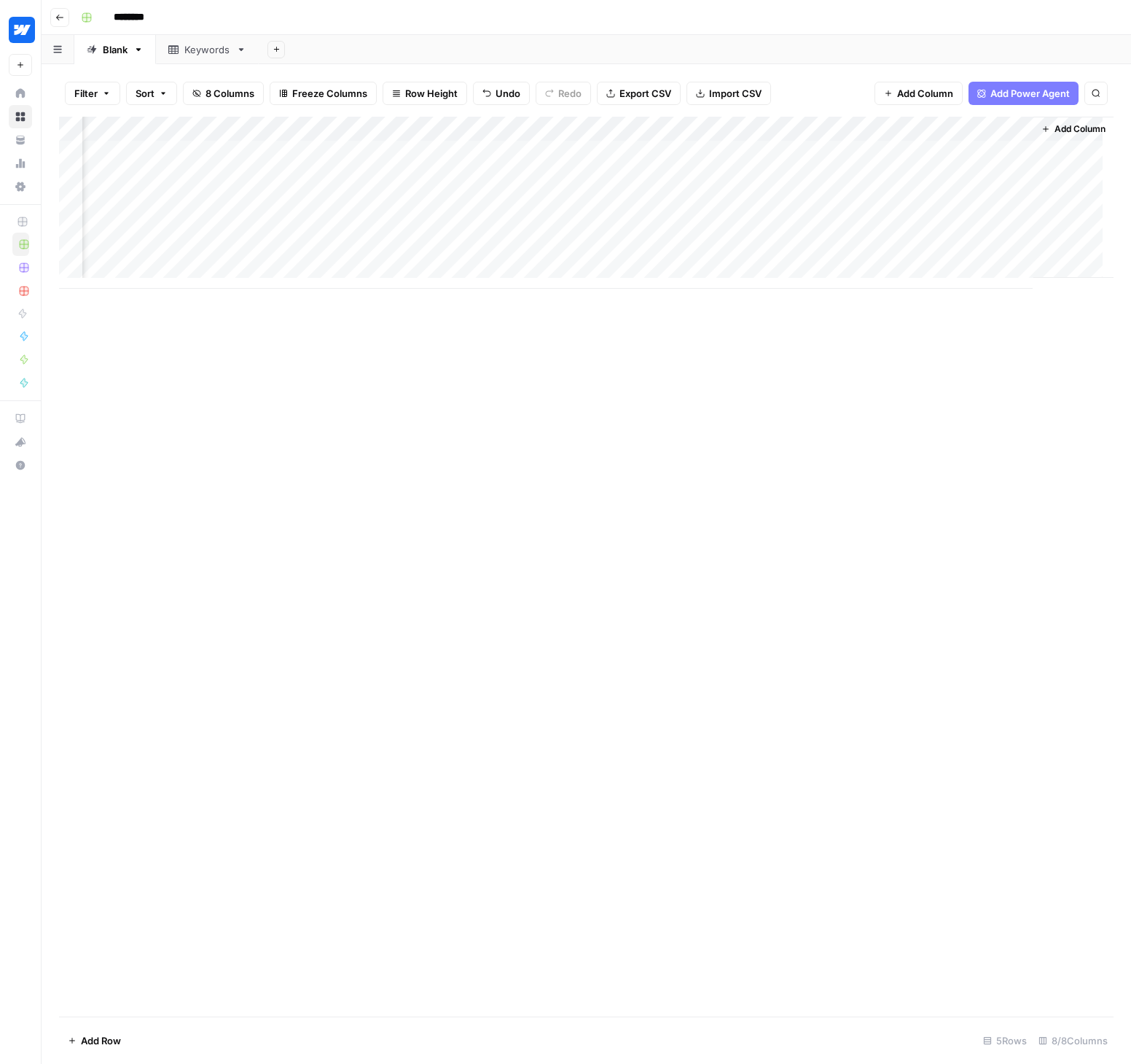
scroll to position [0, 111]
click at [747, 126] on div "Add Column" at bounding box center [587, 202] width 1055 height 172
click at [802, 224] on span "Markdown" at bounding box center [818, 222] width 69 height 14
click at [743, 150] on div "Add Column" at bounding box center [587, 202] width 1055 height 172
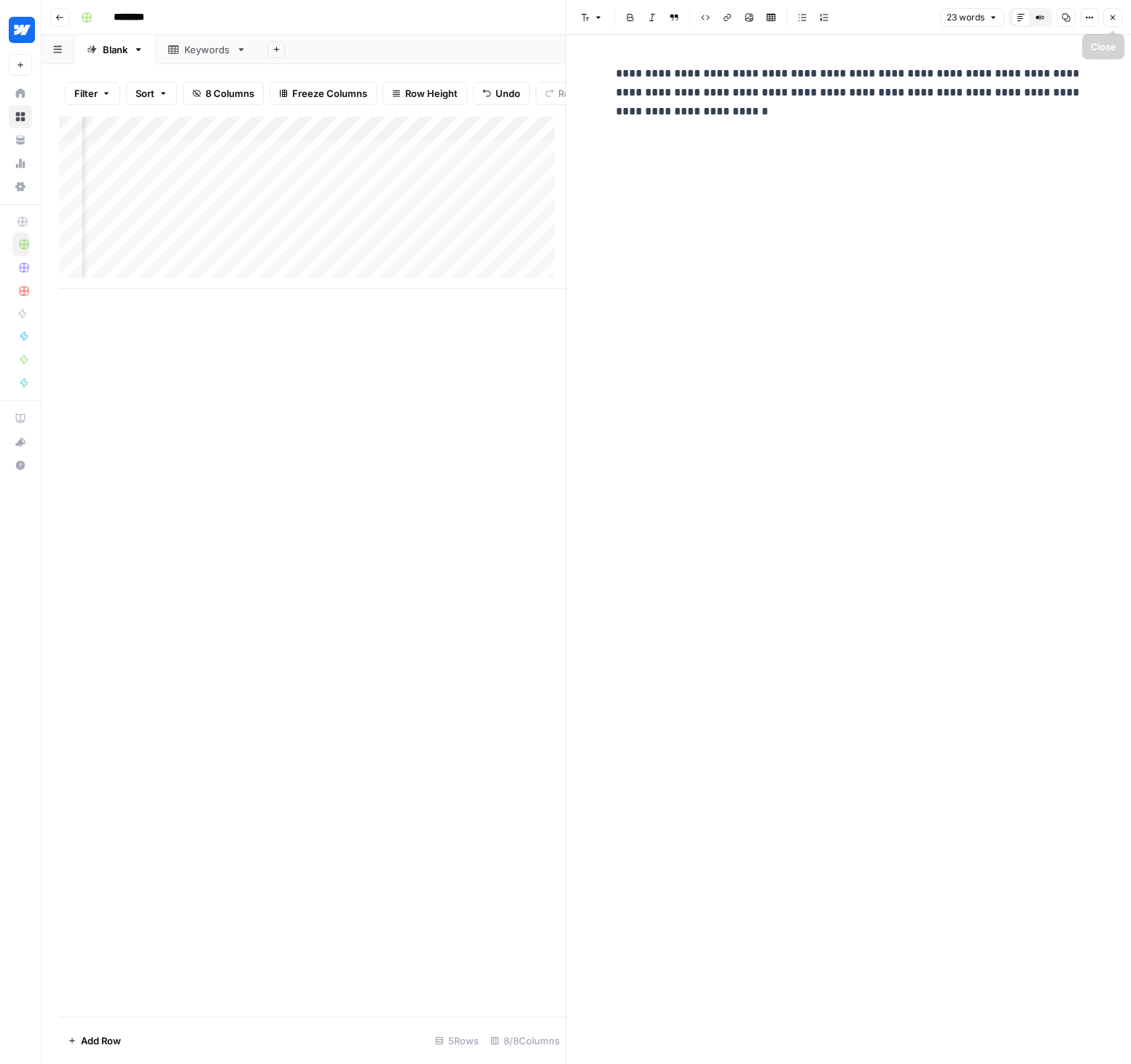
click at [1109, 15] on icon "button" at bounding box center [1113, 17] width 9 height 9
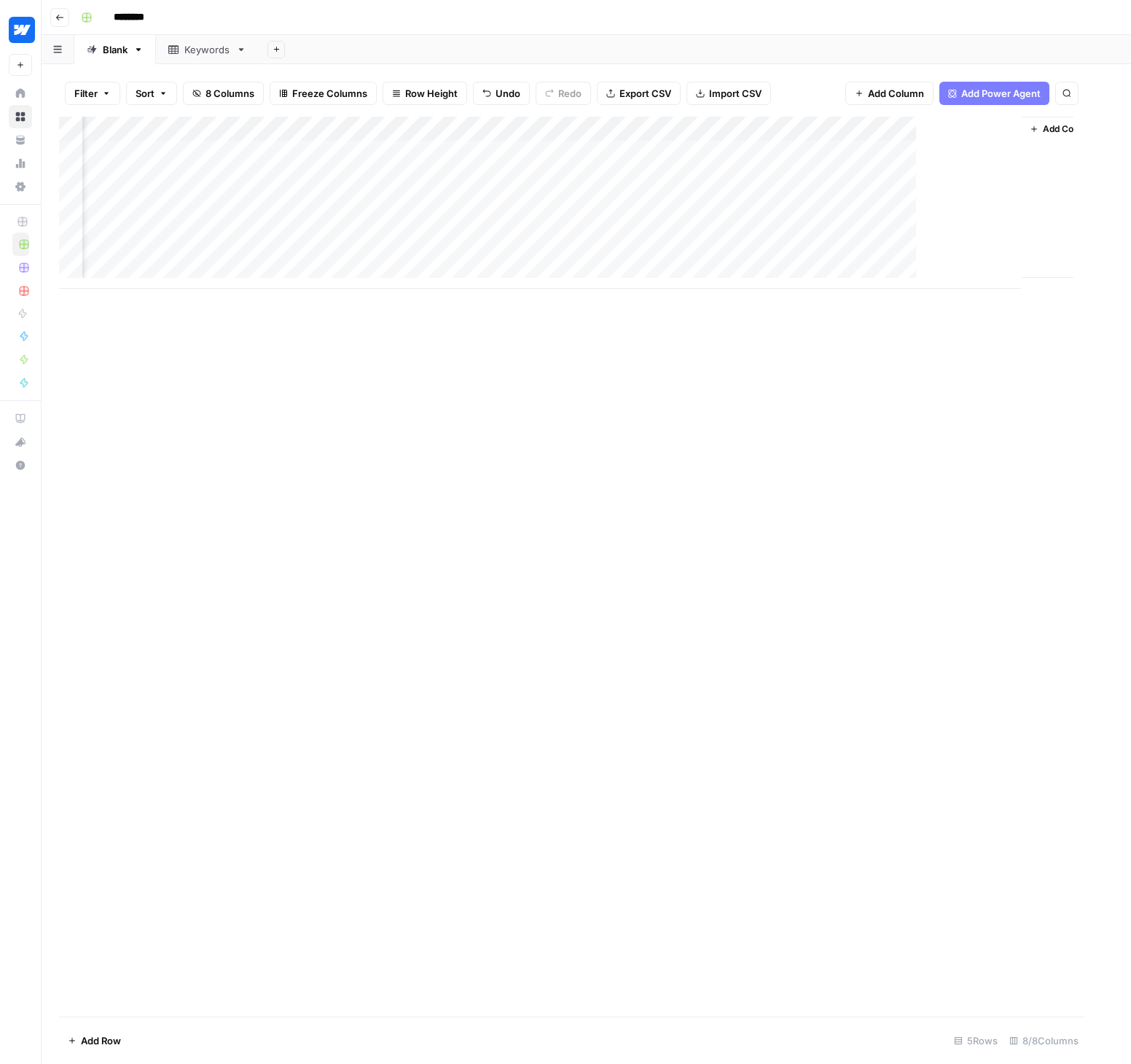
scroll to position [0, 94]
click at [767, 130] on div "Add Column" at bounding box center [587, 202] width 1055 height 172
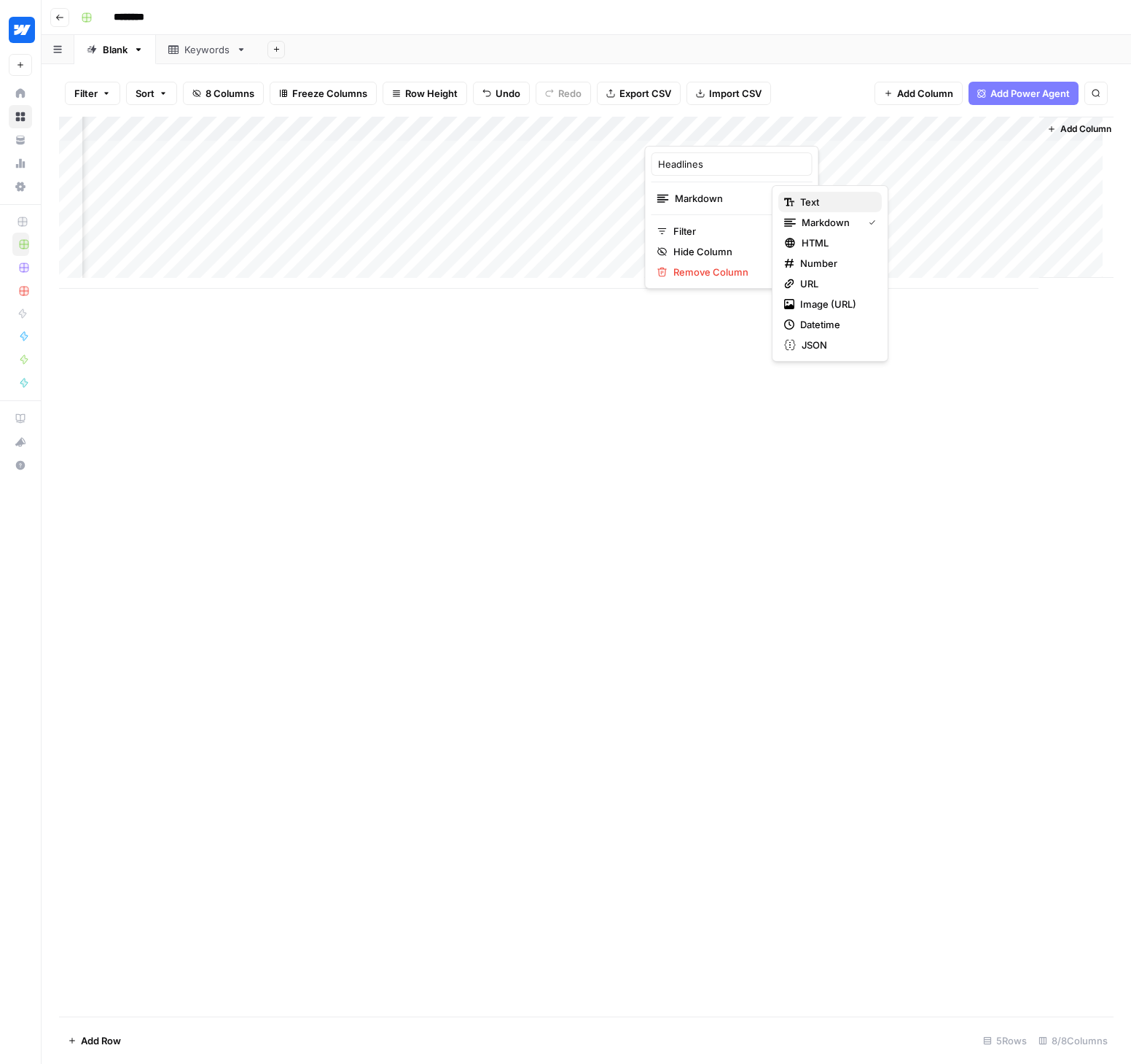
click at [818, 200] on span "Text" at bounding box center [835, 201] width 70 height 14
click at [766, 133] on div "Add Column" at bounding box center [587, 202] width 1055 height 172
click at [824, 335] on button "JSON" at bounding box center [830, 345] width 104 height 21
click at [767, 129] on div "Add Column" at bounding box center [587, 202] width 1055 height 172
drag, startPoint x: 972, startPoint y: 418, endPoint x: 944, endPoint y: 367, distance: 58.2
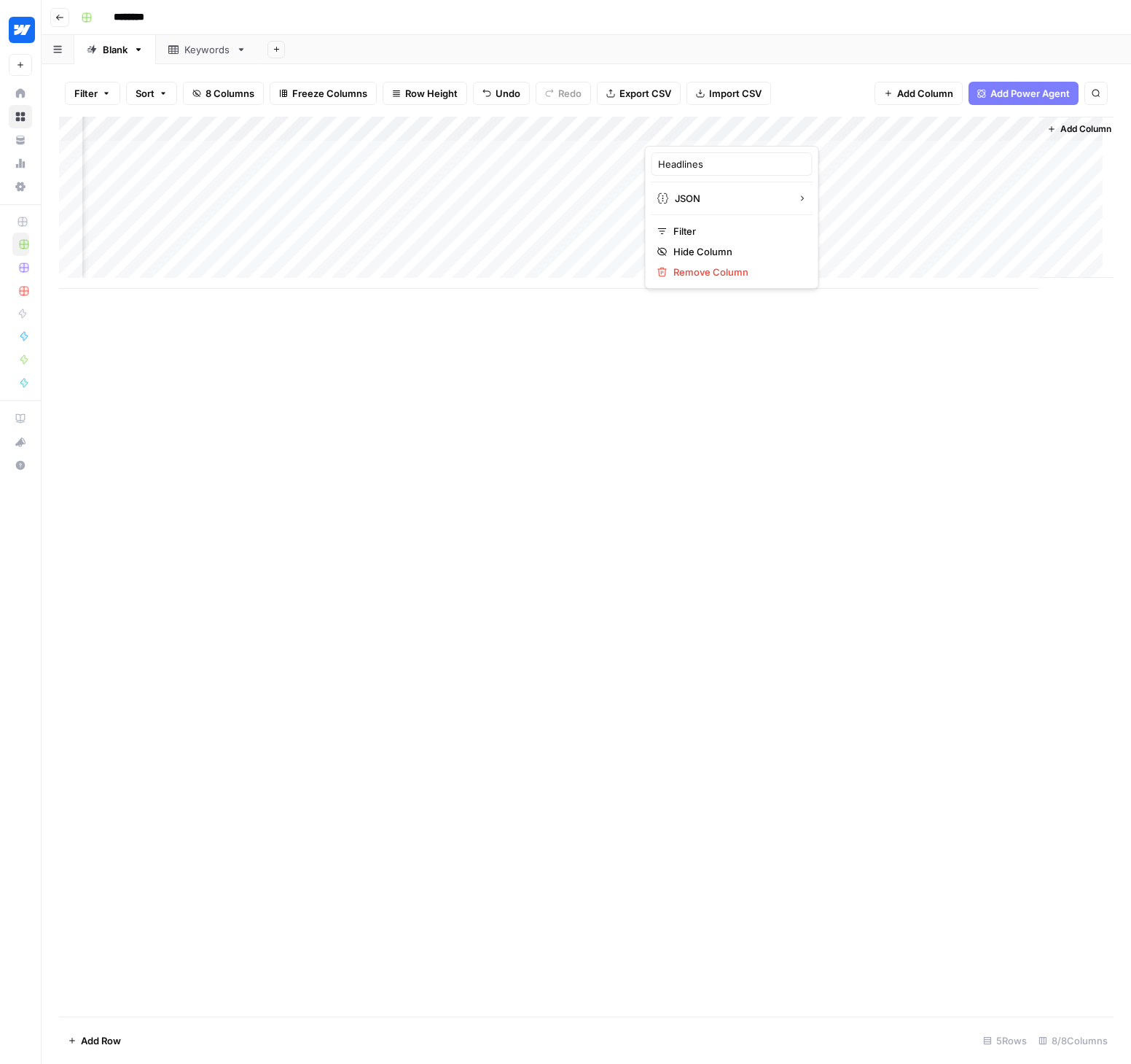
click at [972, 418] on div "Add Column" at bounding box center [587, 566] width 1055 height 899
click at [892, 152] on div "Add Column" at bounding box center [587, 202] width 1055 height 172
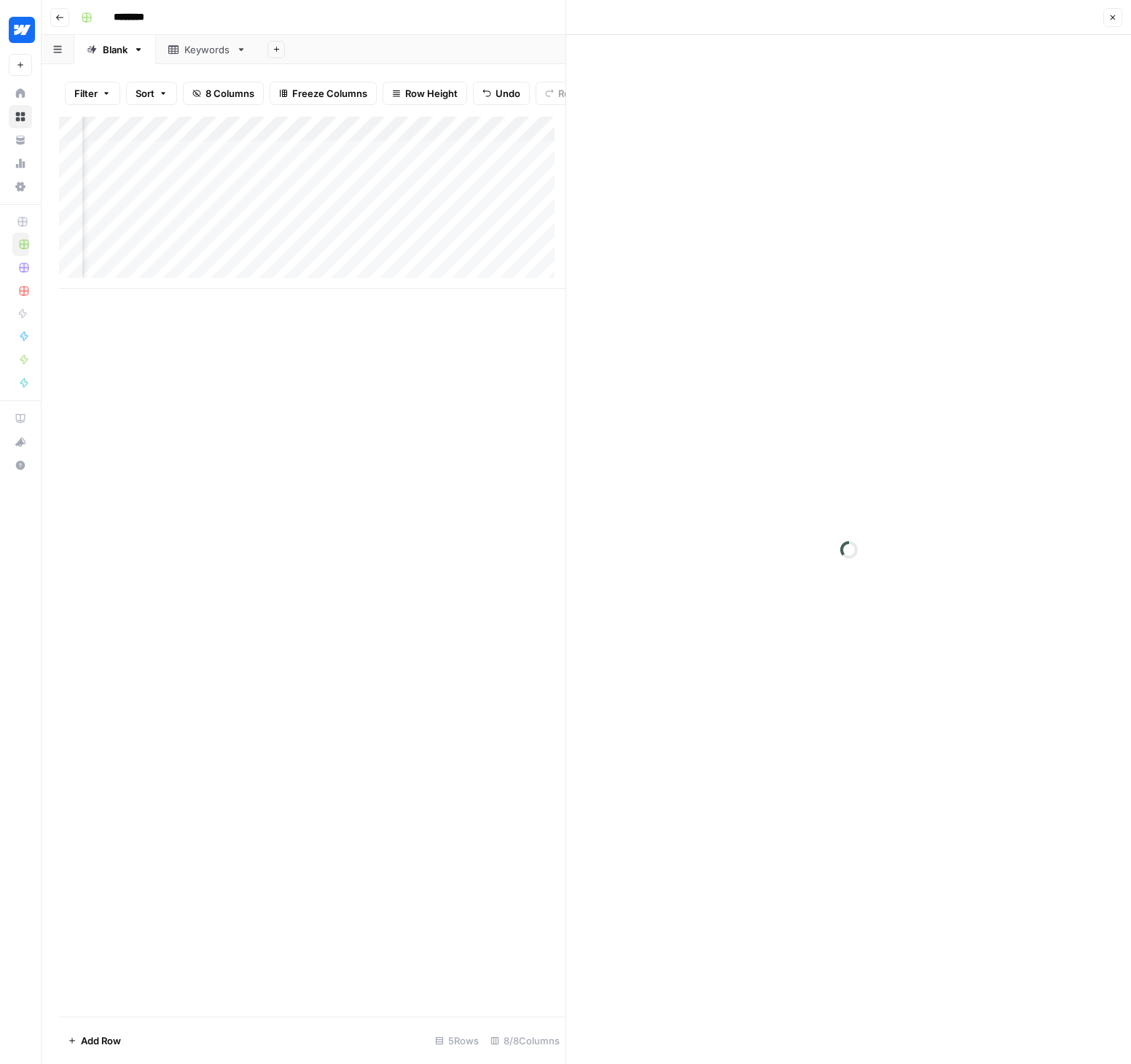
click at [1110, 16] on icon "button" at bounding box center [1113, 17] width 9 height 9
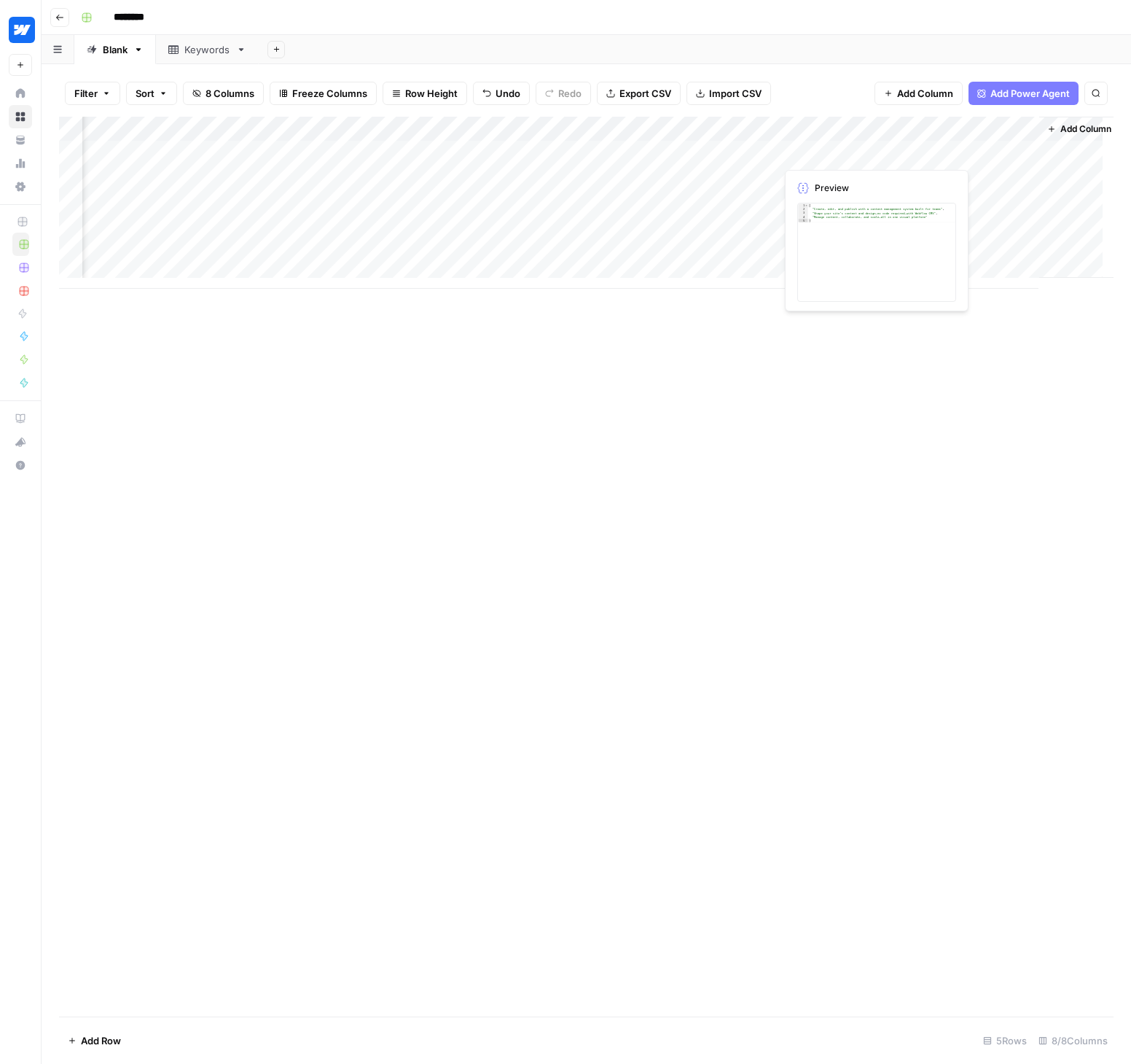
click at [894, 152] on div "Add Column" at bounding box center [587, 202] width 1055 height 172
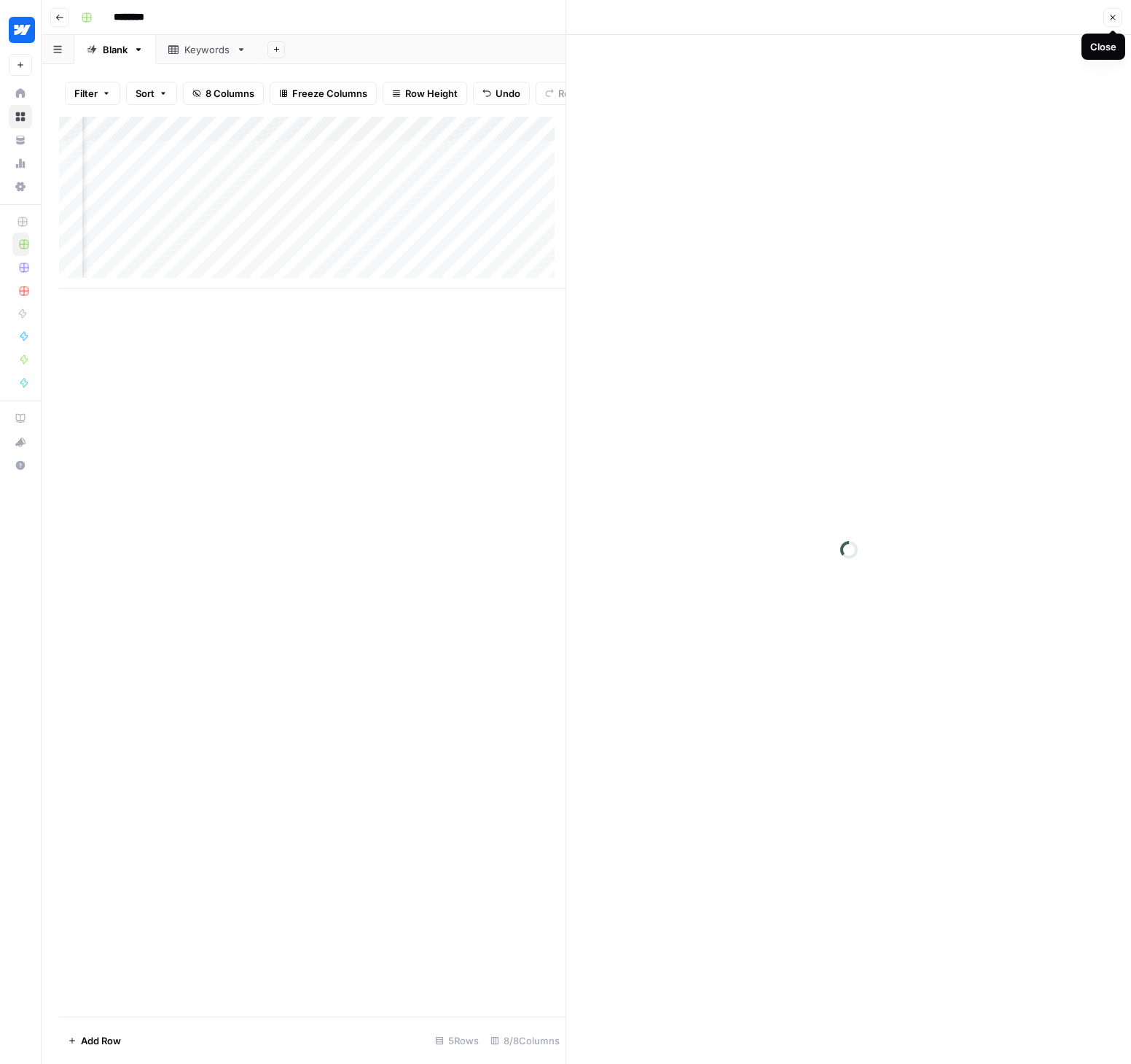
click at [1107, 18] on button "Close" at bounding box center [1113, 18] width 19 height 19
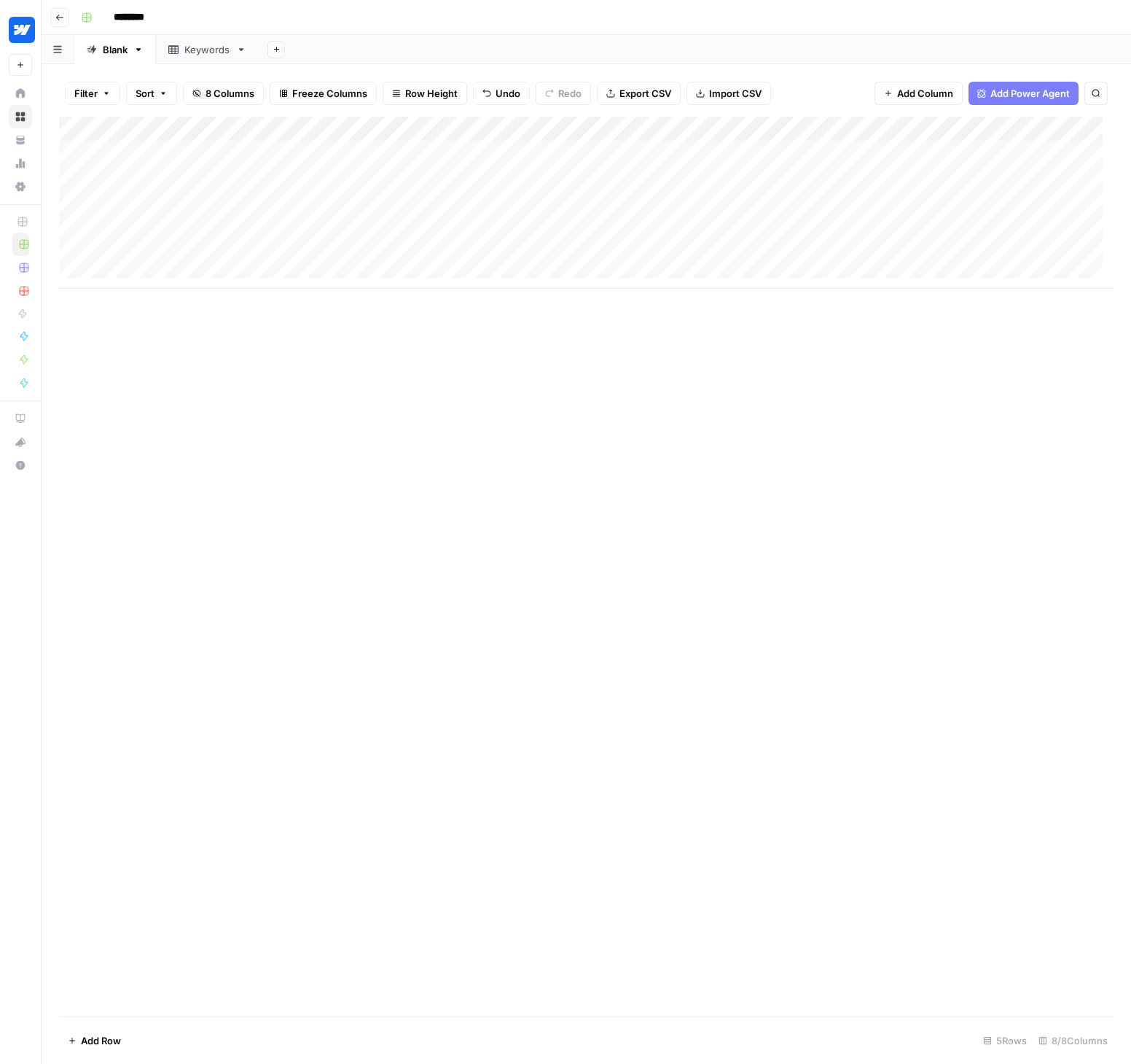
drag, startPoint x: 440, startPoint y: 282, endPoint x: 333, endPoint y: 289, distance: 107.2
click at [333, 289] on div "Add Column" at bounding box center [587, 566] width 1055 height 899
click at [124, 14] on input "********" at bounding box center [148, 17] width 82 height 23
click at [154, 14] on input "********" at bounding box center [148, 17] width 82 height 23
drag, startPoint x: 169, startPoint y: 14, endPoint x: 106, endPoint y: 19, distance: 63.2
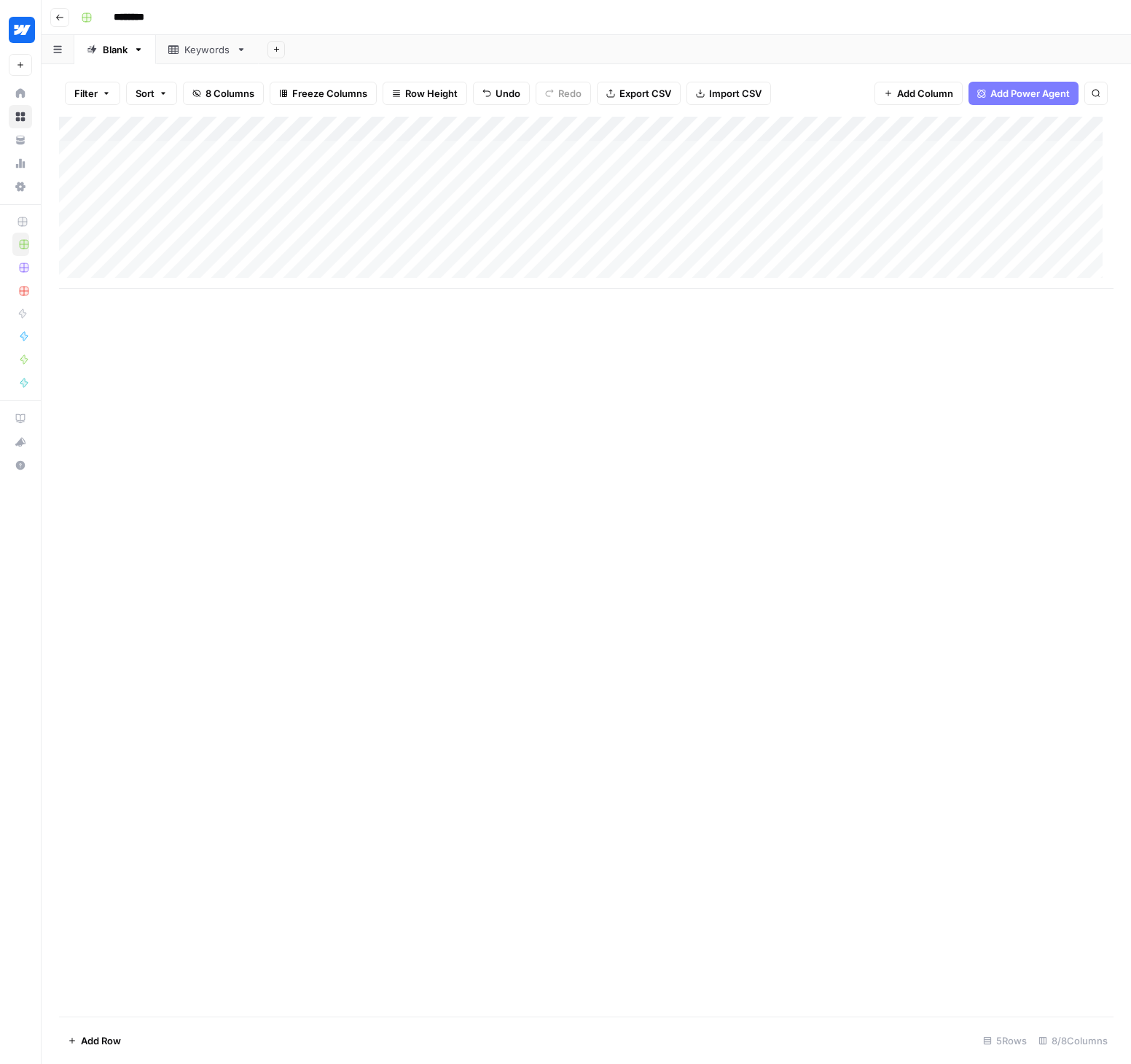
click at [106, 19] on div "********" at bounding box center [595, 17] width 1041 height 23
type input "**********"
click at [289, 17] on div "**********" at bounding box center [595, 17] width 1041 height 23
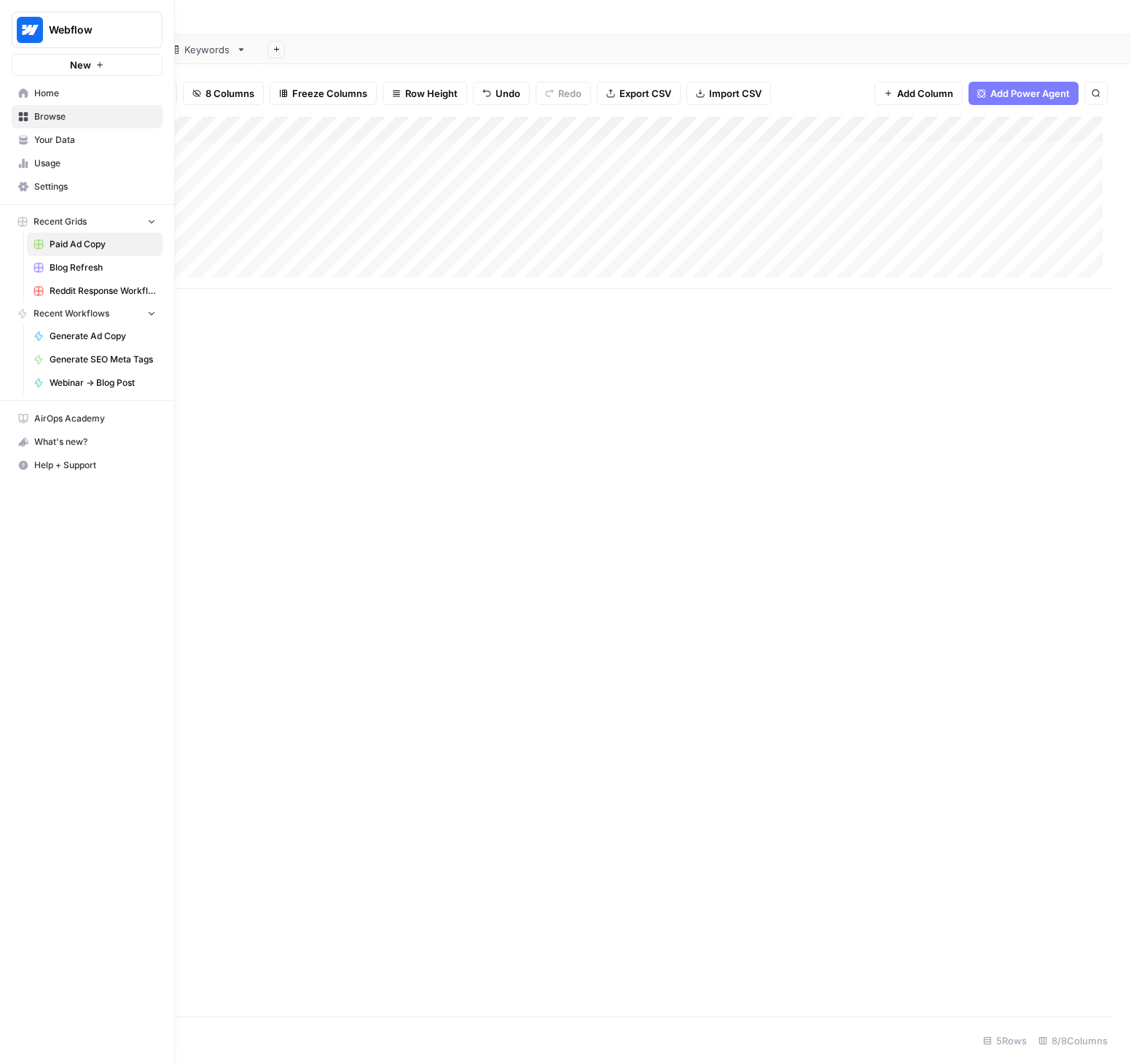
click at [52, 189] on span "Settings" at bounding box center [95, 186] width 121 height 13
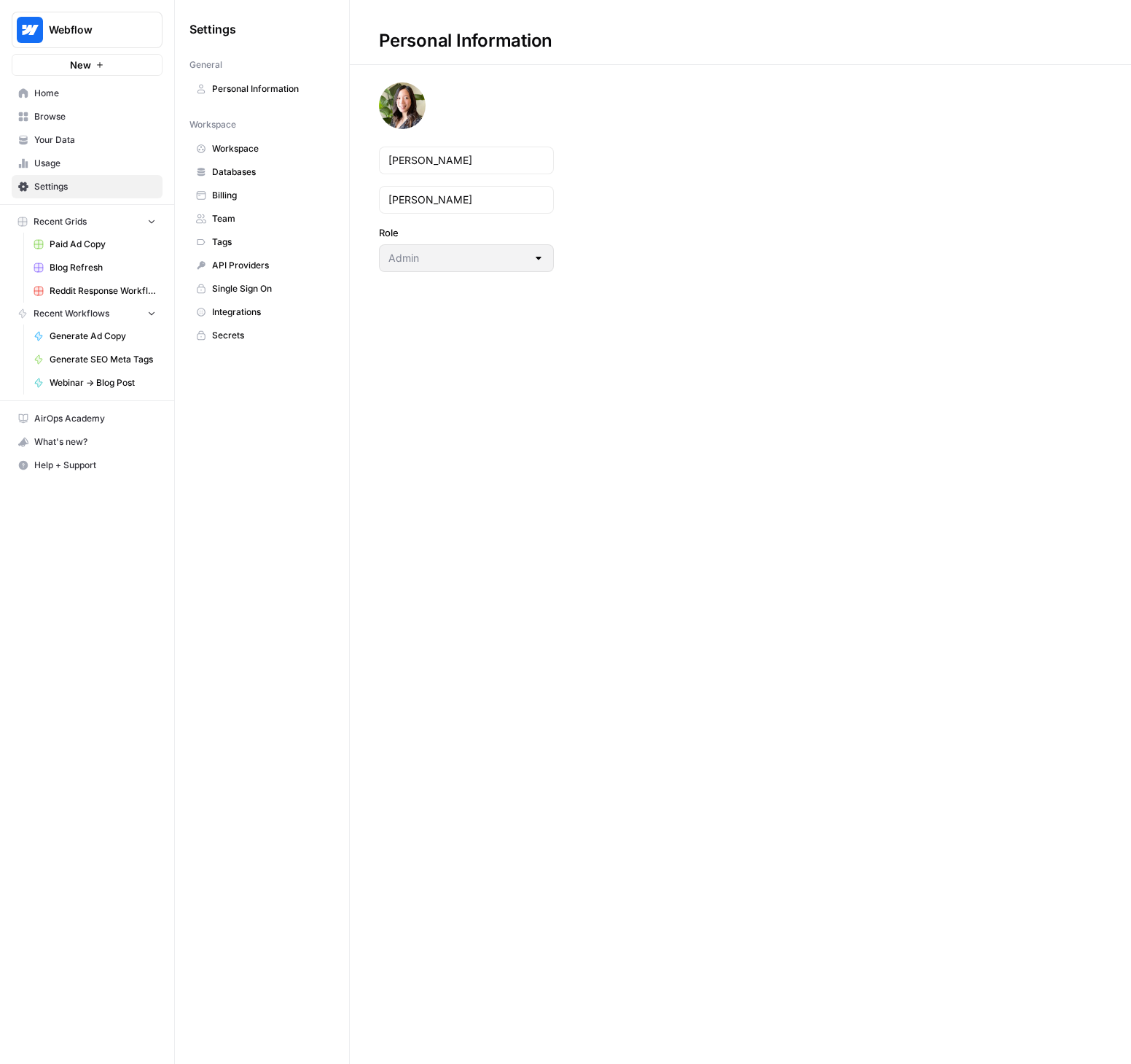
click at [240, 213] on span "Team" at bounding box center [269, 218] width 116 height 13
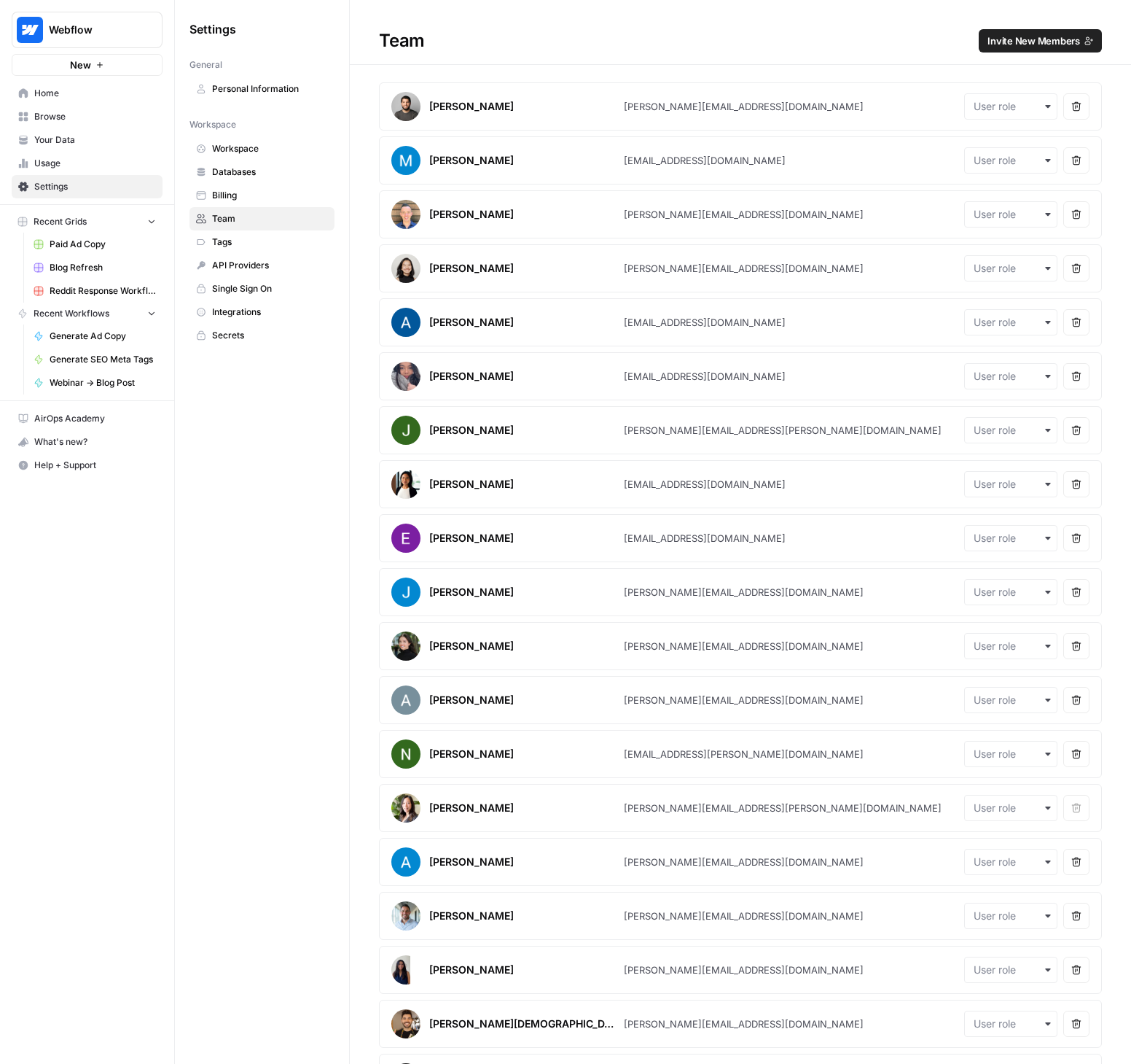
click at [1018, 46] on span "Invite New Members" at bounding box center [1034, 41] width 93 height 14
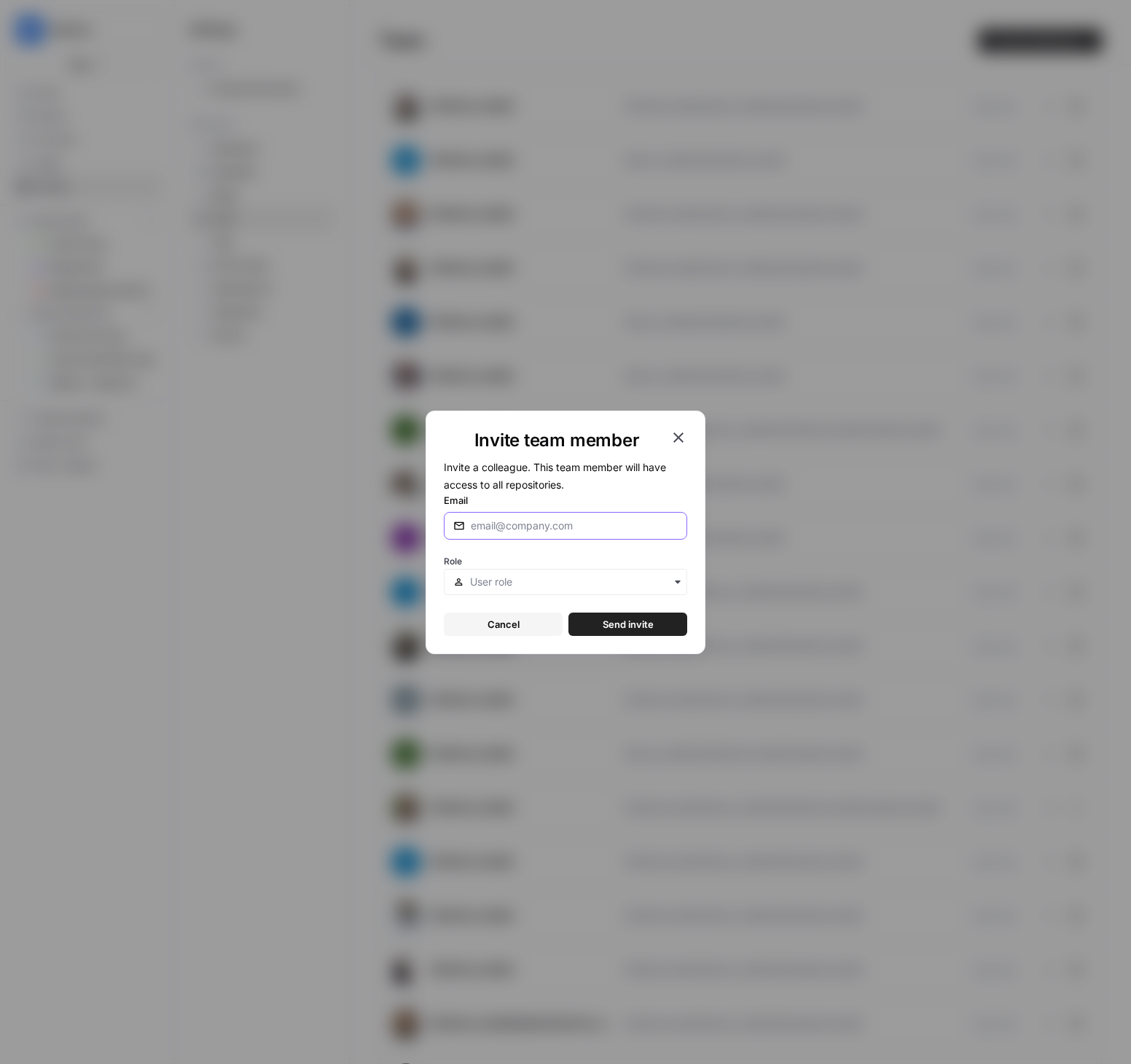
click at [530, 528] on input "Email" at bounding box center [574, 525] width 207 height 14
type input "kristie.kam@webflow.com"
click at [520, 582] on input "text" at bounding box center [574, 582] width 208 height 14
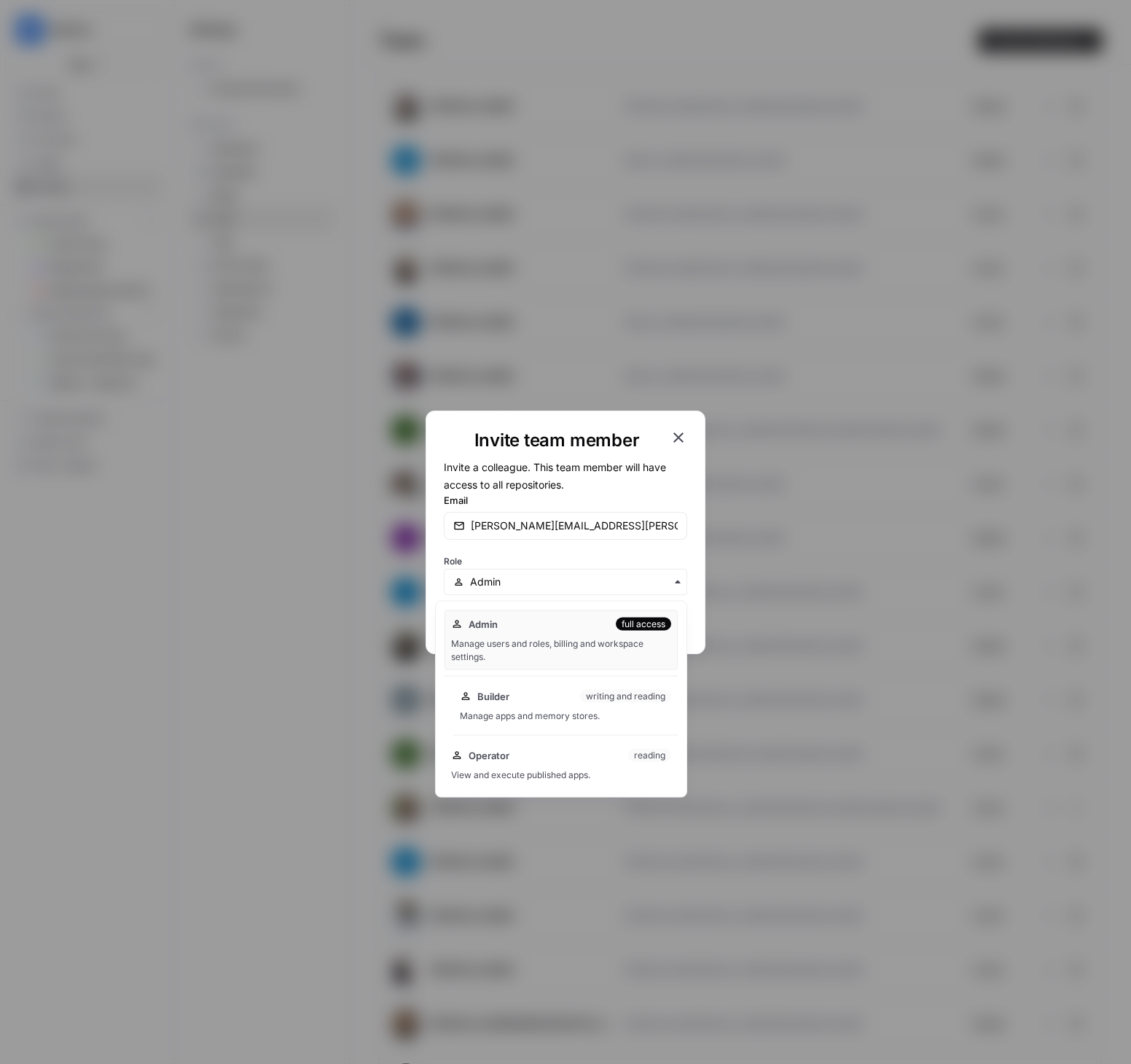
click at [503, 703] on div "Builder writing and reading Manage apps and memory stores." at bounding box center [565, 706] width 225 height 46
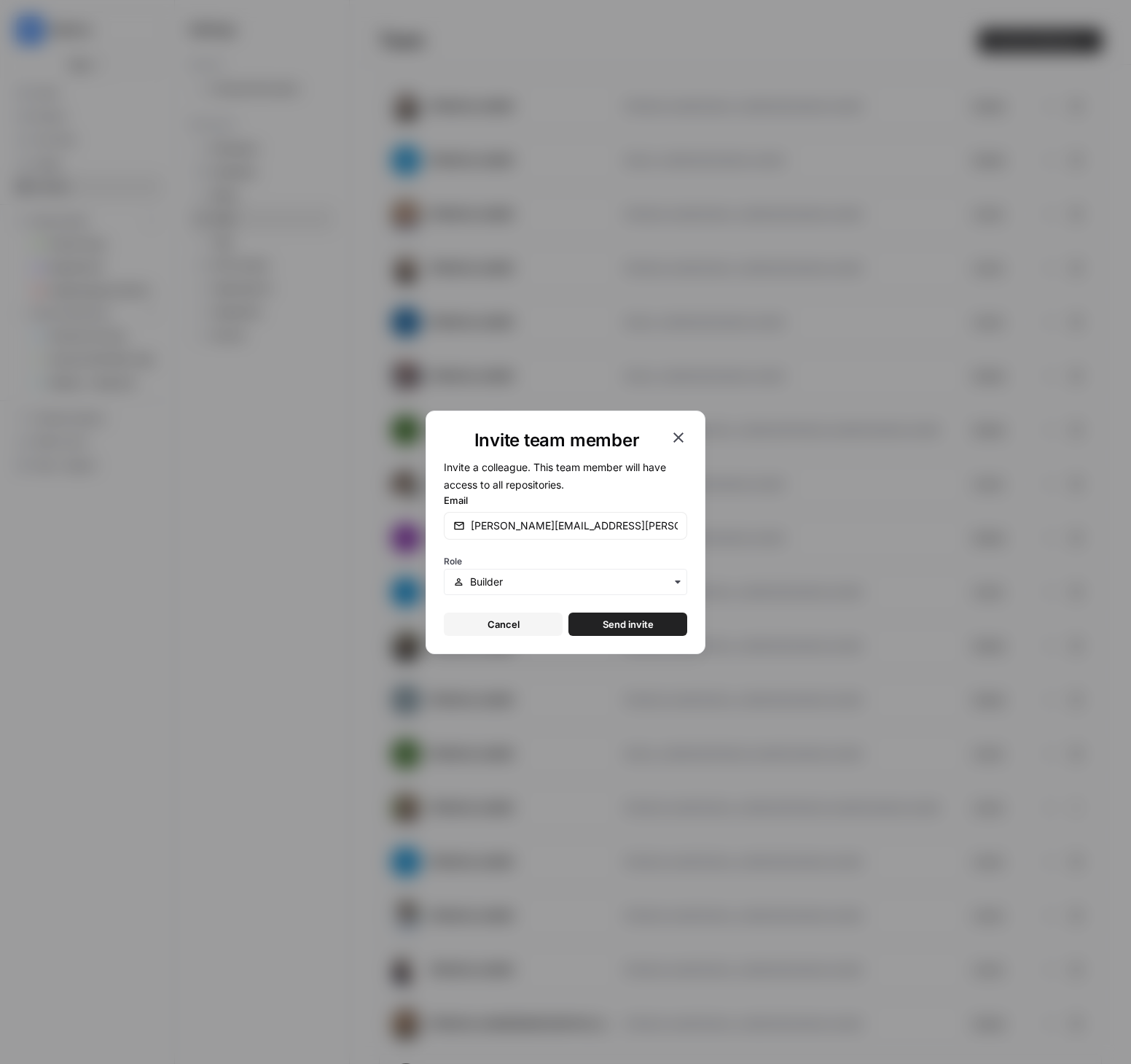
click at [623, 625] on span "Send invite" at bounding box center [628, 624] width 51 height 14
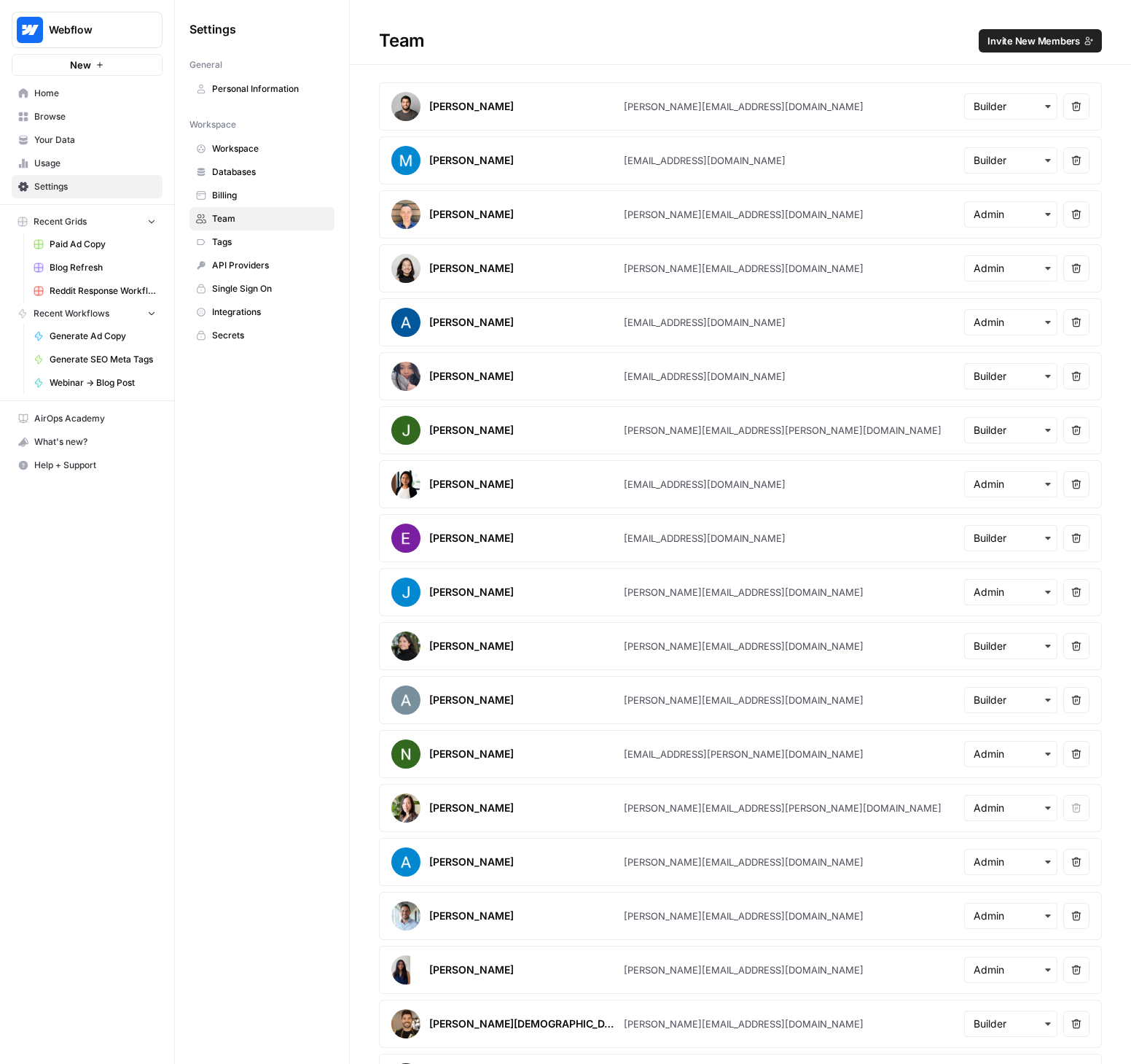
click at [74, 119] on span "Browse" at bounding box center [95, 117] width 121 height 13
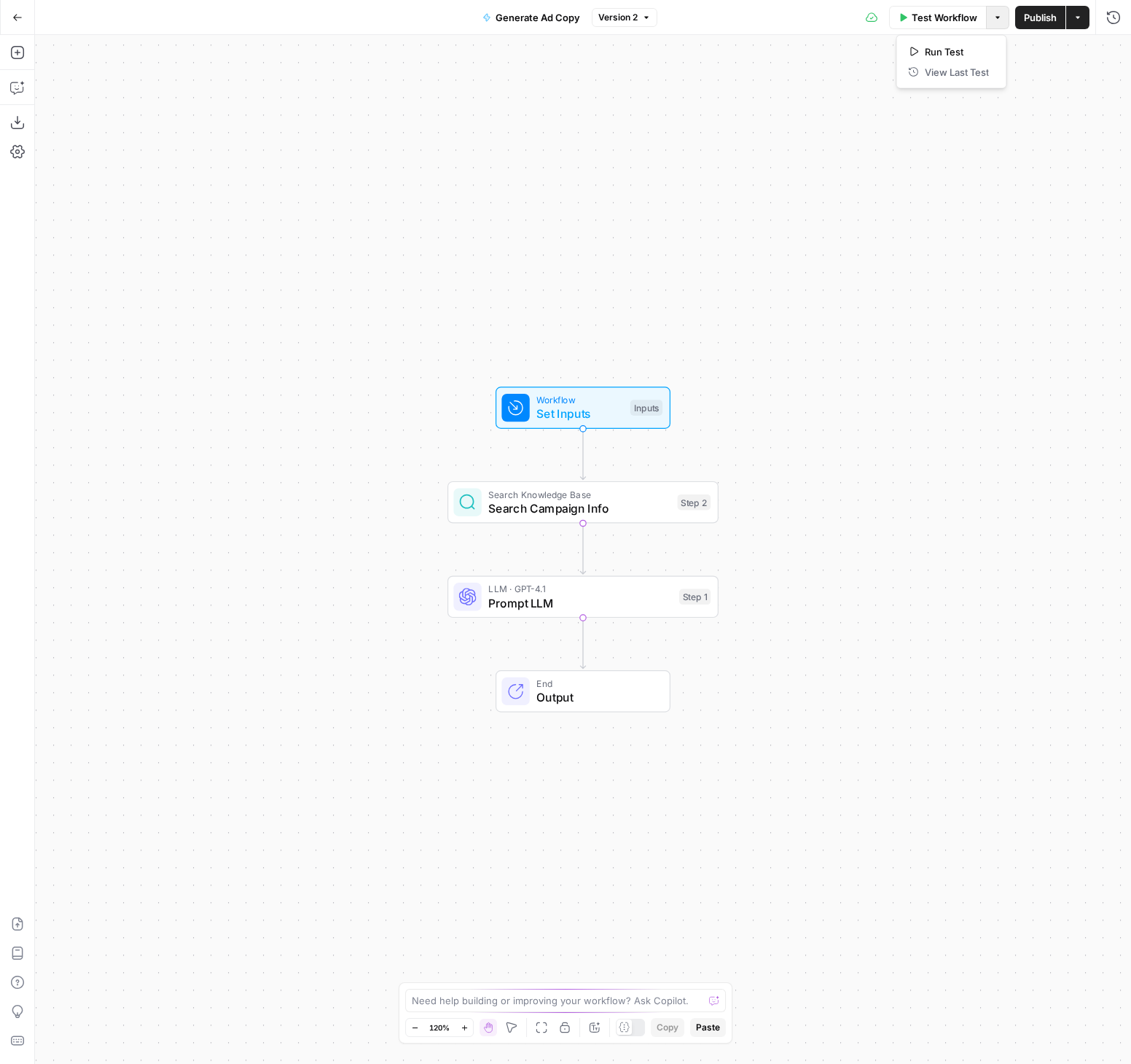
click at [1002, 22] on button "Options" at bounding box center [998, 17] width 23 height 23
click at [1109, 23] on icon "button" at bounding box center [1113, 18] width 14 height 14
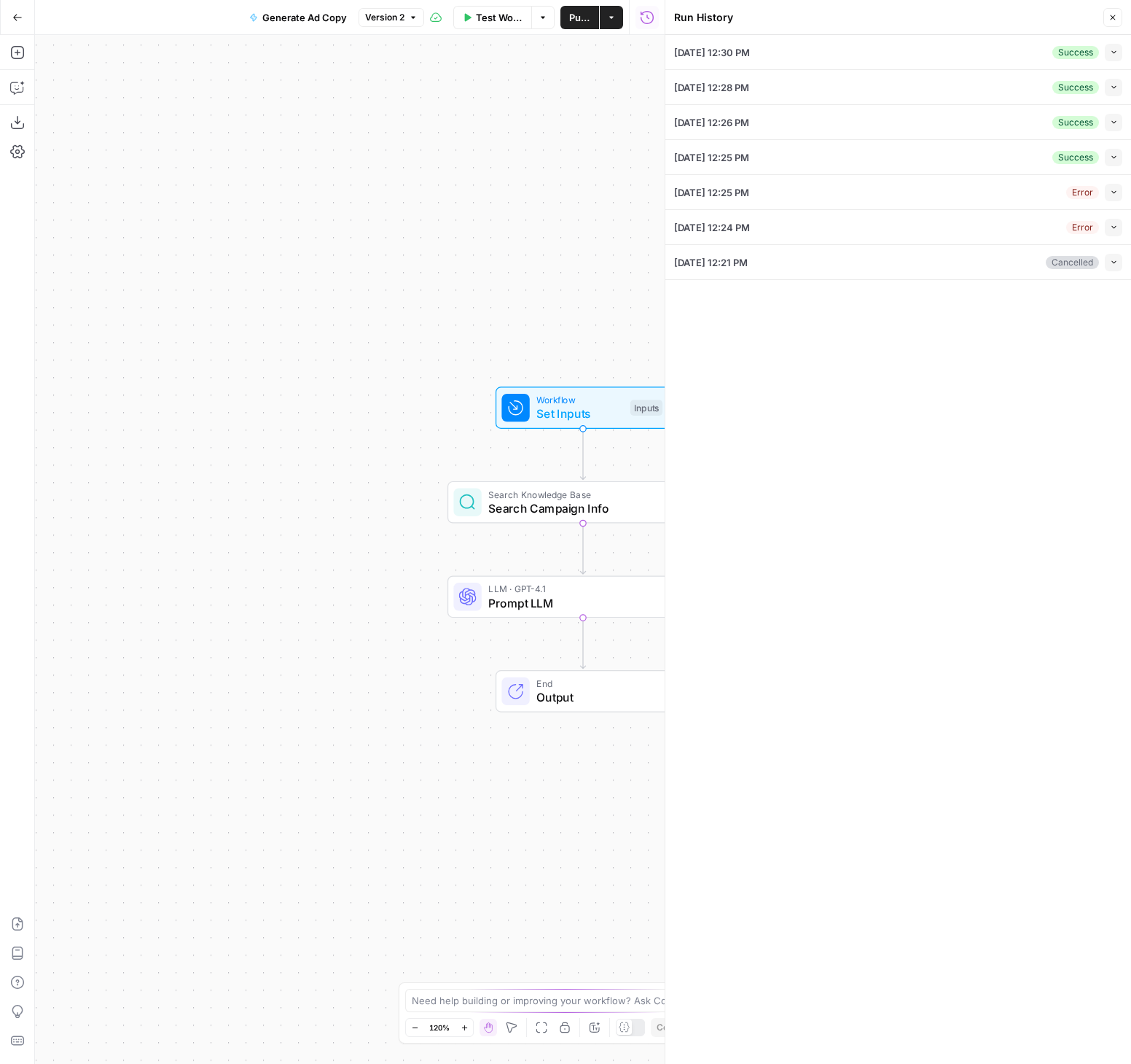
click at [1109, 50] on button "Collapse" at bounding box center [1114, 53] width 18 height 18
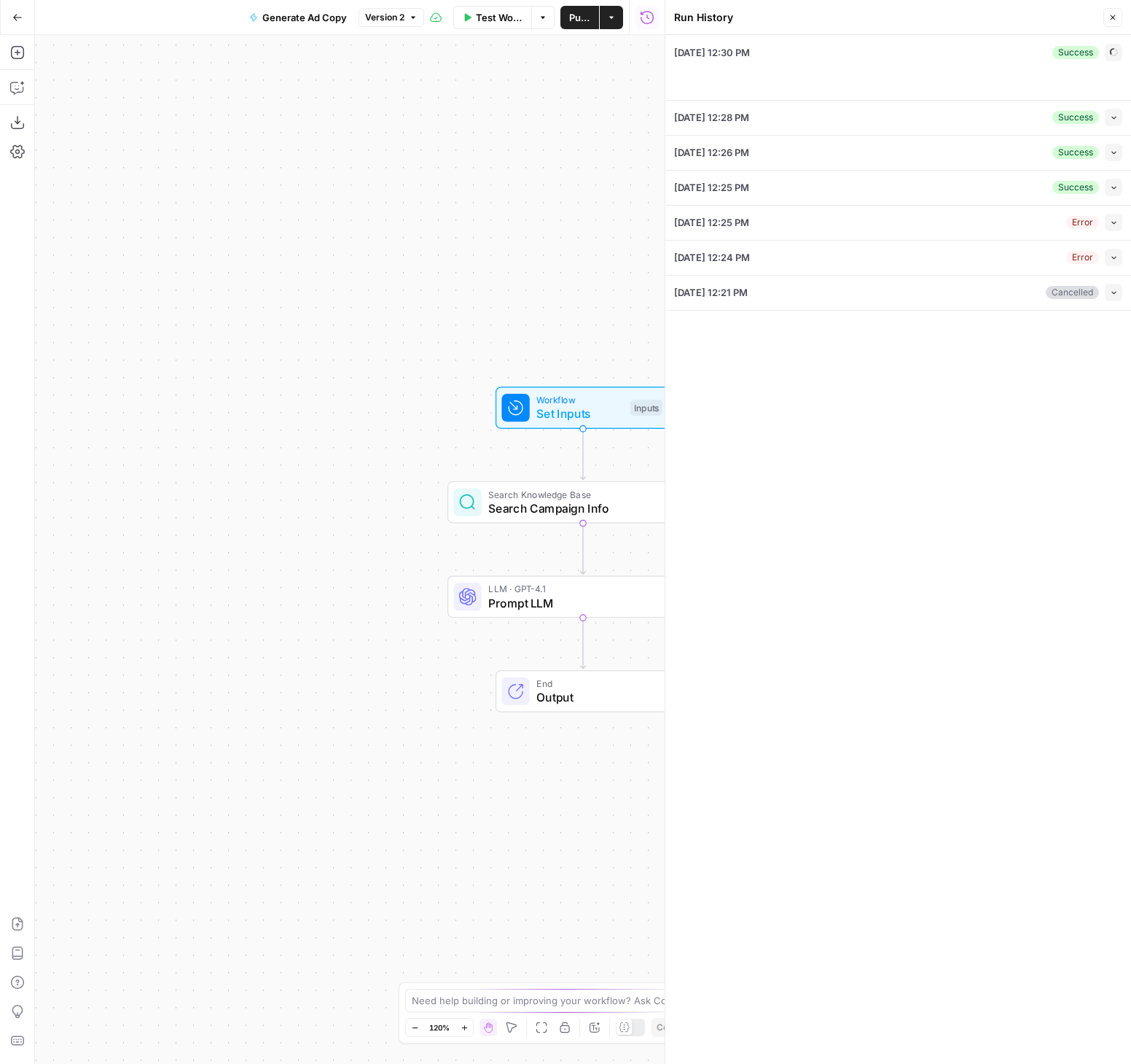
type input "Webflow"
type input "Webflow Sitemap"
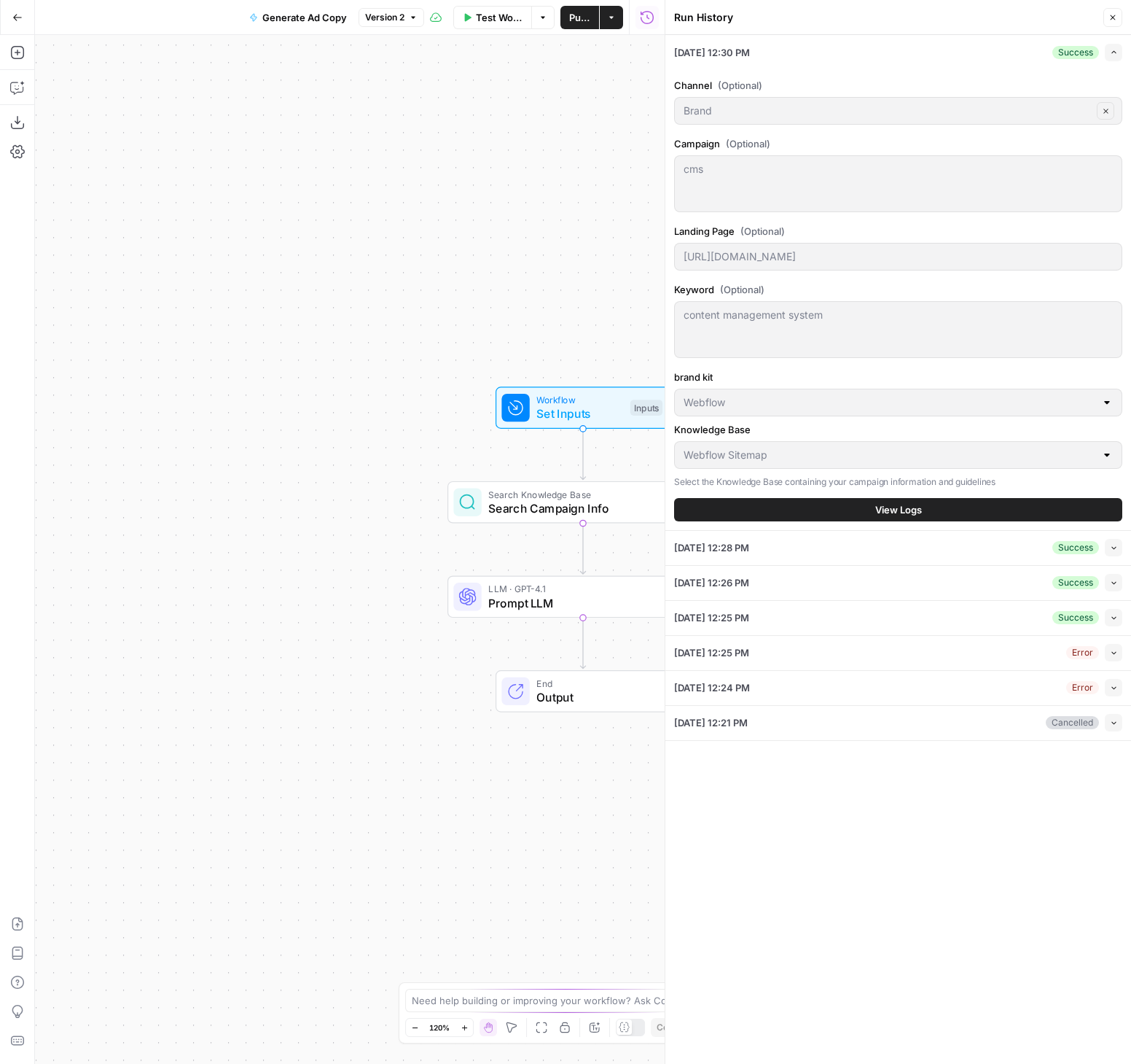
click at [910, 513] on span "View Logs" at bounding box center [898, 509] width 46 height 14
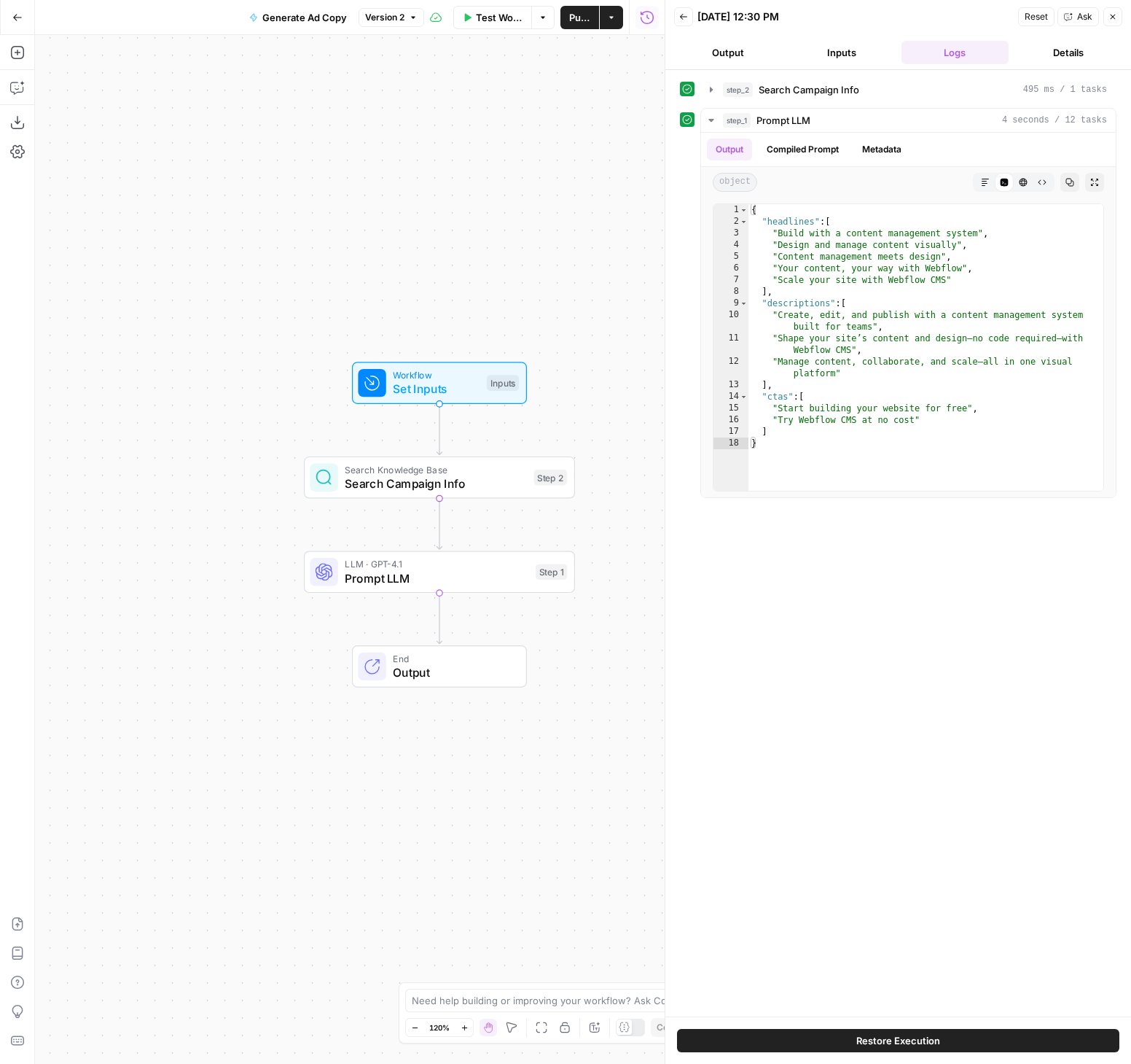
drag, startPoint x: 376, startPoint y: 512, endPoint x: 241, endPoint y: 484, distance: 137.9
click at [224, 485] on div "Workflow Set Inputs Inputs Search Knowledge Base Search Campaign Info Step 2 LL…" at bounding box center [350, 549] width 630 height 1029
click at [360, 488] on span "Search Campaign Info" at bounding box center [427, 481] width 182 height 18
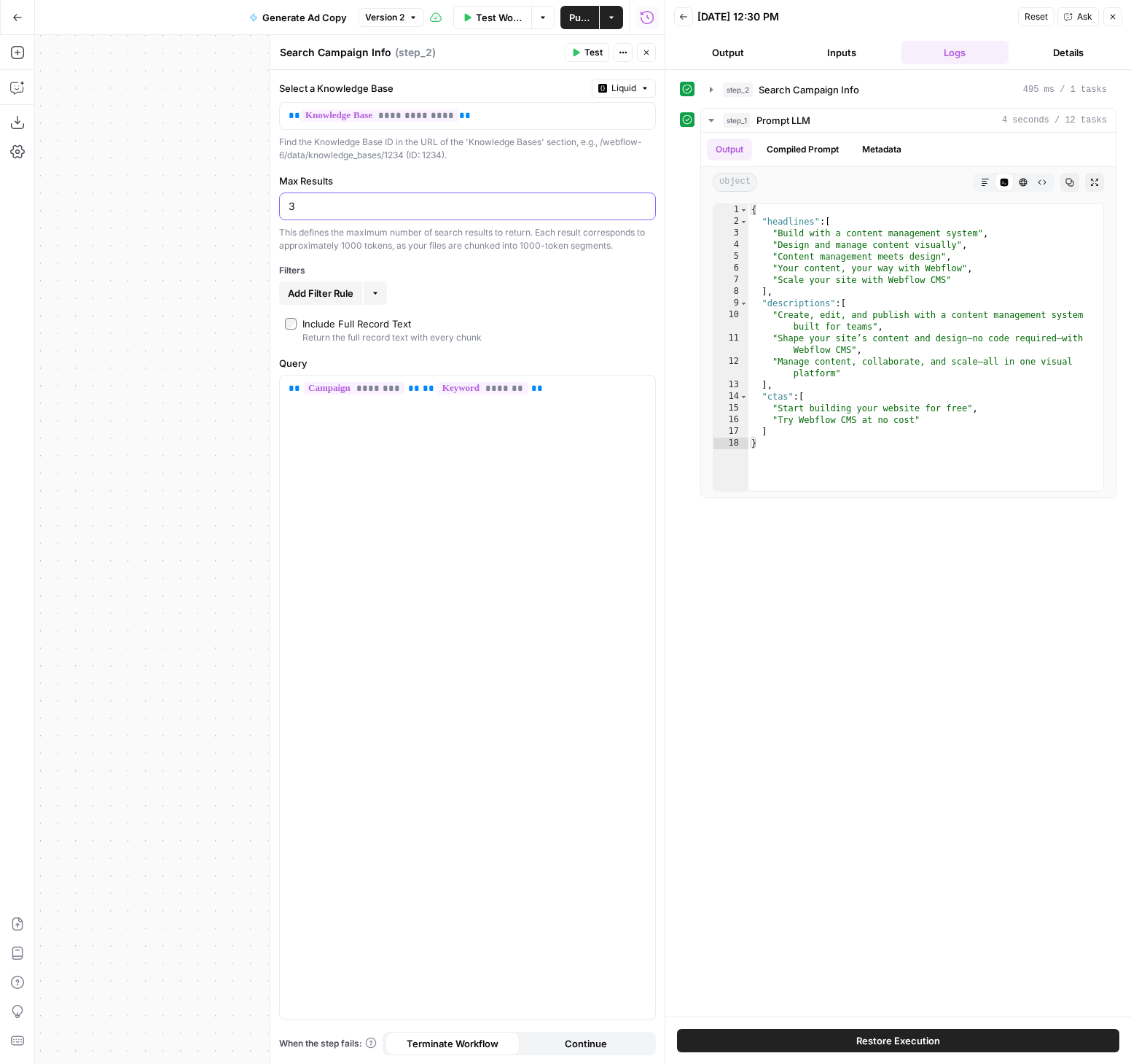
drag, startPoint x: 349, startPoint y: 203, endPoint x: 261, endPoint y: 205, distance: 88.0
click at [261, 205] on body "Webflow New Home Browse Your Data Usage Settings Recent Grids New Grid Blog Ref…" at bounding box center [565, 532] width 1131 height 1064
type input "5"
click at [643, 51] on icon "button" at bounding box center [646, 52] width 9 height 9
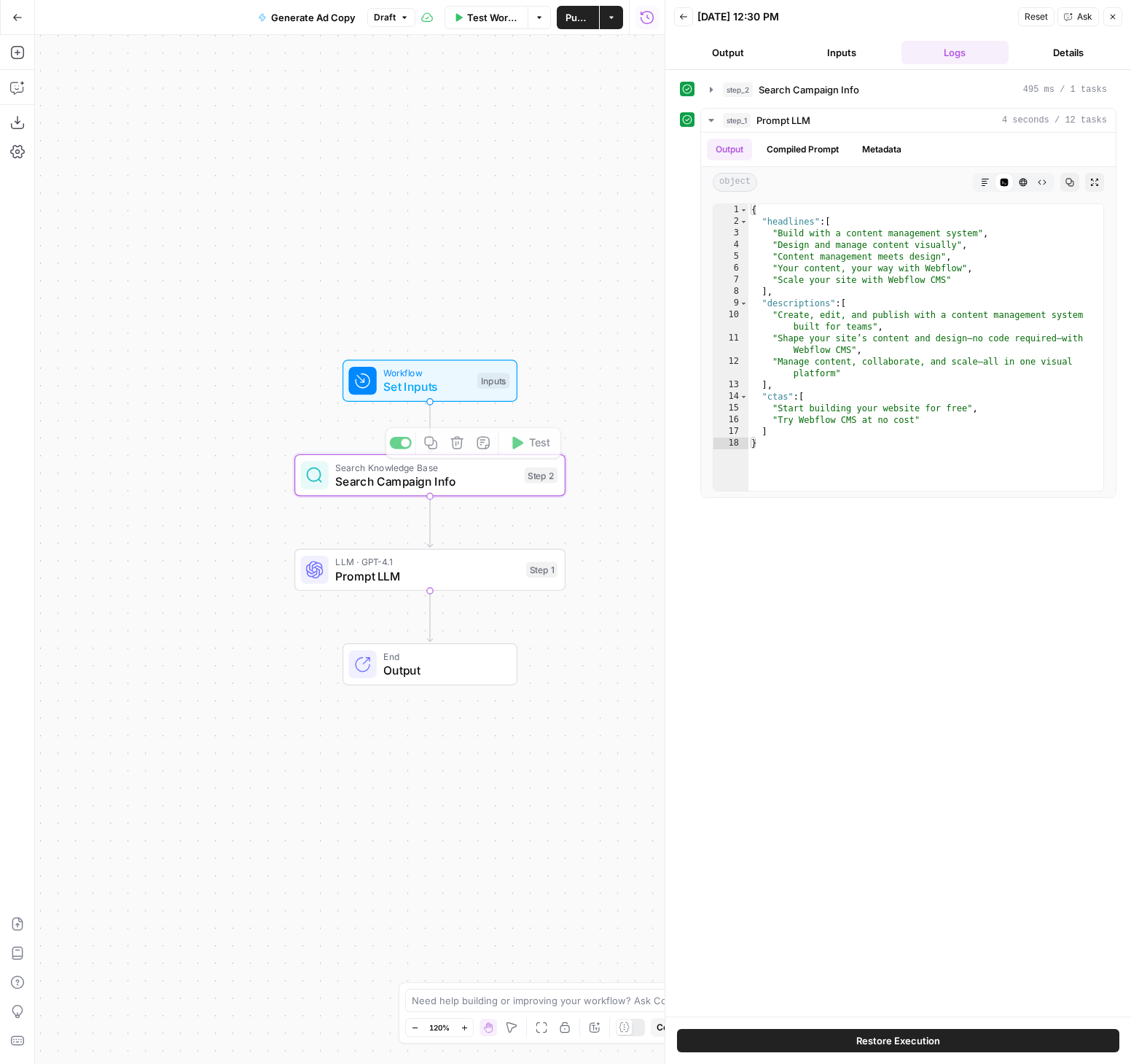
click at [403, 574] on span "Prompt LLM" at bounding box center [428, 576] width 184 height 18
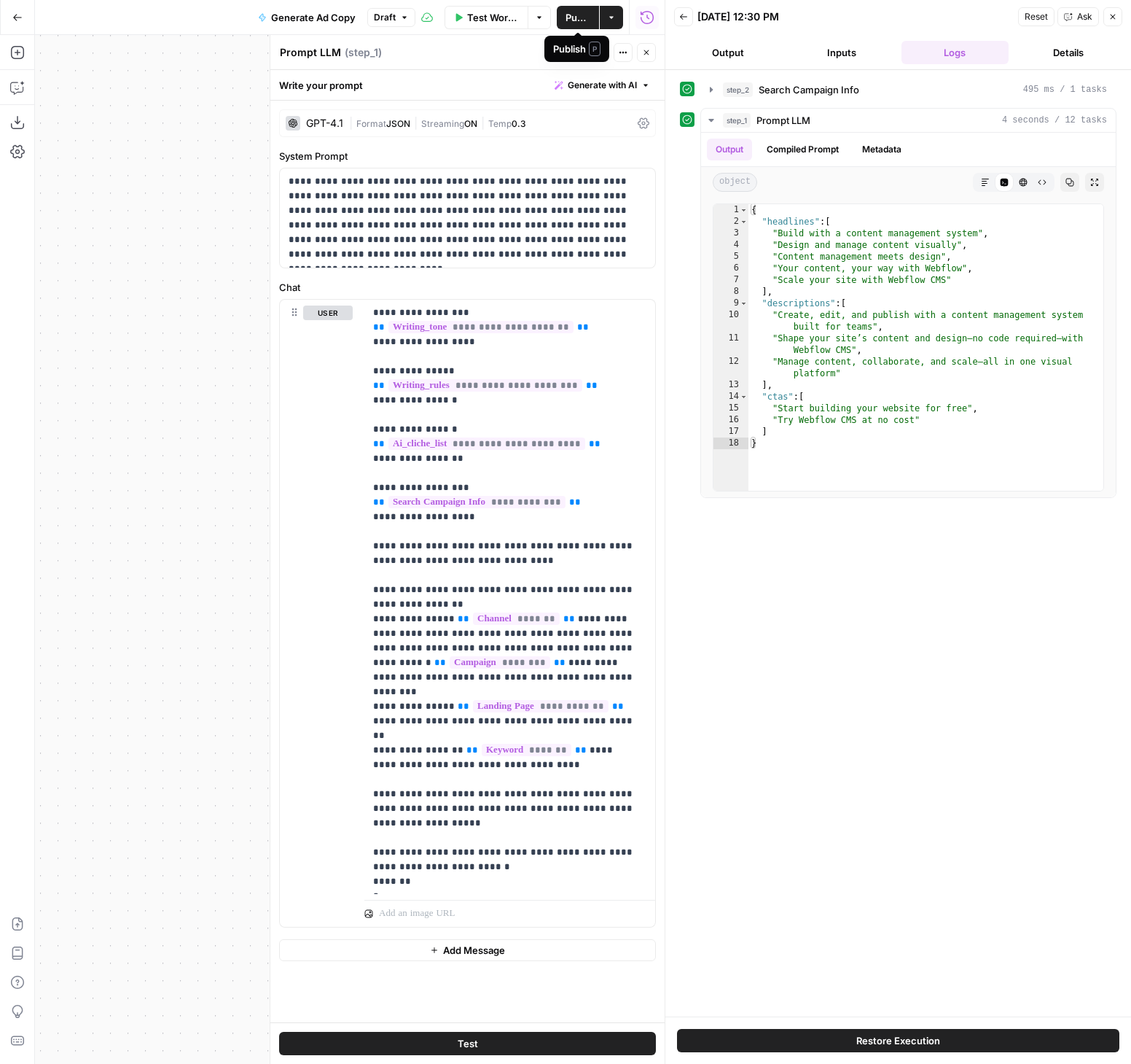
click at [578, 17] on span "Publish" at bounding box center [578, 18] width 25 height 14
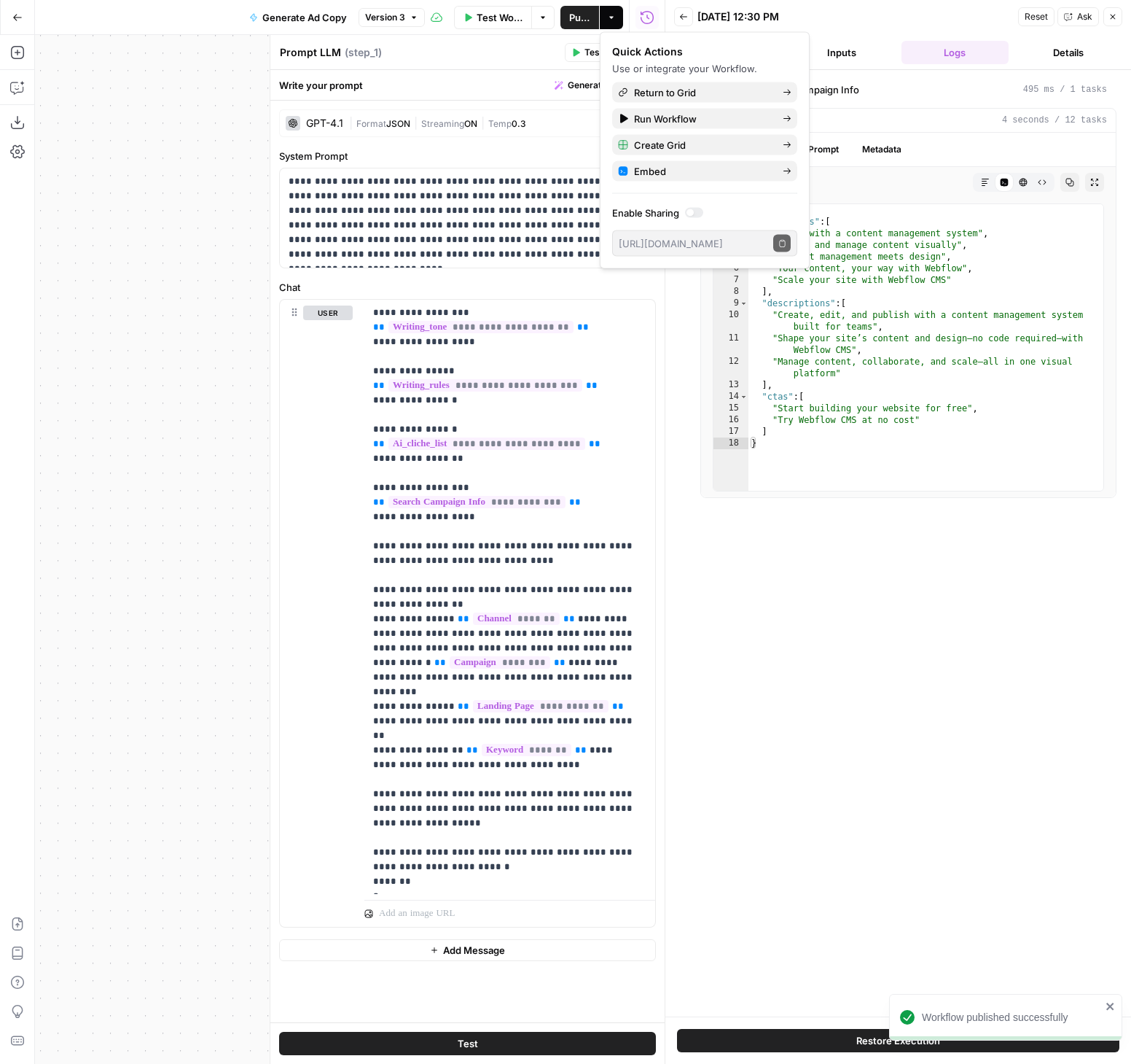
click at [205, 134] on div "Workflow Set Inputs Inputs Search Knowledge Base Search Campaign Info Step 2 LL…" at bounding box center [350, 549] width 630 height 1029
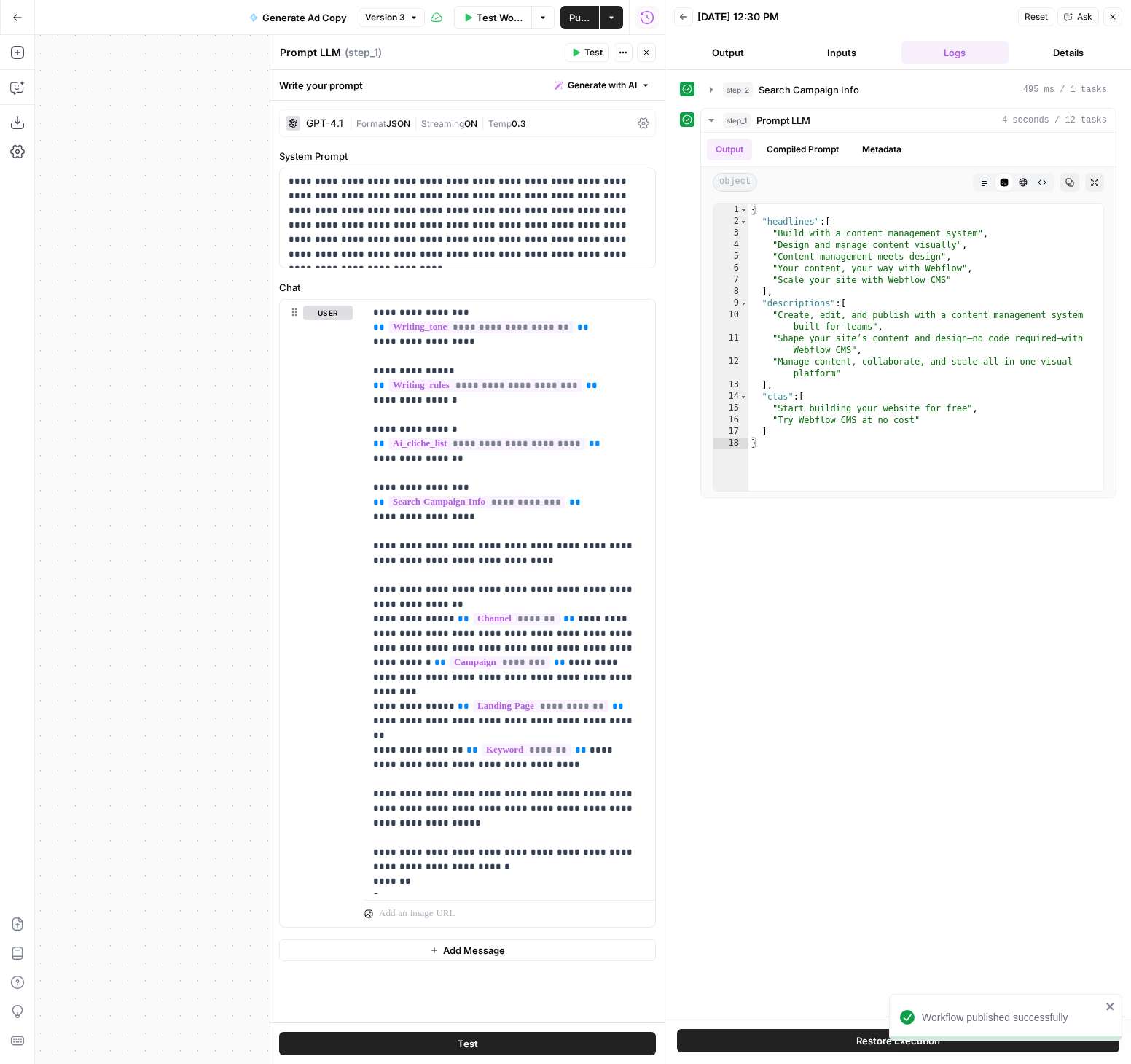
click at [569, 16] on span "Publish" at bounding box center [579, 18] width 21 height 14
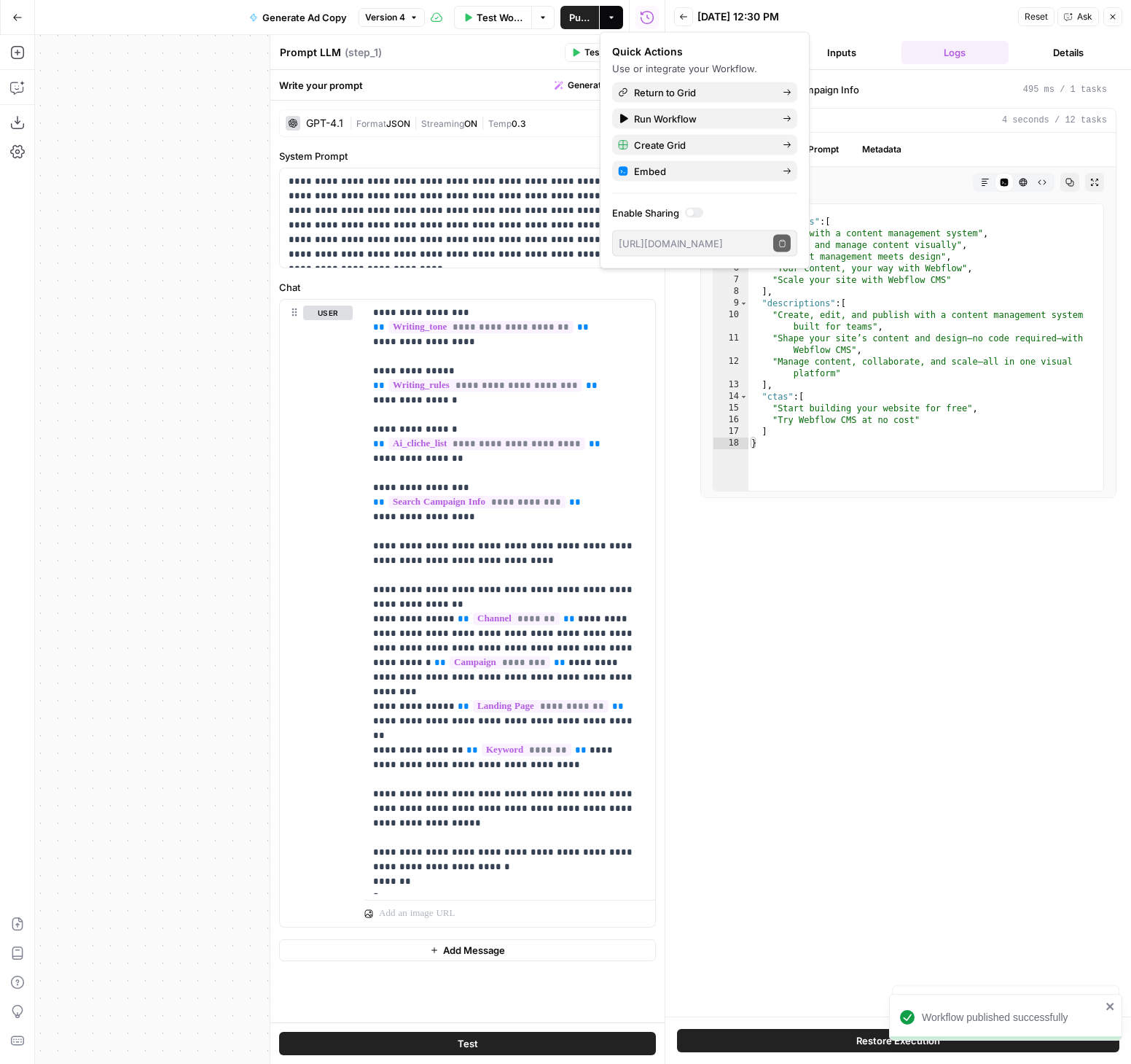
click at [205, 180] on div "Workflow Set Inputs Inputs Search Knowledge Base Search Campaign Info Step 2 LL…" at bounding box center [350, 549] width 630 height 1029
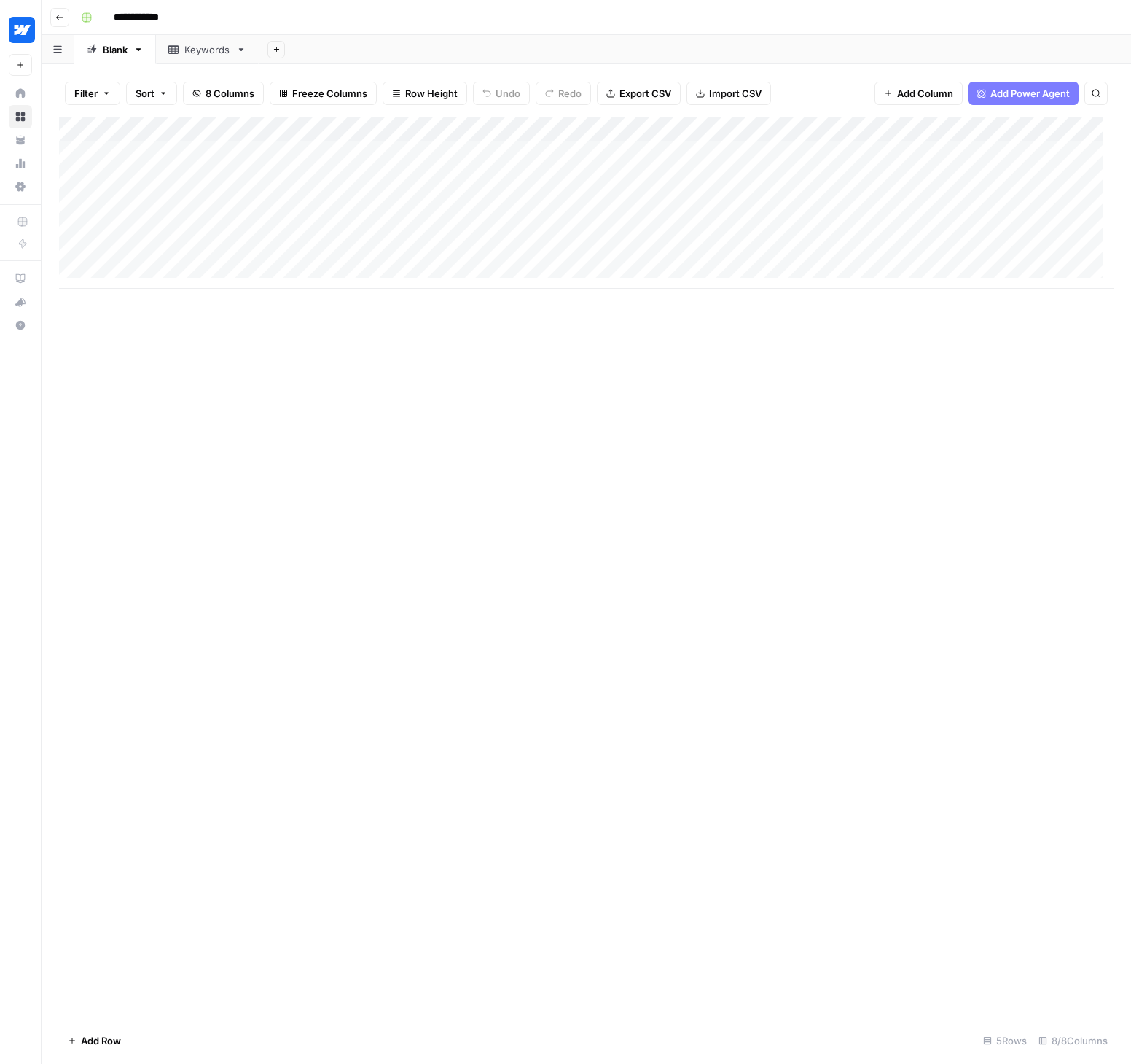
click at [185, 127] on div "Add Column" at bounding box center [587, 202] width 1055 height 172
click at [588, 516] on div "Add Column" at bounding box center [587, 566] width 1055 height 899
click at [1077, 133] on span "Add Column" at bounding box center [1081, 129] width 51 height 13
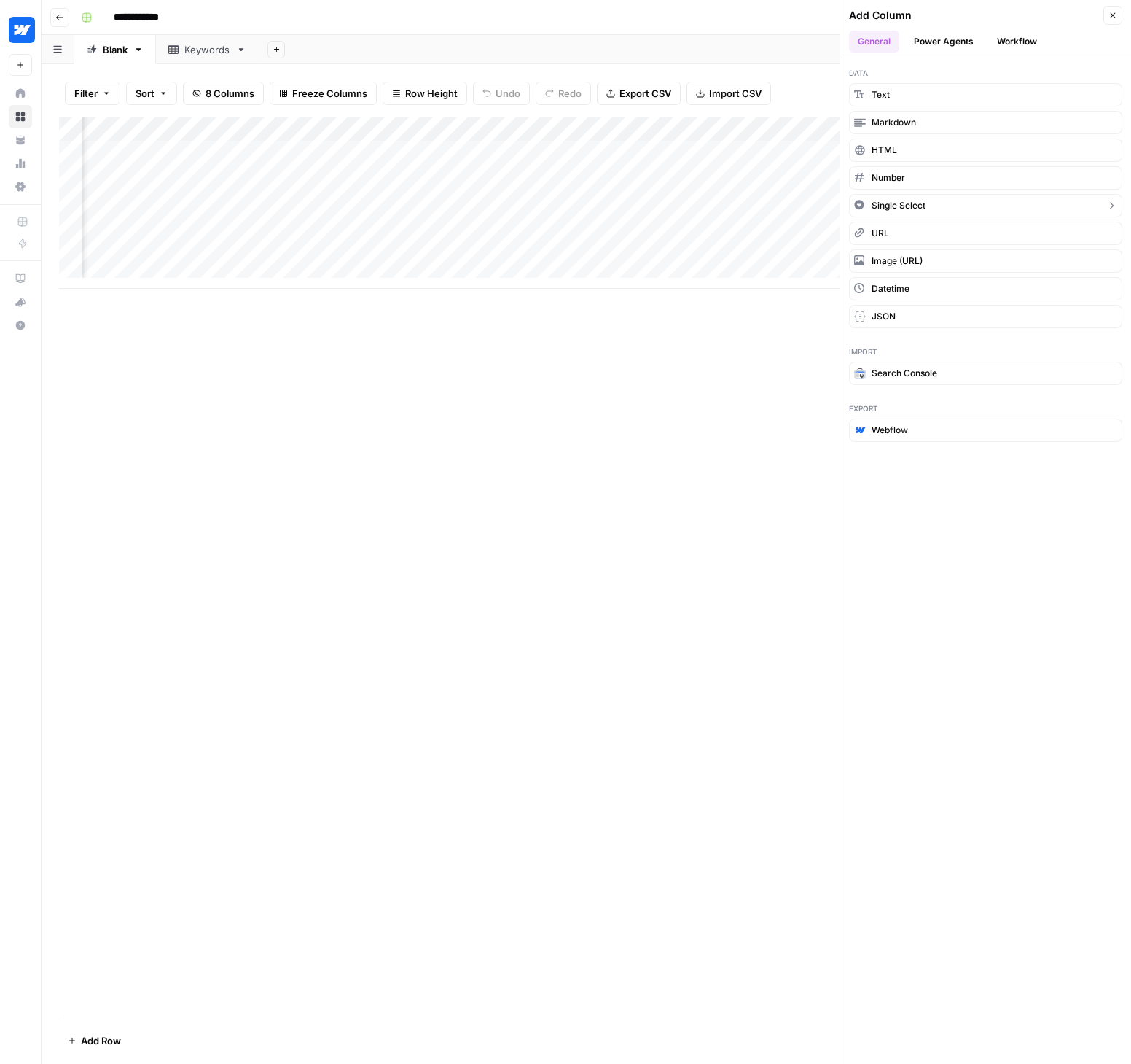
click at [990, 208] on button "Single Select" at bounding box center [986, 205] width 273 height 23
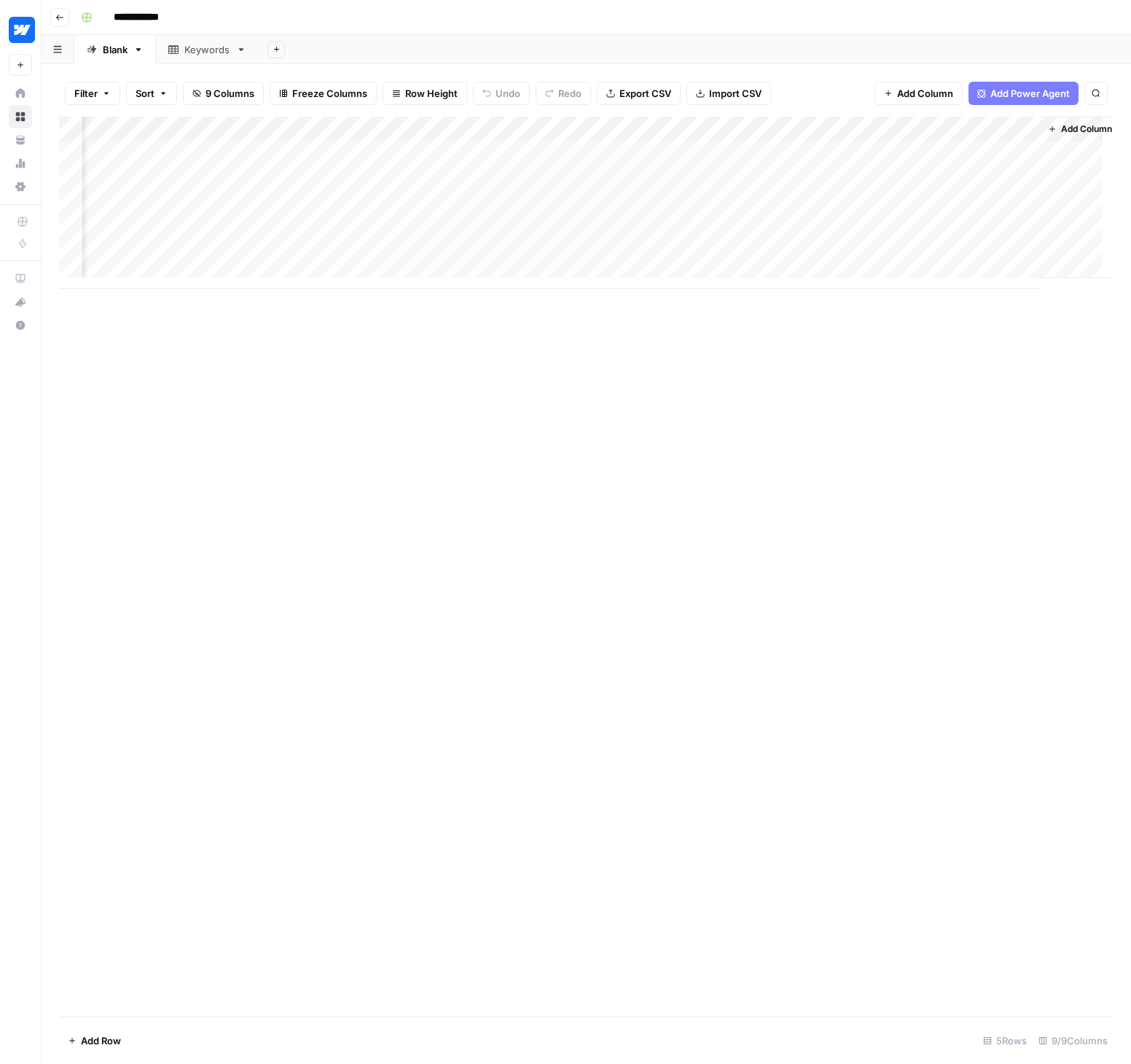
scroll to position [0, 242]
drag, startPoint x: 942, startPoint y: 130, endPoint x: 97, endPoint y: 126, distance: 845.0
click at [97, 126] on div "Add Column" at bounding box center [587, 202] width 1055 height 172
click at [337, 126] on div "Add Column" at bounding box center [587, 202] width 1055 height 172
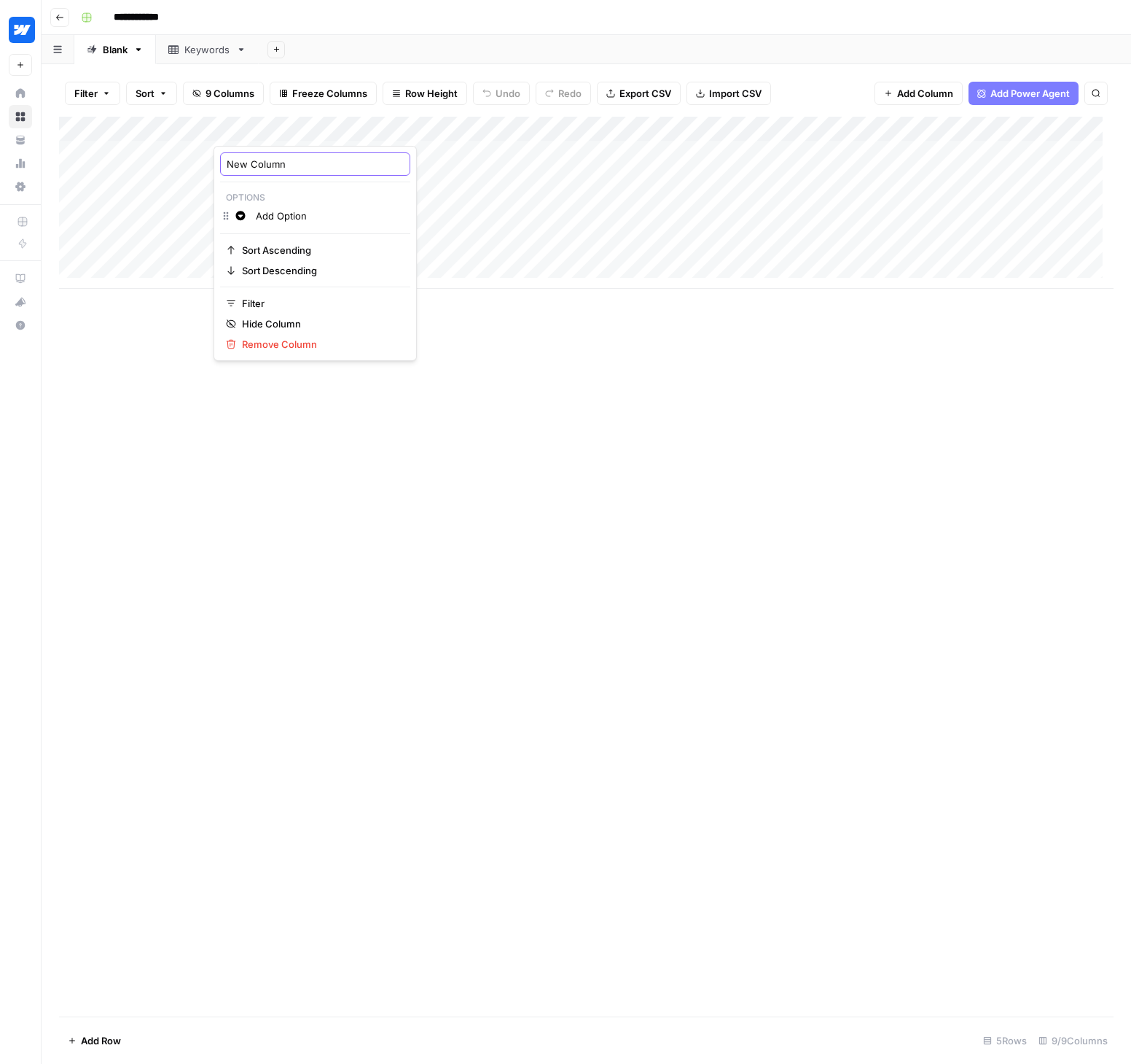
click at [285, 161] on input "New Column" at bounding box center [316, 164] width 177 height 14
drag, startPoint x: 253, startPoint y: 161, endPoint x: 222, endPoint y: 162, distance: 31.0
click at [222, 162] on div "New Column" at bounding box center [315, 164] width 190 height 23
type input "Channel"
click at [205, 130] on div "Add Column" at bounding box center [587, 202] width 1055 height 172
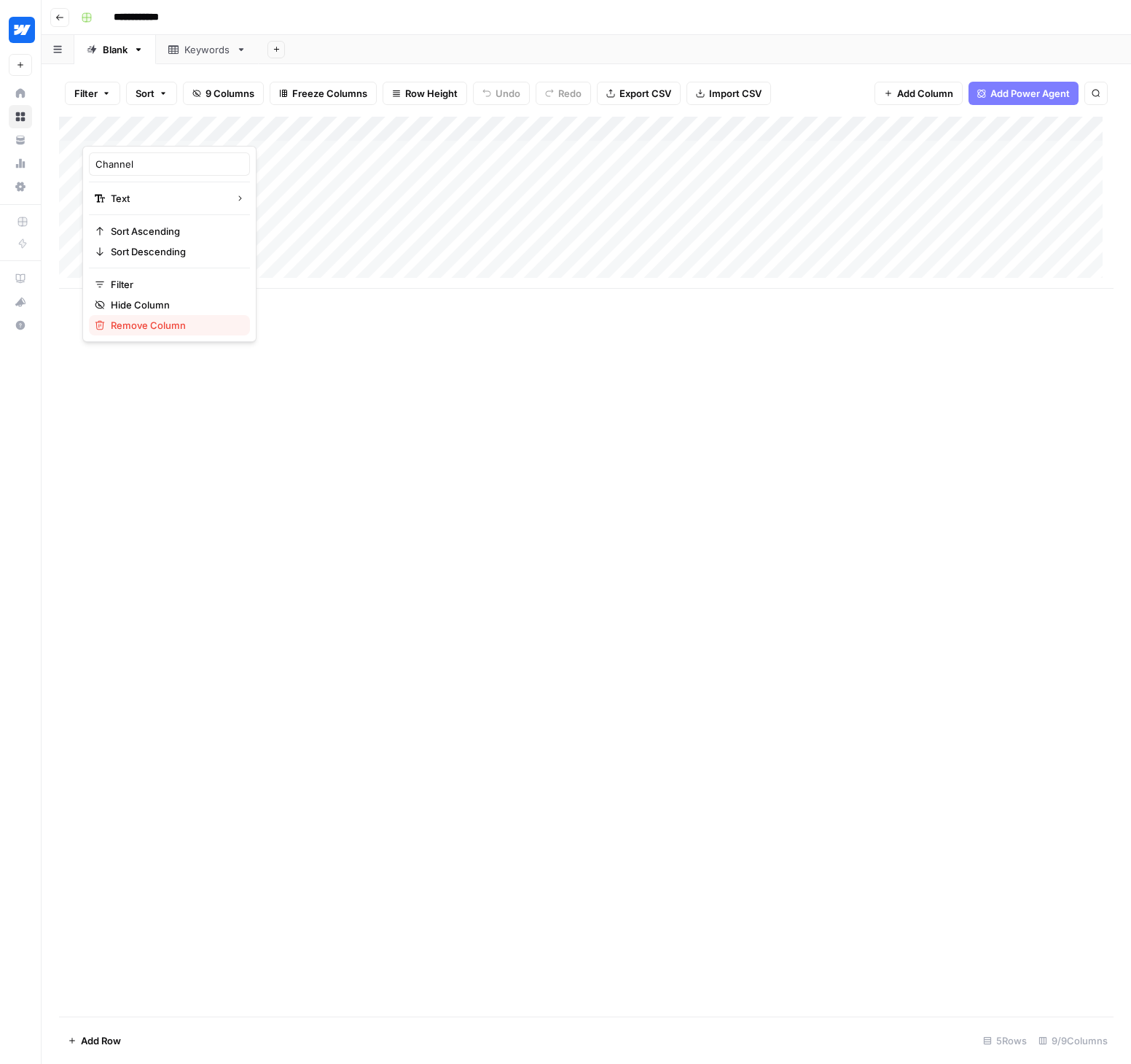
click at [143, 325] on span "Remove Column" at bounding box center [175, 325] width 128 height 14
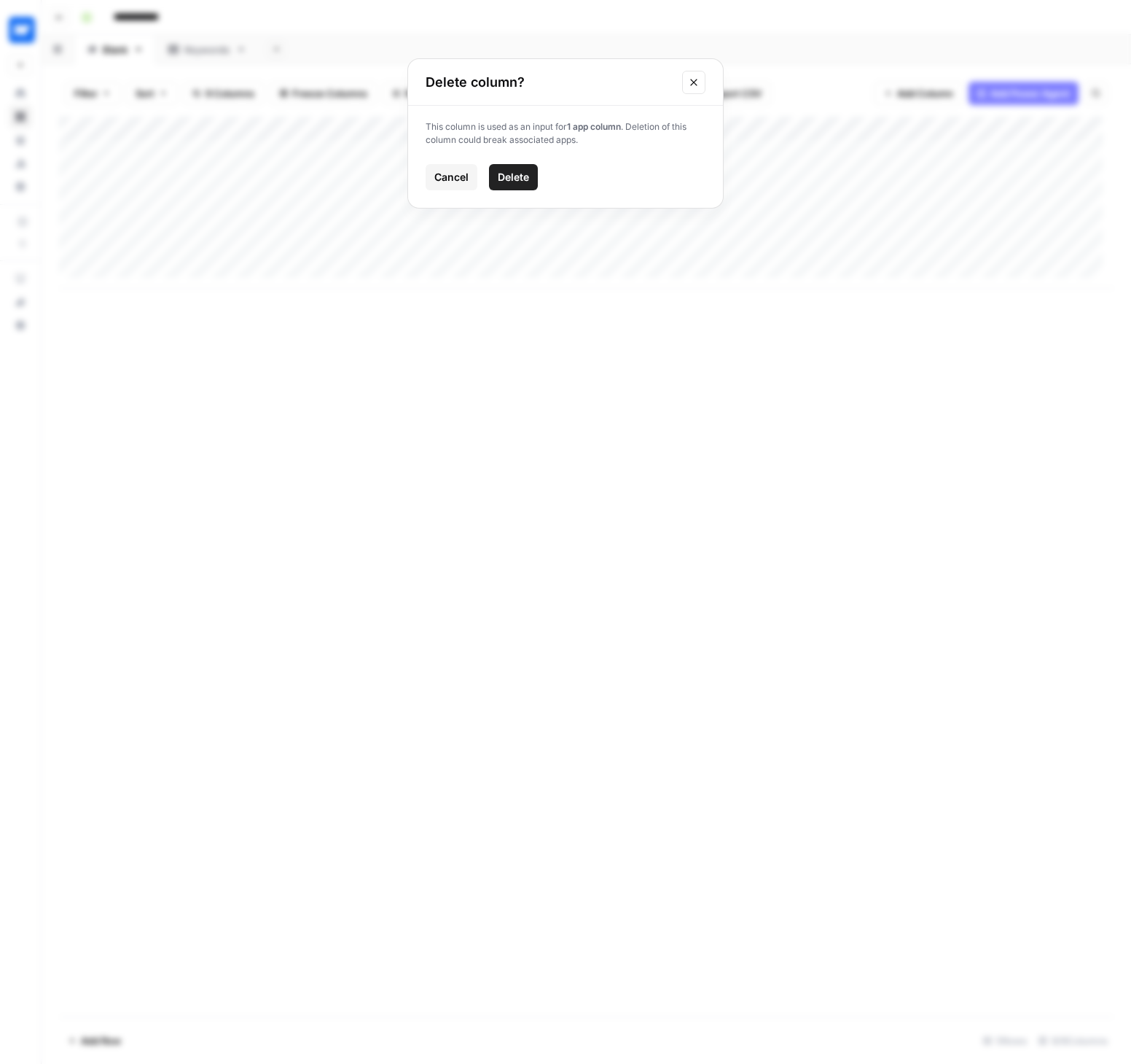
click at [519, 172] on span "Delete" at bounding box center [513, 177] width 31 height 14
click at [203, 130] on div "Add Column" at bounding box center [587, 202] width 1055 height 172
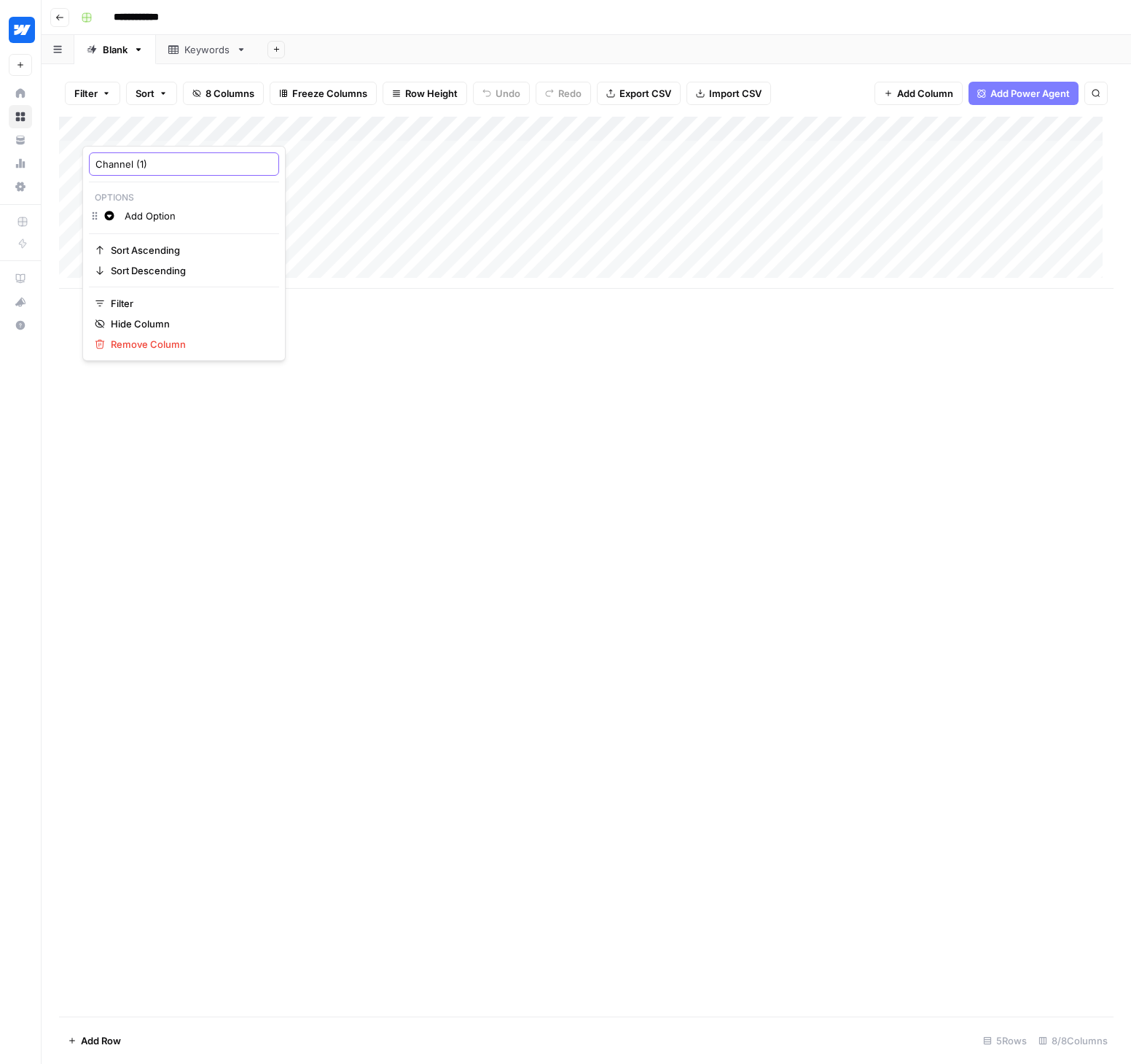
click at [153, 163] on input "Channel (1)" at bounding box center [184, 164] width 177 height 14
type input "Channel"
click at [197, 126] on div "Add Column" at bounding box center [587, 202] width 1055 height 172
click at [152, 217] on input "Add Option" at bounding box center [198, 216] width 148 height 14
type input "Non-brand"
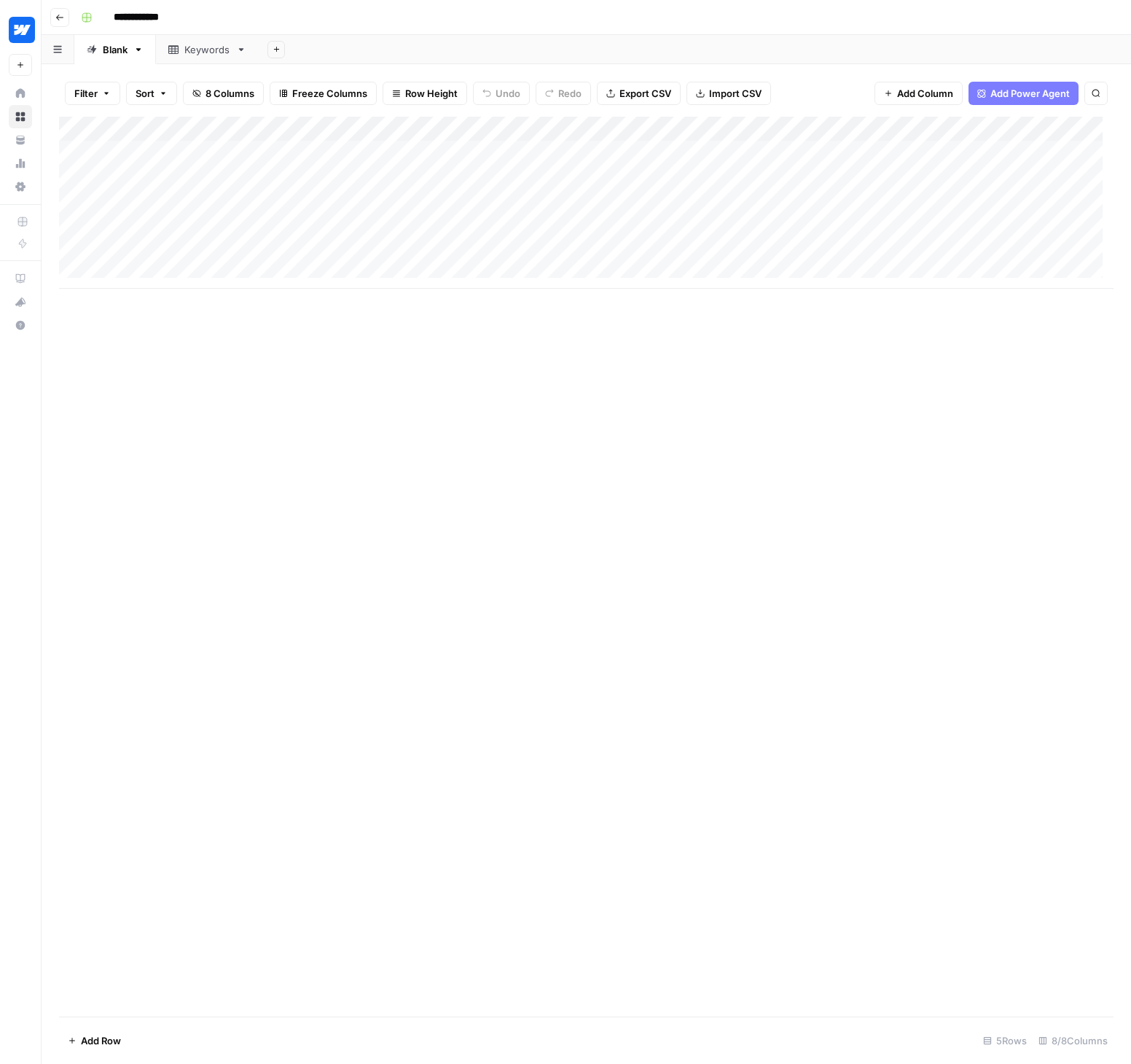
click at [343, 355] on div "Add Column" at bounding box center [587, 566] width 1055 height 899
click at [204, 131] on div "Add Column" at bounding box center [587, 202] width 1055 height 172
click at [135, 232] on input "Add Option" at bounding box center [208, 237] width 167 height 14
click at [137, 236] on input "Add Option" at bounding box center [208, 237] width 167 height 14
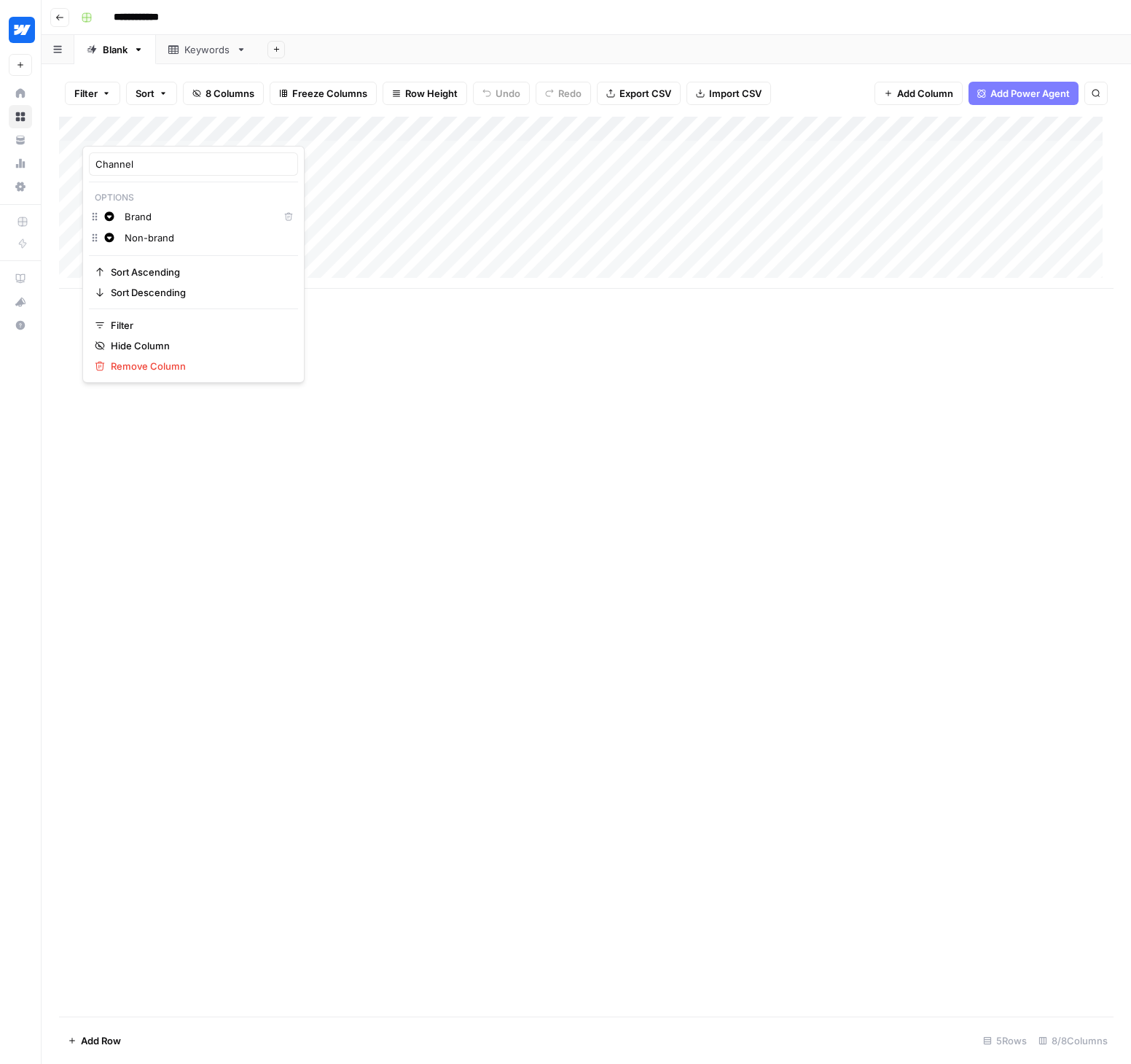
type input "Non-brand"
click at [198, 270] on div "Change color Non-brand" at bounding box center [193, 261] width 209 height 21
click at [255, 263] on div "Change color Non-brand" at bounding box center [193, 261] width 209 height 21
click at [352, 373] on div "Add Column" at bounding box center [587, 566] width 1055 height 899
click at [207, 129] on div "Add Column" at bounding box center [587, 202] width 1055 height 172
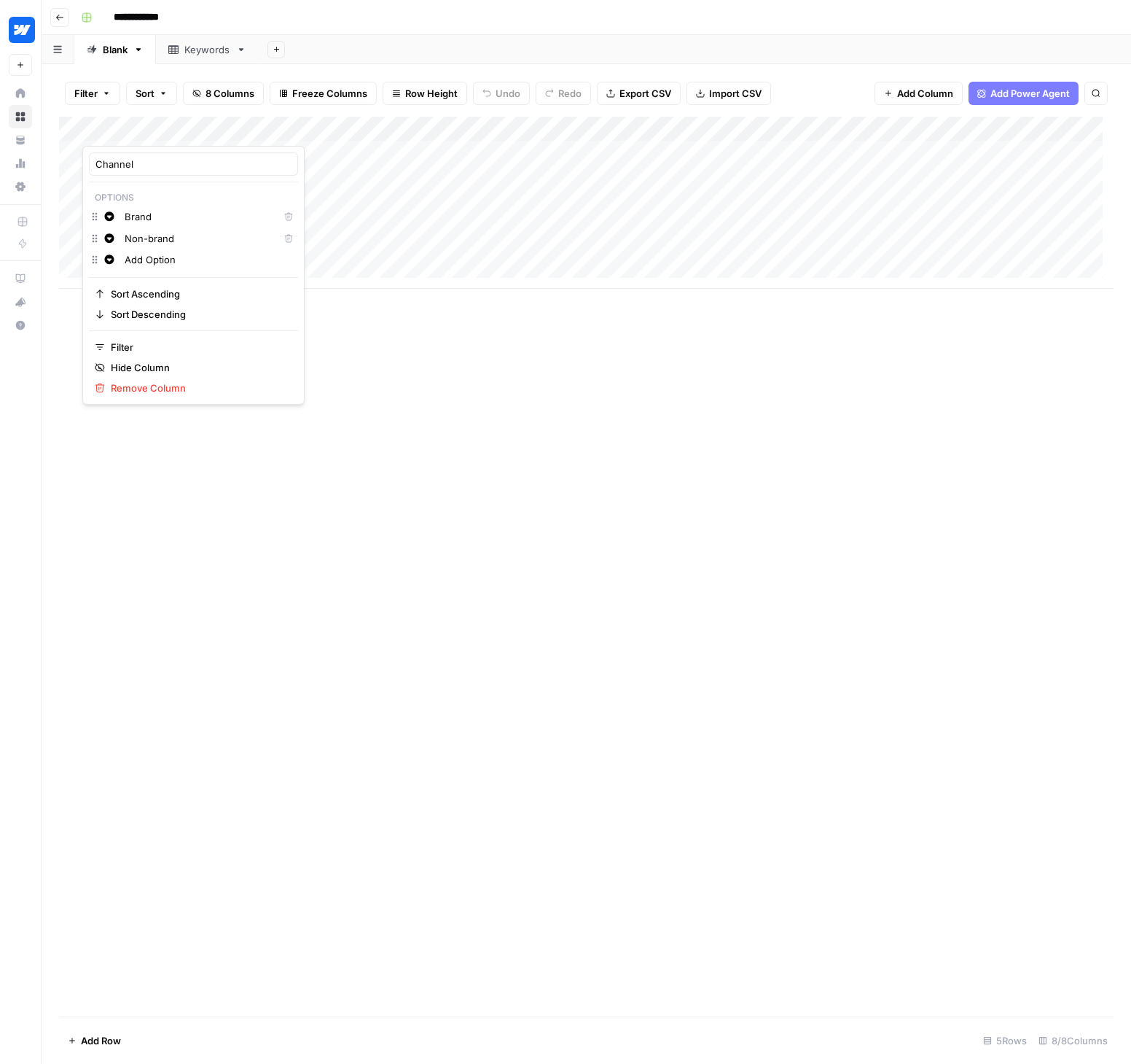
drag, startPoint x: 327, startPoint y: 361, endPoint x: 246, endPoint y: 272, distance: 120.3
click at [327, 361] on div "Add Column" at bounding box center [587, 566] width 1055 height 899
click at [708, 126] on div "Add Column" at bounding box center [587, 202] width 1055 height 172
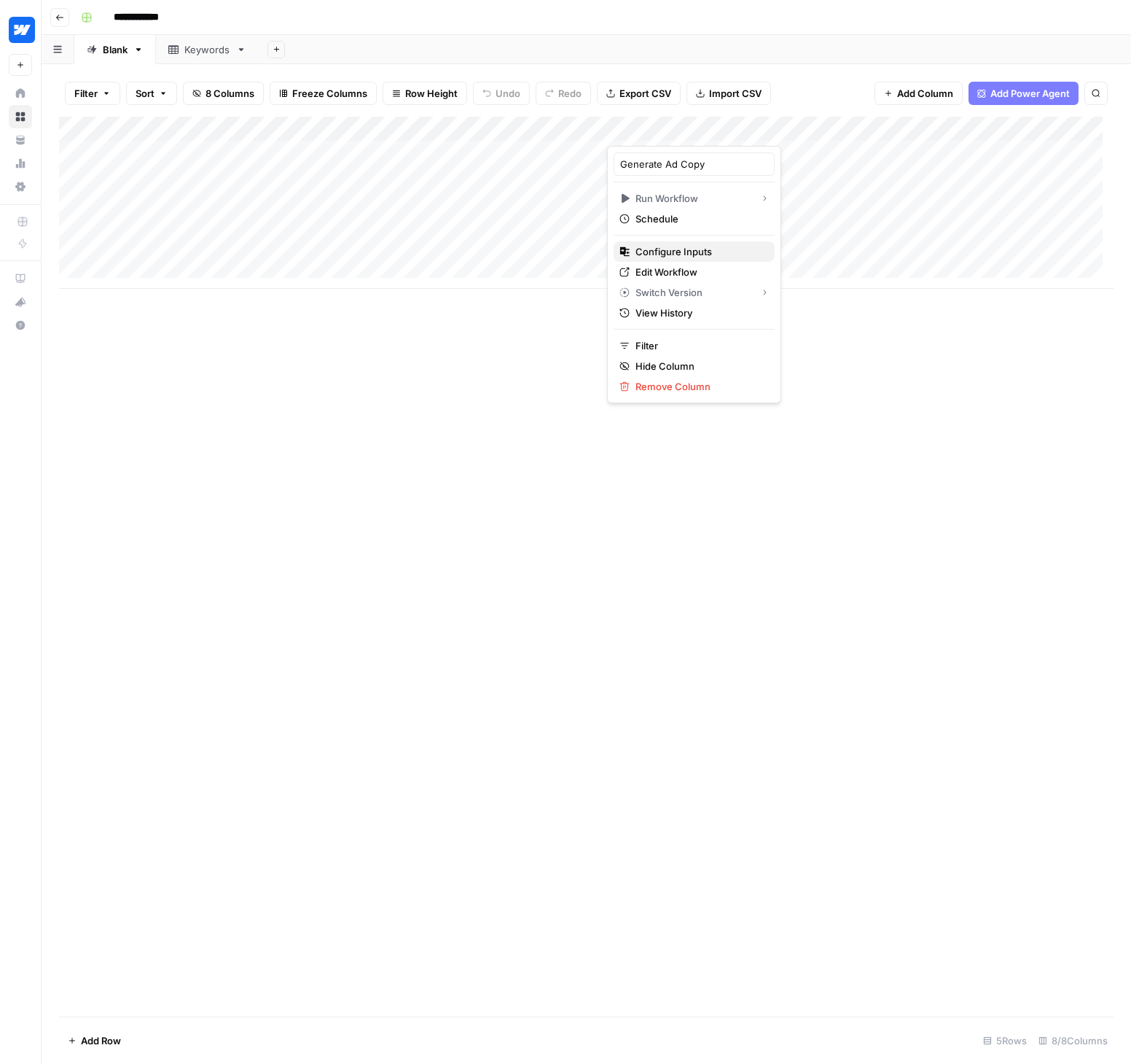
click at [675, 251] on span "Configure Inputs" at bounding box center [699, 252] width 128 height 14
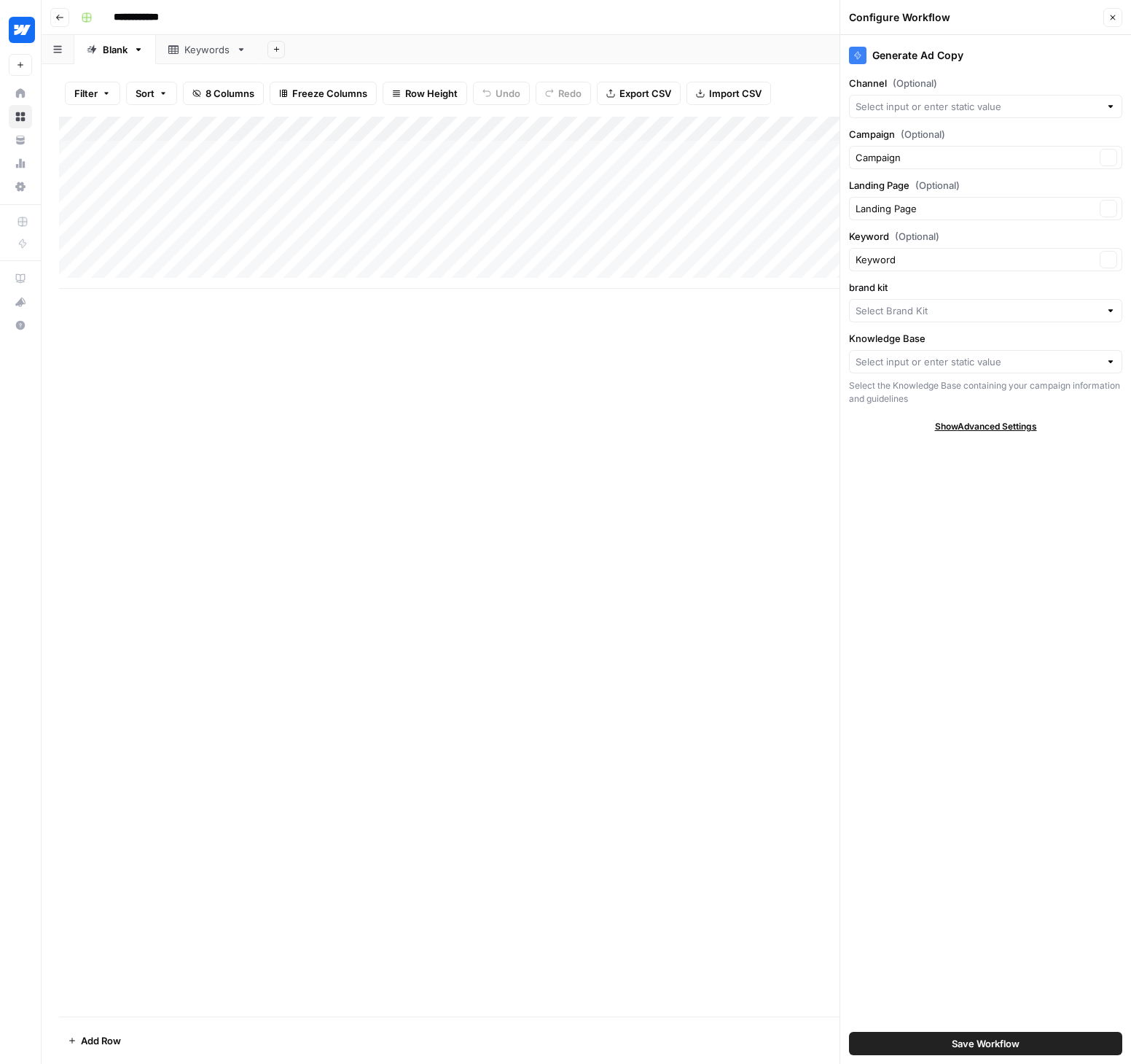
type input "Webflow"
type input "Webflow Sitemap"
click at [1004, 108] on input "Channel (Optional)" at bounding box center [978, 106] width 245 height 14
click at [881, 229] on span "Channel" at bounding box center [974, 227] width 225 height 14
type input "Channel"
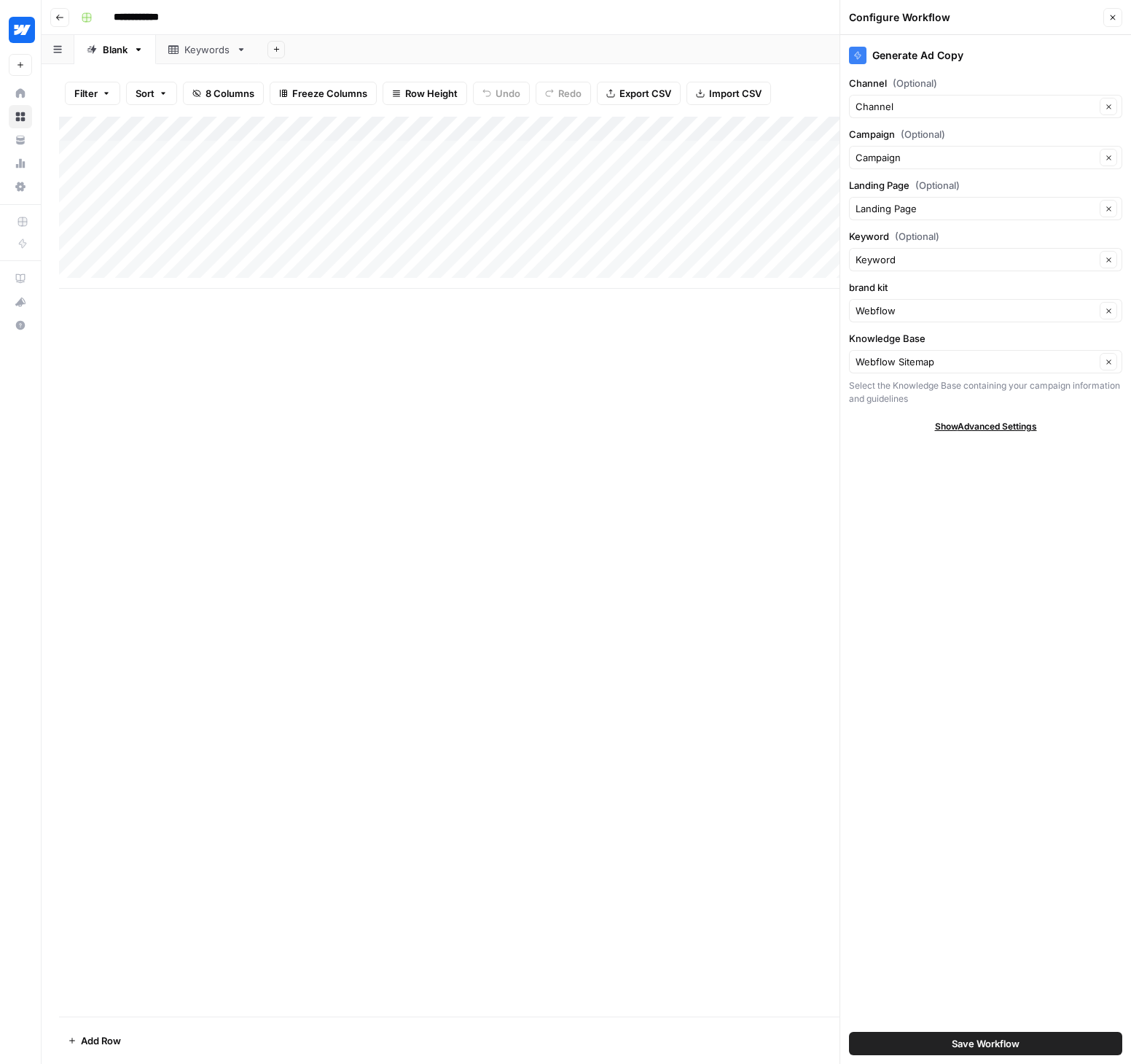
click at [975, 1039] on span "Save Workflow" at bounding box center [986, 1043] width 68 height 14
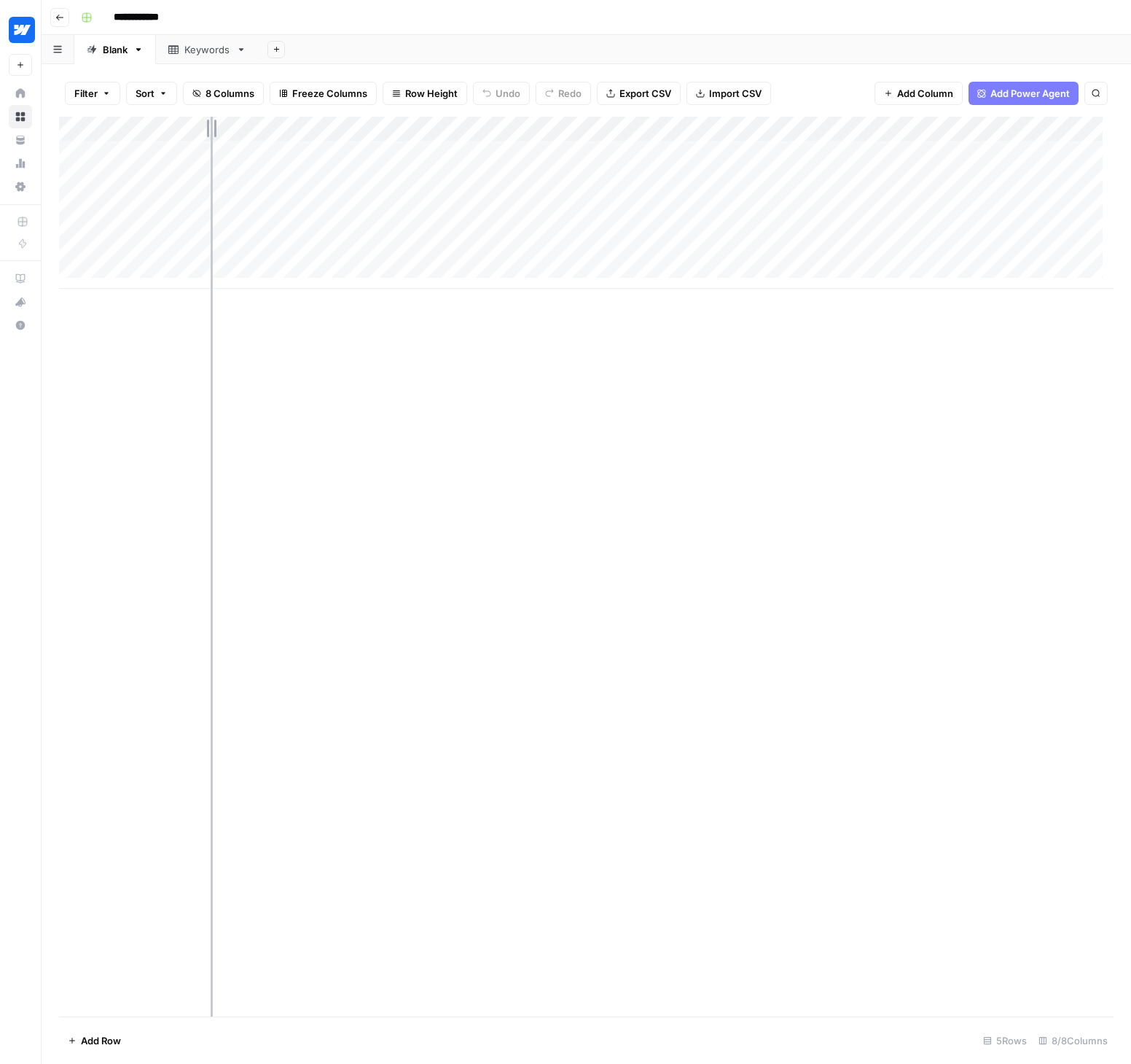
click at [207, 125] on div "Add Column" at bounding box center [587, 202] width 1055 height 172
click at [194, 152] on div "Add Column" at bounding box center [587, 202] width 1055 height 172
click at [172, 152] on div "Add Column" at bounding box center [587, 202] width 1055 height 172
click at [150, 208] on div "Brand" at bounding box center [163, 210] width 145 height 26
click at [121, 208] on button "Brand" at bounding box center [124, 209] width 38 height 18
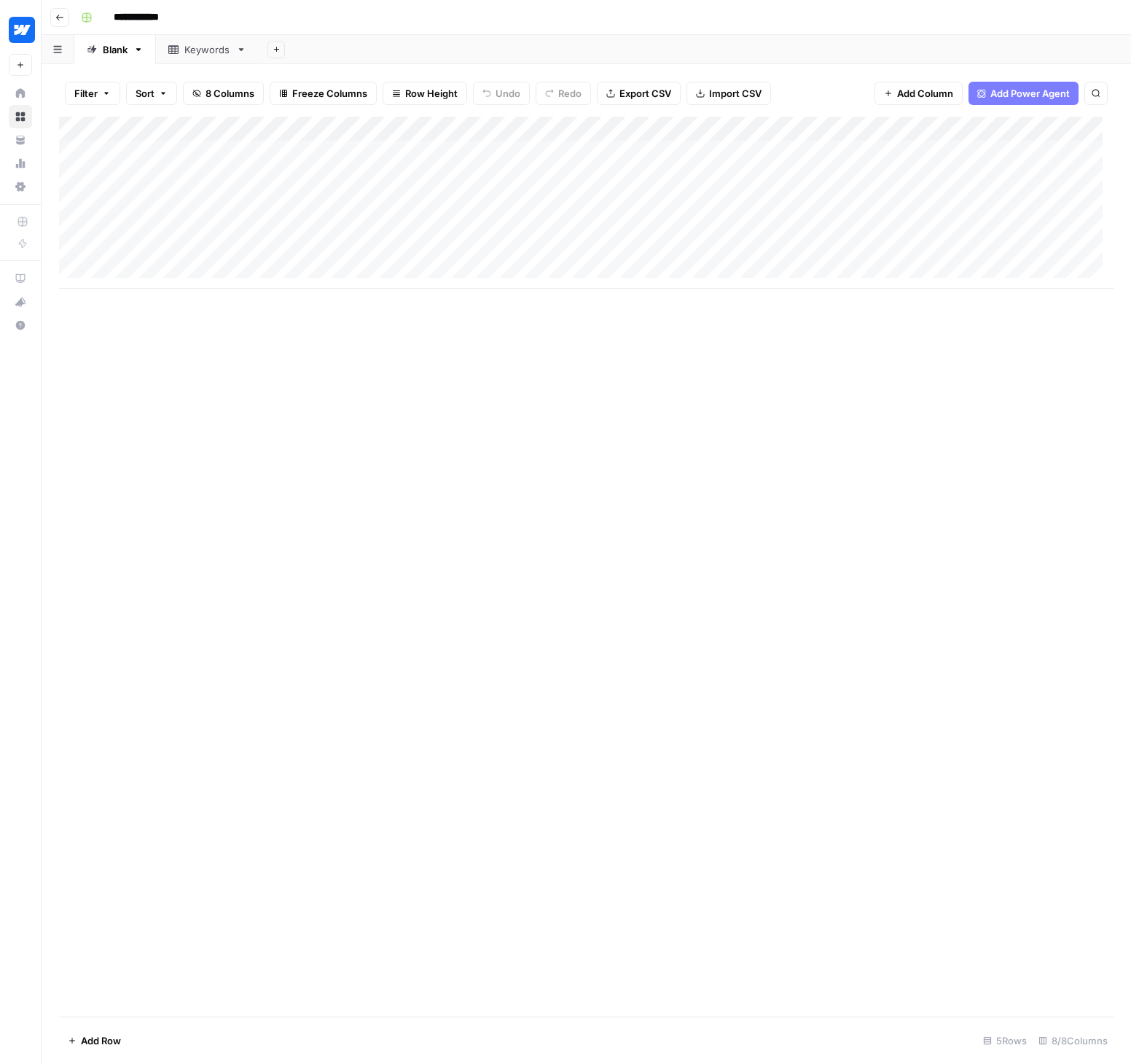
drag, startPoint x: 306, startPoint y: 448, endPoint x: 302, endPoint y: 393, distance: 55.1
click at [305, 446] on div "Add Column" at bounding box center [587, 566] width 1055 height 899
click at [64, 18] on button "Go back" at bounding box center [60, 18] width 19 height 19
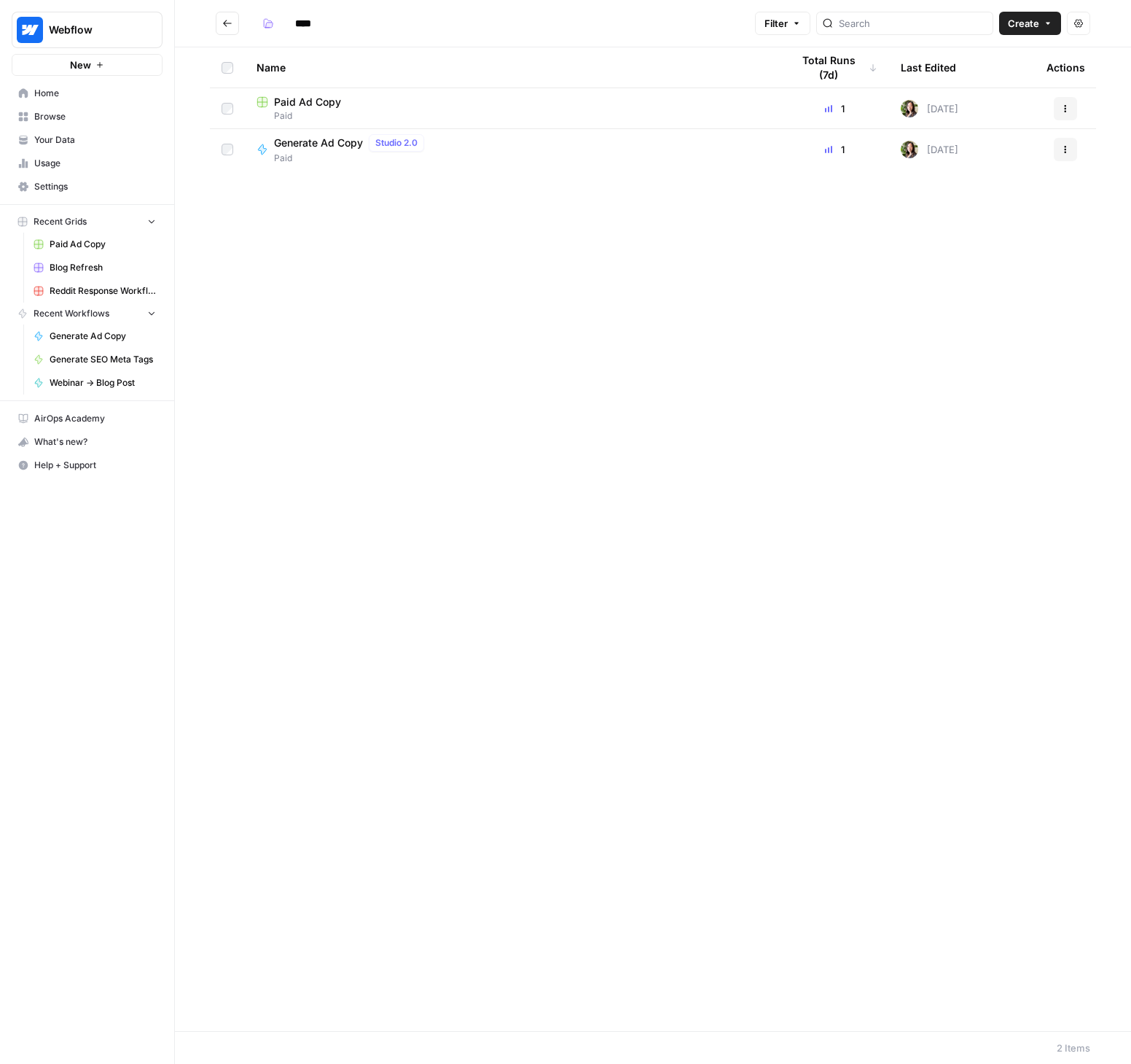
click at [229, 19] on icon "Go back" at bounding box center [227, 23] width 10 height 10
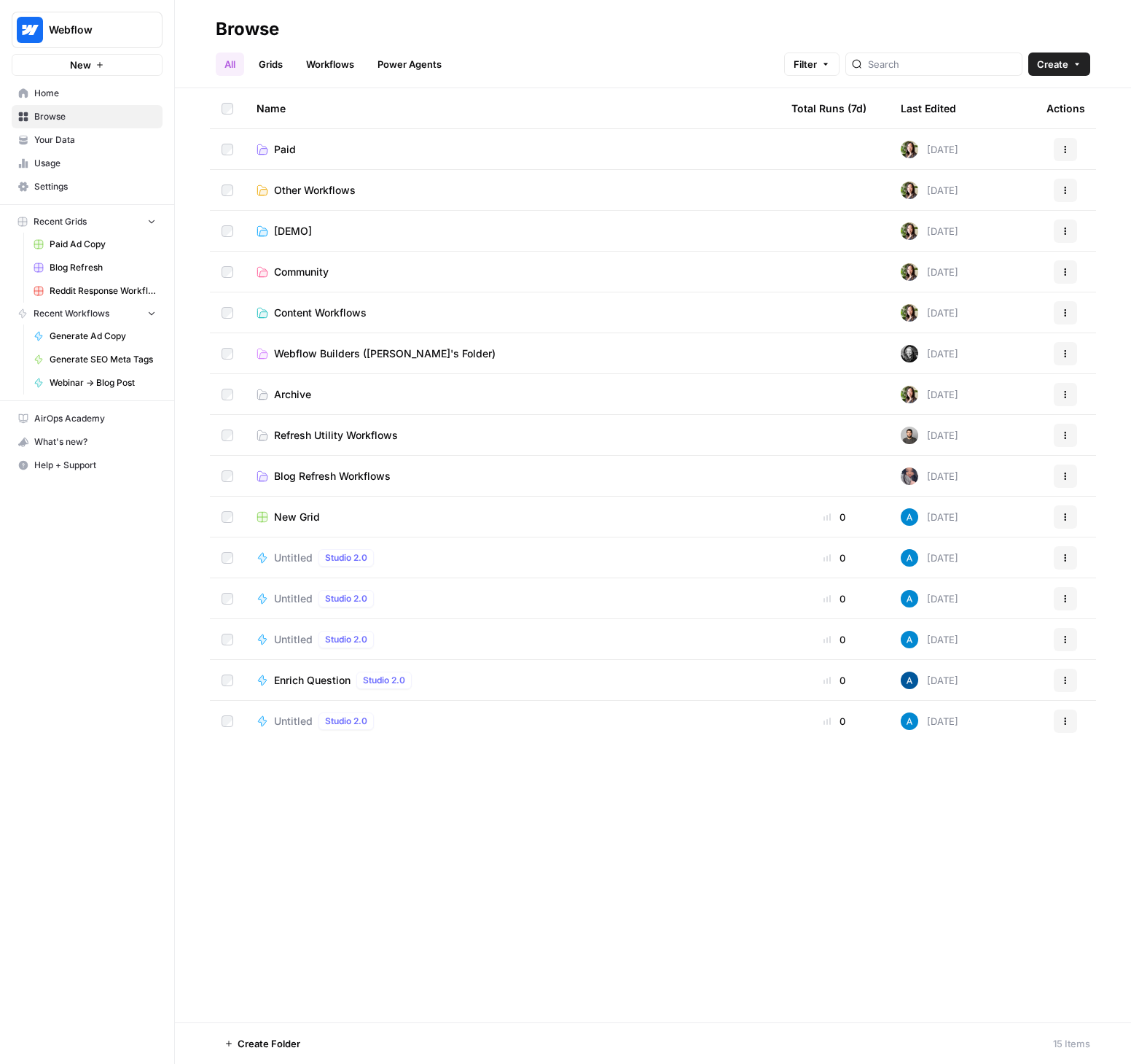
click at [327, 349] on span "Webflow Builders (Vivian's Folder)" at bounding box center [384, 353] width 221 height 14
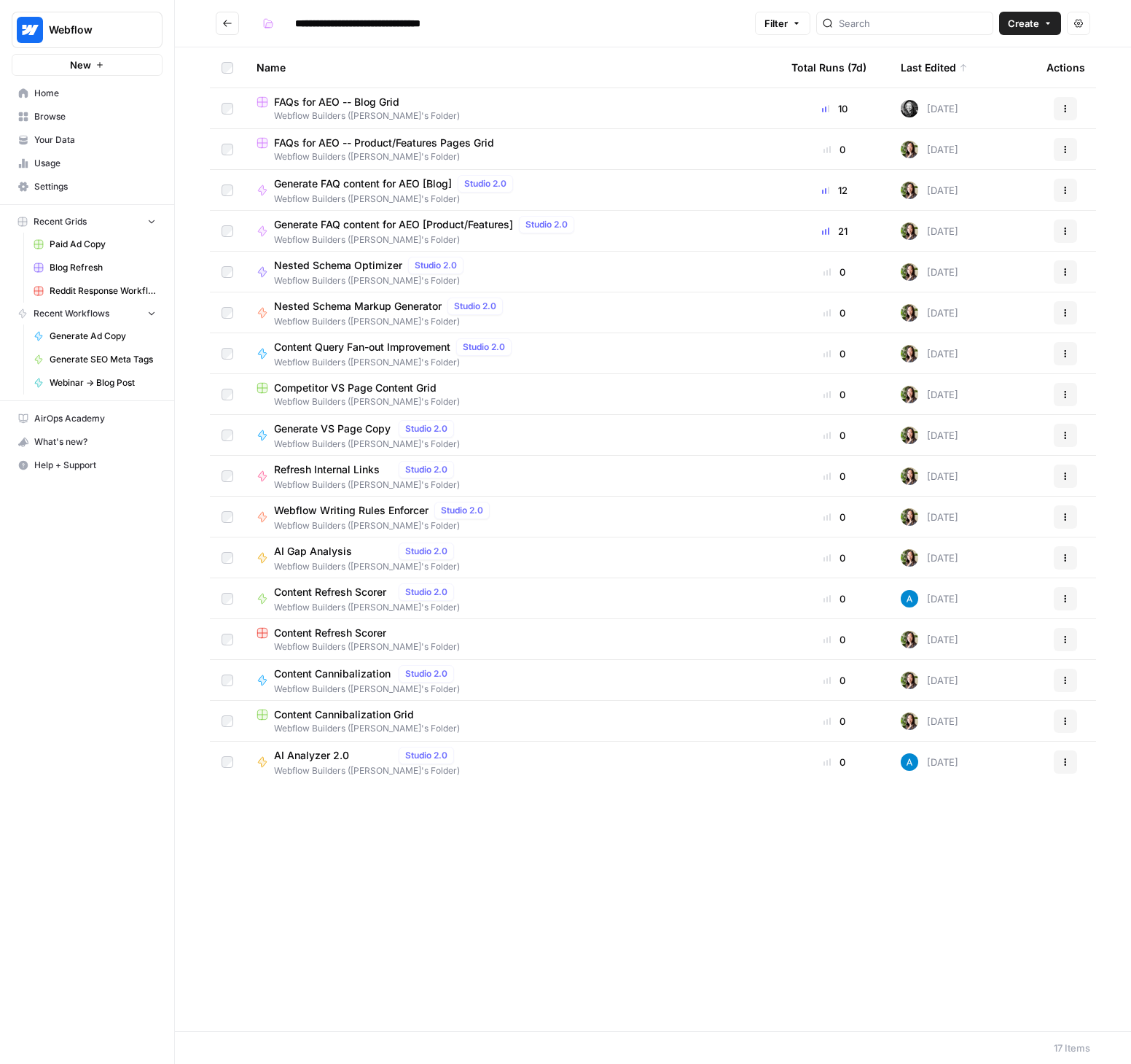
click at [348, 110] on span "Webflow Builders (Vivian's Folder)" at bounding box center [512, 116] width 512 height 13
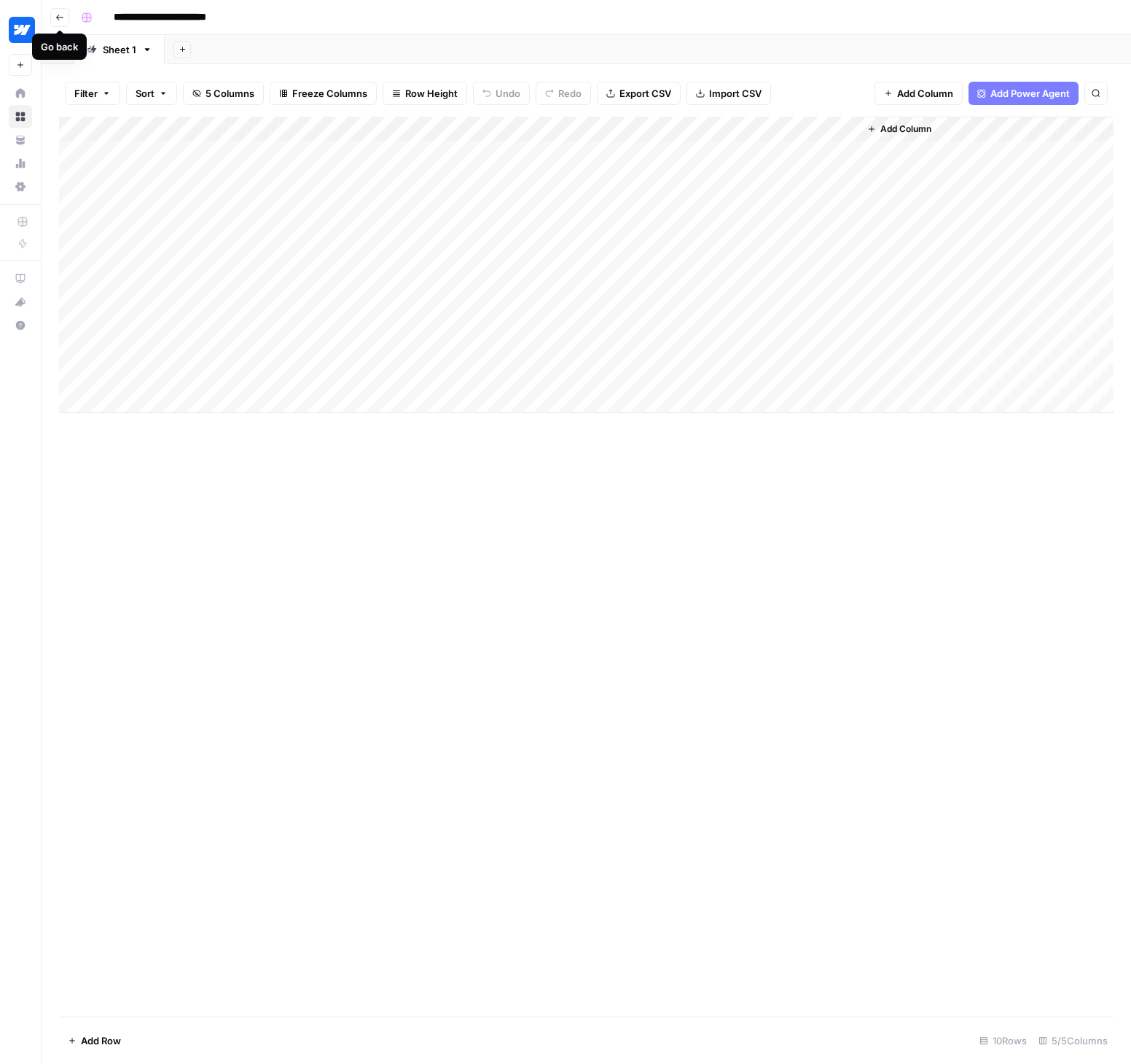
click at [62, 18] on icon "button" at bounding box center [59, 17] width 9 height 9
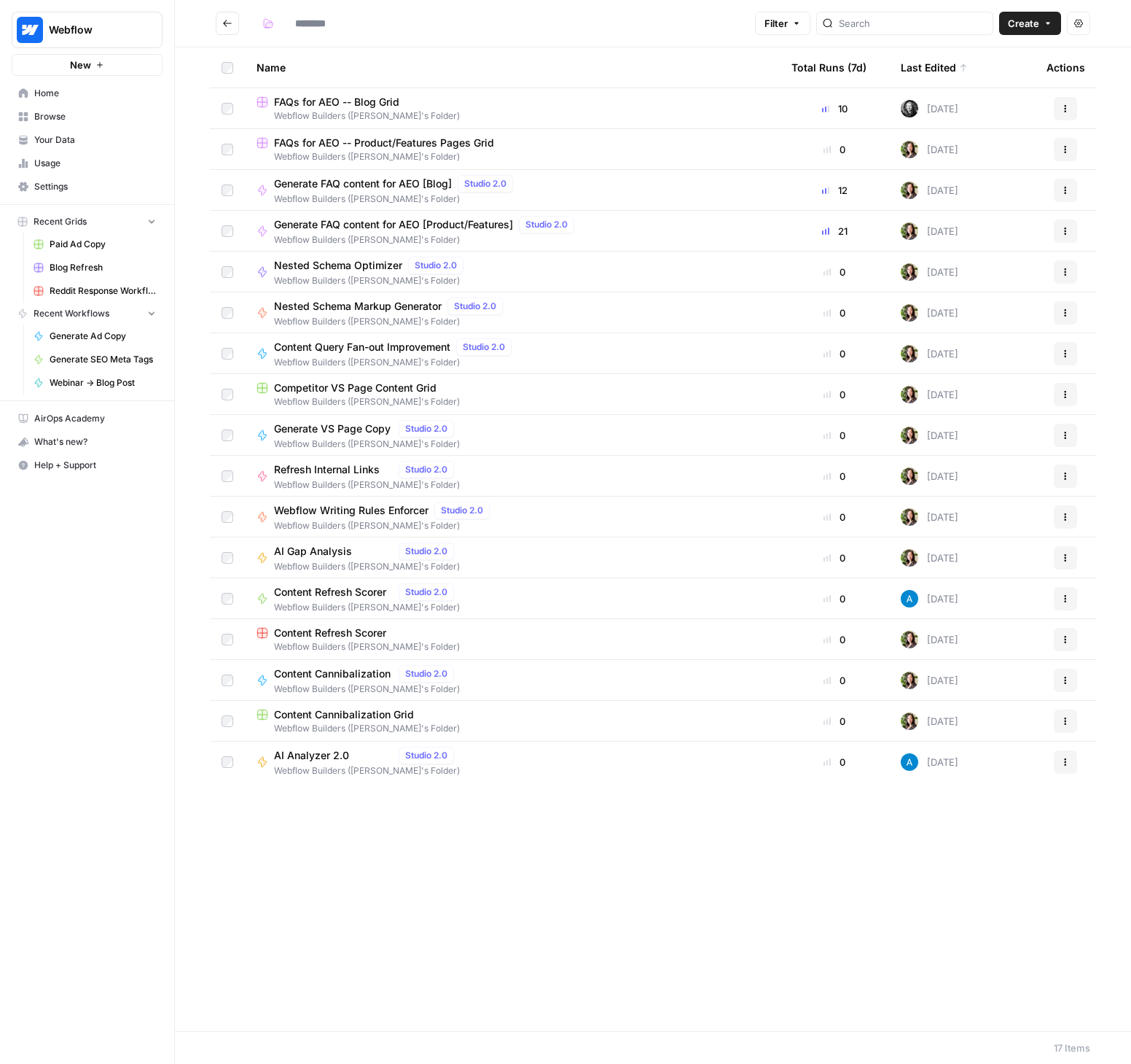
type input "**********"
click at [225, 21] on icon "Go back" at bounding box center [227, 23] width 10 height 10
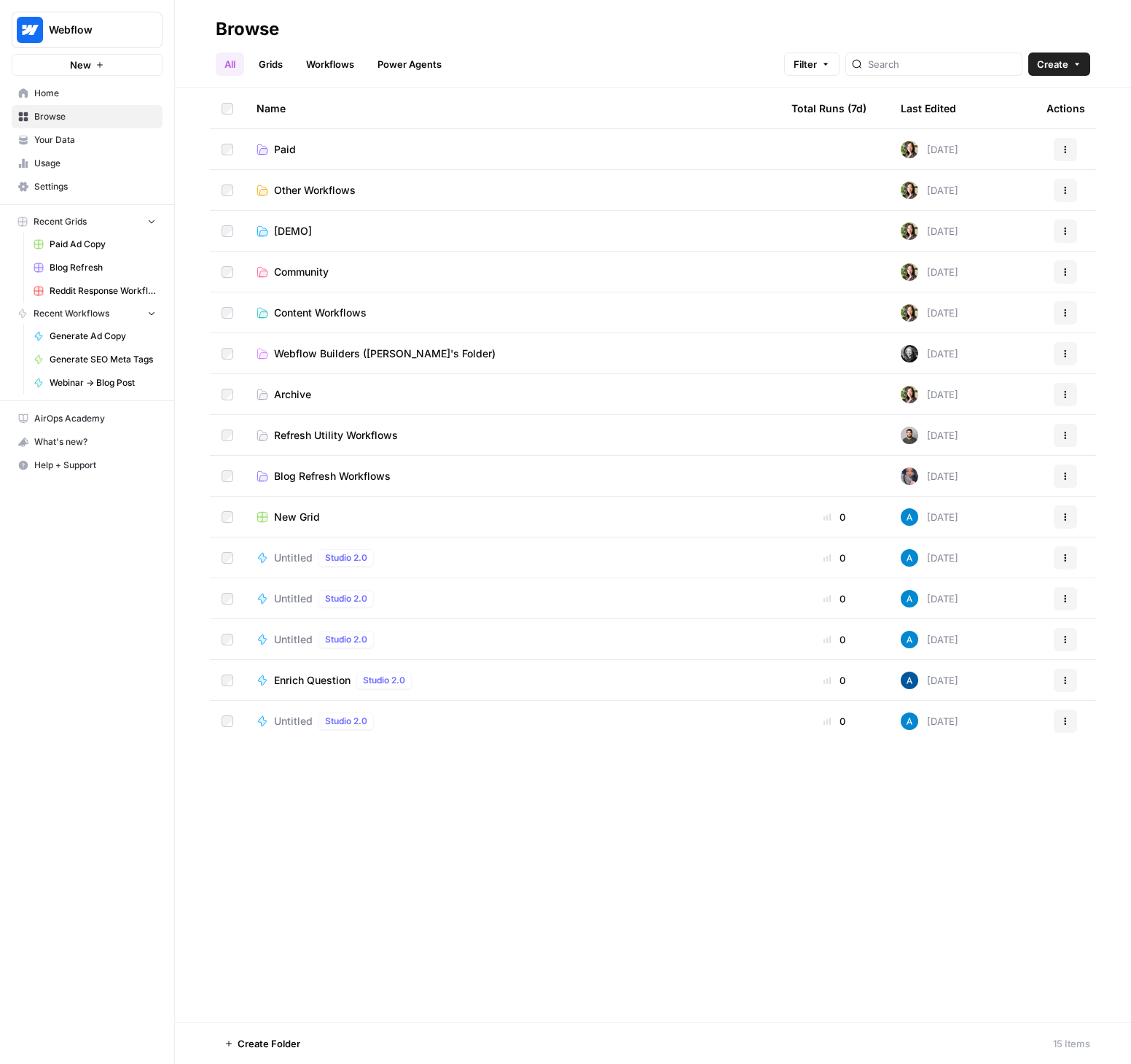
click at [312, 156] on td "Paid" at bounding box center [512, 149] width 535 height 40
click at [285, 147] on span "Paid" at bounding box center [285, 149] width 22 height 14
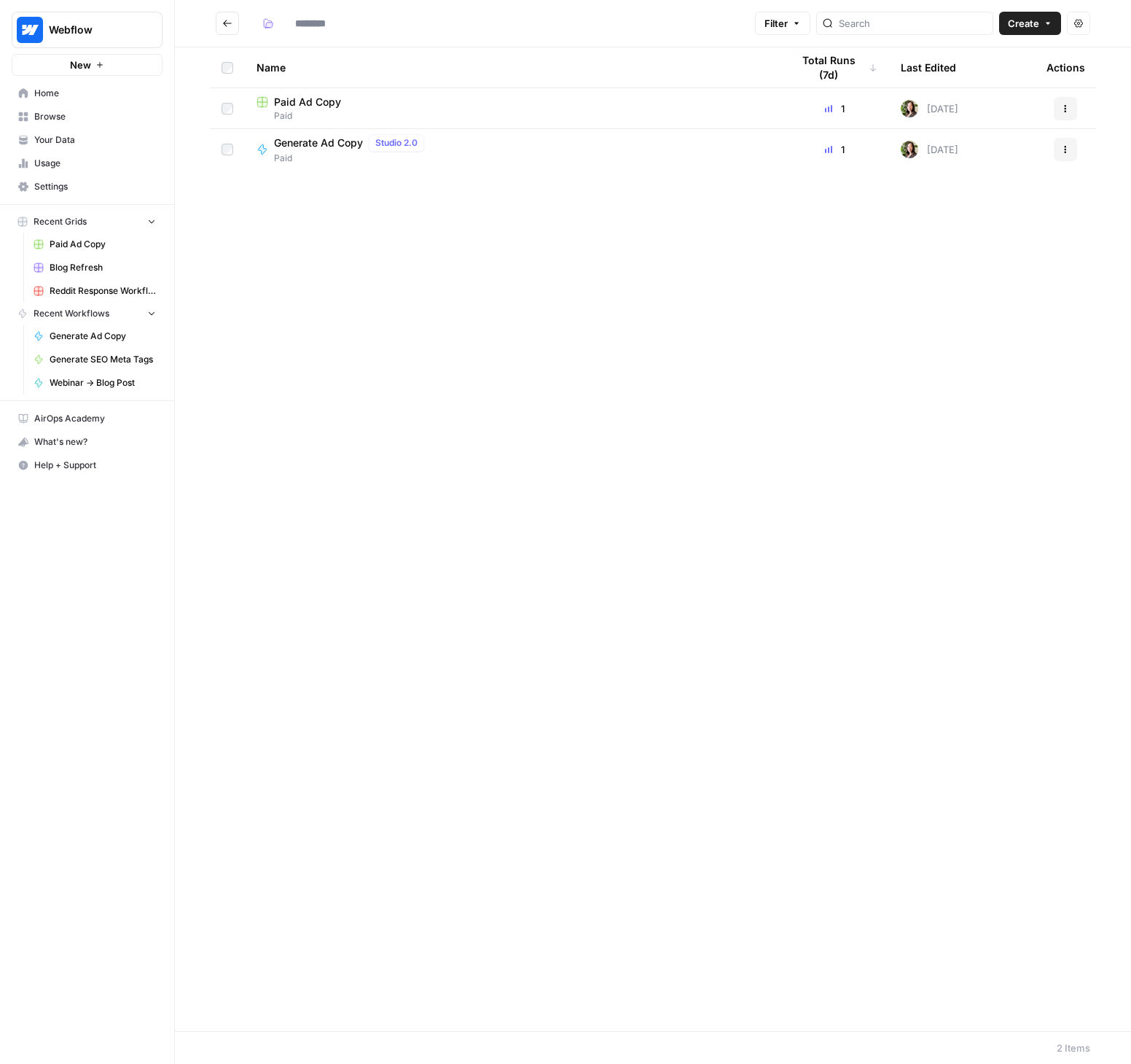
type input "****"
click at [317, 97] on span "Paid Ad Copy" at bounding box center [308, 102] width 67 height 14
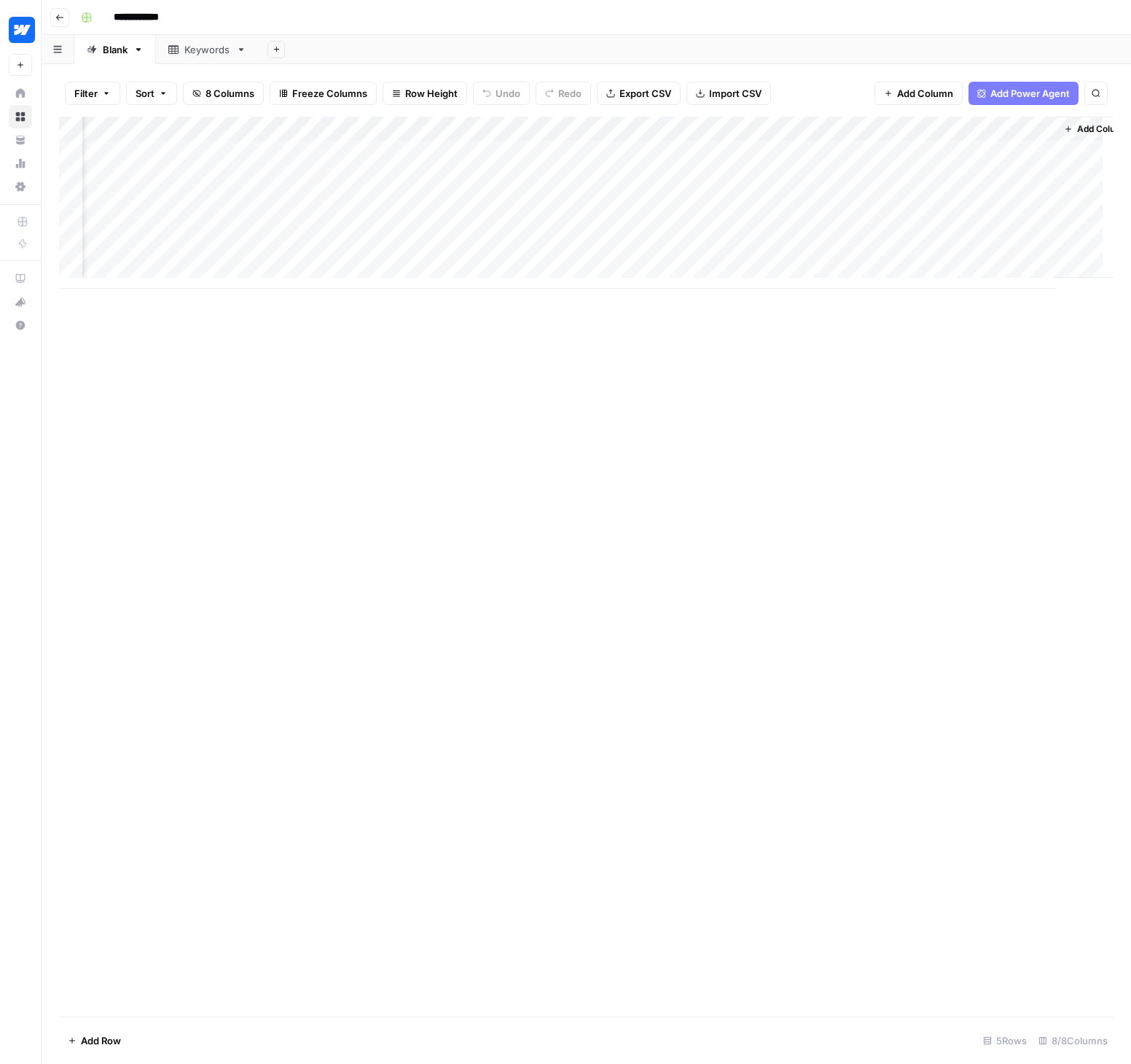
scroll to position [0, 72]
click at [907, 153] on div "Add Column" at bounding box center [587, 202] width 1055 height 172
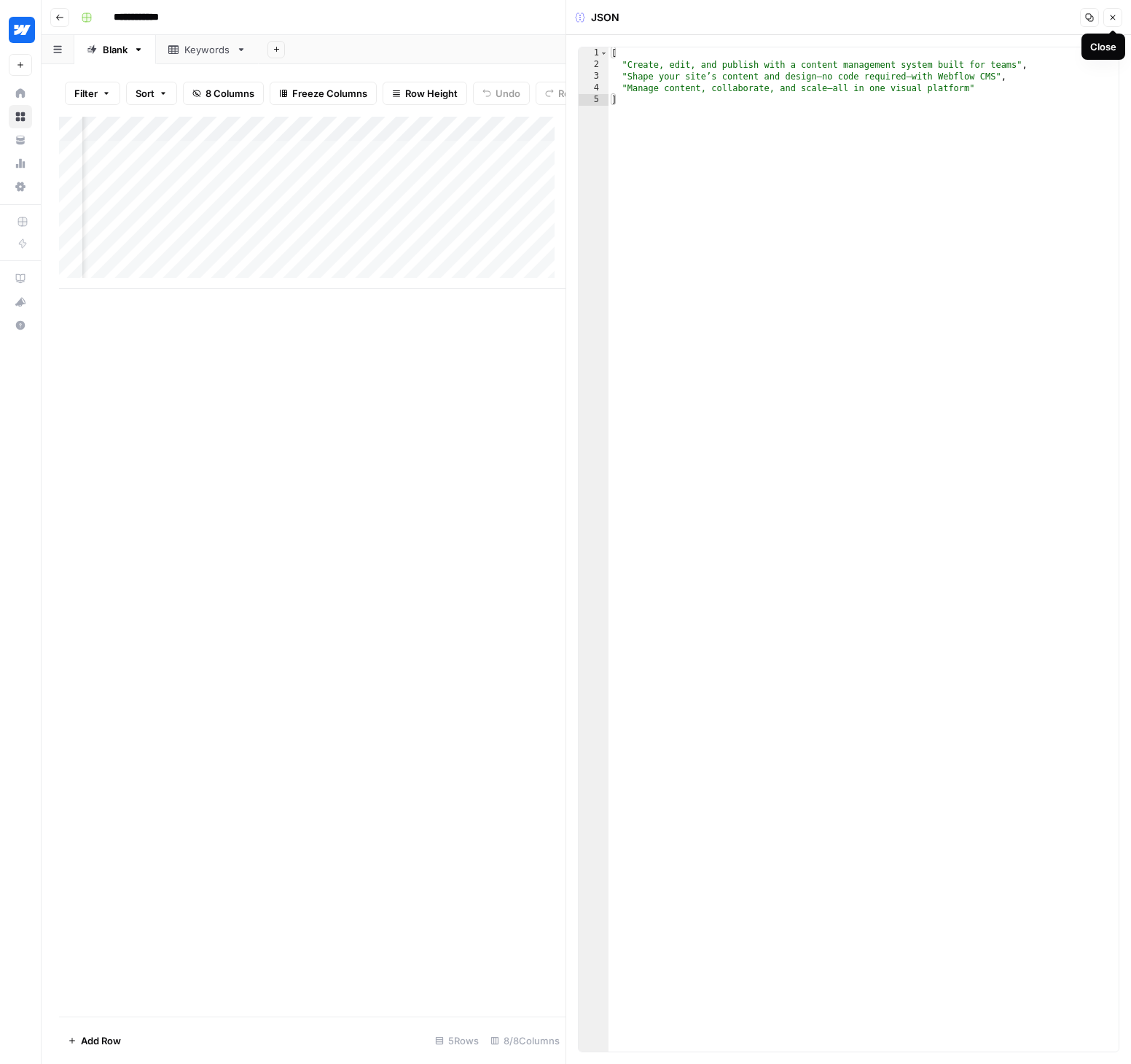
click at [1109, 21] on icon "button" at bounding box center [1113, 17] width 9 height 9
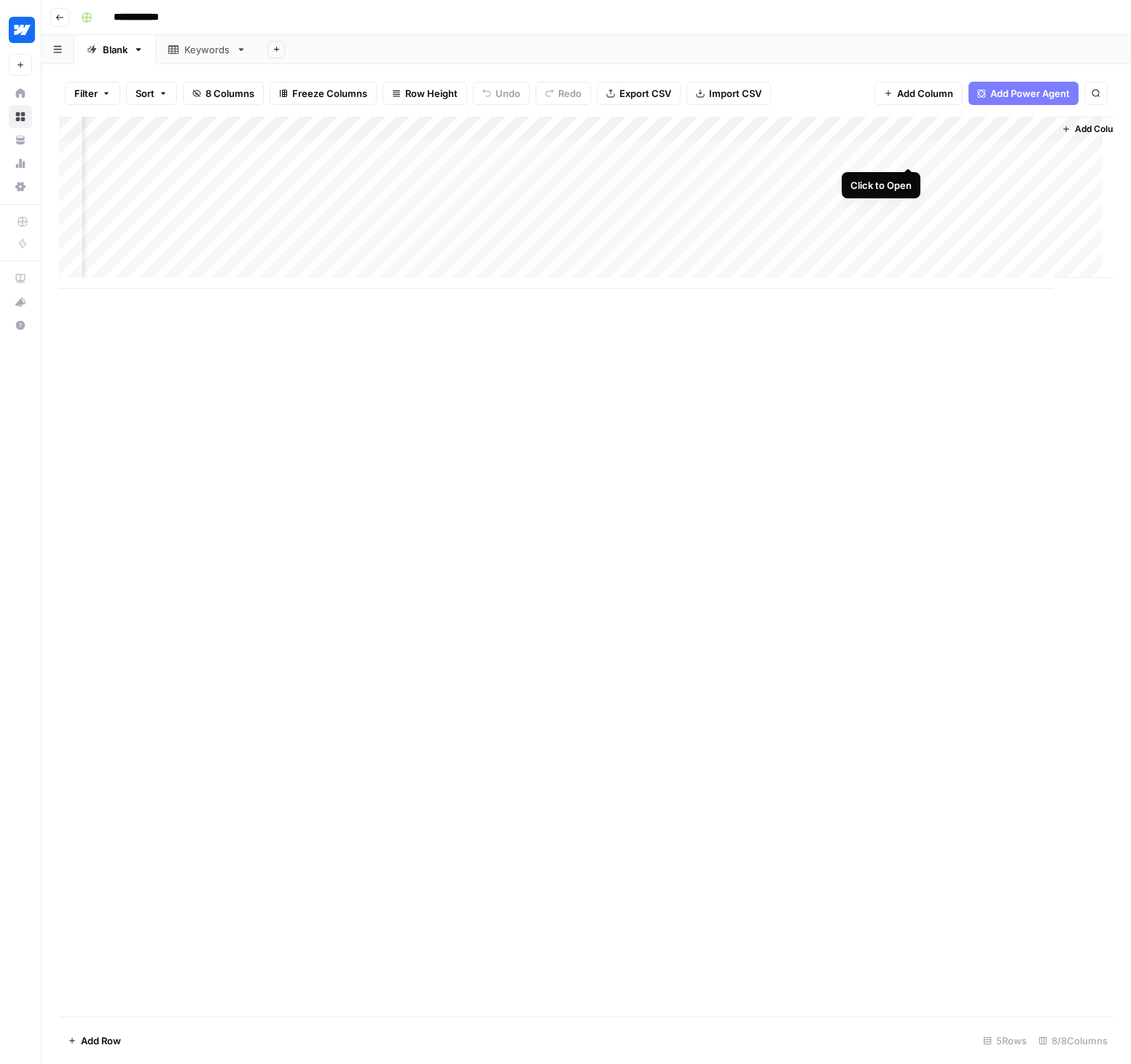
click at [906, 150] on div "Add Column" at bounding box center [587, 202] width 1055 height 172
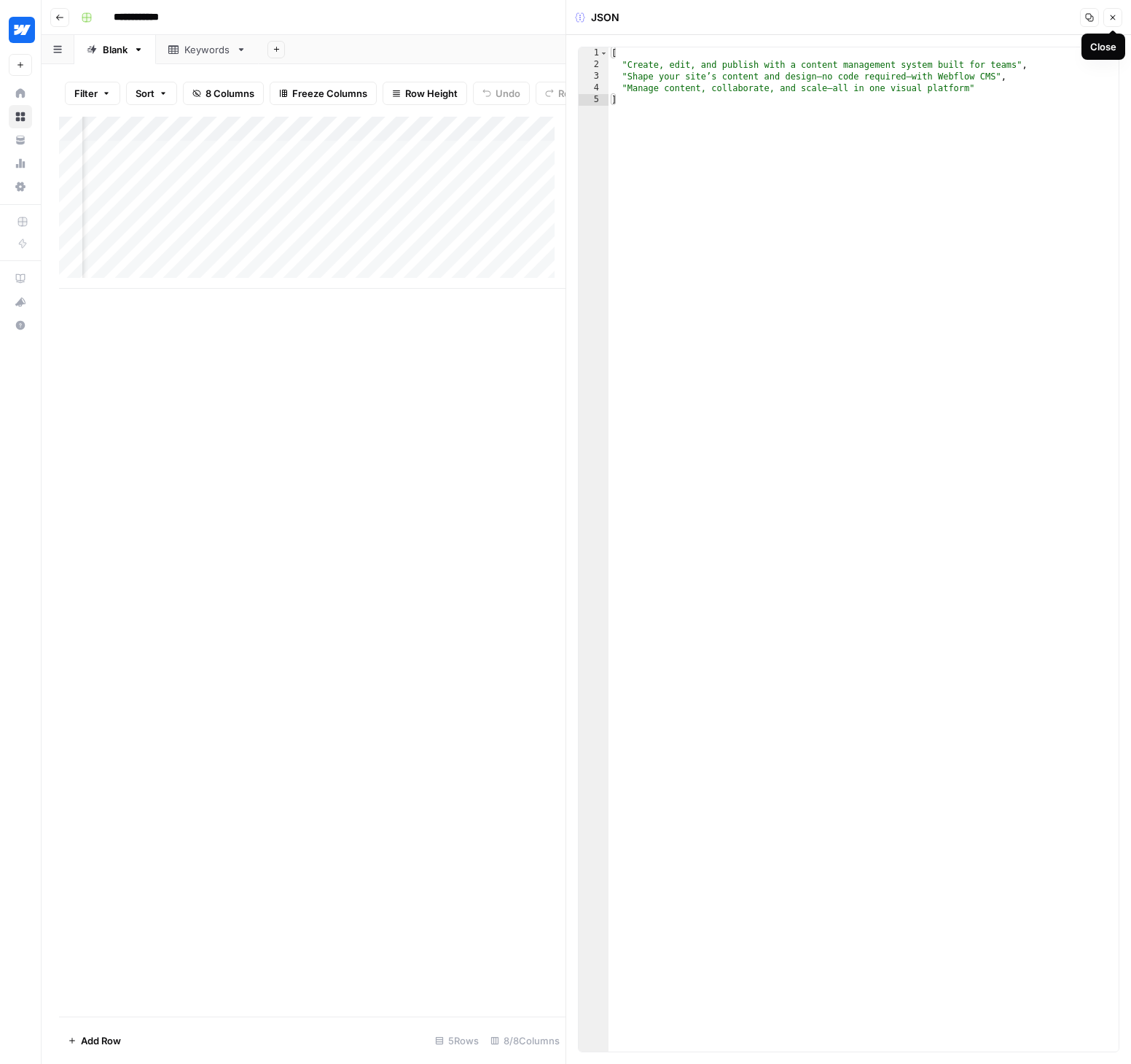
click at [1109, 18] on icon "button" at bounding box center [1113, 17] width 9 height 9
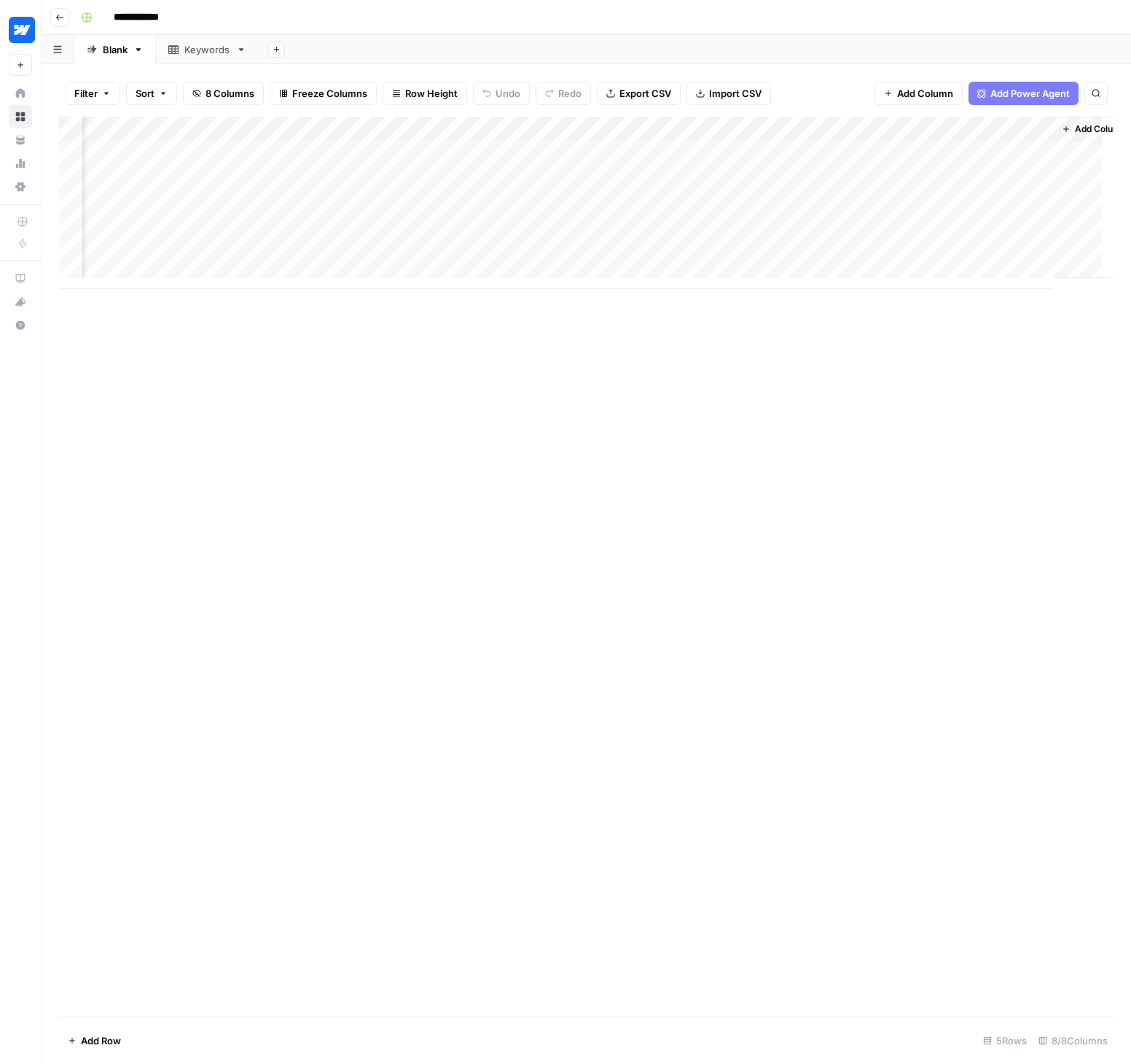
click at [627, 130] on div "Add Column" at bounding box center [587, 202] width 1055 height 172
click at [583, 268] on span "Edit Workflow" at bounding box center [621, 272] width 128 height 14
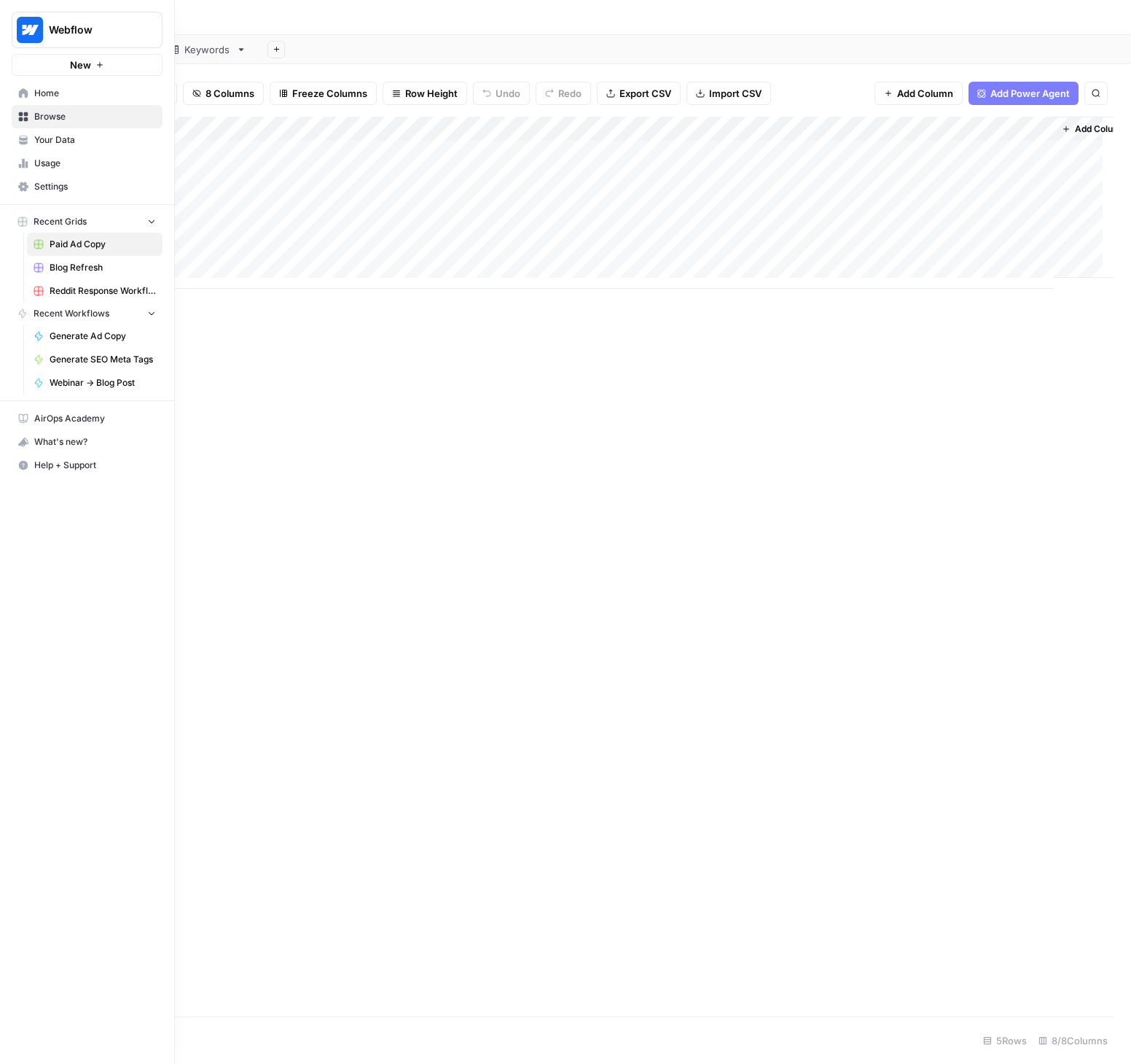
click at [44, 137] on span "Your Data" at bounding box center [95, 140] width 121 height 13
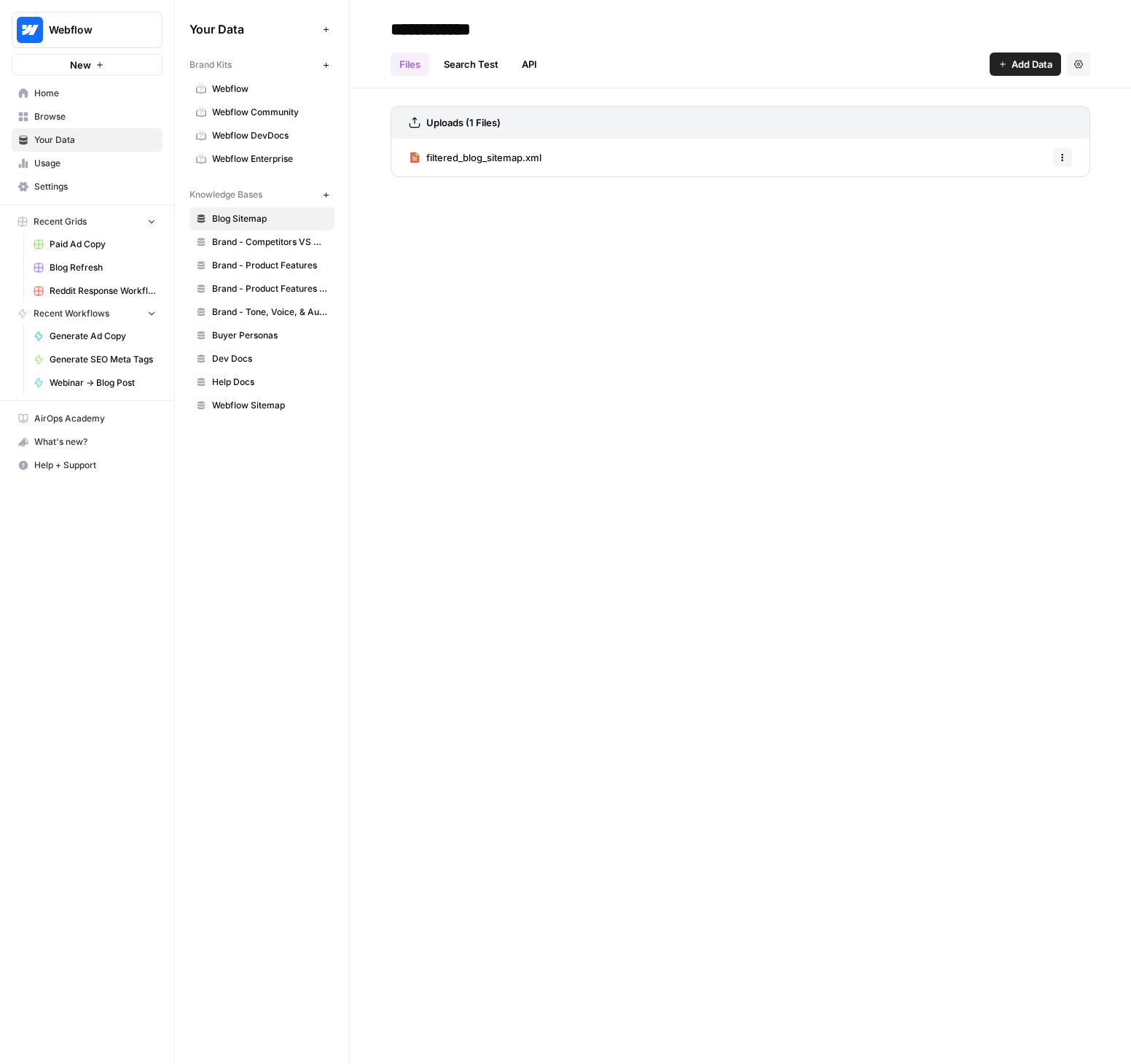
click at [54, 161] on span "Usage" at bounding box center [95, 163] width 121 height 13
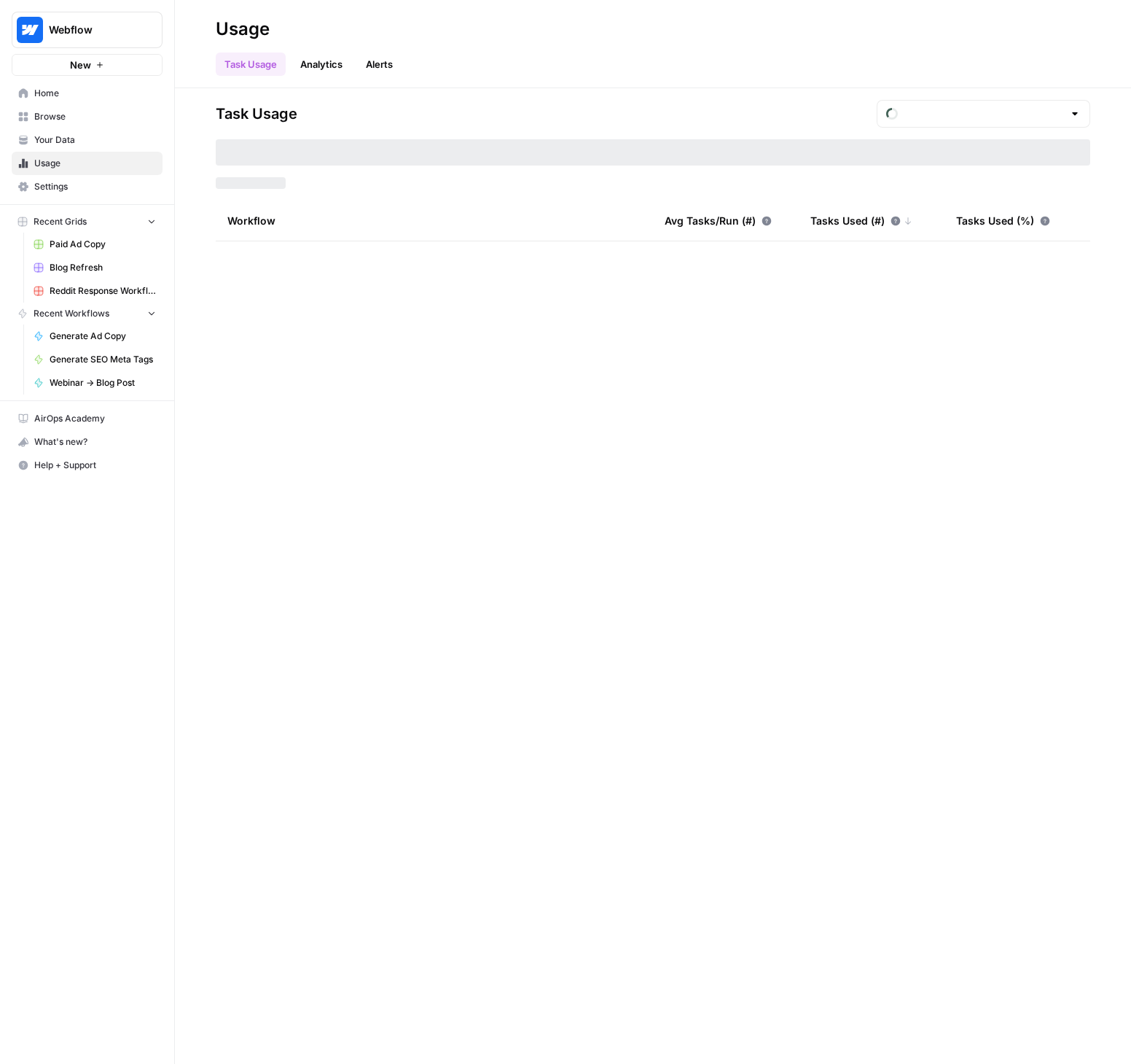
type input "August Tasks"
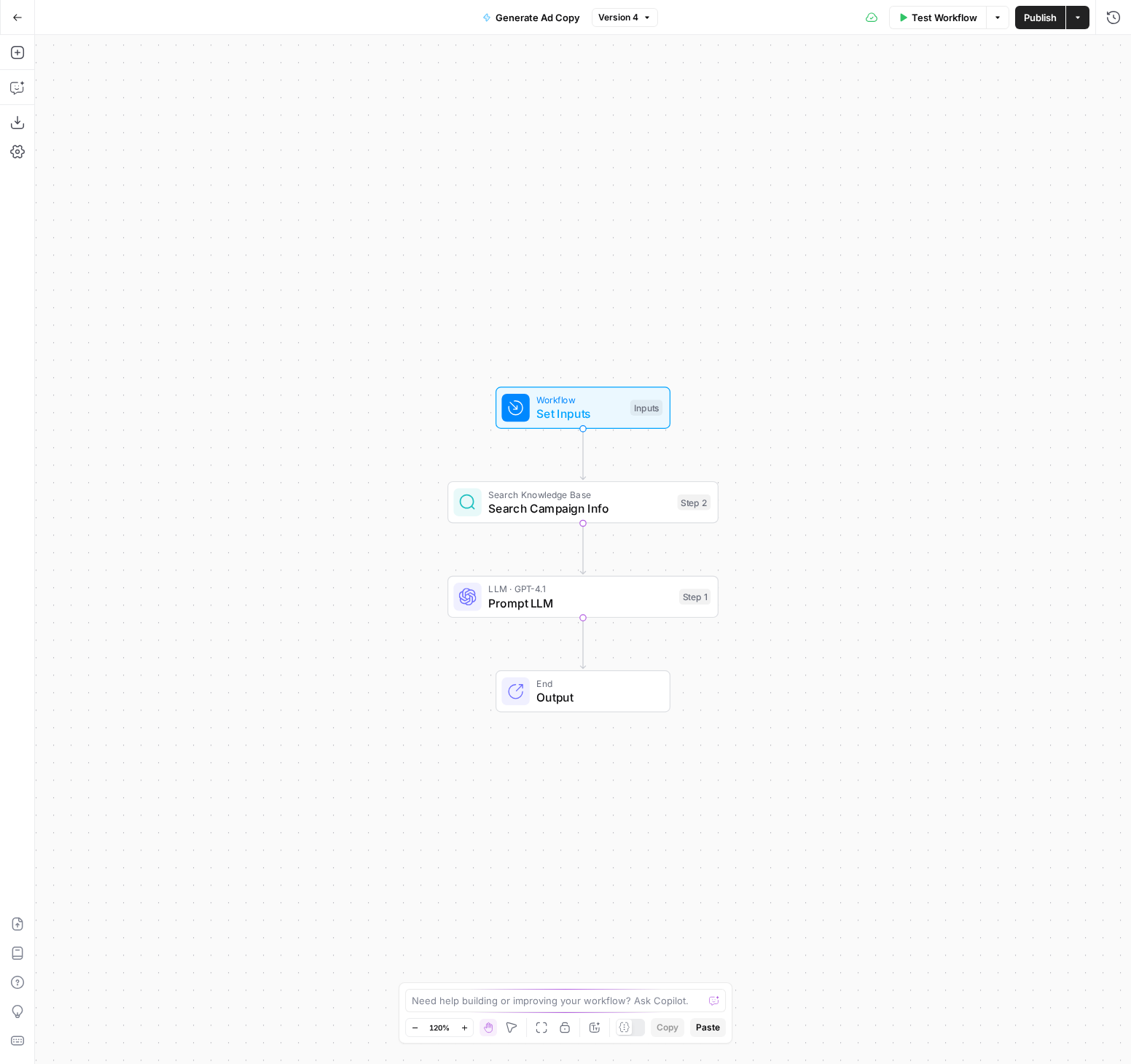
click at [524, 612] on div "LLM · GPT-4.1 Prompt LLM Step 1 Copy step Delete step Add Note Test" at bounding box center [583, 596] width 271 height 42
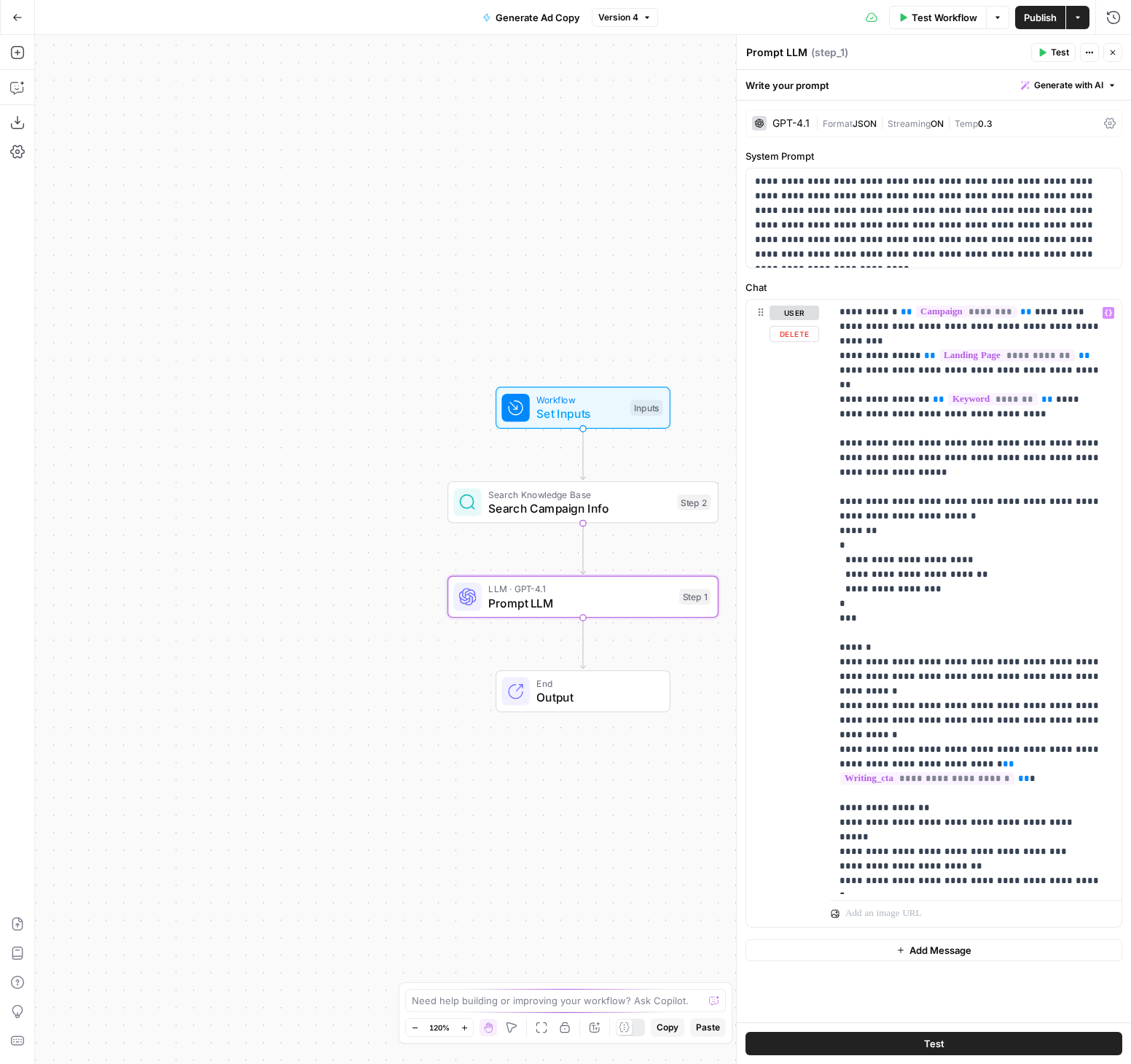
scroll to position [351, 0]
click at [1002, 783] on p "**********" at bounding box center [971, 420] width 262 height 933
click at [957, 808] on p "**********" at bounding box center [971, 420] width 262 height 933
drag, startPoint x: 902, startPoint y: 810, endPoint x: 997, endPoint y: 803, distance: 95.3
click at [997, 803] on p "**********" at bounding box center [971, 420] width 262 height 933
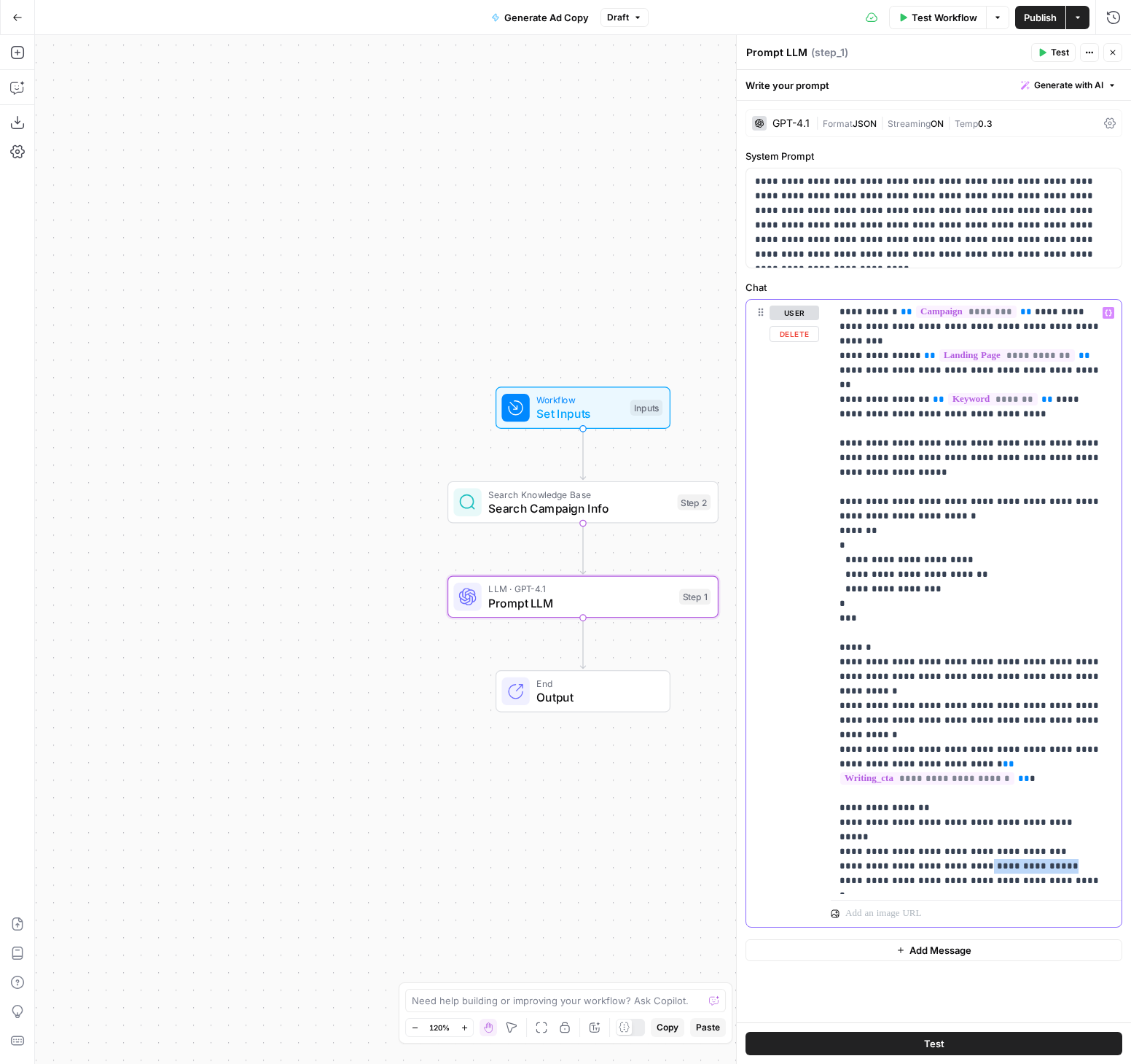
drag, startPoint x: 1041, startPoint y: 808, endPoint x: 969, endPoint y: 810, distance: 72.0
click at [969, 810] on p "**********" at bounding box center [971, 420] width 262 height 933
click at [1025, 809] on p "**********" at bounding box center [971, 420] width 262 height 933
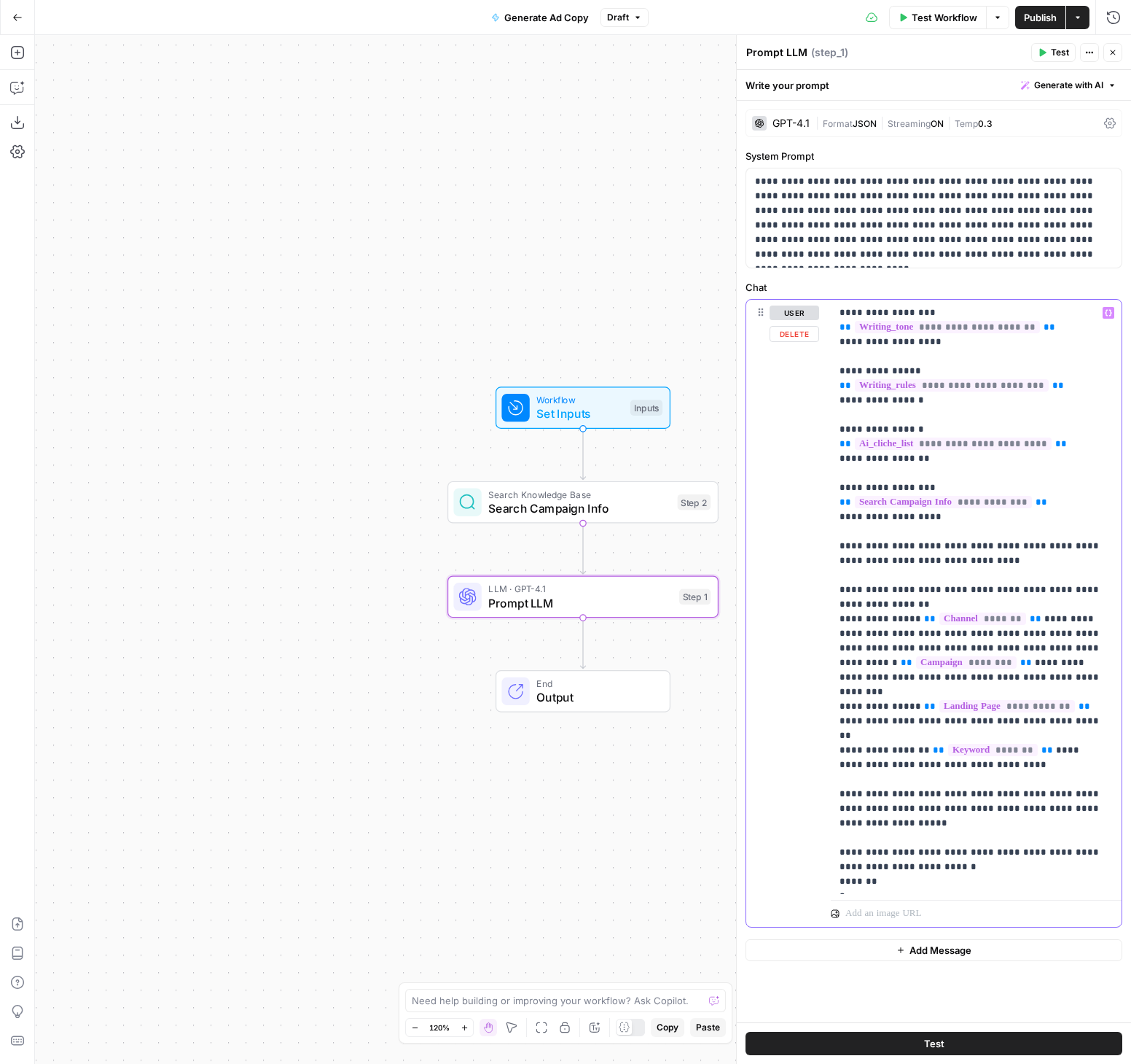
scroll to position [0, 0]
drag, startPoint x: 915, startPoint y: 430, endPoint x: 840, endPoint y: 434, distance: 75.1
click at [840, 434] on p "**********" at bounding box center [971, 771] width 262 height 933
copy p "**********"
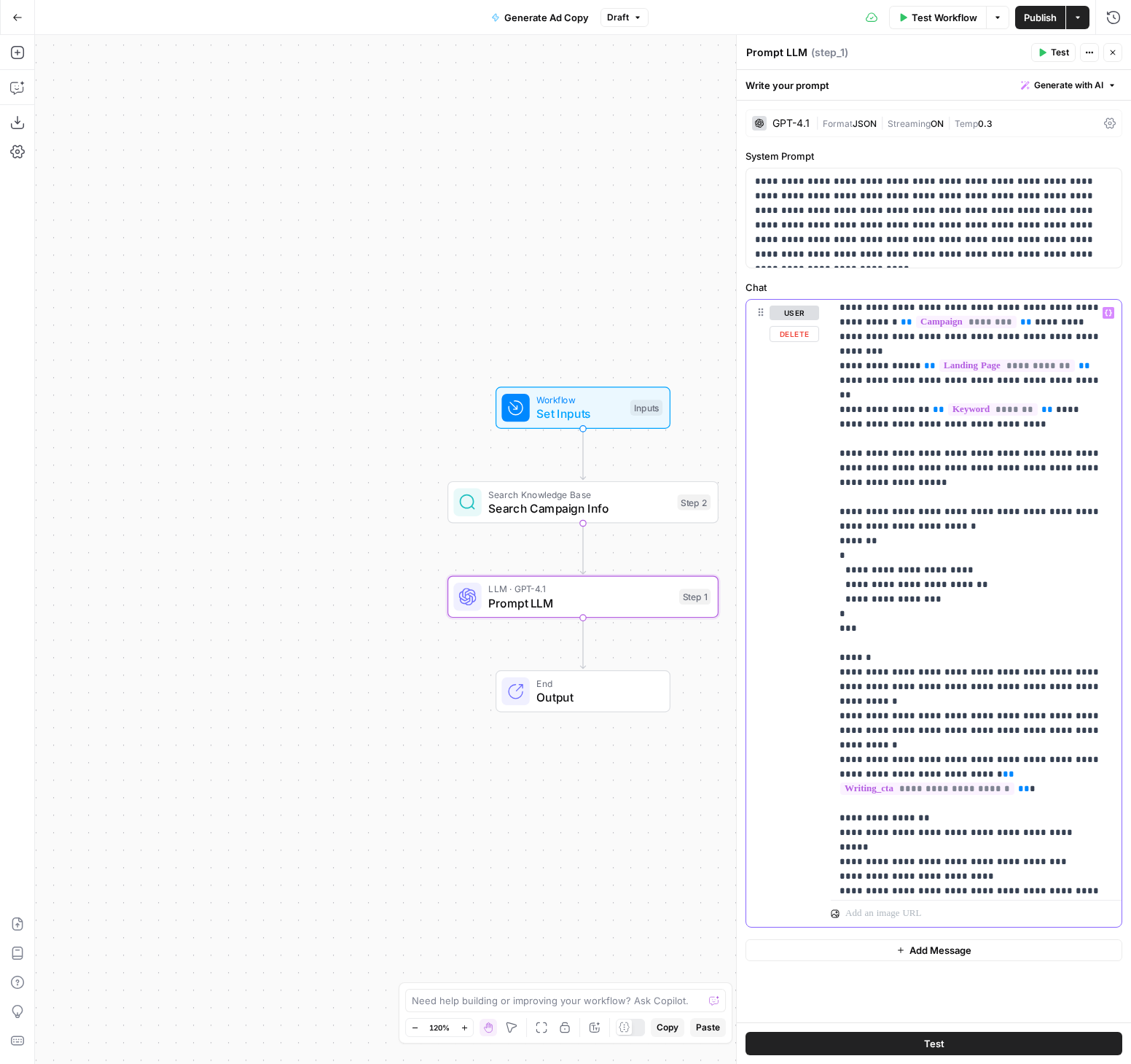
scroll to position [351, 0]
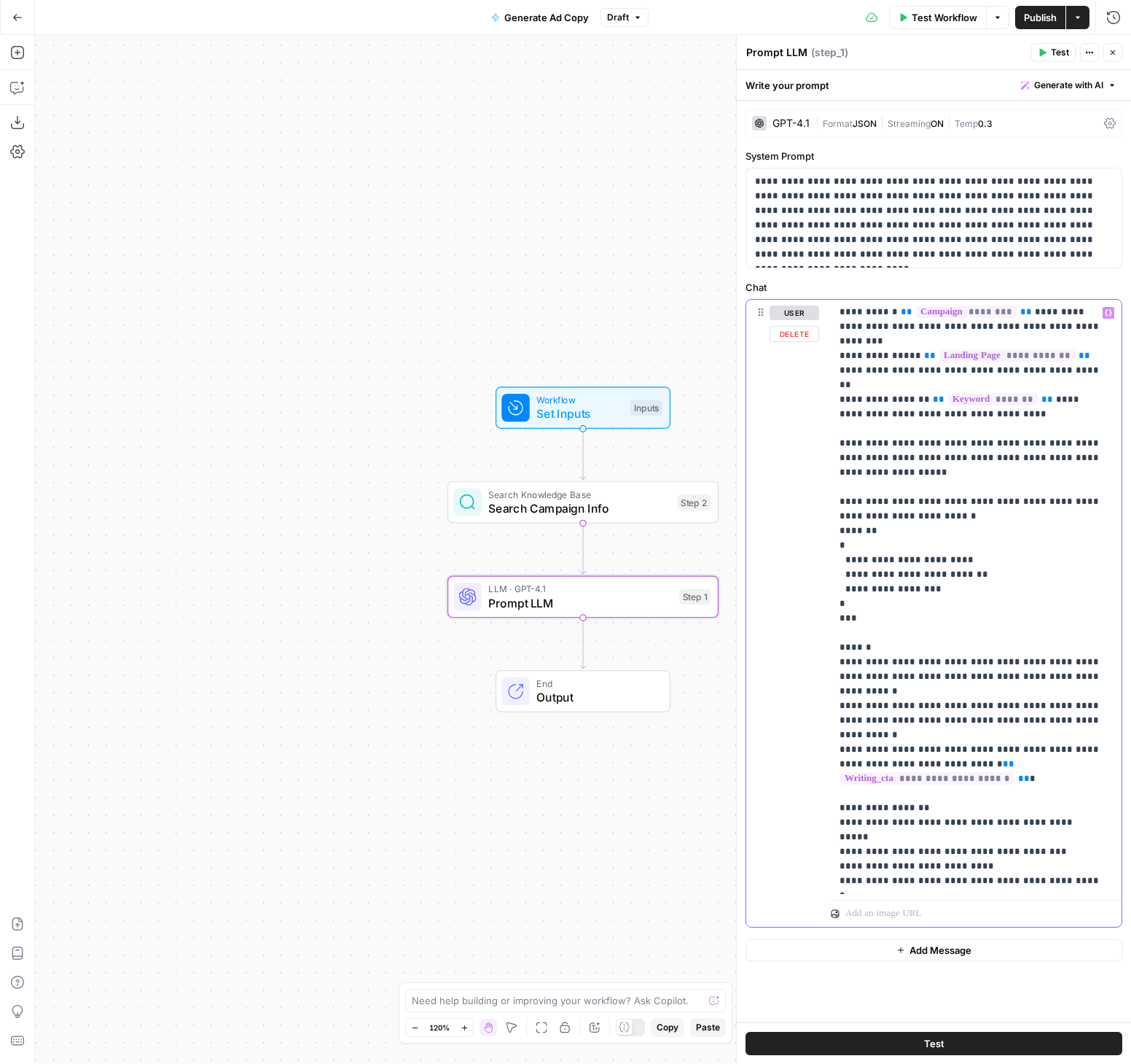
click at [1069, 823] on p "**********" at bounding box center [971, 420] width 262 height 933
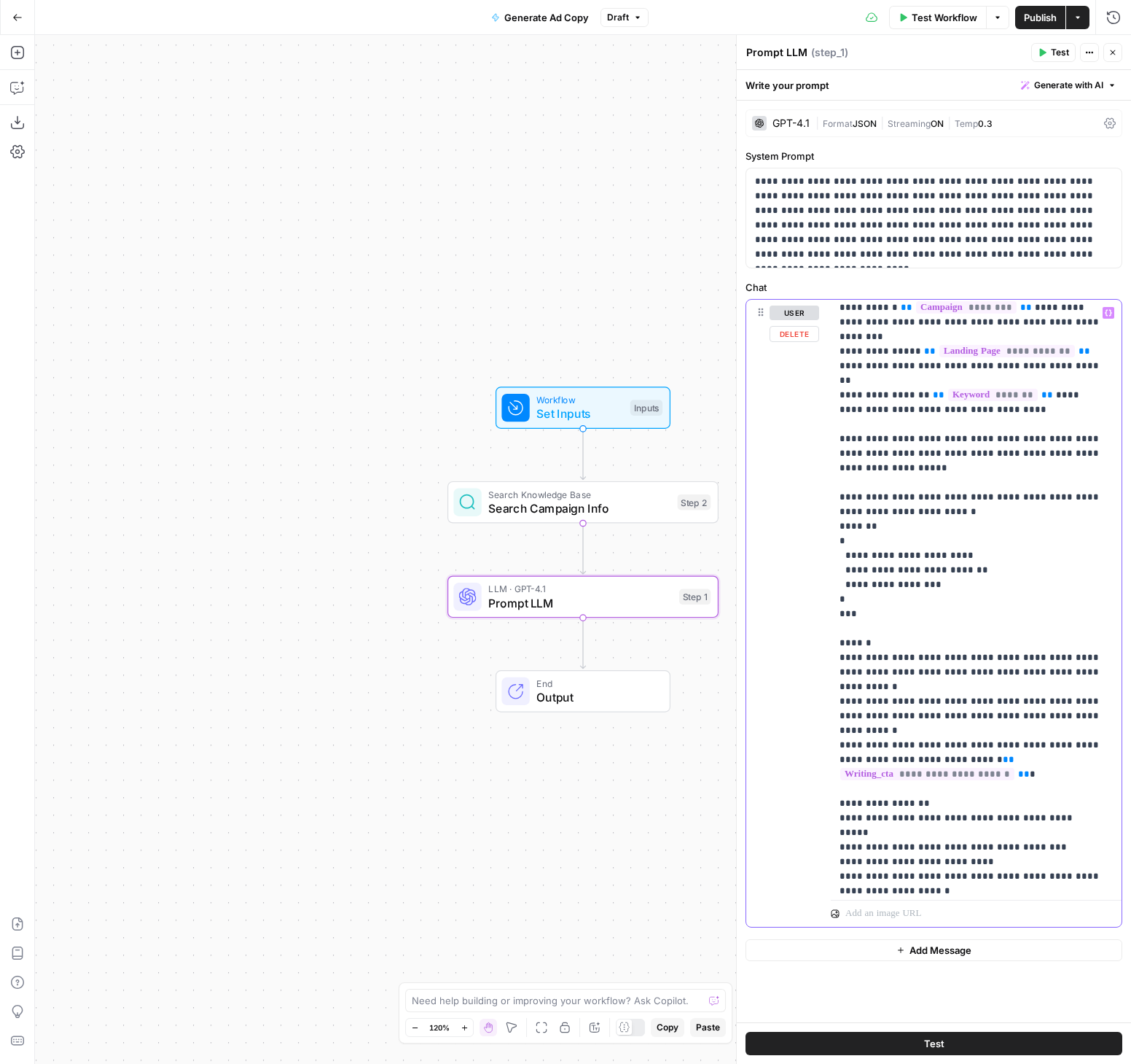
scroll to position [365, 0]
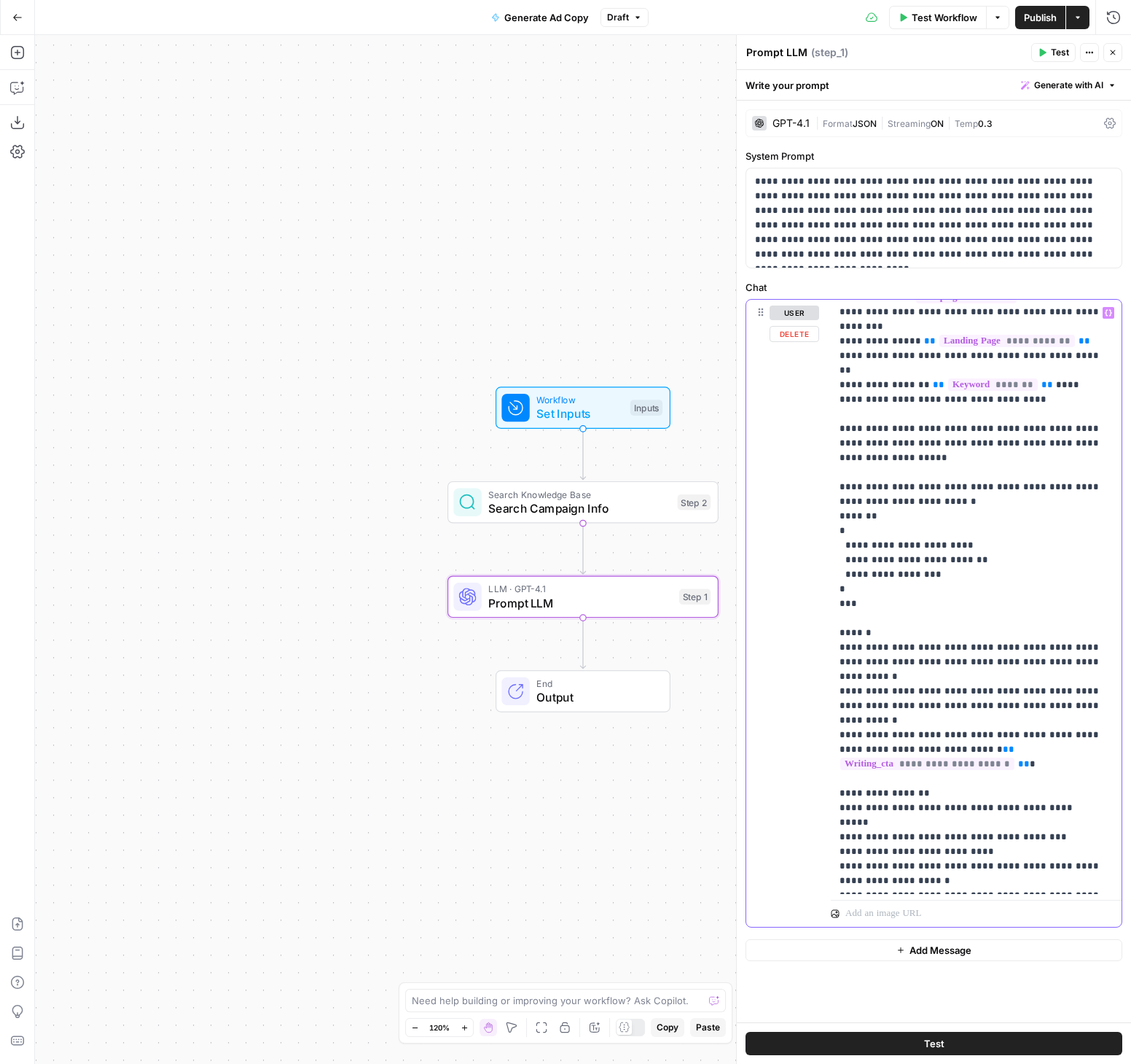
click at [1058, 881] on p "**********" at bounding box center [971, 414] width 262 height 948
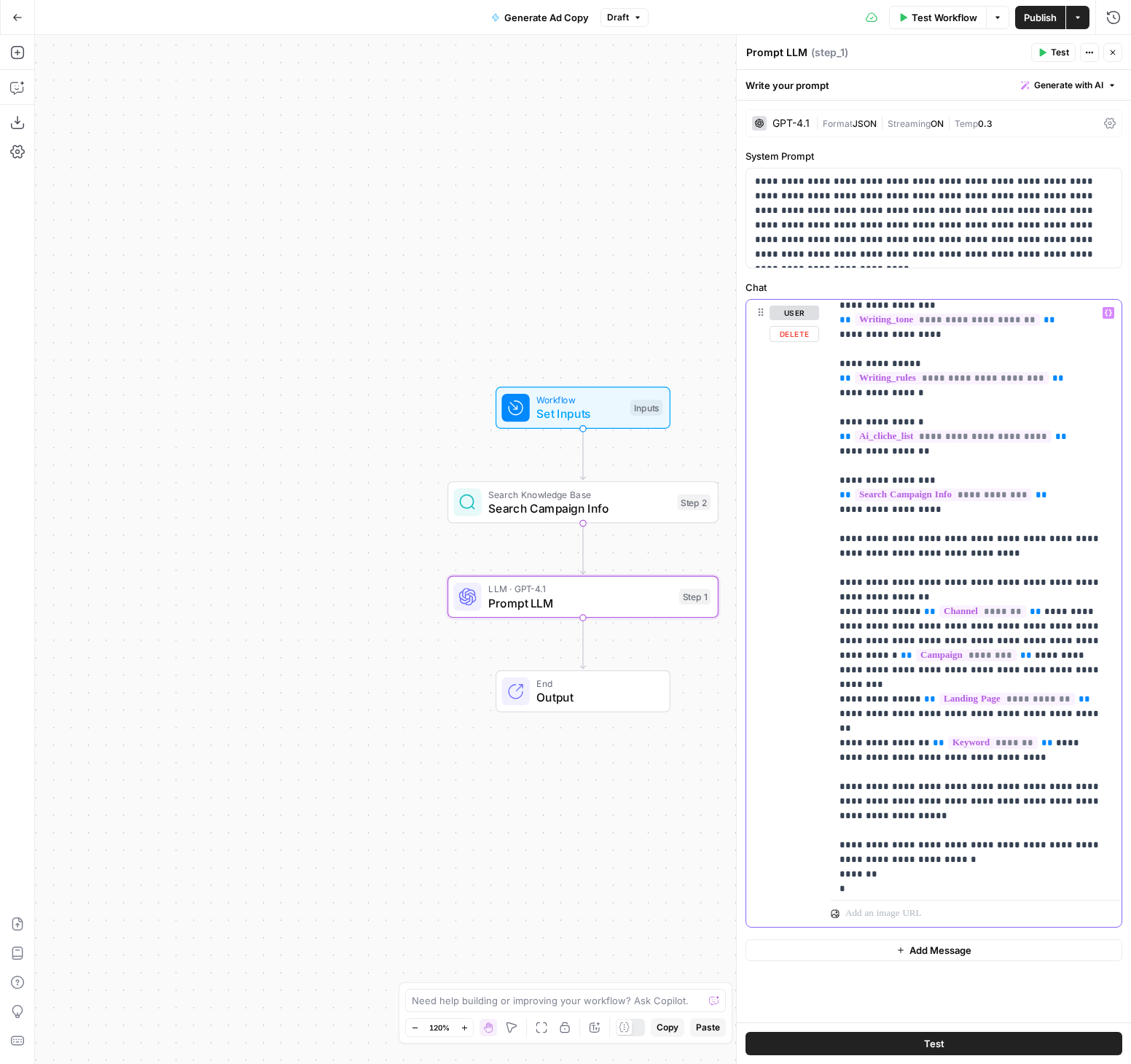
scroll to position [0, 0]
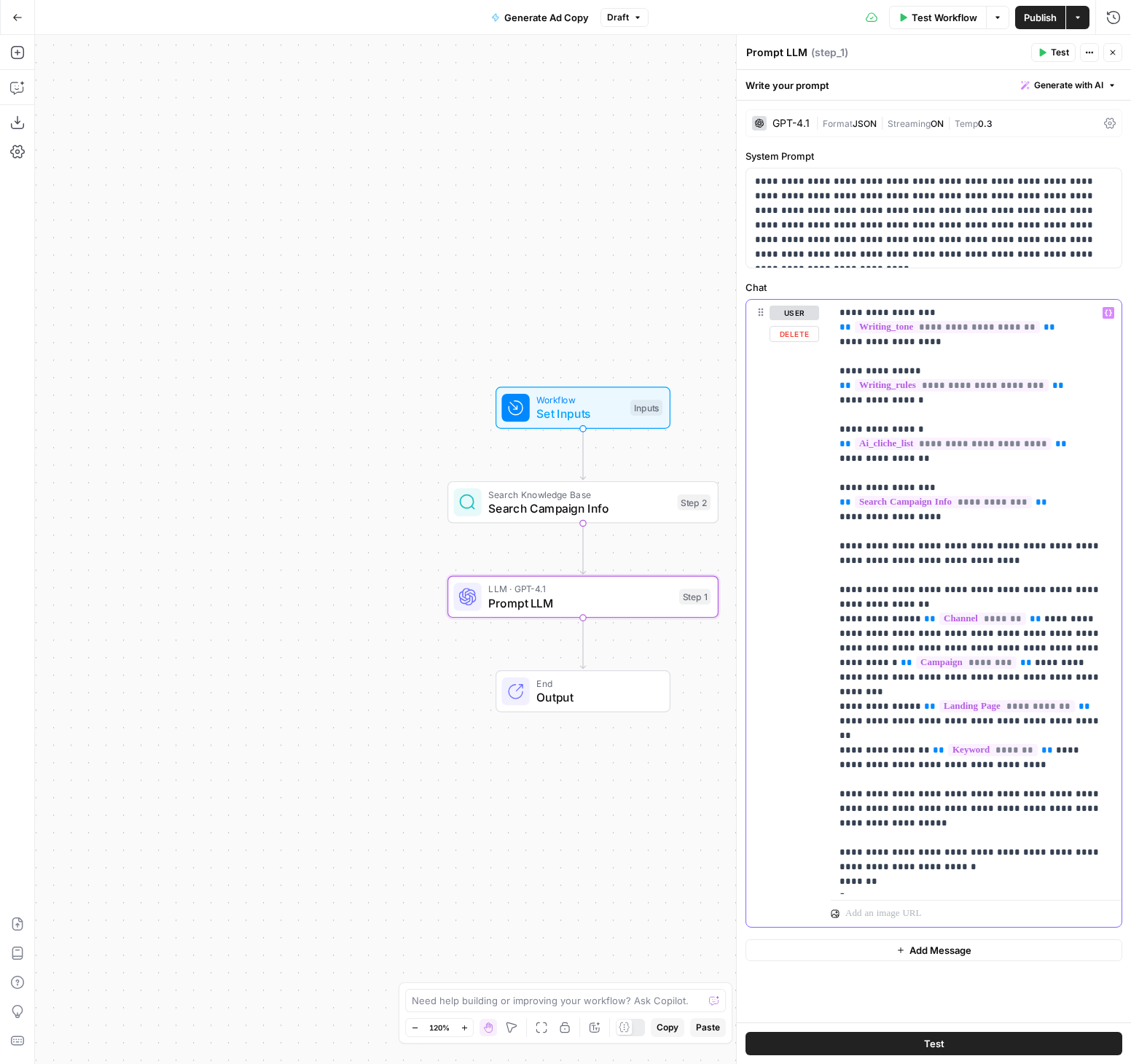
click at [1012, 559] on p "**********" at bounding box center [971, 779] width 262 height 948
click at [966, 544] on p "**********" at bounding box center [971, 779] width 262 height 948
click at [1018, 554] on p "**********" at bounding box center [971, 779] width 262 height 948
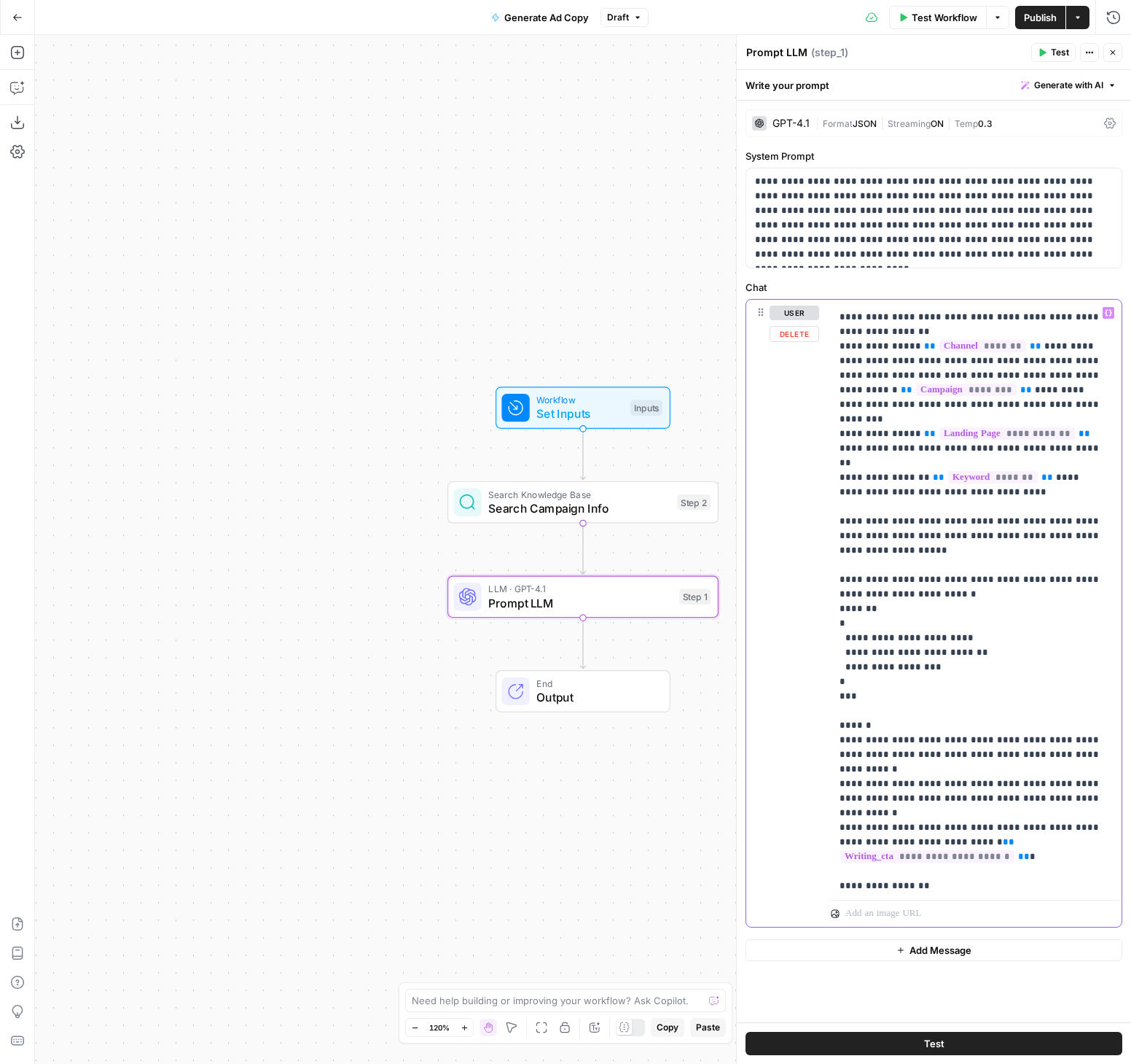
scroll to position [365, 0]
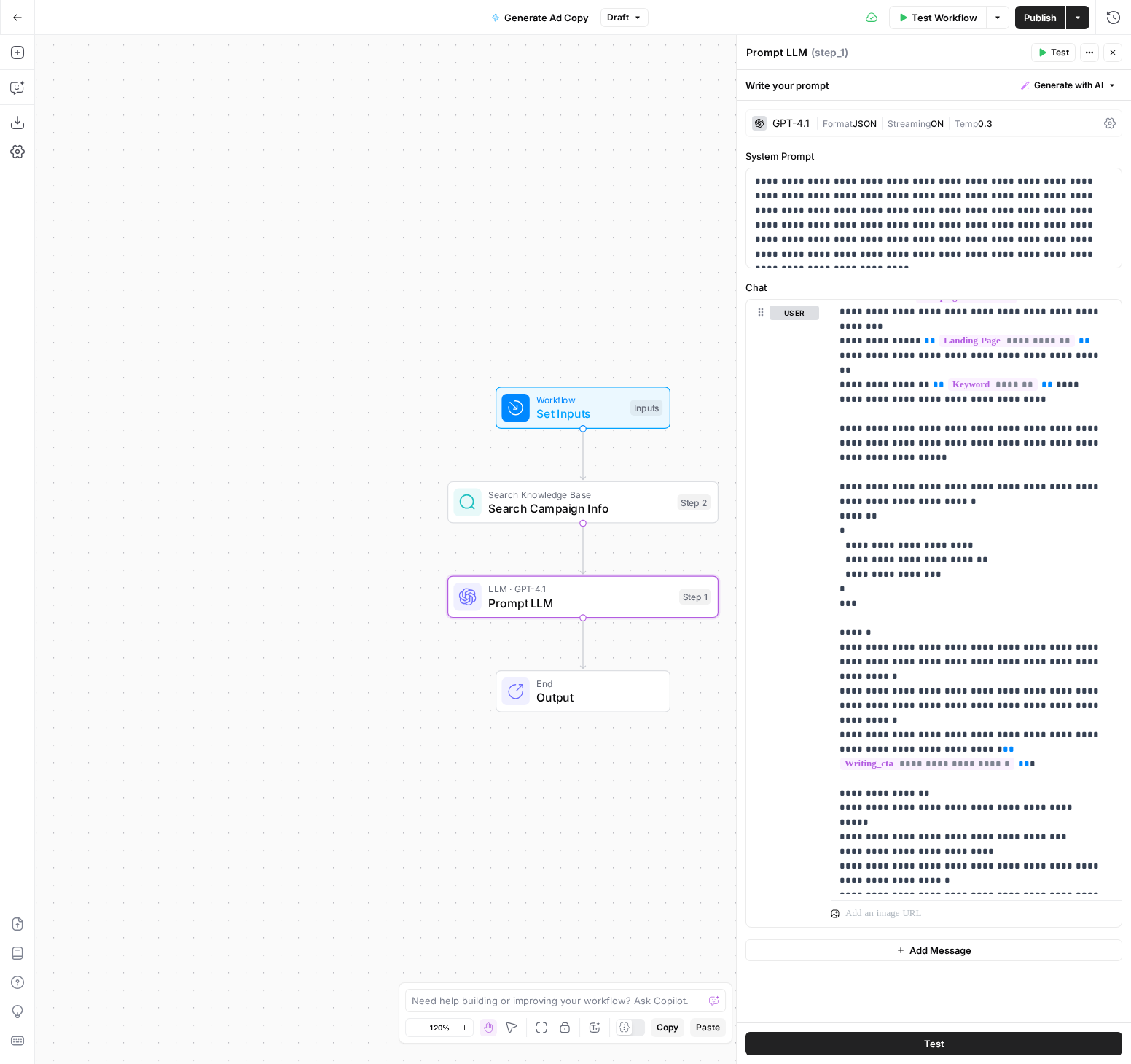
click at [1048, 21] on span "Publish" at bounding box center [1040, 18] width 33 height 14
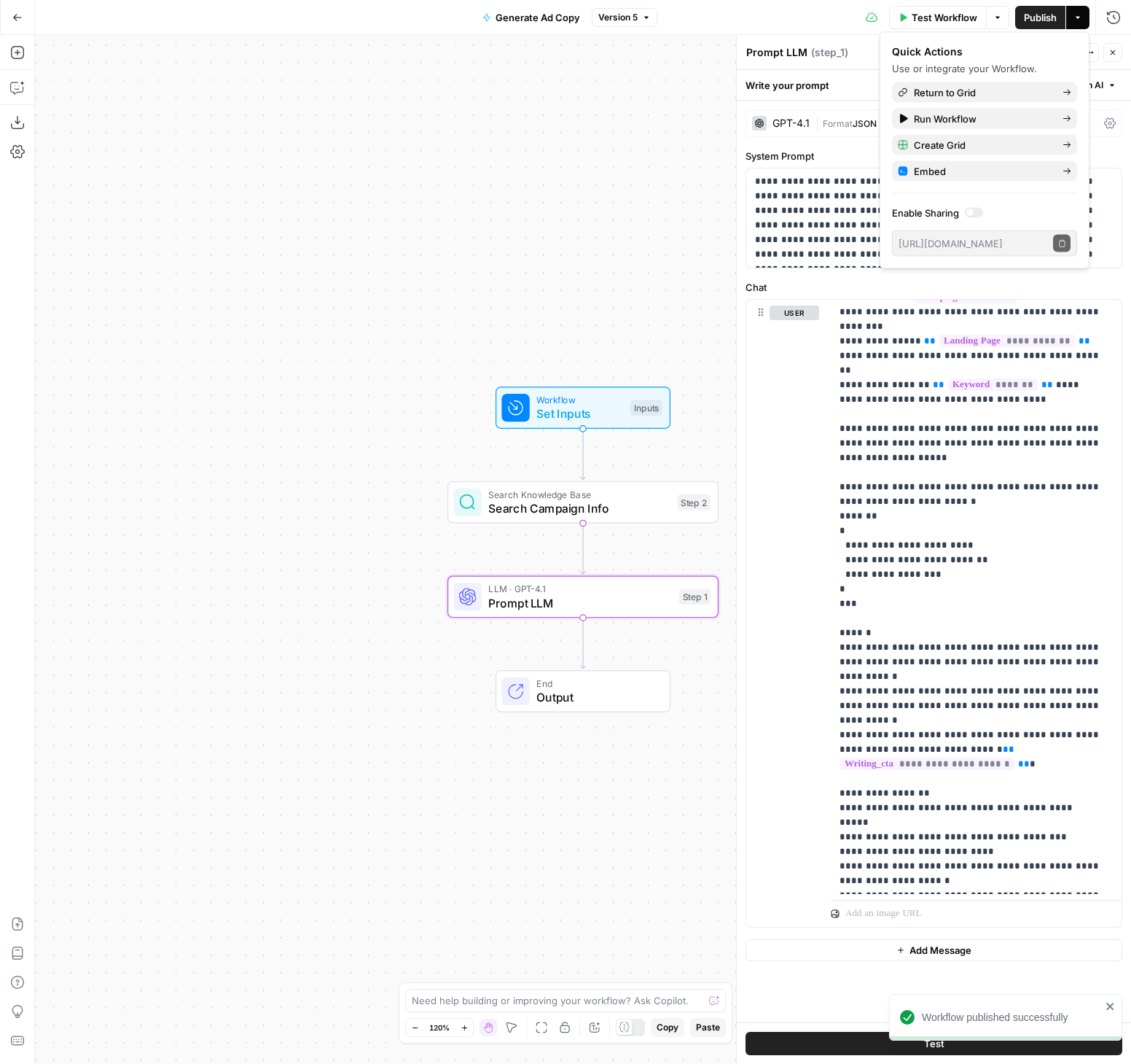
click at [616, 15] on span "Version 5" at bounding box center [618, 18] width 39 height 13
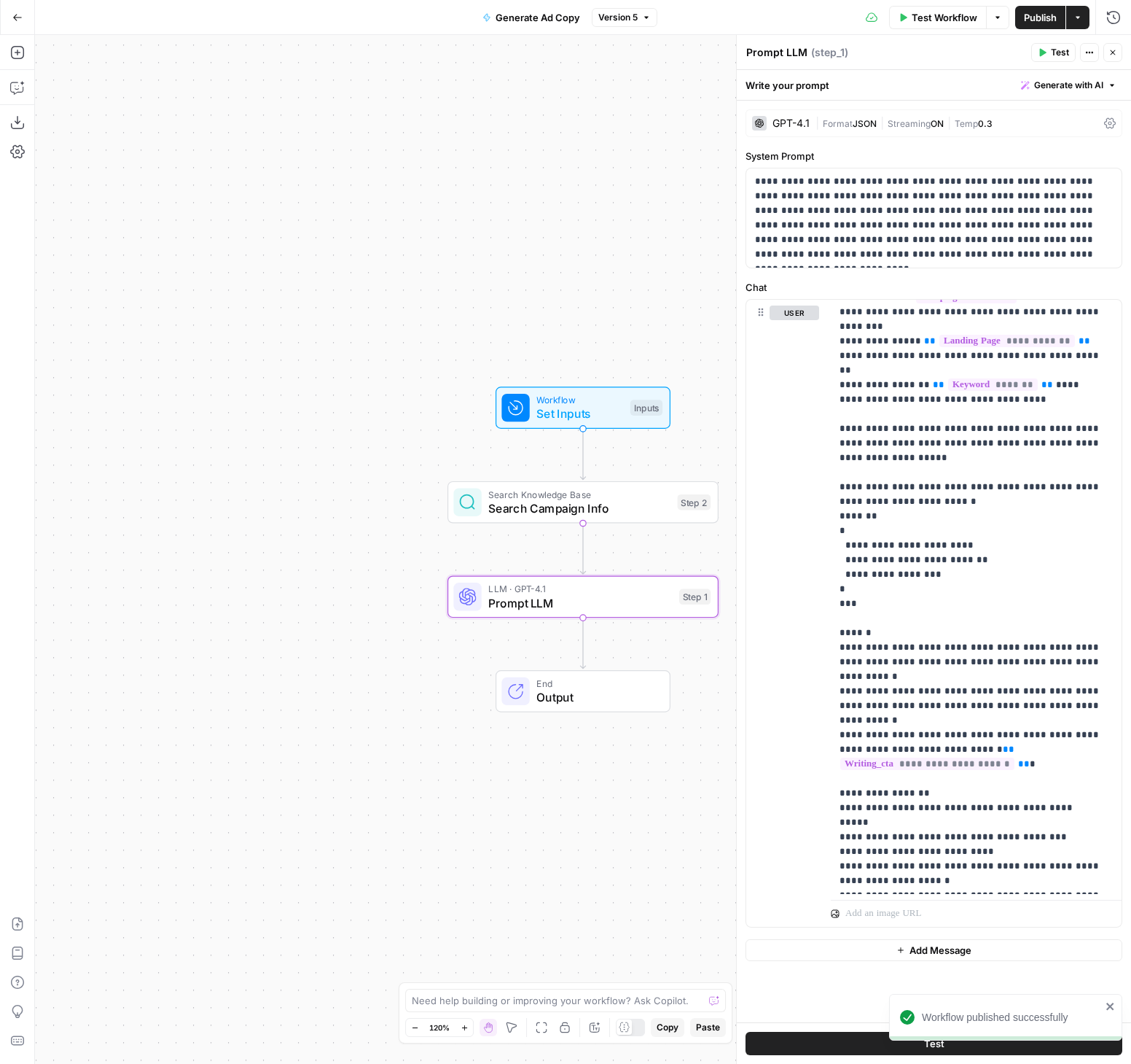
click at [517, 106] on div "Workflow Set Inputs Inputs Search Knowledge Base Search Campaign Info Step 2 LL…" at bounding box center [583, 549] width 1097 height 1029
